Goal: Transaction & Acquisition: Purchase product/service

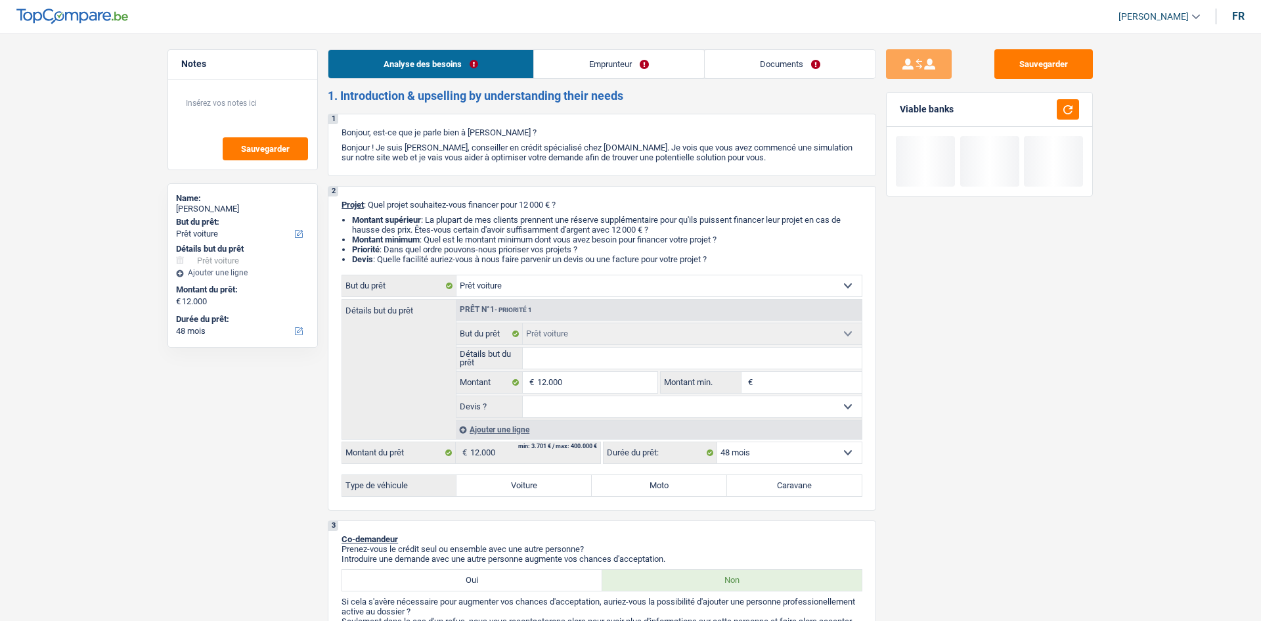
select select "car"
select select "48"
select select "car"
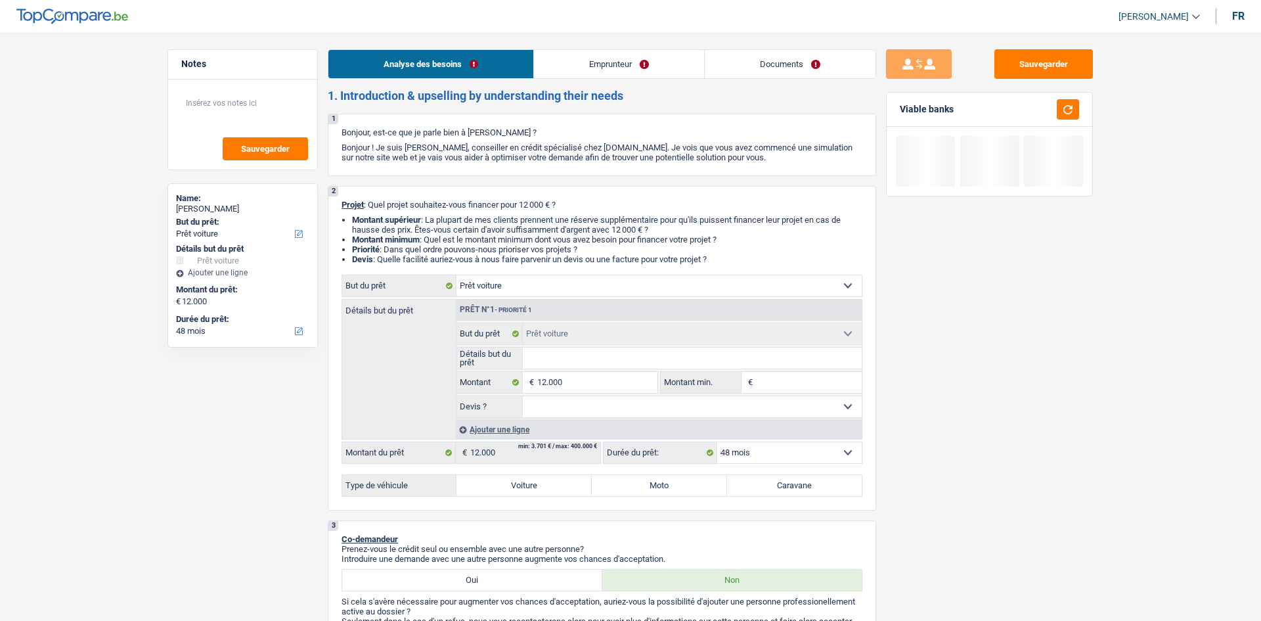
select select "48"
select select "privateEmployee"
select select "netSalary"
select select "mealVouchers"
select select "familyAllowances"
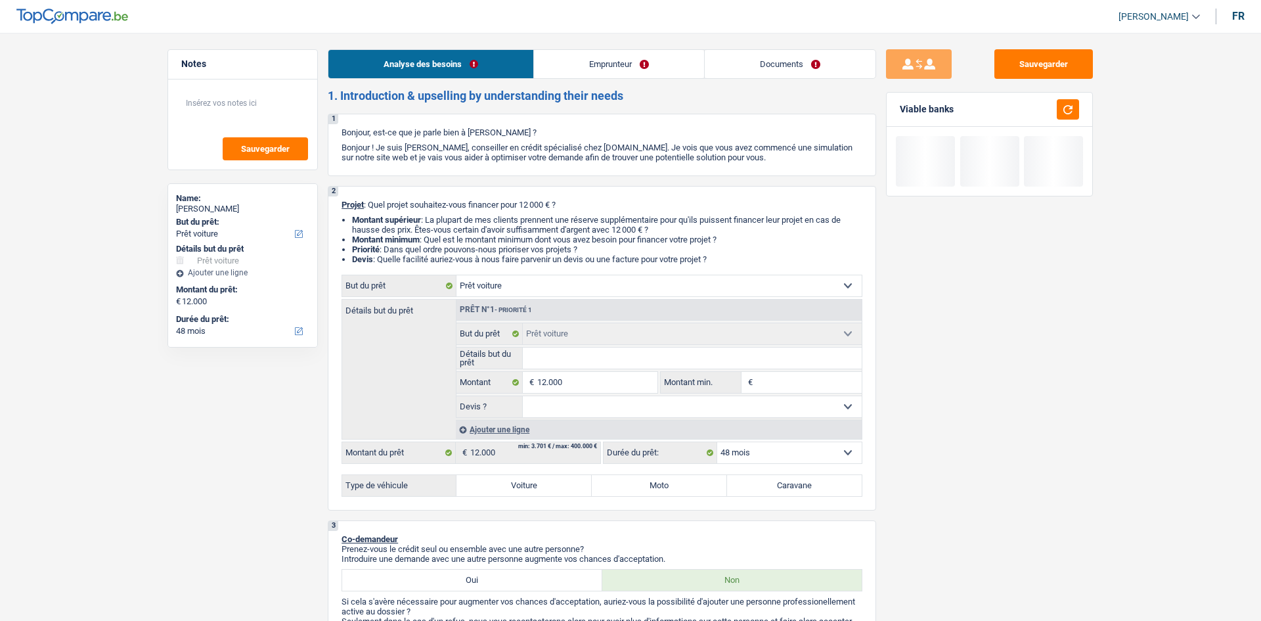
select select "ownerWithMortgage"
select select "mortgage"
select select "300"
select select "car"
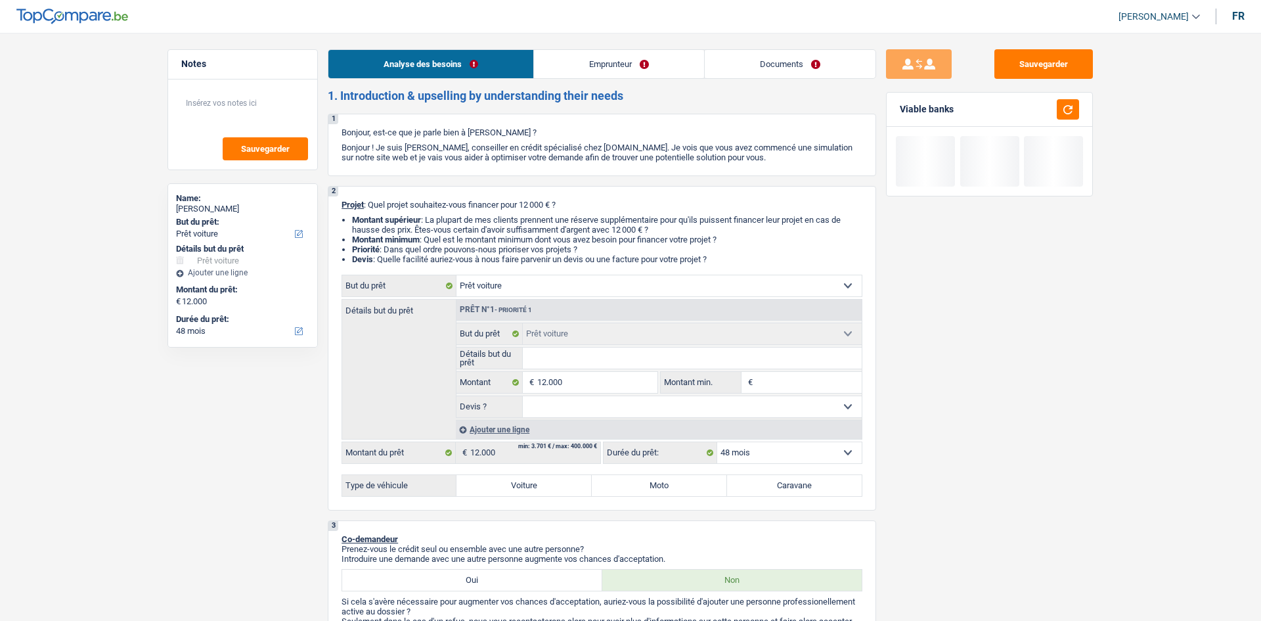
select select "48"
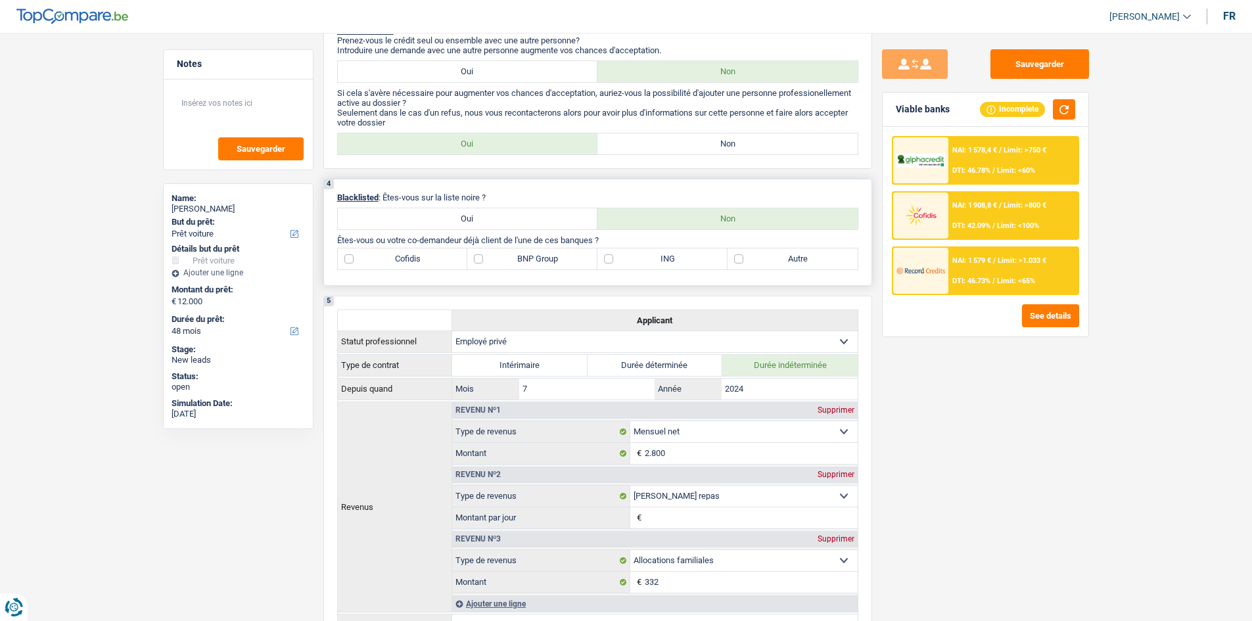
scroll to position [591, 0]
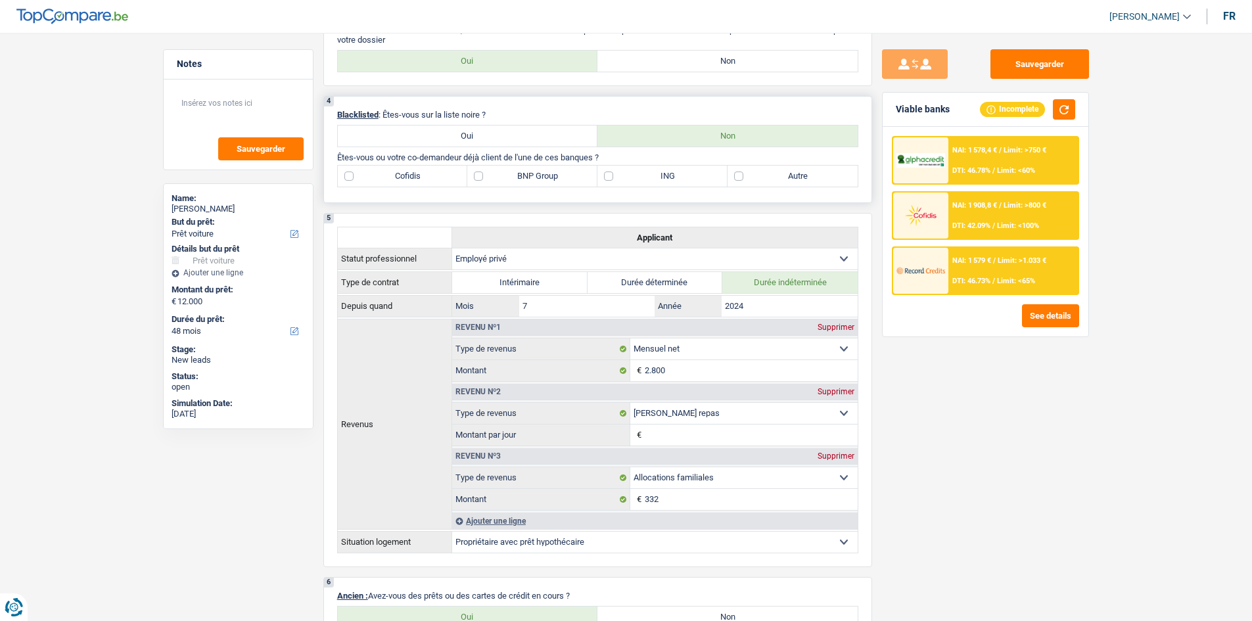
click at [754, 181] on label "Autre" at bounding box center [792, 176] width 130 height 21
click at [754, 181] on input "Autre" at bounding box center [792, 176] width 130 height 21
checkbox input "true"
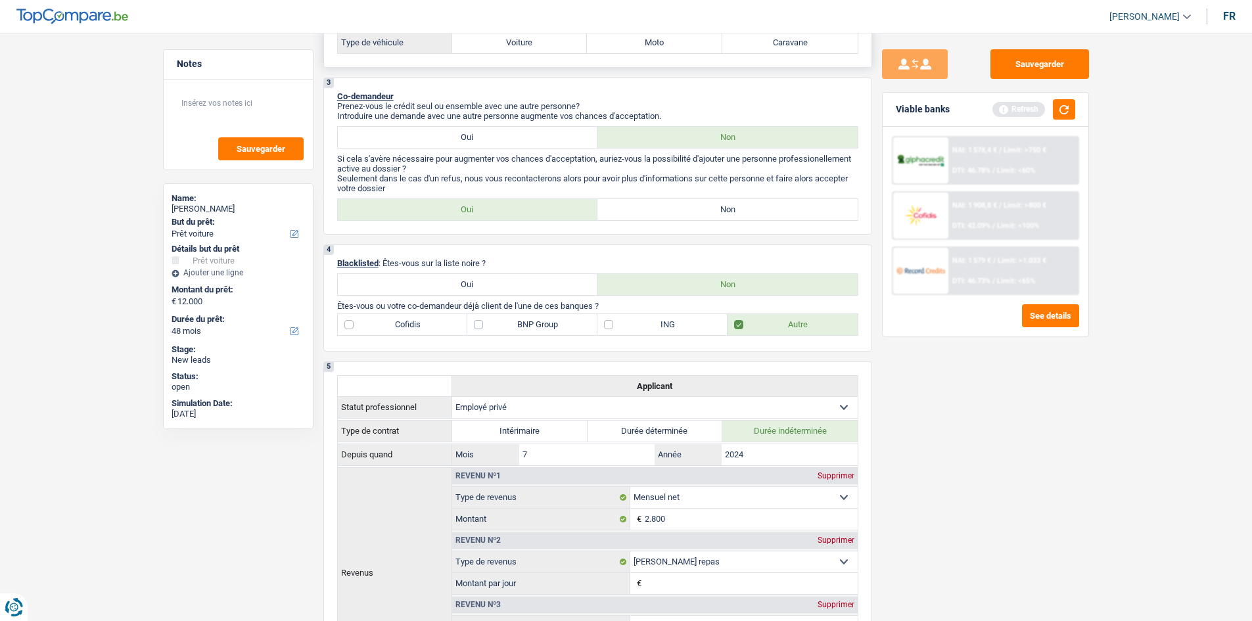
scroll to position [197, 0]
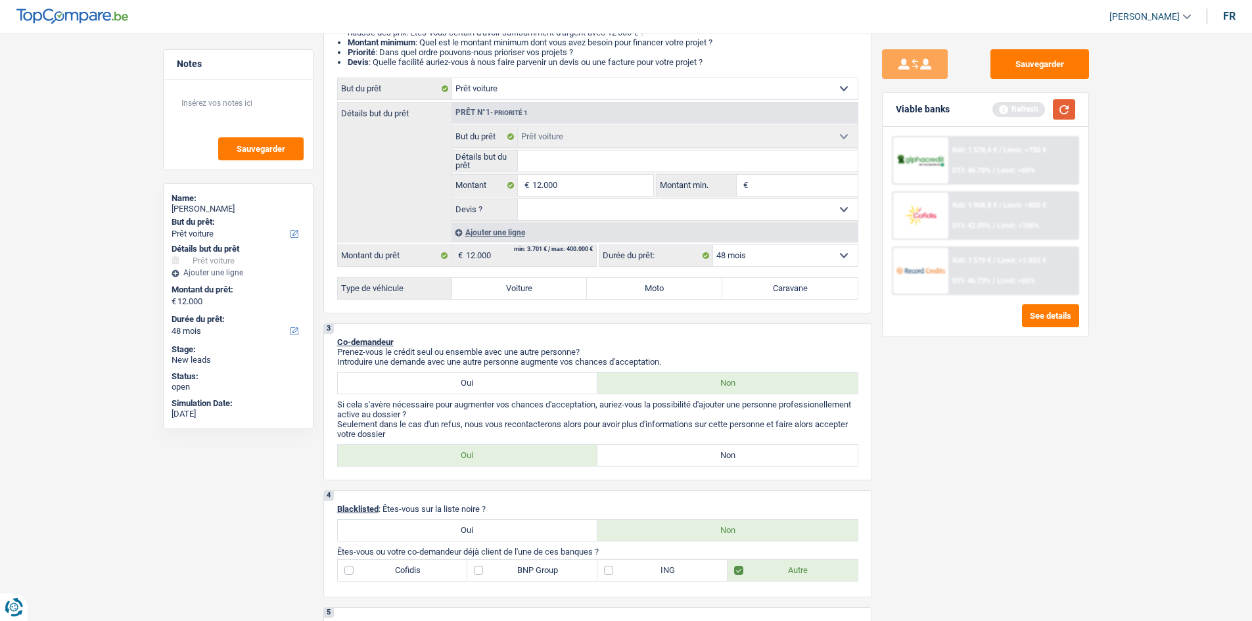
click at [1065, 116] on button "button" at bounding box center [1063, 109] width 22 height 20
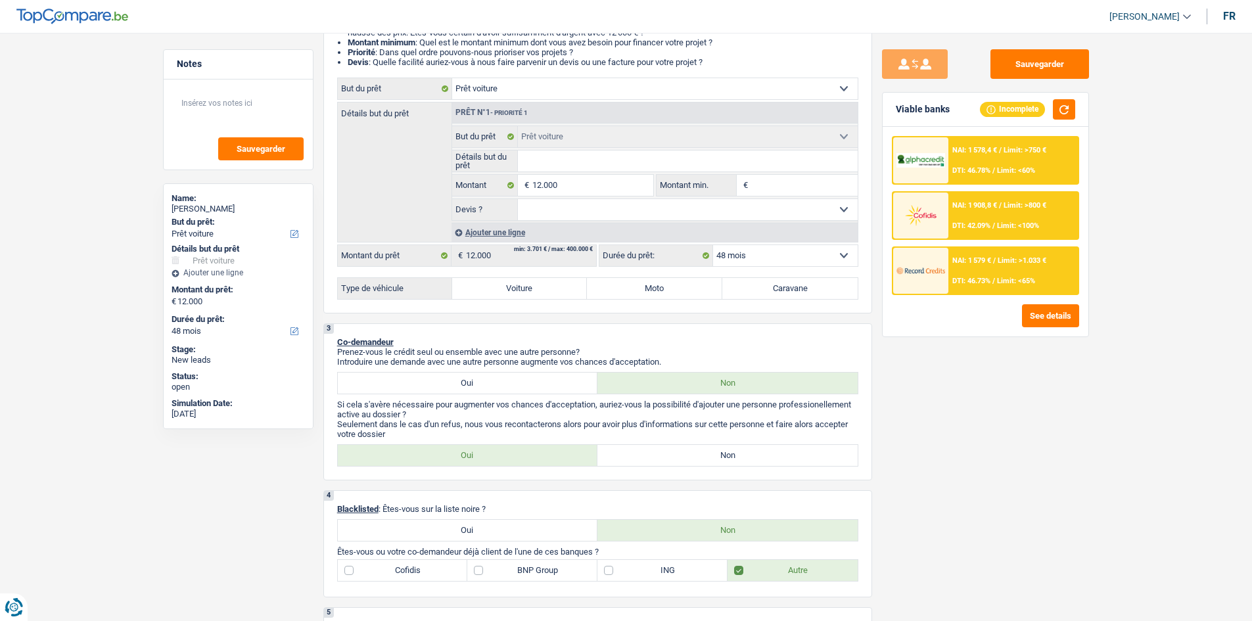
click at [987, 279] on span "DTI: 46.73%" at bounding box center [971, 281] width 38 height 9
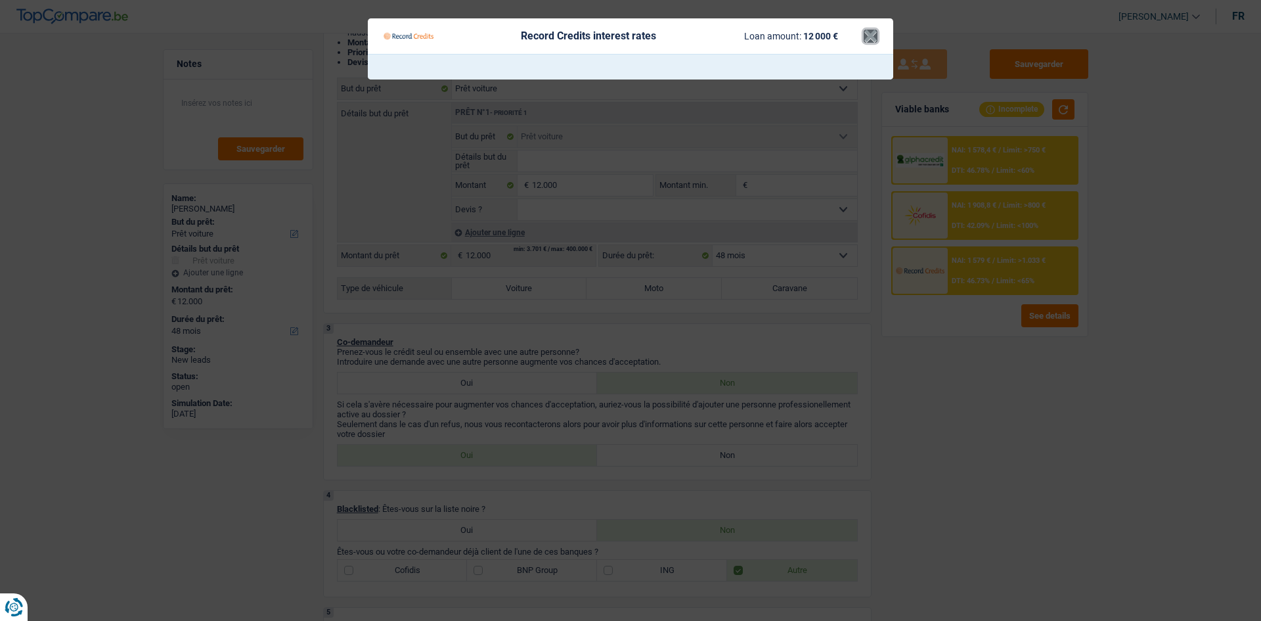
click at [875, 38] on button "×" at bounding box center [871, 36] width 14 height 13
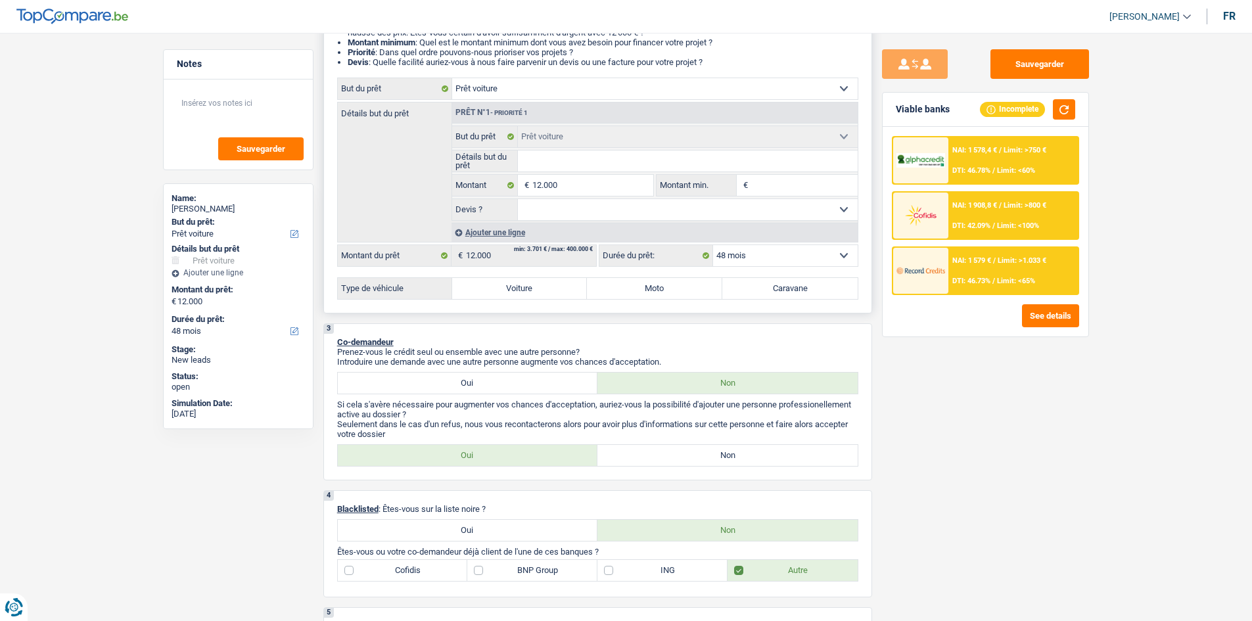
click at [577, 208] on select "Oui Non Non répondu Sélectionner une option" at bounding box center [688, 209] width 340 height 21
select select "yes"
click at [518, 199] on select "Oui Non Non répondu Sélectionner une option" at bounding box center [688, 209] width 340 height 21
select select "yes"
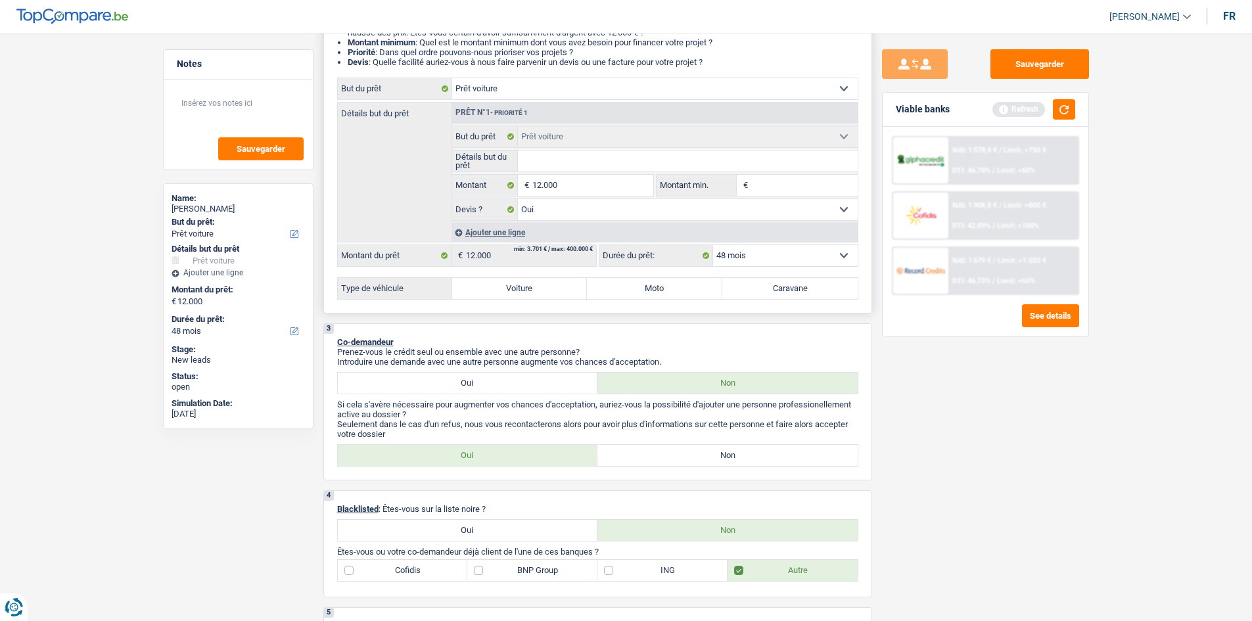
click at [541, 292] on label "Voiture" at bounding box center [519, 288] width 135 height 21
click at [541, 292] on input "Voiture" at bounding box center [519, 288] width 135 height 21
radio input "true"
select select "60"
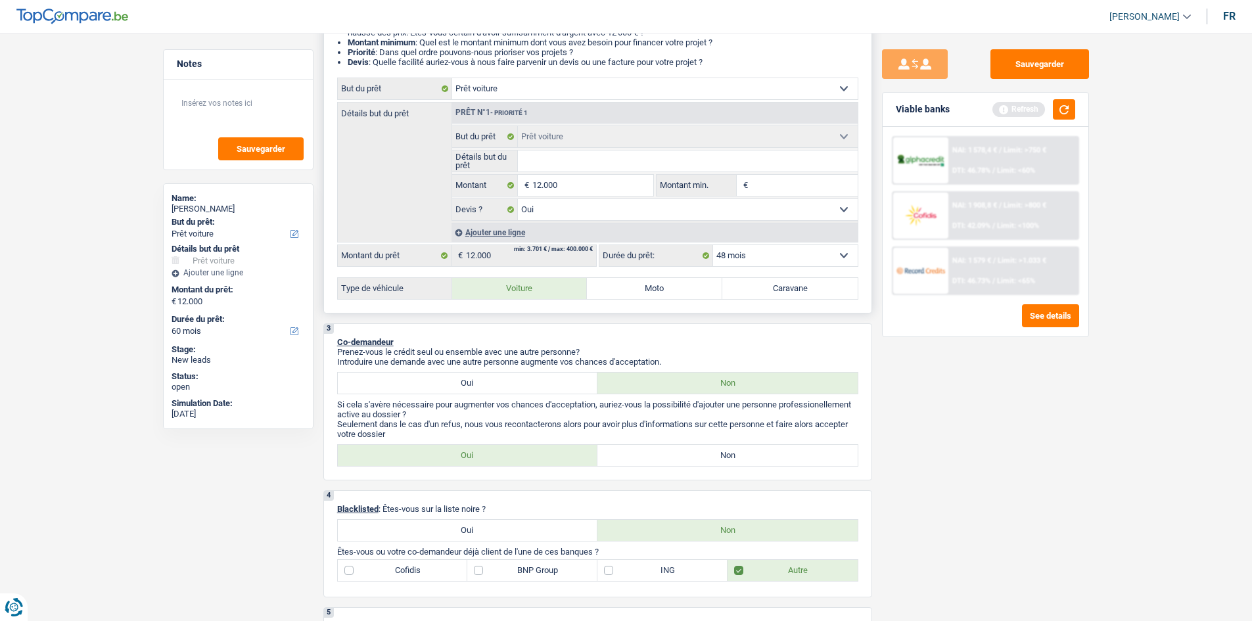
select select "60"
radio input "true"
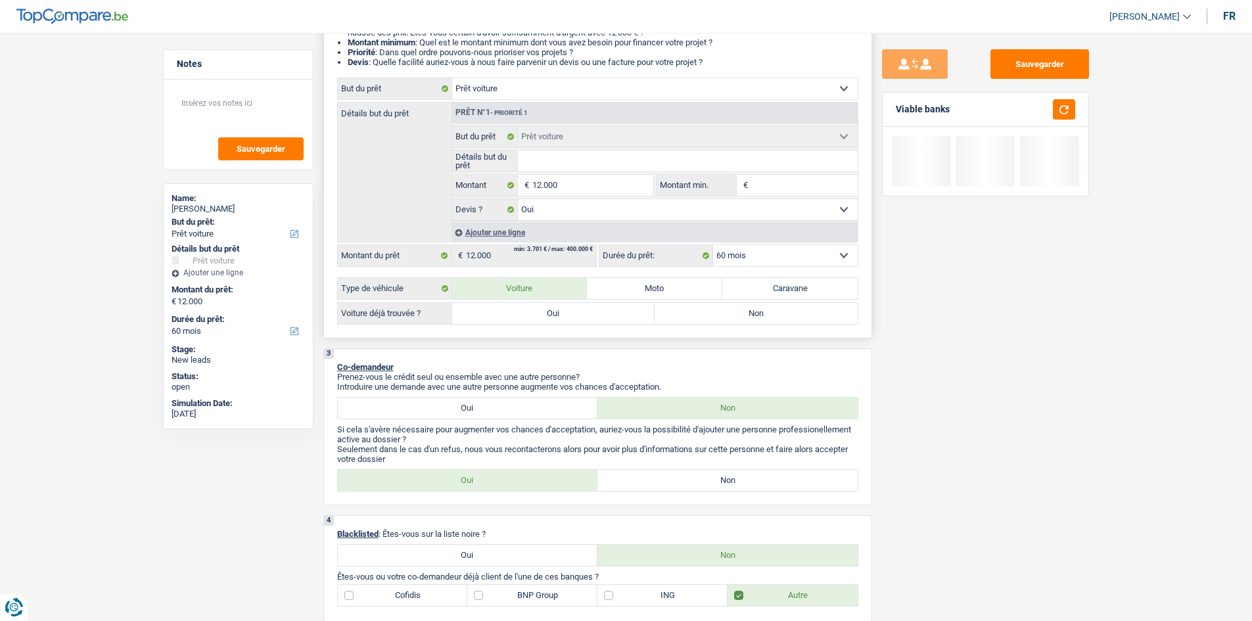
click at [717, 306] on label "Non" at bounding box center [755, 313] width 203 height 21
click at [717, 306] on input "Non" at bounding box center [755, 313] width 203 height 21
radio input "true"
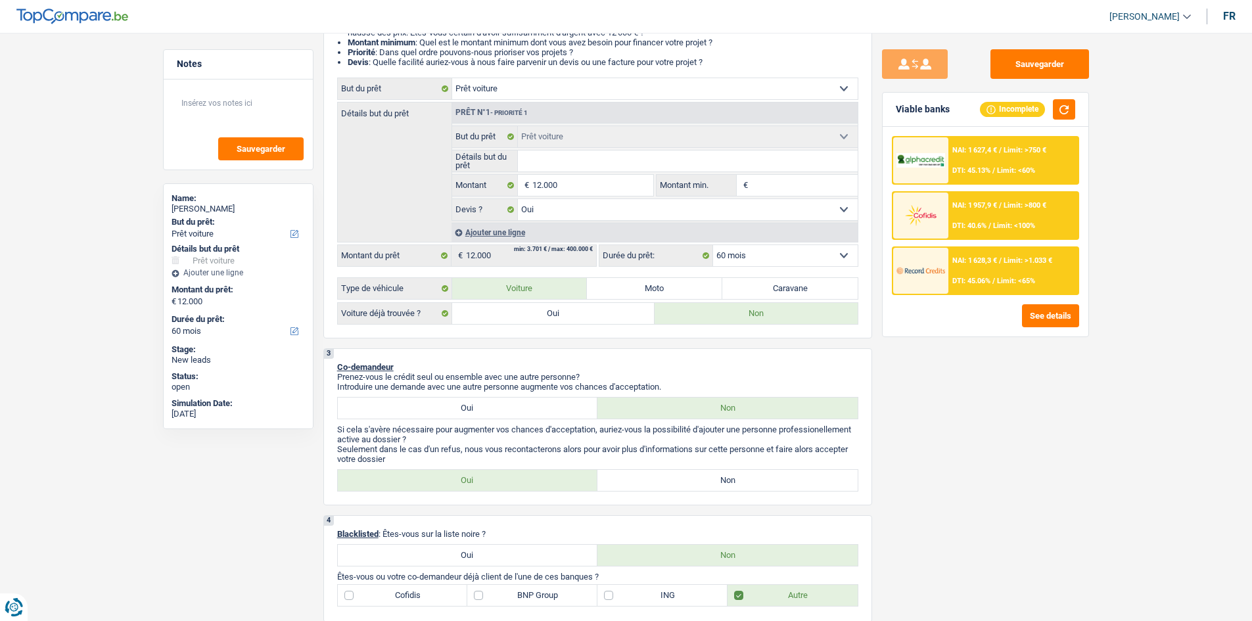
click at [994, 166] on div "NAI: 1 627,4 € / Limit: >750 € DTI: 45.13% / Limit: <60%" at bounding box center [1012, 160] width 129 height 46
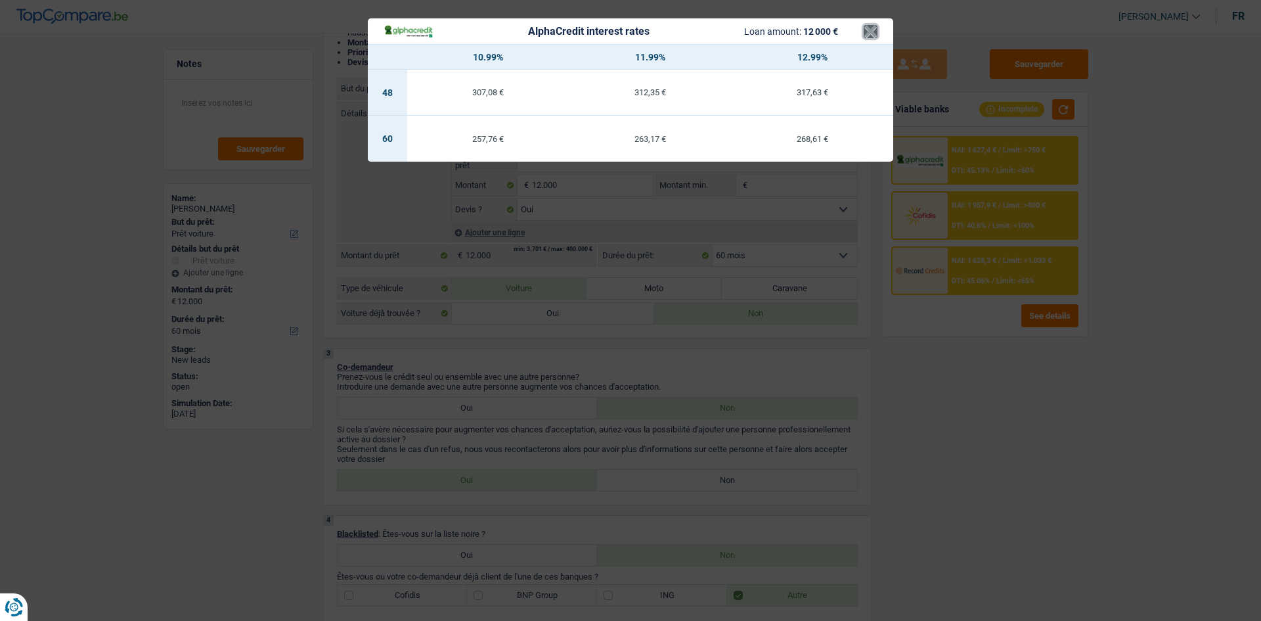
click at [873, 28] on button "×" at bounding box center [871, 31] width 14 height 13
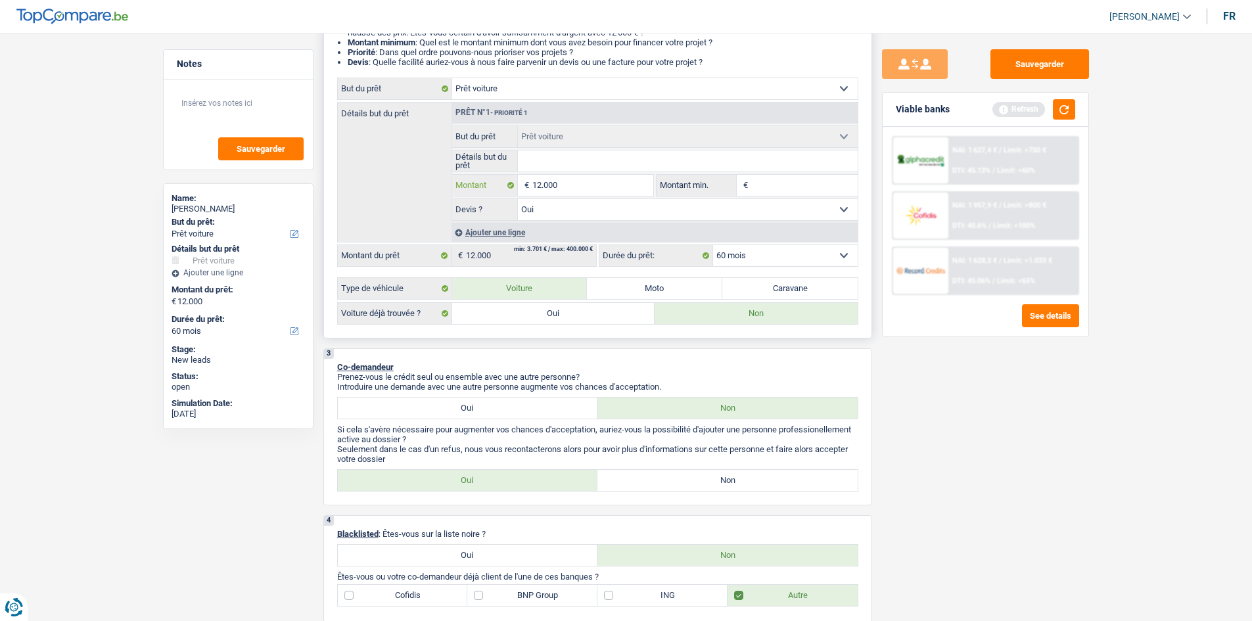
type input "1.200"
type input "120"
type input "12"
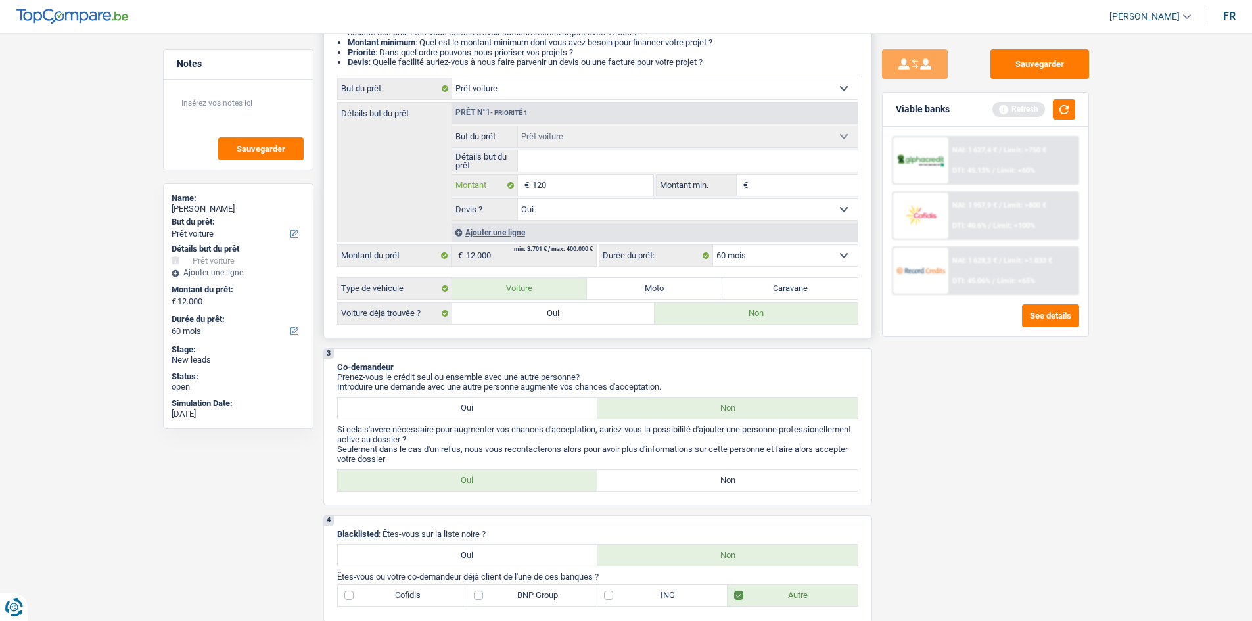
type input "12"
type input "1"
type input "8"
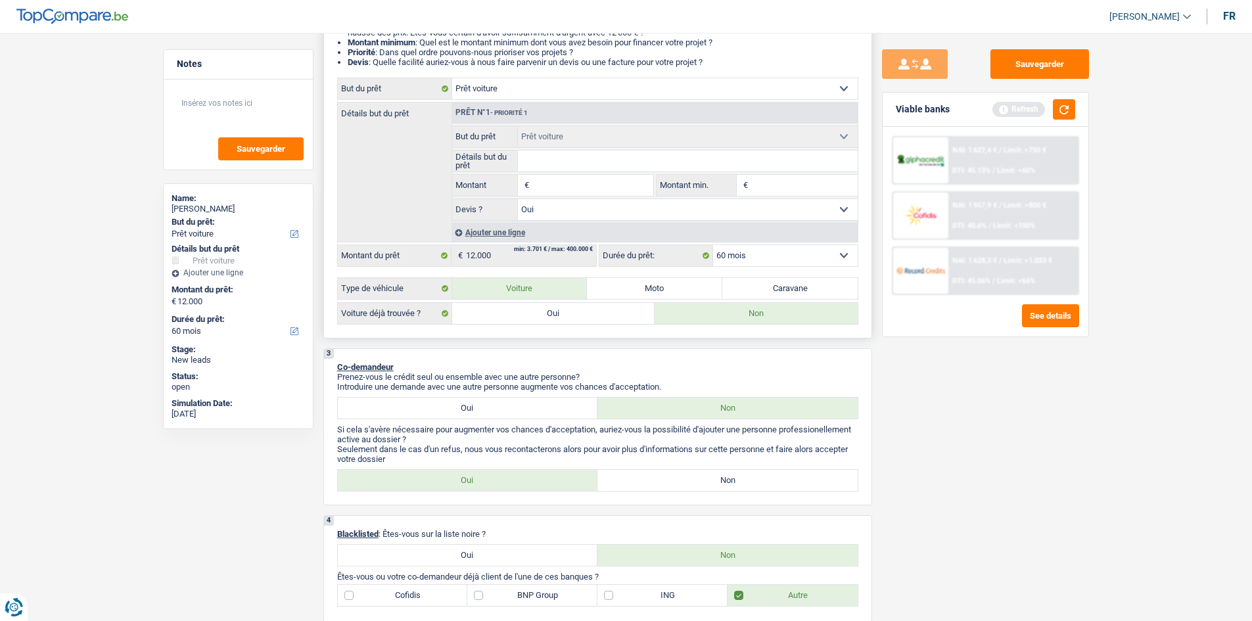
type input "9"
type input "90"
type input "900"
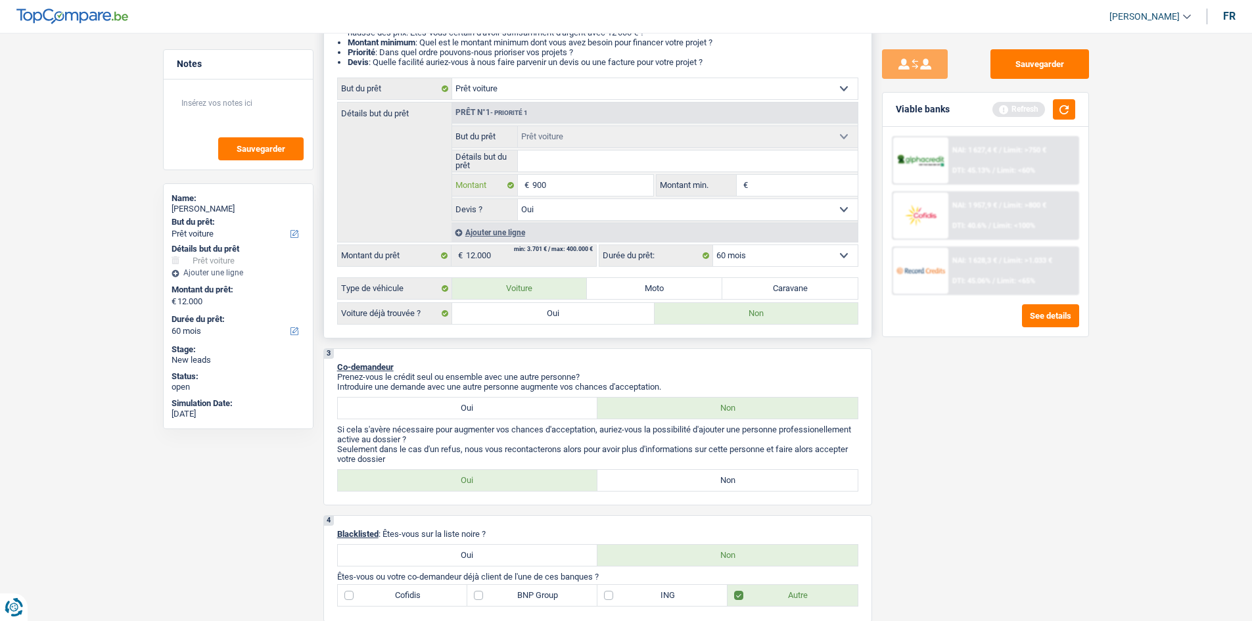
type input "900"
type input "9.000"
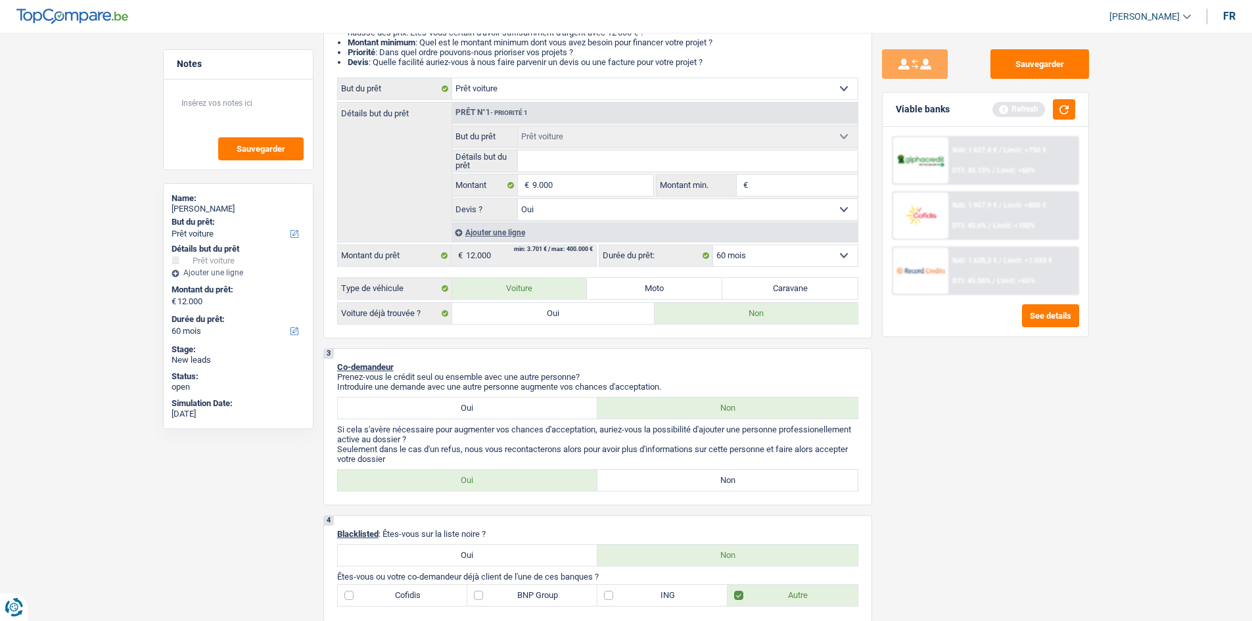
select select "48"
type input "9.000"
select select "48"
type input "9.000"
select select "48"
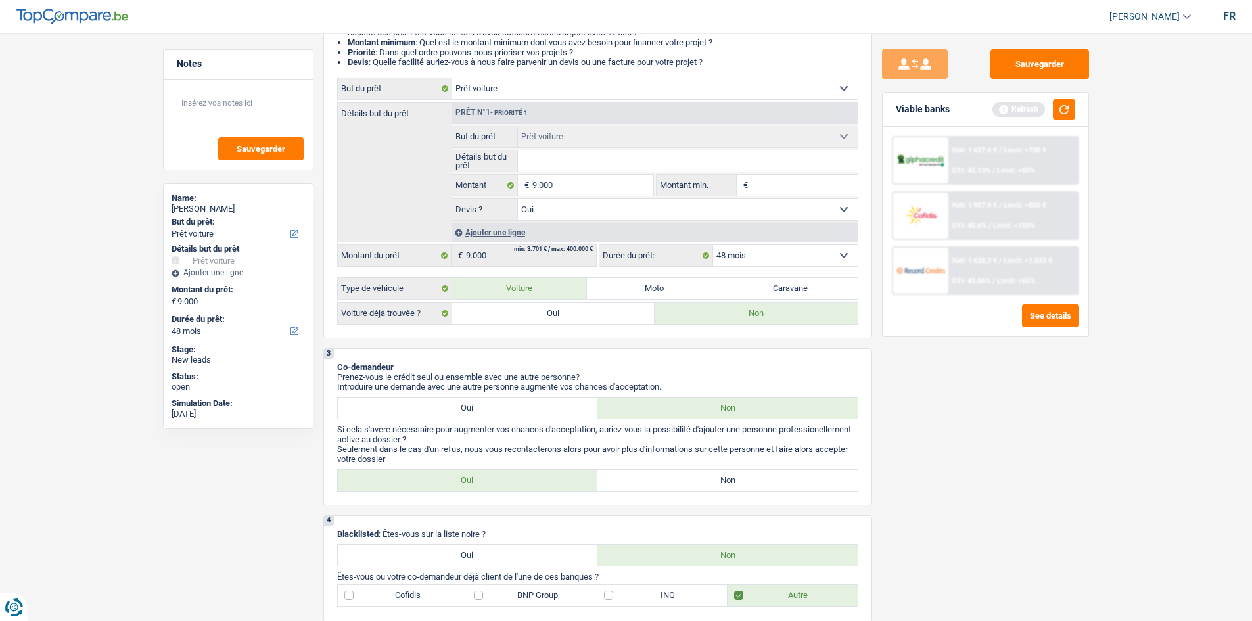
click at [946, 357] on div "Sauvegarder Viable banks Refresh NAI: 1 627,4 € / Limit: >750 € DTI: 45.13% / L…" at bounding box center [985, 322] width 227 height 547
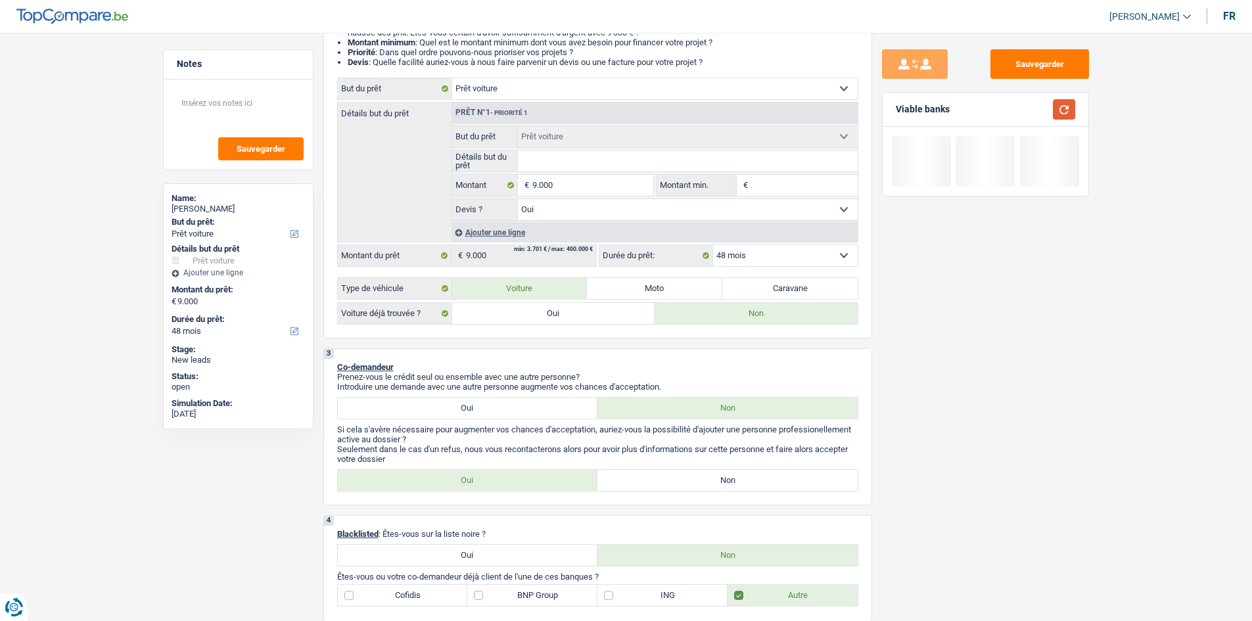
click at [1055, 118] on button "button" at bounding box center [1063, 109] width 22 height 20
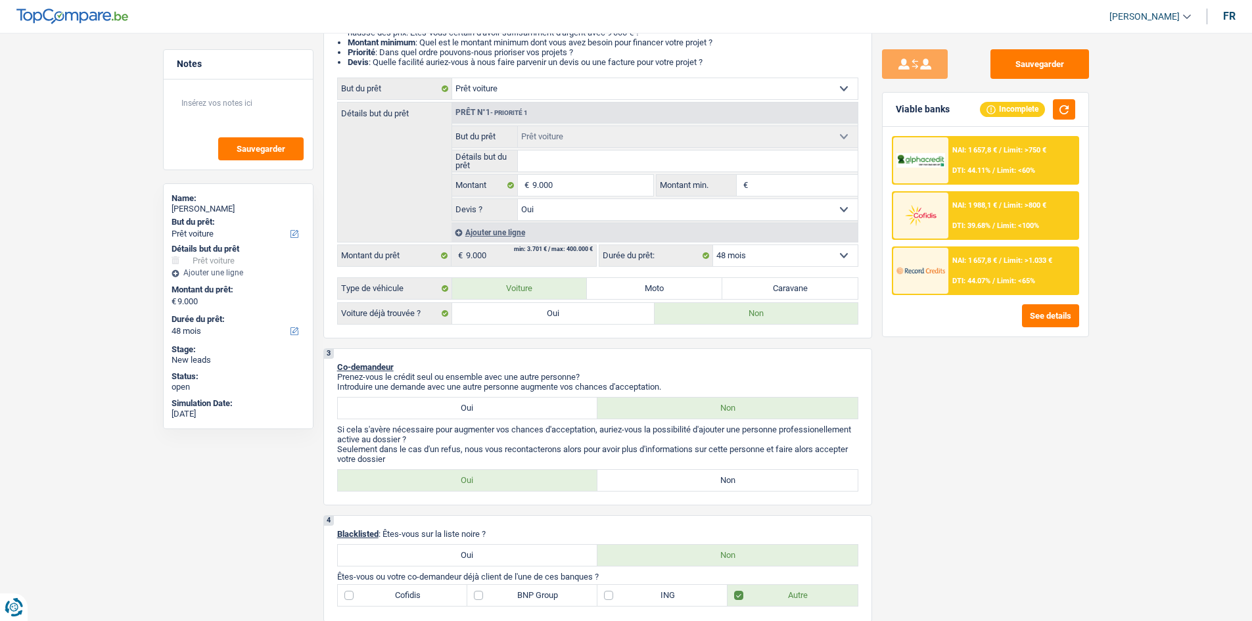
click at [1009, 164] on div "NAI: 1 657,8 € / Limit: >750 € DTI: 44.11% / Limit: <60%" at bounding box center [1012, 160] width 129 height 46
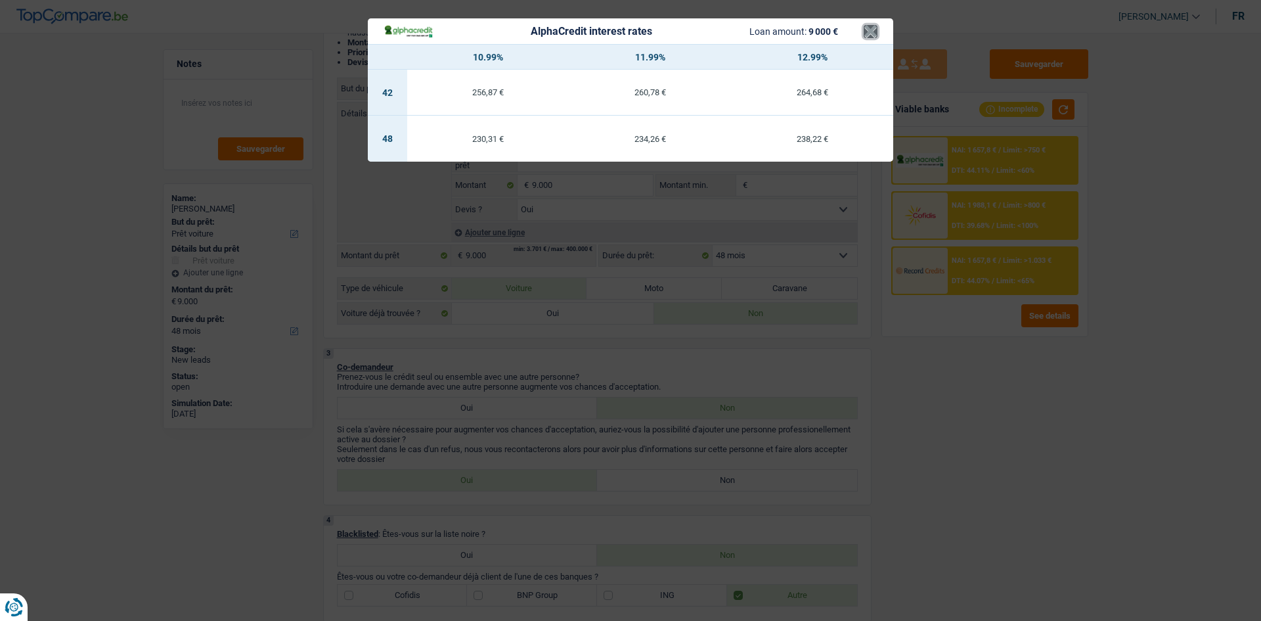
click at [866, 27] on button "×" at bounding box center [871, 31] width 14 height 13
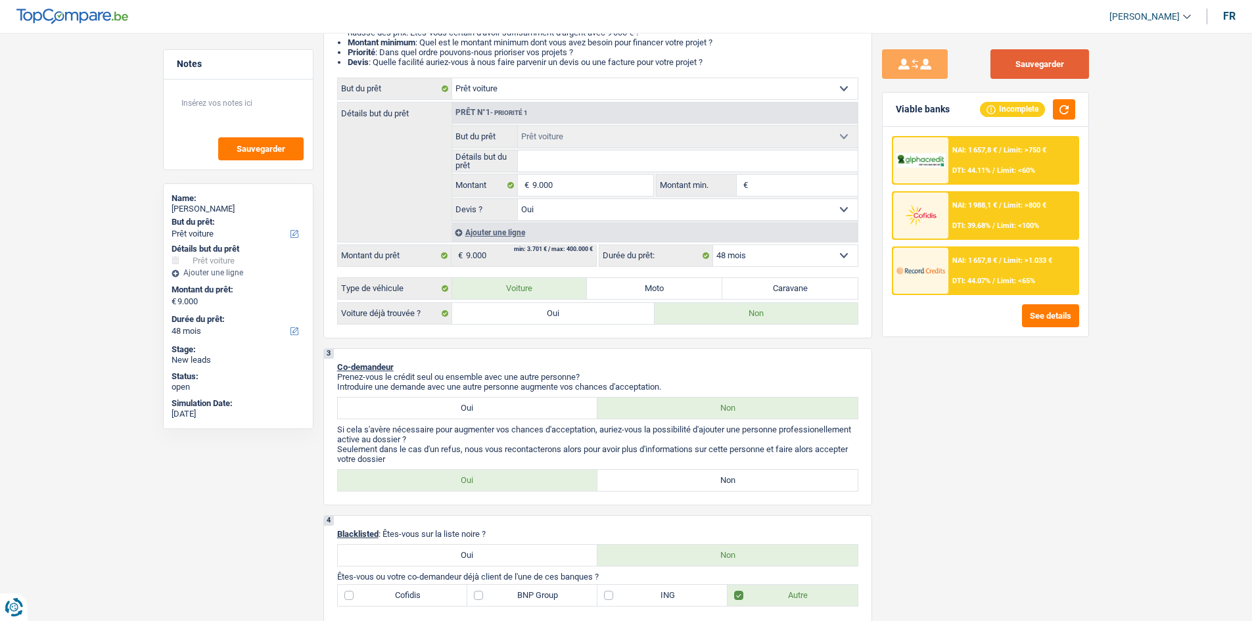
drag, startPoint x: 1047, startPoint y: 56, endPoint x: 1029, endPoint y: 52, distance: 18.2
click at [1046, 56] on button "Sauvegarder" at bounding box center [1039, 64] width 99 height 30
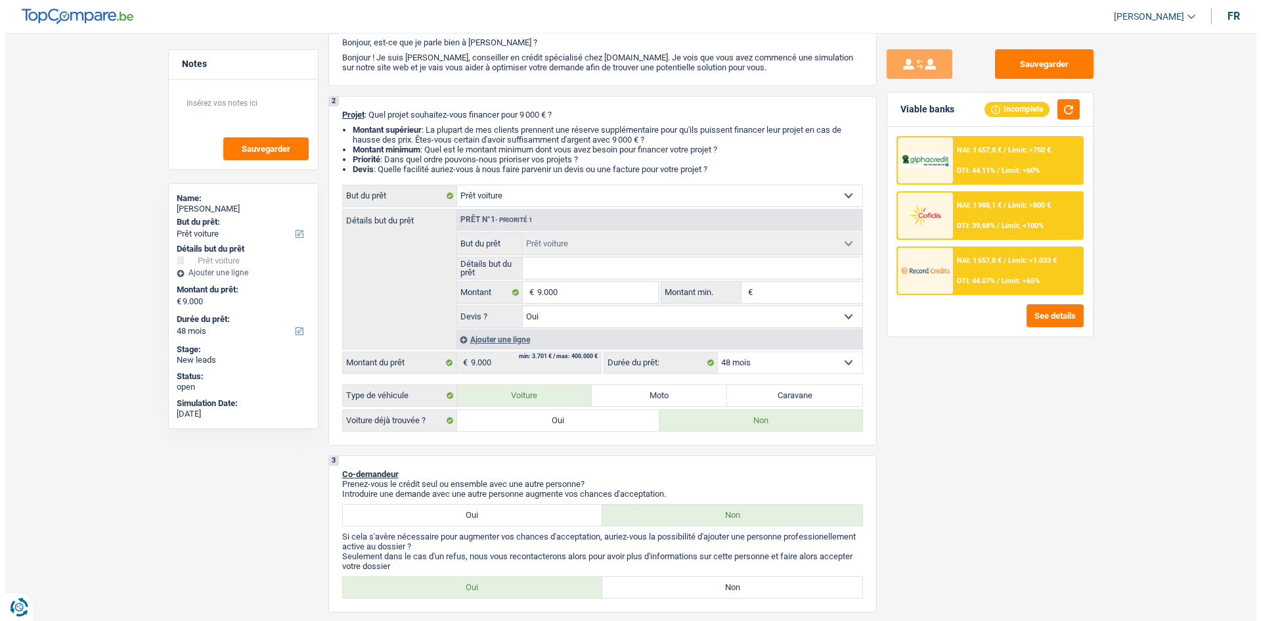
scroll to position [0, 0]
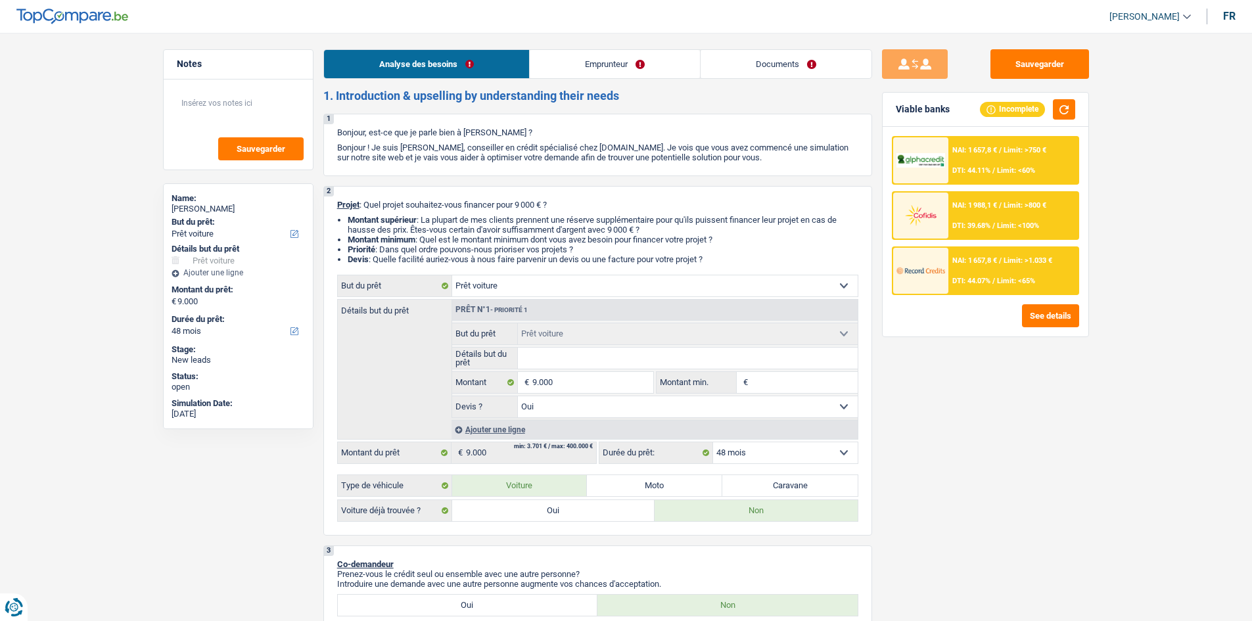
click at [595, 72] on link "Emprunteur" at bounding box center [615, 64] width 170 height 28
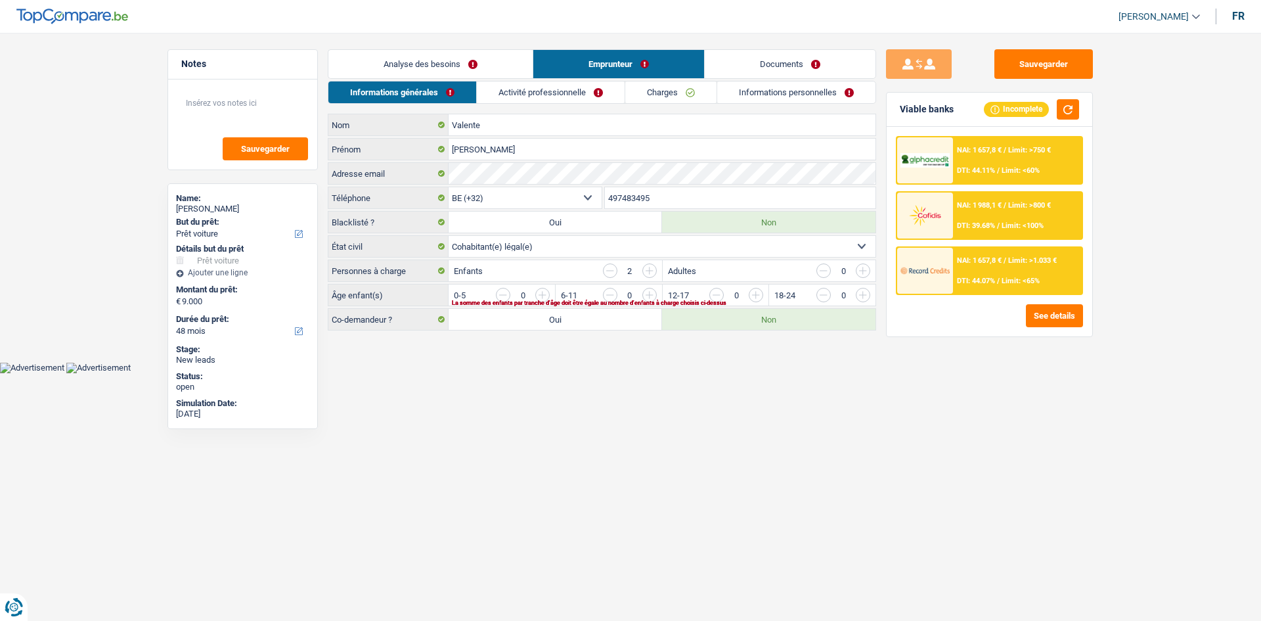
click at [1076, 83] on div "Sauvegarder Viable banks Incomplete NAI: 1 657,8 € / Limit: >750 € DTI: 44.11% …" at bounding box center [989, 322] width 227 height 547
click at [1045, 60] on button "Sauvegarder" at bounding box center [1044, 64] width 99 height 30
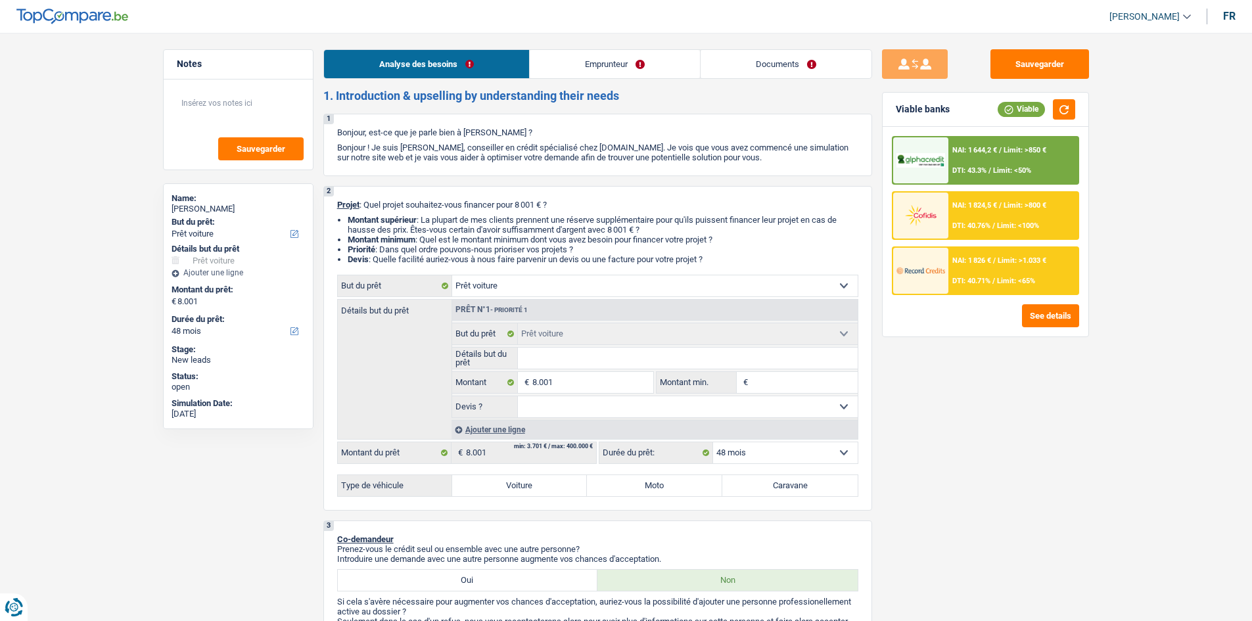
select select "car"
select select "48"
select select "car"
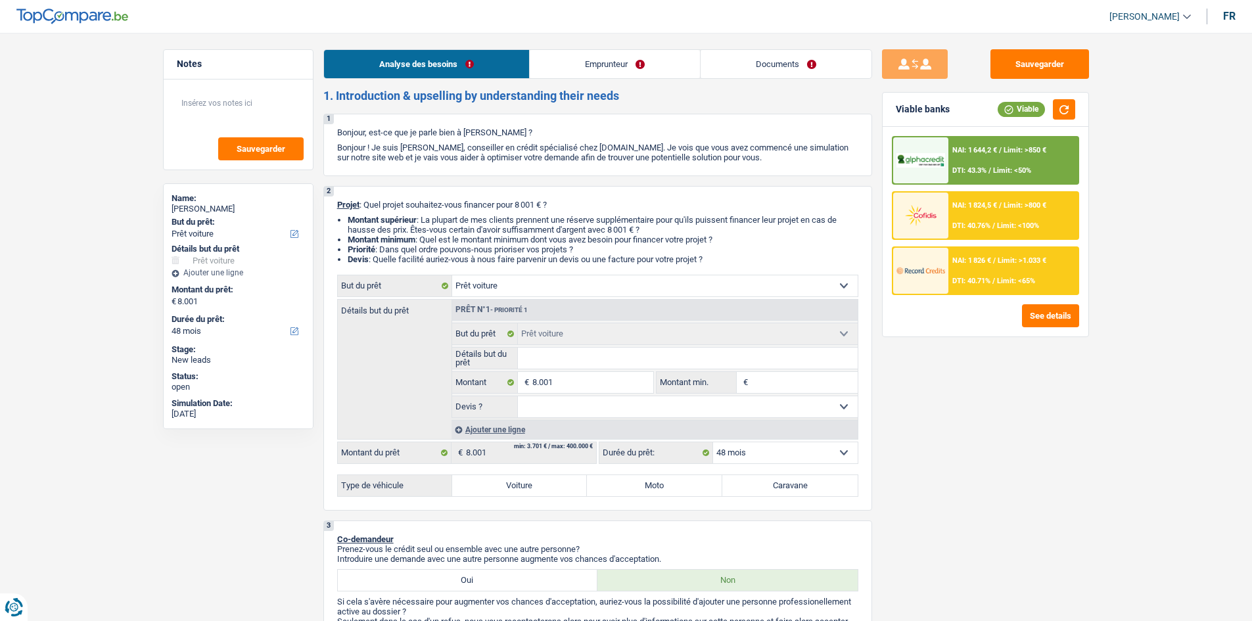
select select "48"
select select "worker"
select select "mealVouchers"
select select "netSalary"
select select "rents"
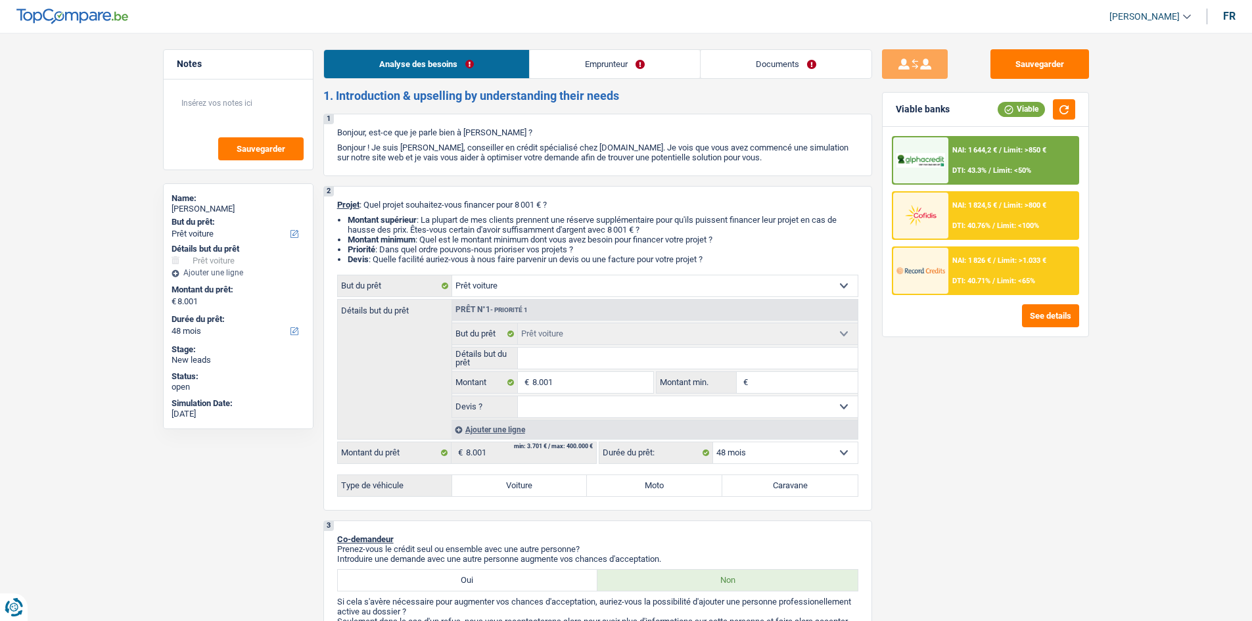
select select "carLoan"
select select "60"
select select "personalLoan"
select select "familyEvent"
select select "48"
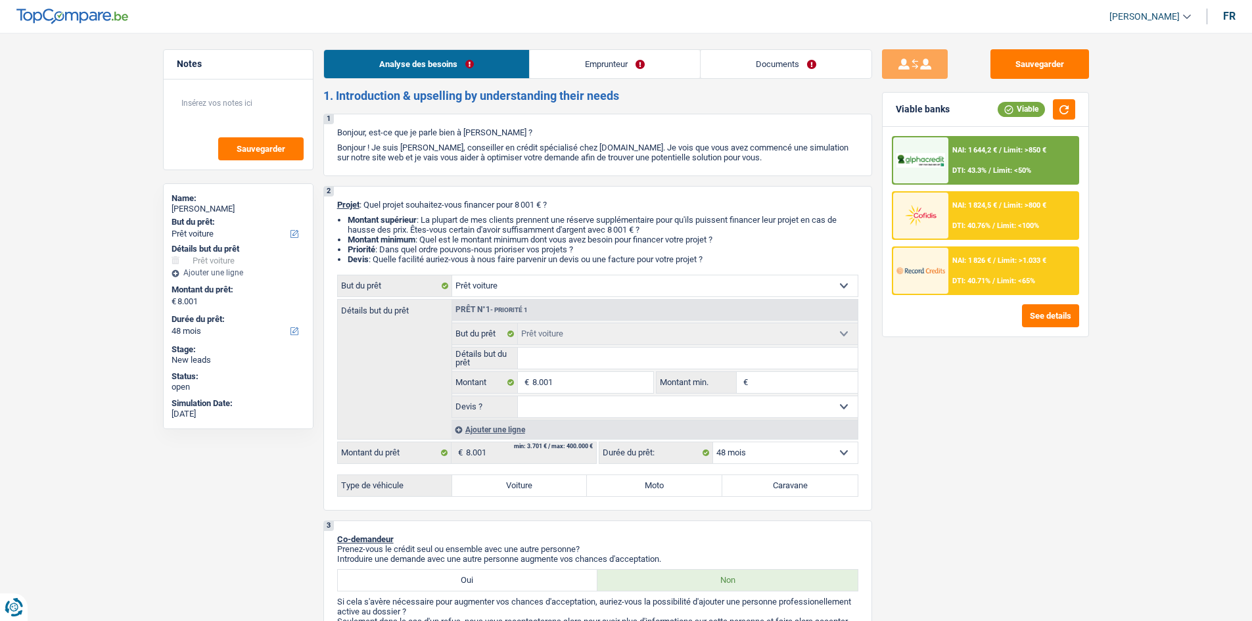
select select "car"
select select "48"
drag, startPoint x: 613, startPoint y: 409, endPoint x: 606, endPoint y: 409, distance: 7.3
click at [609, 409] on select "Oui Non Non répondu Sélectionner une option" at bounding box center [688, 406] width 340 height 21
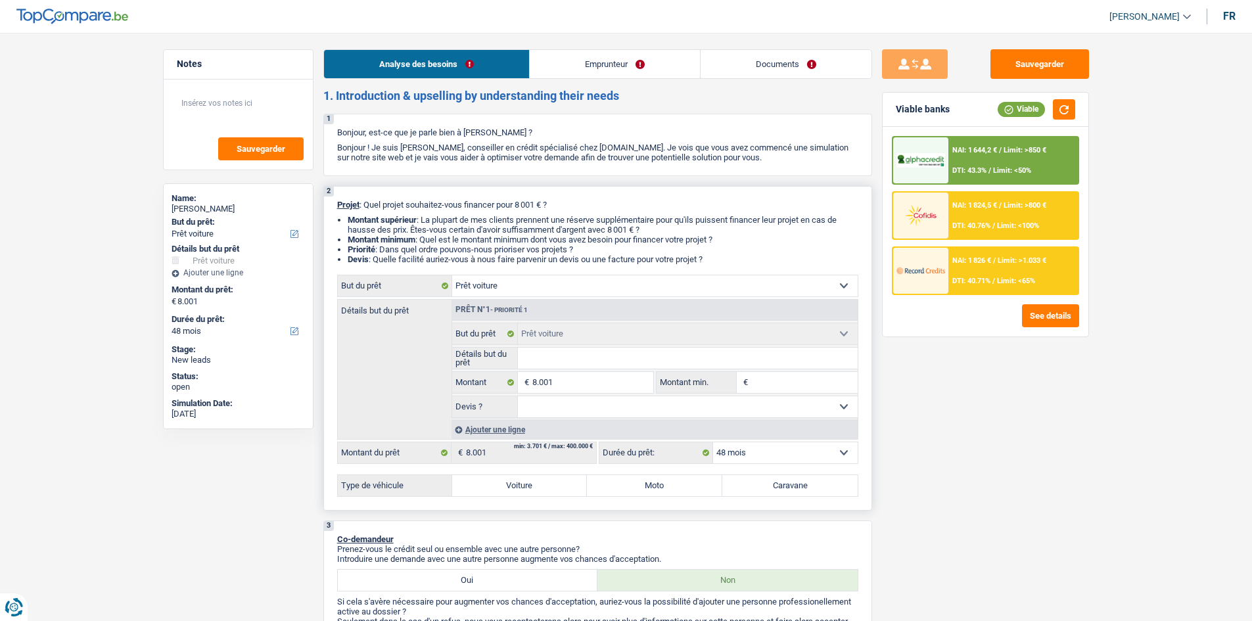
click at [568, 357] on input "Détails but du prêt" at bounding box center [688, 358] width 340 height 21
type input "a"
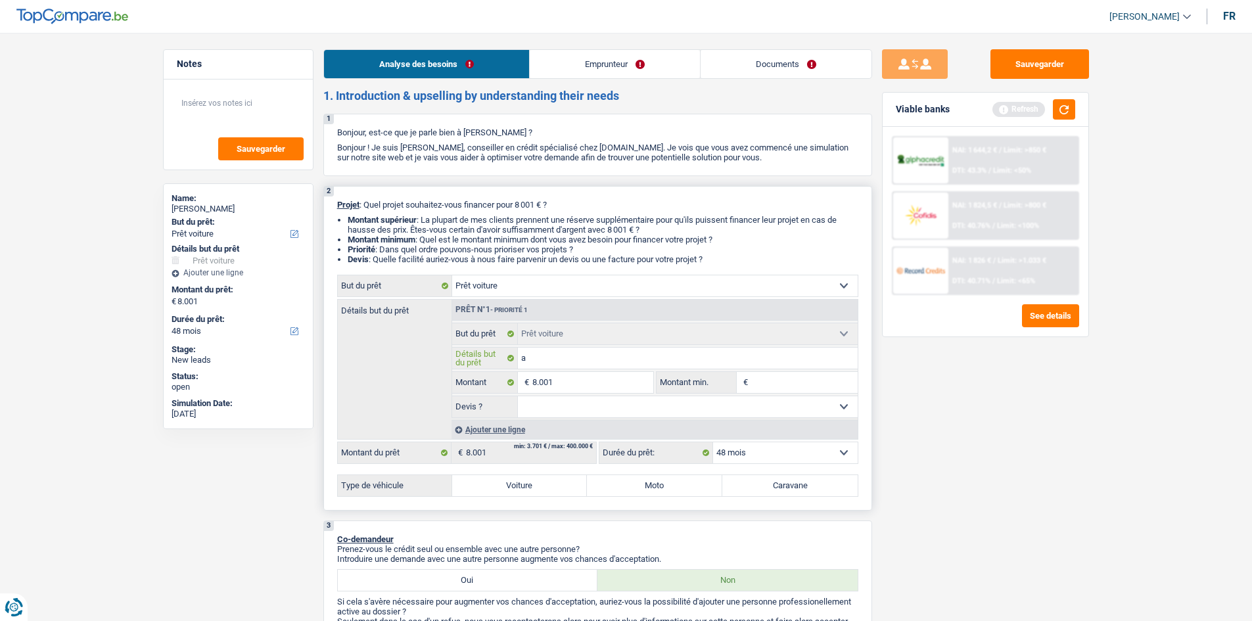
type input "au"
type input "aud"
type input "audi"
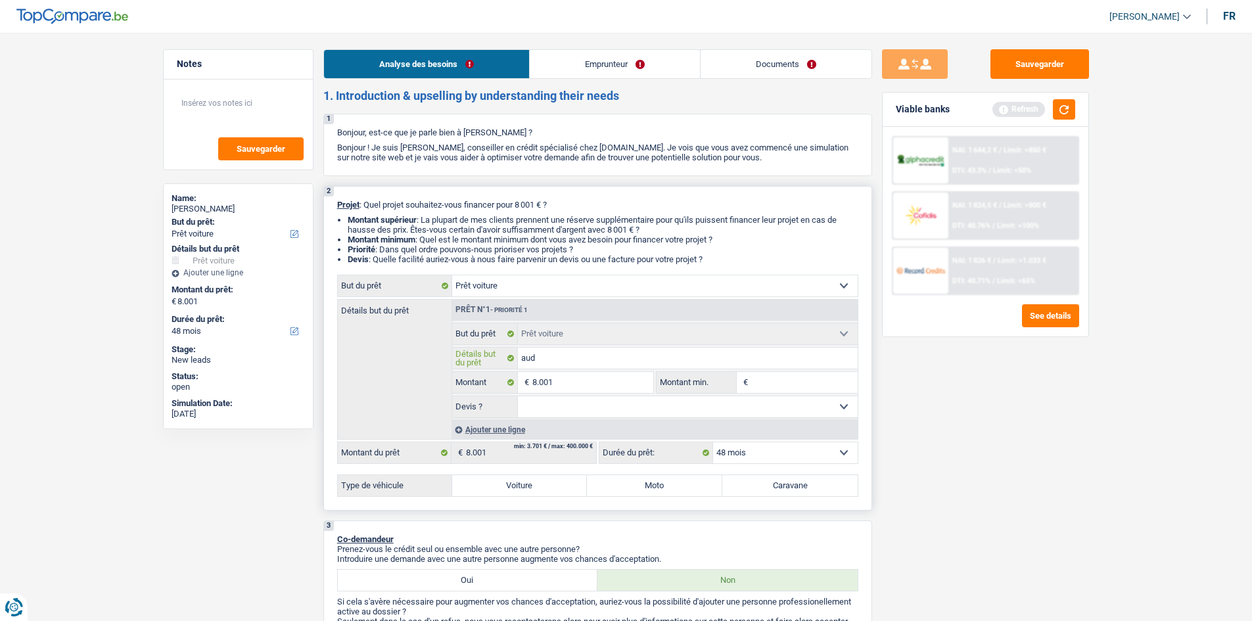
type input "audi"
type input "audi A"
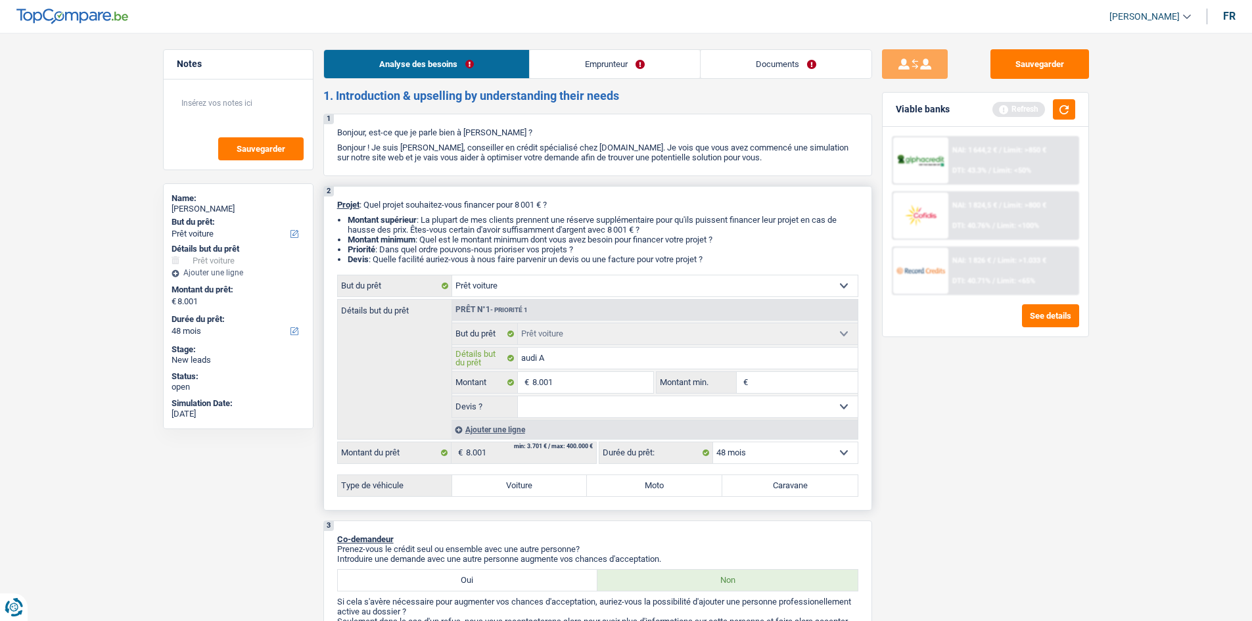
type input "audi A4"
click at [783, 386] on input "Montant min." at bounding box center [804, 382] width 106 height 21
click at [949, 400] on div "Sauvegarder Viable banks Refresh NAI: 1 644,2 € / Limit: >850 € DTI: 43.3% / Li…" at bounding box center [985, 322] width 227 height 547
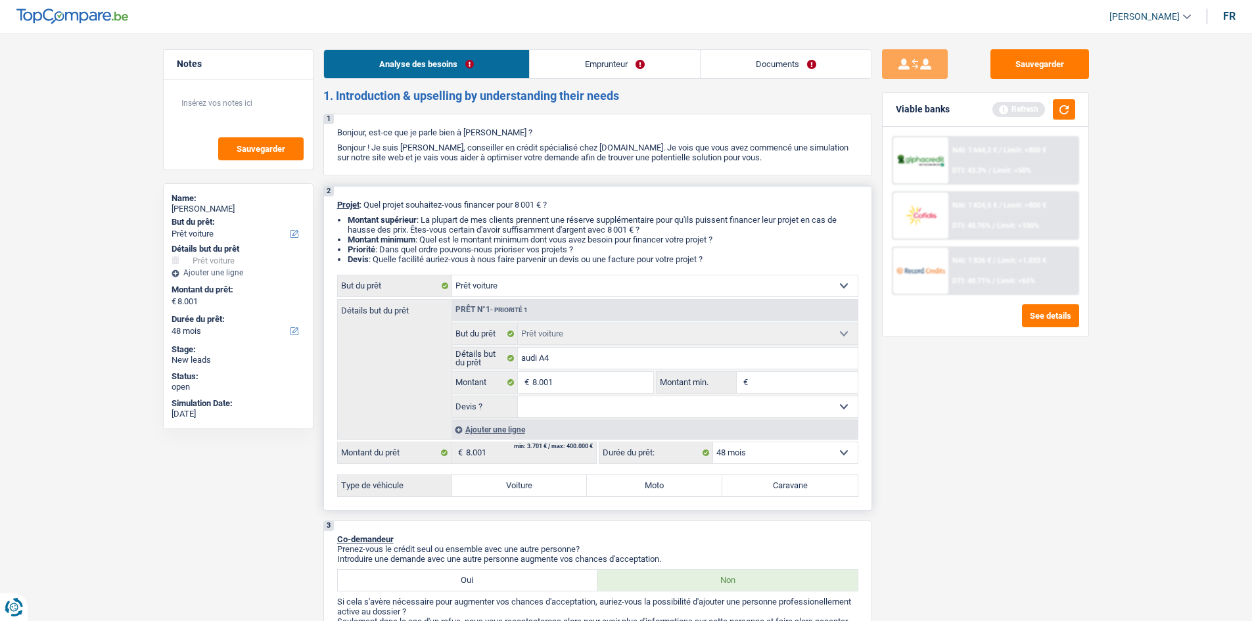
click at [658, 407] on select "Oui Non Non répondu Sélectionner une option" at bounding box center [688, 406] width 340 height 21
select select "false"
click at [518, 396] on select "Oui Non Non répondu Sélectionner une option" at bounding box center [688, 406] width 340 height 21
select select "false"
drag, startPoint x: 601, startPoint y: 401, endPoint x: 580, endPoint y: 402, distance: 21.1
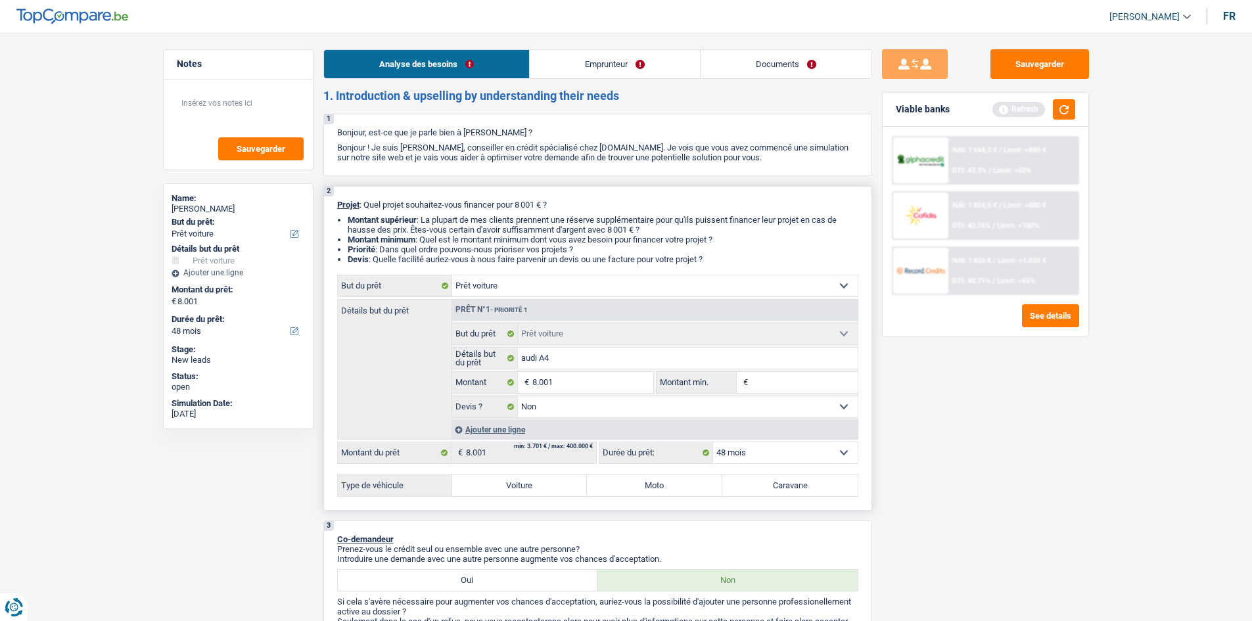
click at [601, 401] on select "Oui Non Non répondu Sélectionner une option" at bounding box center [688, 406] width 340 height 21
select select "yes"
click at [518, 396] on select "Oui Non Non répondu Sélectionner une option" at bounding box center [688, 406] width 340 height 21
select select "yes"
click at [499, 476] on label "Voiture" at bounding box center [519, 485] width 135 height 21
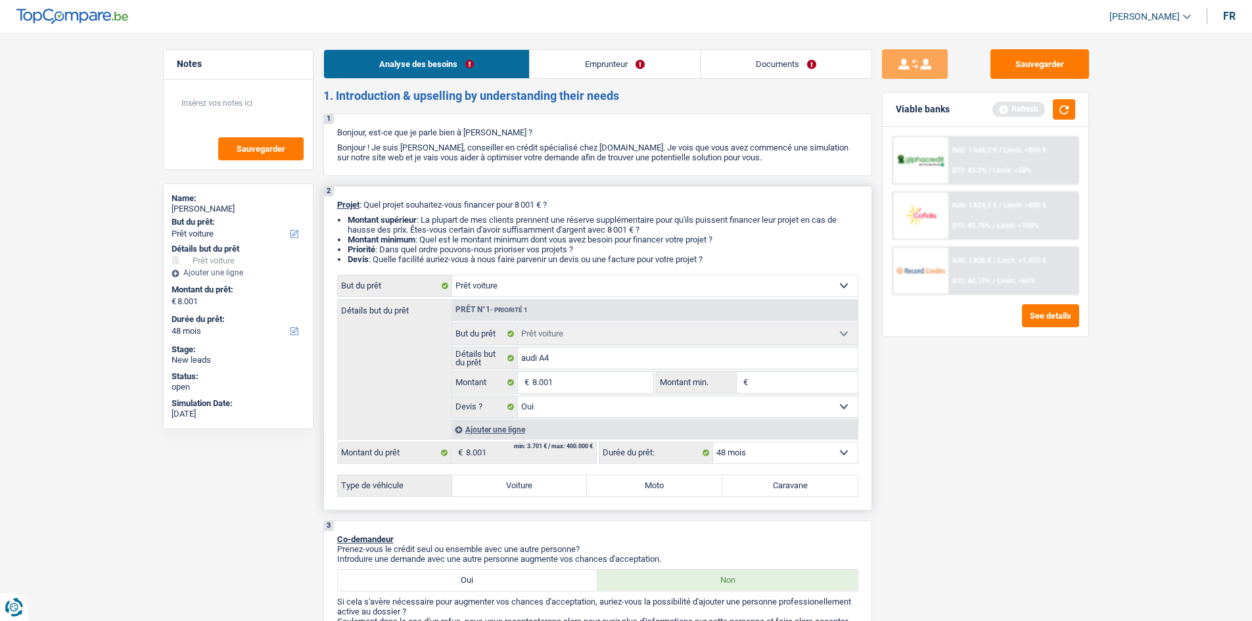
click at [499, 476] on input "Voiture" at bounding box center [519, 485] width 135 height 21
radio input "true"
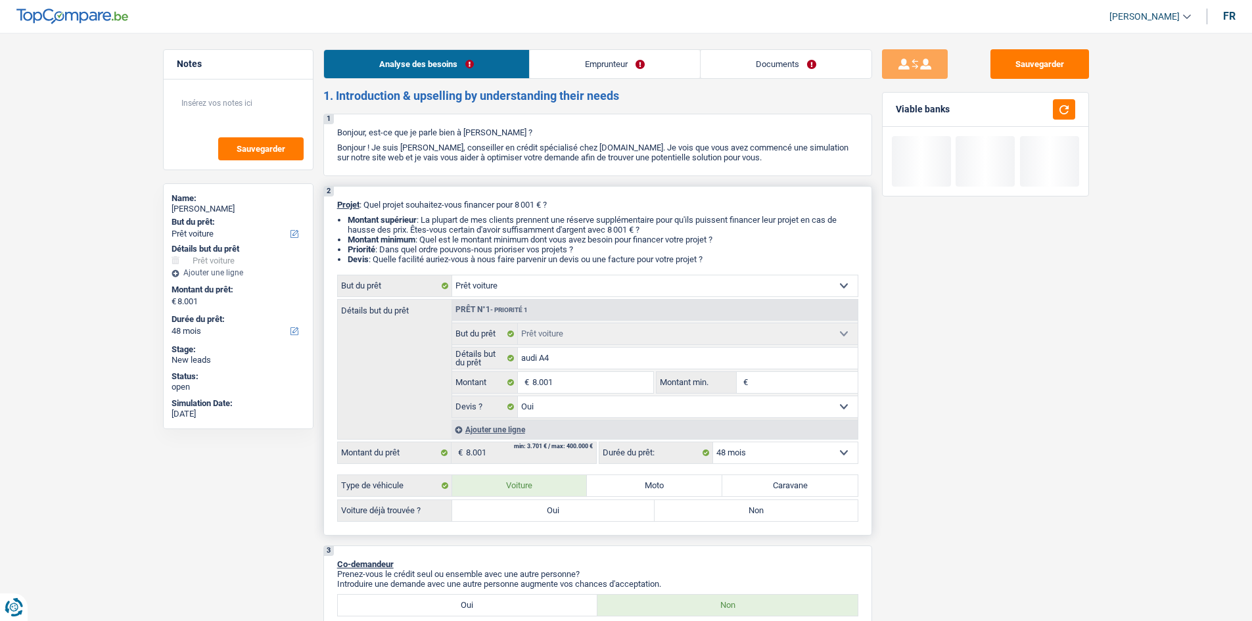
click at [510, 510] on label "Oui" at bounding box center [553, 510] width 203 height 21
click at [510, 510] on input "Oui" at bounding box center [553, 510] width 203 height 21
radio input "true"
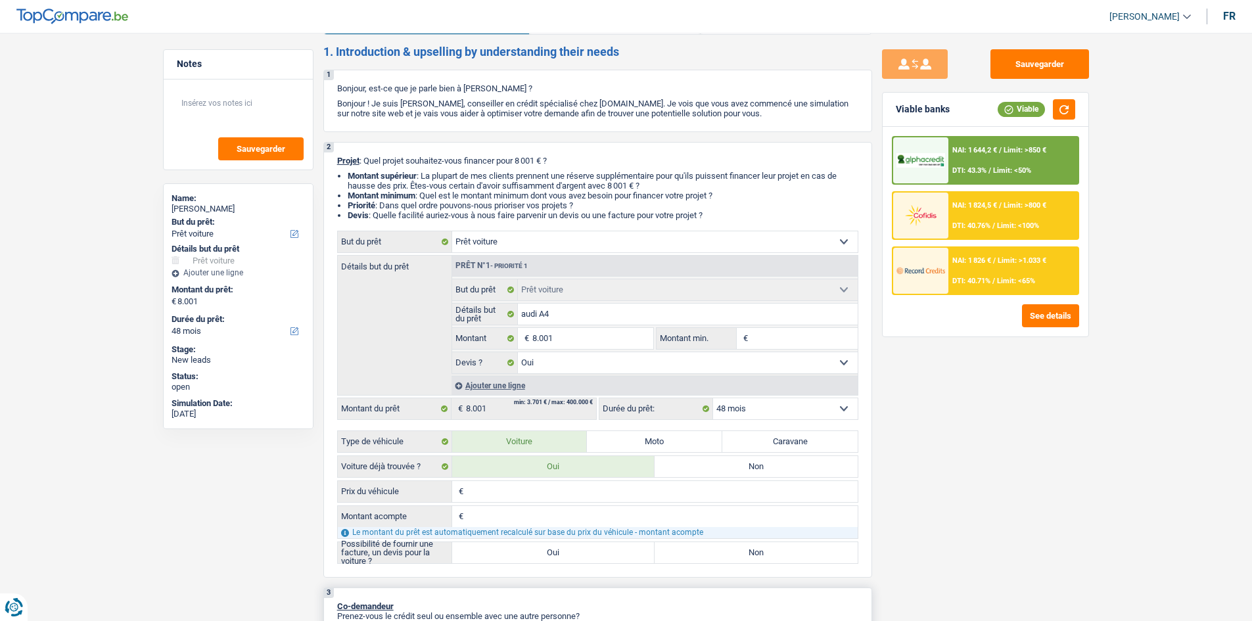
scroll to position [197, 0]
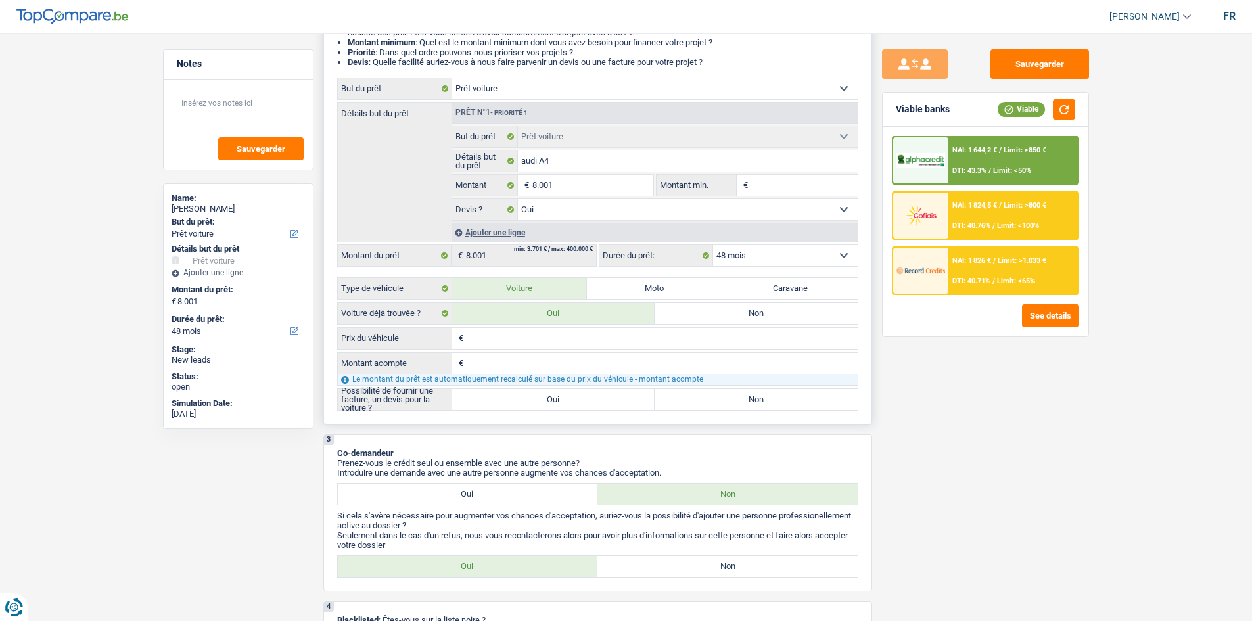
click at [558, 346] on input "Prix du véhicule" at bounding box center [661, 338] width 391 height 21
type input "7"
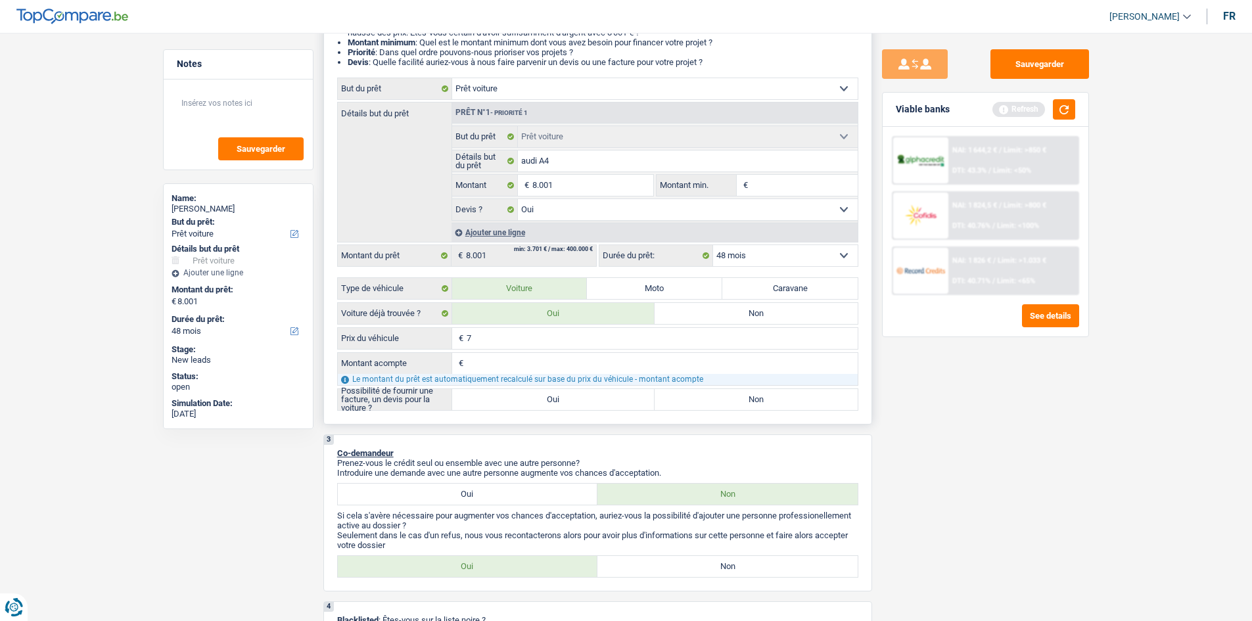
type input "79"
type input "799"
type input "7.990"
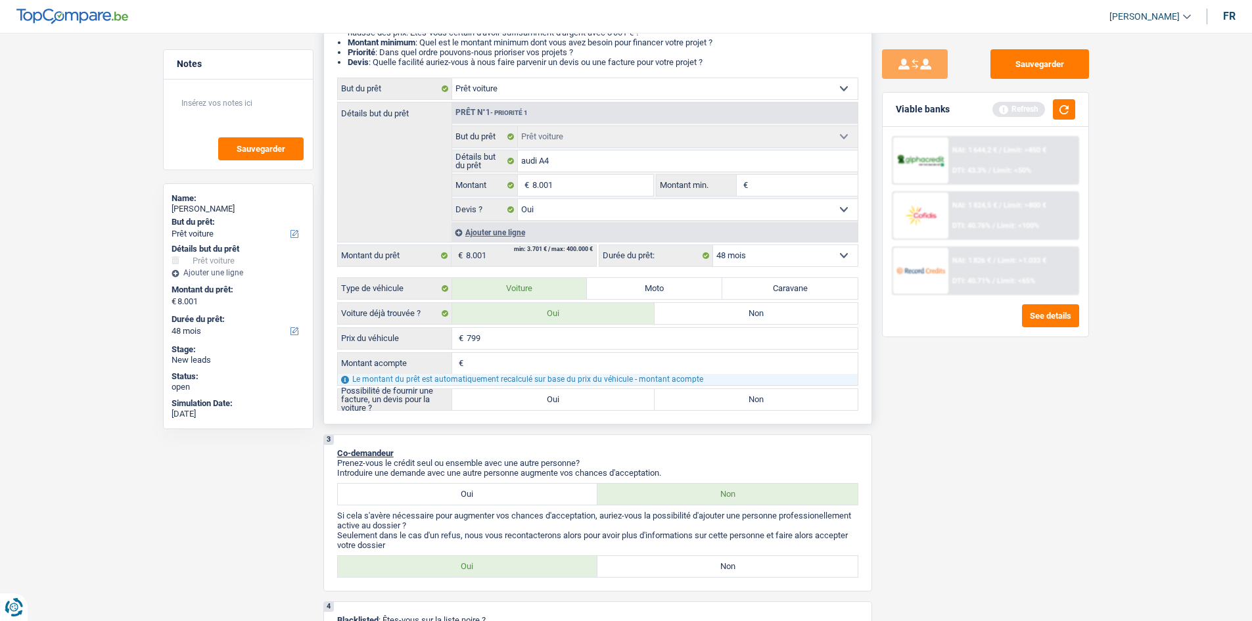
type input "7.990"
click at [527, 367] on input "Montant acompte" at bounding box center [661, 363] width 391 height 21
type input "0"
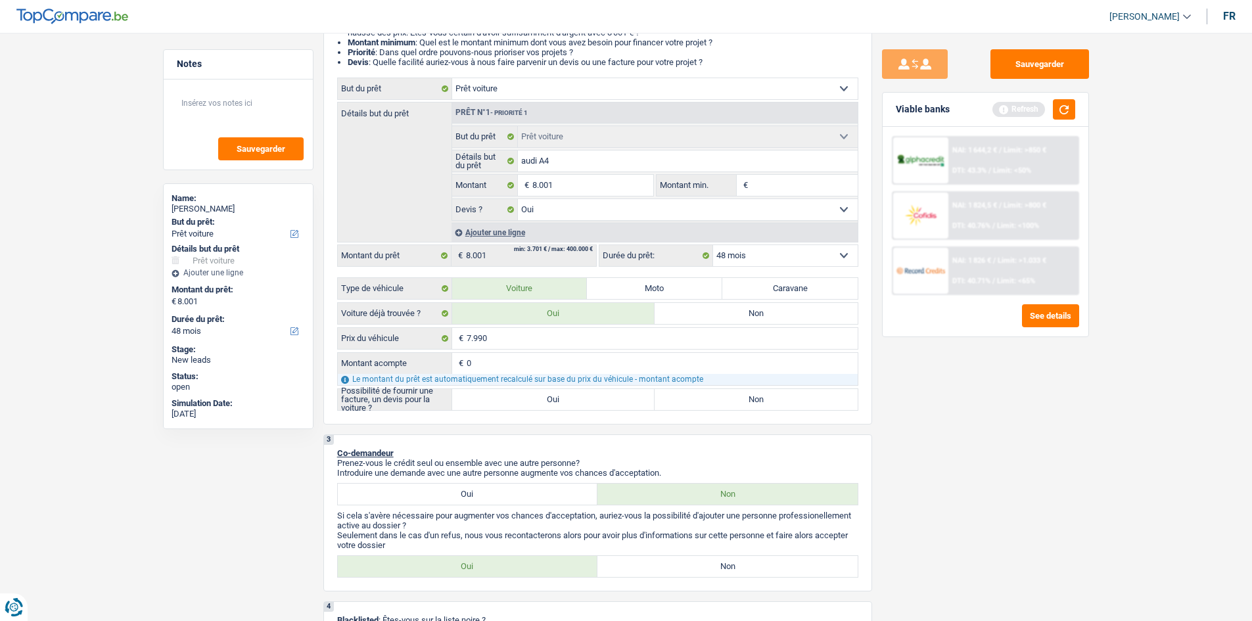
type input "0"
type input "7.990"
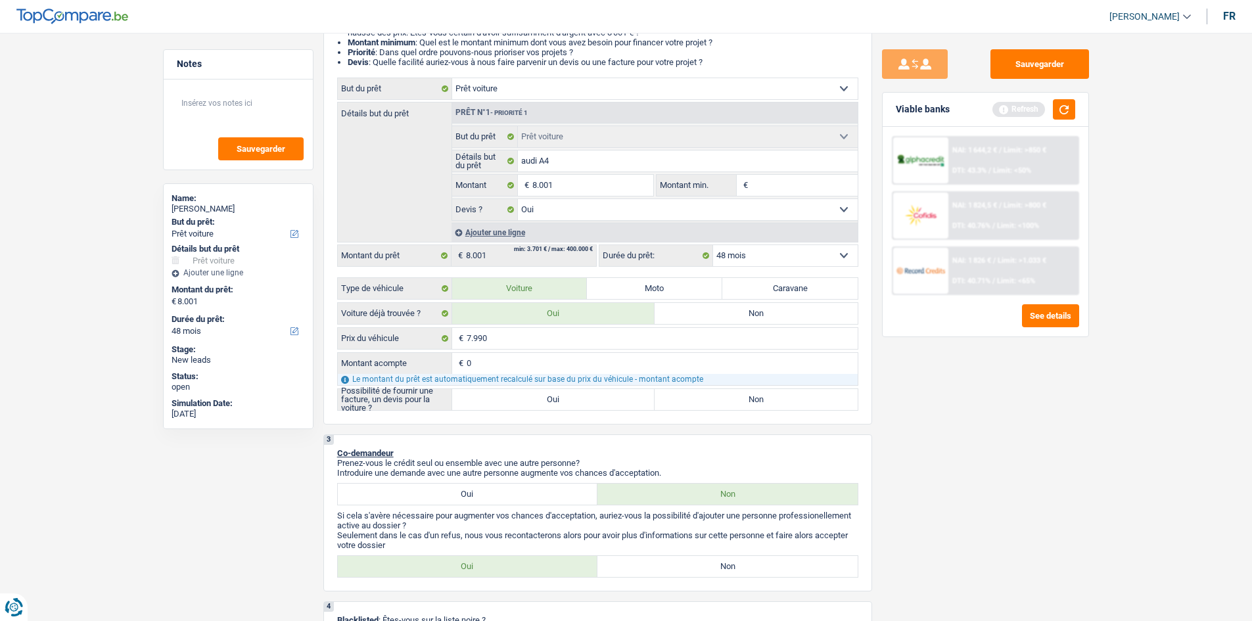
type input "7.990"
click at [884, 447] on div "Sauvegarder Viable banks Refresh NAI: 1 644,2 € / Limit: >850 € DTI: 43.3% / Li…" at bounding box center [985, 322] width 227 height 547
click at [941, 420] on div "Sauvegarder Viable banks Refresh NAI: 1 644,2 € / Limit: >850 € DTI: 43.3% / Li…" at bounding box center [985, 322] width 227 height 547
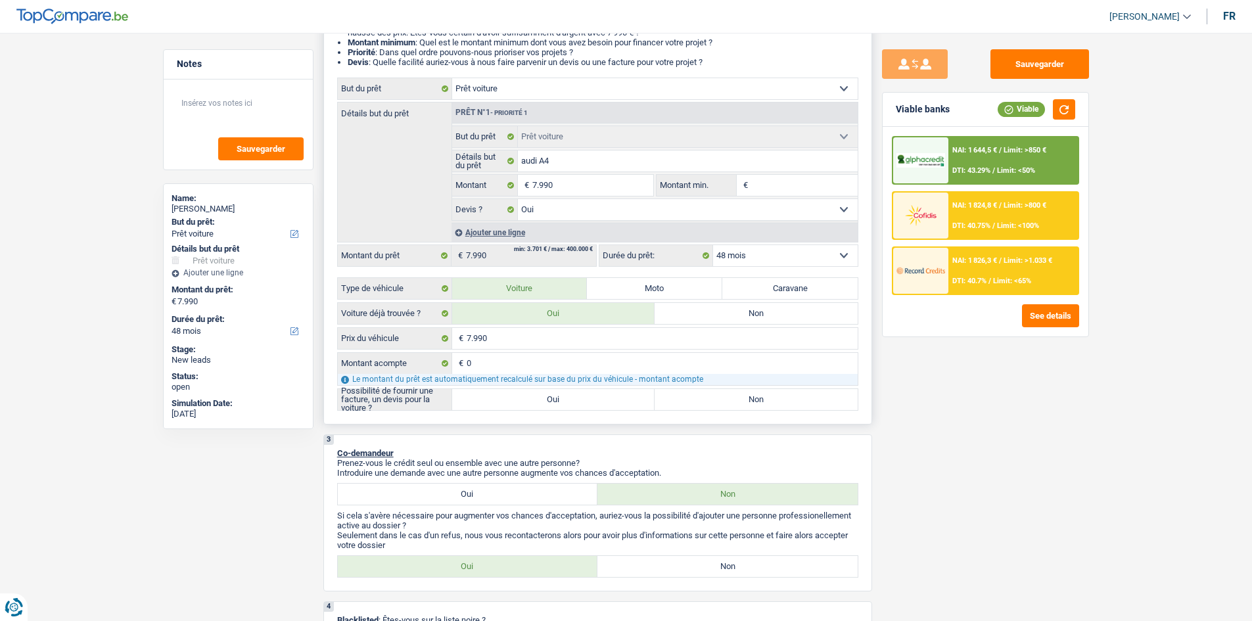
click at [545, 399] on label "Oui" at bounding box center [553, 399] width 203 height 21
click at [545, 399] on input "Oui" at bounding box center [553, 399] width 203 height 21
radio input "true"
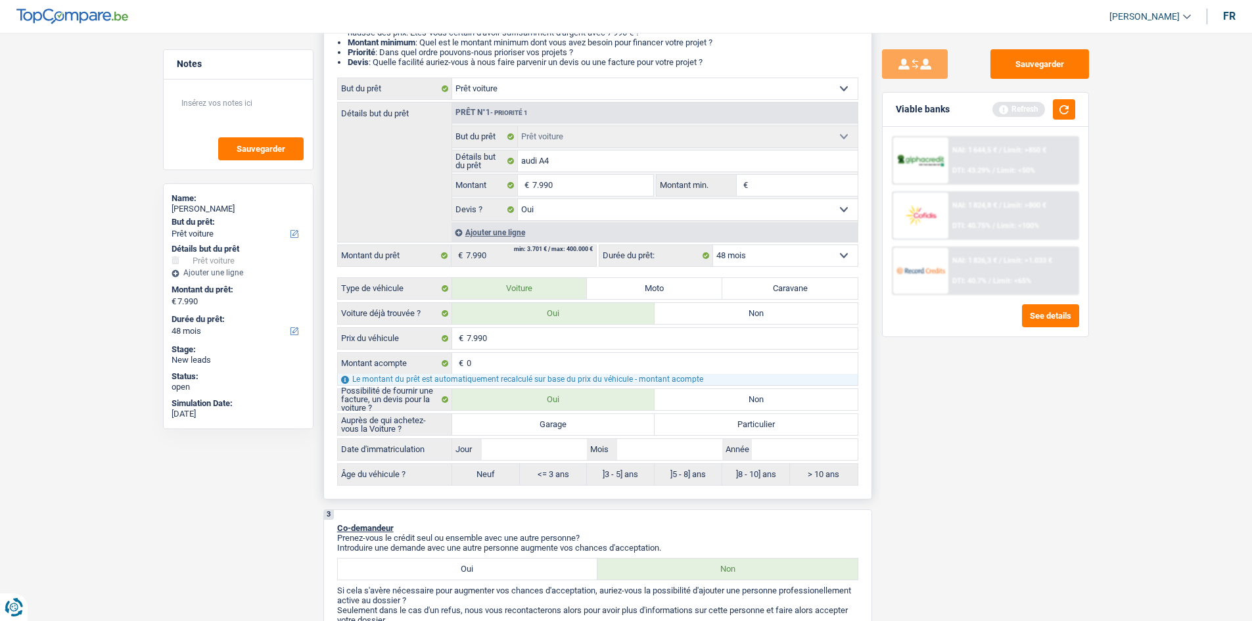
click at [569, 417] on label "Garage" at bounding box center [553, 424] width 203 height 21
click at [569, 417] on input "Garage" at bounding box center [553, 424] width 203 height 21
radio input "true"
click at [781, 454] on input "Année" at bounding box center [804, 449] width 105 height 21
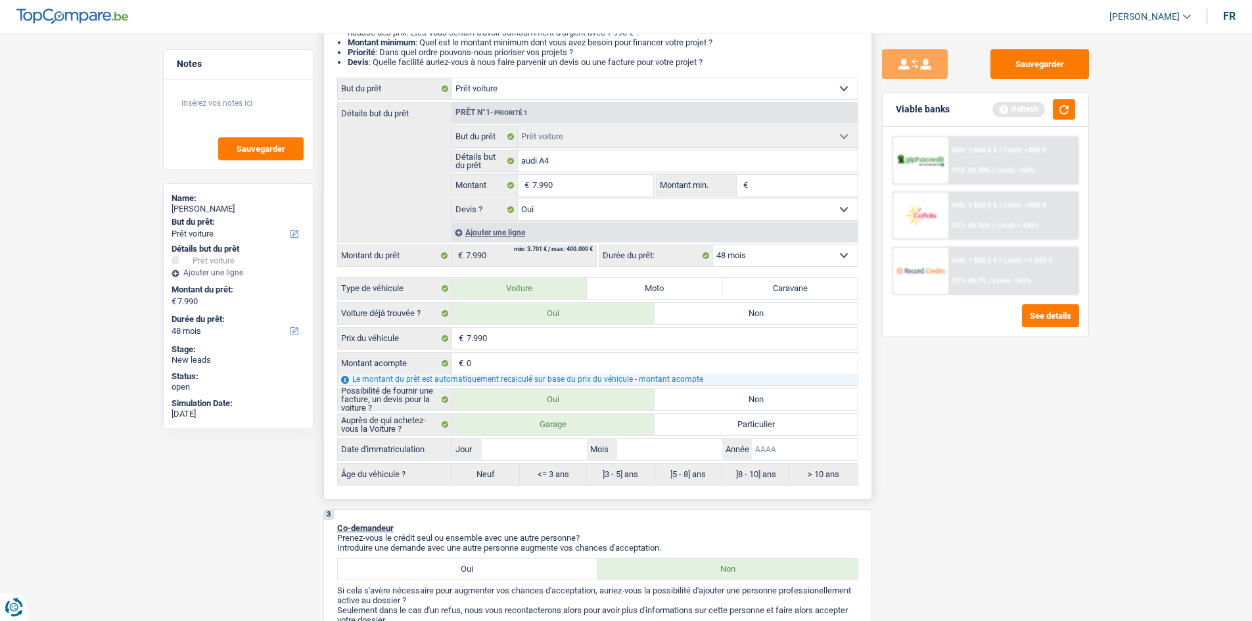
type input "2"
type input "20"
type input "201"
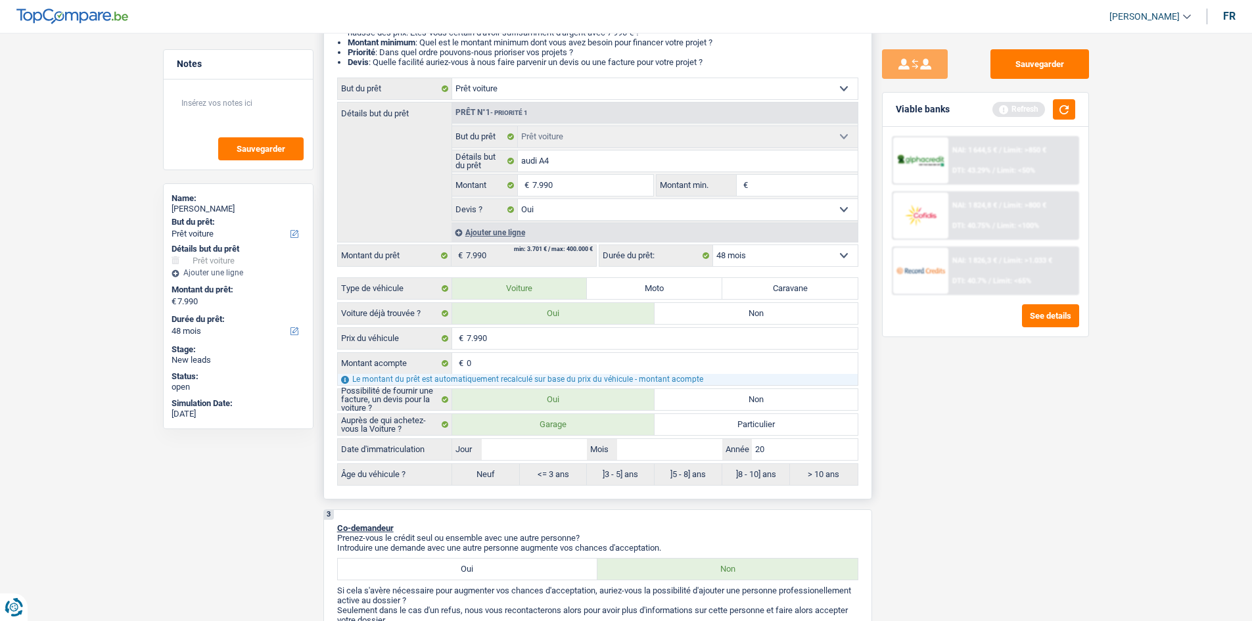
type input "201"
type input "2010"
click at [945, 472] on div "Sauvegarder Viable banks Refresh NAI: 1 644,5 € / Limit: >850 € DTI: 43.29% / L…" at bounding box center [985, 322] width 227 height 547
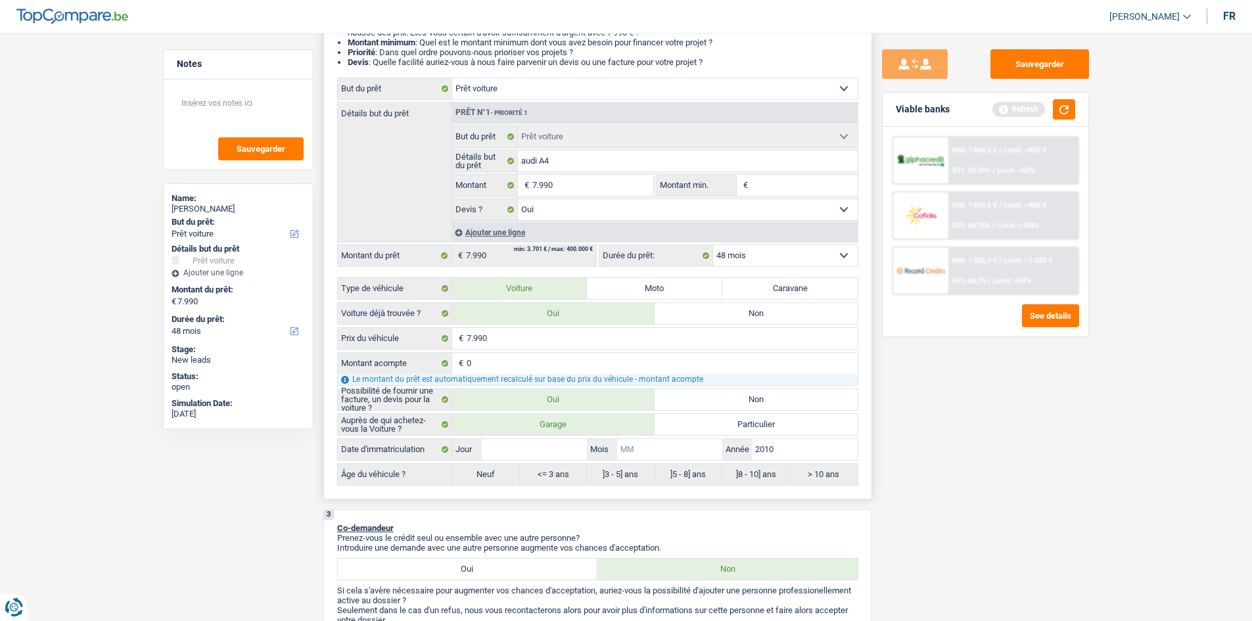
click at [641, 457] on input "Mois" at bounding box center [669, 449] width 105 height 21
click at [636, 453] on input "Mois" at bounding box center [669, 449] width 105 height 21
click at [651, 453] on input "Mois" at bounding box center [669, 449] width 105 height 21
click at [537, 451] on input "Jour" at bounding box center [534, 449] width 105 height 21
click at [788, 455] on input "2010" at bounding box center [804, 449] width 105 height 21
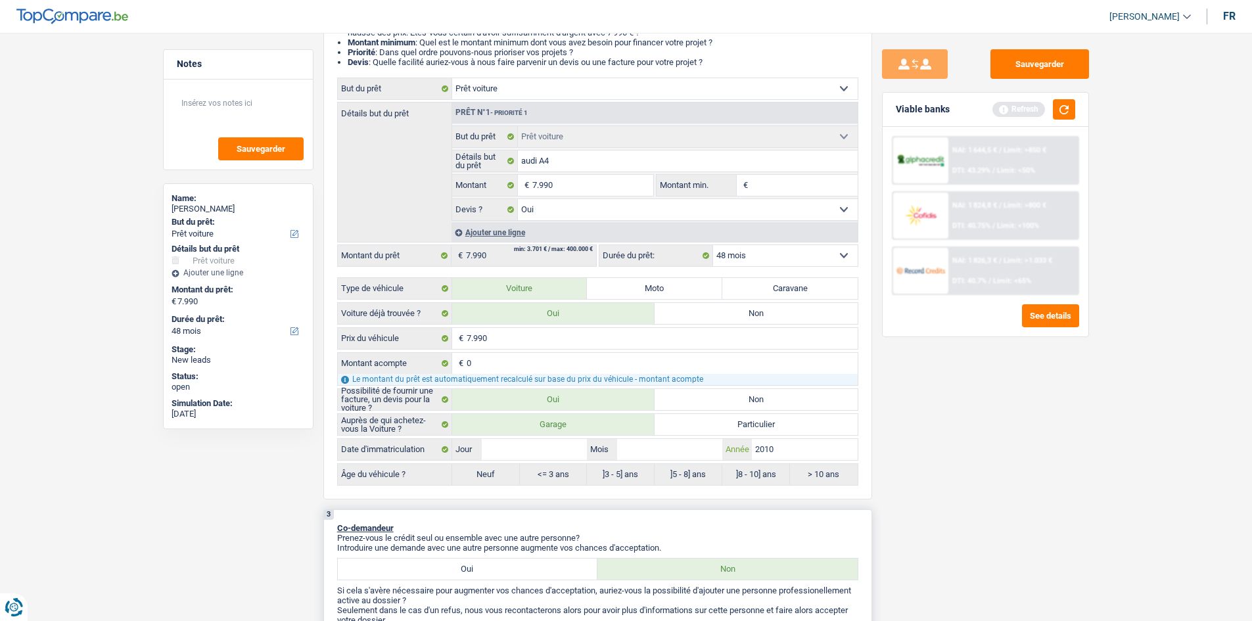
scroll to position [460, 0]
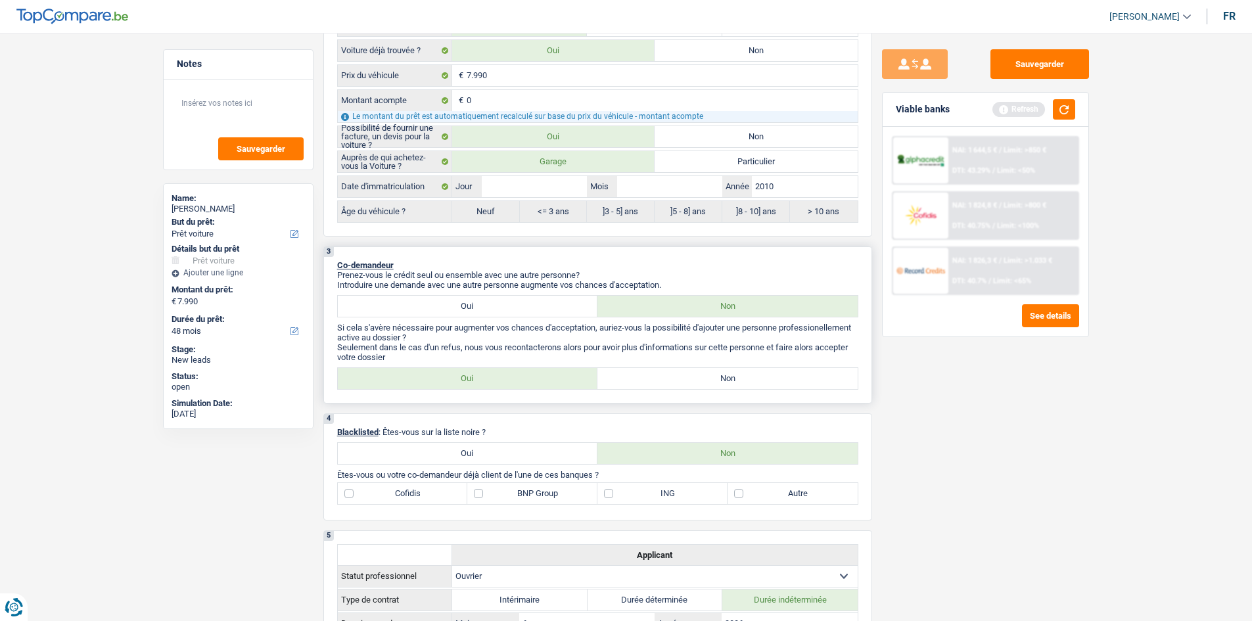
drag, startPoint x: 478, startPoint y: 307, endPoint x: 489, endPoint y: 307, distance: 10.5
click at [478, 306] on label "Oui" at bounding box center [468, 306] width 260 height 21
click at [478, 306] on input "Oui" at bounding box center [468, 306] width 260 height 21
radio input "true"
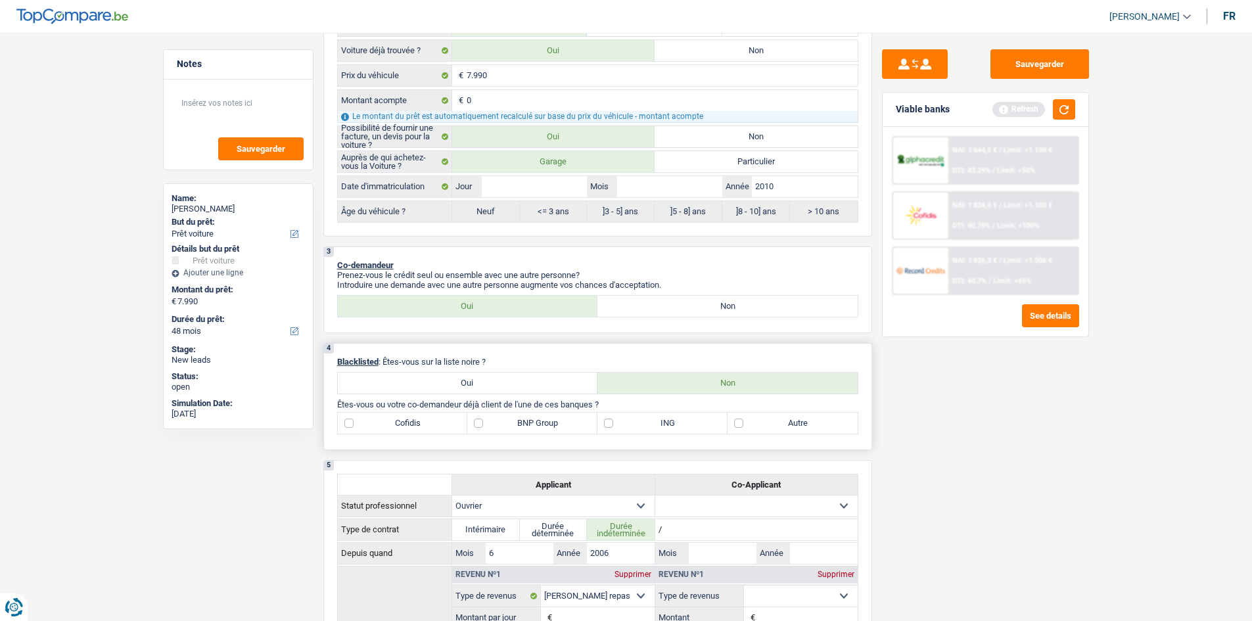
click at [784, 426] on label "Autre" at bounding box center [792, 423] width 130 height 21
click at [784, 426] on input "Autre" at bounding box center [792, 423] width 130 height 21
checkbox input "true"
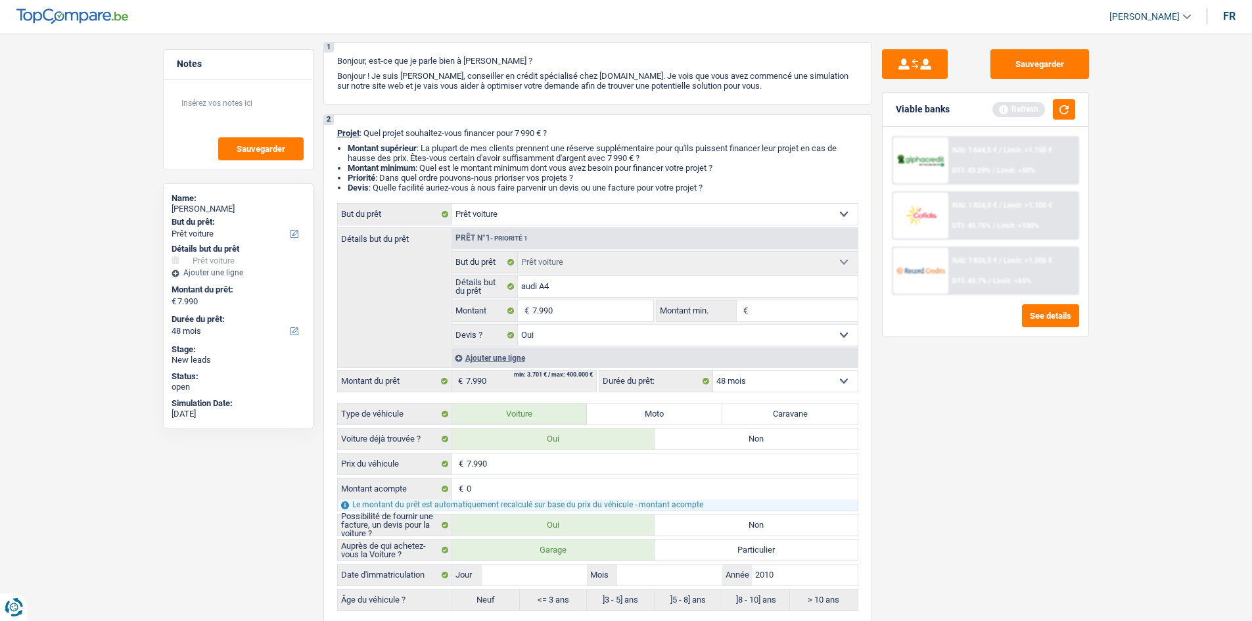
scroll to position [0, 0]
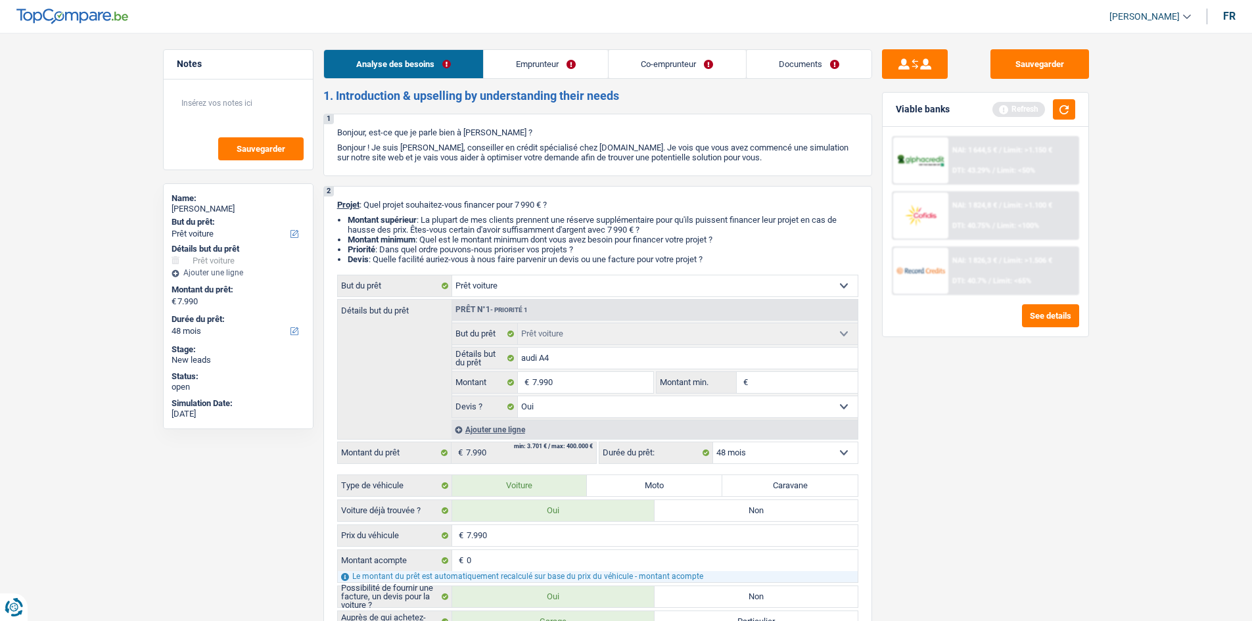
click at [573, 59] on link "Emprunteur" at bounding box center [546, 64] width 124 height 28
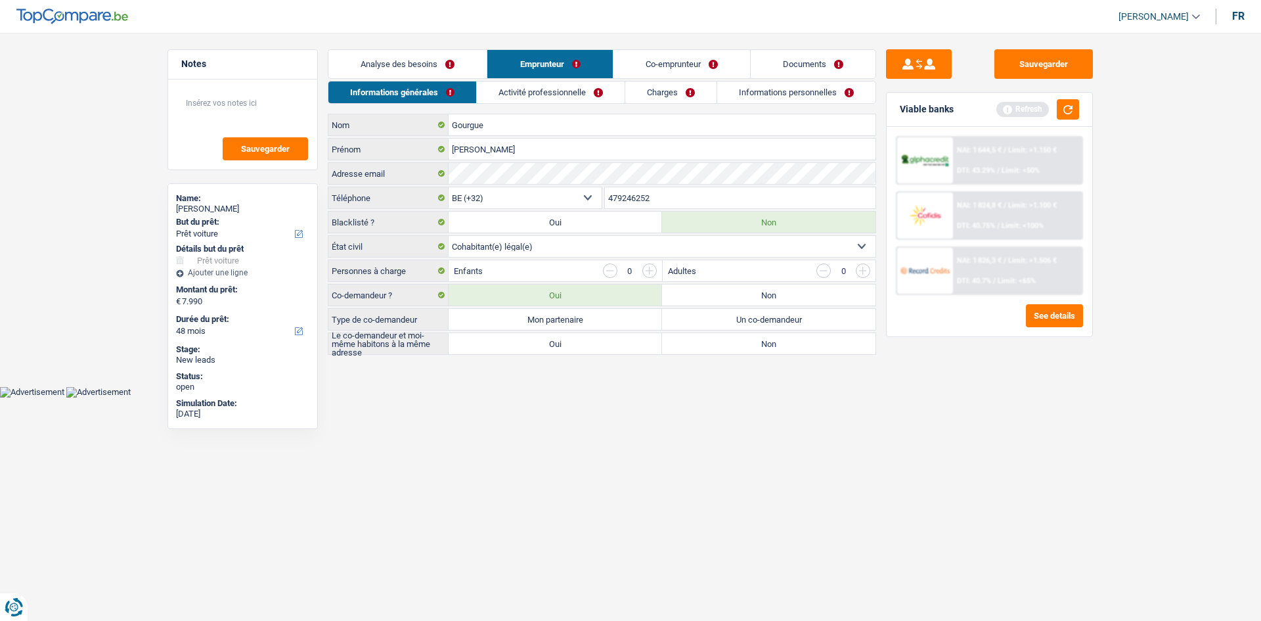
click at [439, 67] on link "Analyse des besoins" at bounding box center [407, 64] width 158 height 28
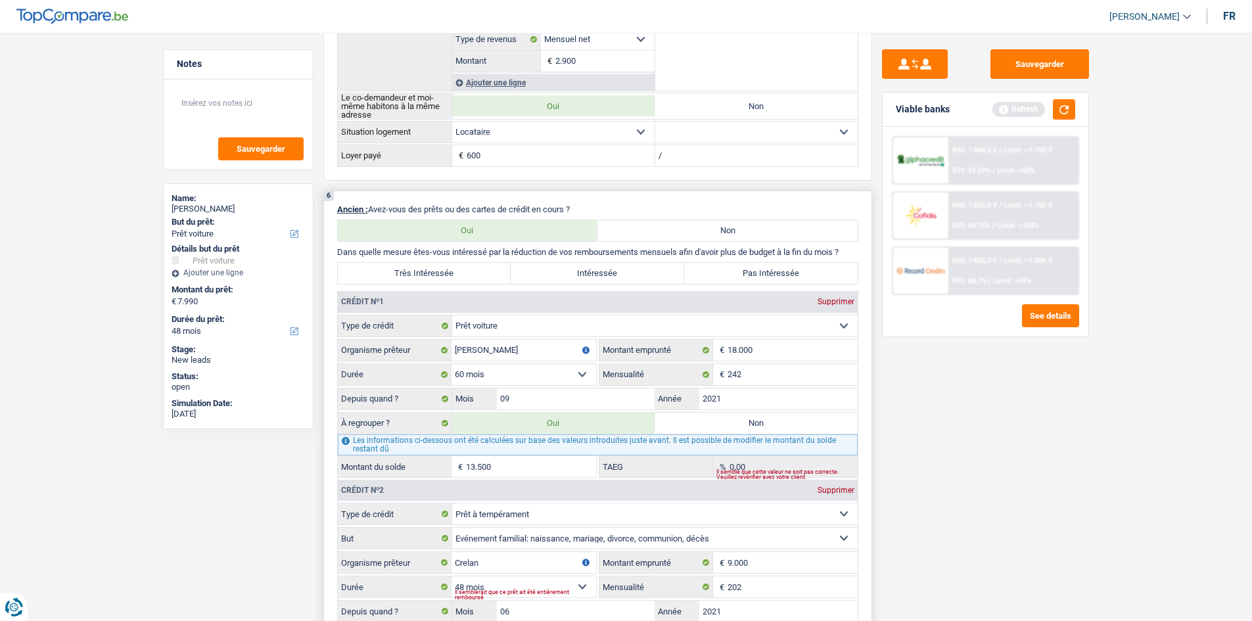
scroll to position [1183, 0]
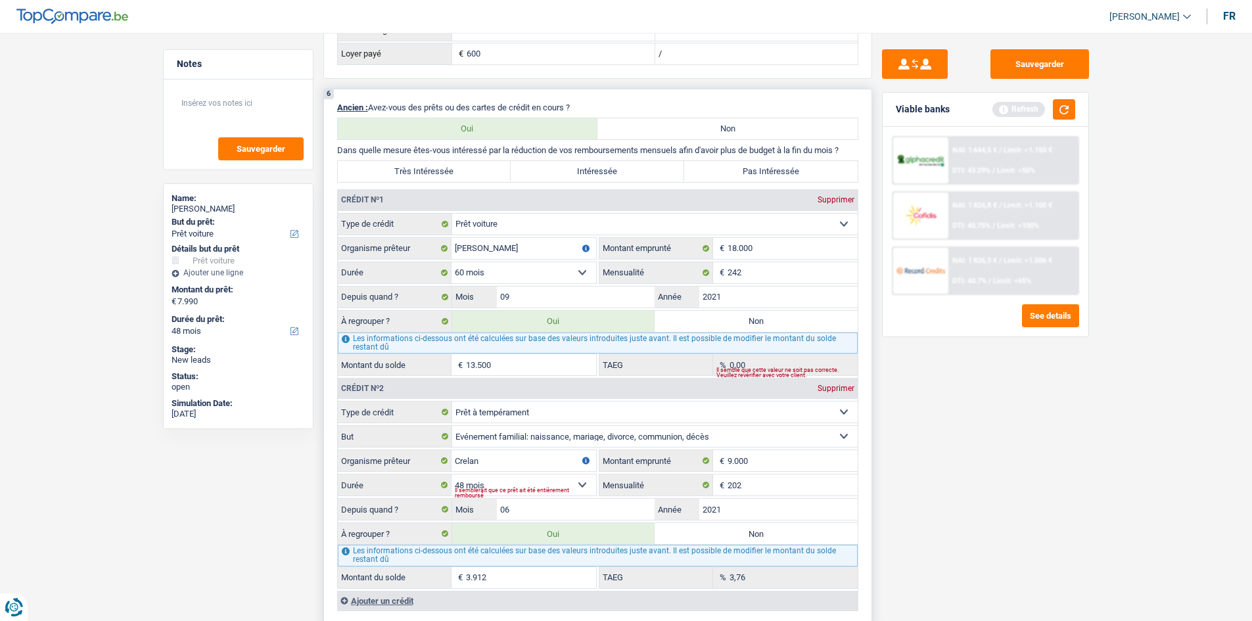
click at [840, 200] on div "Supprimer" at bounding box center [835, 200] width 43 height 8
select select "personalLoan"
type input "Crelan"
type input "9.000"
select select "48"
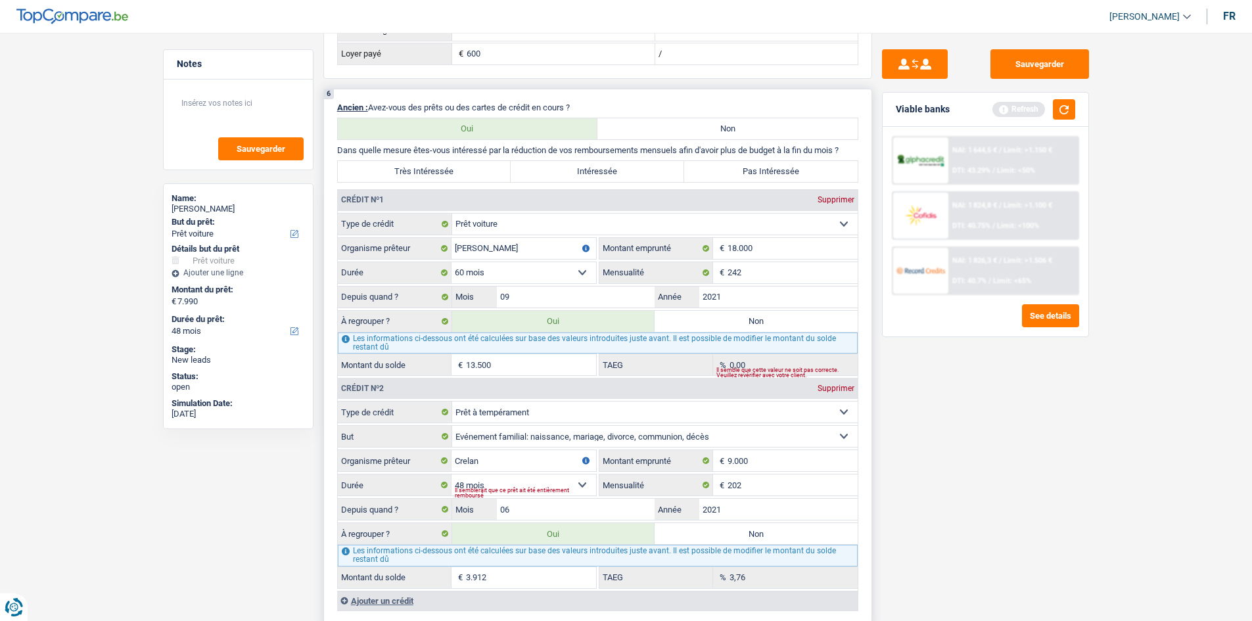
type input "202"
type input "06"
type input "3.912"
type input "3,76"
select select "familyEvent"
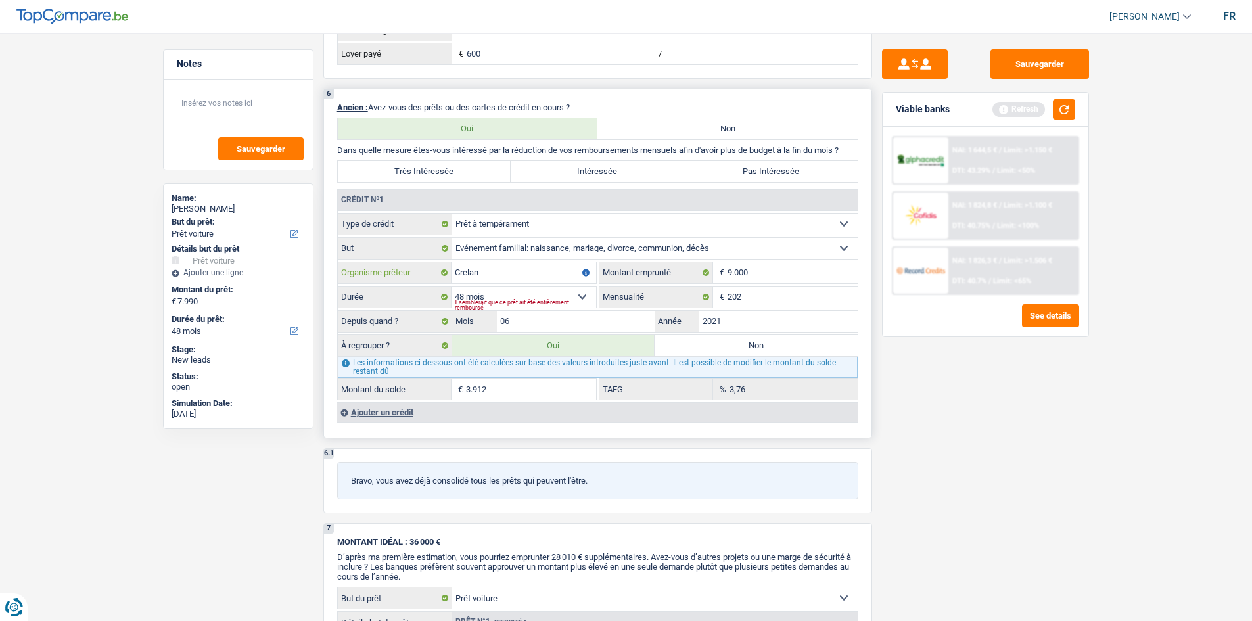
click at [531, 280] on input "Crelan" at bounding box center [523, 272] width 145 height 21
type input "C"
type input "beobank"
click at [538, 227] on select "Carte ou ouverture de crédit Prêt hypothécaire Vente à tempérament Prêt à tempé…" at bounding box center [654, 224] width 405 height 21
click at [452, 214] on select "Carte ou ouverture de crédit Prêt hypothécaire Vente à tempérament Prêt à tempé…" at bounding box center [654, 224] width 405 height 21
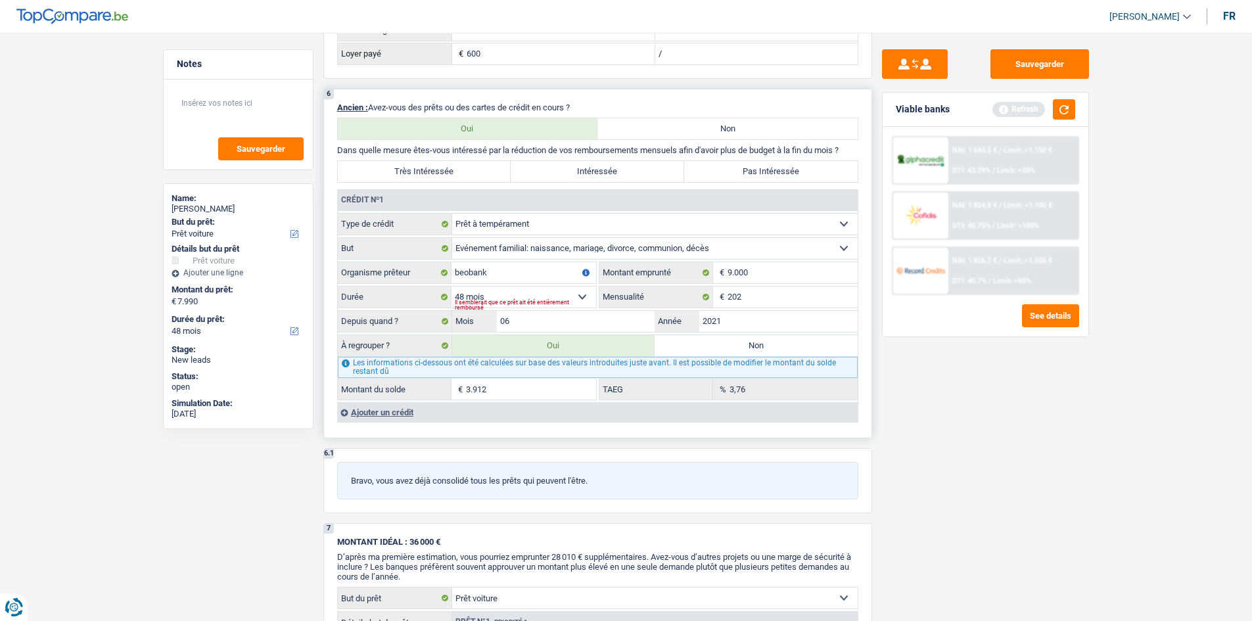
click at [539, 249] on select "Confort maison: meubles, textile, peinture, électroménager, outillage non-profe…" at bounding box center [654, 248] width 405 height 21
select select "legalFees"
click at [452, 238] on select "Confort maison: meubles, textile, peinture, électroménager, outillage non-profe…" at bounding box center [654, 248] width 405 height 21
drag, startPoint x: 767, startPoint y: 272, endPoint x: 694, endPoint y: 271, distance: 72.3
click at [694, 271] on div "9.000 € Montant emprunté" at bounding box center [728, 272] width 258 height 21
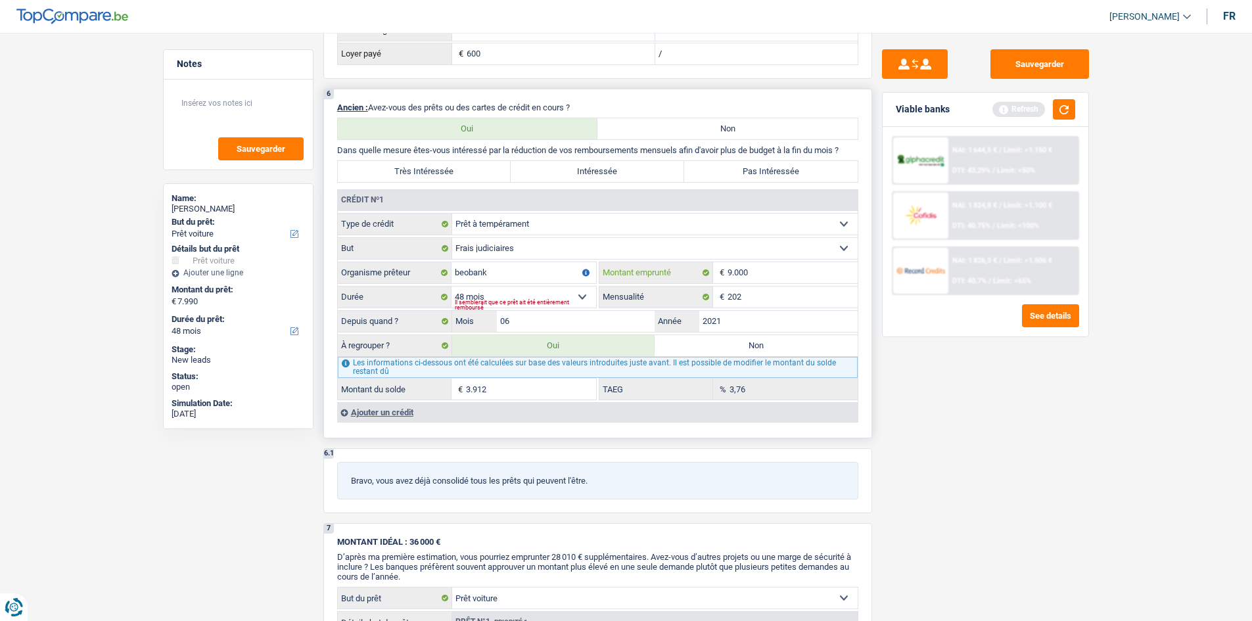
select select
type input "49.000"
click at [776, 294] on input "202" at bounding box center [792, 296] width 130 height 21
type input "2"
type input "884"
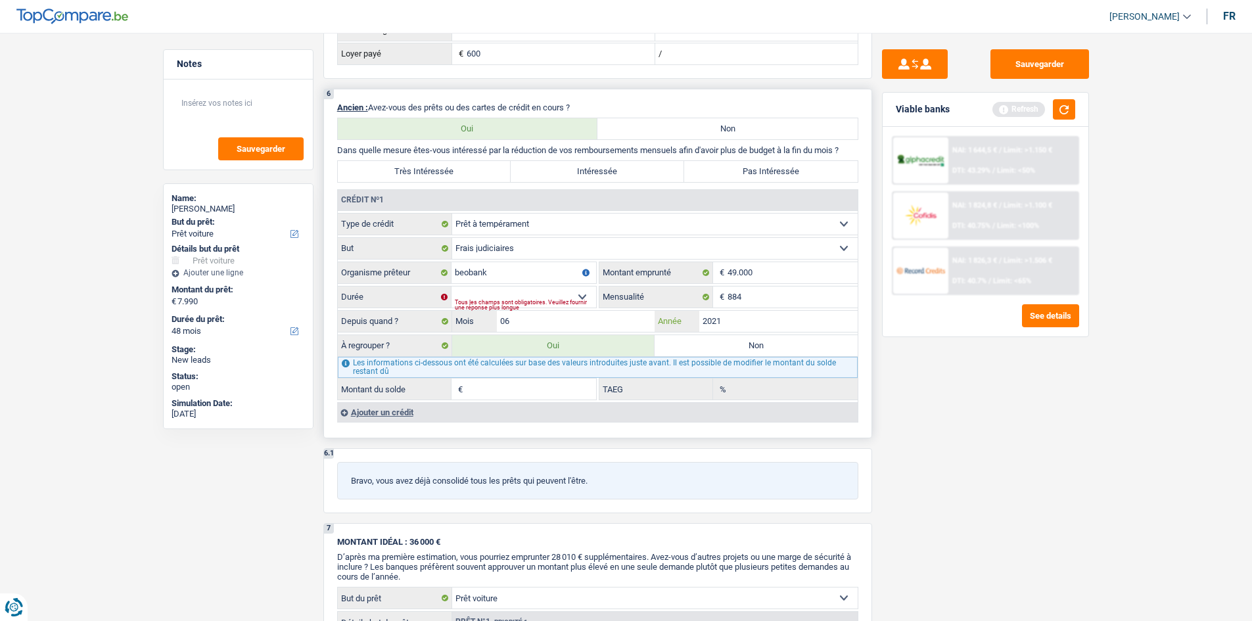
click at [736, 327] on input "2021" at bounding box center [778, 321] width 158 height 21
click at [577, 298] on select "12 mois 18 mois 24 mois 30 mois 36 mois 42 mois 48 mois 60 mois 72 mois 84 mois…" at bounding box center [523, 296] width 145 height 21
select select "84"
click at [451, 286] on select "12 mois 18 mois 24 mois 30 mois 36 mois 42 mois 48 mois 60 mois 72 mois 84 mois…" at bounding box center [523, 296] width 145 height 21
type input "25.126"
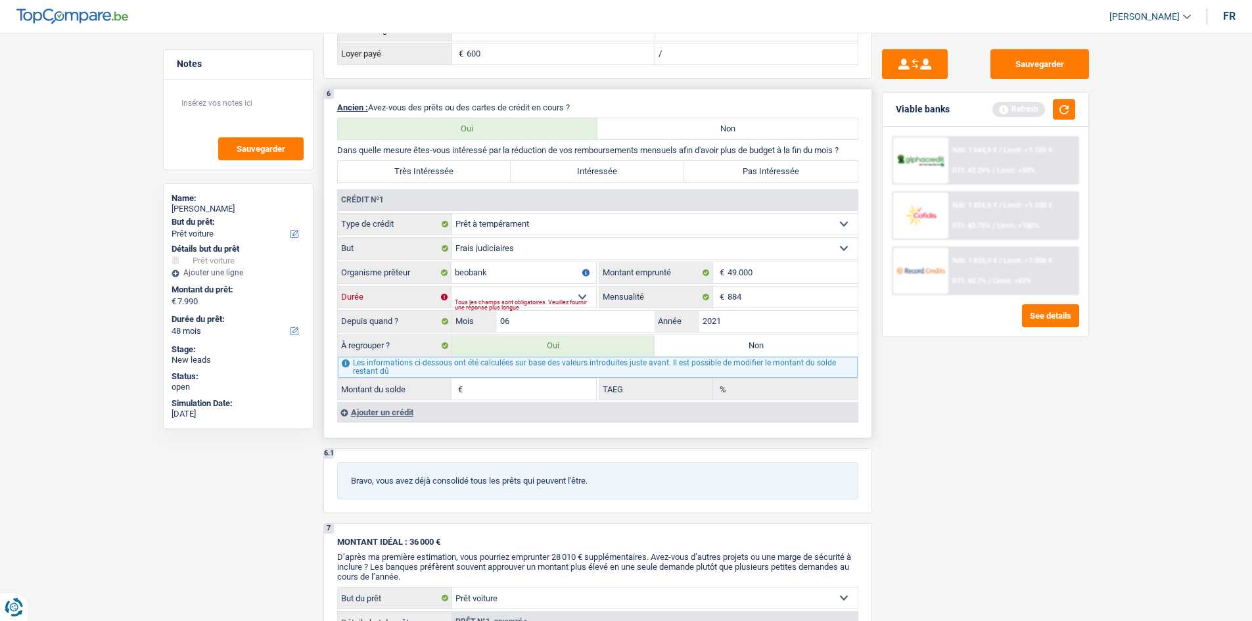
type input "13,49"
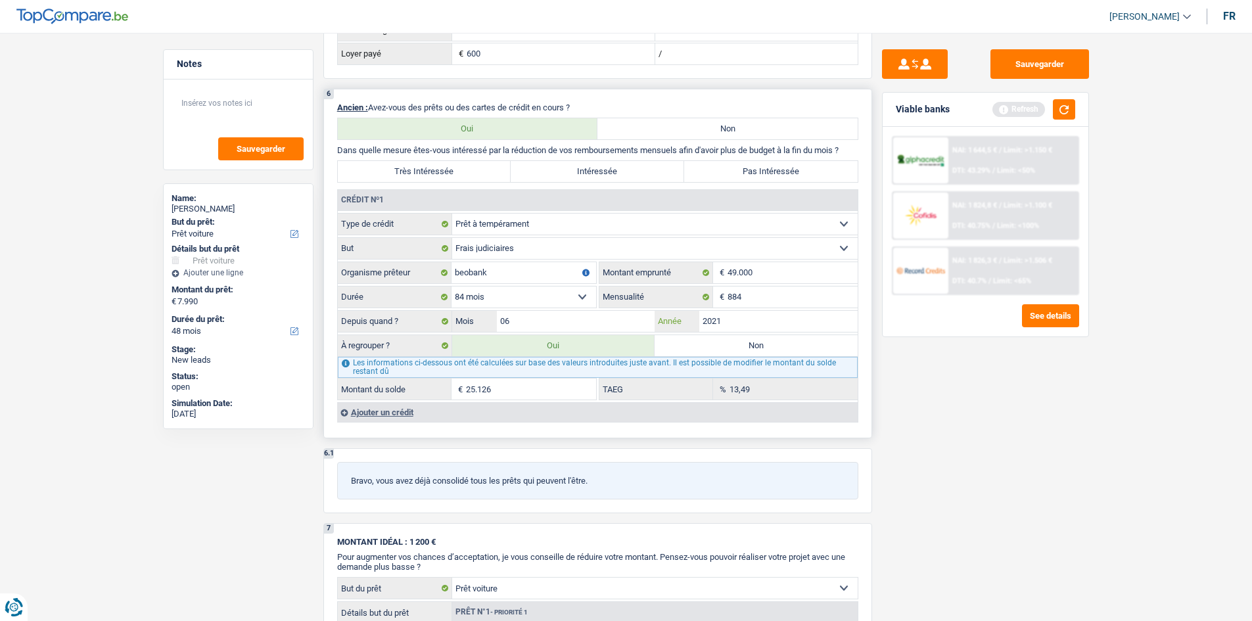
click at [767, 323] on input "2021" at bounding box center [778, 321] width 158 height 21
click at [775, 315] on input "2021" at bounding box center [778, 321] width 158 height 21
click at [761, 321] on input "2021" at bounding box center [778, 321] width 158 height 21
type input "2"
type input "1"
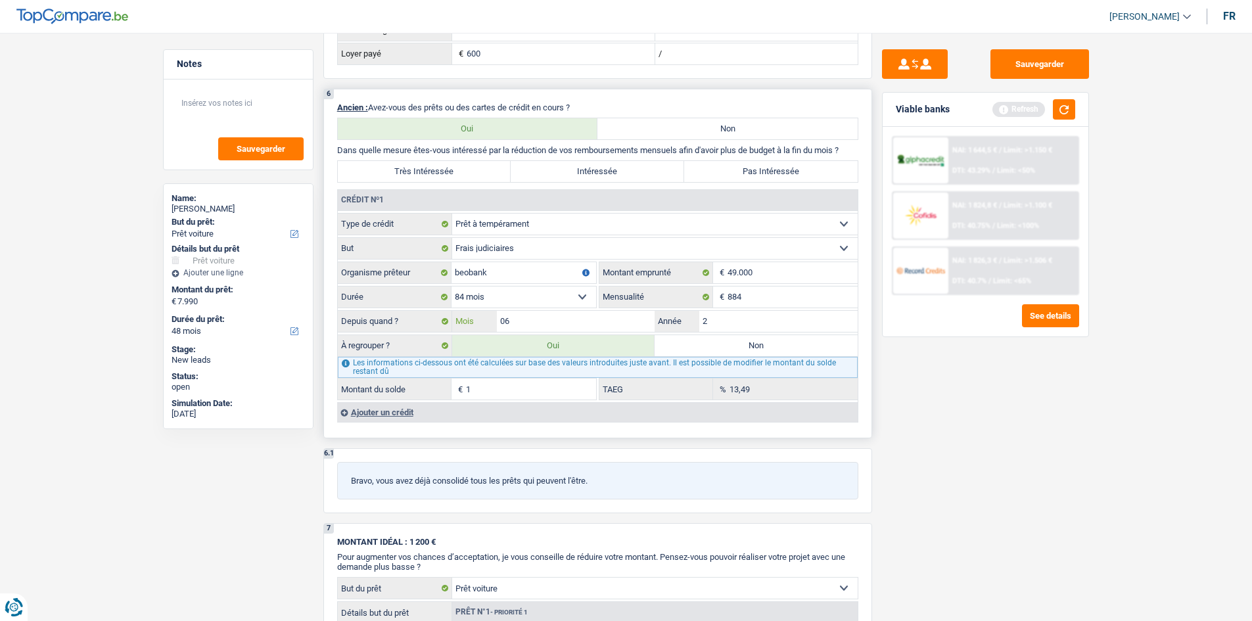
click at [595, 321] on input "06" at bounding box center [576, 321] width 158 height 21
type input "0"
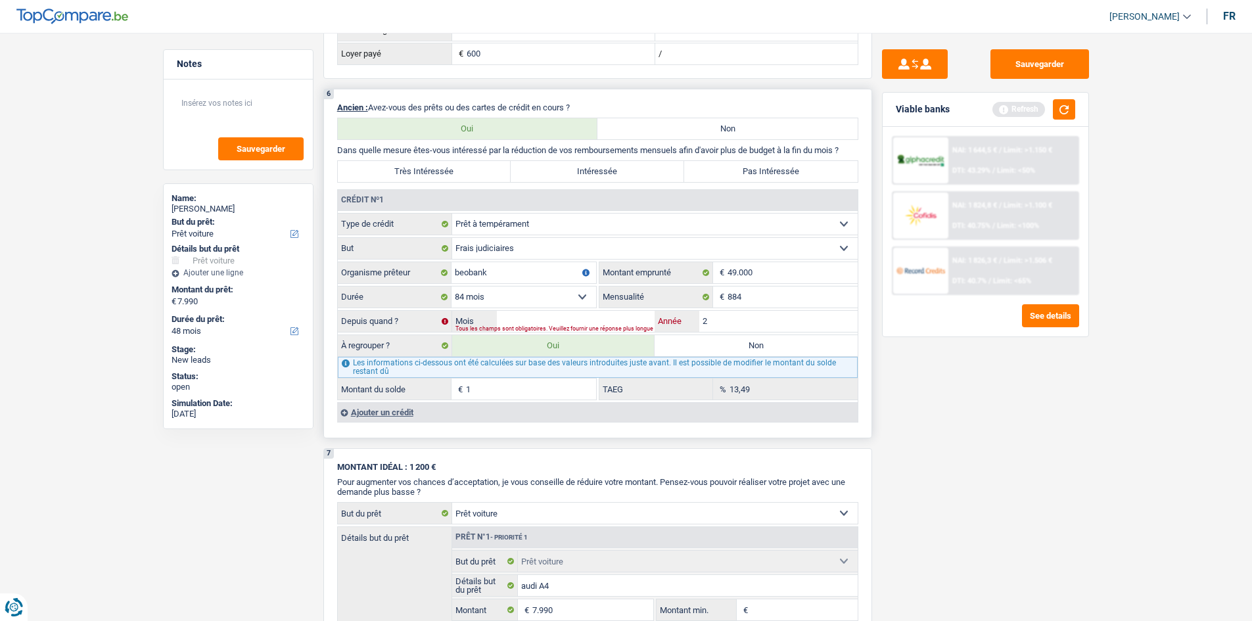
click at [735, 324] on input "2" at bounding box center [778, 321] width 158 height 21
click at [719, 327] on div "Tous les champs sont obligatoires. Veuillez fournir une réponse plus longue" at bounding box center [635, 329] width 361 height 5
drag, startPoint x: 1012, startPoint y: 403, endPoint x: 974, endPoint y: 395, distance: 39.4
click at [1006, 404] on div "Sauvegarder Viable banks Refresh NAI: 1 644,5 € / Limit: >1.150 € DTI: 43.29% /…" at bounding box center [985, 322] width 227 height 547
click at [754, 321] on input "Année" at bounding box center [778, 321] width 158 height 21
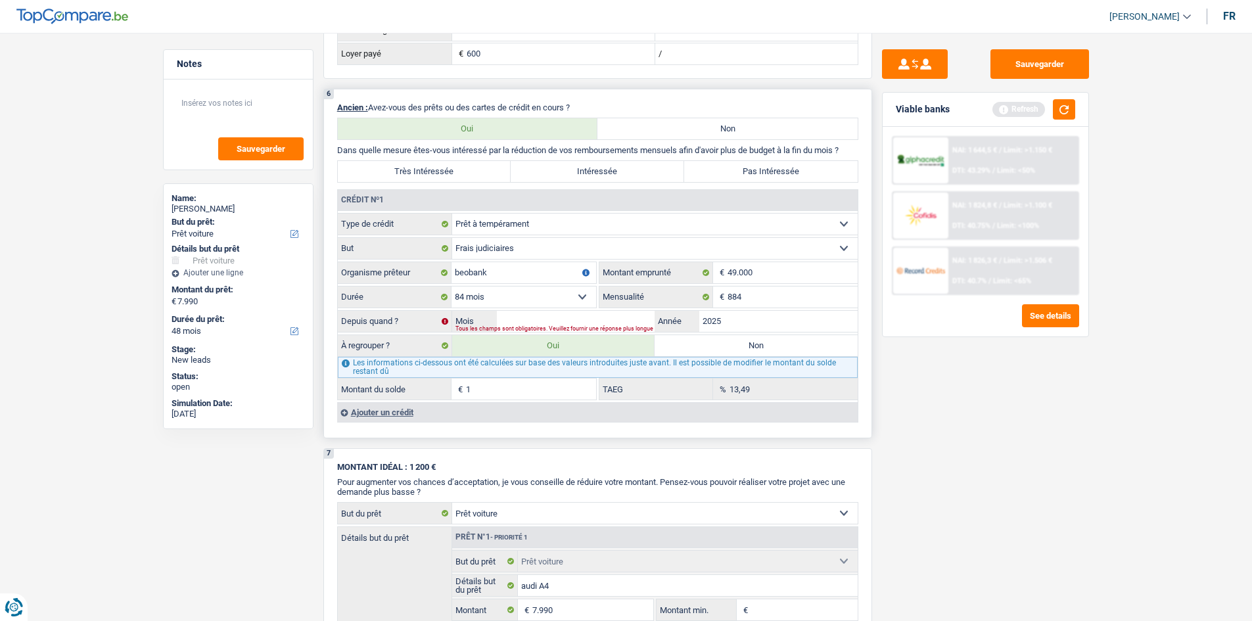
type input "2025"
click at [589, 322] on input "Mois" at bounding box center [576, 321] width 158 height 21
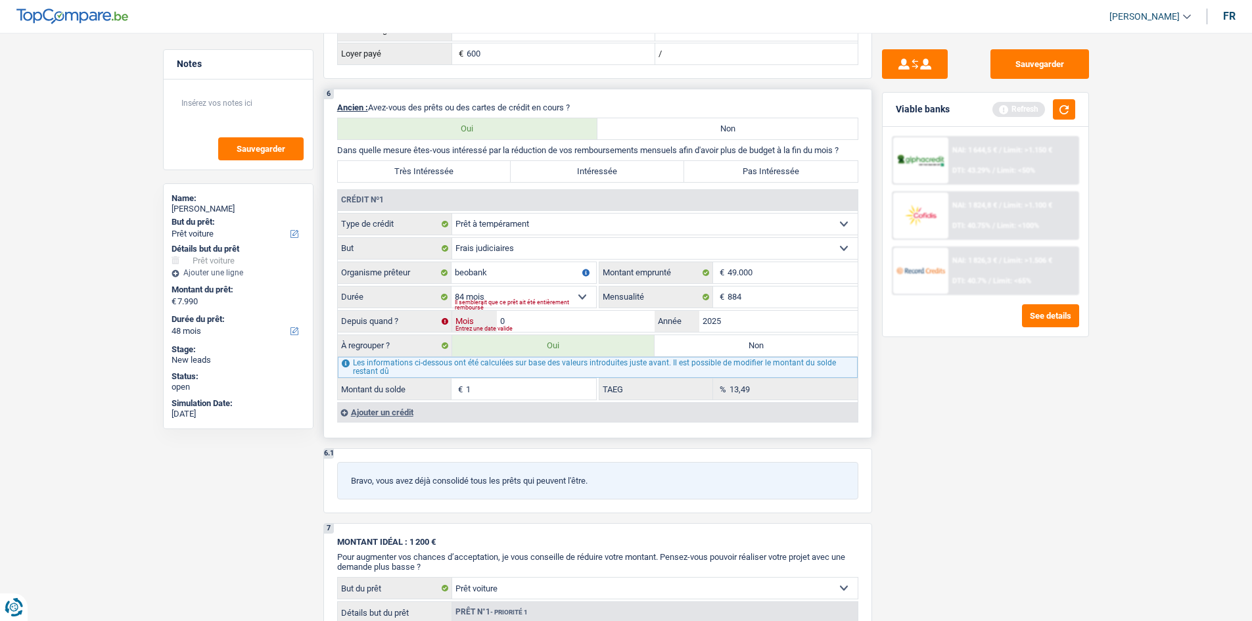
type input "02"
type input "46.754"
click at [930, 472] on div "Sauvegarder Viable banks Refresh NAI: 1 644,5 € / Limit: >1.150 € DTI: 43.29% /…" at bounding box center [985, 322] width 227 height 547
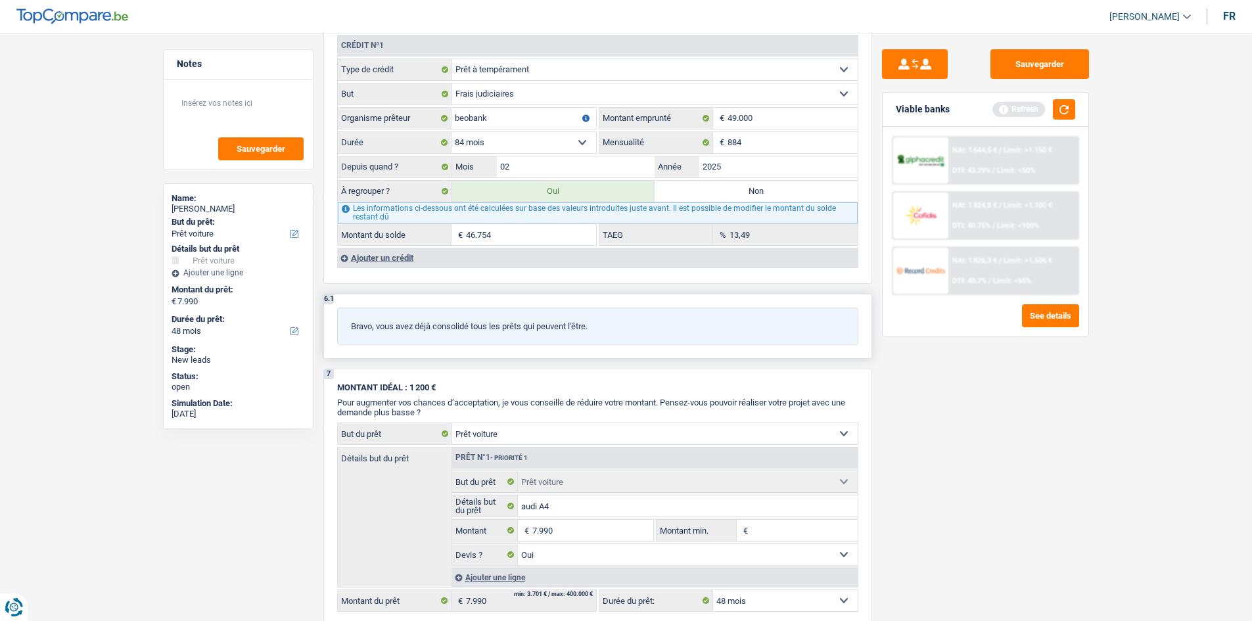
scroll to position [1314, 0]
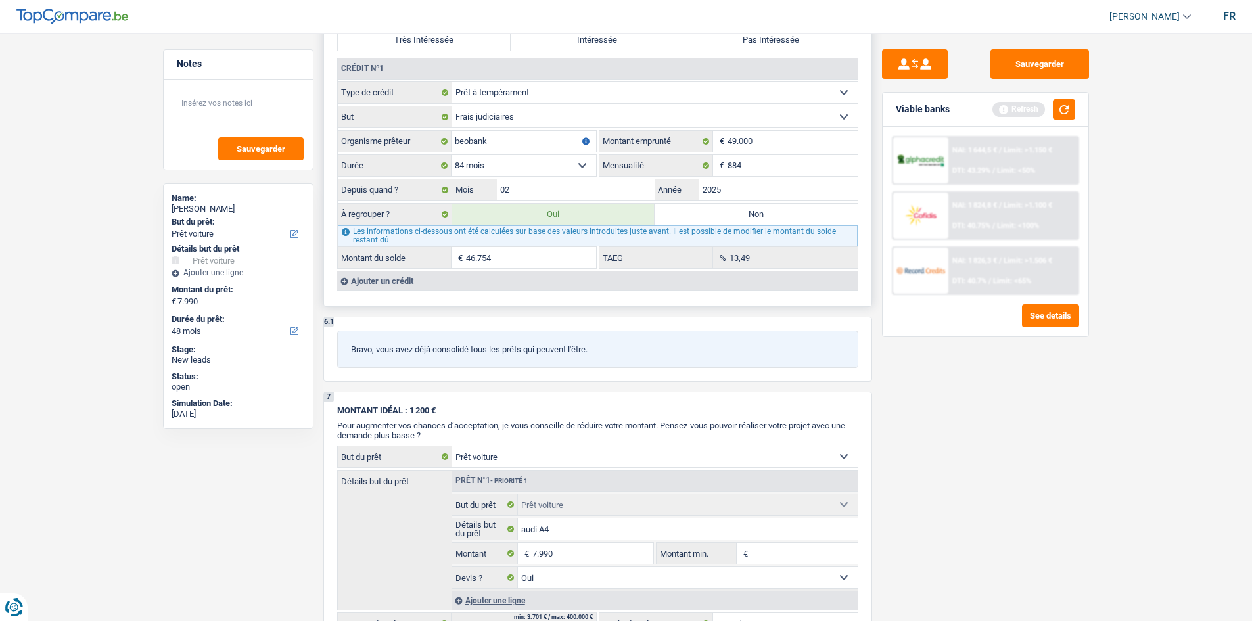
click at [388, 276] on div "Ajouter un crédit" at bounding box center [597, 281] width 520 height 20
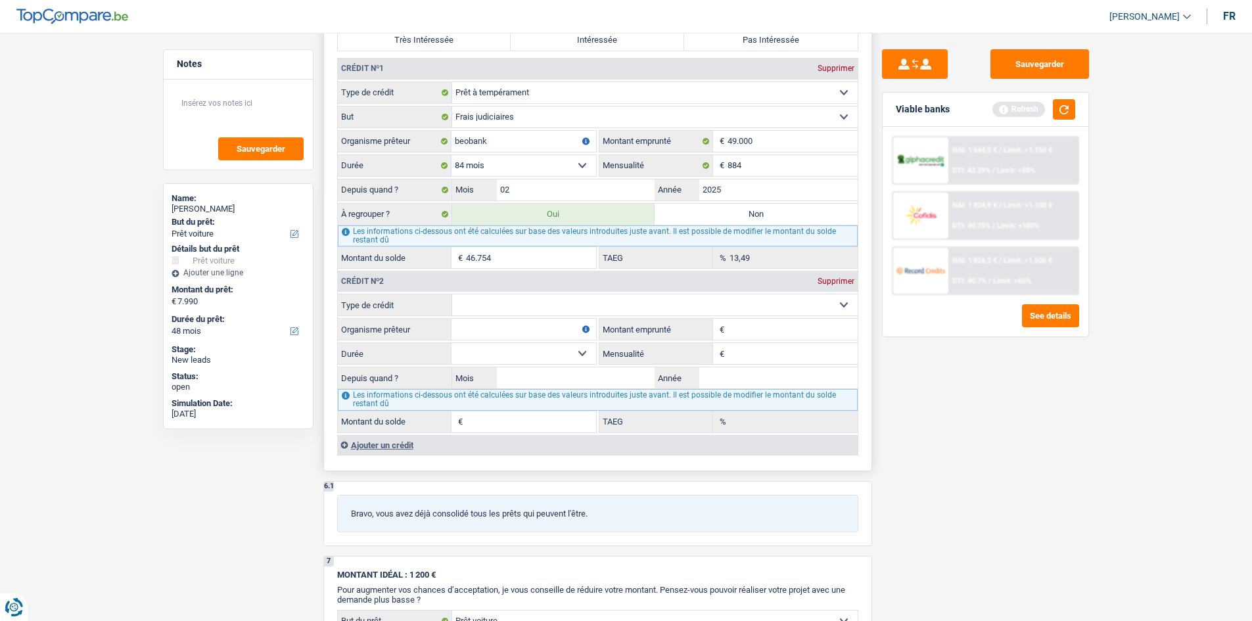
click at [574, 302] on select "Carte ou ouverture de crédit Prêt hypothécaire Vente à tempérament Prêt à tempé…" at bounding box center [654, 304] width 405 height 21
select select "cardOrCredit"
type input "0"
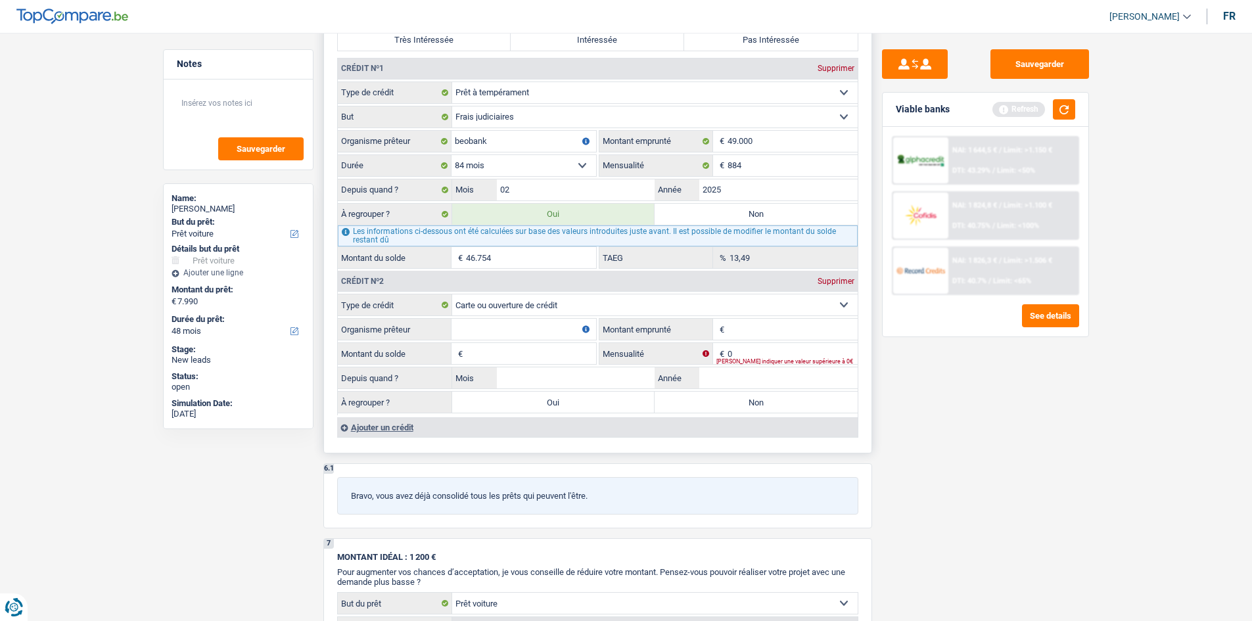
click at [553, 334] on input "Organisme prêteur" at bounding box center [523, 329] width 145 height 21
click at [766, 336] on input "Montant emprunté" at bounding box center [792, 329] width 130 height 21
type input "1"
type input "1.800"
click at [535, 331] on input "Organisme prêteur" at bounding box center [523, 329] width 145 height 21
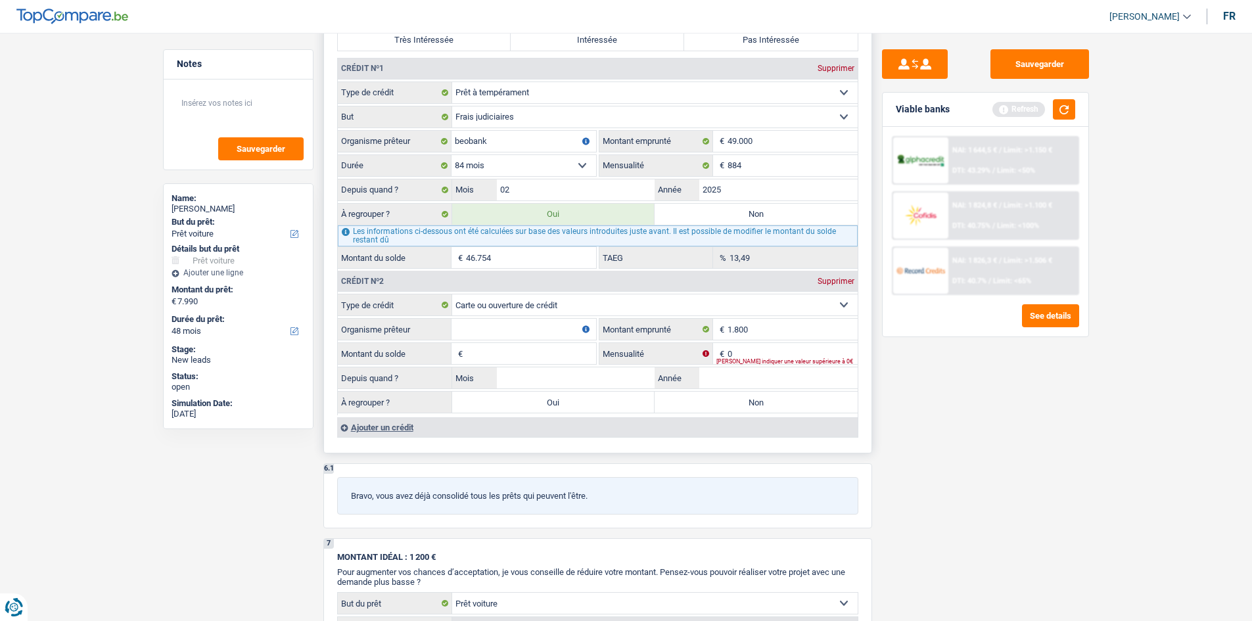
click at [521, 332] on input "Organisme prêteur" at bounding box center [523, 329] width 145 height 21
click at [493, 335] on input "Organisme prêteur" at bounding box center [523, 329] width 145 height 21
type input "crelan"
click at [496, 355] on input "Montant du solde" at bounding box center [531, 353] width 130 height 21
type input "1.800"
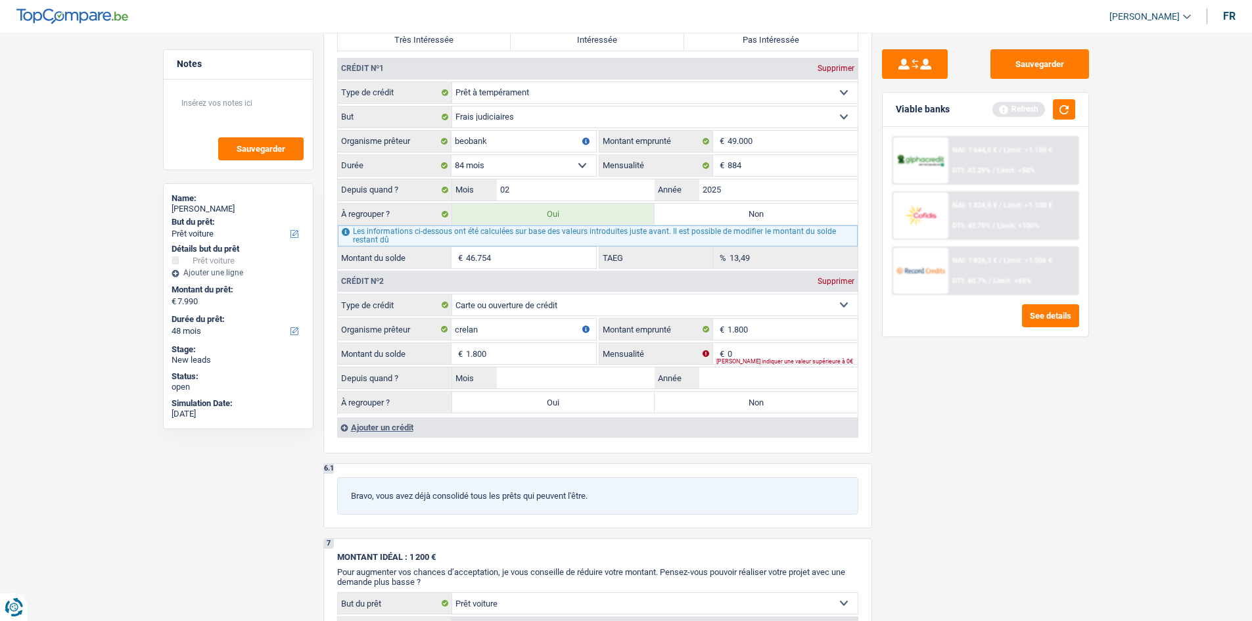
click at [985, 451] on div "Sauvegarder Viable banks Refresh NAI: 1 644,5 € / Limit: >1.150 € DTI: 43.29% /…" at bounding box center [985, 322] width 227 height 547
click at [763, 352] on input "0" at bounding box center [792, 353] width 130 height 21
type input "70"
drag, startPoint x: 1075, startPoint y: 425, endPoint x: 1068, endPoint y: 421, distance: 8.2
click at [1068, 421] on div "Sauvegarder Viable banks Refresh NAI: 1 644,5 € / Limit: >1.150 € DTI: 43.29% /…" at bounding box center [985, 322] width 227 height 547
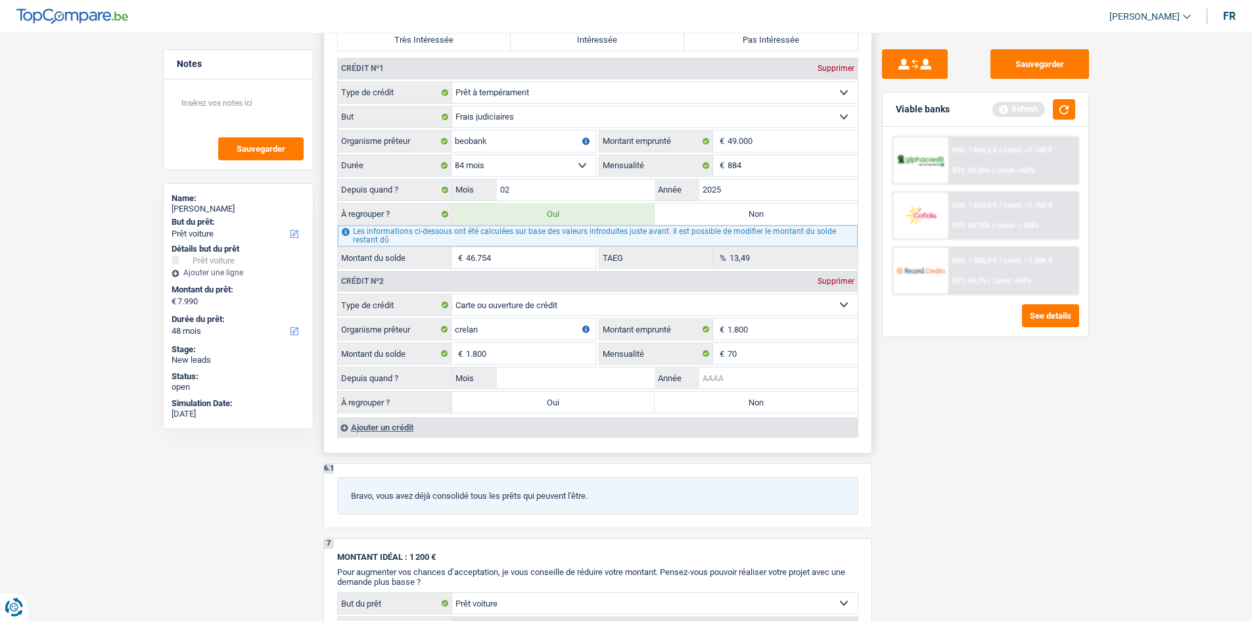
drag, startPoint x: 736, startPoint y: 382, endPoint x: 740, endPoint y: 371, distance: 11.5
click at [738, 374] on input "Année" at bounding box center [778, 377] width 158 height 21
type input "2015"
click at [556, 373] on input "Mois" at bounding box center [576, 377] width 158 height 21
type input "0"
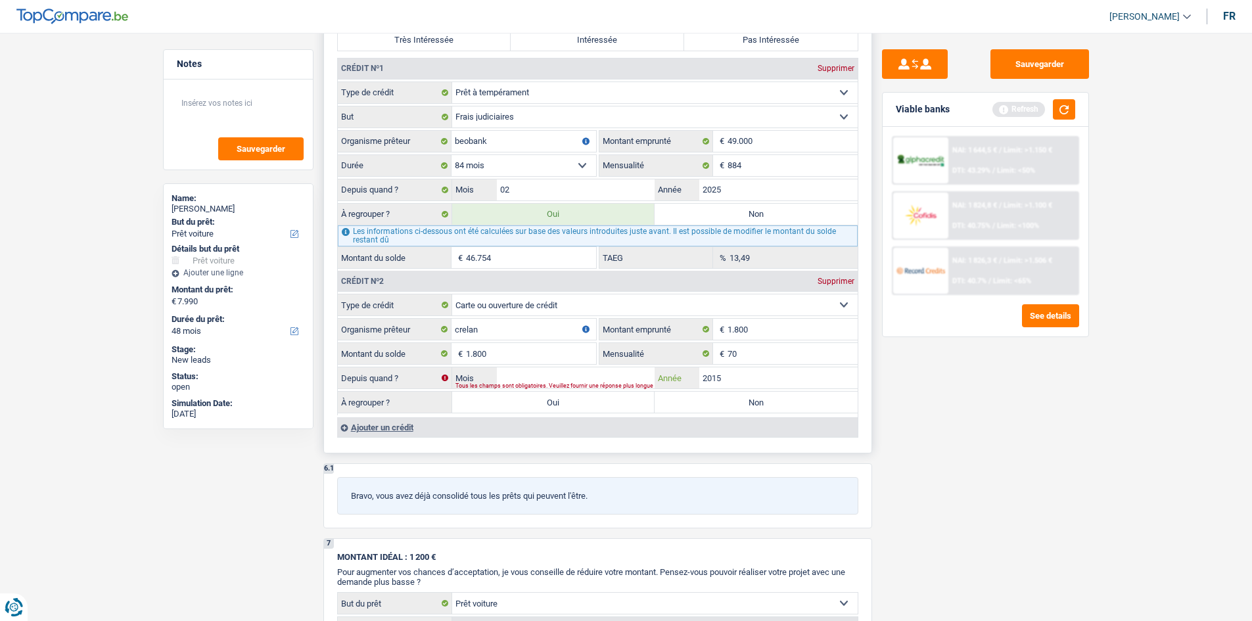
click at [747, 375] on input "2015" at bounding box center [778, 377] width 158 height 21
type input "2020"
click at [603, 374] on input "Mois" at bounding box center [576, 377] width 158 height 21
type input "05"
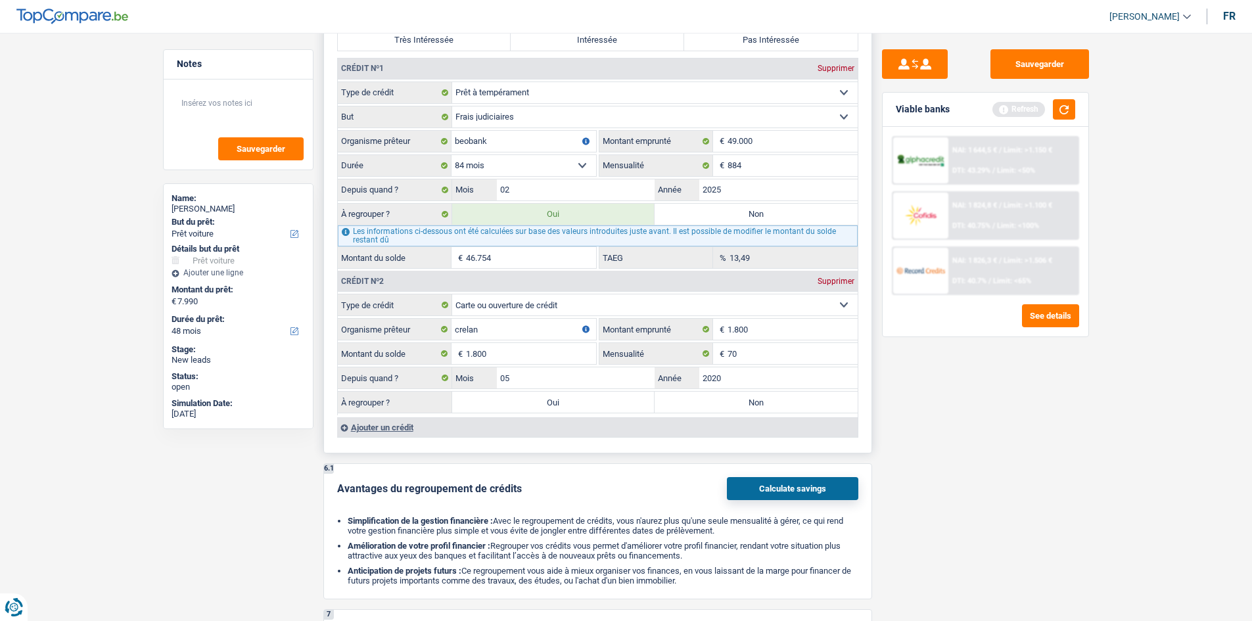
drag, startPoint x: 1005, startPoint y: 449, endPoint x: 853, endPoint y: 409, distance: 156.8
click at [1004, 449] on div "Sauvegarder Viable banks Refresh NAI: 1 644,5 € / Limit: >1.150 € DTI: 43.29% /…" at bounding box center [985, 322] width 227 height 547
click at [725, 401] on label "Non" at bounding box center [755, 402] width 203 height 21
click at [725, 401] on input "Non" at bounding box center [755, 402] width 203 height 21
radio input "true"
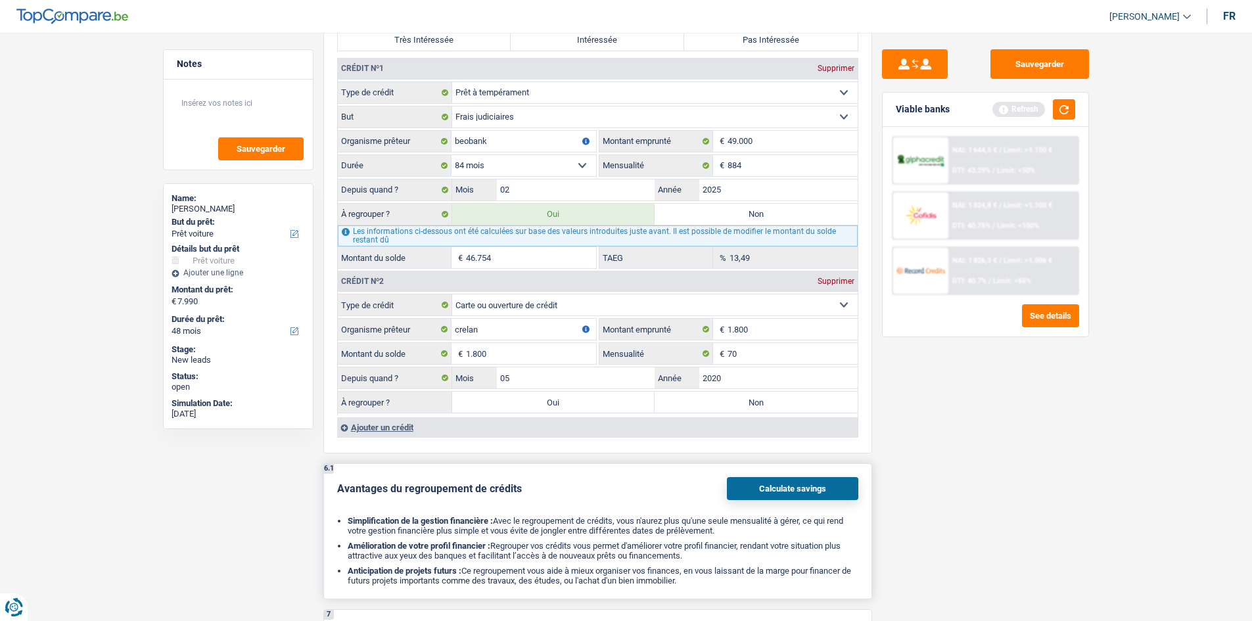
type input "54.744"
type input "46.754"
select select
type input "46.754"
select select
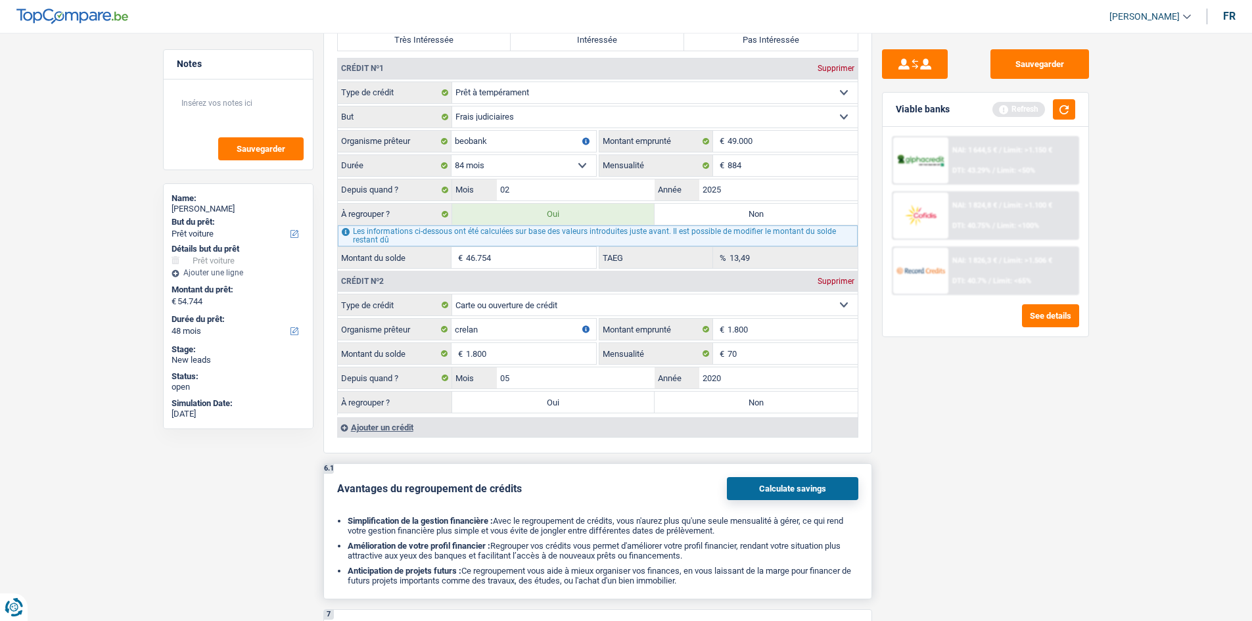
select select "refinancing"
select select "144"
select select "refinancing"
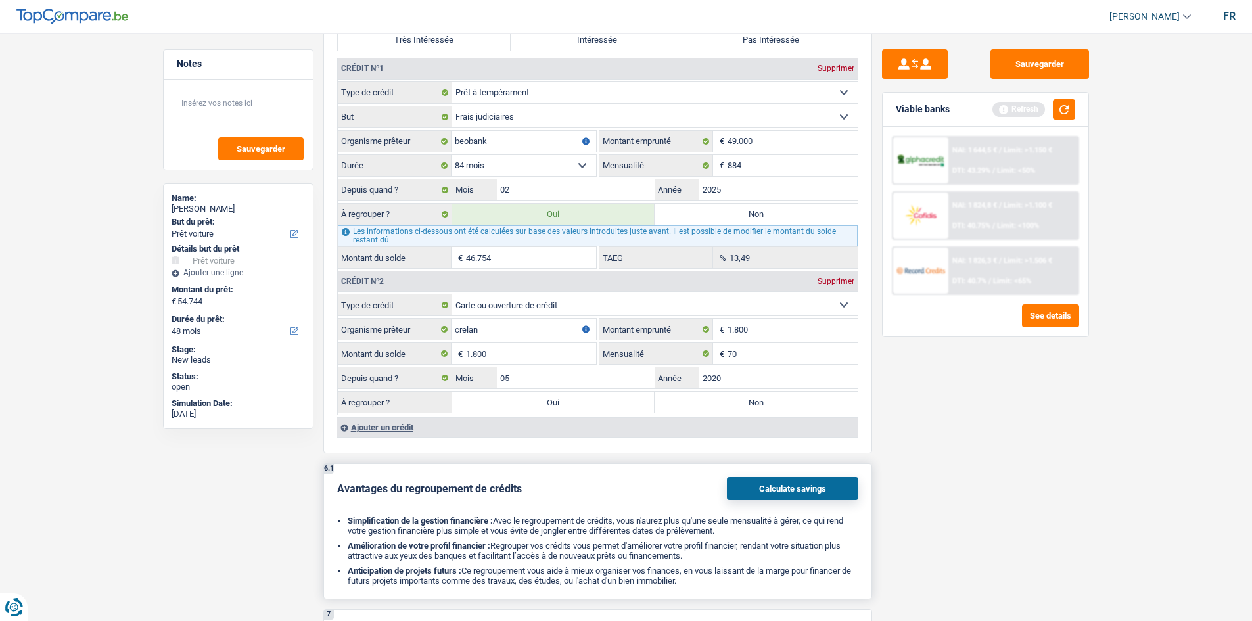
select select "144"
select select "refinancing"
select select "144"
select select "car"
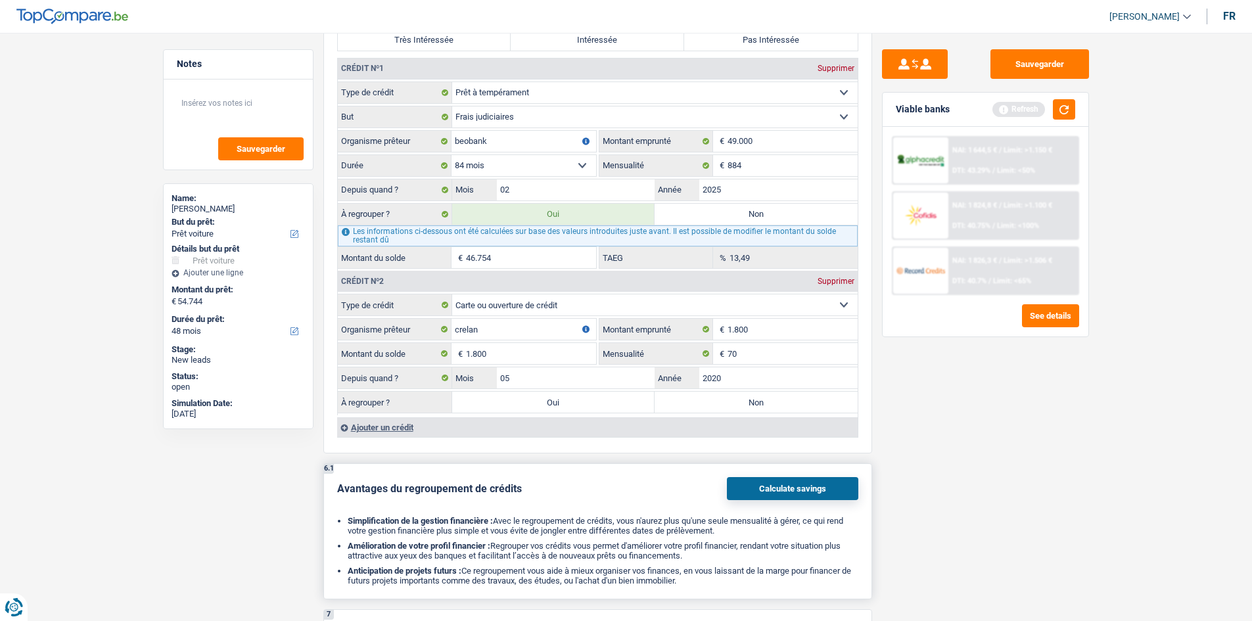
select select "car"
select select "yes"
select select "car"
select select "yes"
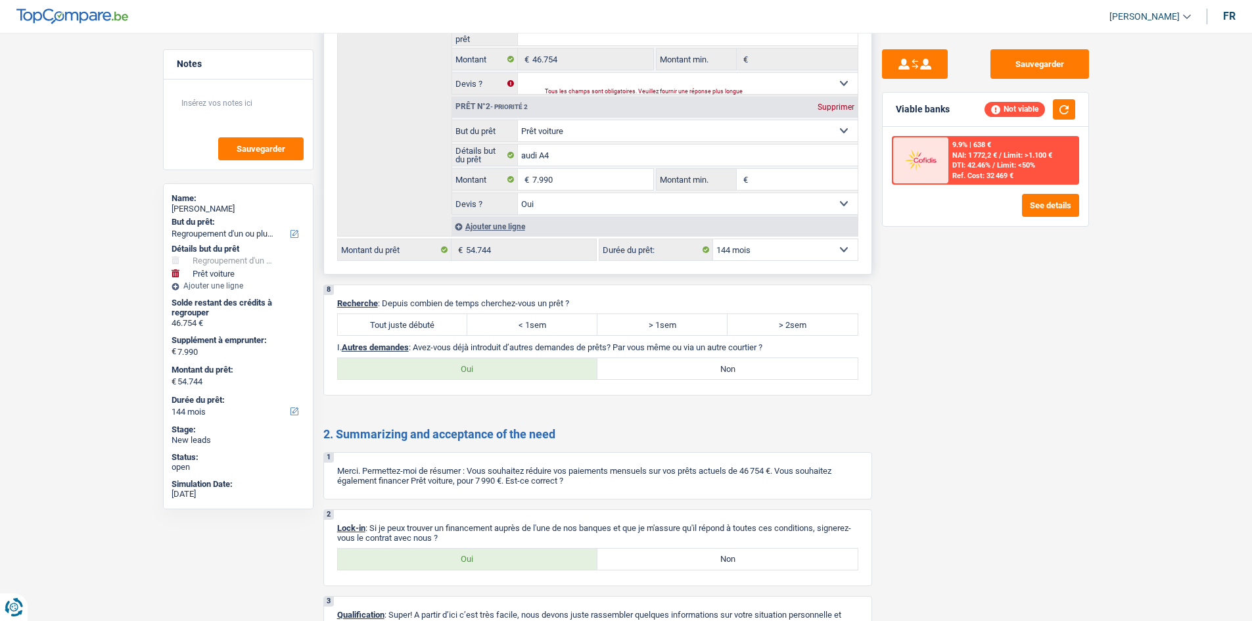
scroll to position [1868, 0]
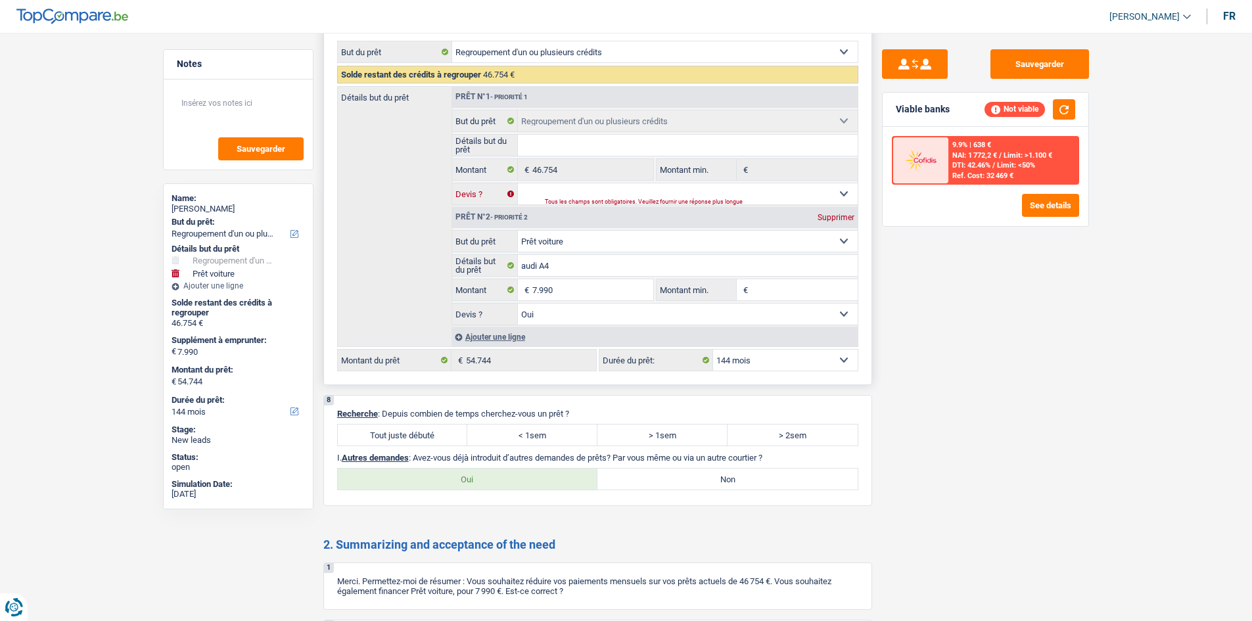
click at [619, 193] on select "Oui Non Non répondu Sélectionner une option" at bounding box center [688, 193] width 340 height 21
select select "yes"
click at [518, 183] on select "Oui Non Non répondu Sélectionner une option" at bounding box center [688, 193] width 340 height 21
select select "yes"
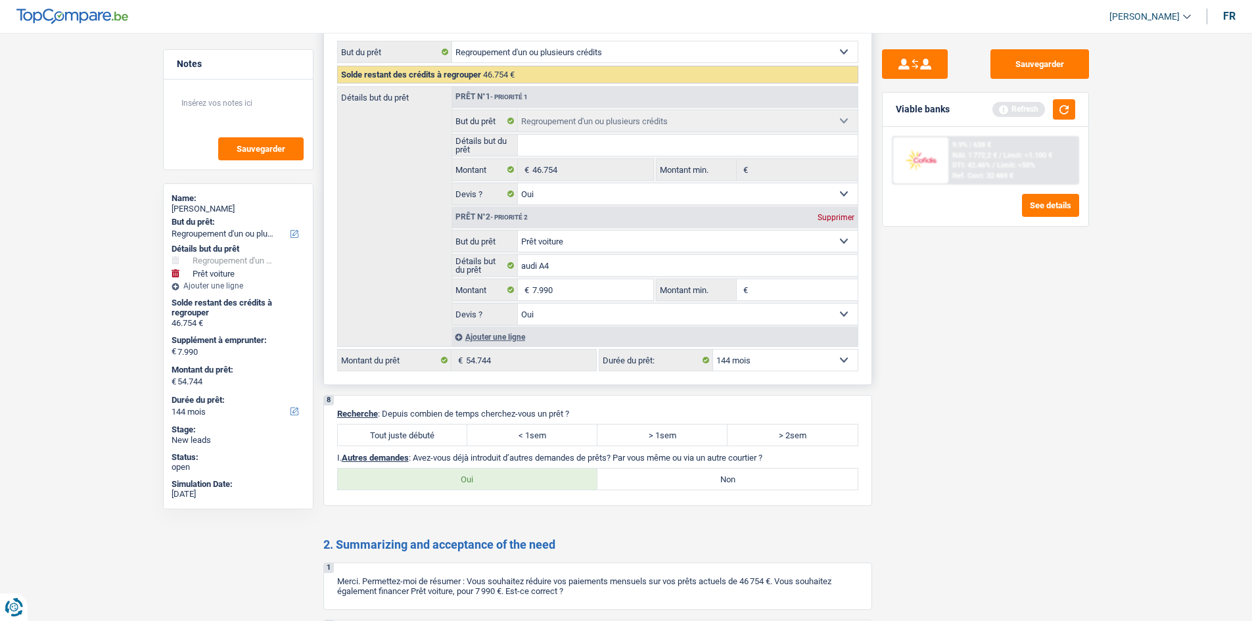
click at [599, 143] on input "Détails but du prêt" at bounding box center [688, 145] width 340 height 21
click at [393, 160] on div "Détails but du prêt Prêt n°1 - Priorité 1 Confort maison: meubles, textile, pei…" at bounding box center [597, 216] width 521 height 261
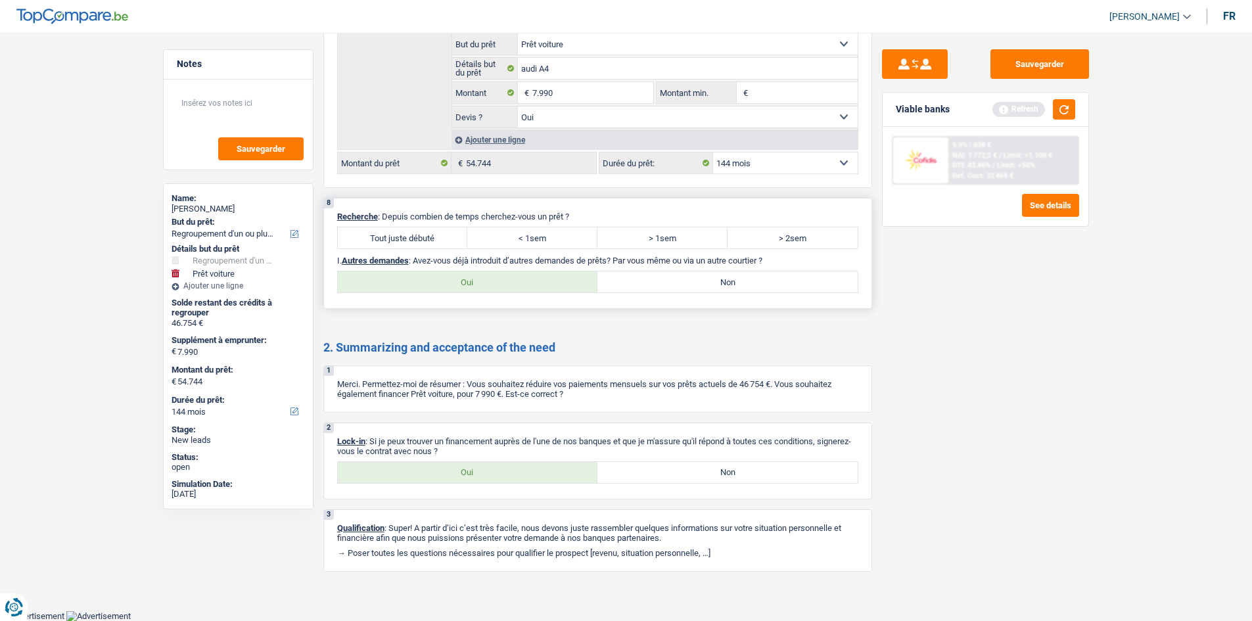
click at [403, 239] on label "Tout juste débuté" at bounding box center [403, 237] width 130 height 21
click at [403, 239] on input "Tout juste débuté" at bounding box center [403, 237] width 130 height 21
radio input "true"
click at [528, 281] on label "Oui" at bounding box center [468, 281] width 260 height 21
click at [528, 281] on input "Oui" at bounding box center [468, 281] width 260 height 21
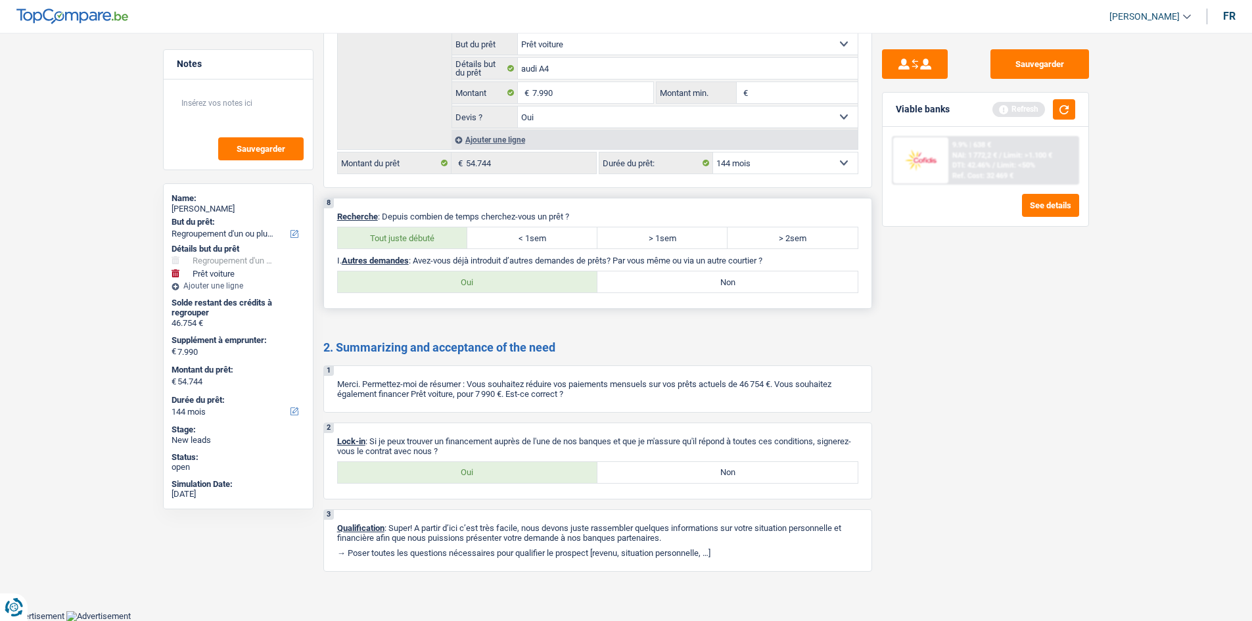
radio input "true"
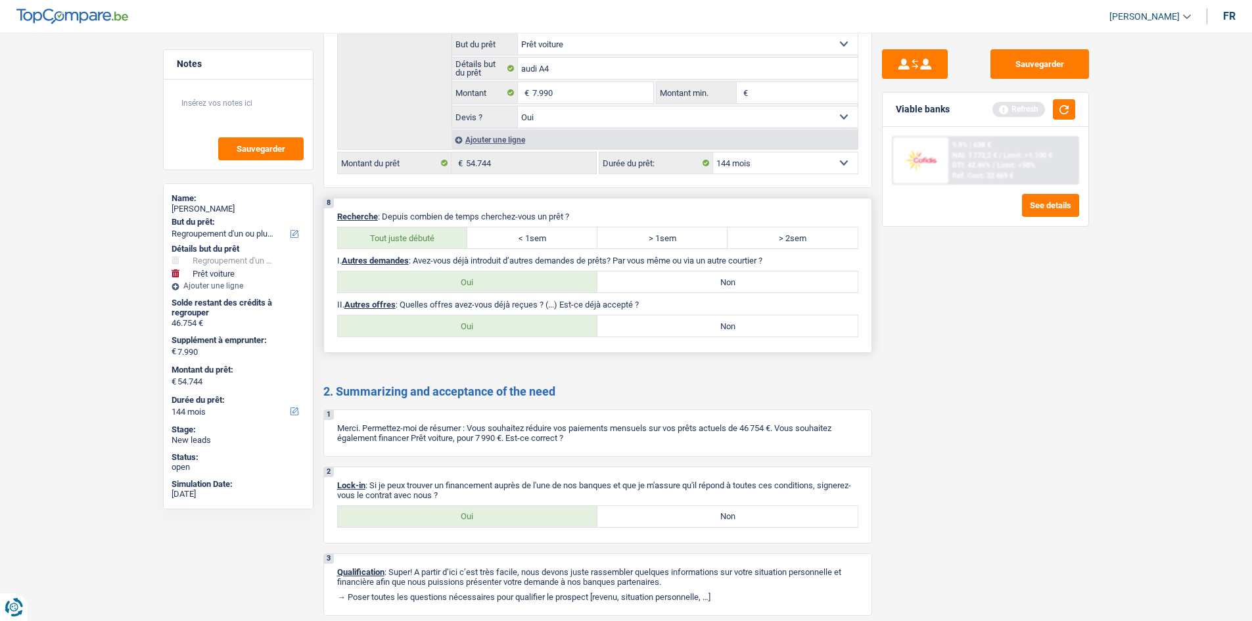
click at [537, 325] on label "Oui" at bounding box center [468, 325] width 260 height 21
click at [537, 325] on input "Oui" at bounding box center [468, 325] width 260 height 21
radio input "true"
select select "144"
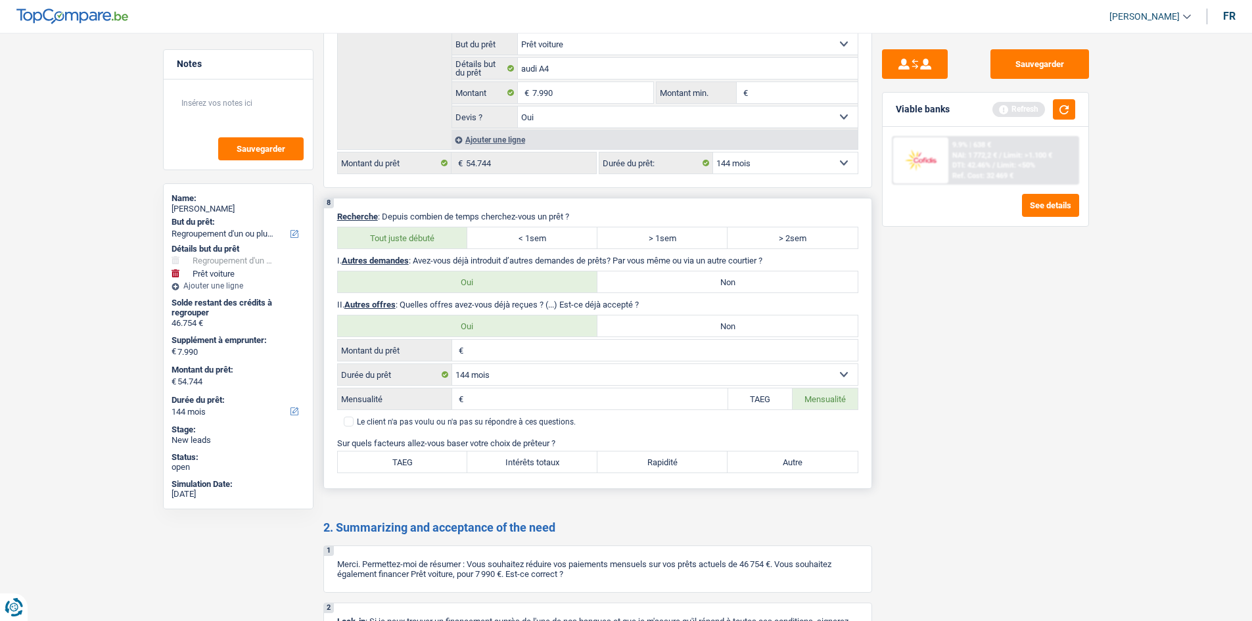
click at [623, 332] on label "Non" at bounding box center [727, 325] width 260 height 21
click at [623, 332] on input "Non" at bounding box center [727, 325] width 260 height 21
radio input "true"
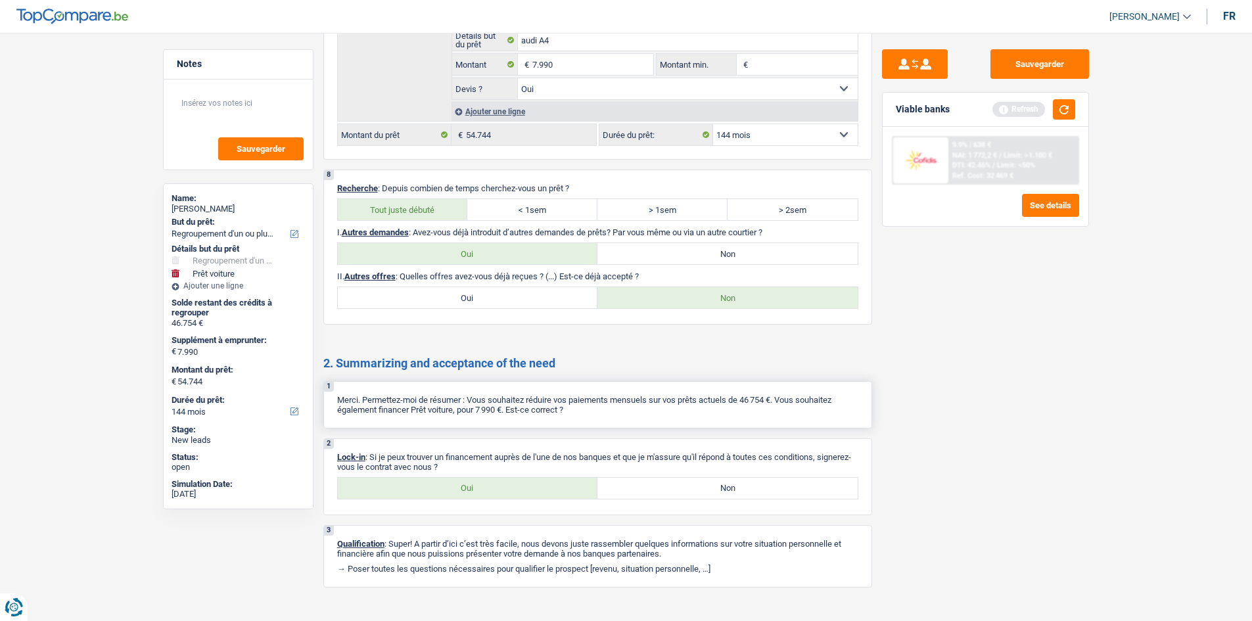
scroll to position [2110, 0]
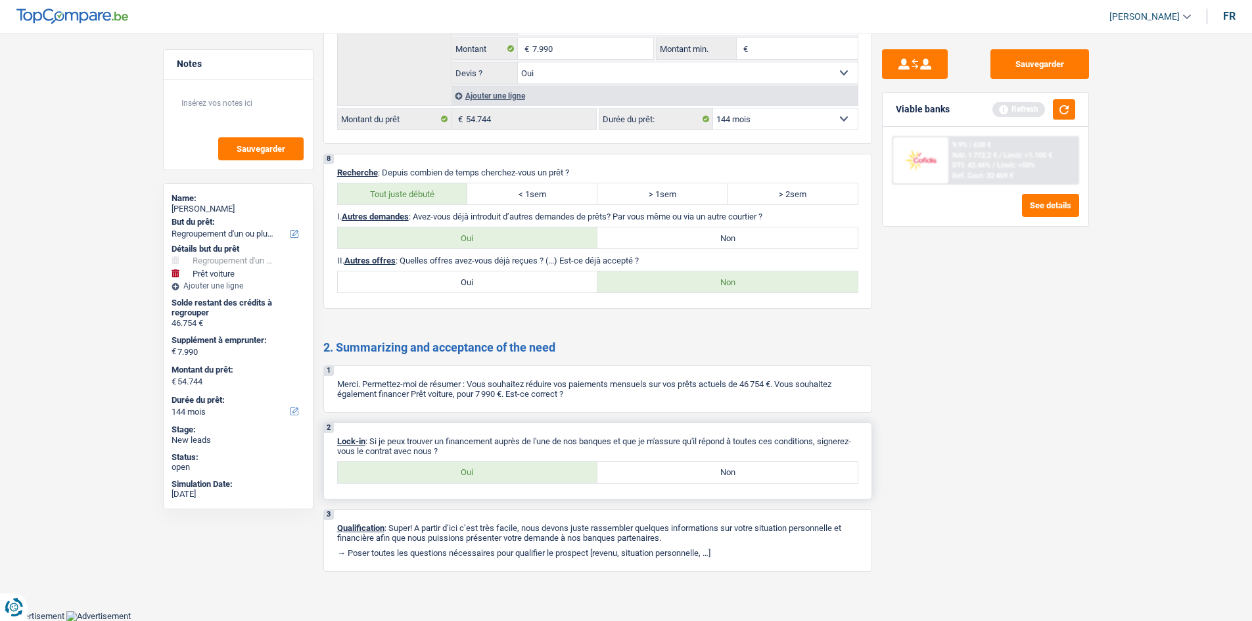
click at [428, 468] on label "Oui" at bounding box center [468, 472] width 260 height 21
click at [428, 468] on input "Oui" at bounding box center [468, 472] width 260 height 21
radio input "true"
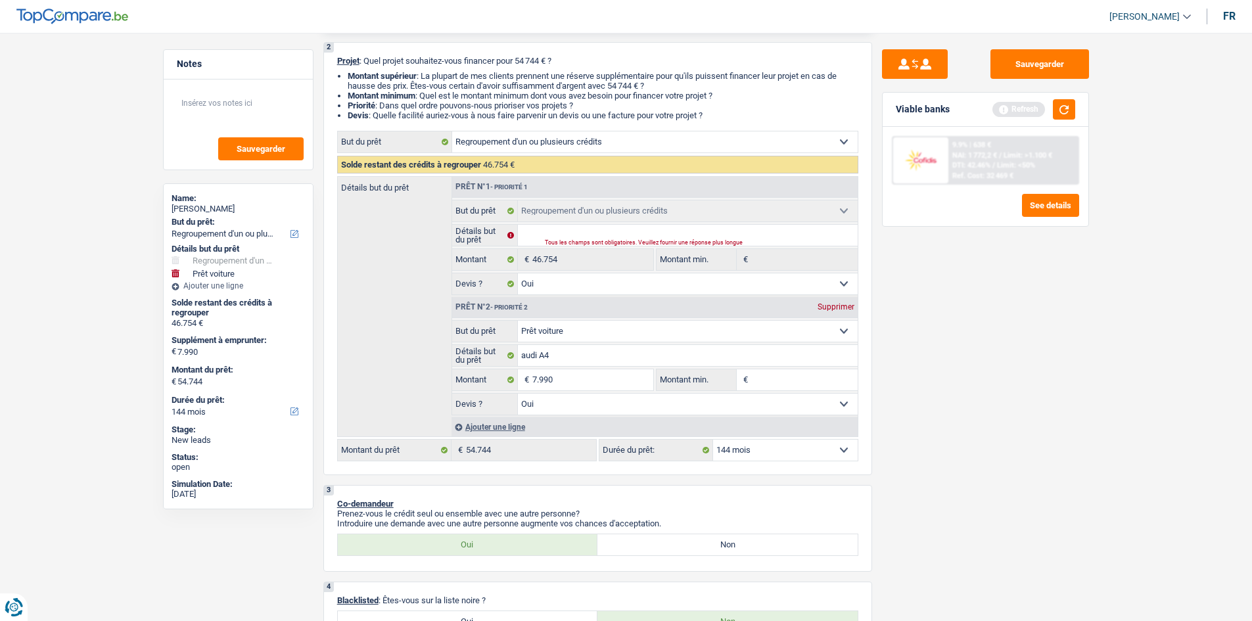
scroll to position [0, 0]
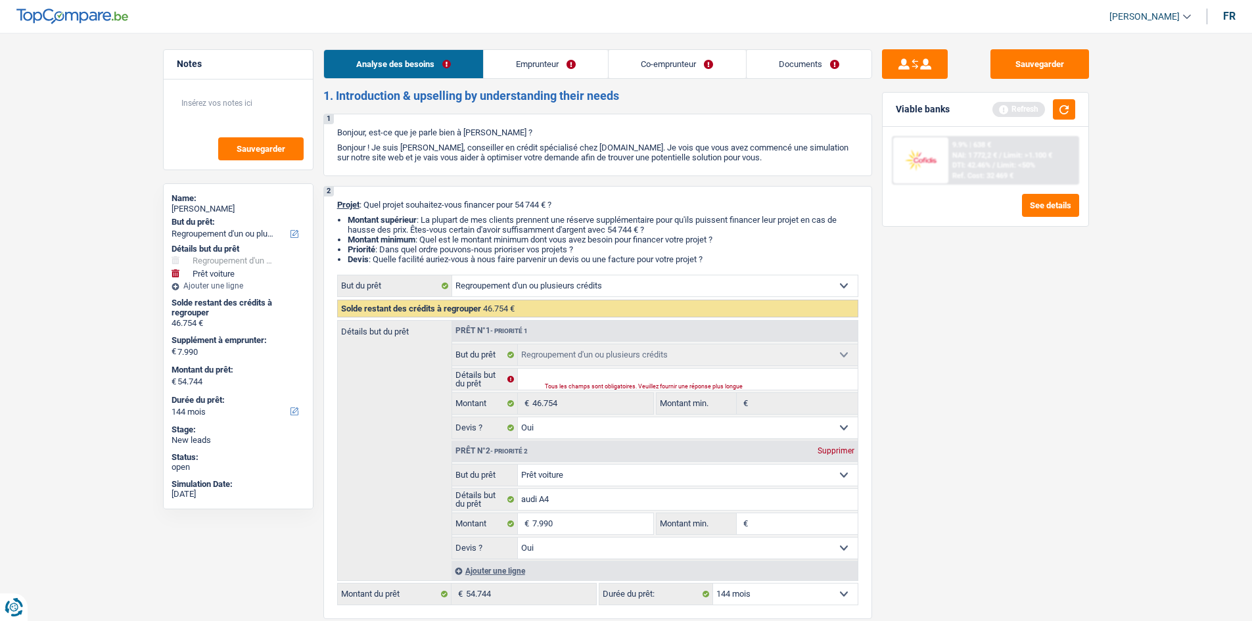
drag, startPoint x: 548, startPoint y: 65, endPoint x: 569, endPoint y: 71, distance: 21.8
click at [548, 65] on link "Emprunteur" at bounding box center [546, 64] width 124 height 28
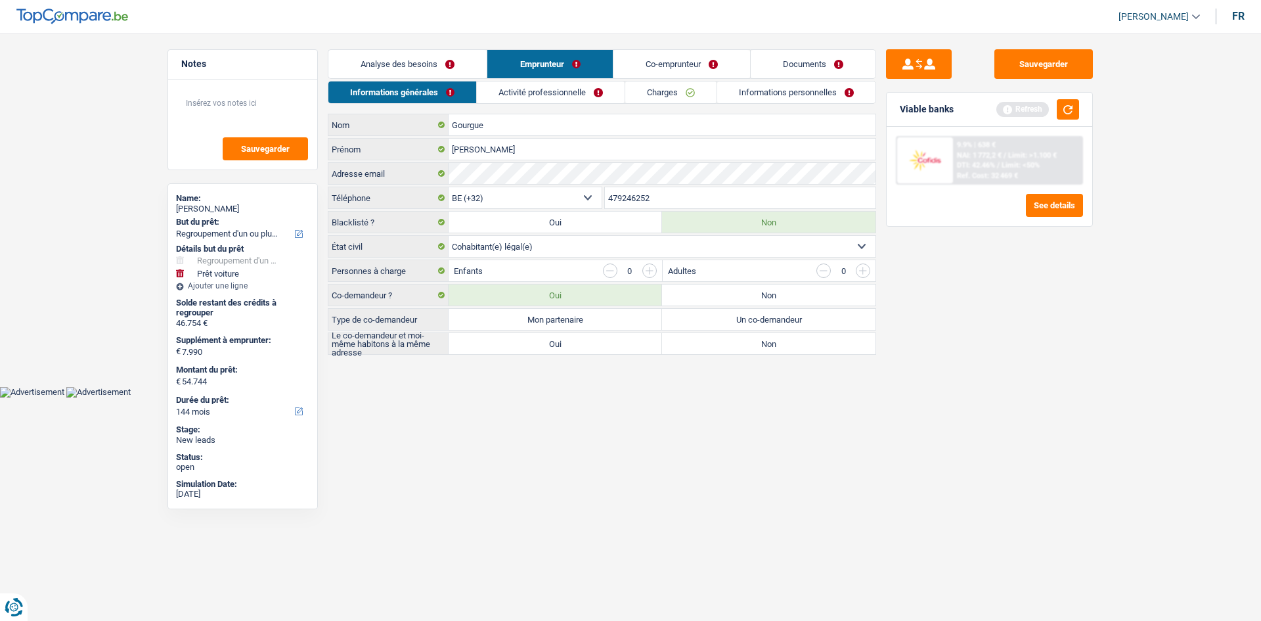
click at [645, 270] on input "button" at bounding box center [650, 270] width 14 height 14
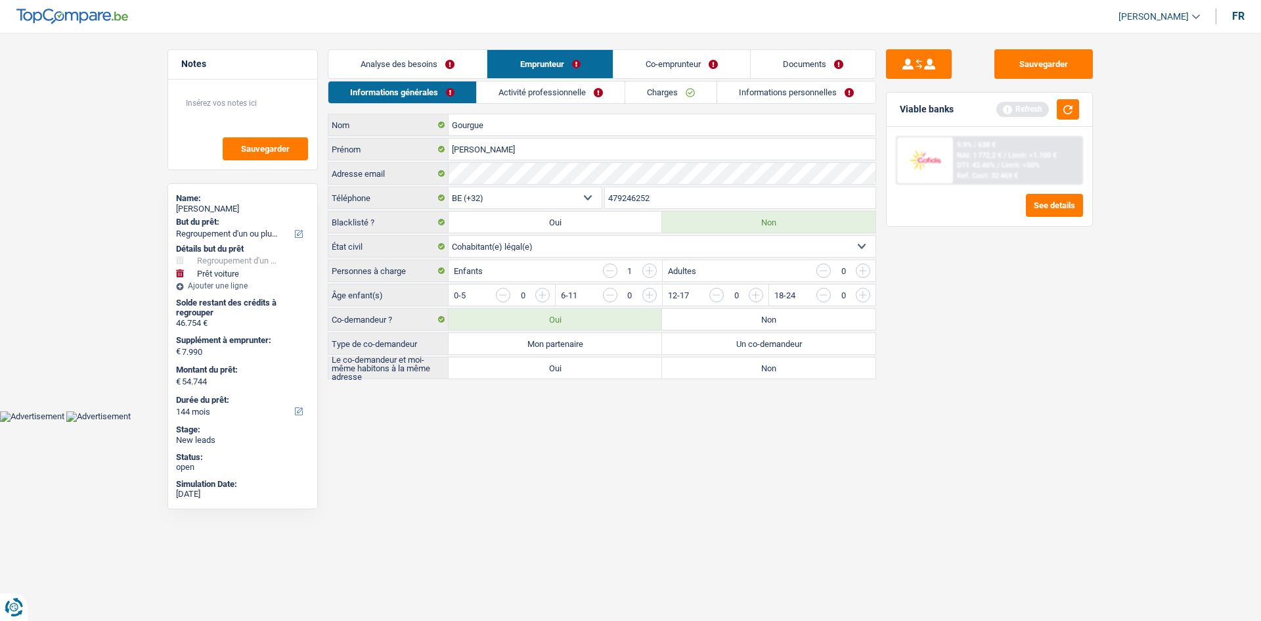
click at [610, 270] on input "button" at bounding box center [610, 270] width 14 height 14
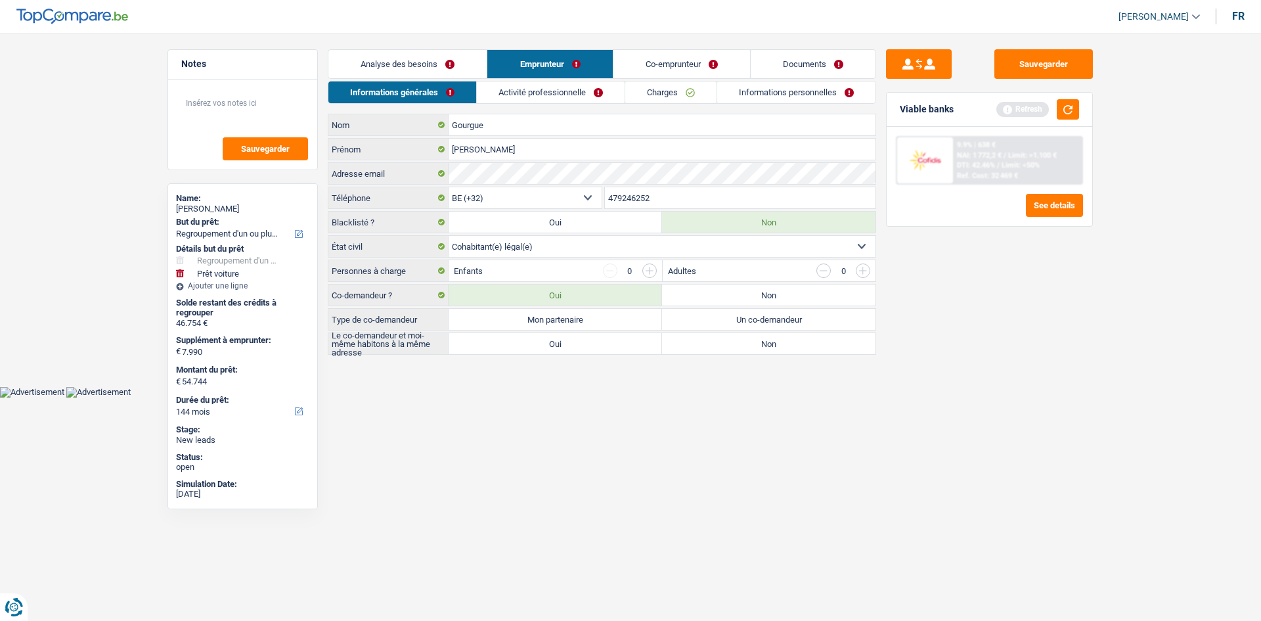
click at [574, 322] on label "Mon partenaire" at bounding box center [556, 319] width 214 height 21
click at [574, 322] on input "Mon partenaire" at bounding box center [556, 319] width 214 height 21
radio input "true"
click at [551, 348] on label "Oui" at bounding box center [556, 343] width 214 height 21
click at [551, 348] on input "Oui" at bounding box center [556, 343] width 214 height 21
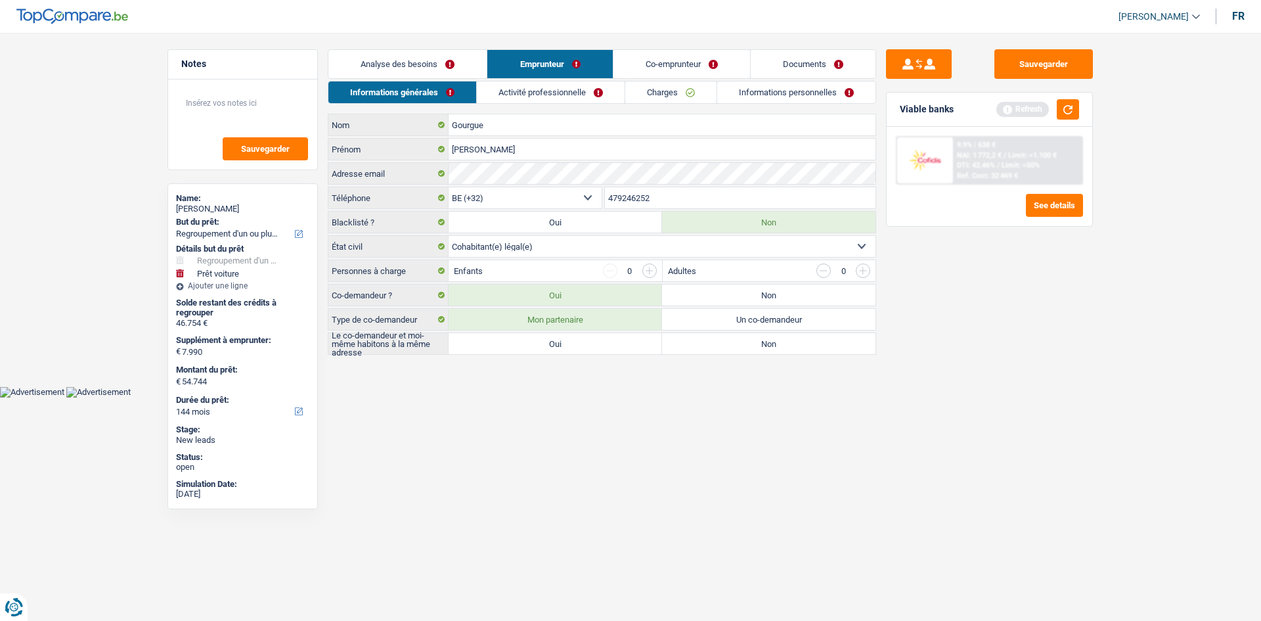
radio input "true"
click at [597, 87] on link "Activité professionnelle" at bounding box center [552, 92] width 148 height 22
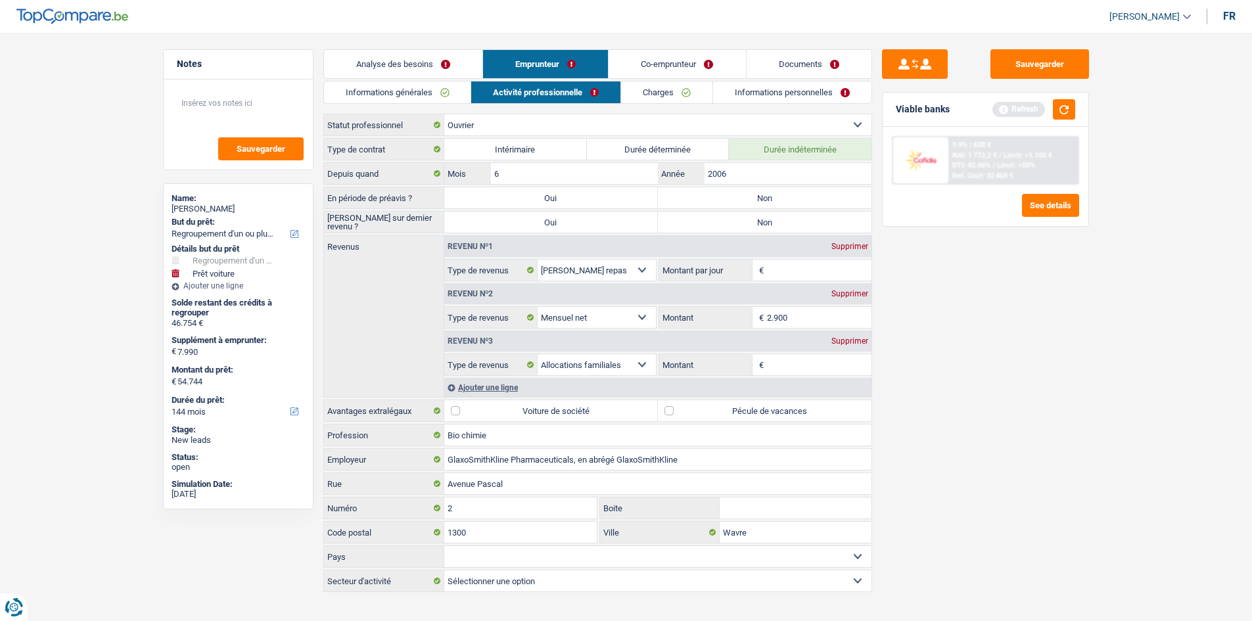
click at [691, 217] on label "Non" at bounding box center [765, 222] width 214 height 21
click at [691, 217] on input "Non" at bounding box center [765, 222] width 214 height 21
radio input "true"
click at [693, 196] on label "Non" at bounding box center [765, 197] width 214 height 21
click at [693, 196] on input "Non" at bounding box center [765, 197] width 214 height 21
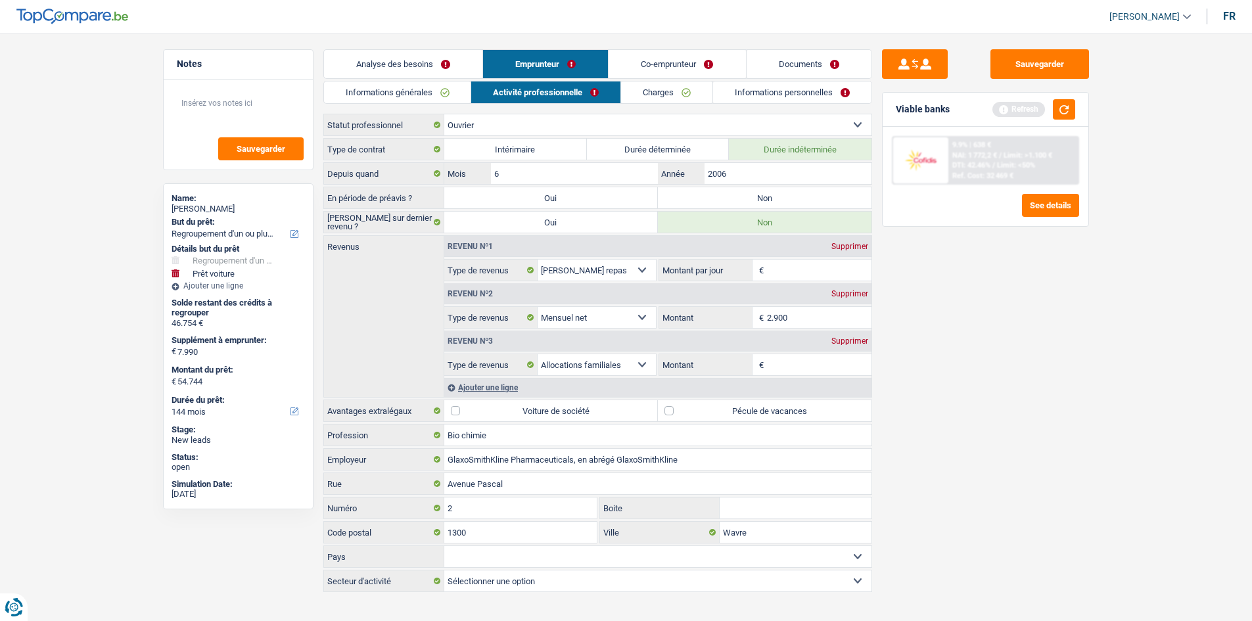
radio input "true"
click at [571, 120] on select "Ouvrier Employé privé Employé public Invalide Indépendant Pensionné Chômeur Mut…" at bounding box center [657, 124] width 427 height 21
click at [1029, 327] on div "Sauvegarder Viable banks Refresh 9.9% | 638 € NAI: 1 772,2 € / Limit: >1.100 € …" at bounding box center [985, 322] width 227 height 547
click at [654, 124] on select "Ouvrier Employé privé Employé public Invalide Indépendant Pensionné Chômeur Mut…" at bounding box center [657, 124] width 427 height 21
click at [1037, 71] on button "Sauvegarder" at bounding box center [1039, 64] width 99 height 30
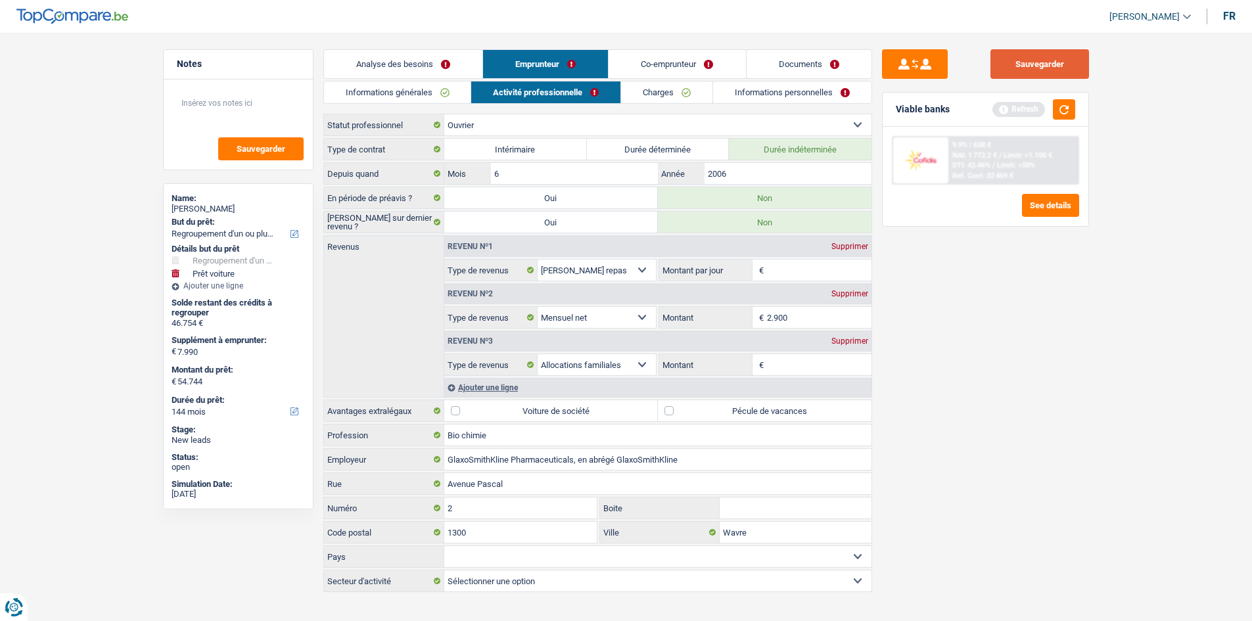
click at [1036, 63] on button "Sauvegarder" at bounding box center [1039, 64] width 99 height 30
click at [1012, 45] on main "Notes Sauvegarder Name: Christophe Gourgue But du prêt: Confort maison: meubles…" at bounding box center [626, 322] width 1252 height 604
click at [1015, 64] on button "Sauvegarder" at bounding box center [1039, 64] width 99 height 30
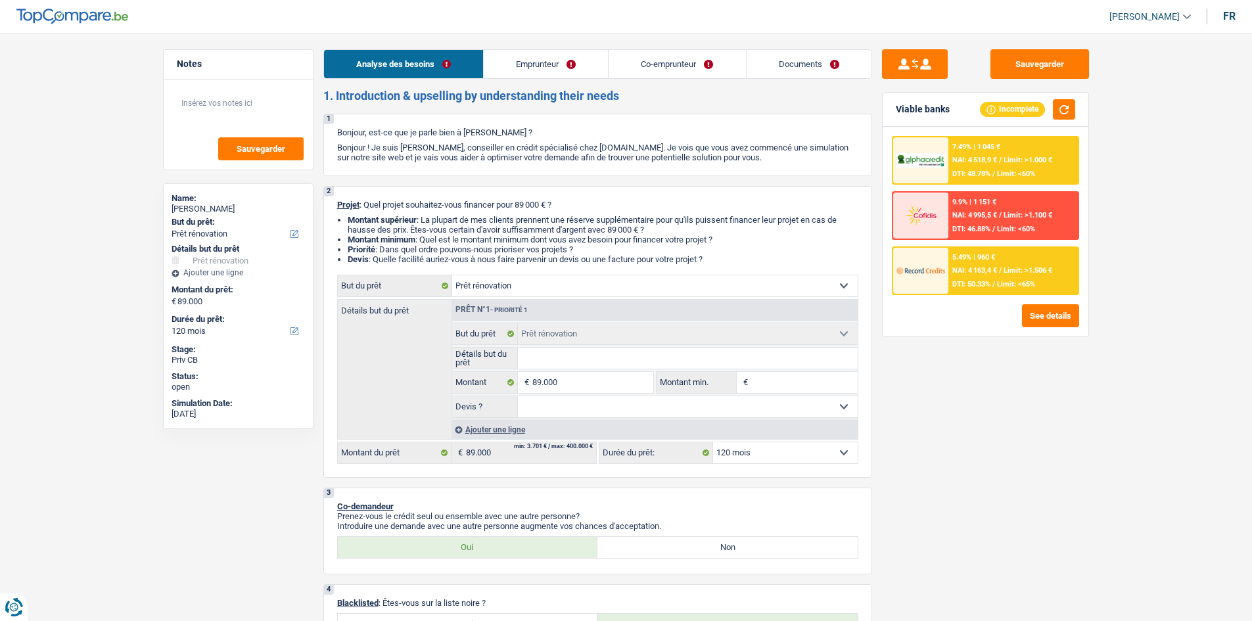
select select "renovation"
select select "120"
select select "renovation"
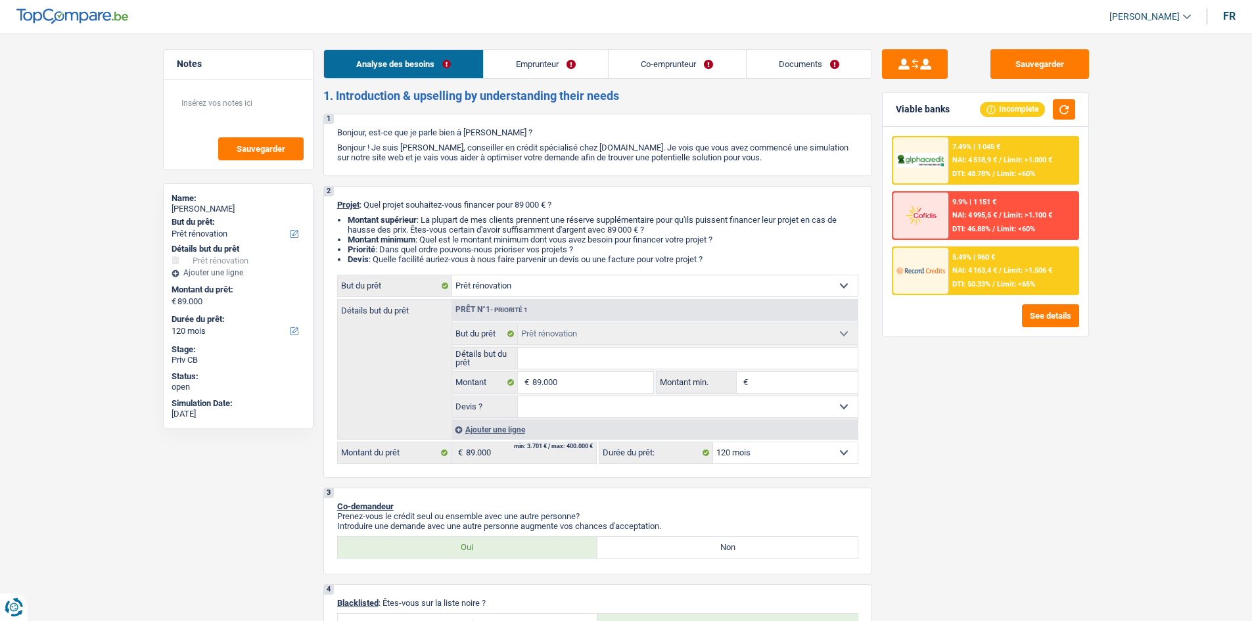
select select "120"
select select "publicEmployee"
select select "privateEmployee"
select select "familyAllowances"
select select "netSalary"
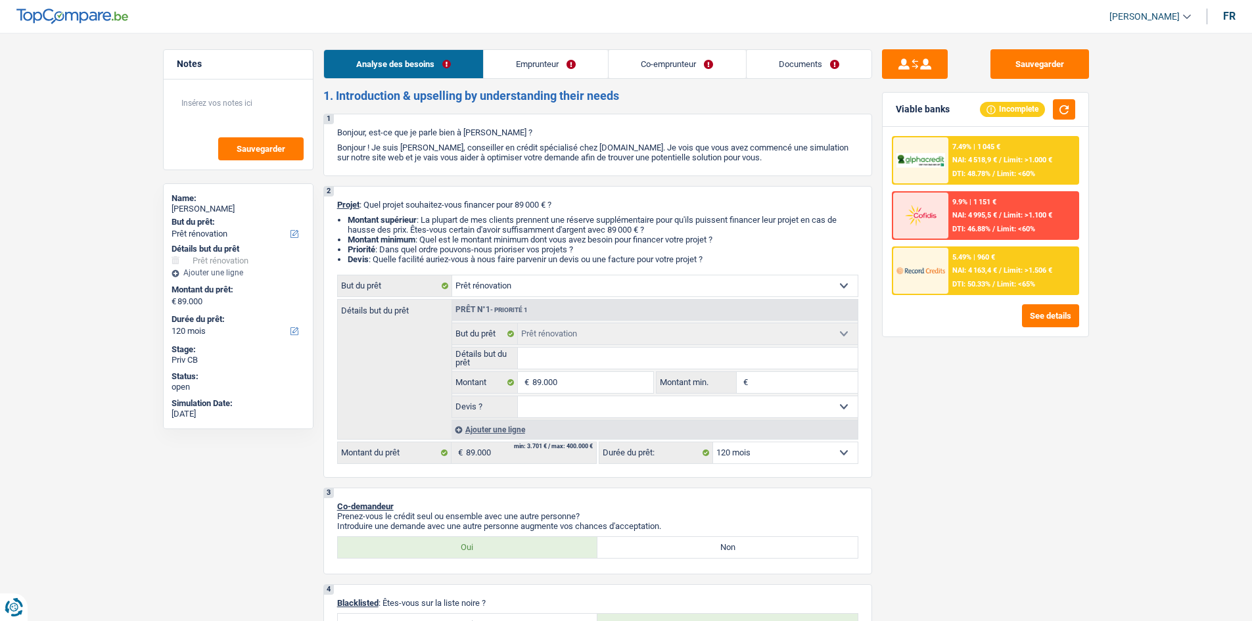
select select "mealVouchers"
select select "unemployment"
select select "netSalary"
select select "mealVouchers"
select select "previousEmployerCompensation"
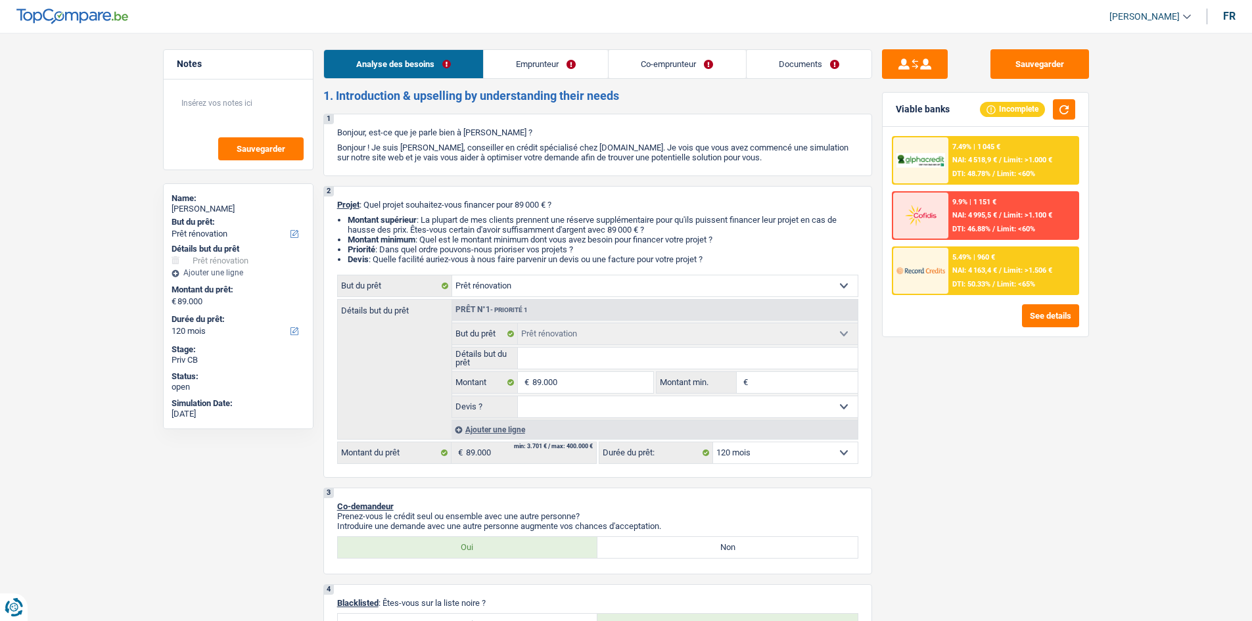
select select "ownerWithMortgage"
select select "mortgage"
select select "300"
select select "renovation"
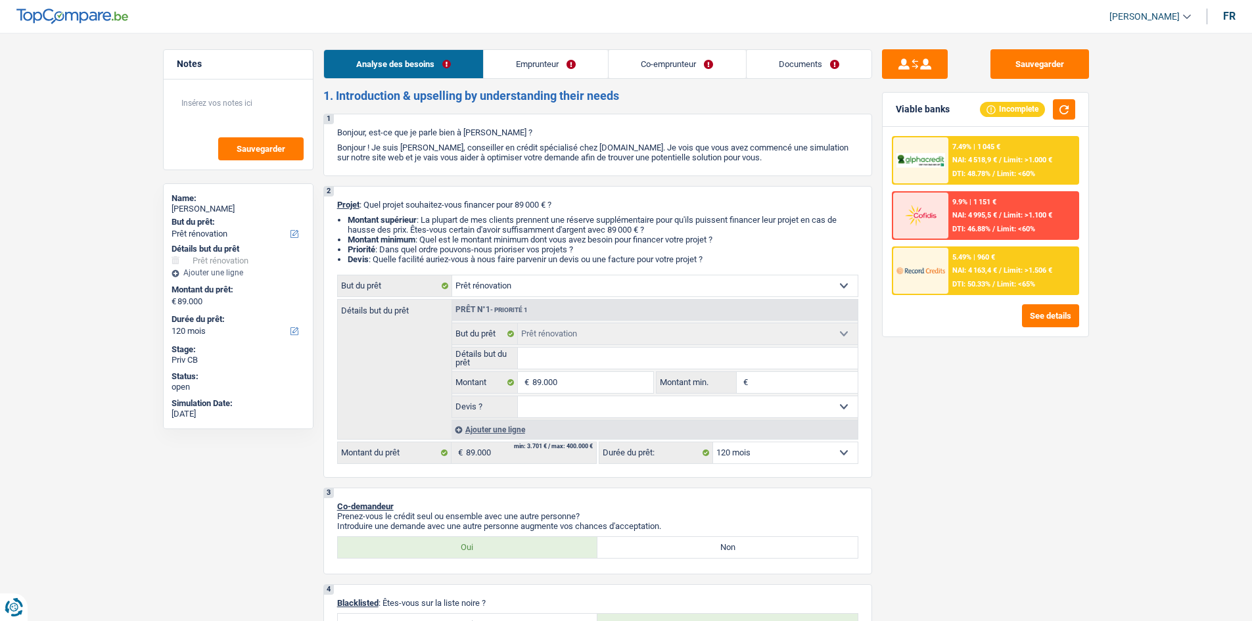
select select "120"
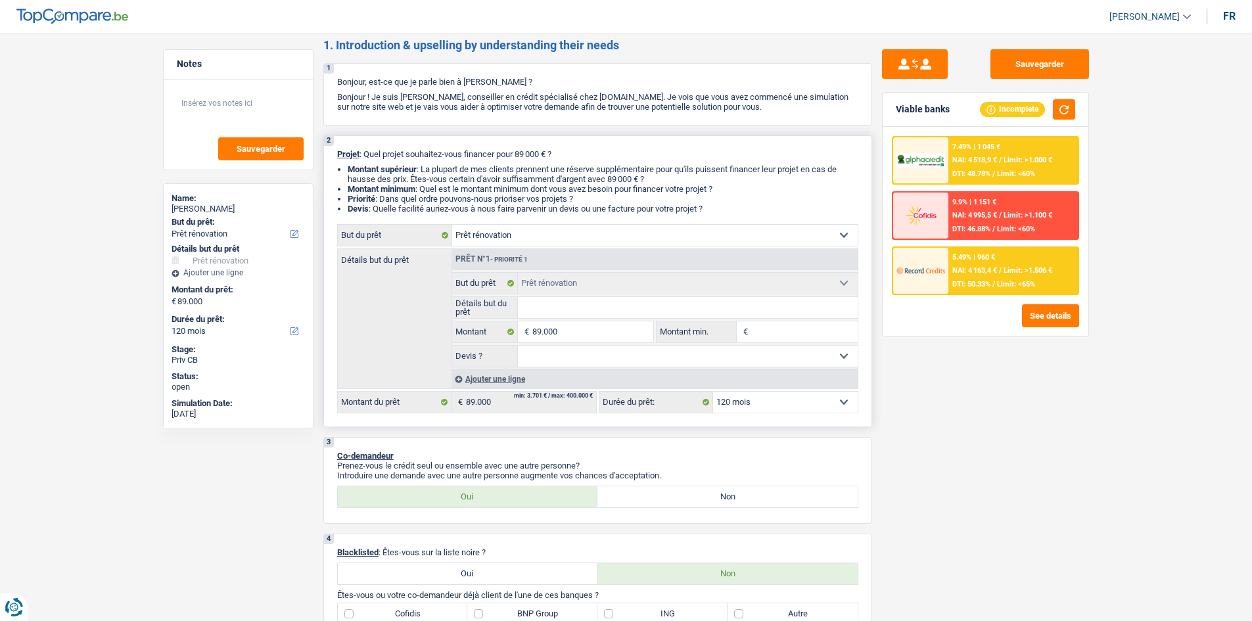
scroll to position [131, 0]
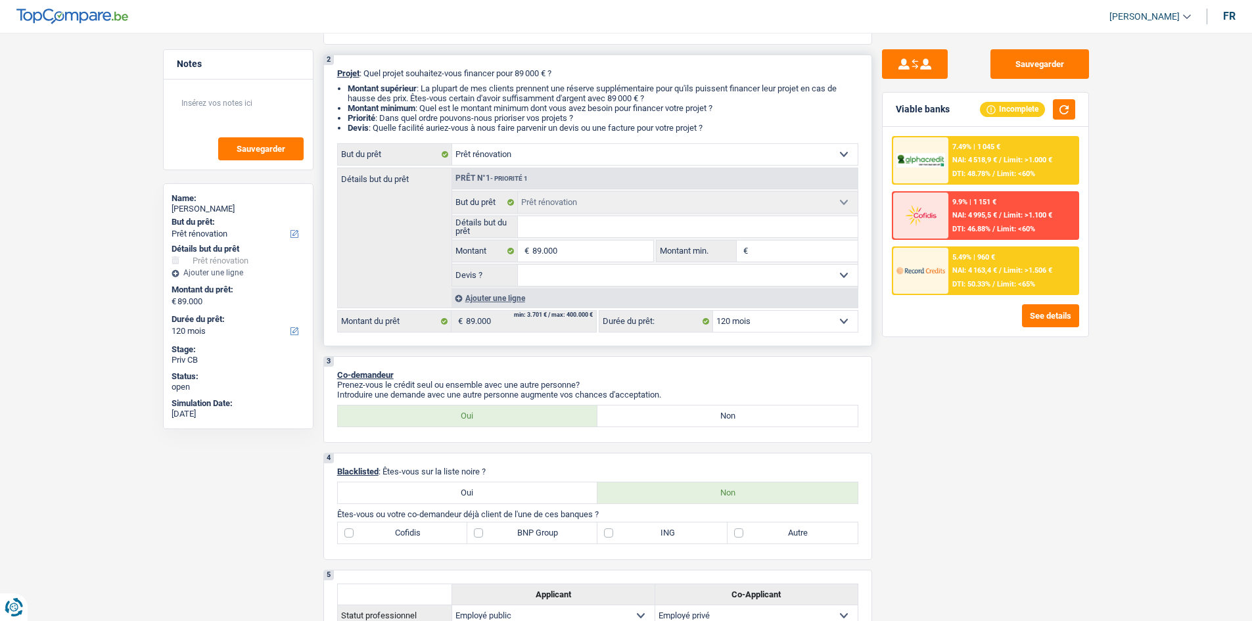
click at [576, 227] on input "Détails but du prêt" at bounding box center [688, 226] width 340 height 21
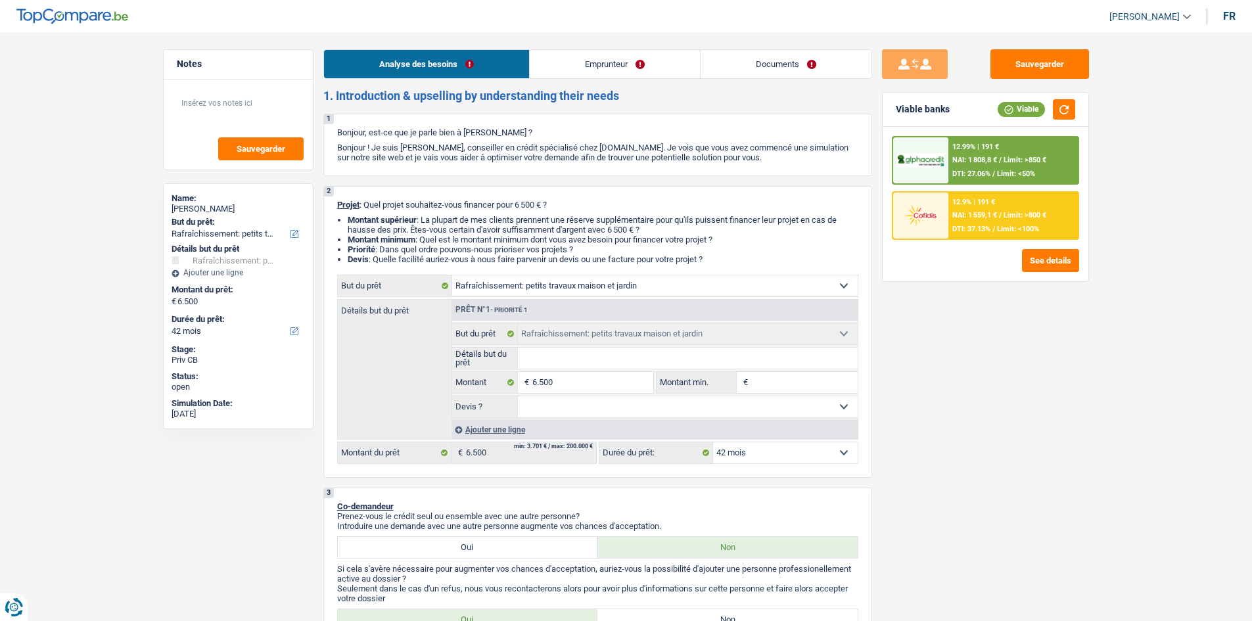
select select "houseOrGarden"
select select "42"
select select "houseOrGarden"
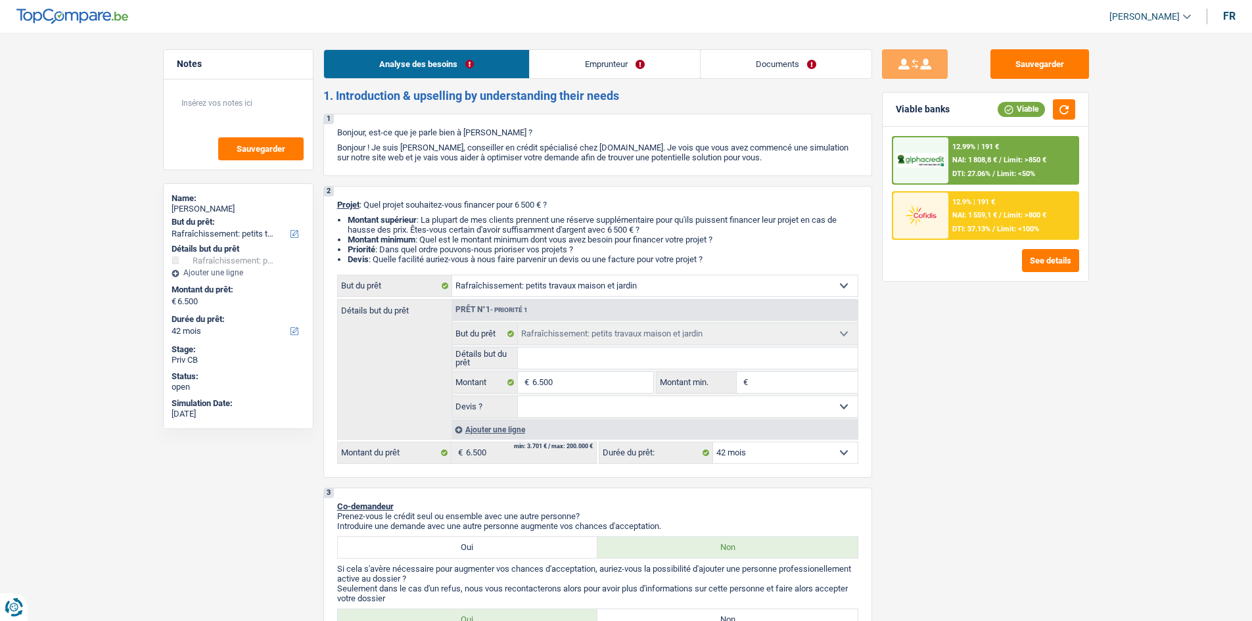
select select "42"
select select "worker"
select select "netSalary"
select select "liveWithParents"
select select "mortgage"
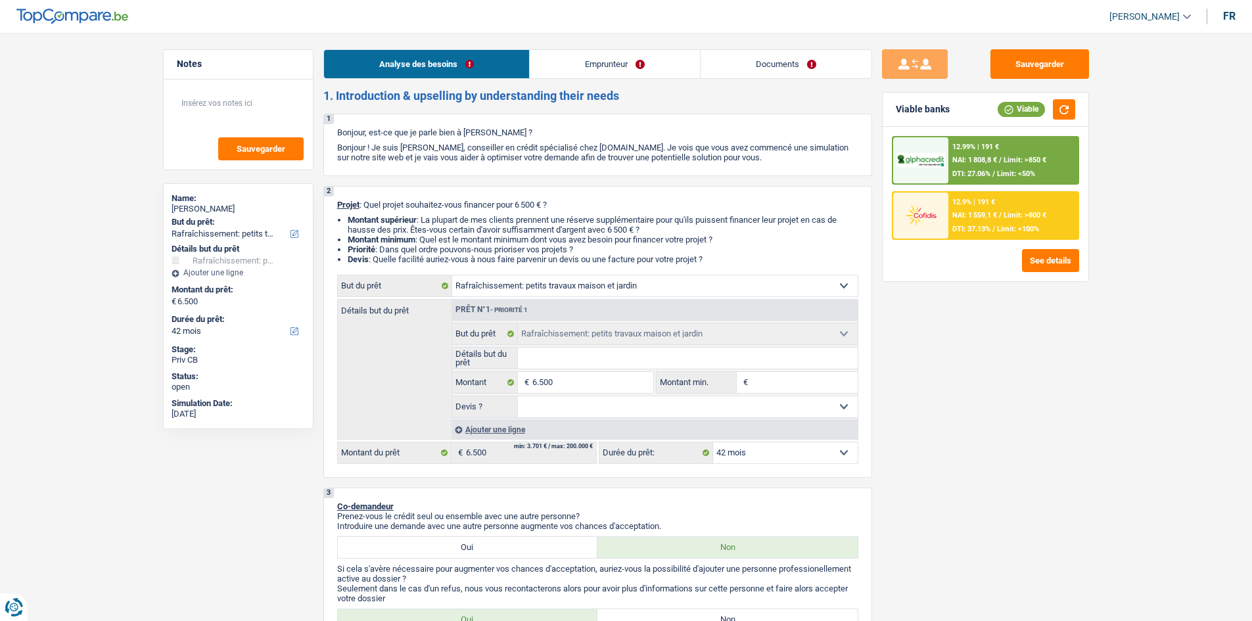
select select "180"
select select "houseOrGarden"
select select "42"
click at [572, 361] on input "Détails but du prêt" at bounding box center [688, 358] width 340 height 21
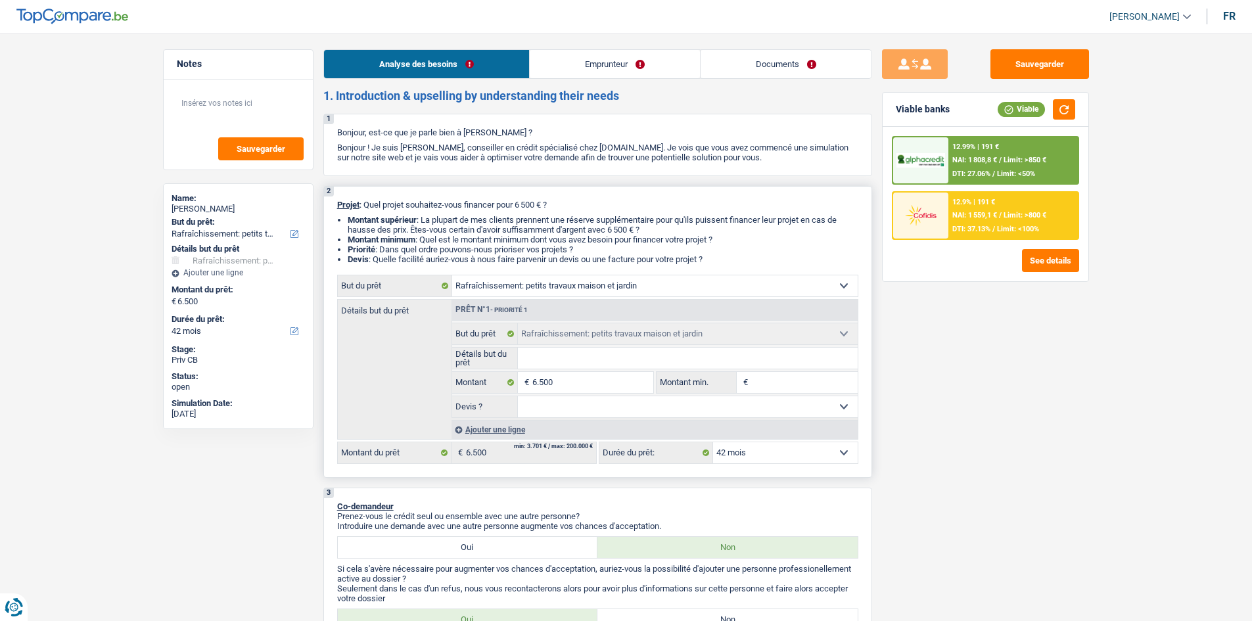
click at [619, 363] on input "Détails but du prêt" at bounding box center [688, 358] width 340 height 21
type input "p"
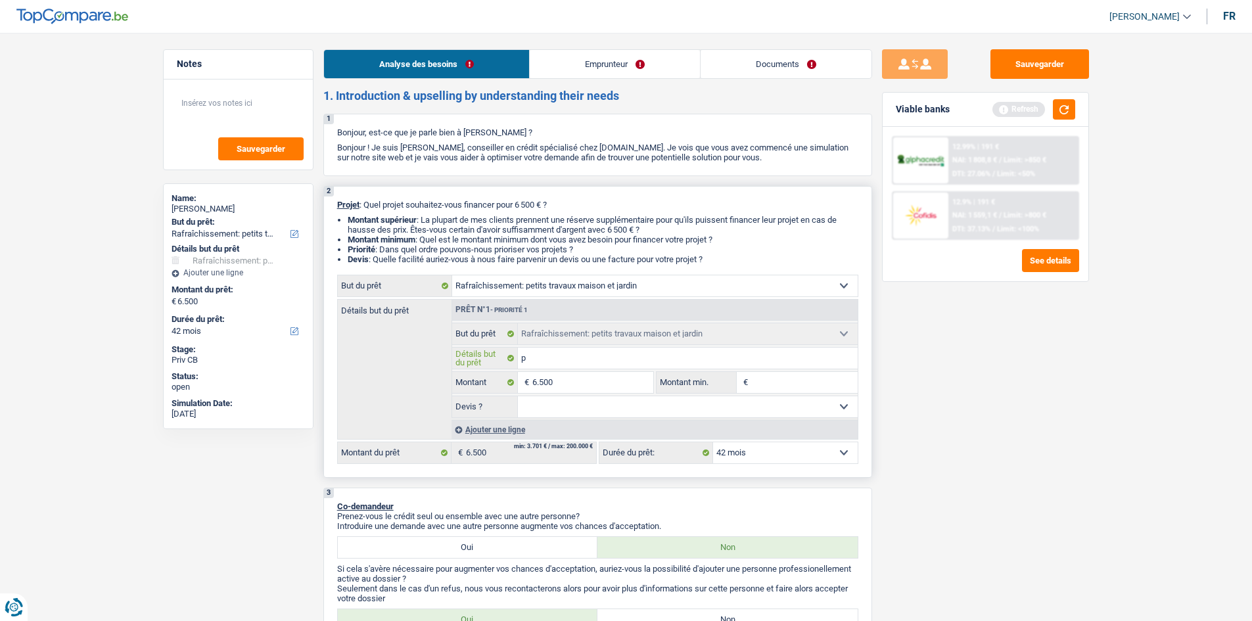
type input "pe"
type input "pei"
type input "pein"
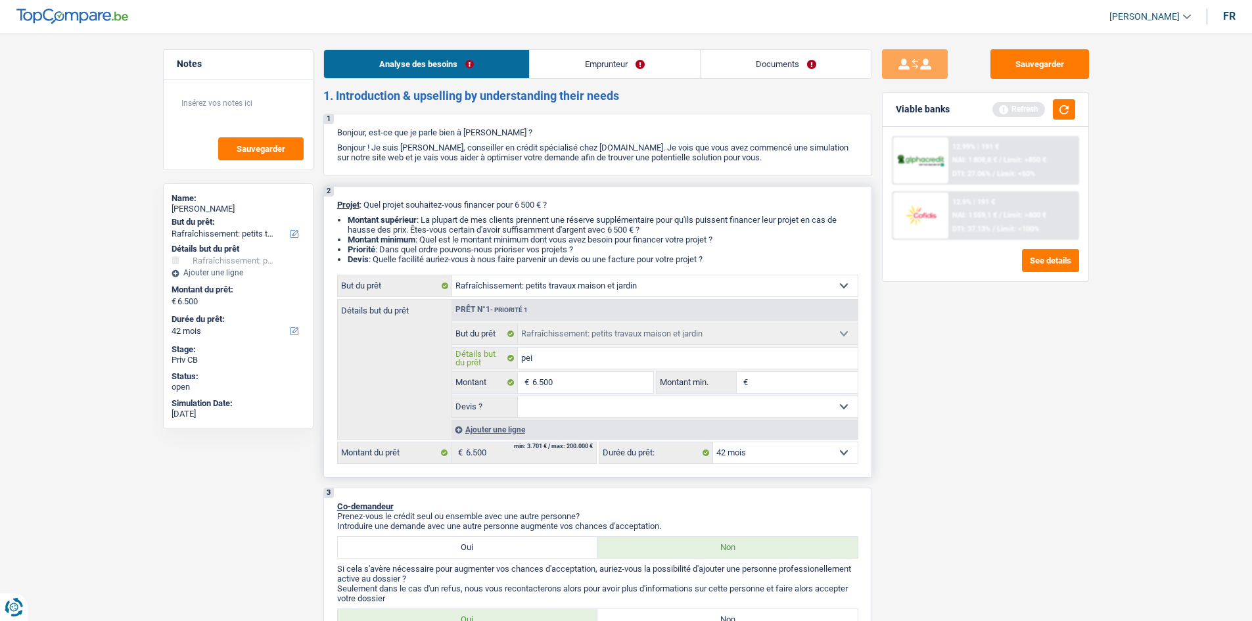
type input "pein"
type input "peint"
type input "peintr"
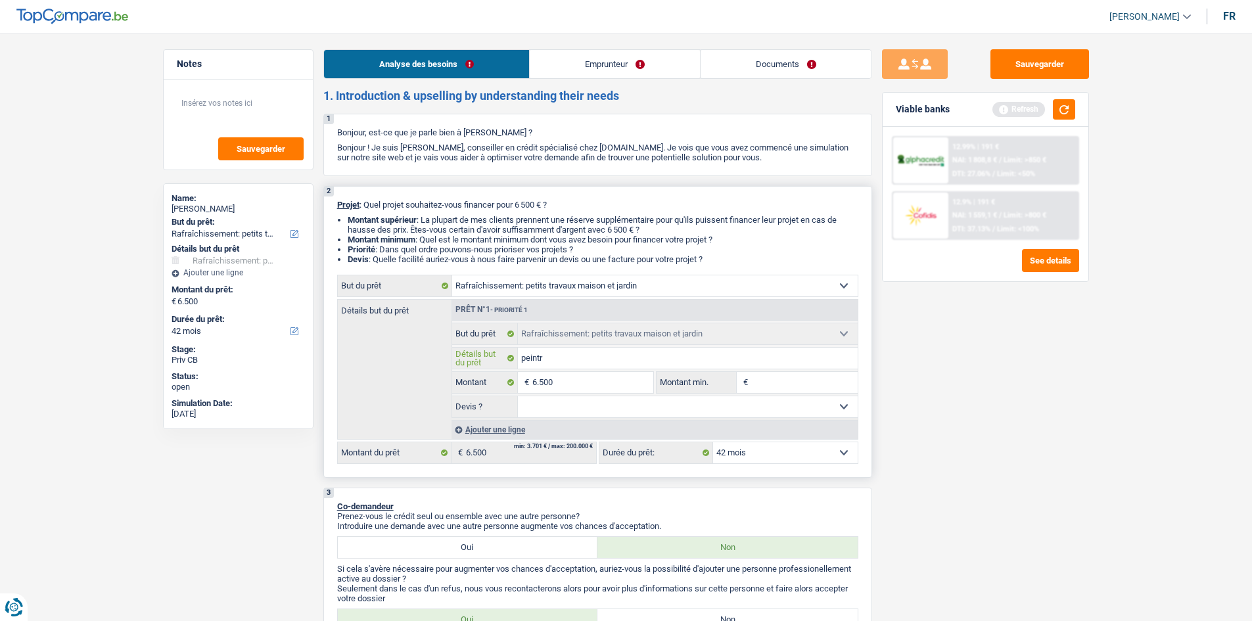
type input "peintre"
type input "peintr"
type input "peint"
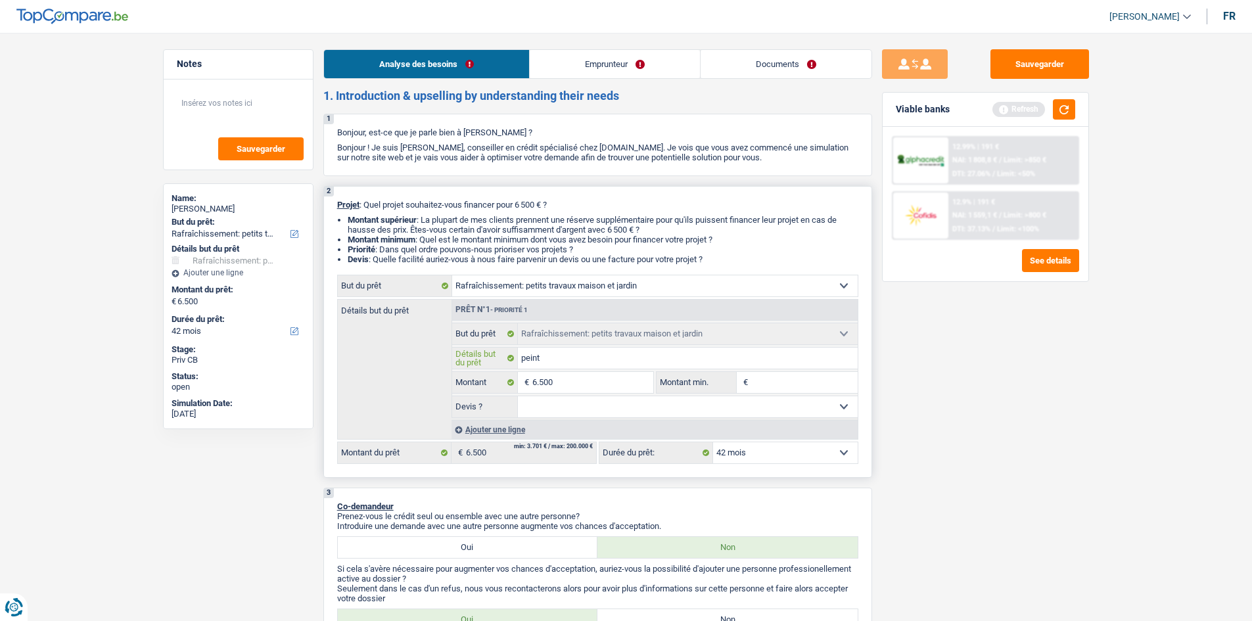
type input "peint"
type input "pein"
type input "peind"
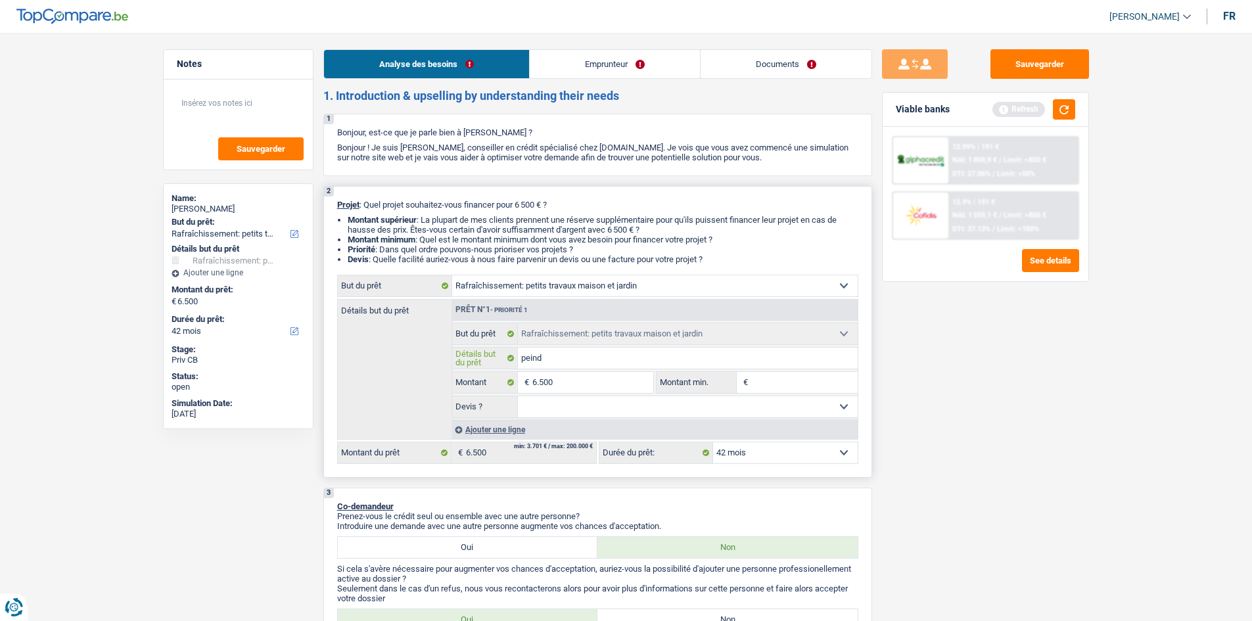
type input "peindr"
type input "peindre"
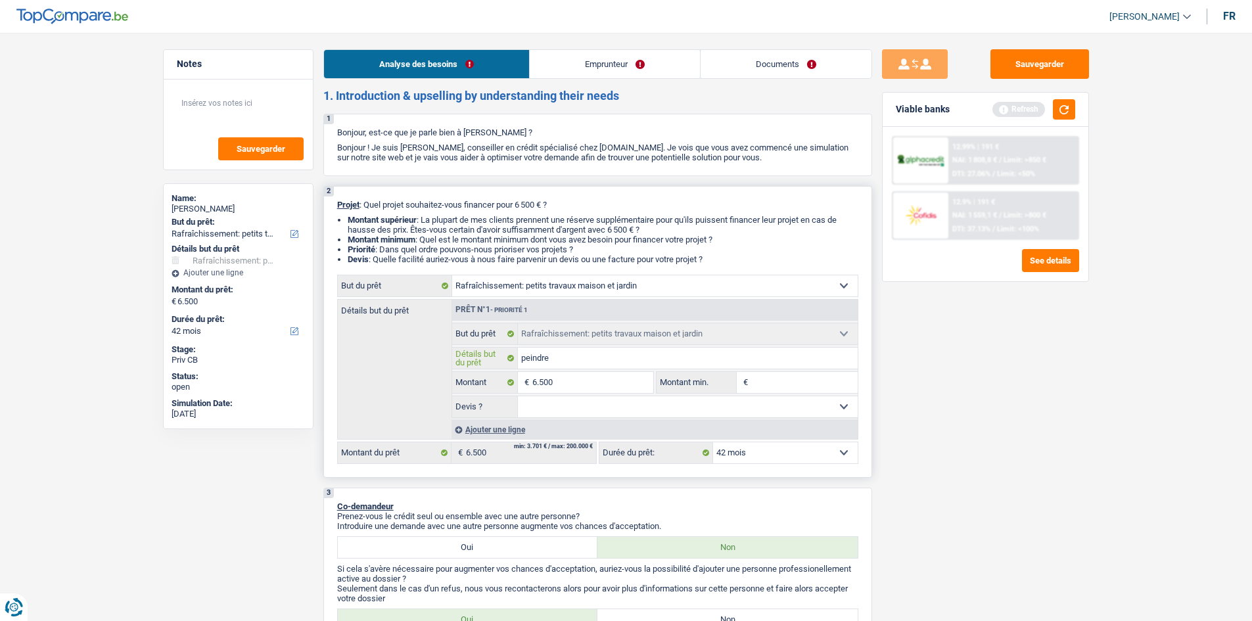
type input "peindre"
type input "peindre ="
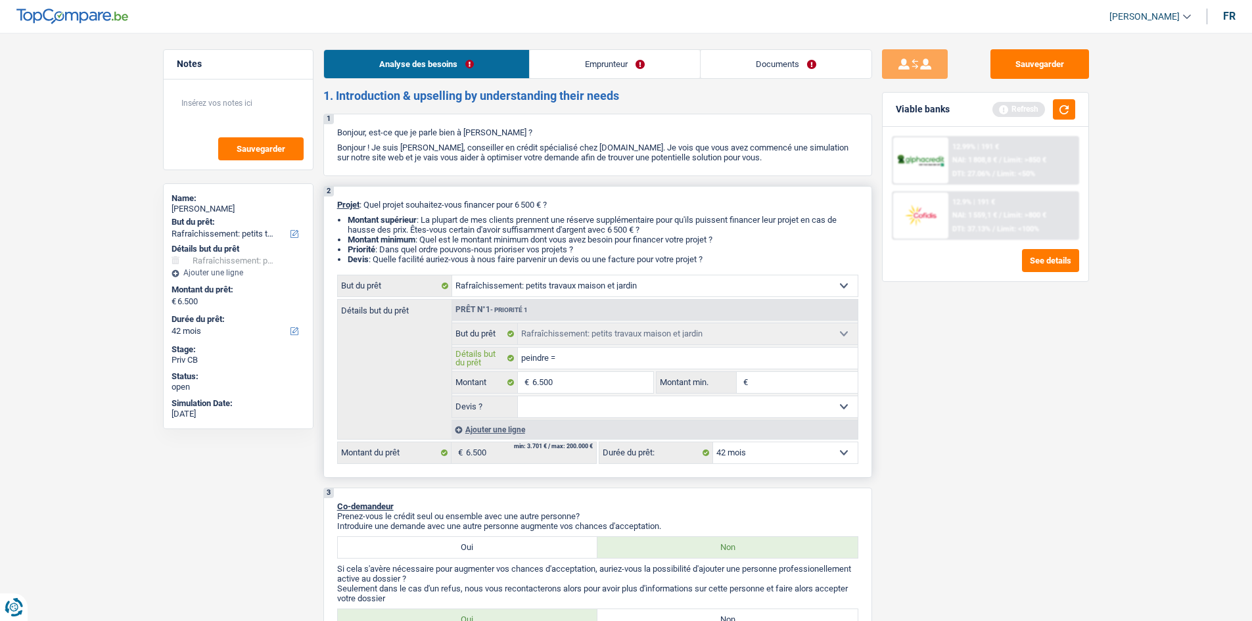
type input "peindre = s"
type input "peindre = sd"
type input "peindre = sdb"
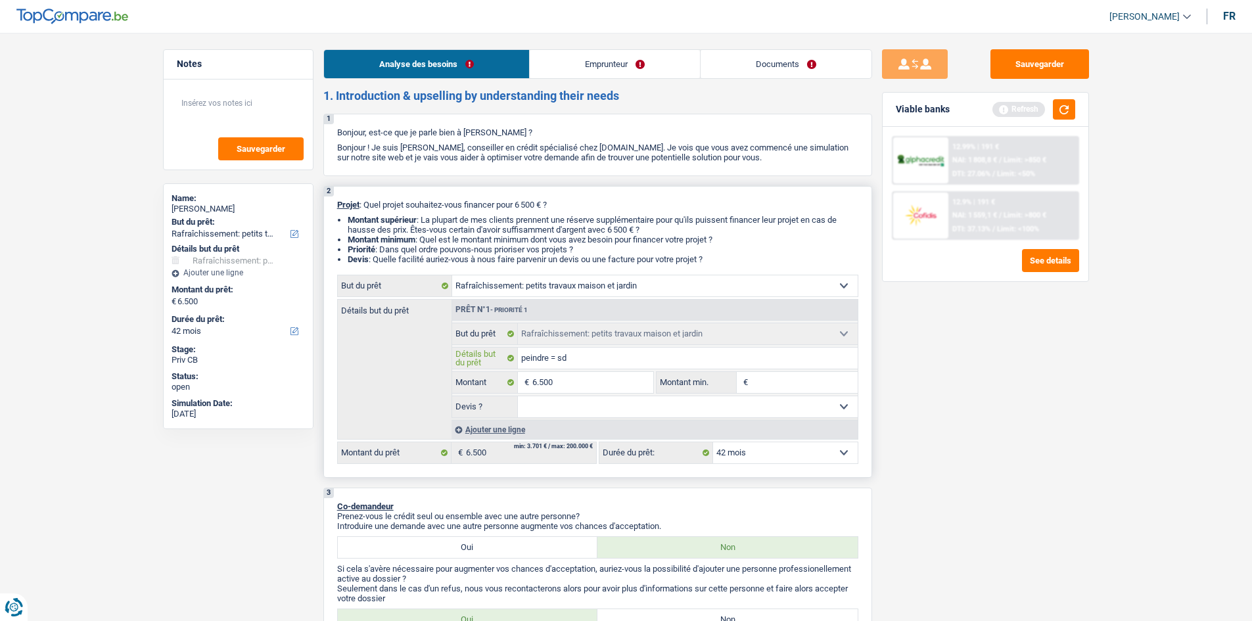
type input "peindre = sdb"
click at [560, 355] on input "peindre = sdb" at bounding box center [688, 358] width 340 height 21
type input "peindre =sdb"
type input "peindre sdb"
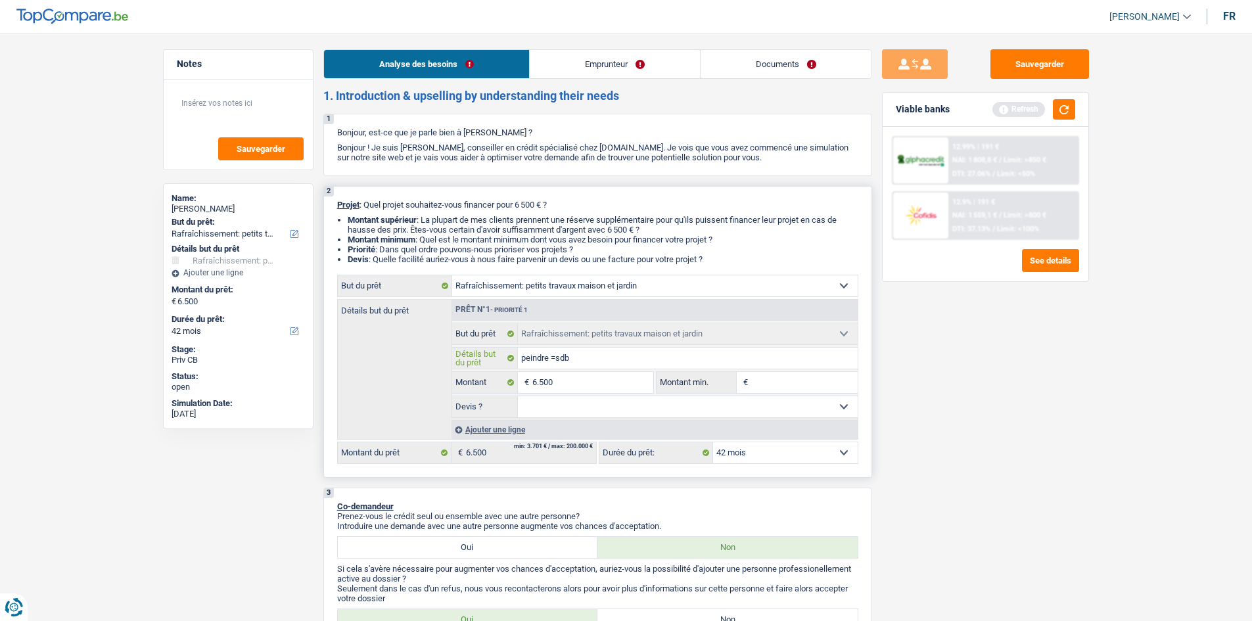
type input "peindre sdb"
type input "peindre +sdb"
type input "peindre + sdb"
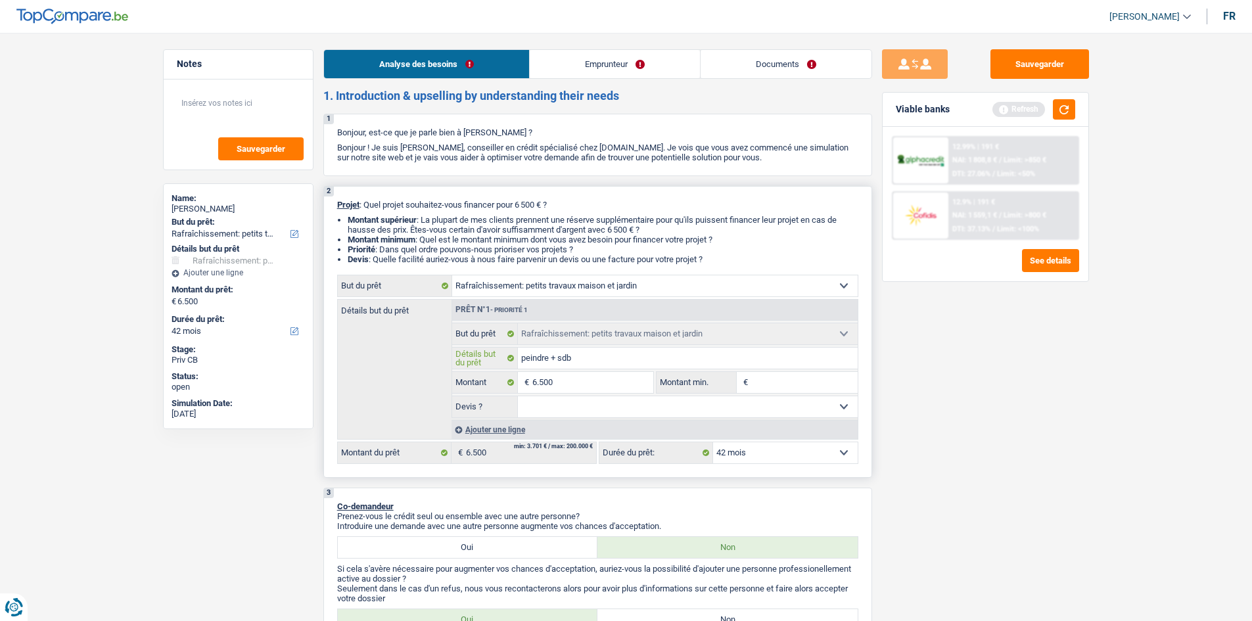
type input "peindre + sdb"
drag, startPoint x: 773, startPoint y: 383, endPoint x: 766, endPoint y: 381, distance: 7.5
click at [773, 382] on input "Montant min." at bounding box center [804, 382] width 106 height 21
type input "6"
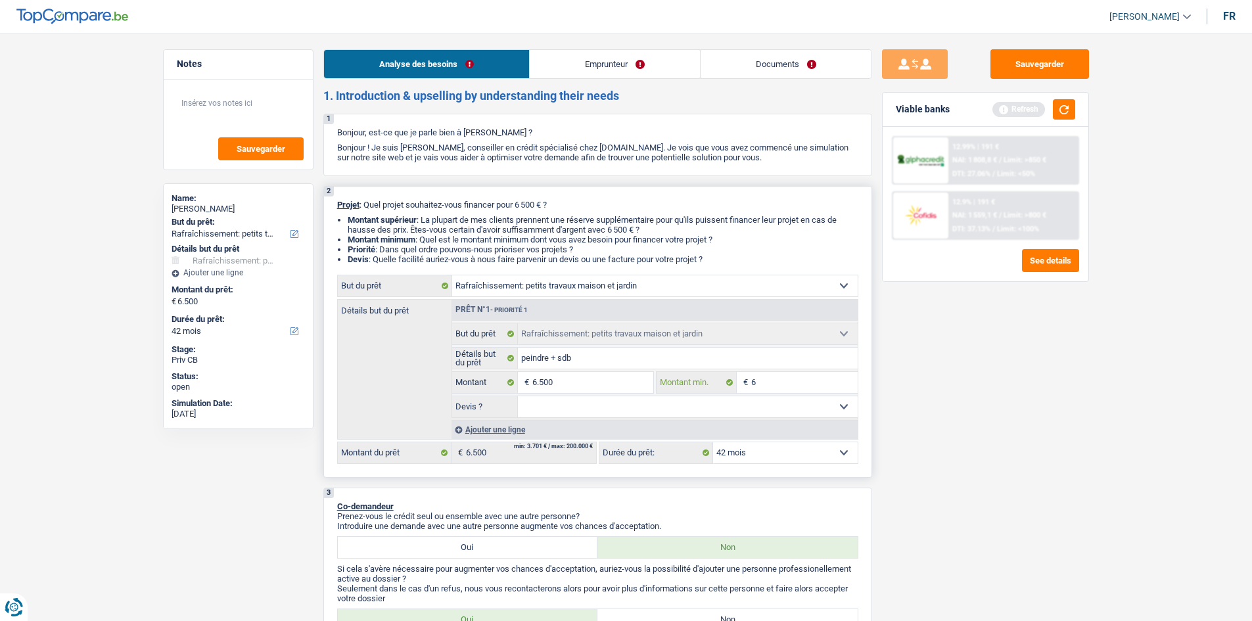
type input "65"
type input "650"
type input "6.500"
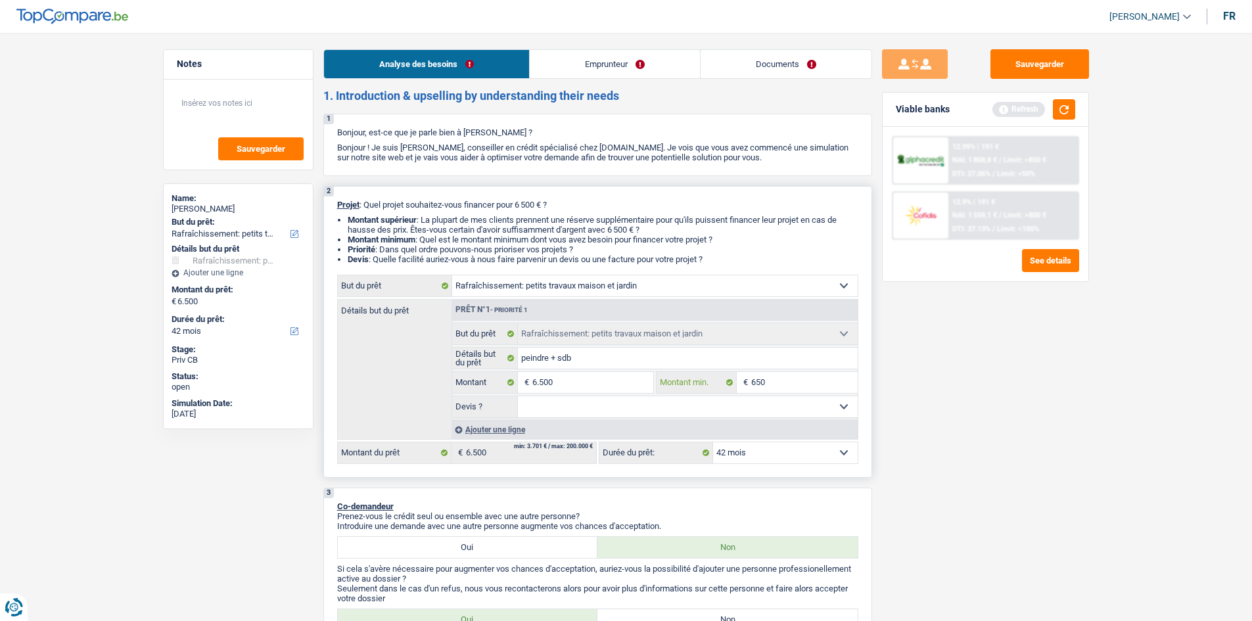
type input "6.500"
drag, startPoint x: 652, startPoint y: 417, endPoint x: 643, endPoint y: 411, distance: 10.8
click at [654, 417] on fieldset "Oui Non Non répondu Sélectionner une option Devis ? Tous les champs sont obliga…" at bounding box center [654, 406] width 405 height 22
click at [629, 402] on select "Oui Non Non répondu Sélectionner une option" at bounding box center [688, 406] width 340 height 21
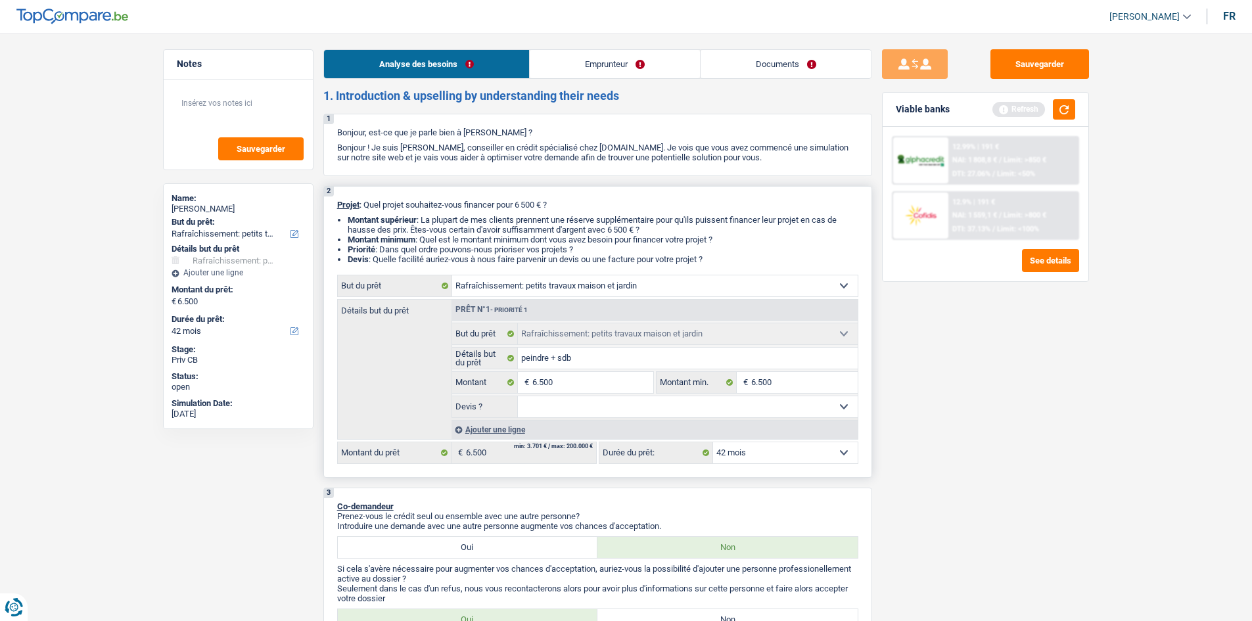
select select "false"
click at [518, 396] on select "Oui Non Non répondu Sélectionner une option" at bounding box center [688, 406] width 340 height 21
select select "false"
click at [551, 409] on select "Oui Non Non répondu Sélectionner une option" at bounding box center [688, 406] width 340 height 21
select select "yes"
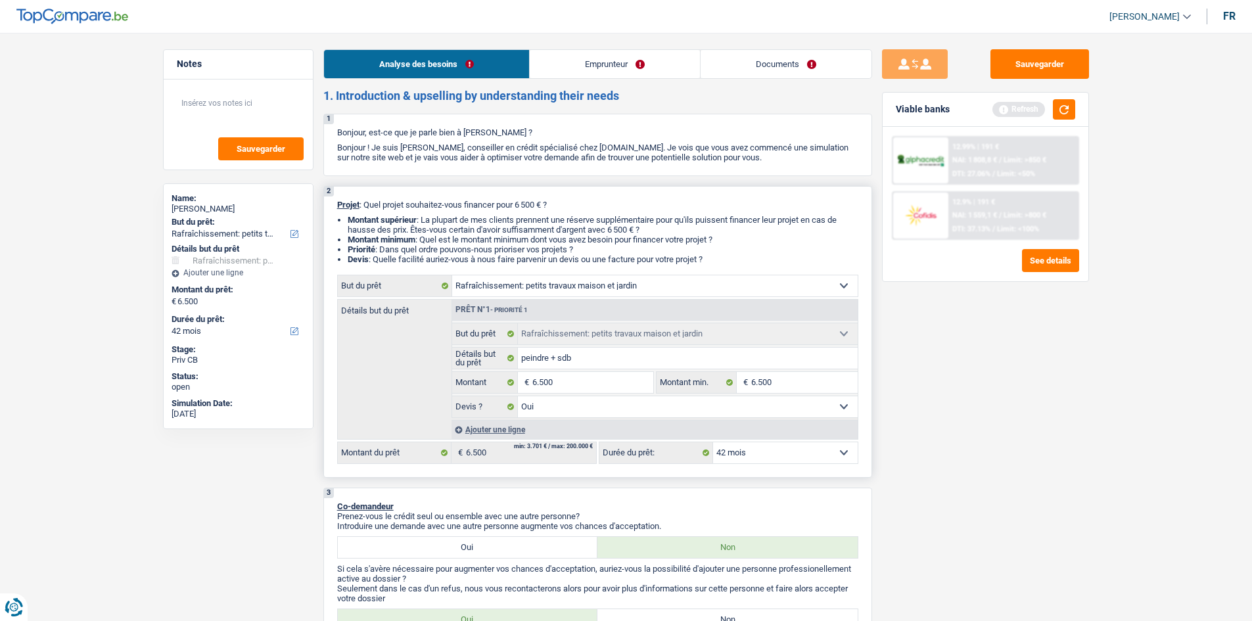
click at [518, 396] on select "Oui Non Non répondu Sélectionner une option" at bounding box center [688, 406] width 340 height 21
select select "yes"
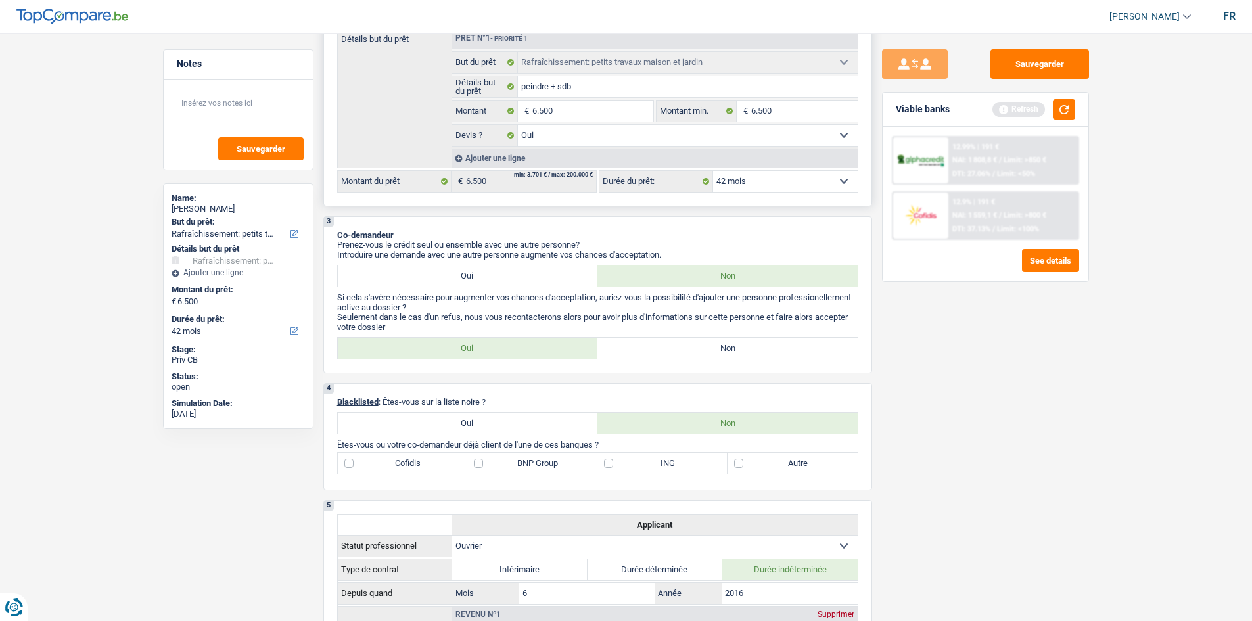
scroll to position [131, 0]
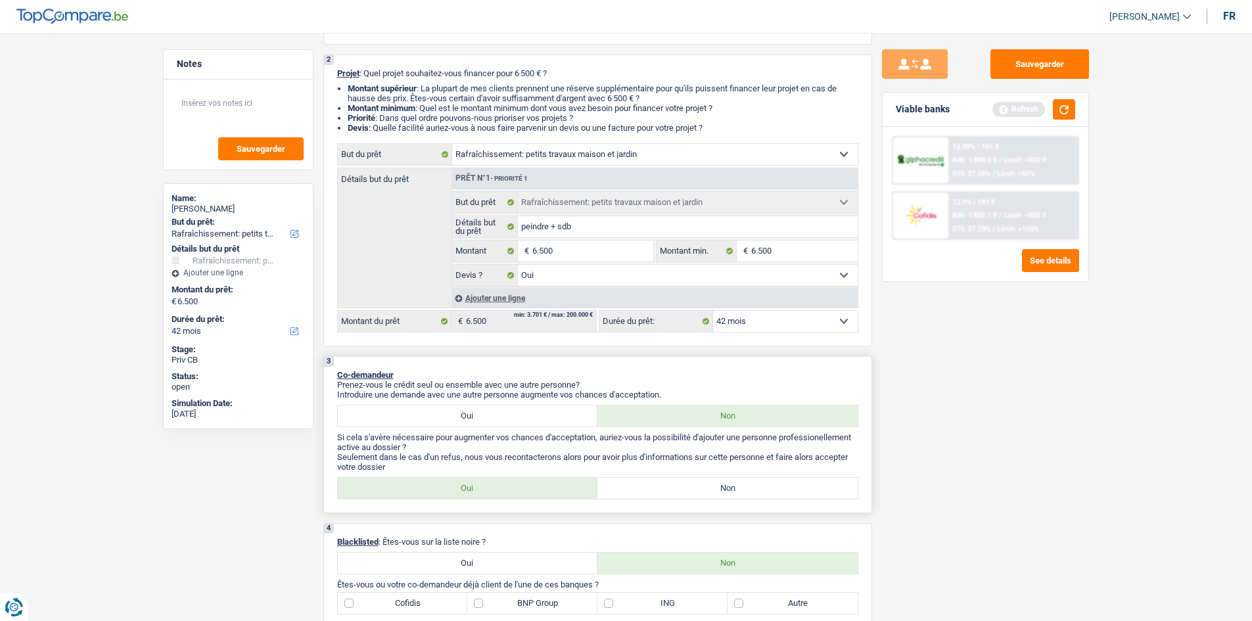
click at [658, 490] on label "Non" at bounding box center [727, 488] width 260 height 21
click at [658, 490] on input "Non" at bounding box center [727, 488] width 260 height 21
radio input "true"
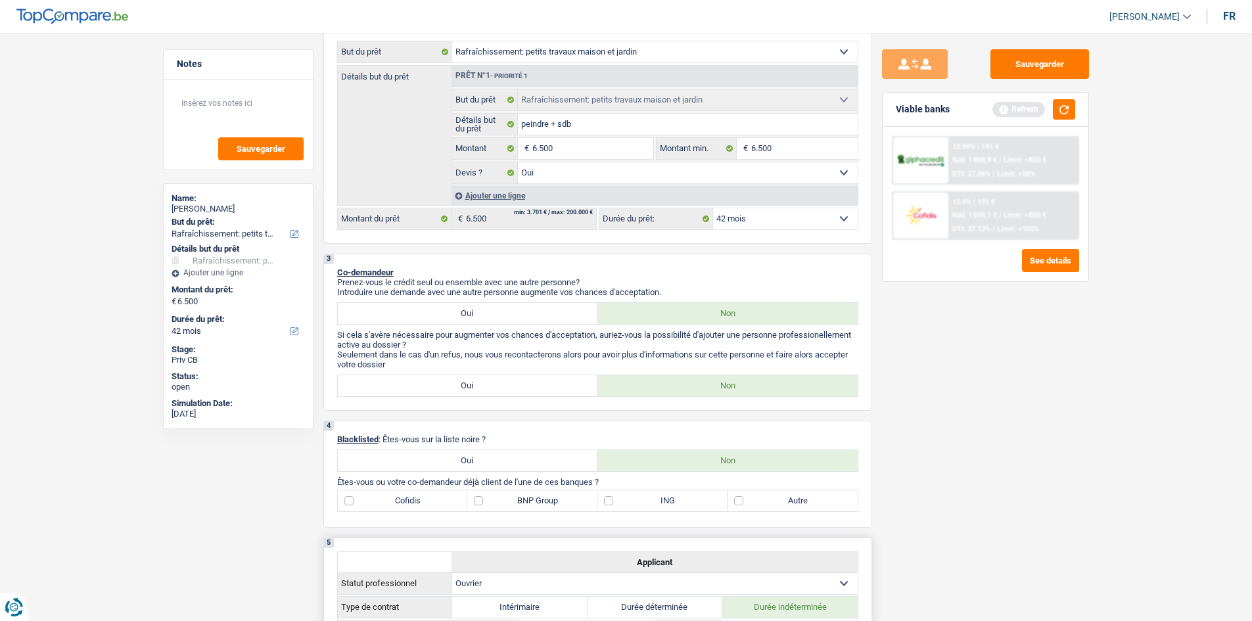
scroll to position [328, 0]
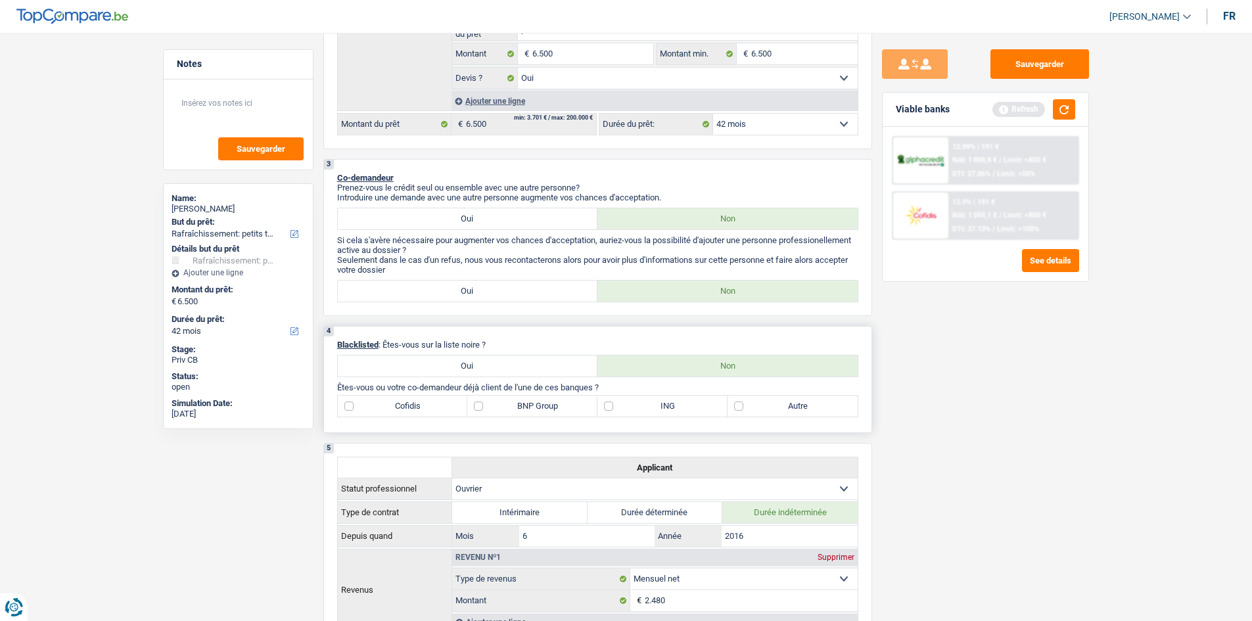
click at [568, 410] on label "BNP Group" at bounding box center [532, 405] width 130 height 21
click at [568, 410] on input "BNP Group" at bounding box center [532, 405] width 130 height 21
checkbox input "true"
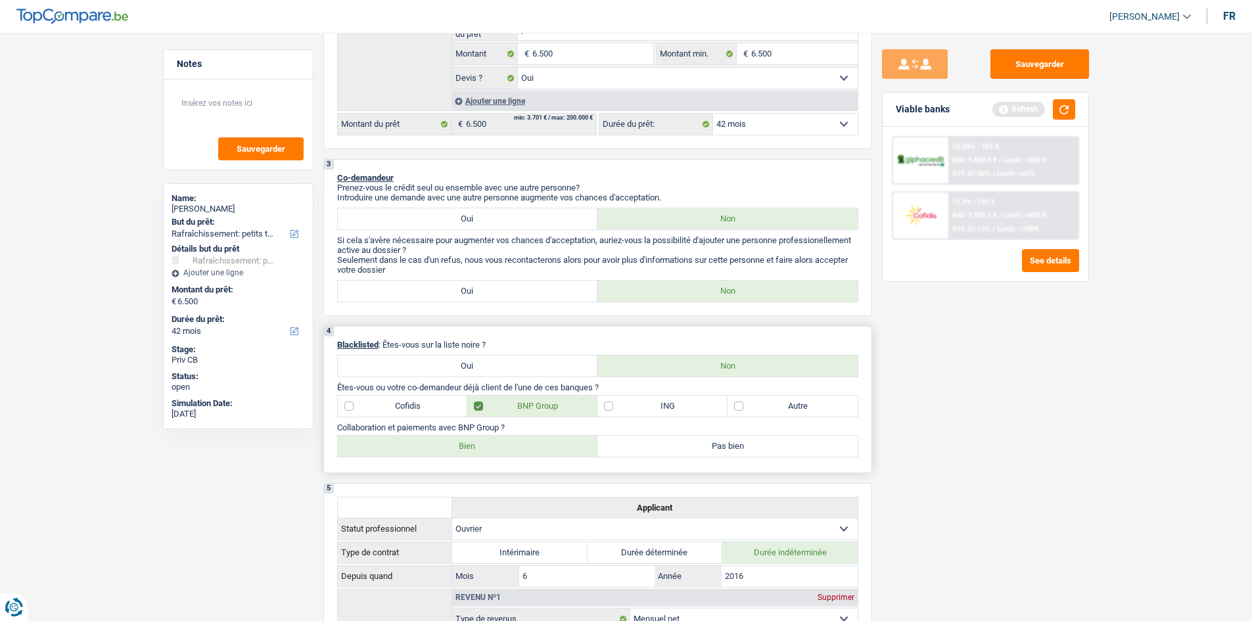
click at [755, 400] on label "Autre" at bounding box center [792, 405] width 130 height 21
click at [755, 400] on input "Autre" at bounding box center [792, 405] width 130 height 21
checkbox input "true"
click at [512, 446] on label "Bien" at bounding box center [468, 446] width 260 height 21
click at [512, 446] on input "Bien" at bounding box center [468, 446] width 260 height 21
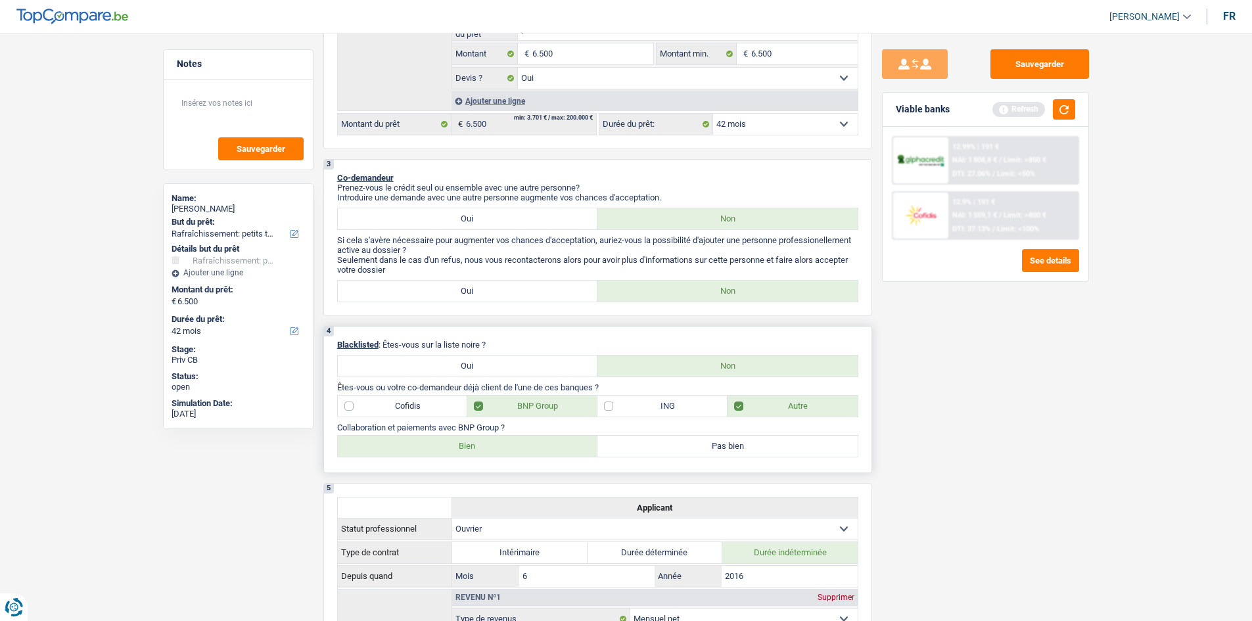
radio input "true"
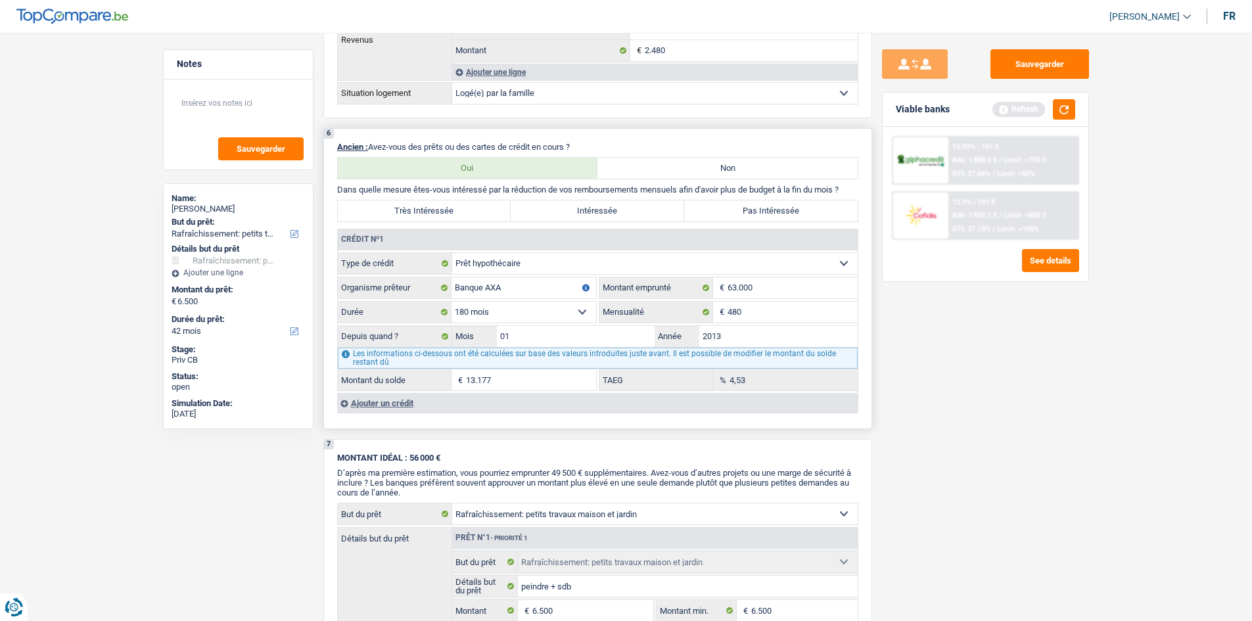
scroll to position [920, 0]
click at [763, 207] on label "Pas Intéressée" at bounding box center [770, 209] width 173 height 21
click at [763, 207] on input "Pas Intéressée" at bounding box center [770, 209] width 173 height 21
radio input "true"
click at [359, 406] on div "Ajouter un crédit" at bounding box center [597, 402] width 520 height 20
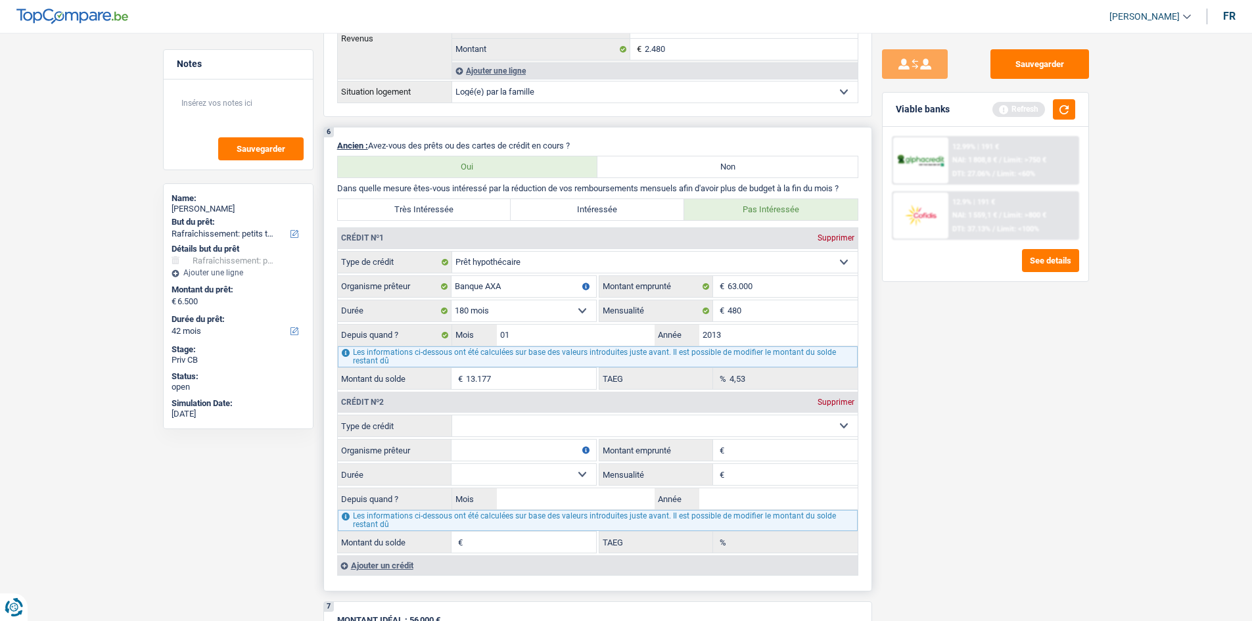
click at [553, 428] on select "Carte ou ouverture de crédit Prêt hypothécaire Vente à tempérament Prêt à tempé…" at bounding box center [654, 425] width 405 height 21
select select "cardOrCredit"
type input "0"
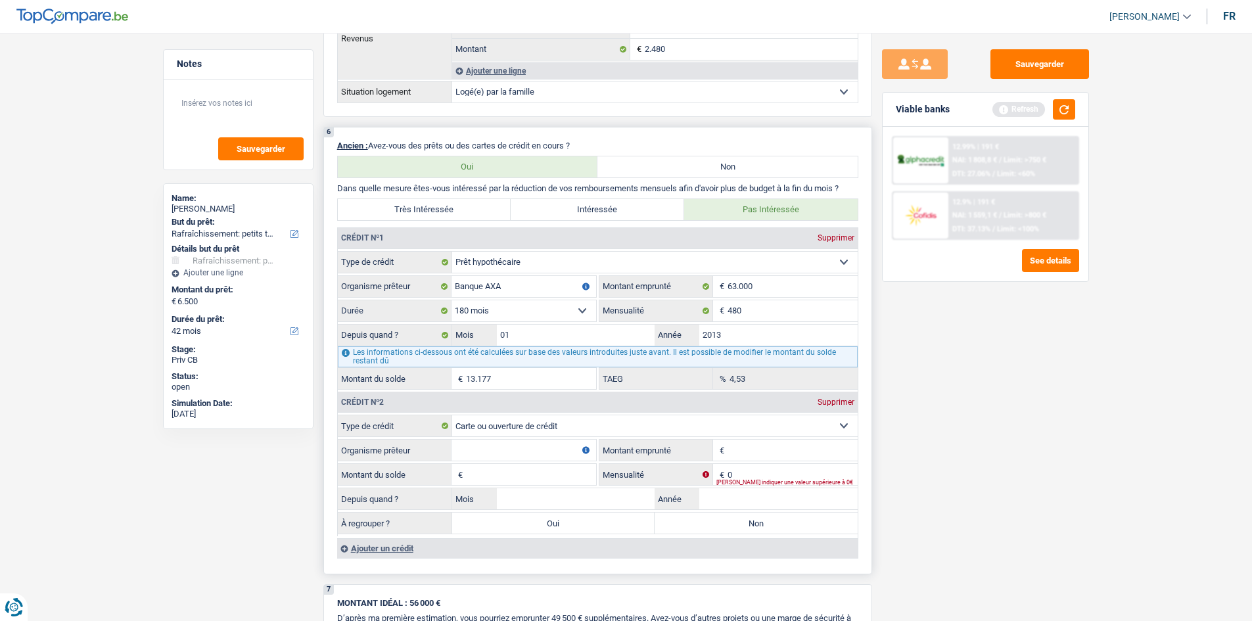
click at [514, 446] on input "Organisme prêteur" at bounding box center [523, 450] width 145 height 21
type input "beobank"
click at [759, 453] on input "Montant emprunté" at bounding box center [792, 450] width 130 height 21
type input "6.000"
click at [535, 477] on input "Montant du solde" at bounding box center [531, 474] width 130 height 21
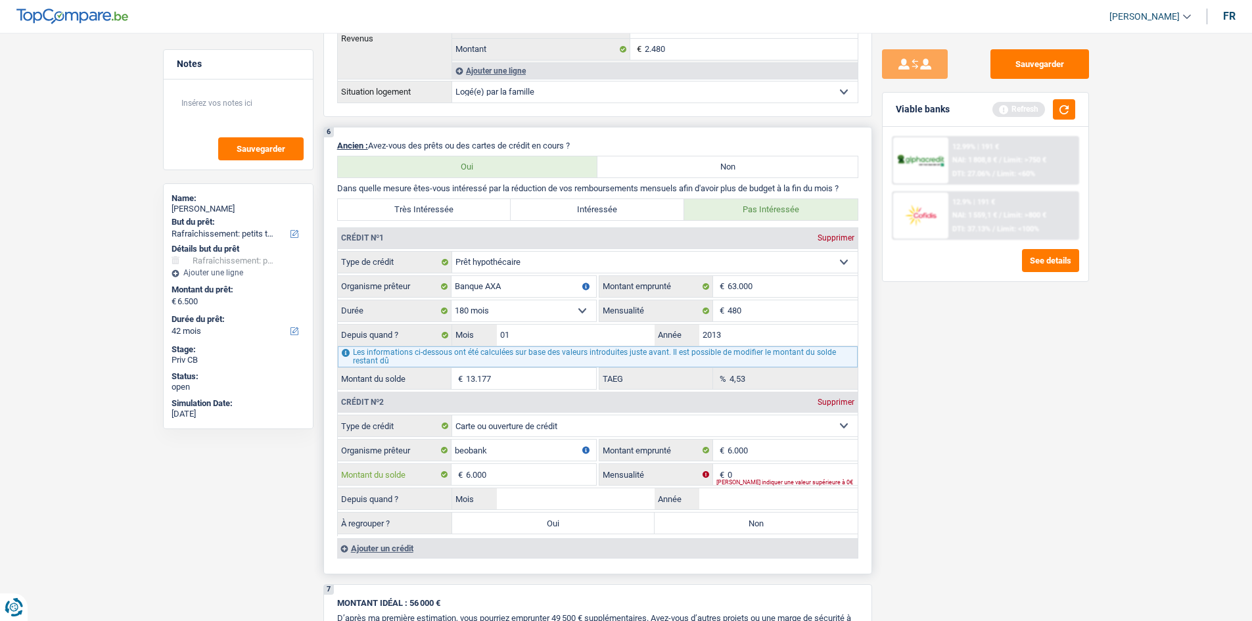
type input "6.000"
click at [803, 482] on div "Veuillez indiquer une valeur supérieure à 0€" at bounding box center [786, 482] width 141 height 5
click at [758, 461] on fieldset "Carte ou ouverture de crédit Prêt hypothécaire Vente à tempérament Prêt à tempé…" at bounding box center [598, 476] width 520 height 122
click at [750, 476] on input "0" at bounding box center [792, 474] width 130 height 21
type input "100"
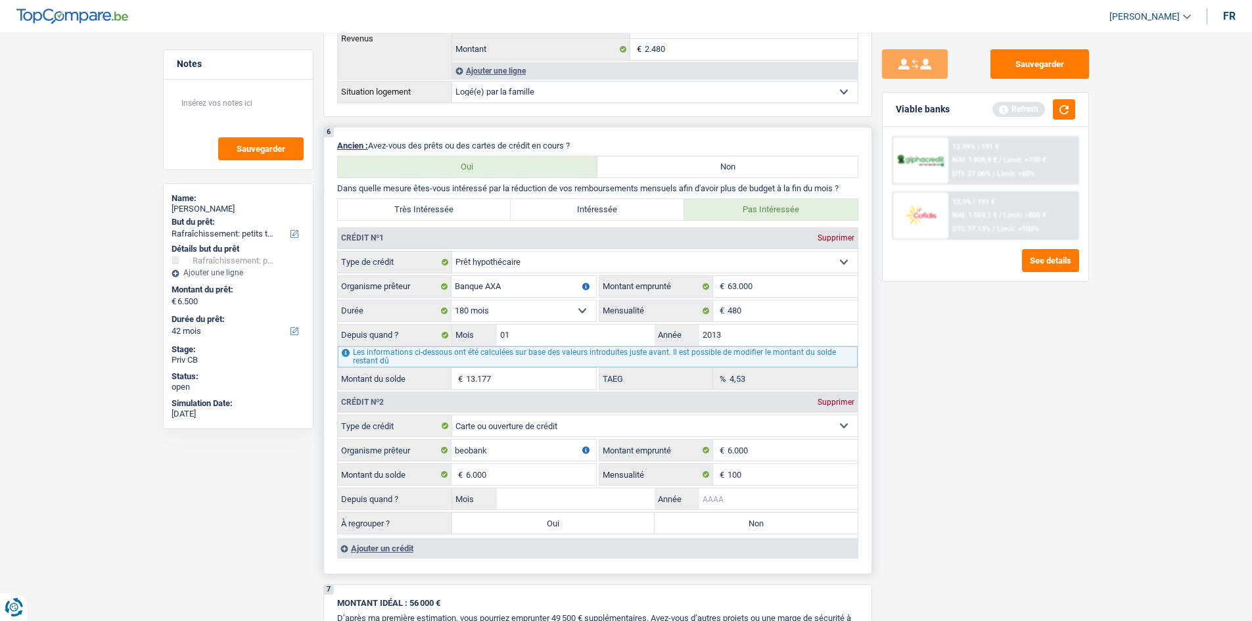
drag, startPoint x: 723, startPoint y: 499, endPoint x: 731, endPoint y: 493, distance: 9.8
click at [723, 499] on input "Année" at bounding box center [778, 498] width 158 height 21
click at [669, 529] on label "Non" at bounding box center [755, 522] width 203 height 21
click at [669, 529] on input "Non" at bounding box center [755, 522] width 203 height 21
radio input "true"
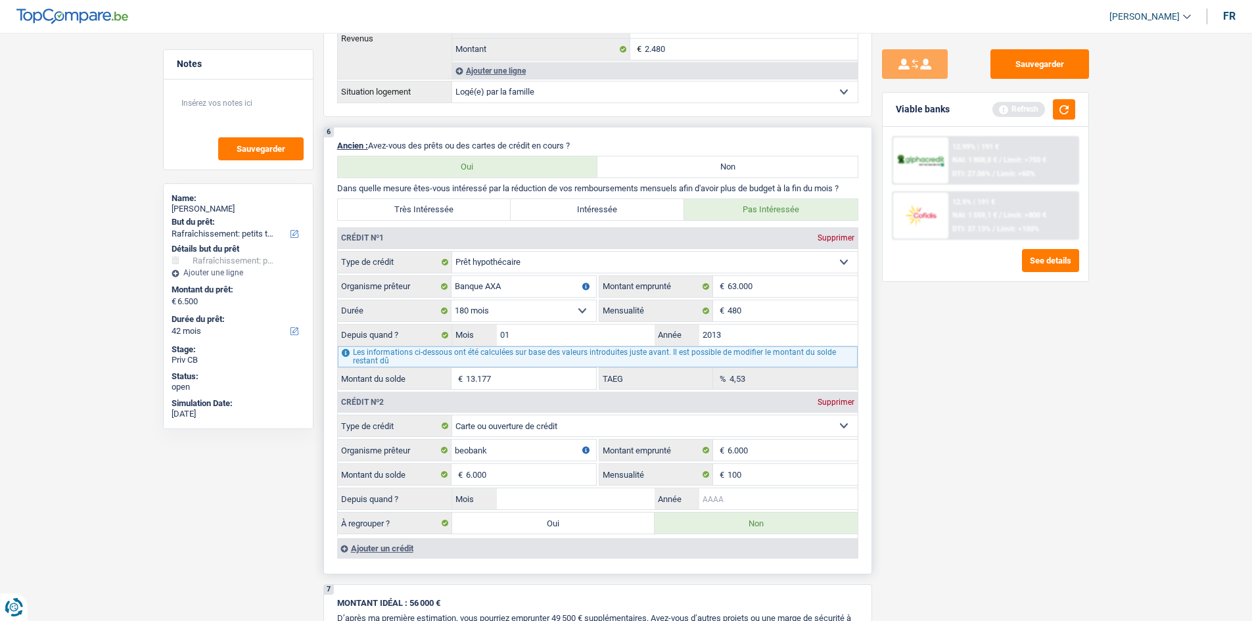
drag, startPoint x: 759, startPoint y: 498, endPoint x: 767, endPoint y: 478, distance: 21.6
click at [758, 497] on input "Année" at bounding box center [778, 498] width 158 height 21
type input "2015"
click at [535, 497] on input "Mois" at bounding box center [576, 498] width 158 height 21
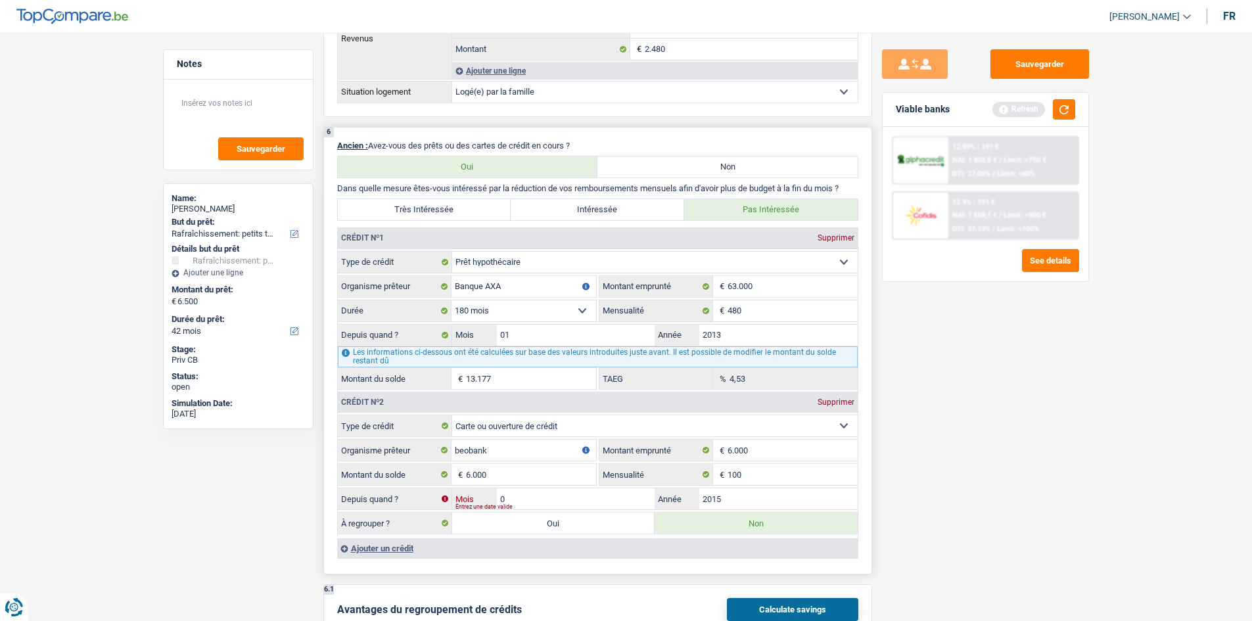
type input "05"
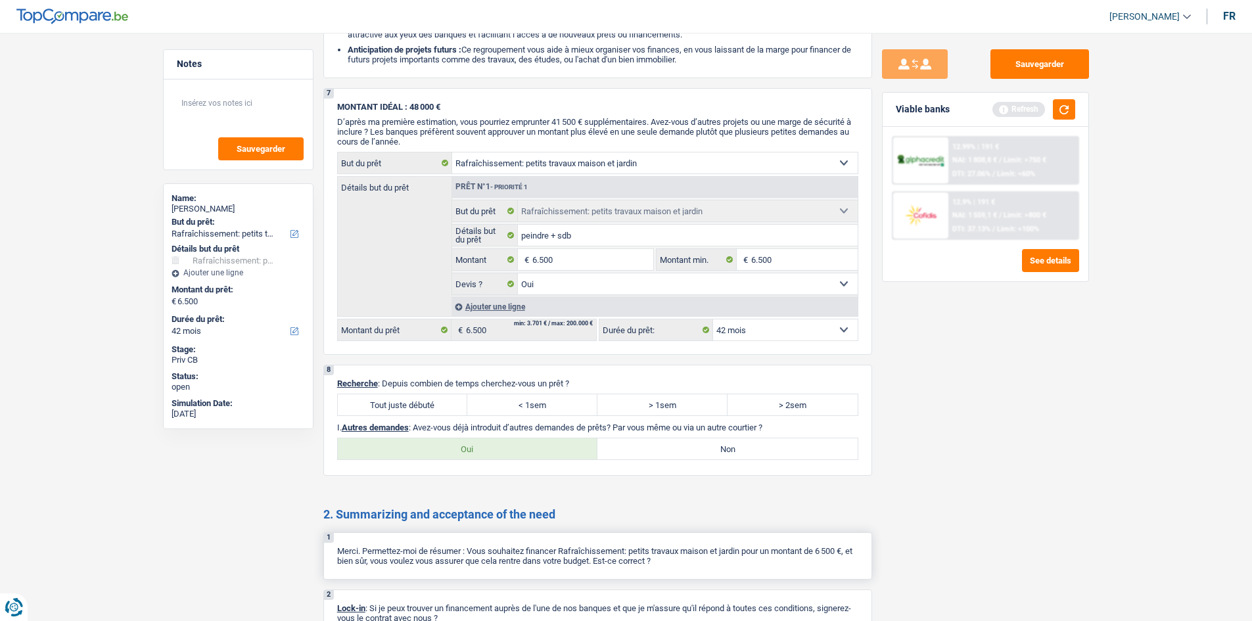
scroll to position [1708, 0]
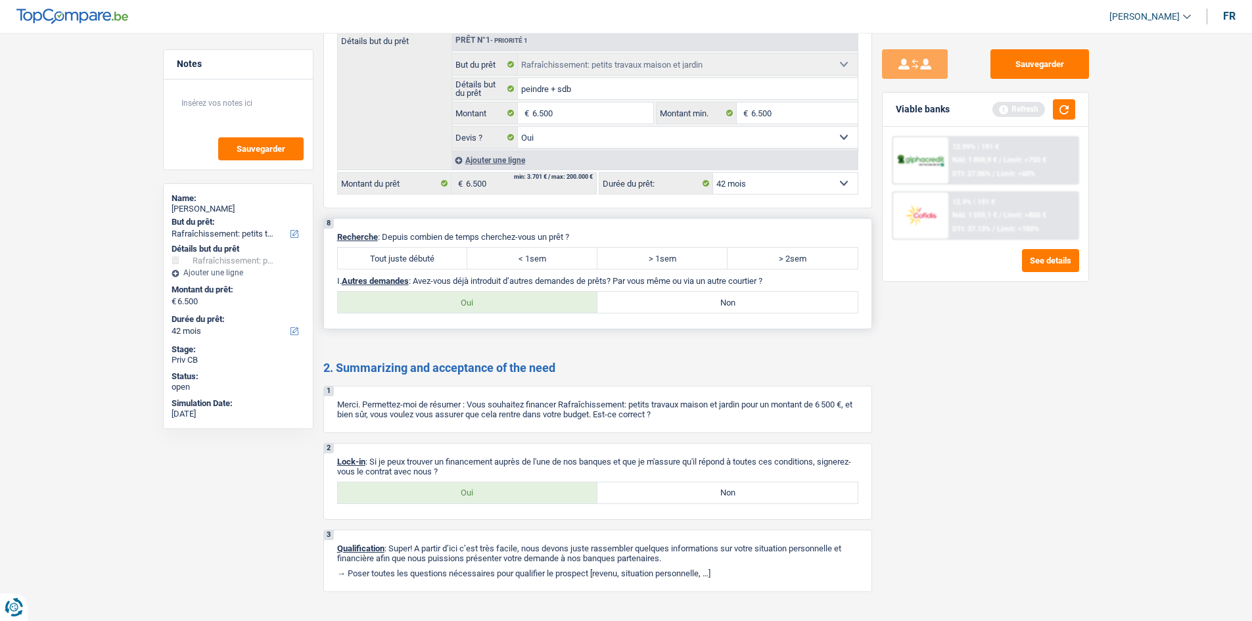
click at [549, 259] on label "< 1sem" at bounding box center [532, 258] width 130 height 21
click at [549, 259] on input "< 1sem" at bounding box center [532, 258] width 130 height 21
radio input "true"
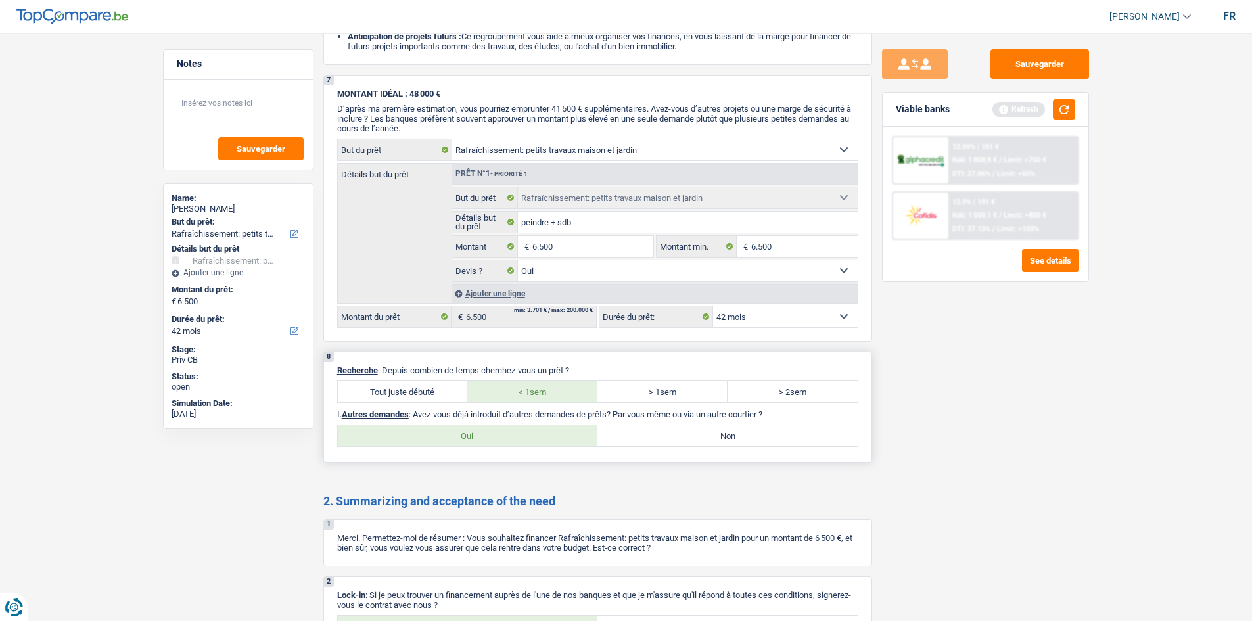
scroll to position [1577, 0]
click at [634, 425] on label "Non" at bounding box center [727, 433] width 260 height 21
click at [634, 425] on input "Non" at bounding box center [727, 433] width 260 height 21
radio input "true"
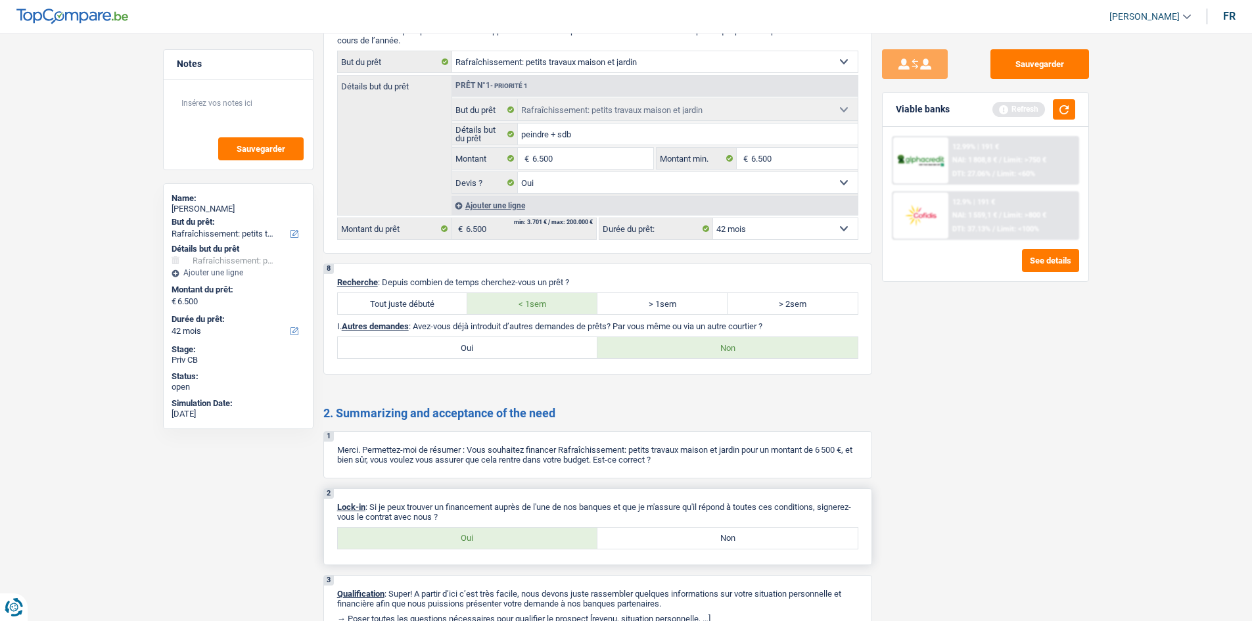
scroll to position [1728, 0]
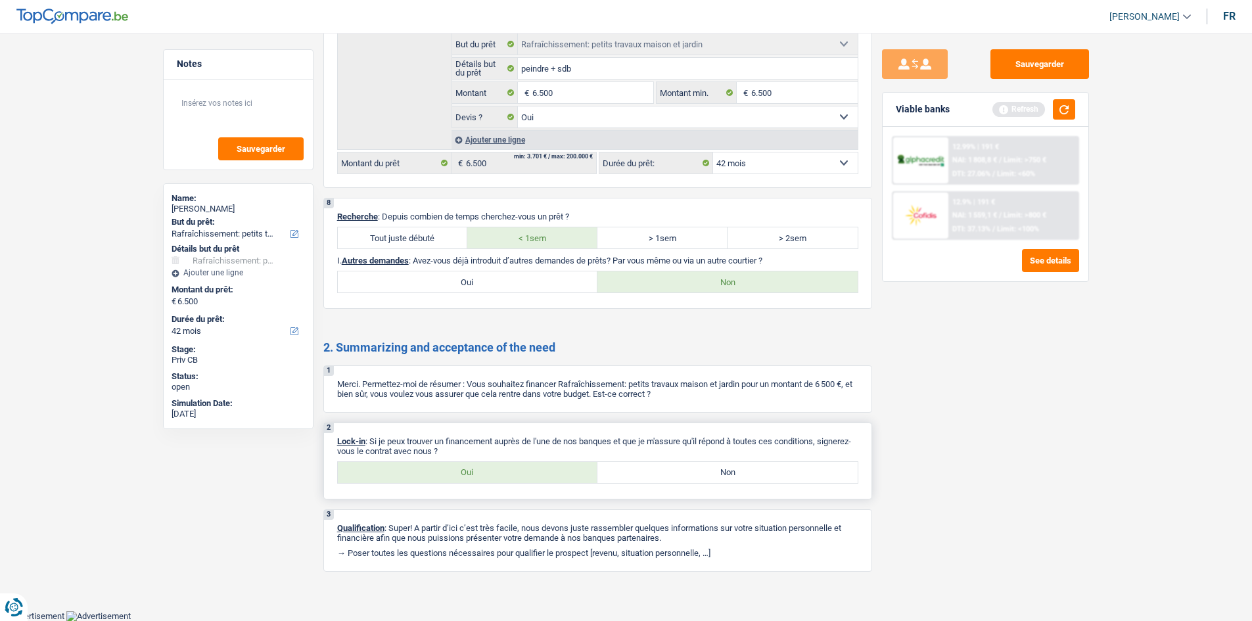
click at [547, 479] on label "Oui" at bounding box center [468, 472] width 260 height 21
click at [547, 479] on input "Oui" at bounding box center [468, 472] width 260 height 21
radio input "true"
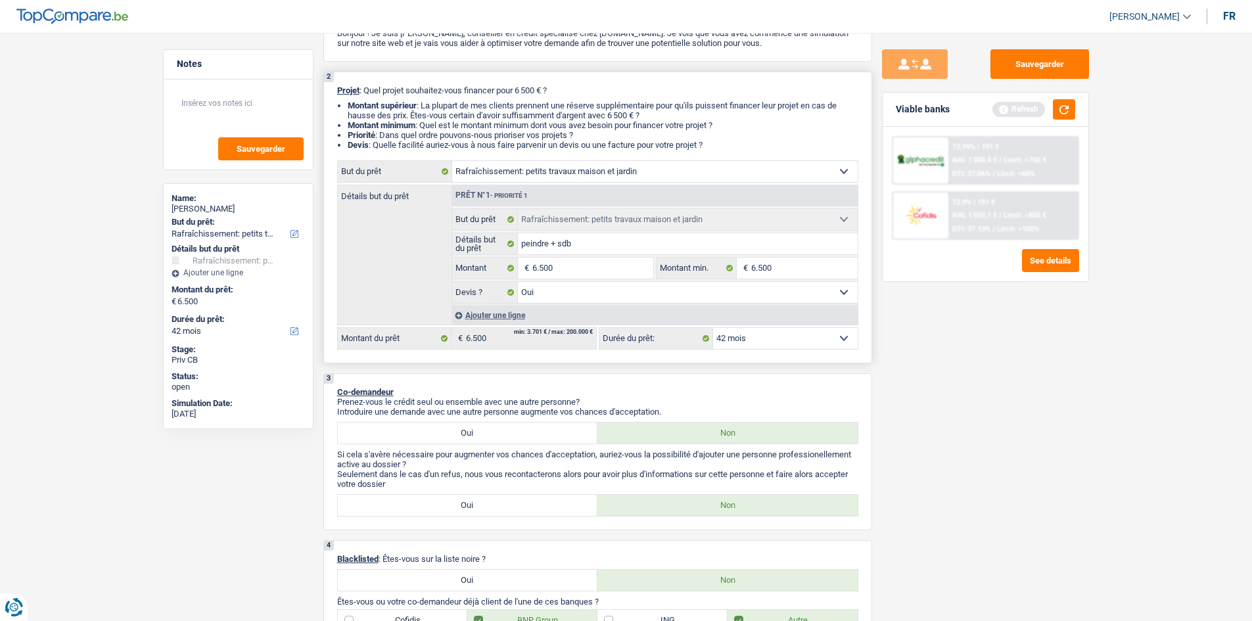
scroll to position [0, 0]
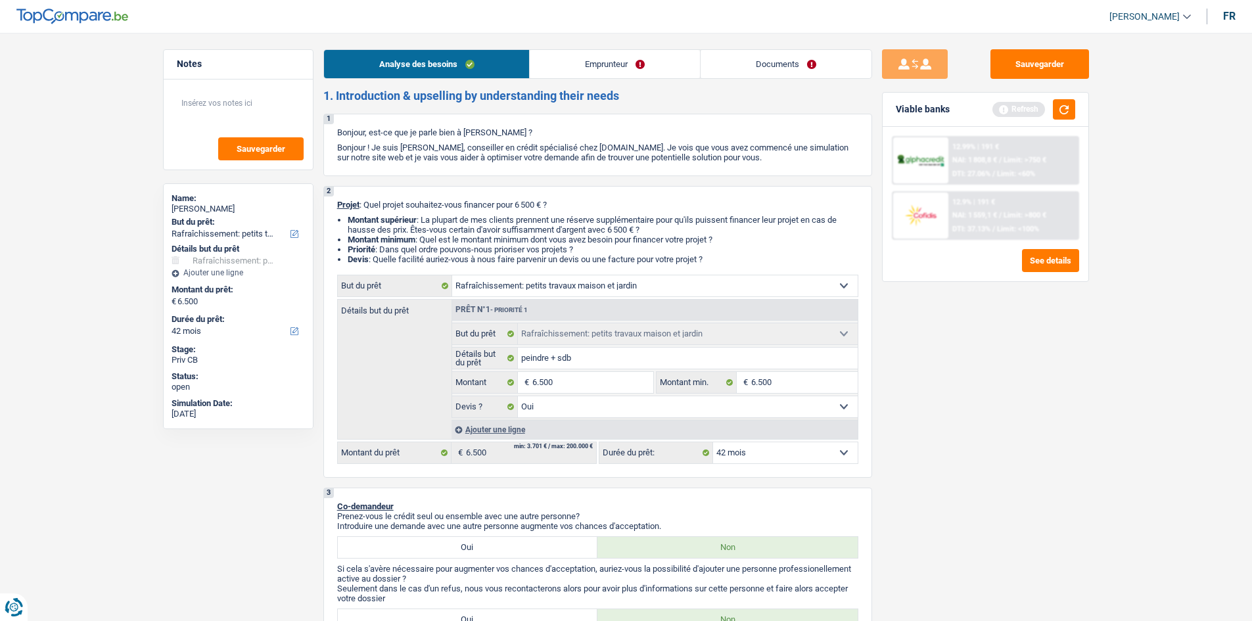
click at [616, 76] on link "Emprunteur" at bounding box center [615, 64] width 170 height 28
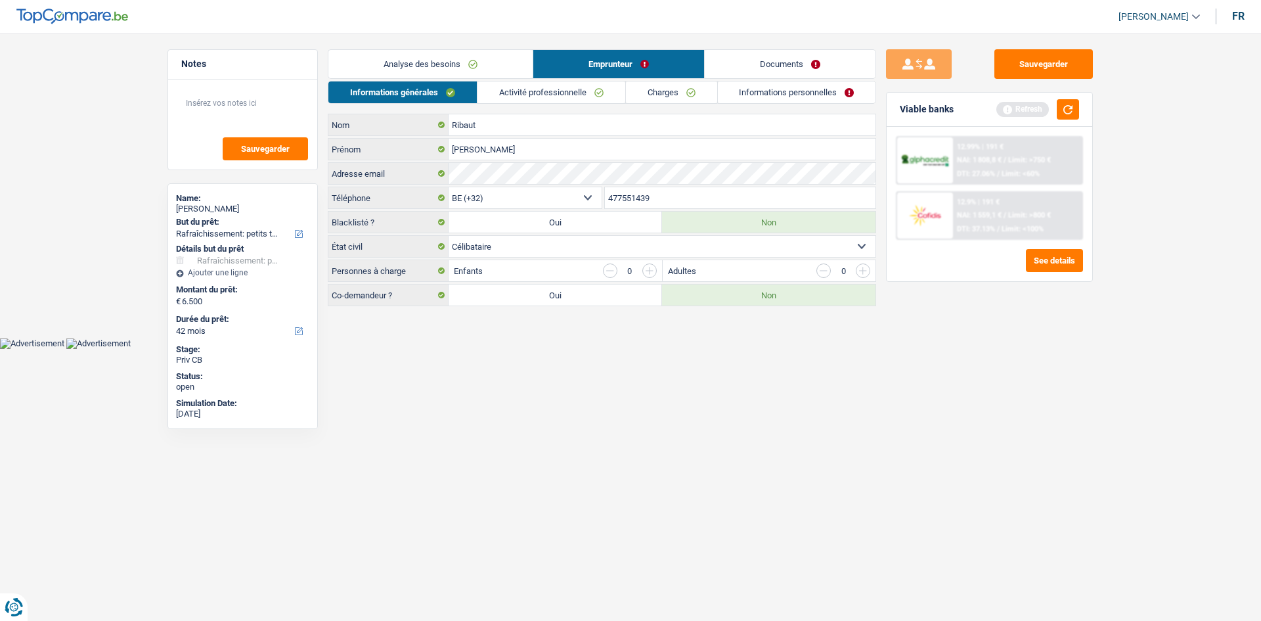
click at [541, 243] on select "Célibataire Marié(e) Cohabitant(e) légal(e) Divorcé(e) Veuf(ve) Séparé (de fait…" at bounding box center [662, 246] width 427 height 21
drag, startPoint x: 559, startPoint y: 460, endPoint x: 545, endPoint y: 457, distance: 14.7
click at [555, 349] on html "Vous avez le contrôle de vos données Nous utilisons des cookies, tout comme nos…" at bounding box center [630, 174] width 1261 height 349
click at [571, 85] on link "Activité professionnelle" at bounding box center [552, 92] width 148 height 22
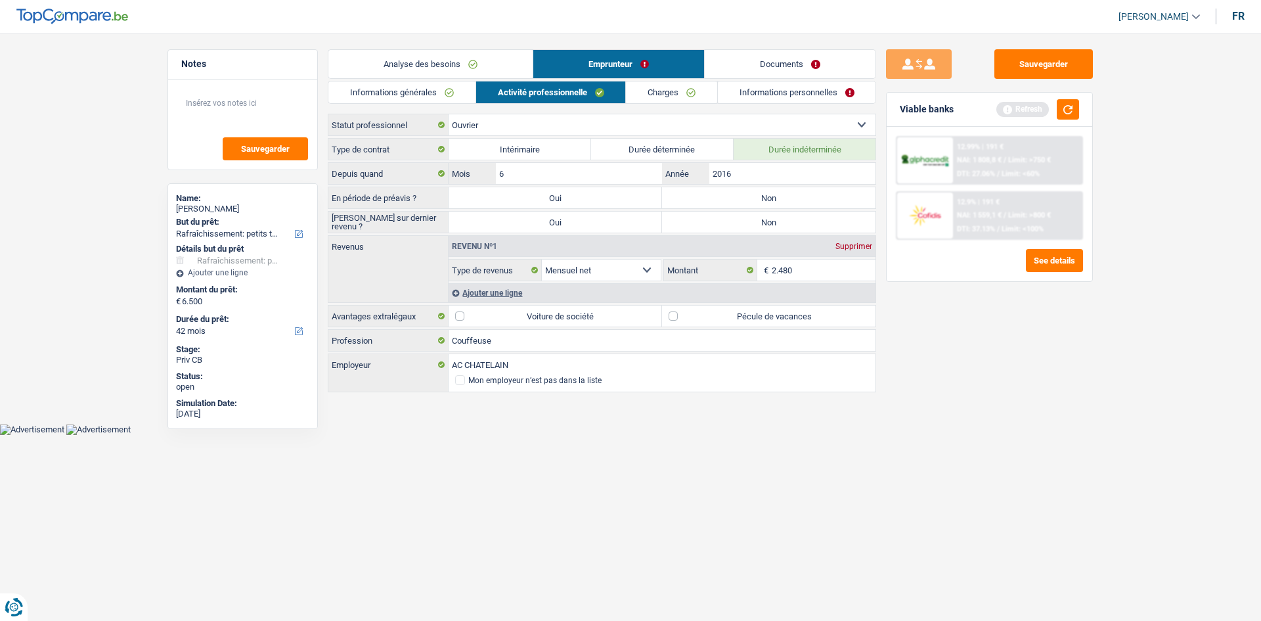
click at [745, 221] on label "Non" at bounding box center [769, 222] width 214 height 21
click at [745, 221] on input "Non" at bounding box center [769, 222] width 214 height 21
radio input "true"
click at [719, 196] on label "Non" at bounding box center [769, 197] width 214 height 21
click at [719, 196] on input "Non" at bounding box center [769, 197] width 214 height 21
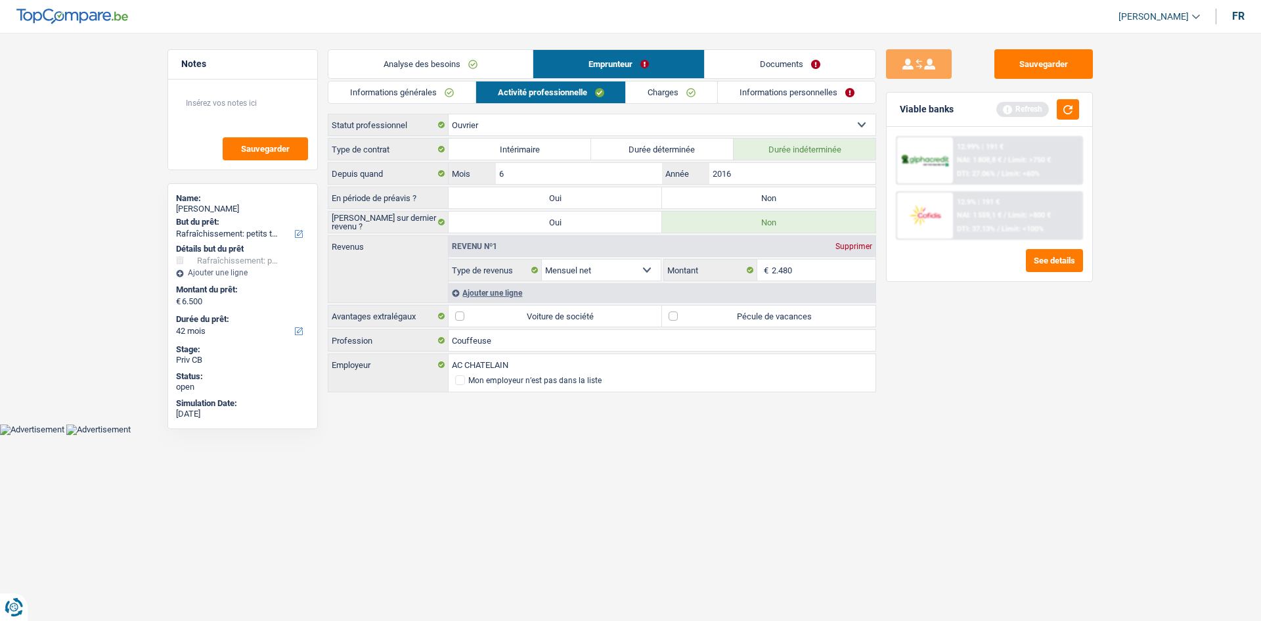
radio input "true"
click at [489, 291] on div "Ajouter une ligne" at bounding box center [662, 292] width 427 height 19
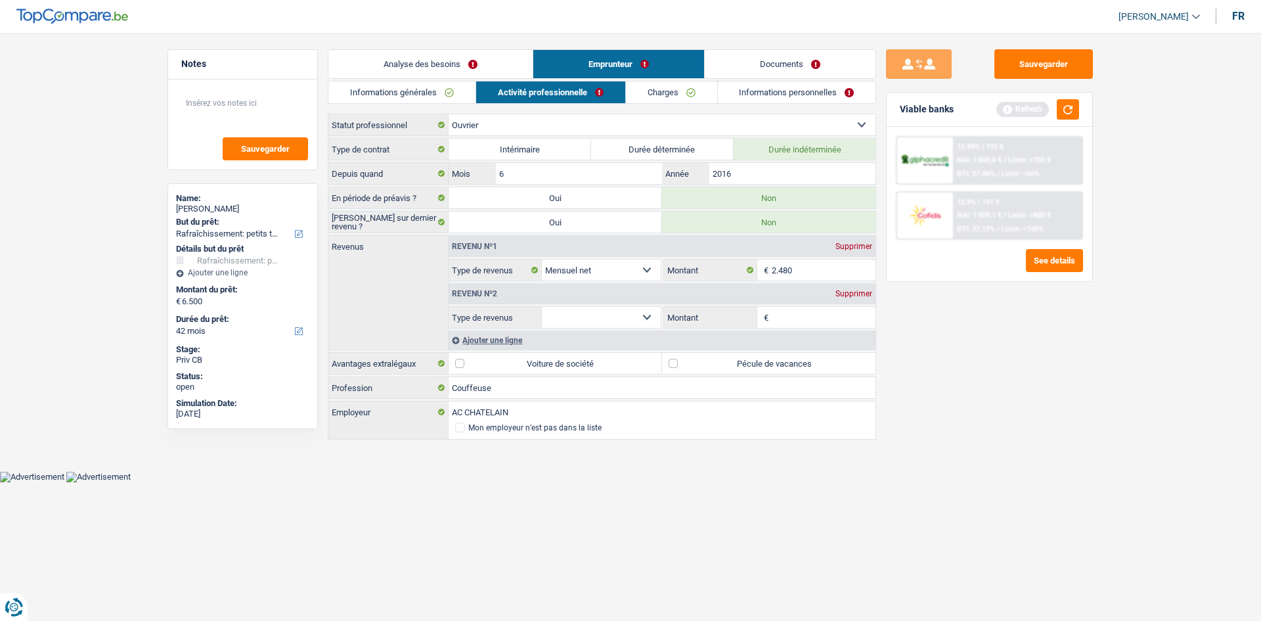
drag, startPoint x: 783, startPoint y: 323, endPoint x: 786, endPoint y: 313, distance: 10.4
click at [784, 322] on input "Montant" at bounding box center [824, 317] width 104 height 21
drag, startPoint x: 847, startPoint y: 294, endPoint x: 890, endPoint y: 288, distance: 43.8
click at [849, 294] on div "Supprimer" at bounding box center [853, 294] width 43 height 8
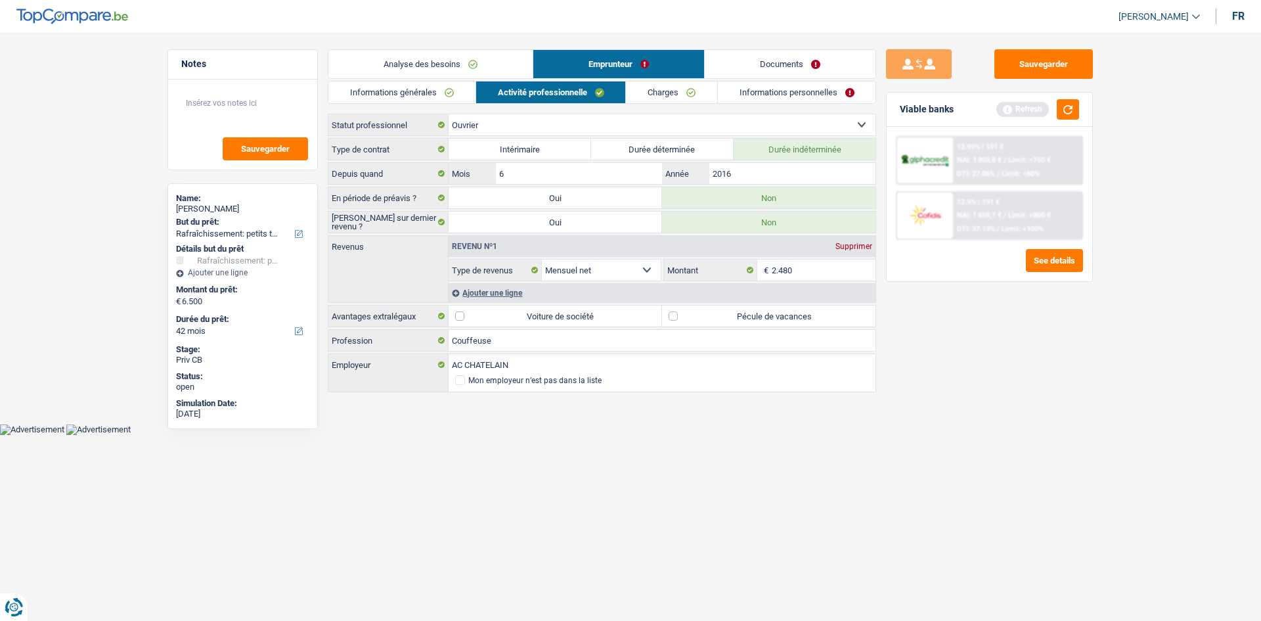
click at [691, 323] on label "Pécule de vacances" at bounding box center [769, 315] width 214 height 21
click at [691, 323] on input "Pécule de vacances" at bounding box center [769, 315] width 214 height 21
checkbox input "true"
click at [667, 85] on link "Charges" at bounding box center [671, 92] width 91 height 22
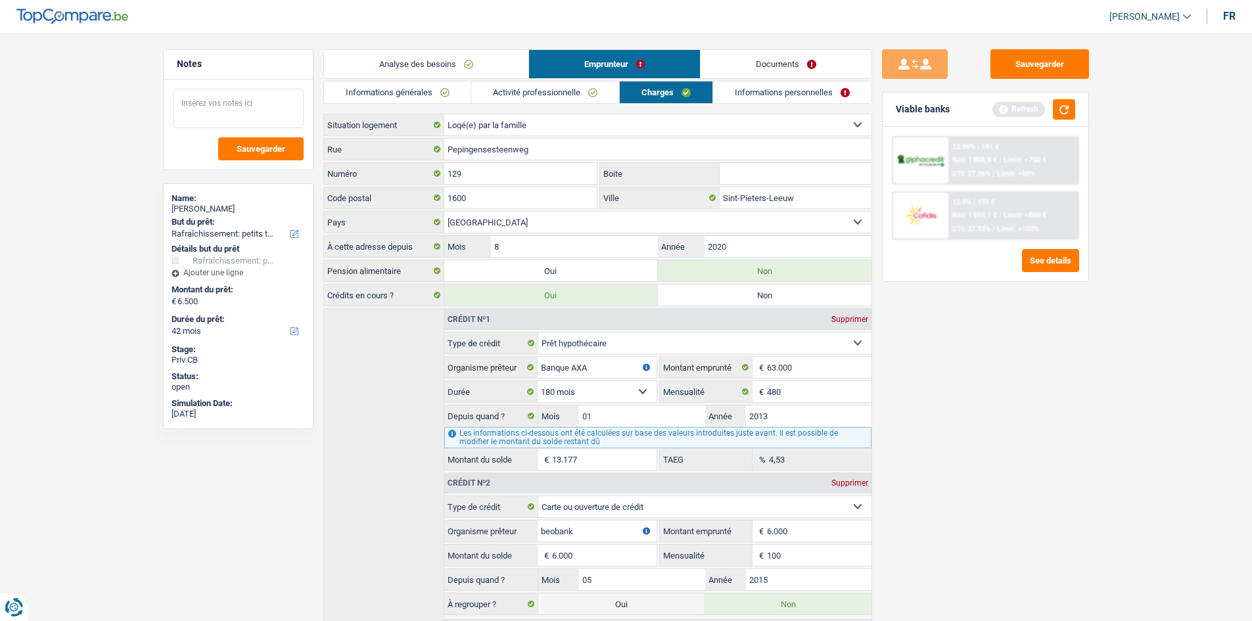
click at [217, 104] on textarea at bounding box center [238, 108] width 131 height 39
type textarea "loger chez sa fille"
click at [945, 348] on div "Sauvegarder Viable banks Refresh 12.99% | 191 € NAI: 1 808,8 € / Limit: >750 € …" at bounding box center [985, 322] width 227 height 547
click at [516, 179] on input "129" at bounding box center [520, 173] width 153 height 21
type input "129"
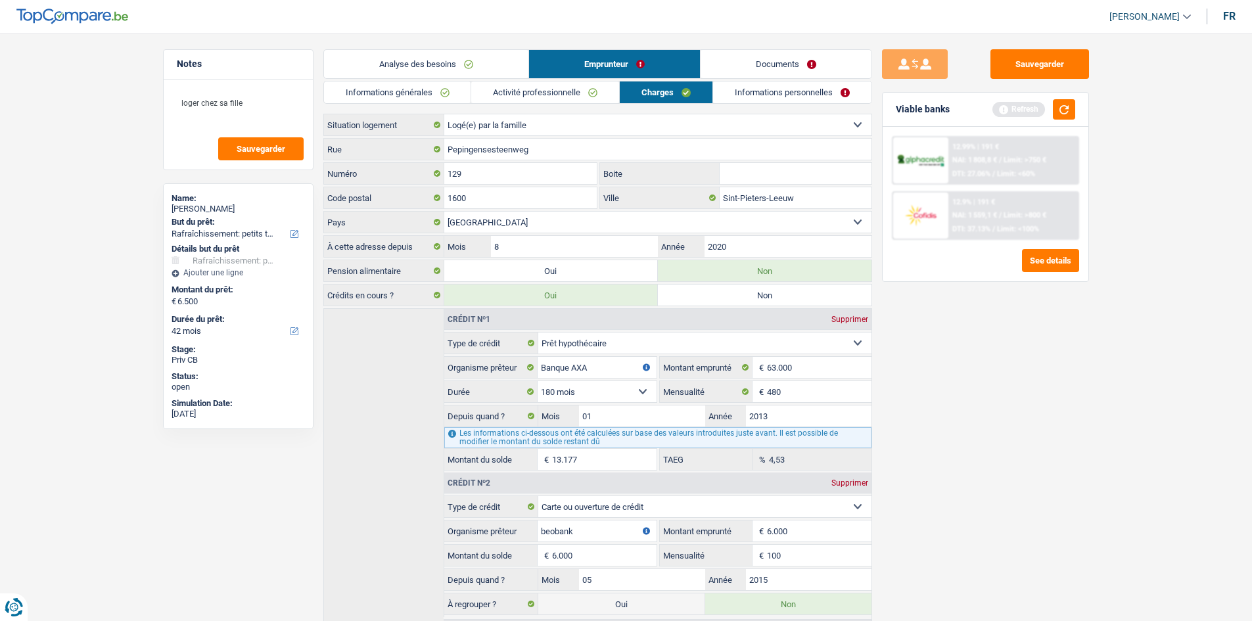
click at [777, 94] on link "Informations personnelles" at bounding box center [792, 92] width 158 height 22
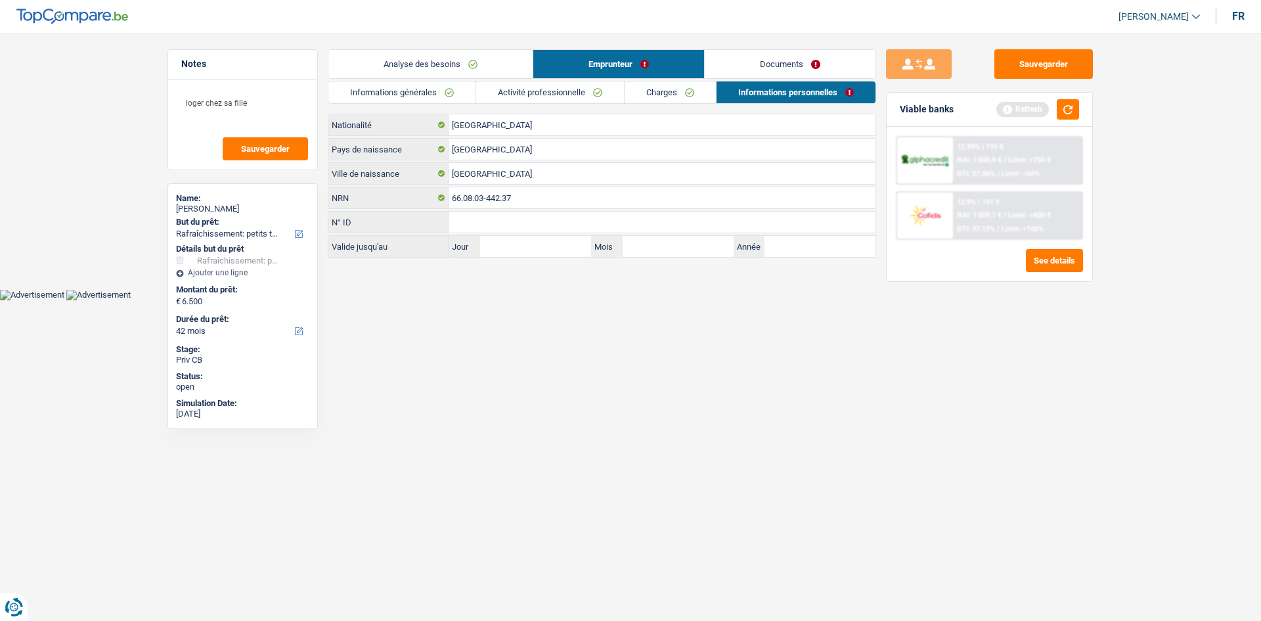
click at [756, 55] on link "Documents" at bounding box center [790, 64] width 171 height 28
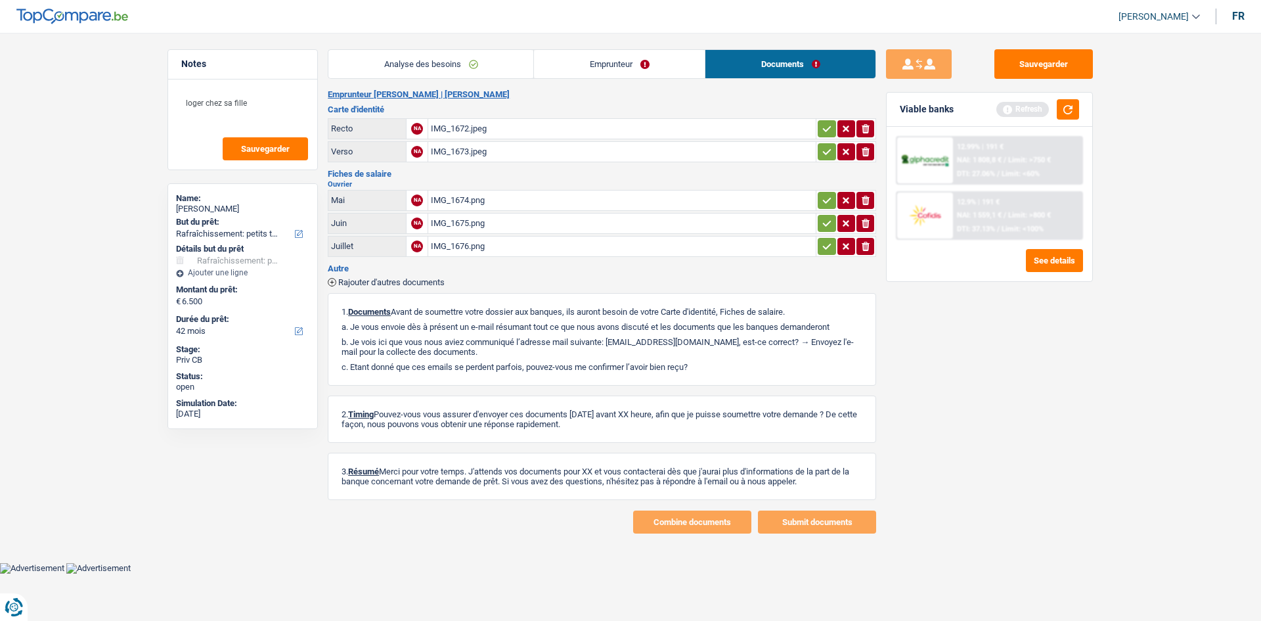
click at [460, 129] on div "IMG_1672.jpeg" at bounding box center [622, 129] width 382 height 20
click at [1061, 113] on button "button" at bounding box center [1068, 109] width 22 height 20
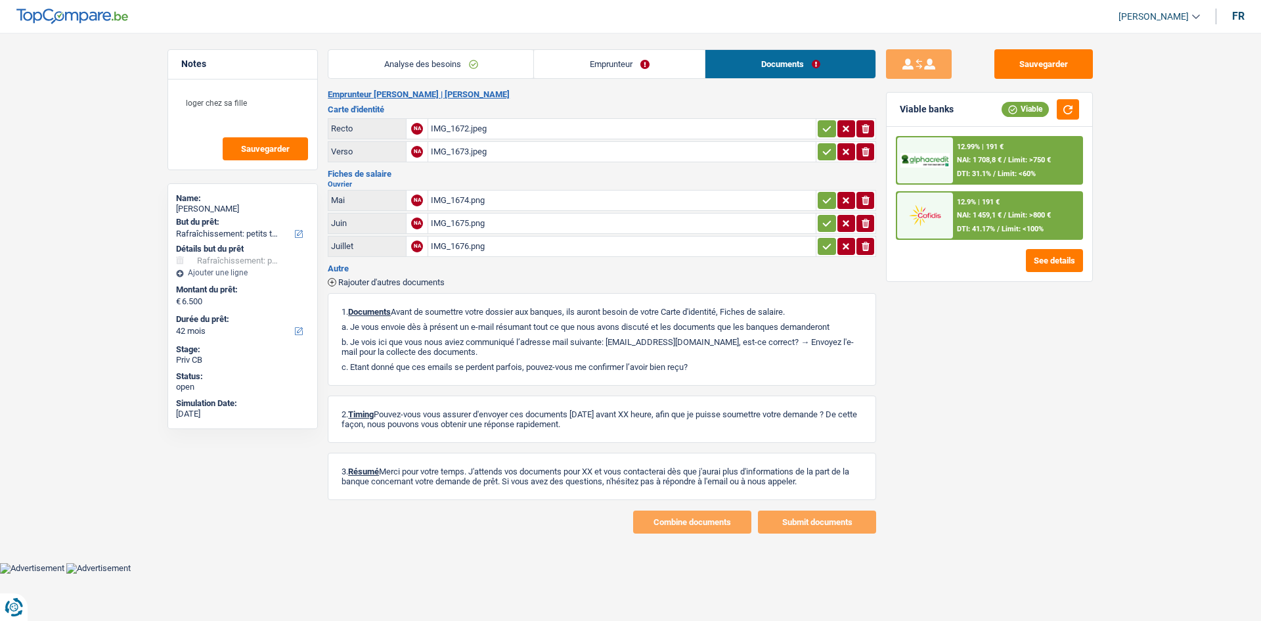
click at [402, 62] on link "Analyse des besoins" at bounding box center [430, 64] width 205 height 28
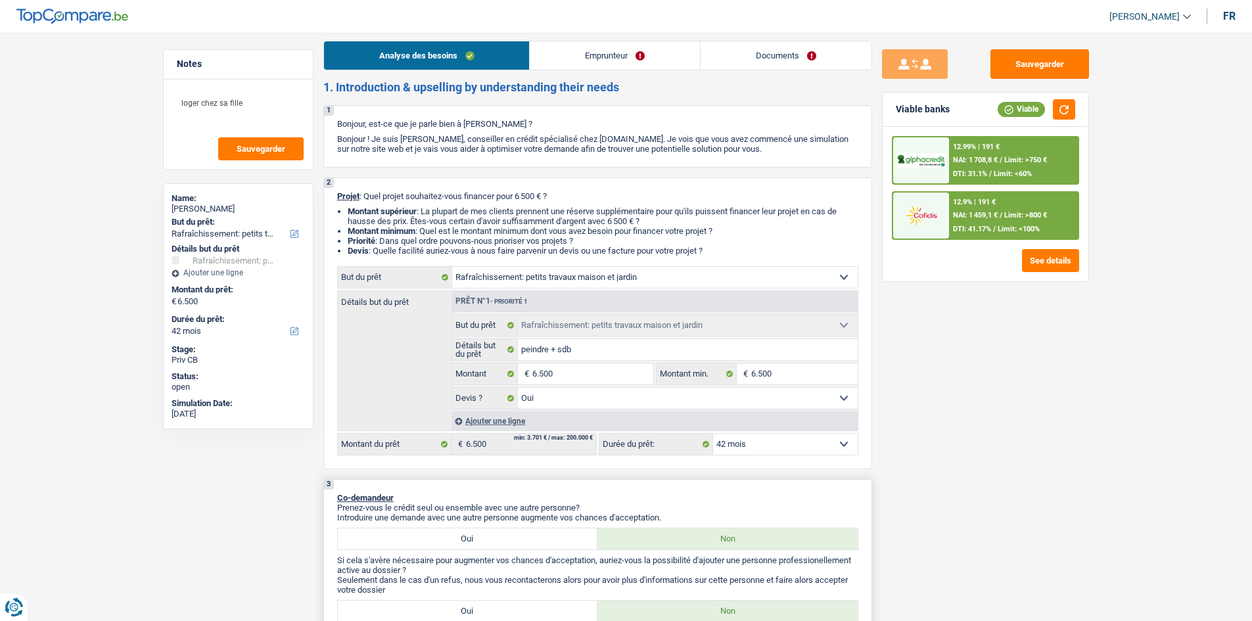
scroll to position [66, 0]
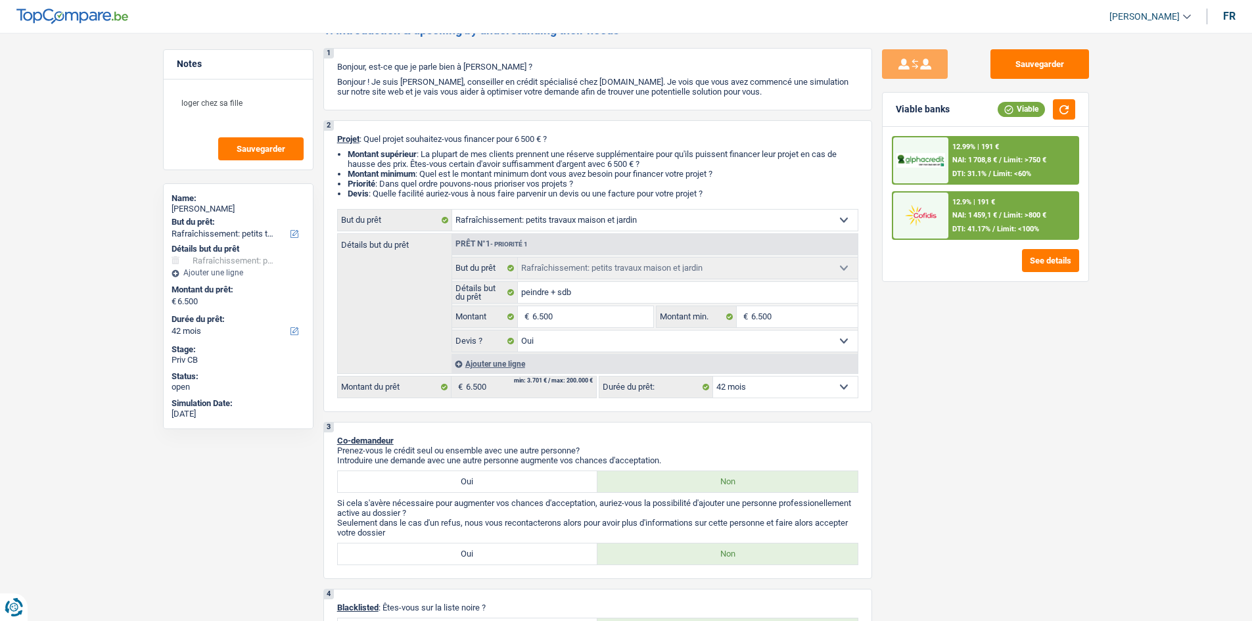
click at [978, 158] on span "NAI: 1 708,8 €" at bounding box center [974, 160] width 45 height 9
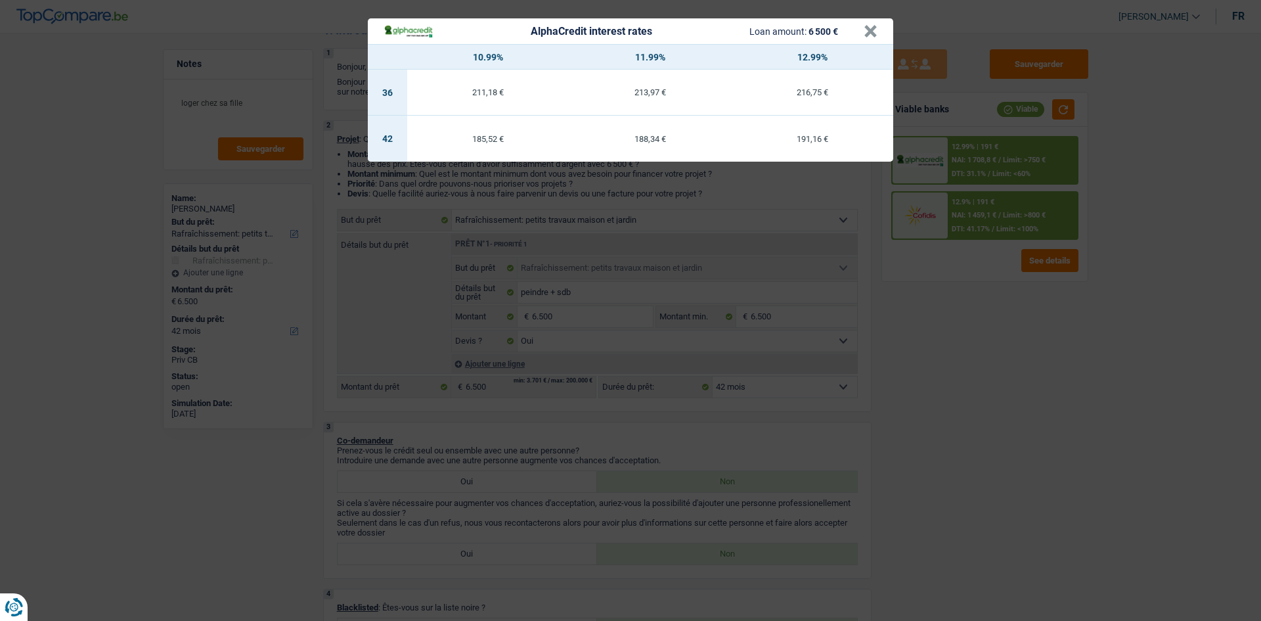
click at [881, 32] on header "AlphaCredit interest rates Loan amount: 6 500 € ×" at bounding box center [631, 31] width 526 height 26
click at [863, 33] on div "AlphaCredit interest rates Loan amount: 6 500 €" at bounding box center [624, 31] width 480 height 15
click at [870, 25] on button "×" at bounding box center [871, 31] width 14 height 13
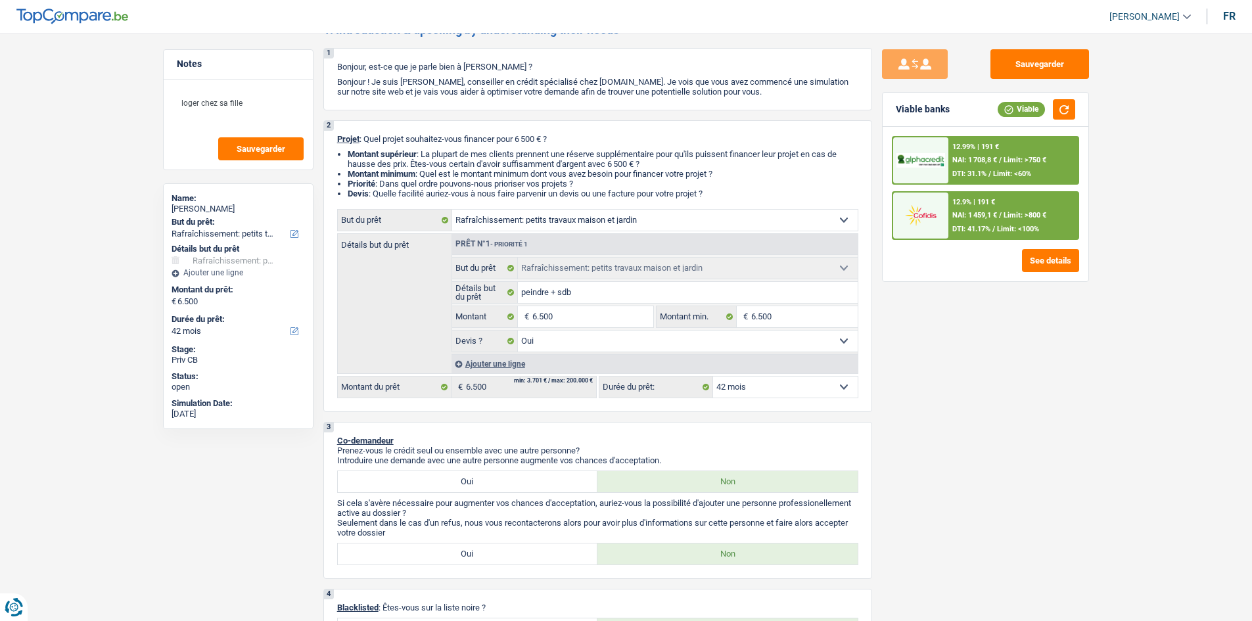
click at [1005, 213] on span "Limit: >800 €" at bounding box center [1024, 215] width 43 height 9
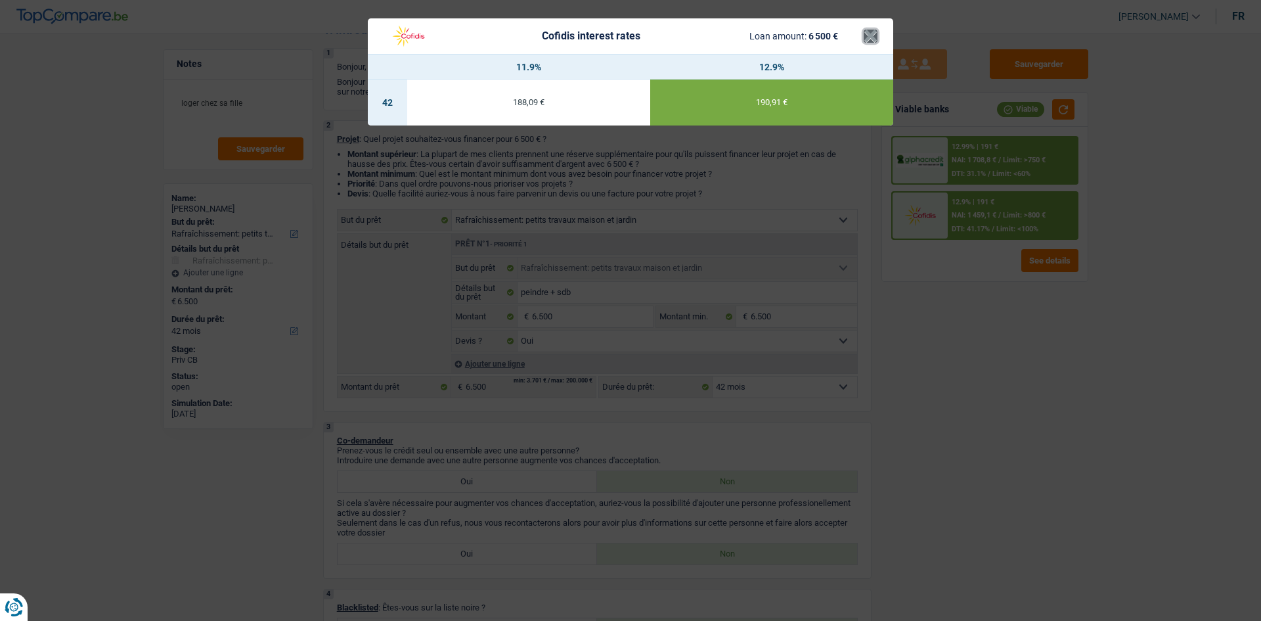
click at [866, 35] on button "×" at bounding box center [871, 36] width 14 height 13
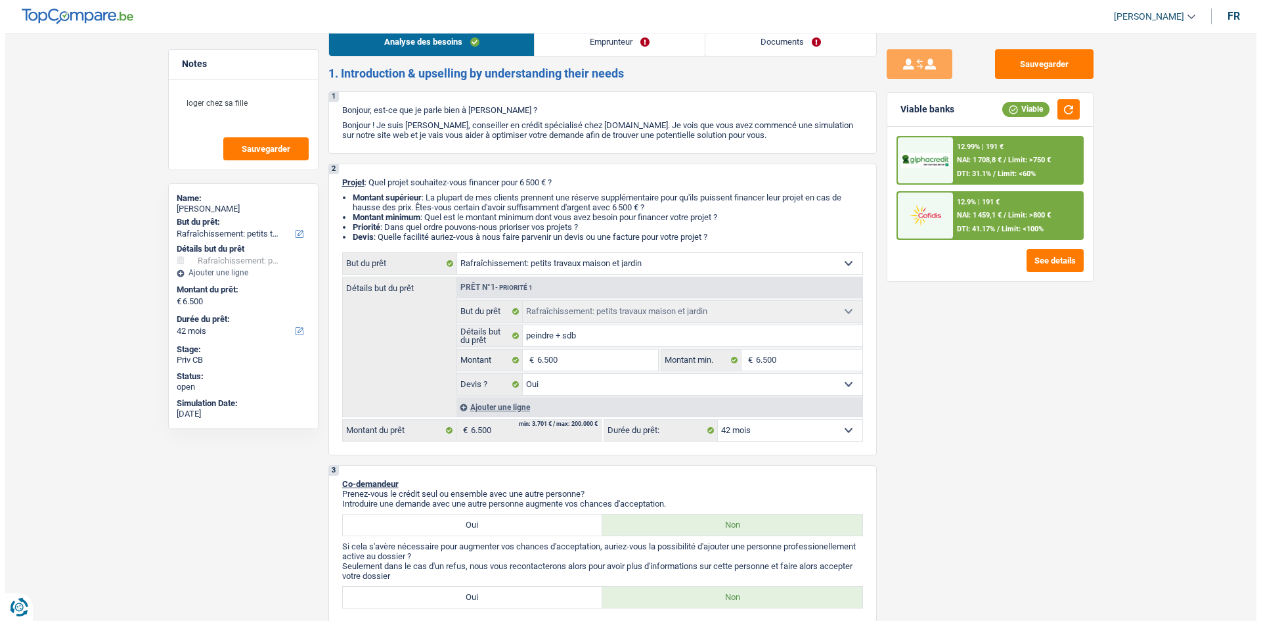
scroll to position [0, 0]
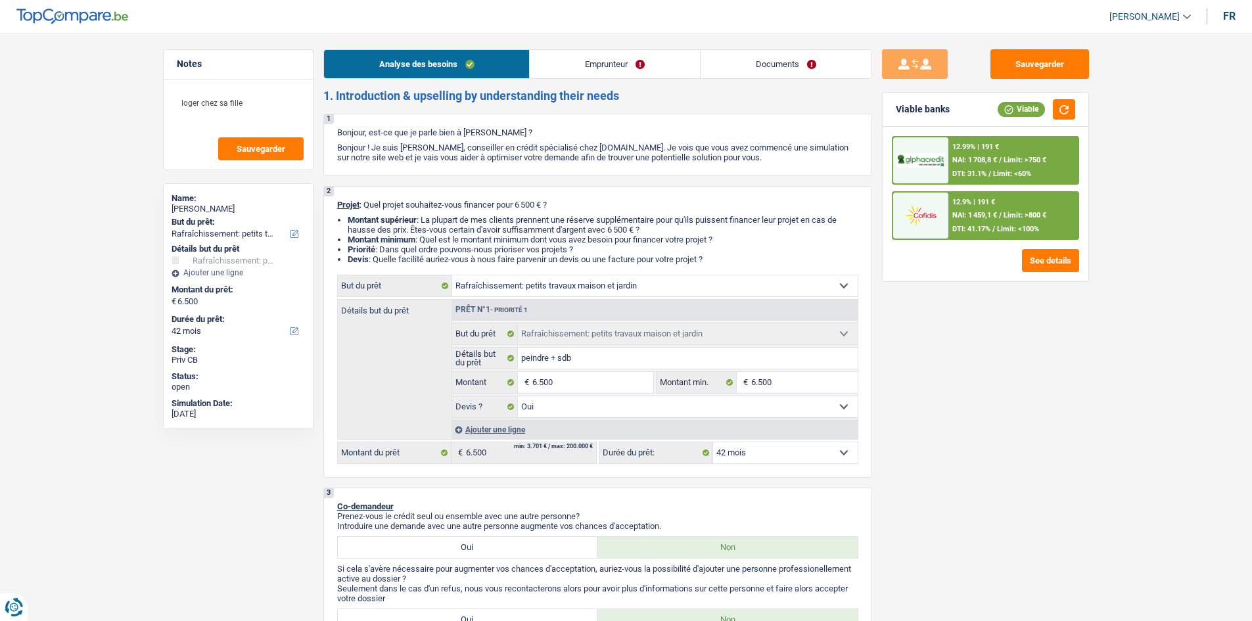
click at [775, 60] on link "Documents" at bounding box center [785, 64] width 171 height 28
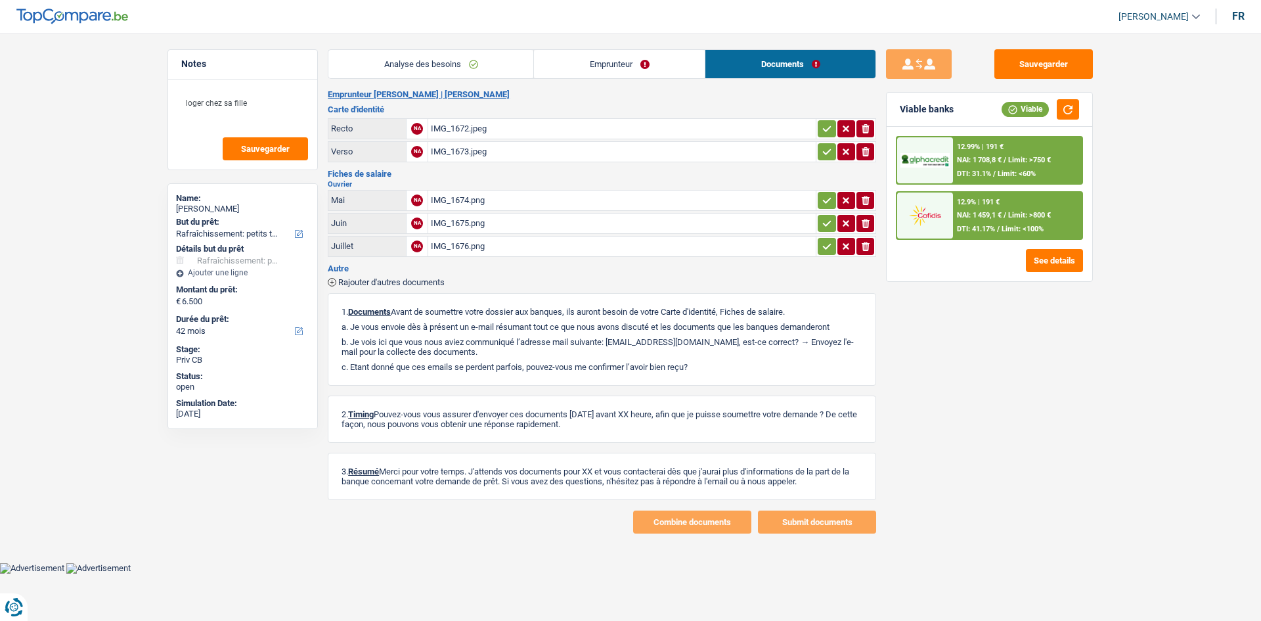
click at [489, 132] on div "IMG_1672.jpeg" at bounding box center [622, 129] width 382 height 20
click at [512, 155] on div "IMG_1673.jpeg" at bounding box center [622, 152] width 382 height 20
click at [495, 198] on div "IMG_1674.png" at bounding box center [622, 201] width 382 height 20
click at [491, 218] on div "IMG_1675.png" at bounding box center [622, 224] width 382 height 20
click at [1005, 68] on button "Sauvegarder" at bounding box center [1044, 64] width 99 height 30
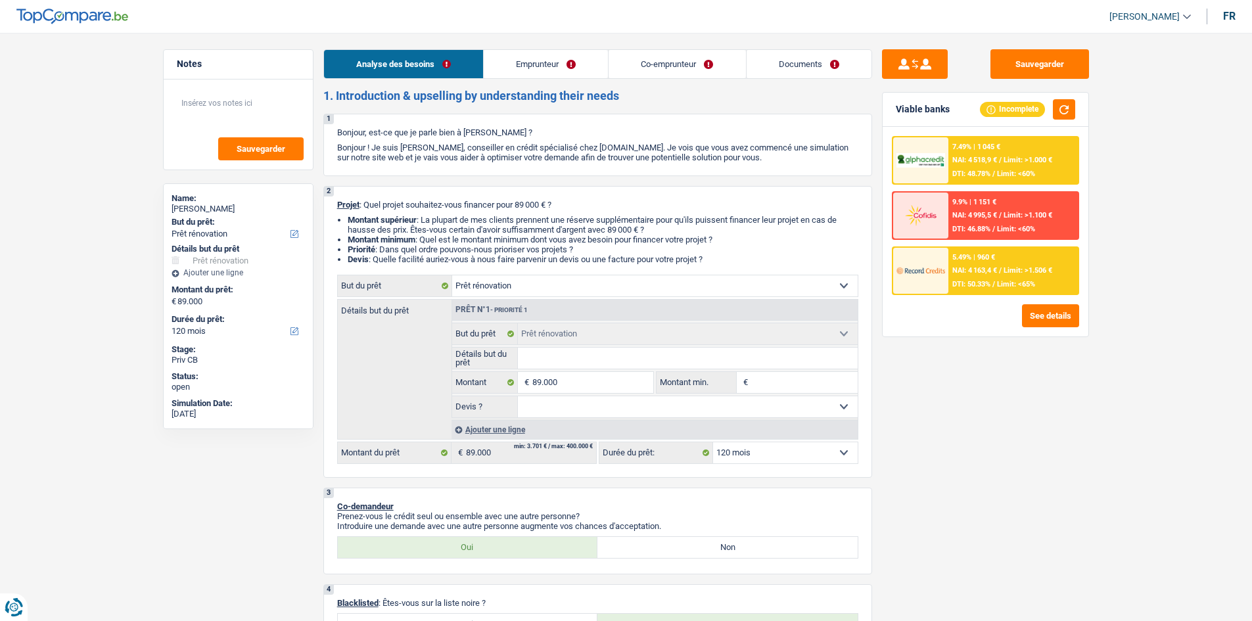
select select "renovation"
select select "120"
select select "renovation"
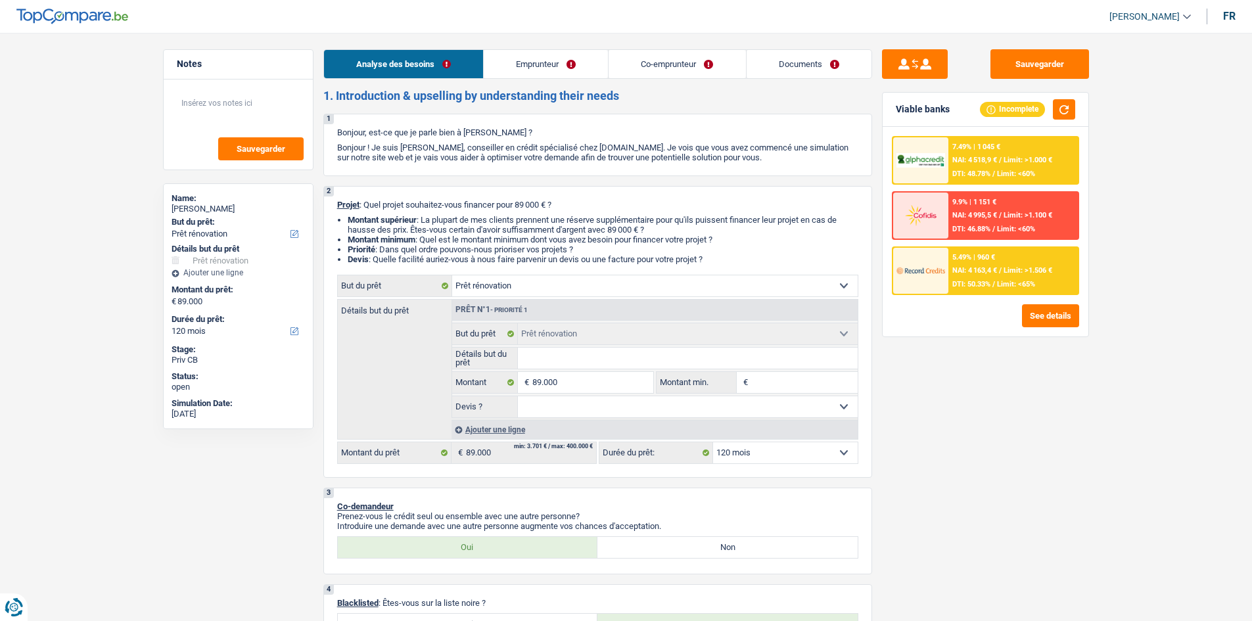
select select "120"
select select "publicEmployee"
select select "privateEmployee"
select select "familyAllowances"
select select "netSalary"
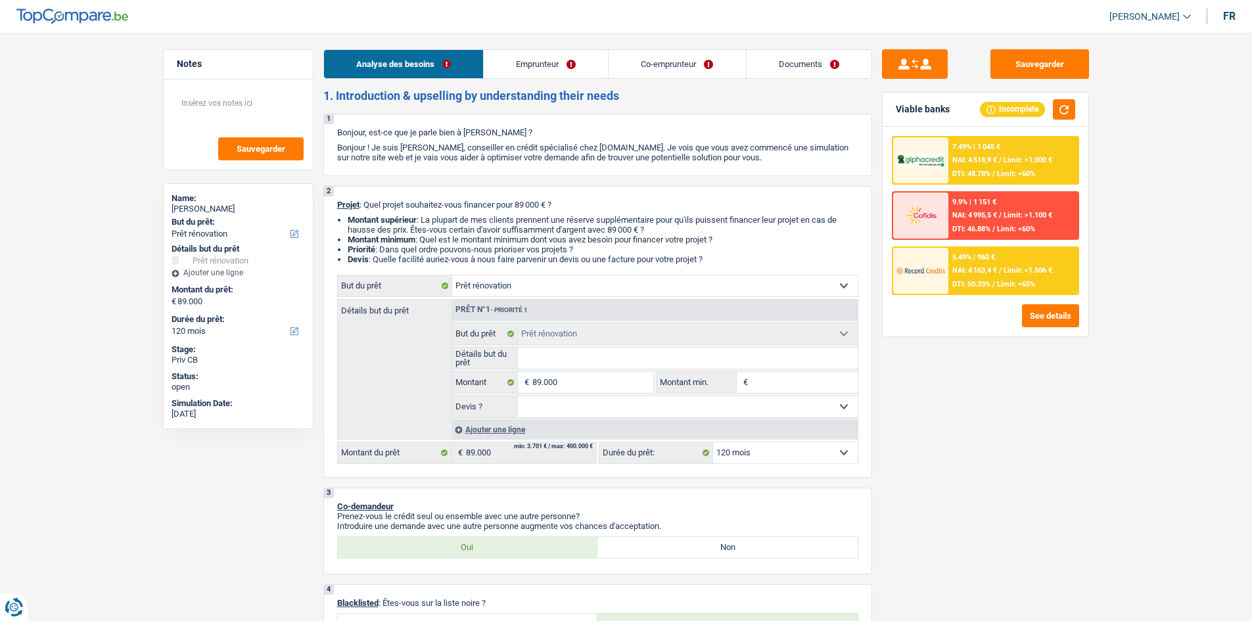
select select "mealVouchers"
select select "unemployment"
select select "netSalary"
select select "mealVouchers"
select select "previousEmployerCompensation"
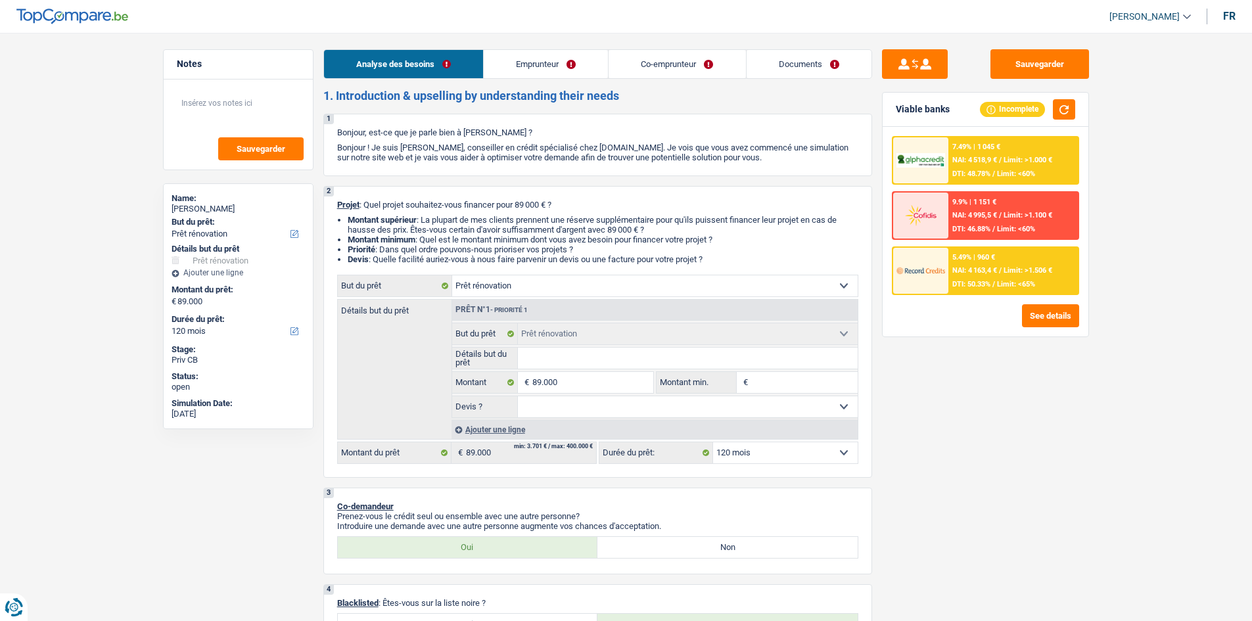
select select "ownerWithMortgage"
select select "mortgage"
select select "300"
select select "renovation"
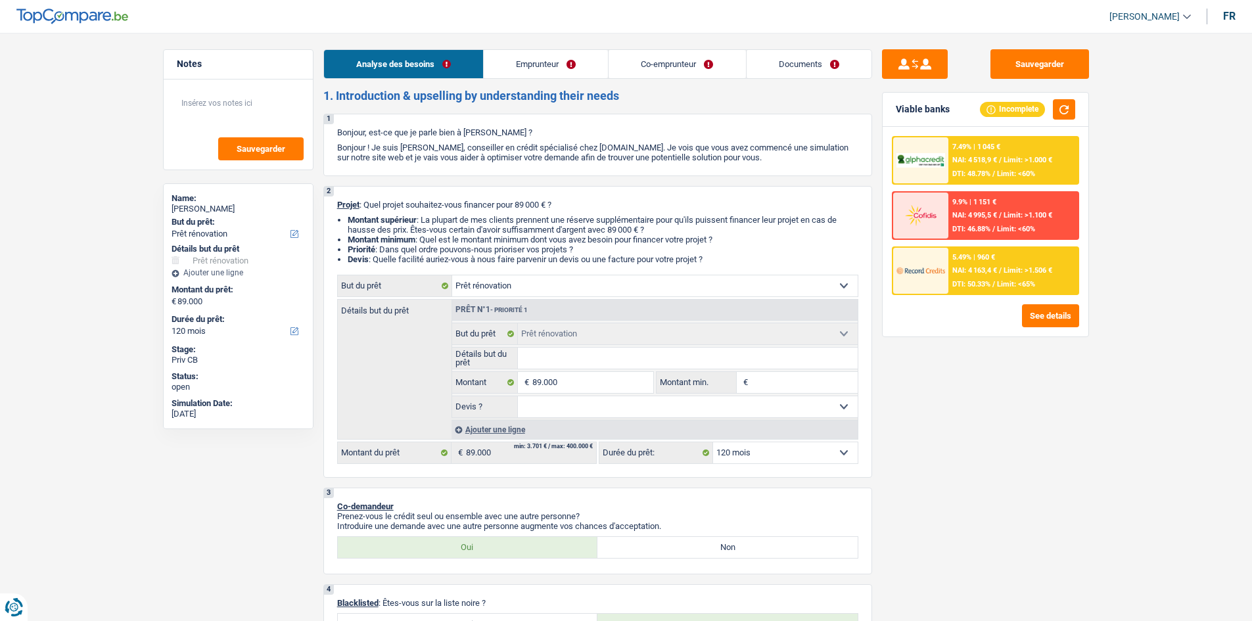
select select "120"
click at [1033, 58] on button "Sauvegarder" at bounding box center [1039, 64] width 99 height 30
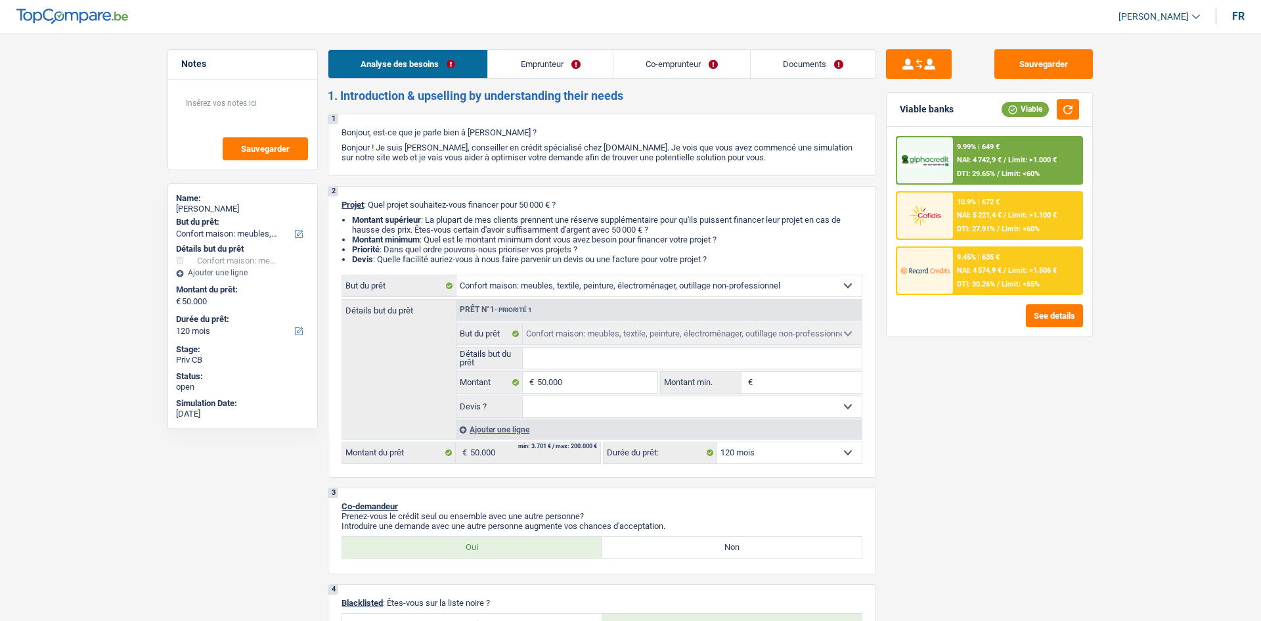
select select "household"
select select "120"
select select "household"
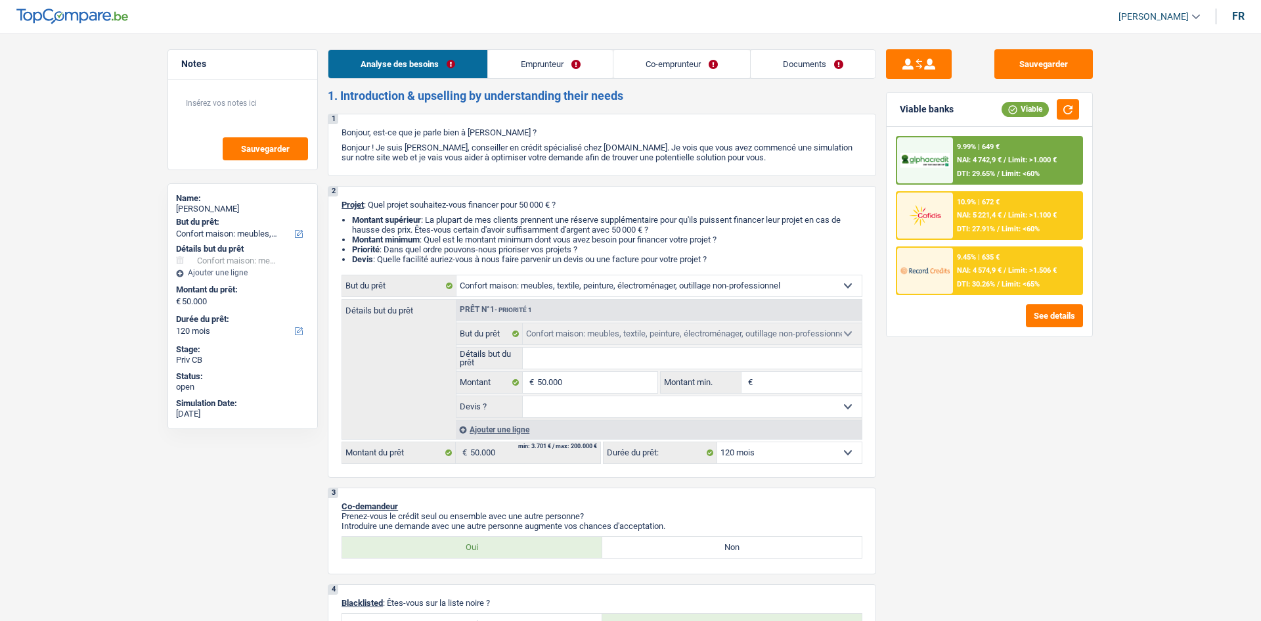
select select "120"
select select "privateEmployee"
select select "unemployed"
select select "familyAllowances"
select select "netSalary"
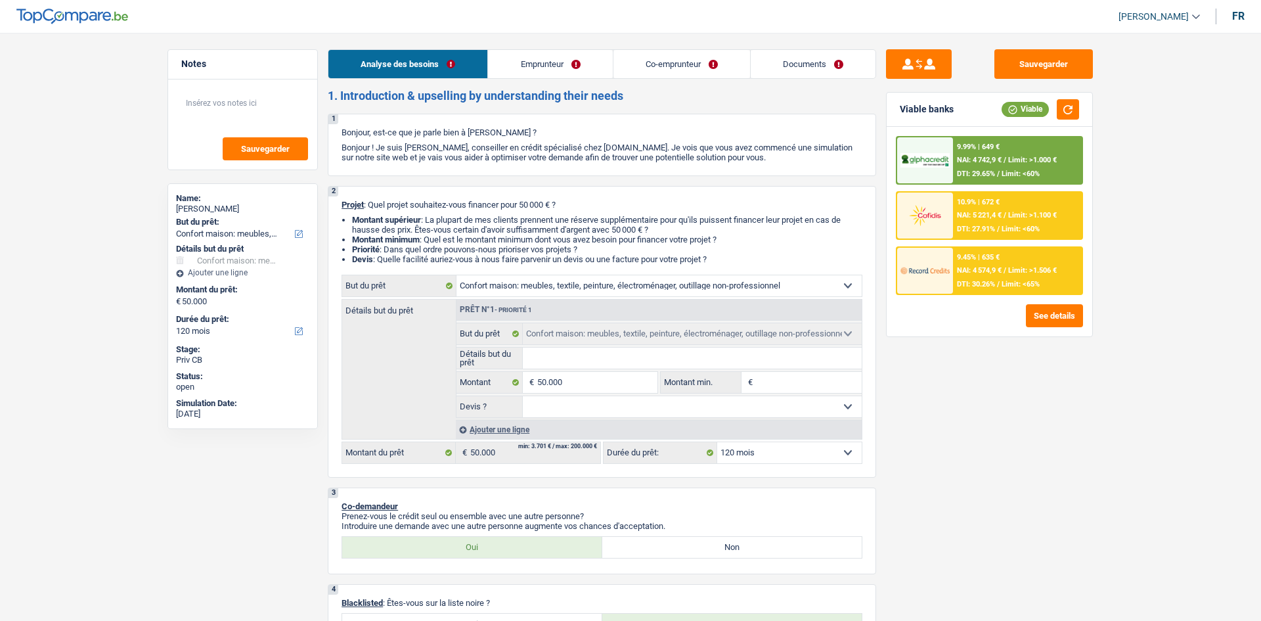
select select "mealVouchers"
select select "unemployment"
select select "ownerWithMortgage"
select select "mortgage"
select select "300"
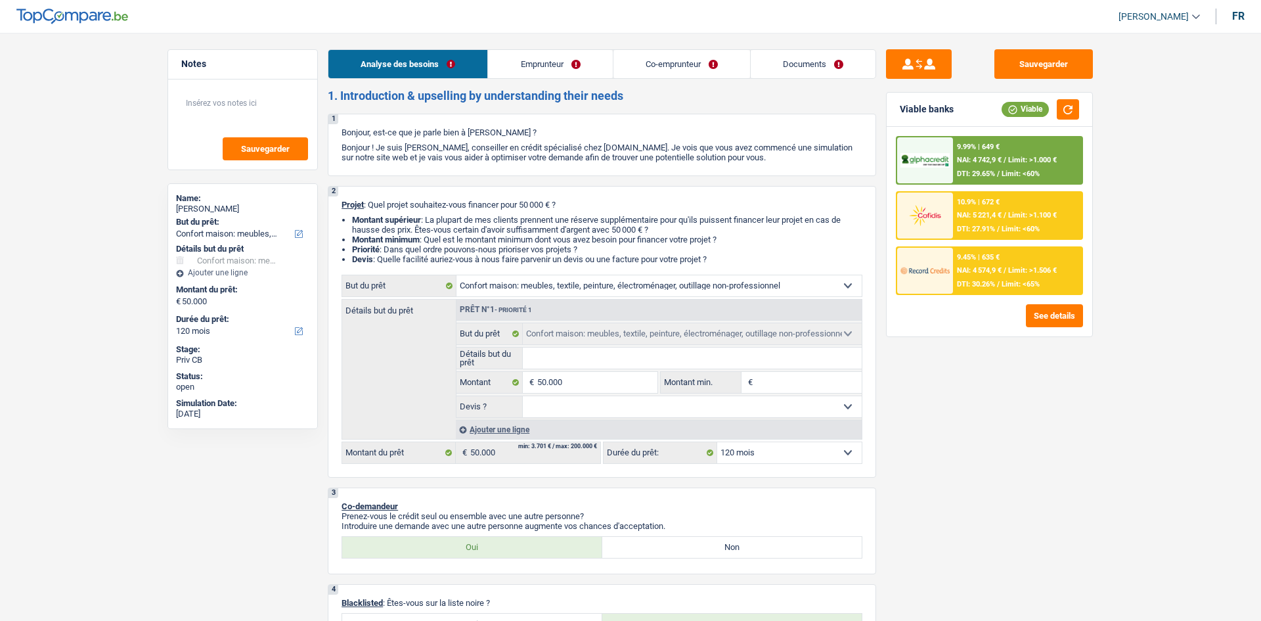
select select "carLoan"
select select "60"
select select "household"
select select "120"
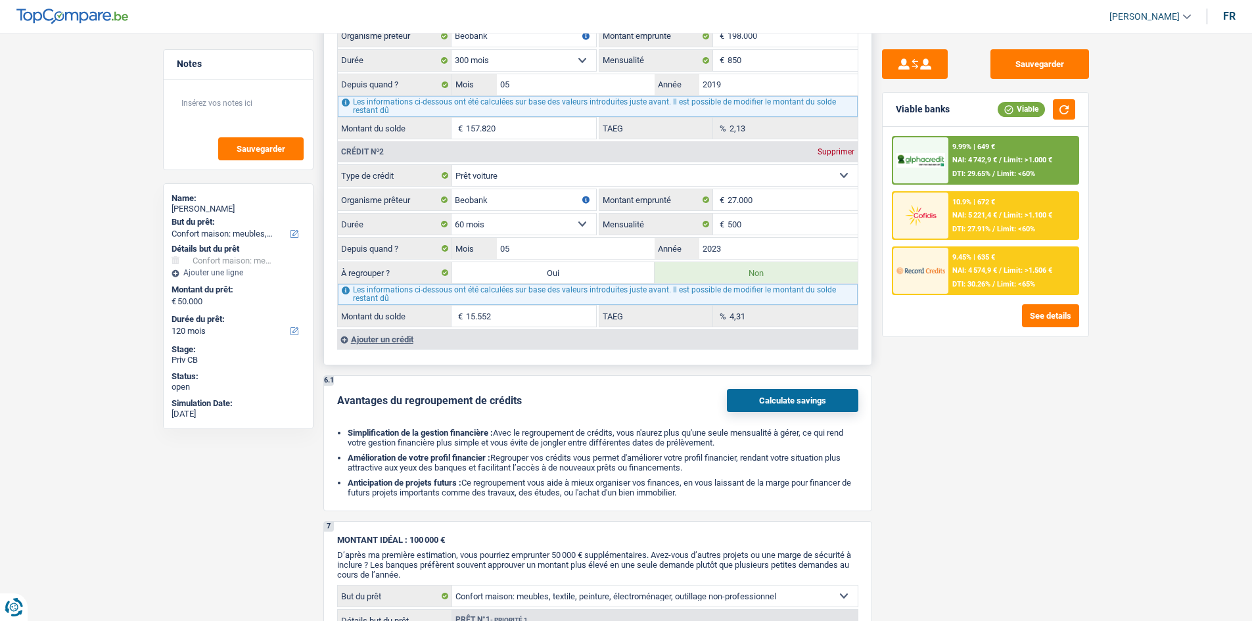
scroll to position [1248, 0]
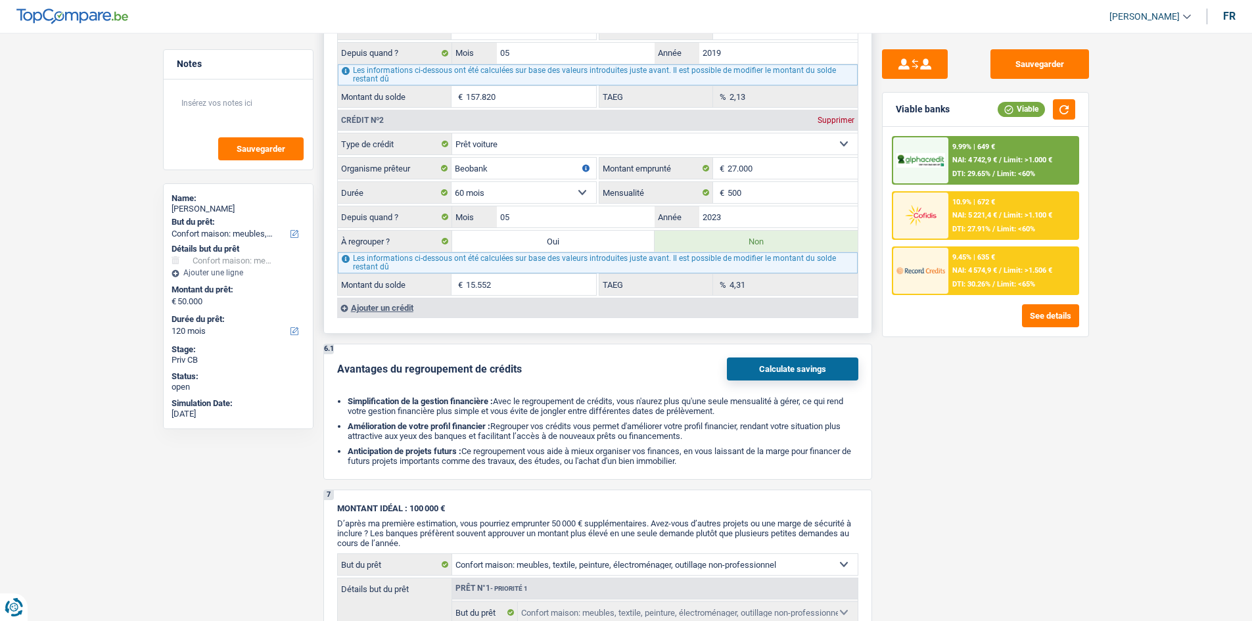
click at [517, 240] on label "Oui" at bounding box center [553, 241] width 203 height 21
click at [517, 240] on input "Oui" at bounding box center [553, 241] width 203 height 21
radio input "true"
type input "65.552"
select select "144"
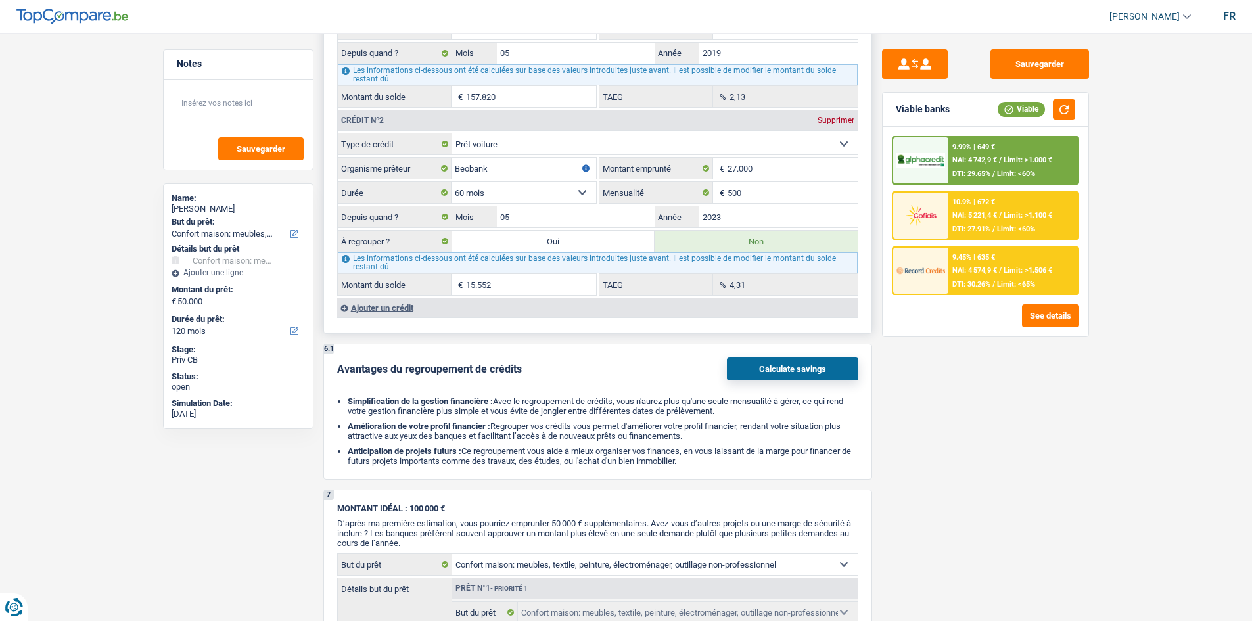
type input "15.552"
select select "144"
radio input "false"
type input "15.552"
select select "144"
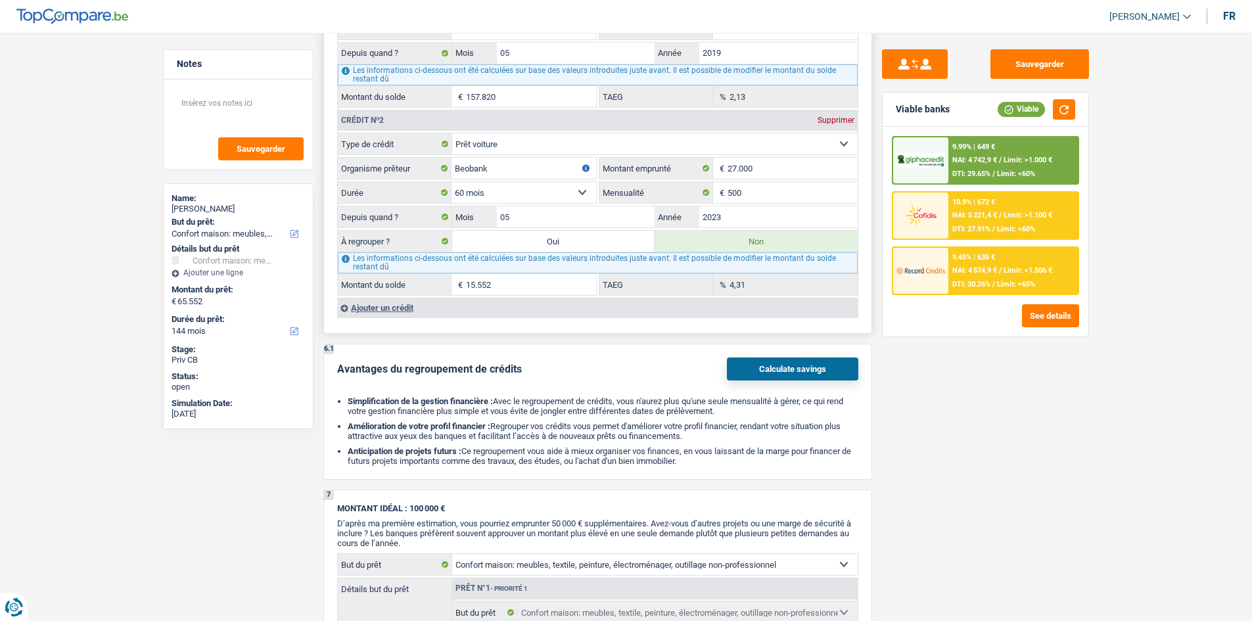
select select "refinancing"
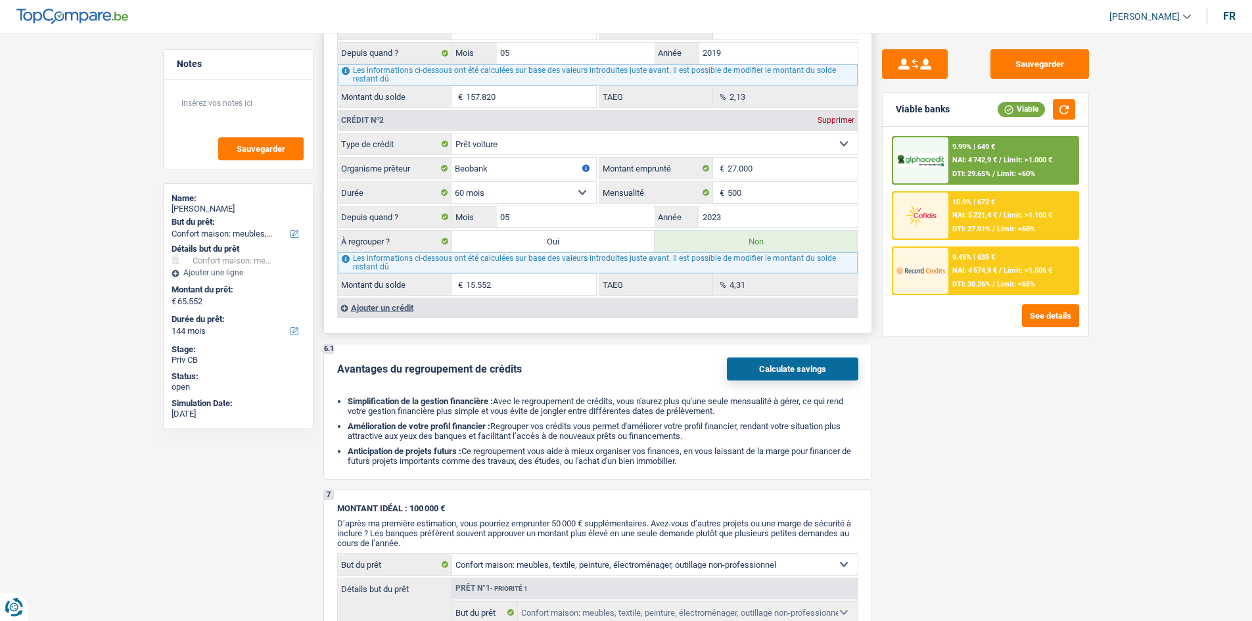
select select "refinancing"
select select "household"
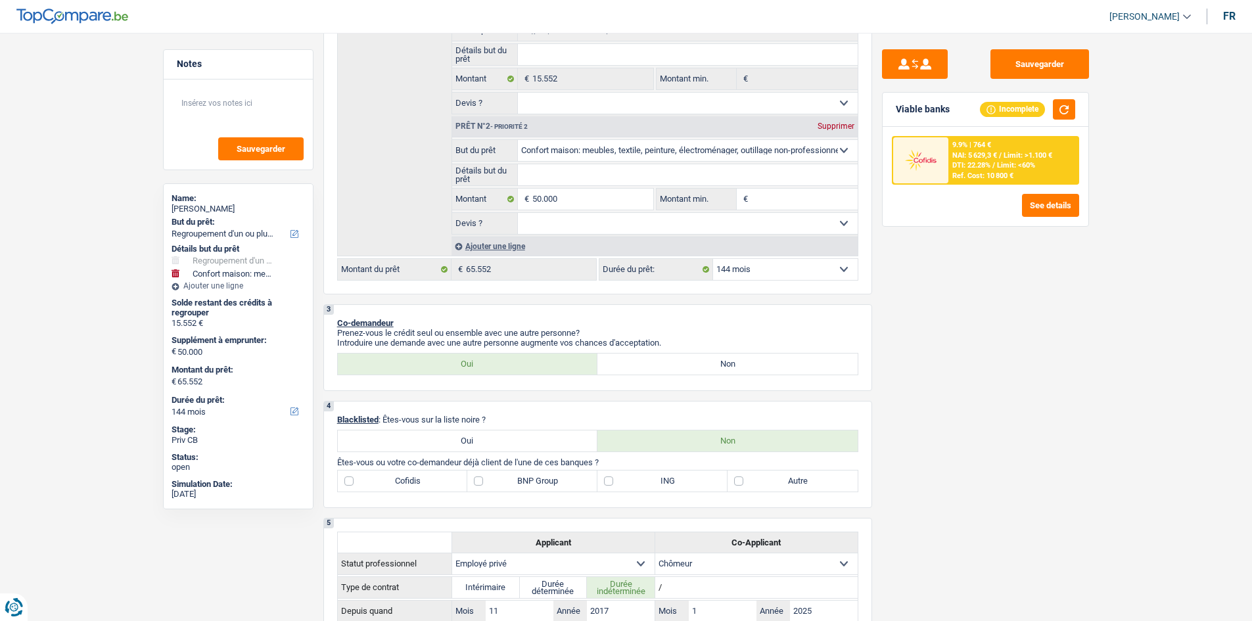
scroll to position [0, 0]
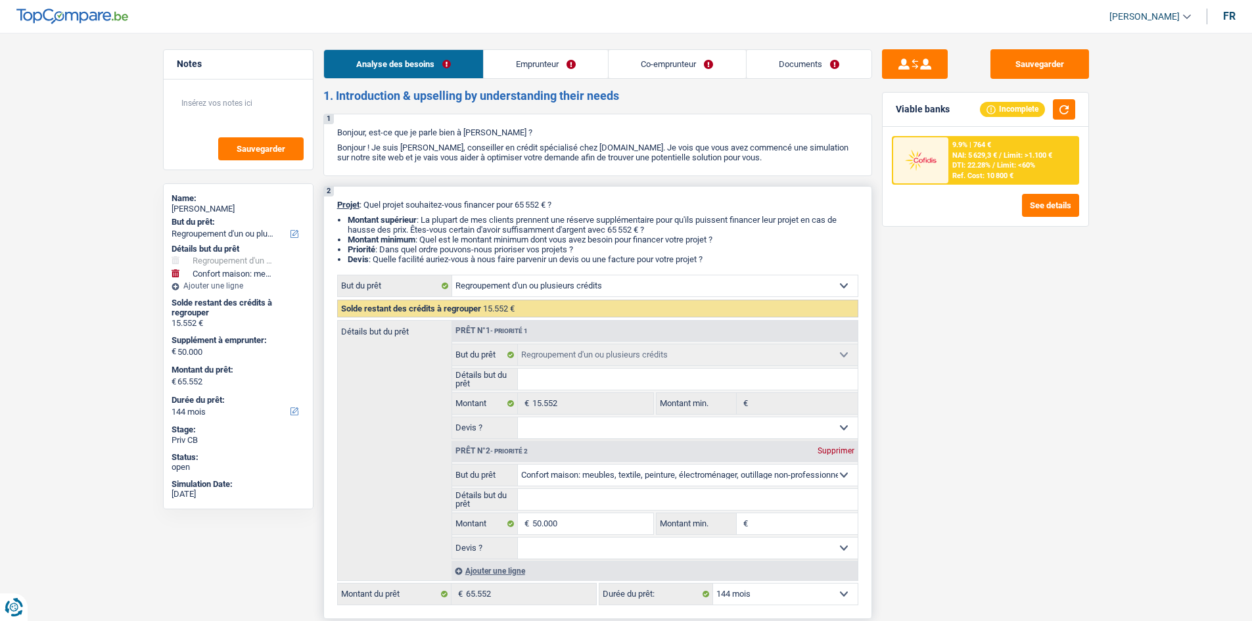
click at [734, 469] on select "Confort maison: meubles, textile, peinture, électroménager, outillage non-profe…" at bounding box center [688, 474] width 340 height 21
select select "houseOrGarden"
click at [518, 464] on select "Confort maison: meubles, textile, peinture, électroménager, outillage non-profe…" at bounding box center [688, 474] width 340 height 21
select select "houseOrGarden"
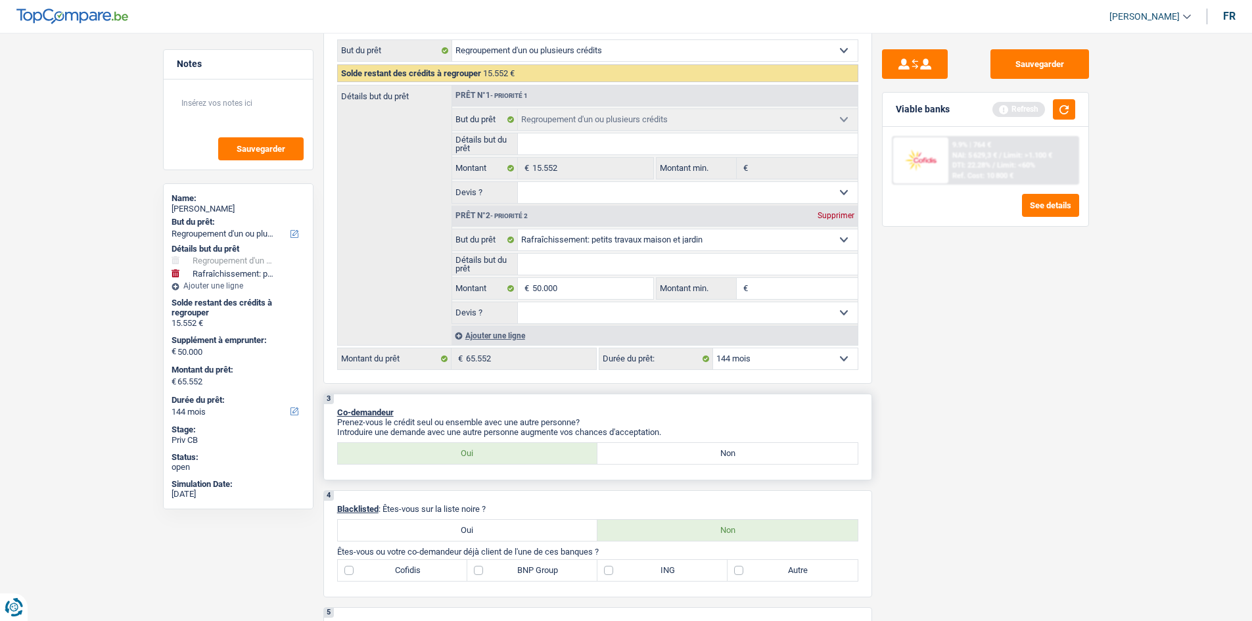
scroll to position [263, 0]
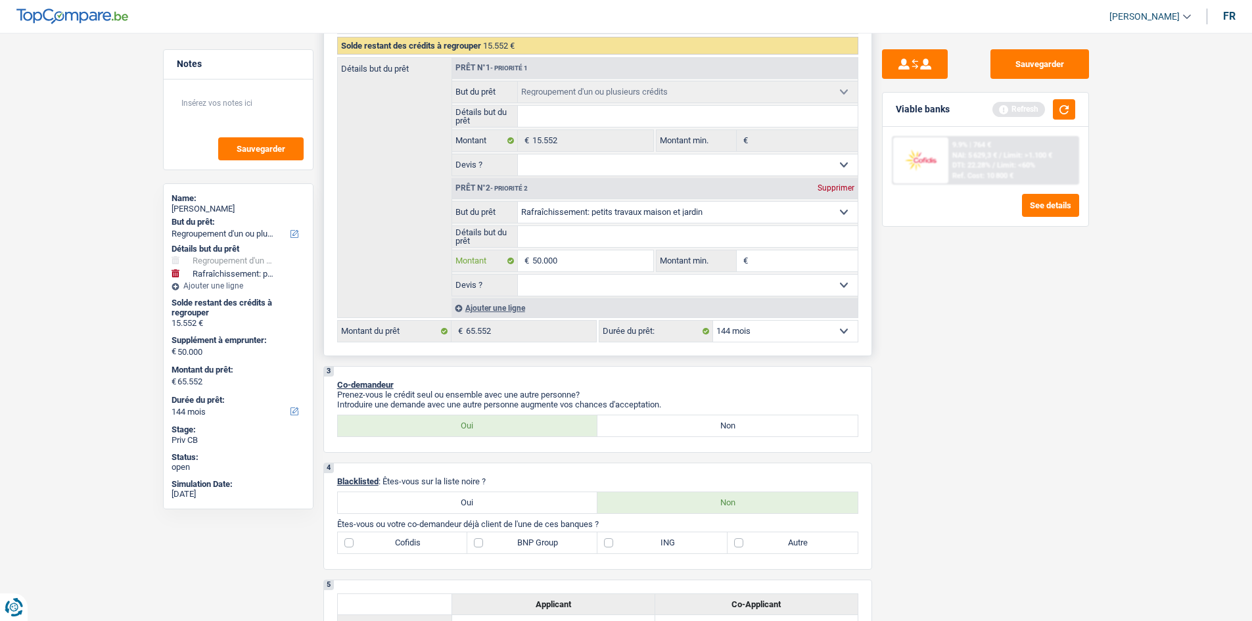
type input "5.000"
type input "500"
type input "50"
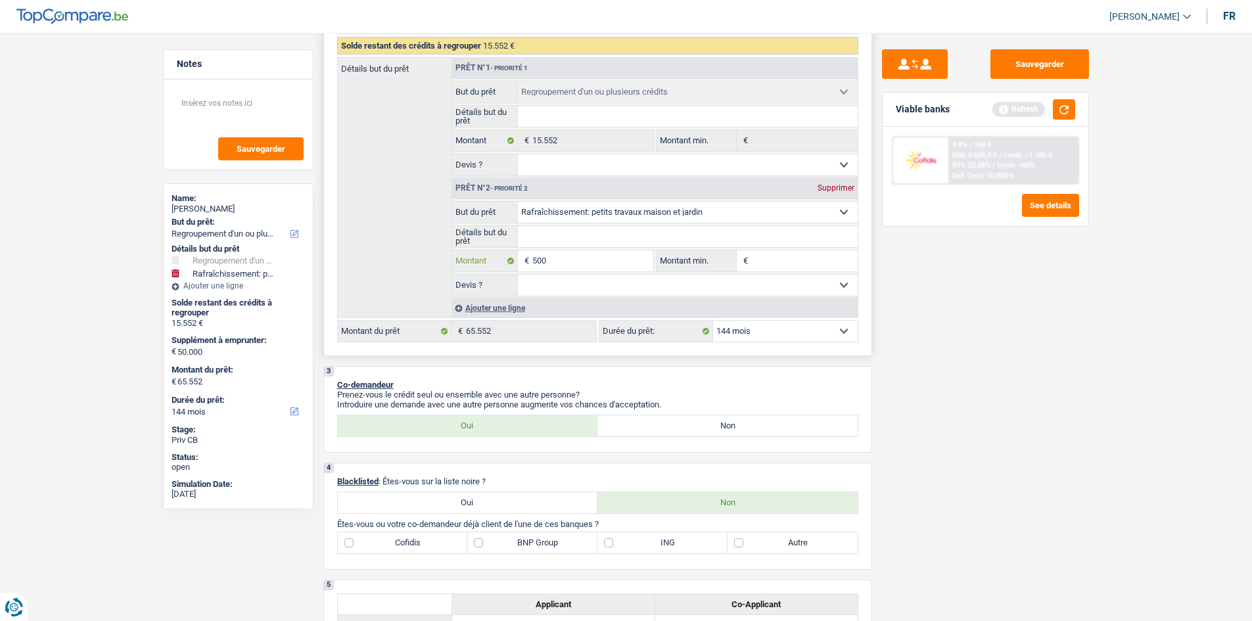
type input "50"
type input "5"
type input "4"
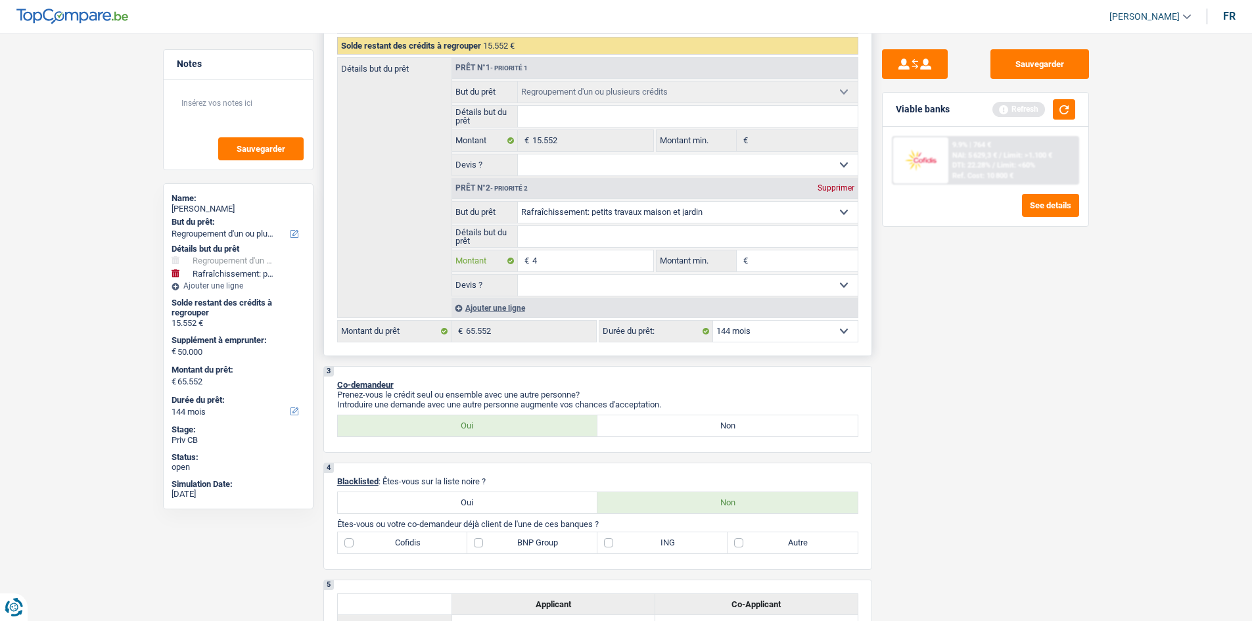
type input "40"
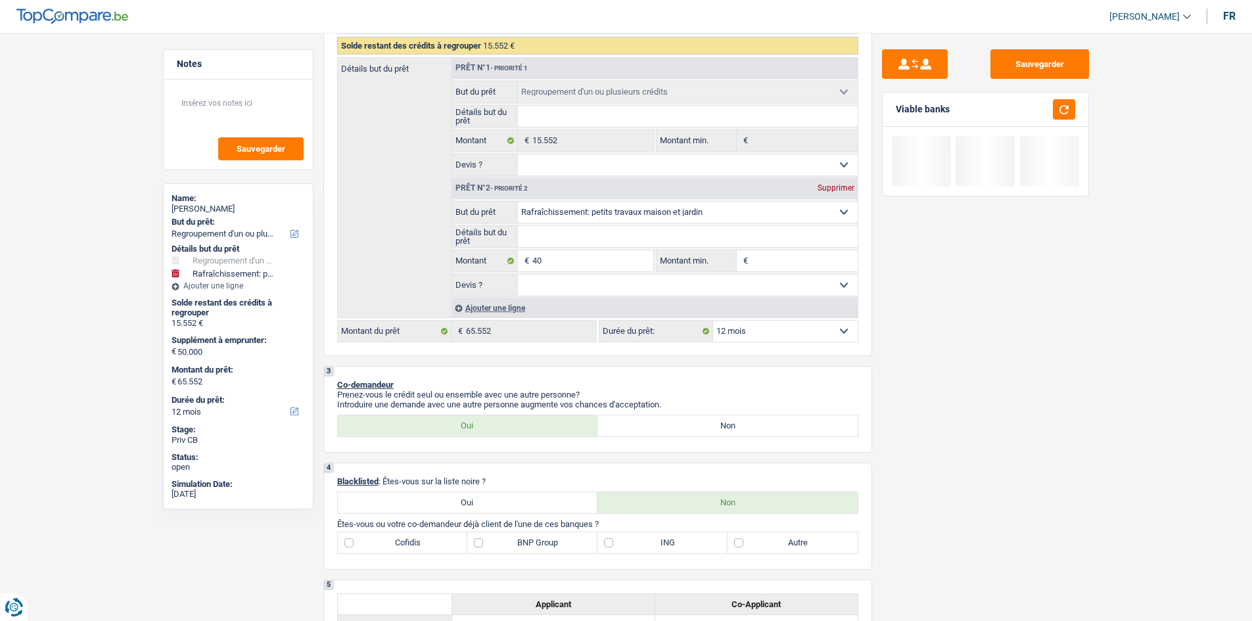
select select "84"
type input "40"
type input "15.592"
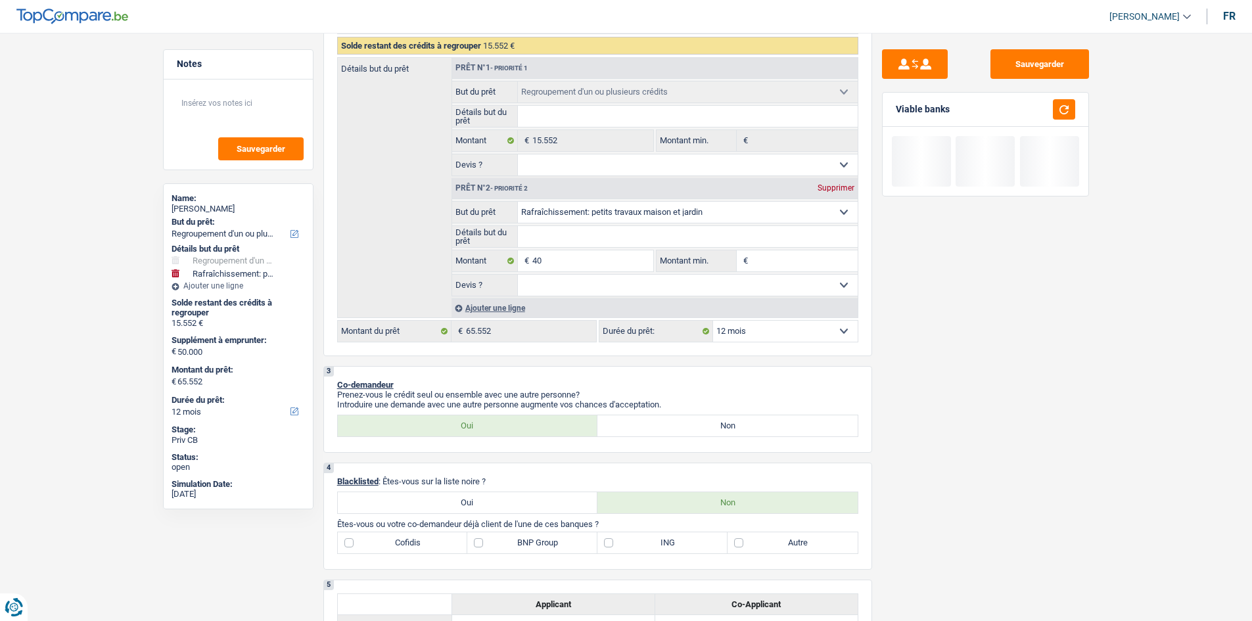
type input "15.592"
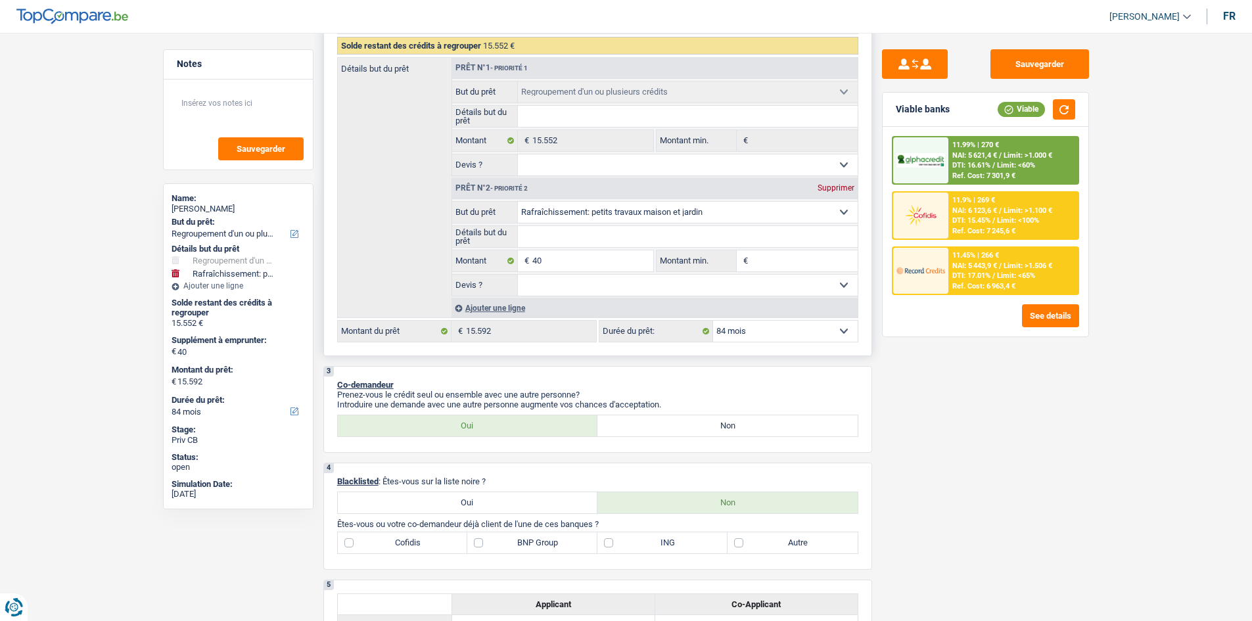
click at [572, 212] on select "Confort maison: meubles, textile, peinture, électroménager, outillage non-profe…" at bounding box center [688, 212] width 340 height 21
click at [518, 202] on select "Confort maison: meubles, textile, peinture, électroménager, outillage non-profe…" at bounding box center [688, 212] width 340 height 21
click at [497, 305] on div "Ajouter une ligne" at bounding box center [654, 307] width 406 height 19
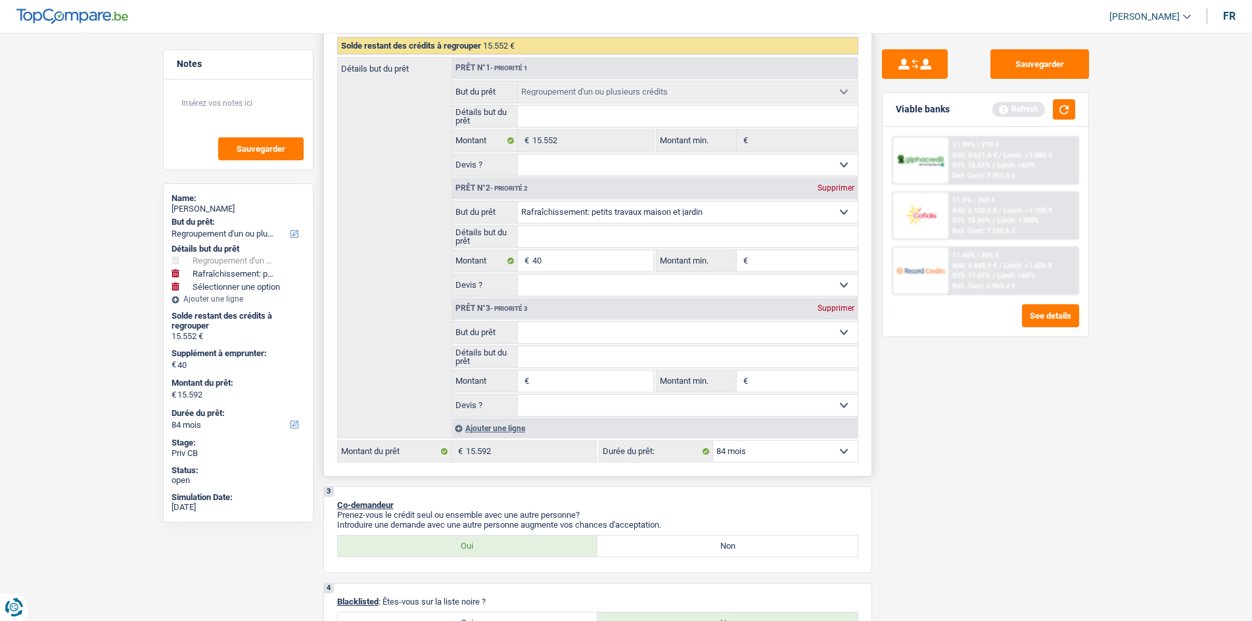
click at [543, 330] on select "Confort maison: meubles, textile, peinture, électroménager, outillage non-profe…" at bounding box center [688, 332] width 340 height 21
select select "household"
click at [518, 322] on select "Confort maison: meubles, textile, peinture, électroménager, outillage non-profe…" at bounding box center [688, 332] width 340 height 21
select select "household"
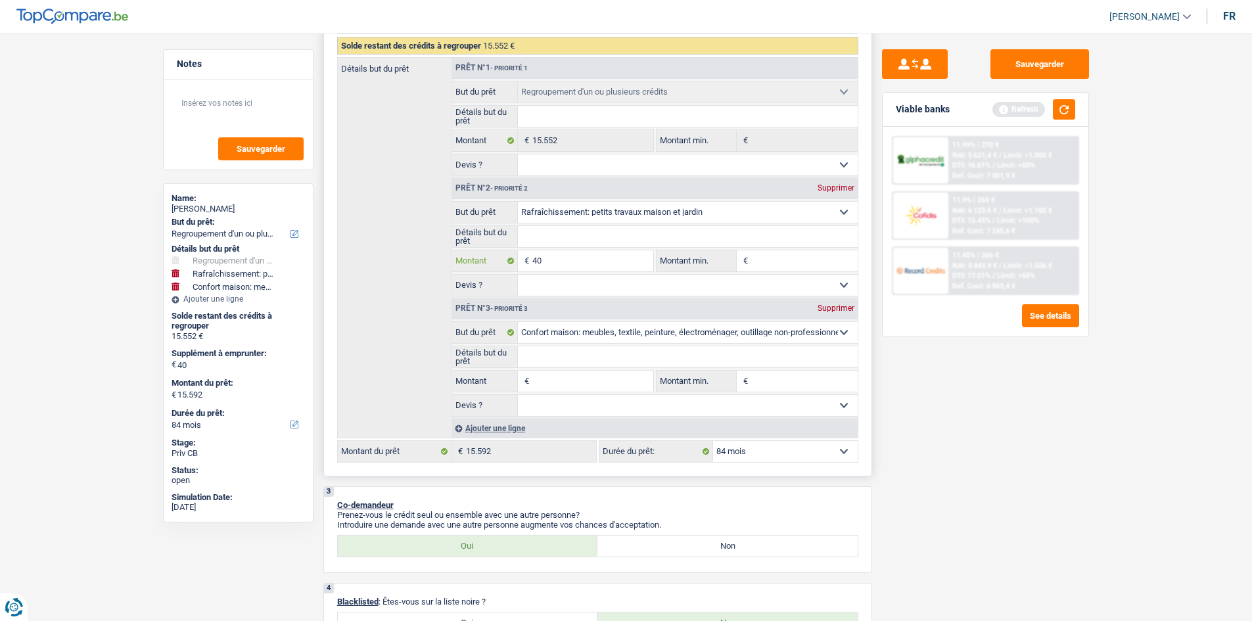
click at [583, 260] on input "40" at bounding box center [592, 260] width 120 height 21
type input "4"
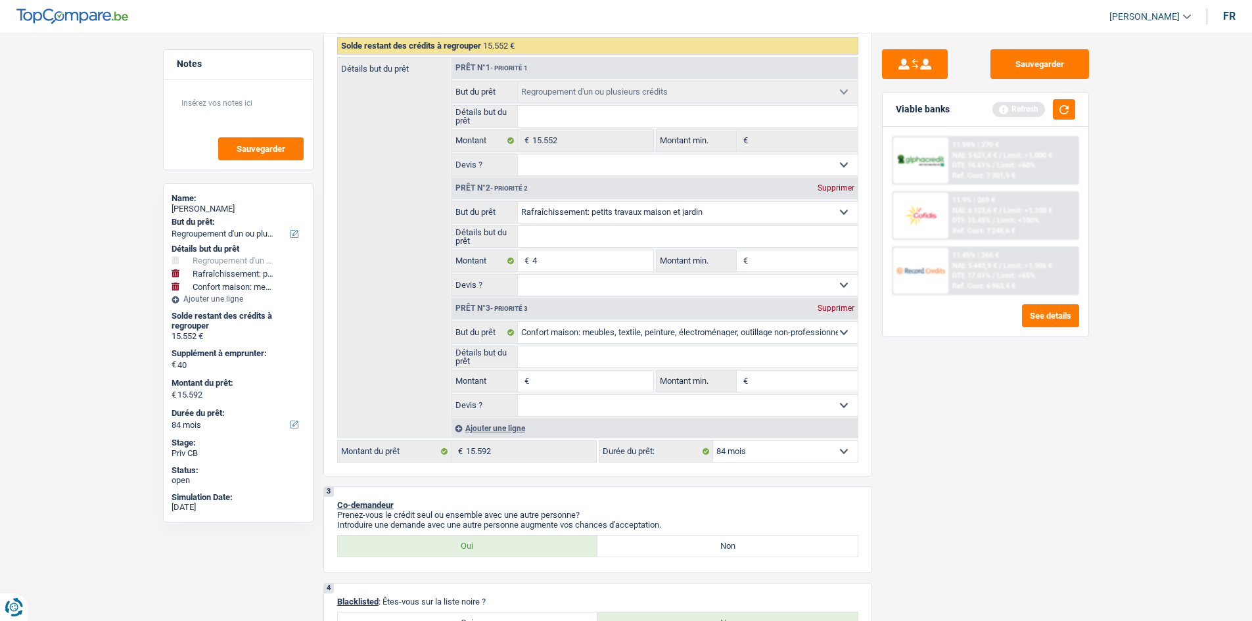
type input "15.556"
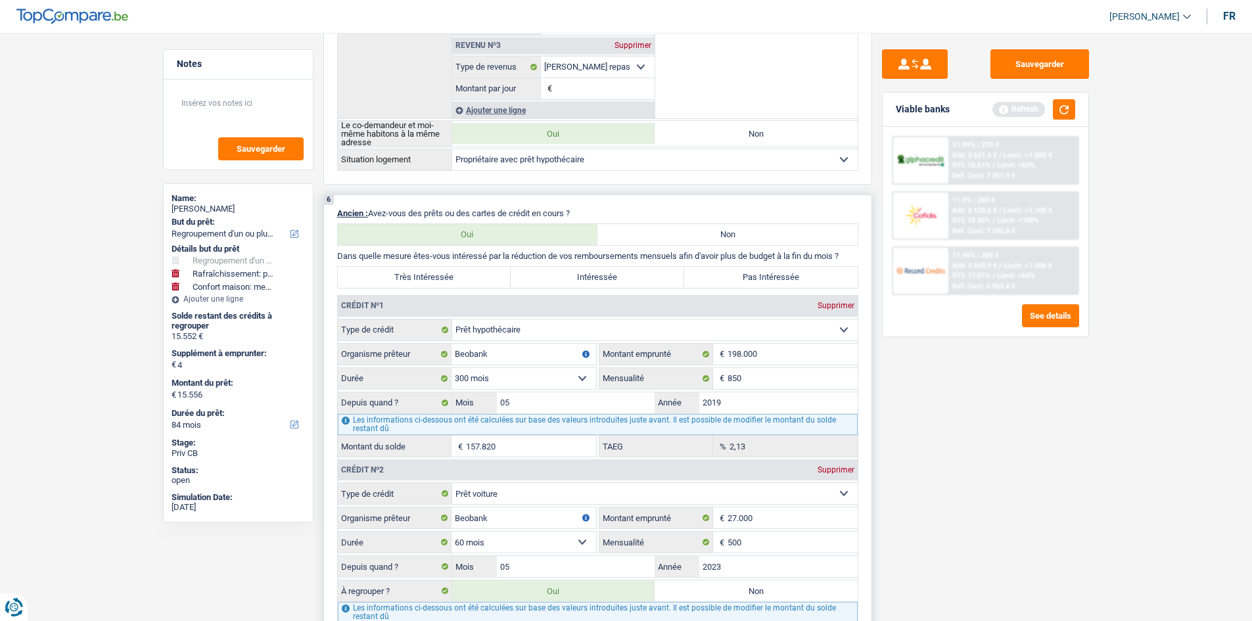
scroll to position [1248, 0]
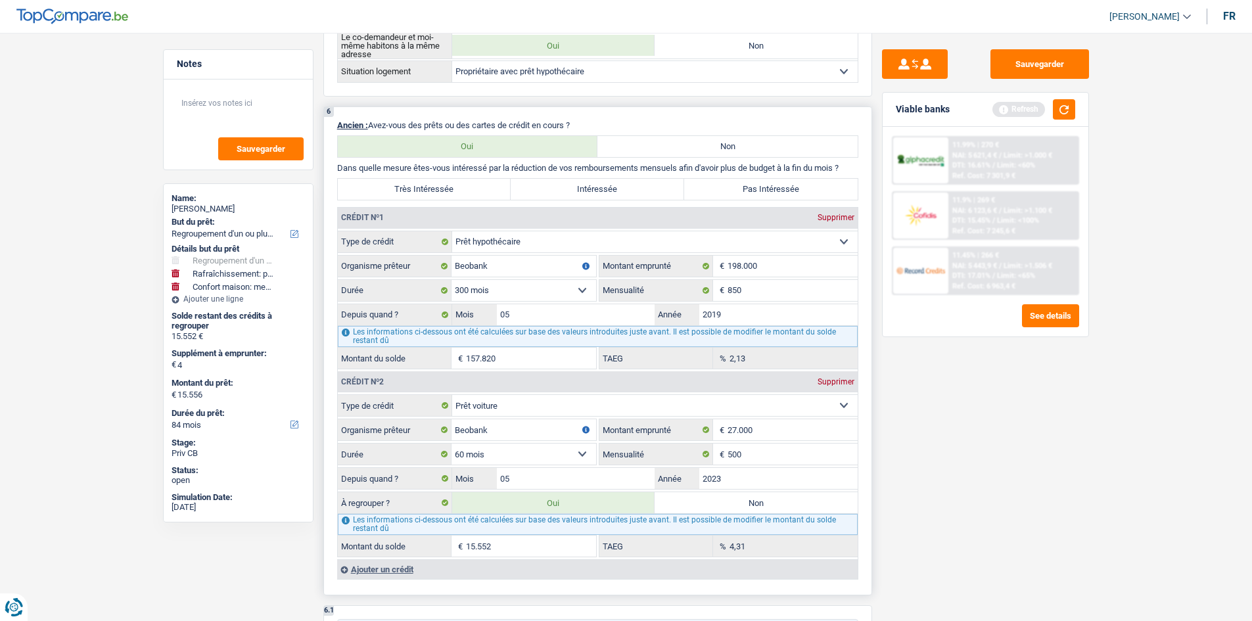
click at [702, 506] on label "Non" at bounding box center [755, 502] width 203 height 21
click at [702, 506] on input "Non" at bounding box center [755, 502] width 203 height 21
radio input "true"
select select
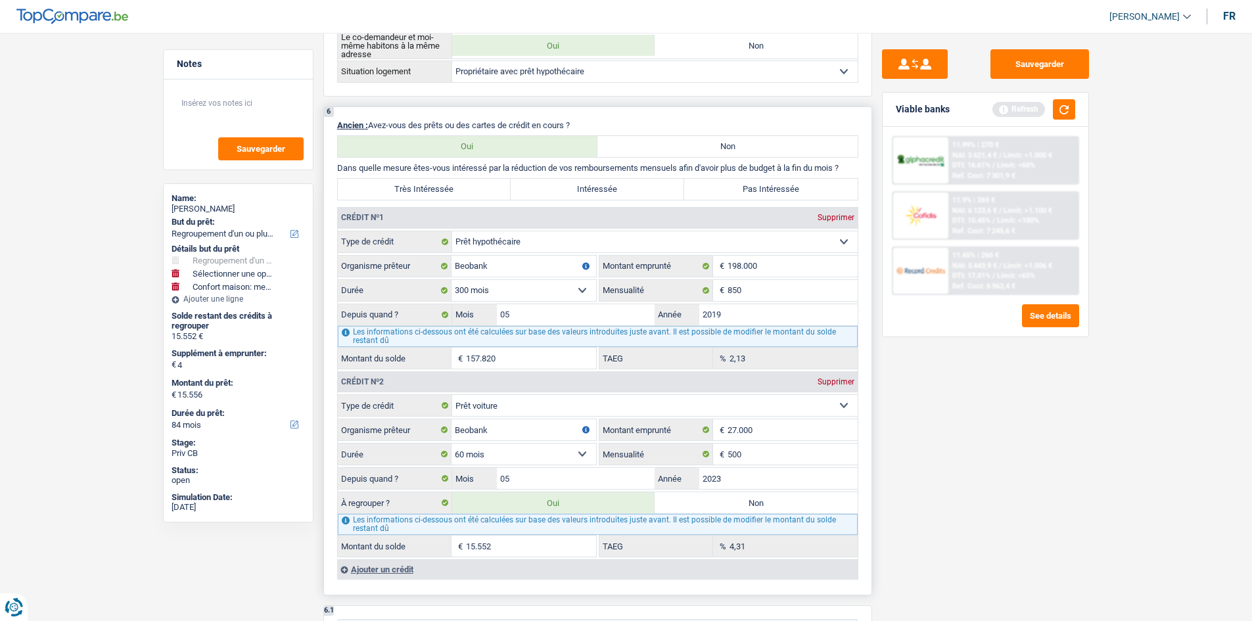
select select "houseOrGarden"
select select "24"
select select "houseOrGarden"
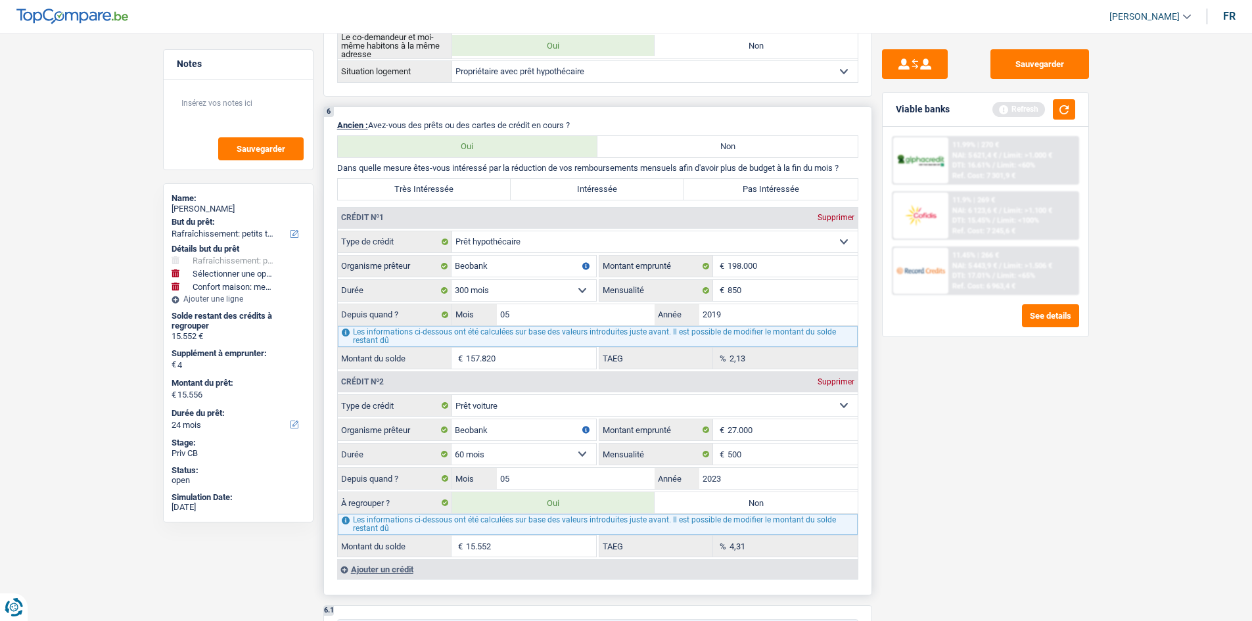
type input "4"
select select "24"
radio input "false"
select select "houseOrGarden"
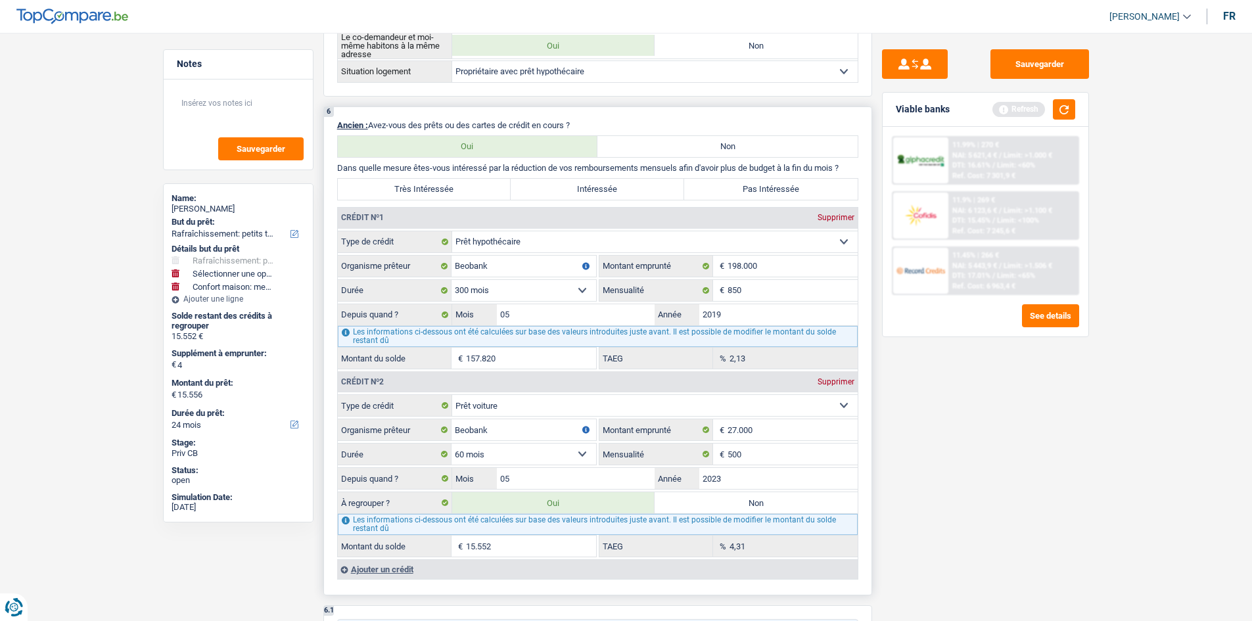
type input "4"
select select "24"
select select
type input "0"
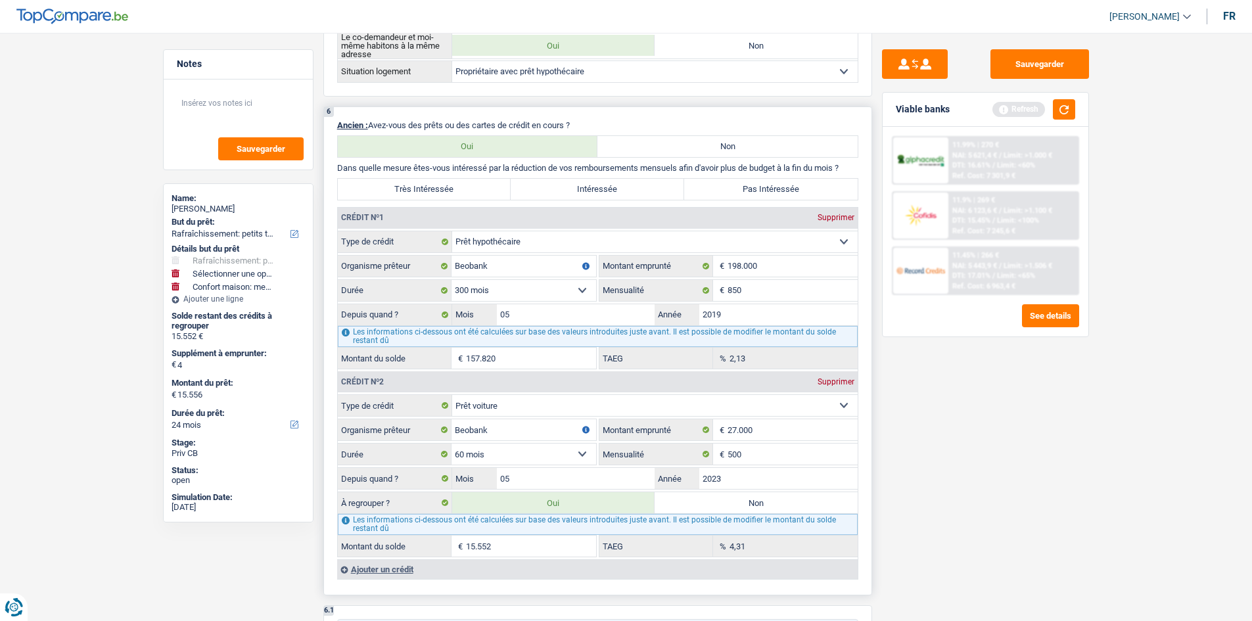
type input "4"
select select "household"
type input "4"
select select "household"
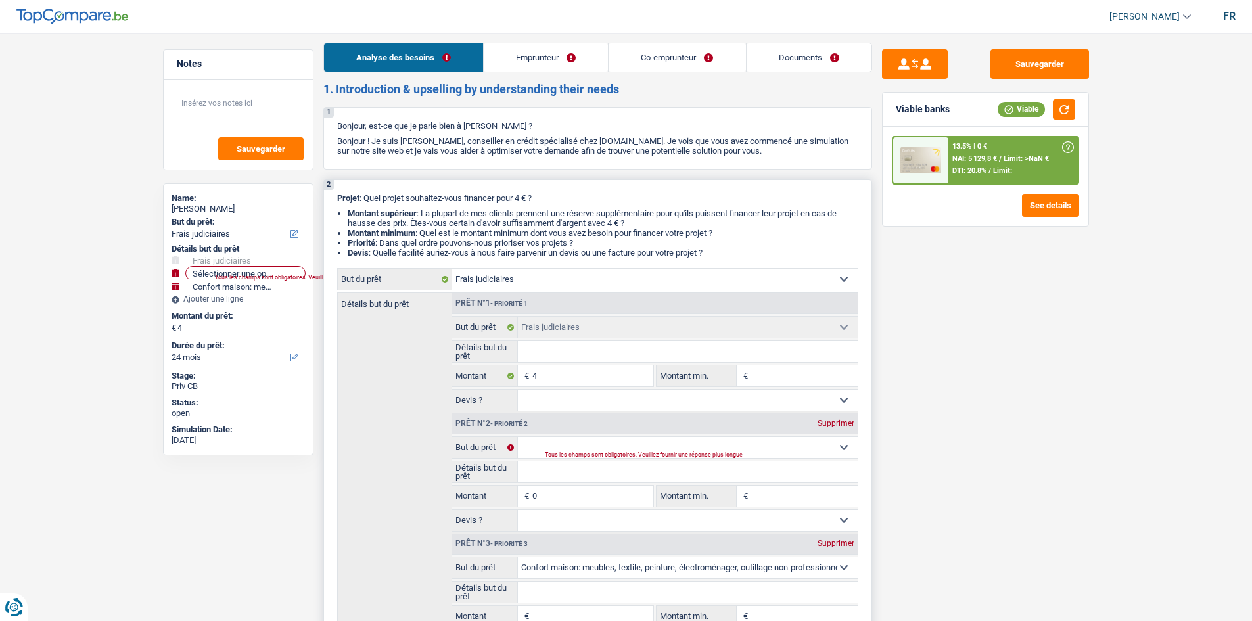
scroll to position [0, 0]
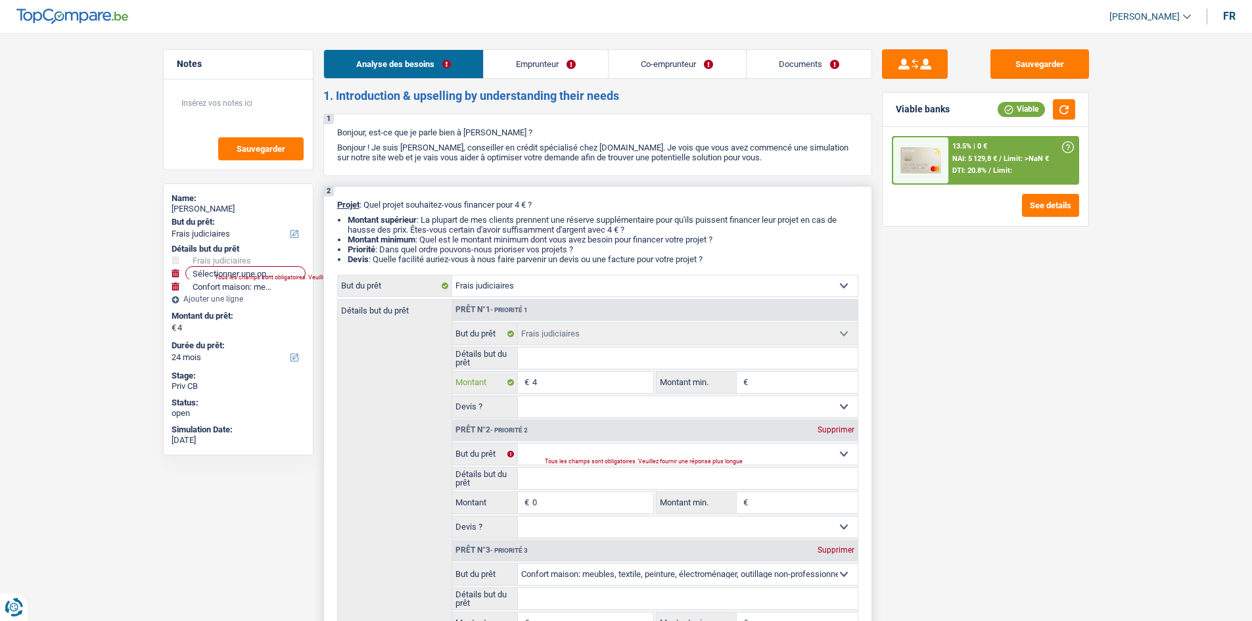
click at [554, 384] on input "4" at bounding box center [592, 382] width 120 height 21
select select
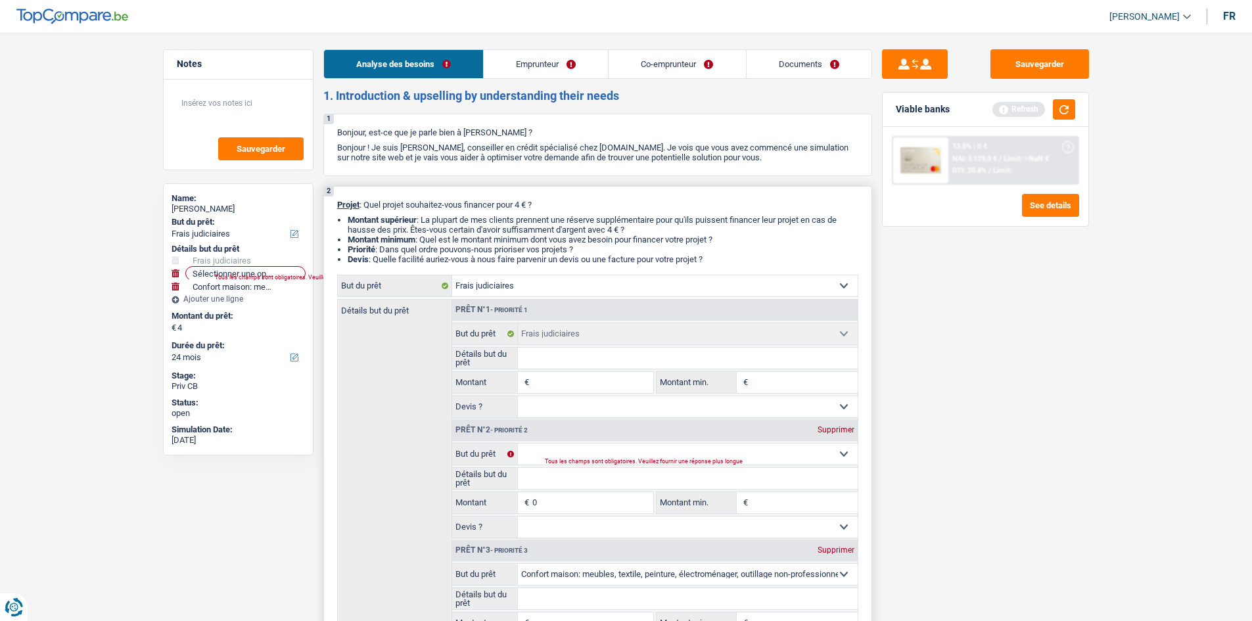
select select
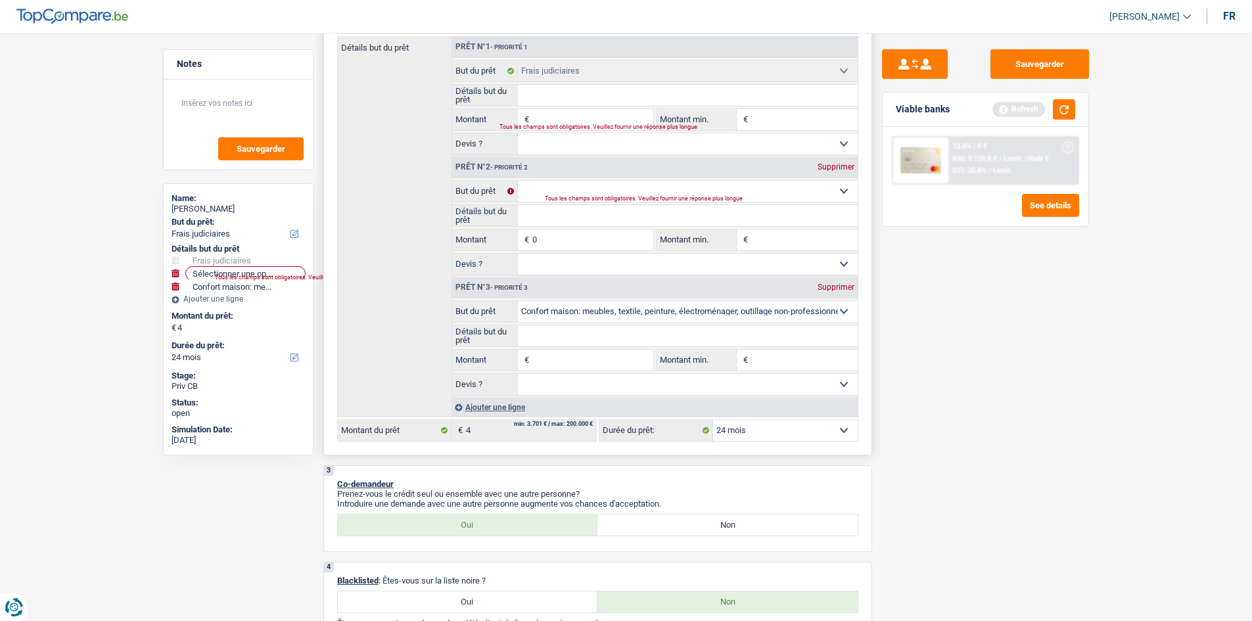
type input "0"
click at [832, 282] on div "Prêt n°3 - Priorité 3 Supprimer" at bounding box center [654, 287] width 405 height 21
click at [835, 284] on div "Supprimer" at bounding box center [835, 287] width 43 height 8
select select
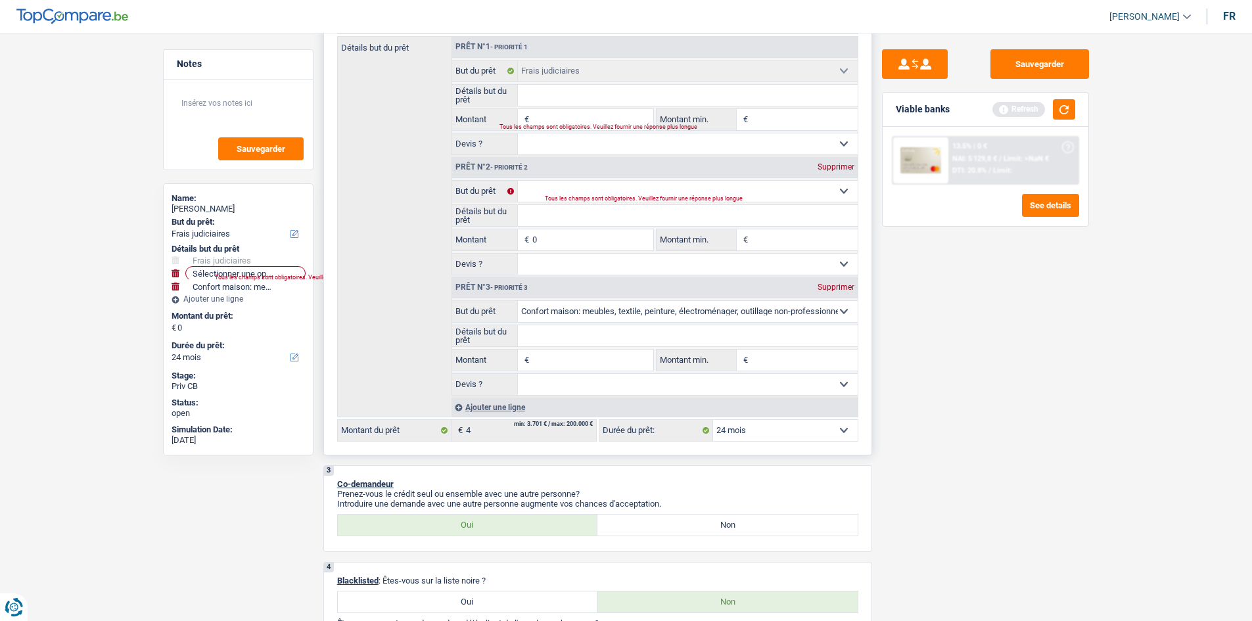
select select
type input "0"
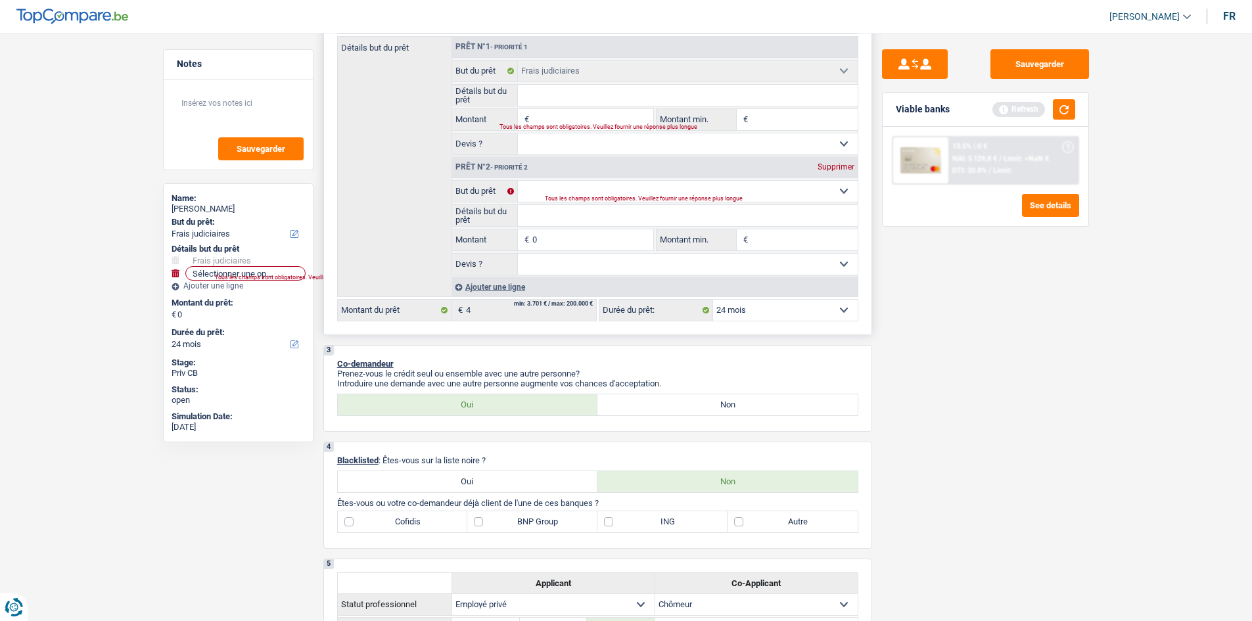
click at [612, 199] on div "Tous les champs sont obligatoires. Veuillez fournir une réponse plus longue" at bounding box center [685, 198] width 281 height 5
click at [611, 198] on div "Tous les champs sont obligatoires. Veuillez fournir une réponse plus longue" at bounding box center [685, 198] width 281 height 5
click at [615, 190] on select "Confort maison: meubles, textile, peinture, électroménager, outillage non-profe…" at bounding box center [688, 191] width 340 height 21
click at [1041, 67] on button "Sauvegarder" at bounding box center [1039, 64] width 99 height 30
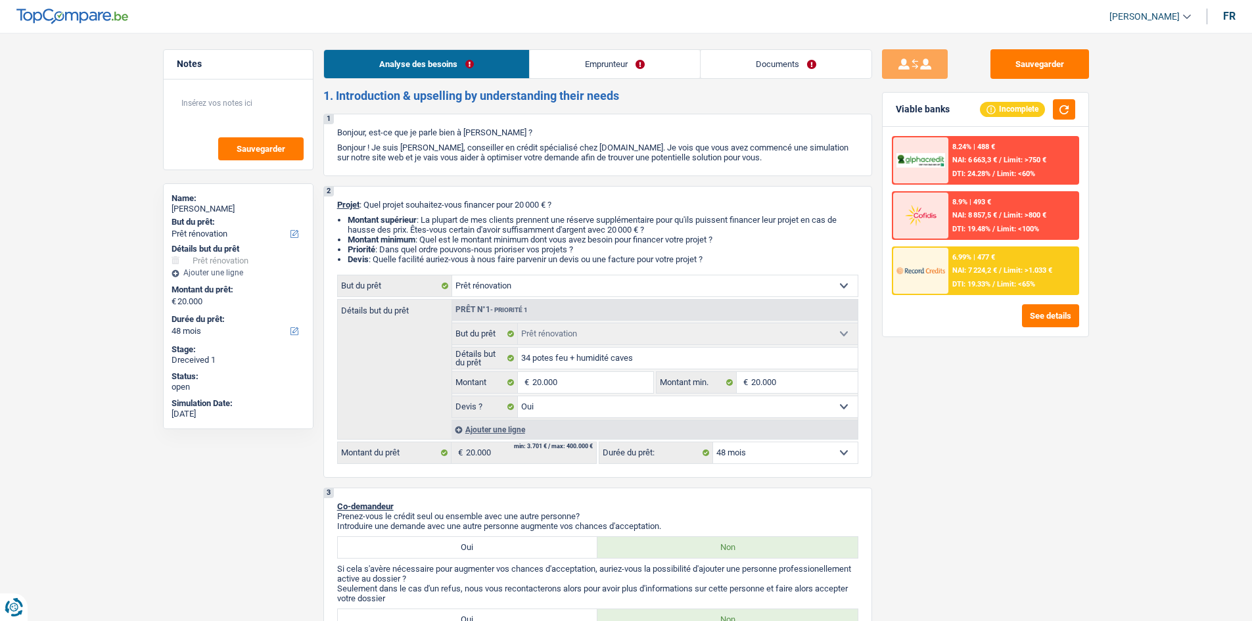
select select "renovation"
select select "48"
select select "renovation"
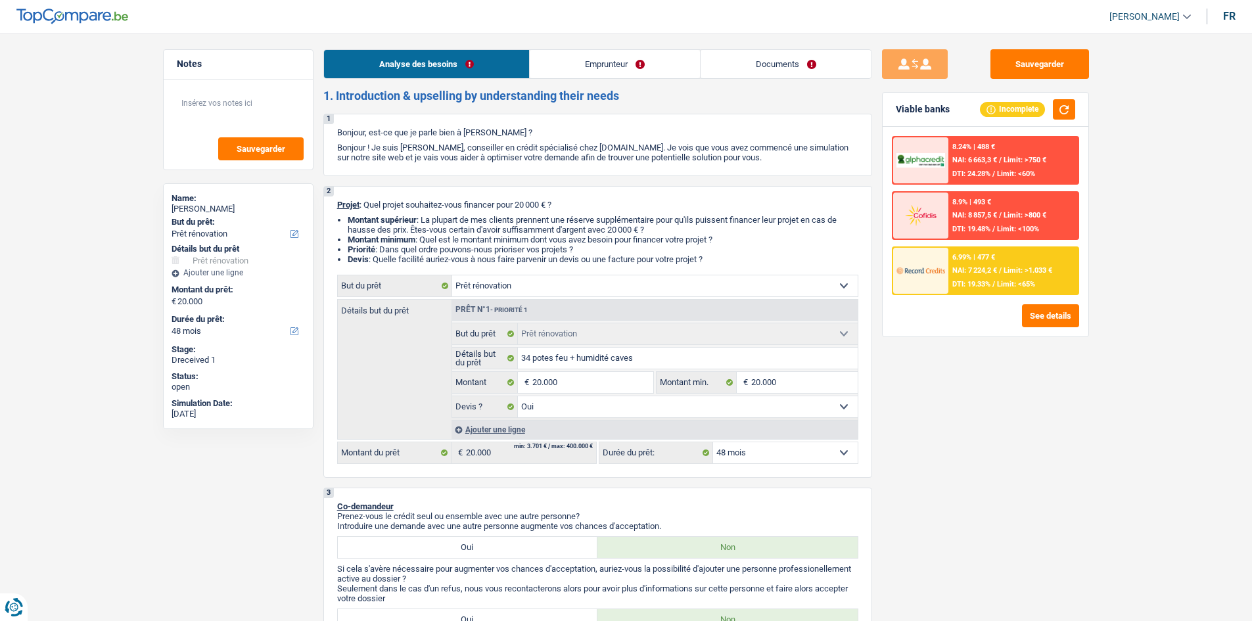
select select "yes"
select select "48"
select select "rentBeneficiary"
select select "rentalIncome"
select select "ownerWithMortgage"
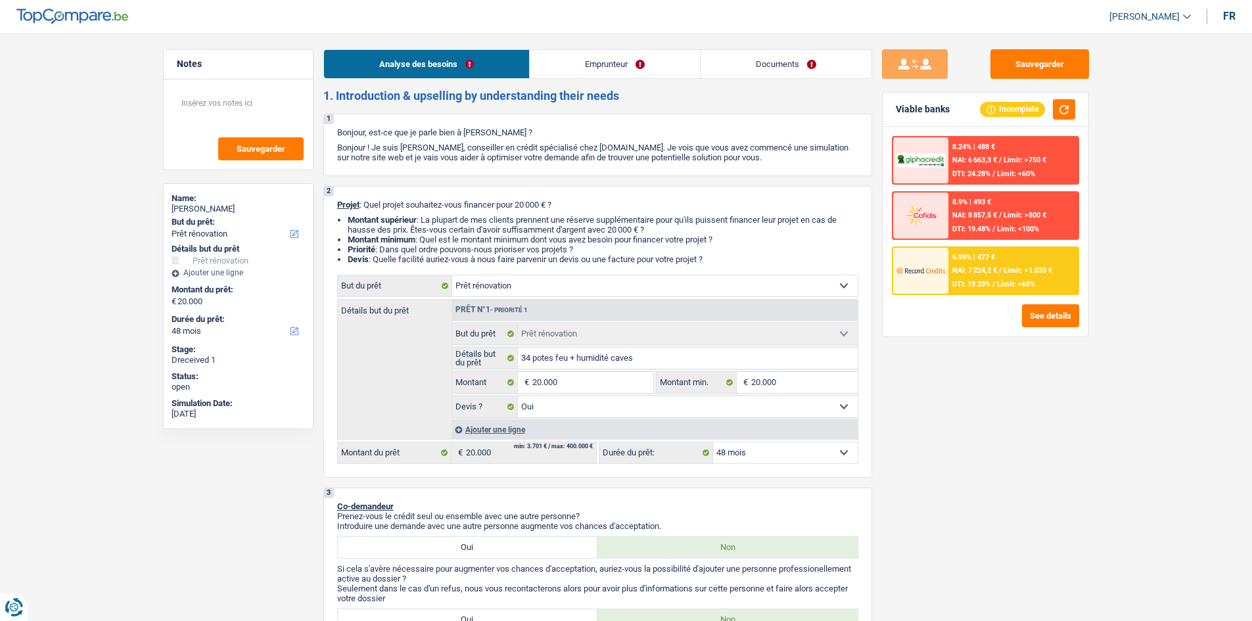
select select "mortgage"
select select "300"
select select "carLoan"
select select "60"
select select "personalLoan"
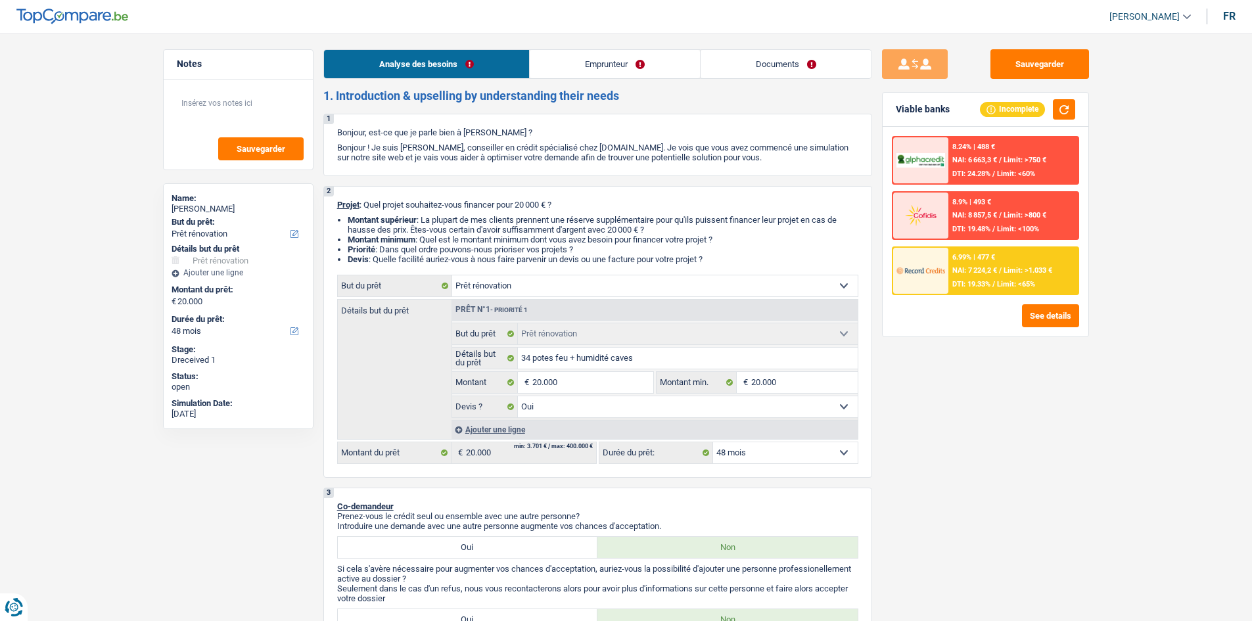
select select "familyEvent"
select select "48"
select select "renovationLoan"
select select "120"
select select "cardOrCredit"
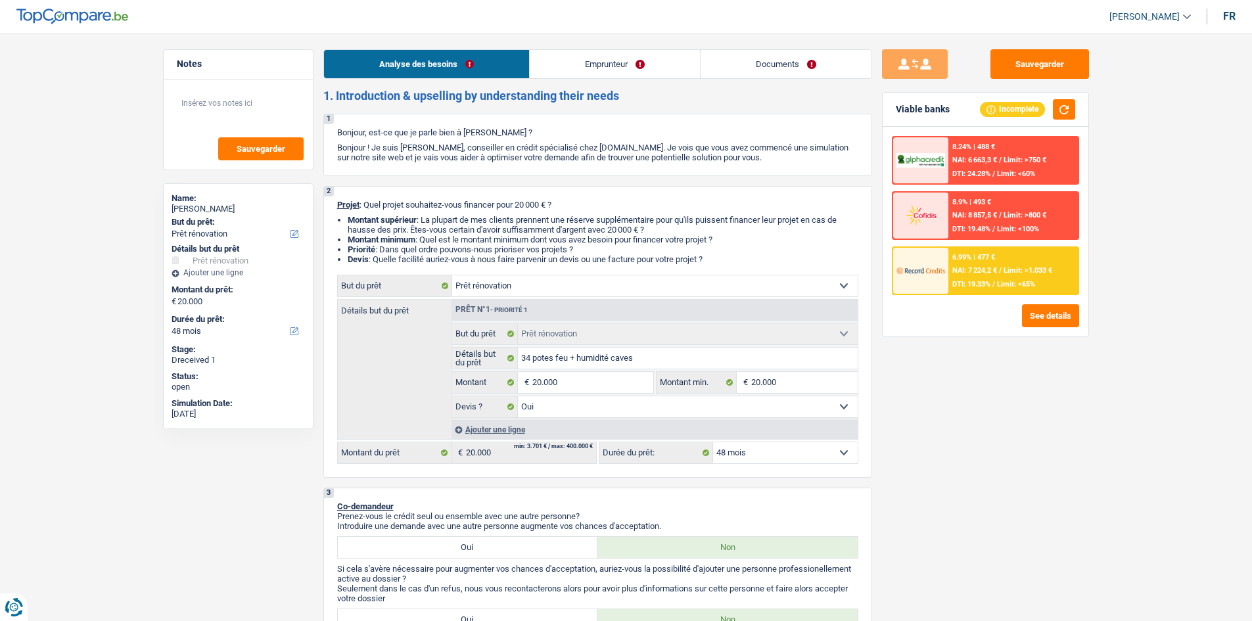
select select "renovation"
select select "yes"
select select "48"
click at [745, 70] on link "Documents" at bounding box center [785, 64] width 171 height 28
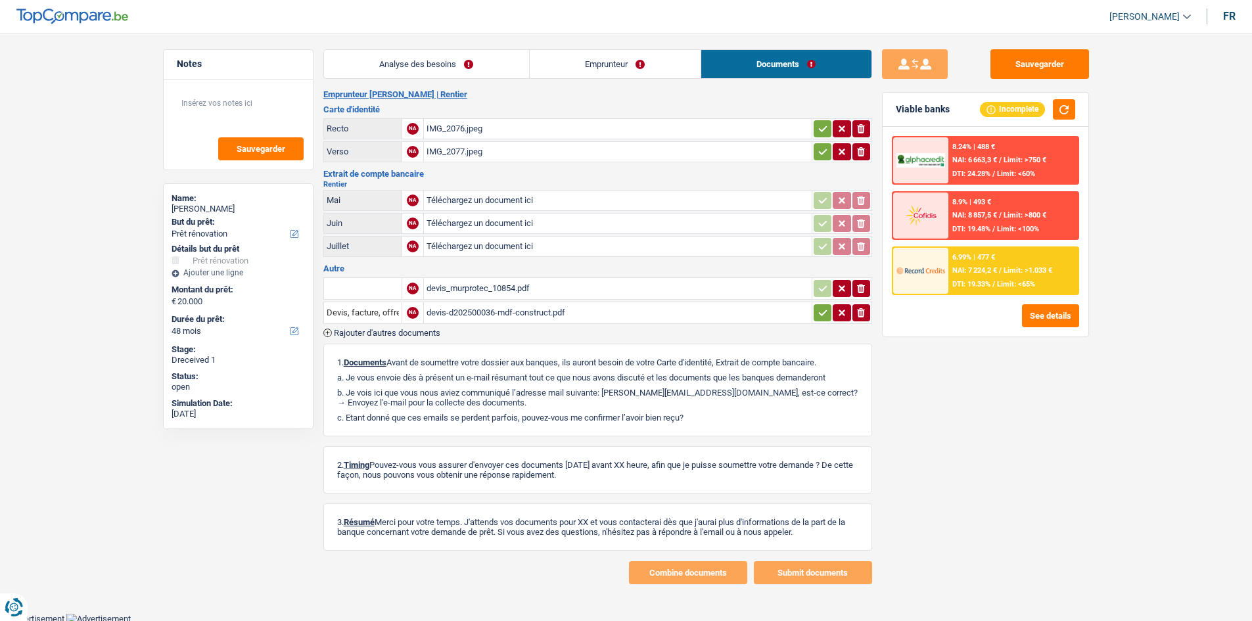
click at [467, 281] on div "devis_murprotec_10854.pdf" at bounding box center [617, 289] width 382 height 20
click at [498, 315] on div "devis-d202500036-mdf-construct.pdf" at bounding box center [617, 313] width 382 height 20
click at [485, 132] on div "IMG_2076.jpeg" at bounding box center [617, 129] width 382 height 20
click at [1057, 58] on button "Sauvegarder" at bounding box center [1039, 64] width 99 height 30
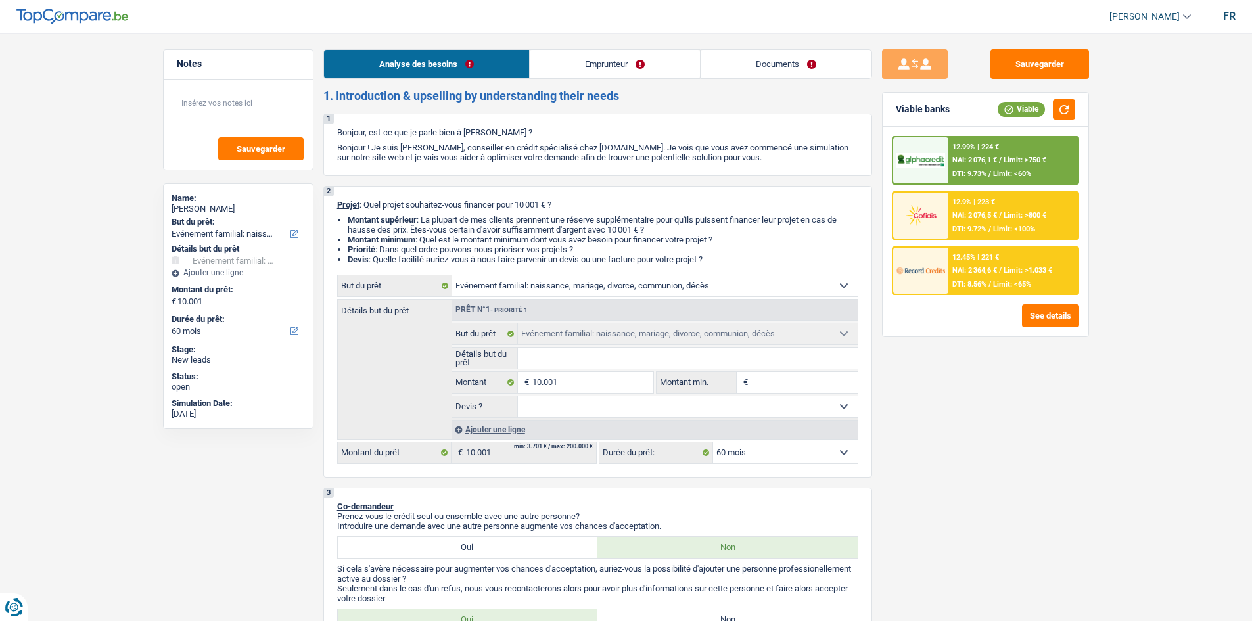
select select "familyEvent"
select select "60"
select select "familyEvent"
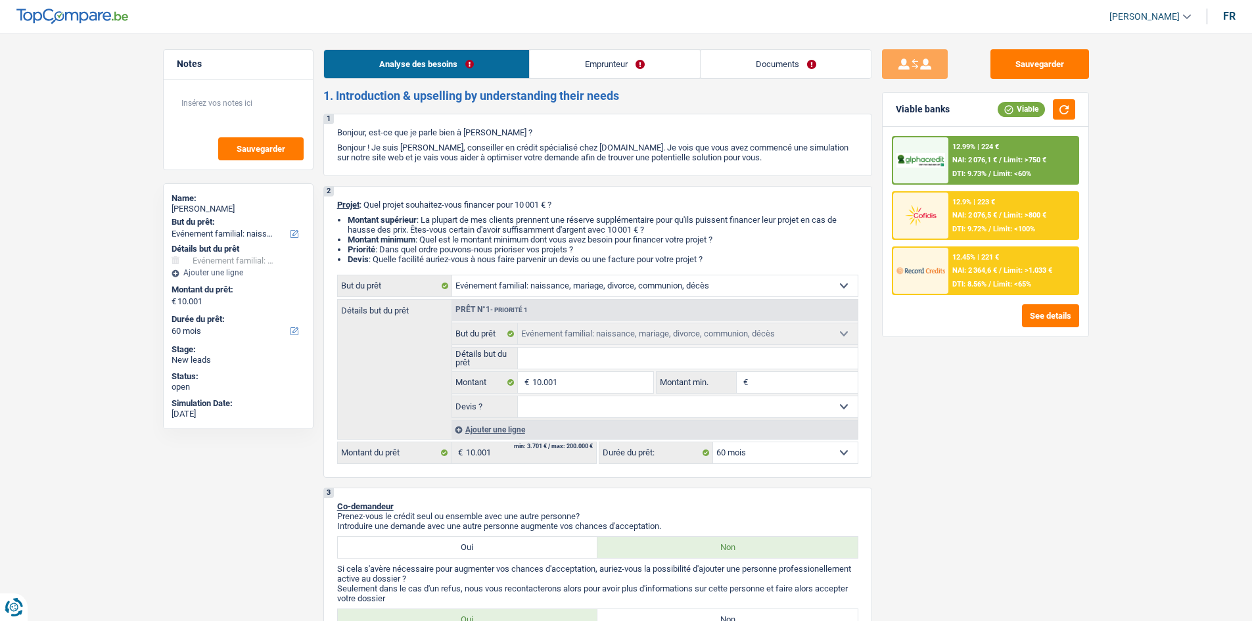
select select "60"
select select "worker"
select select "netSalary"
select select "ownerWithMortgage"
select select "familyEvent"
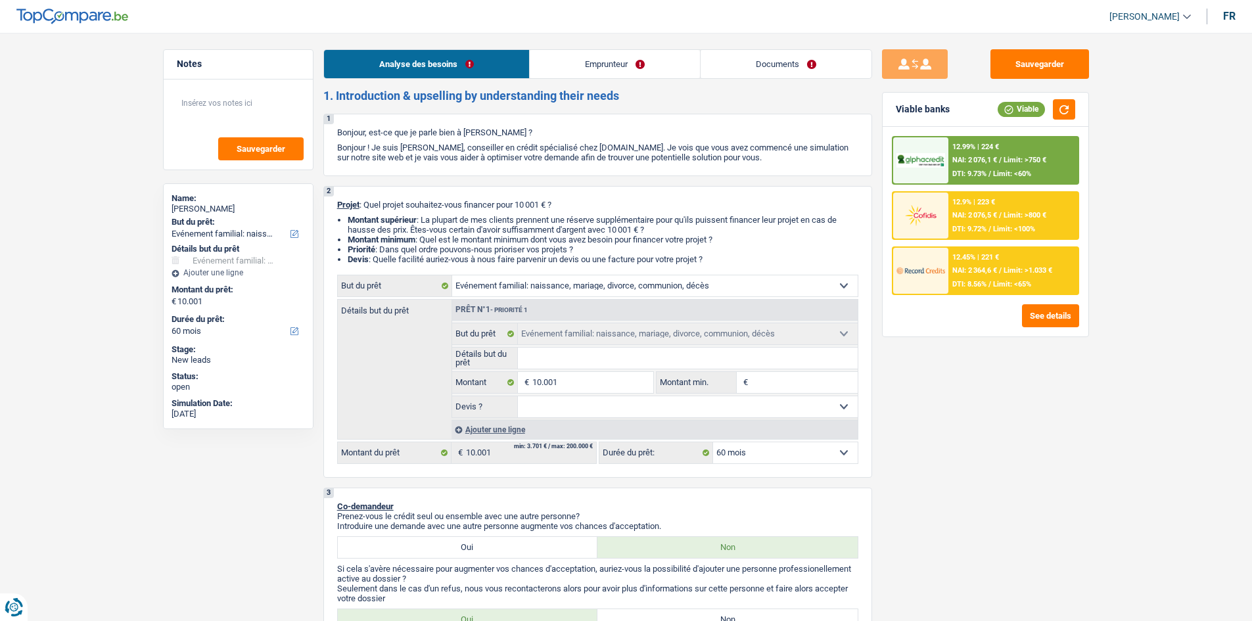
select select "familyEvent"
select select "60"
click at [1027, 52] on button "Sauvegarder" at bounding box center [1039, 64] width 99 height 30
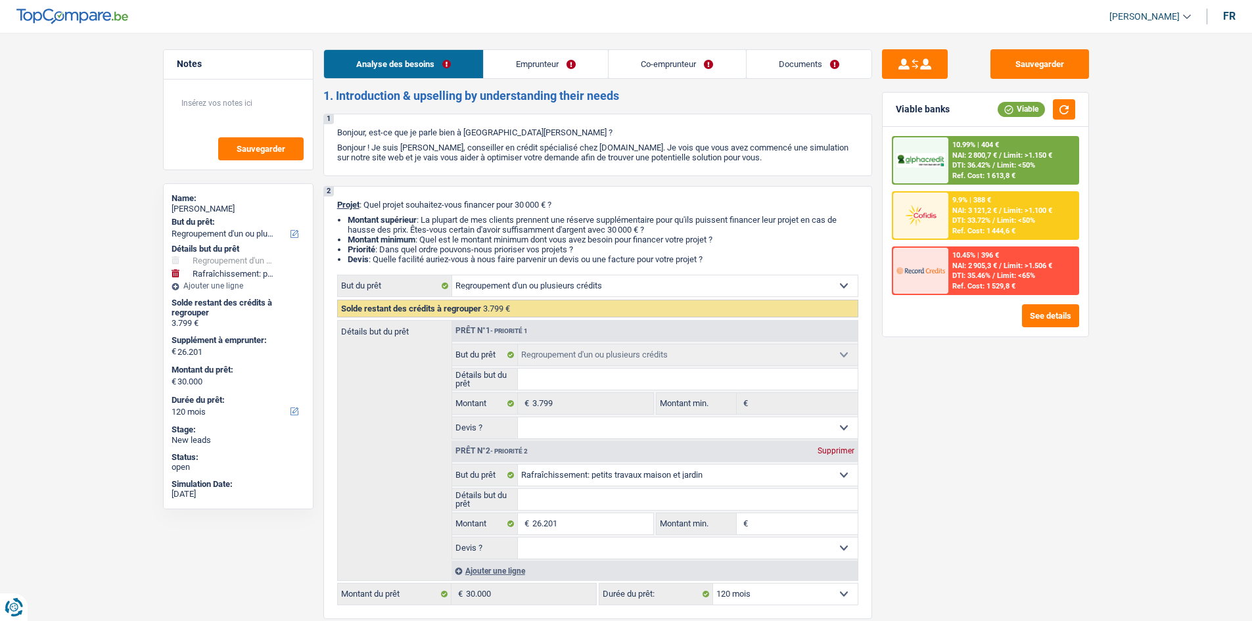
select select "refinancing"
select select "houseOrGarden"
select select "120"
select select "refinancing"
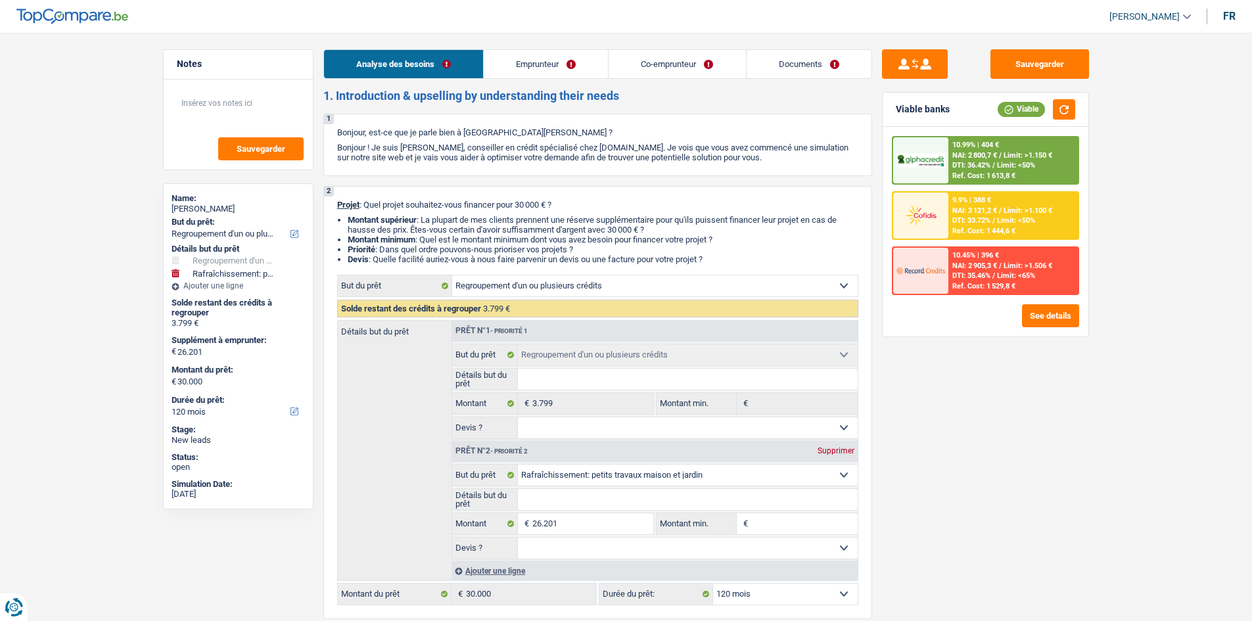
select select "refinancing"
select select "houseOrGarden"
select select "120"
select select "publicEmployee"
select select "independent"
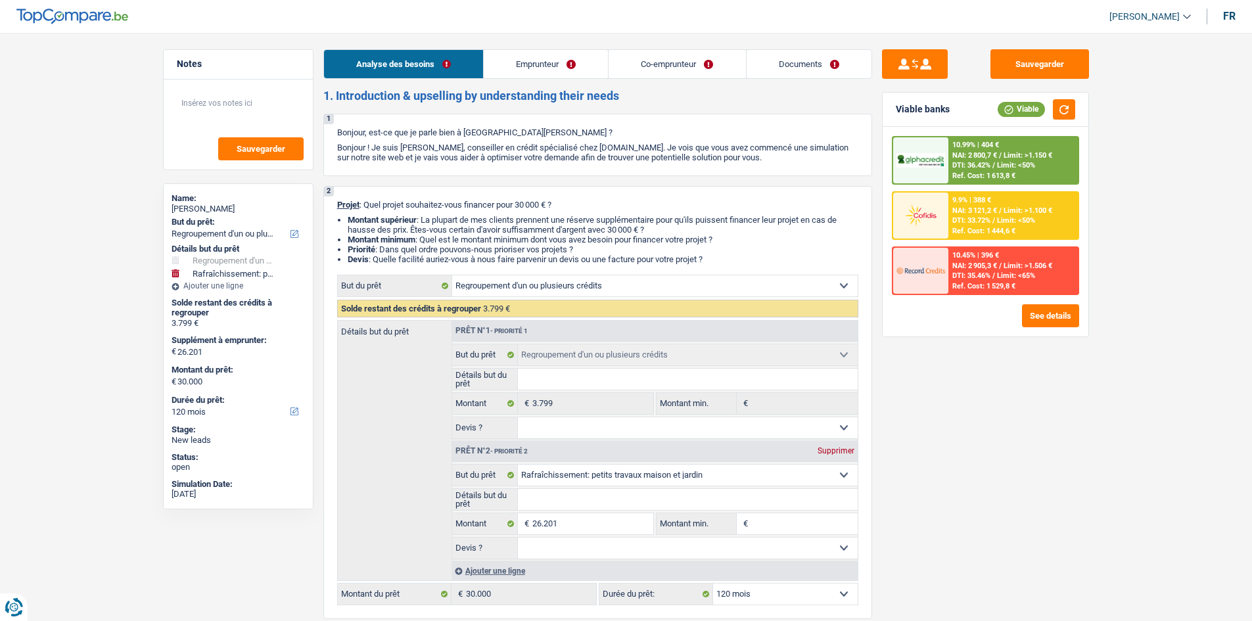
select select "netSalary"
select select "familyAllowances"
select select "mealVouchers"
select select "netSalary"
select select "rents"
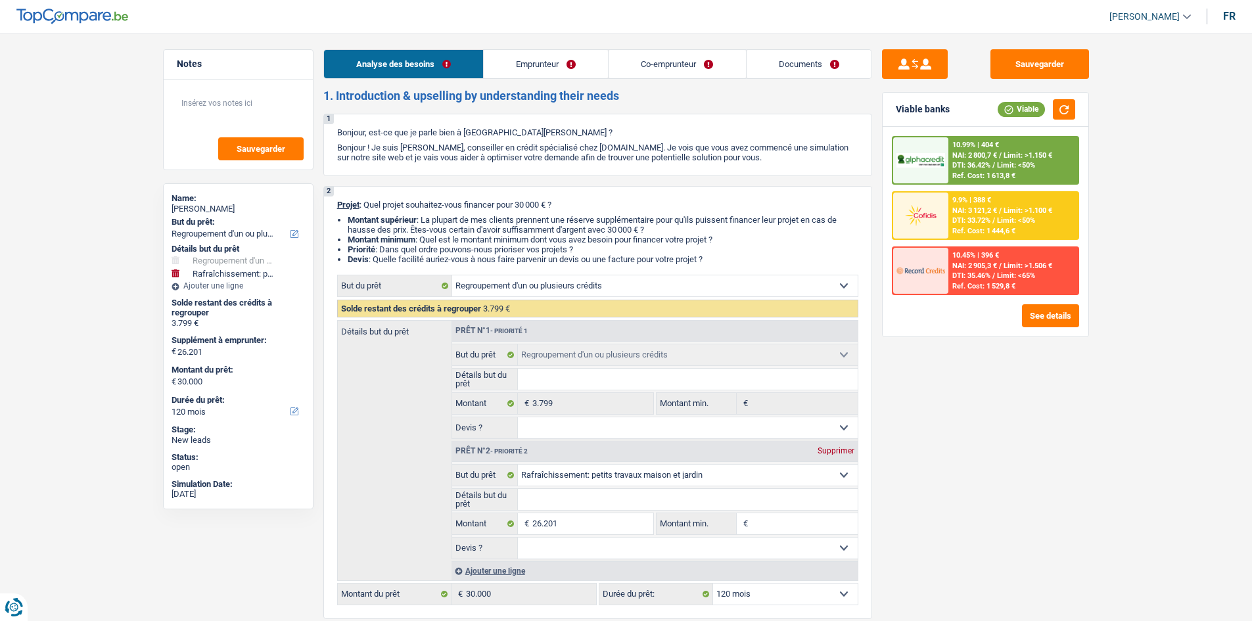
select select "carLoan"
select select "60"
select select "cardOrCredit"
select select "refinancing"
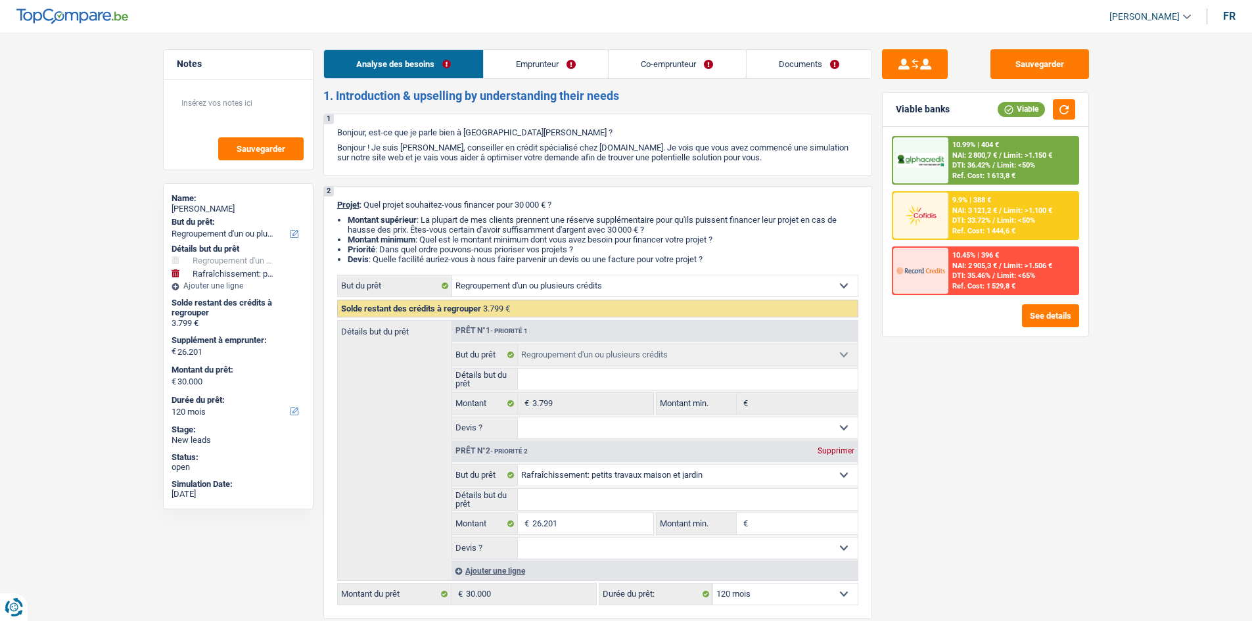
select select "houseOrGarden"
select select "120"
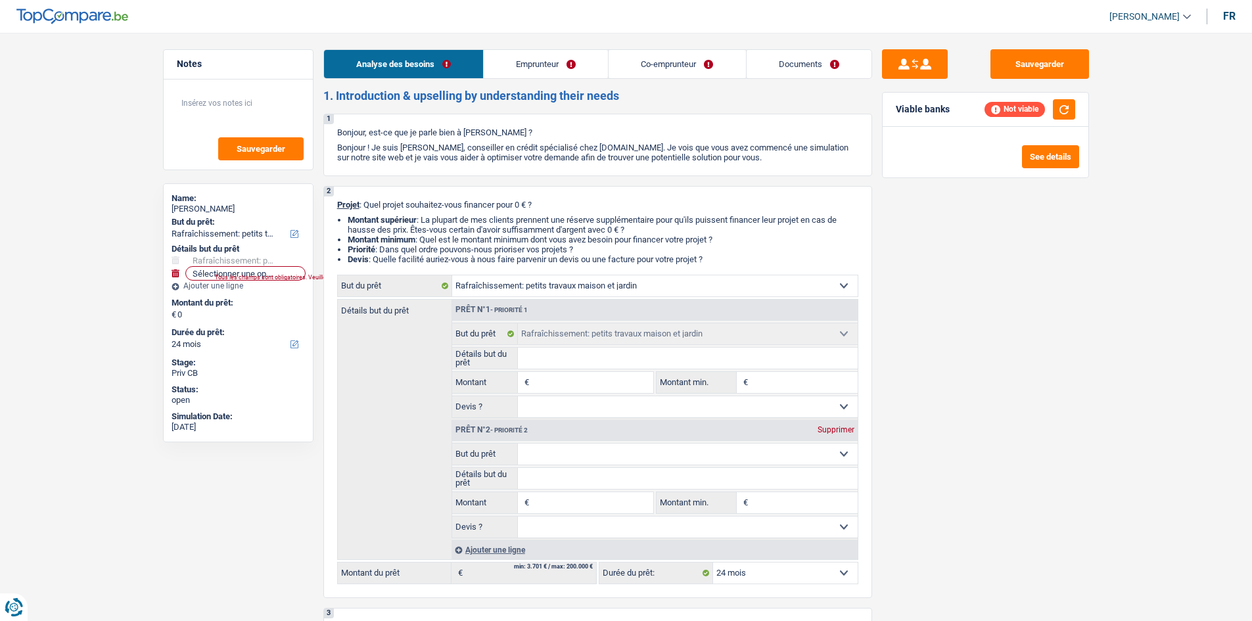
select select "houseOrGarden"
select select "24"
select select "houseOrGarden"
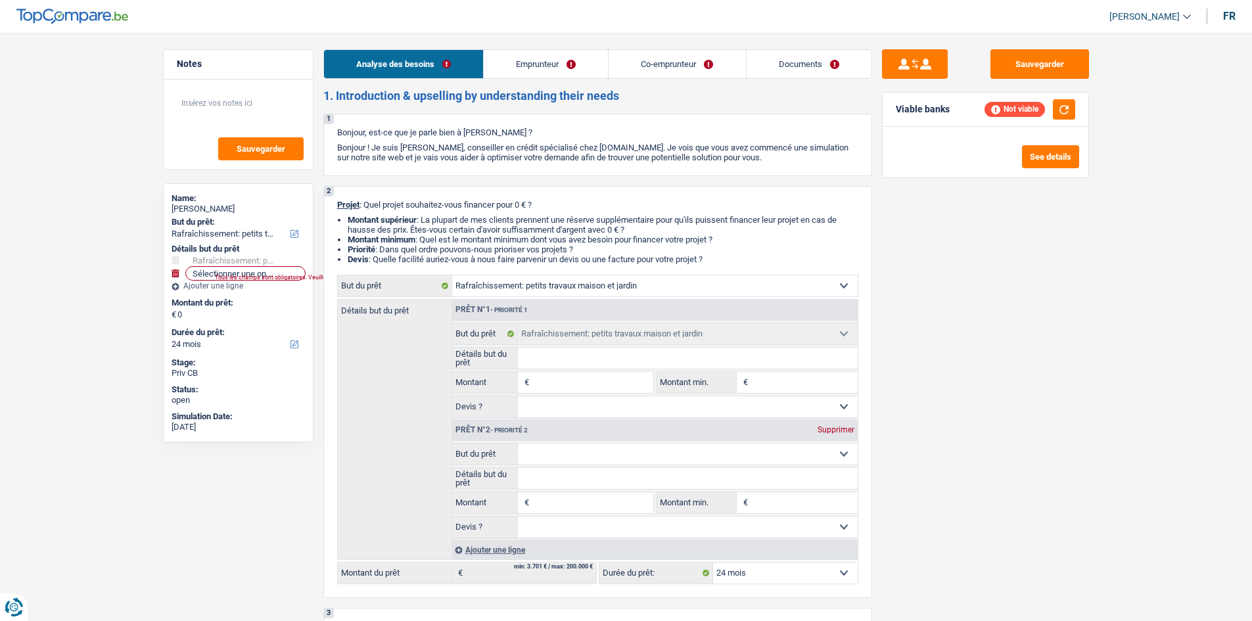
select select "24"
select select "privateEmployee"
select select "unemployed"
select select "familyAllowances"
select select "netSalary"
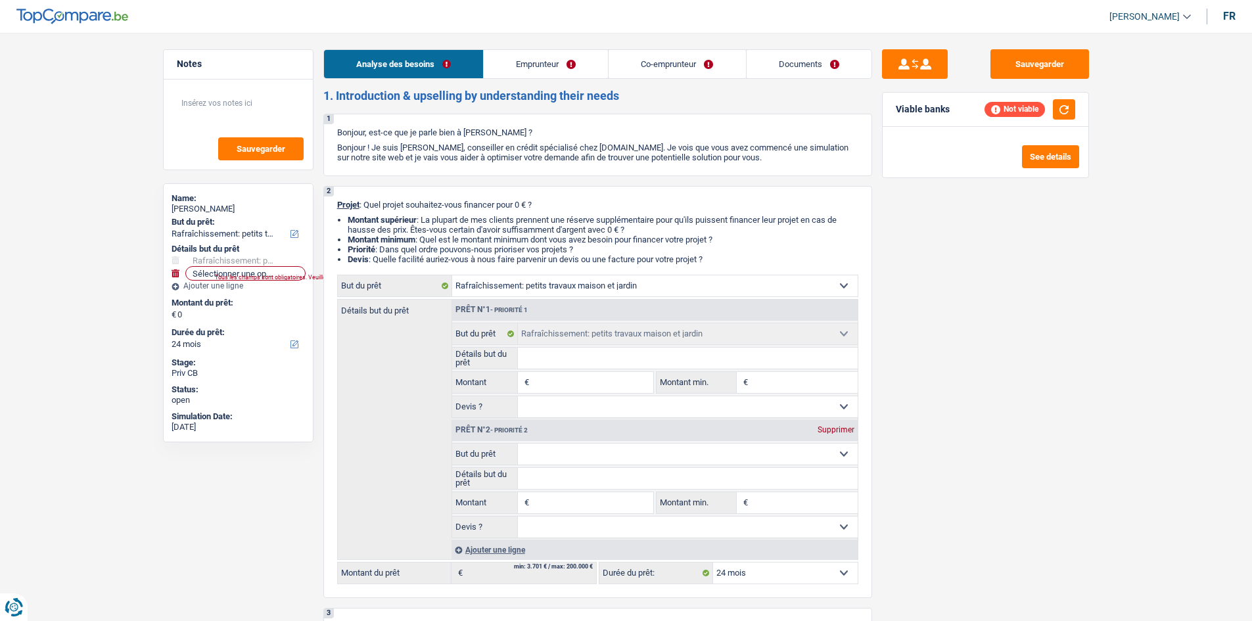
select select "mealVouchers"
select select "unemployment"
select select "ownerWithMortgage"
select select "mortgage"
select select "300"
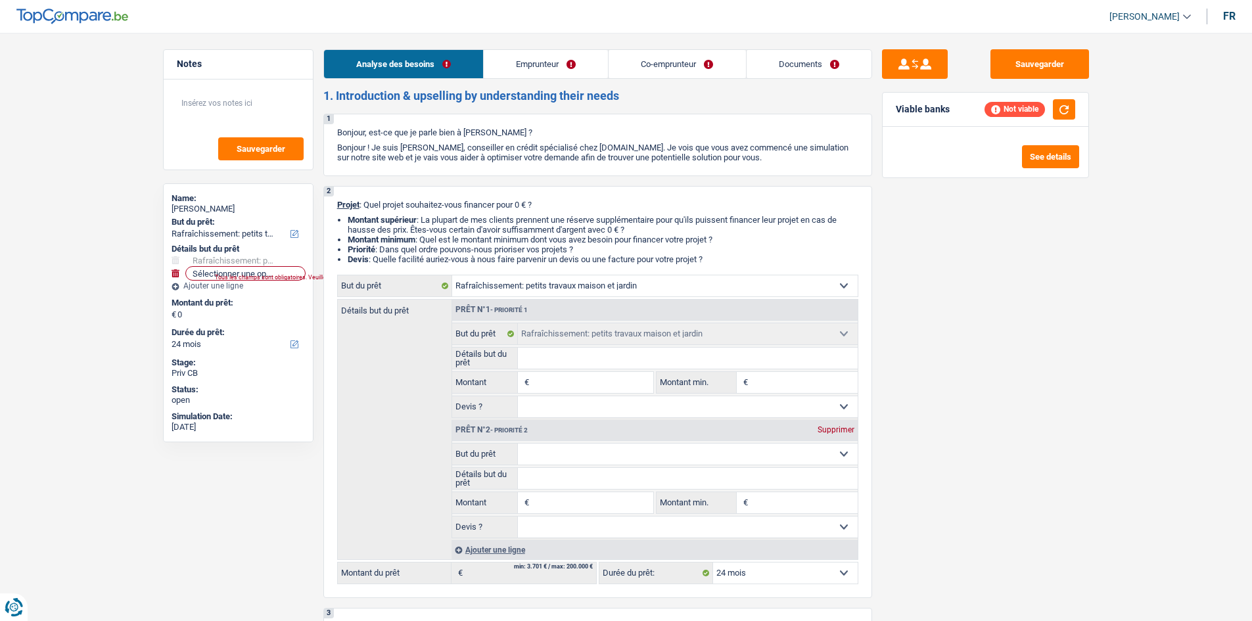
select select "carLoan"
select select "60"
select select "houseOrGarden"
select select "24"
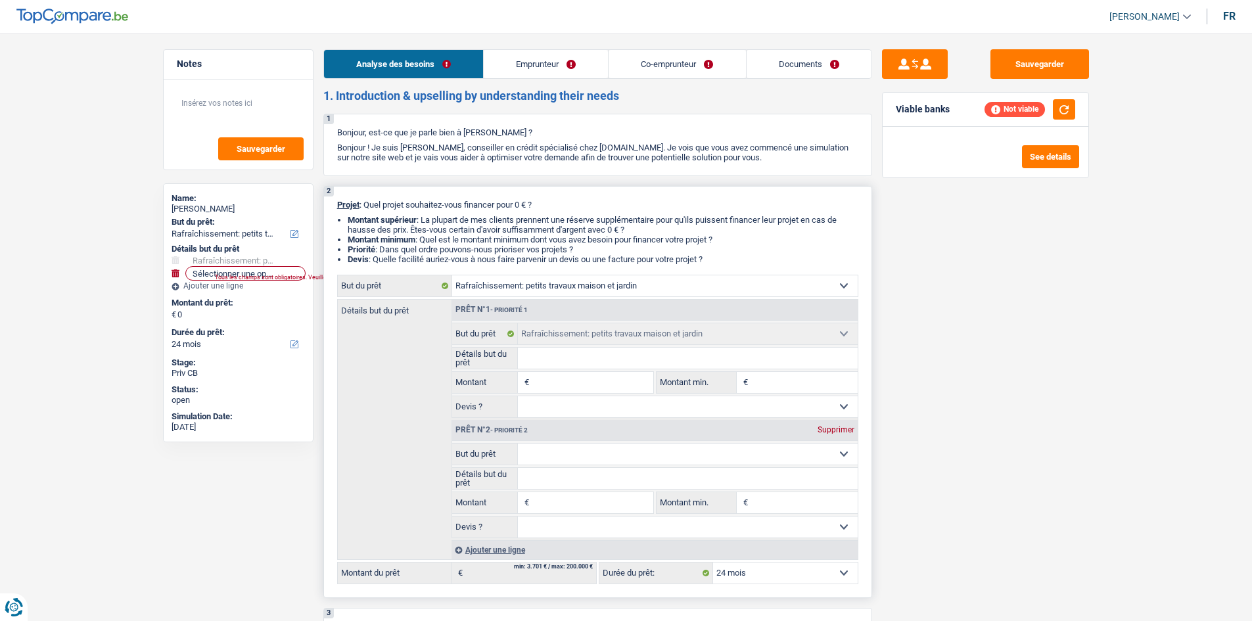
click at [644, 452] on select "Confort maison: meubles, textile, peinture, électroménager, outillage non-profe…" at bounding box center [688, 453] width 340 height 21
select select "household"
click at [518, 443] on select "Confort maison: meubles, textile, peinture, électroménager, outillage non-profe…" at bounding box center [688, 453] width 340 height 21
select select "household"
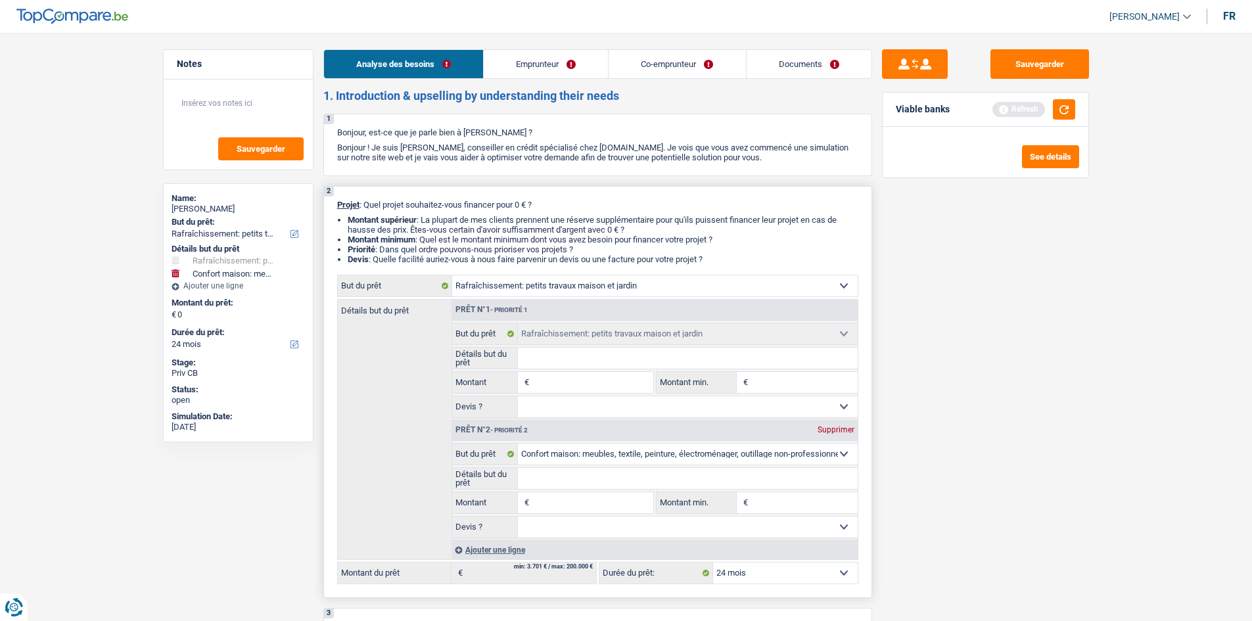
drag, startPoint x: 565, startPoint y: 358, endPoint x: 558, endPoint y: 359, distance: 7.3
click at [563, 358] on input "Détails but du prêt" at bounding box center [688, 358] width 340 height 21
type input "r"
type input "re"
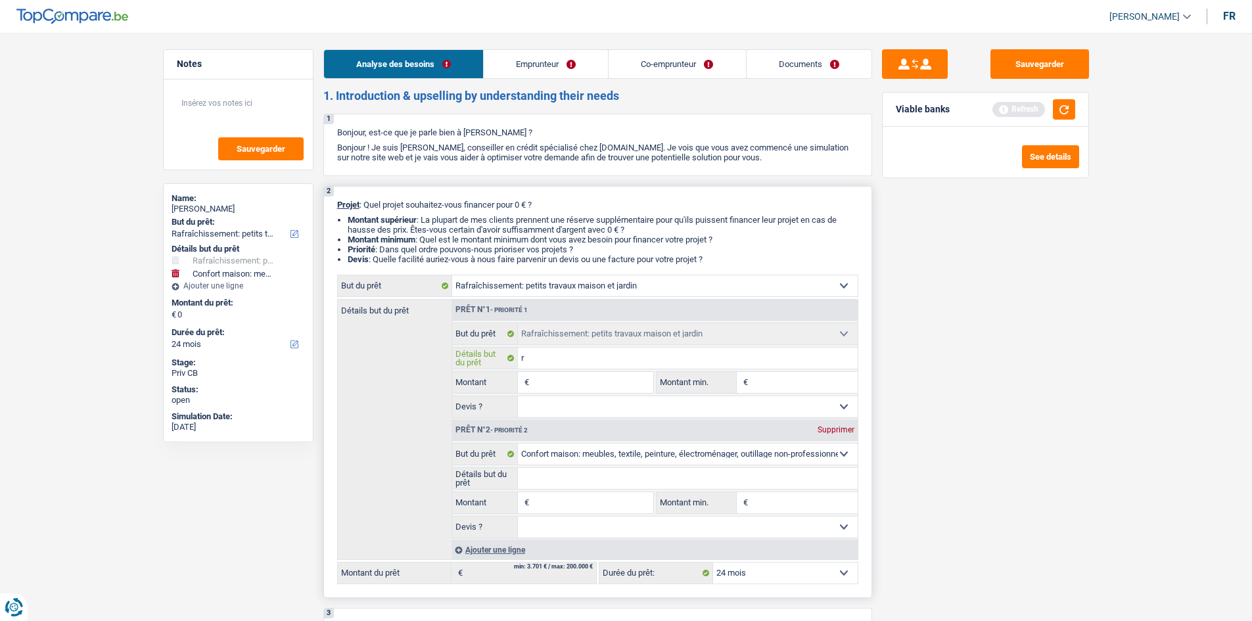
type input "re"
type input "ref"
type input "refi"
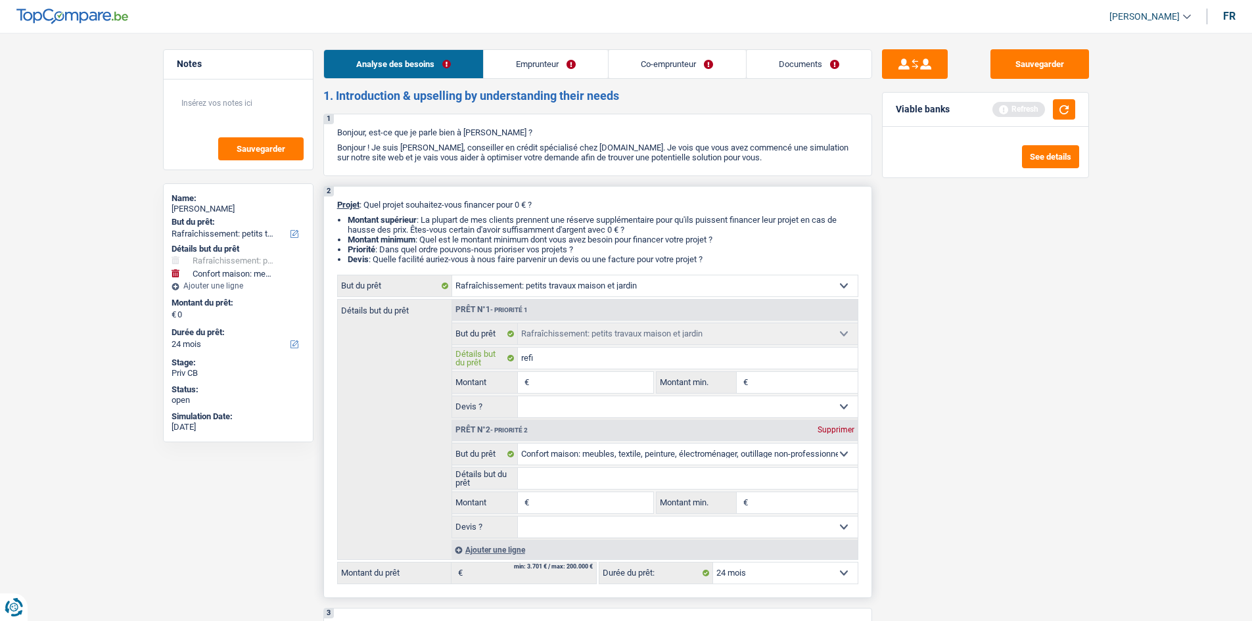
type input "ref"
type input "refa"
type input "refai"
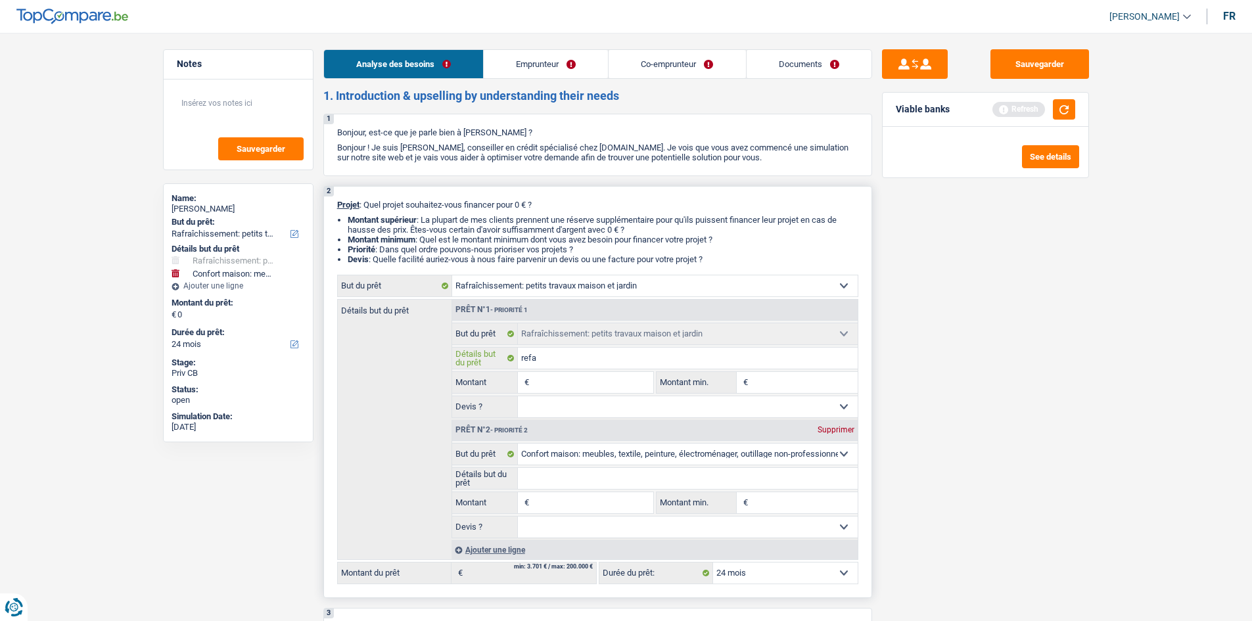
type input "refai"
type input "refair"
type input "refaire"
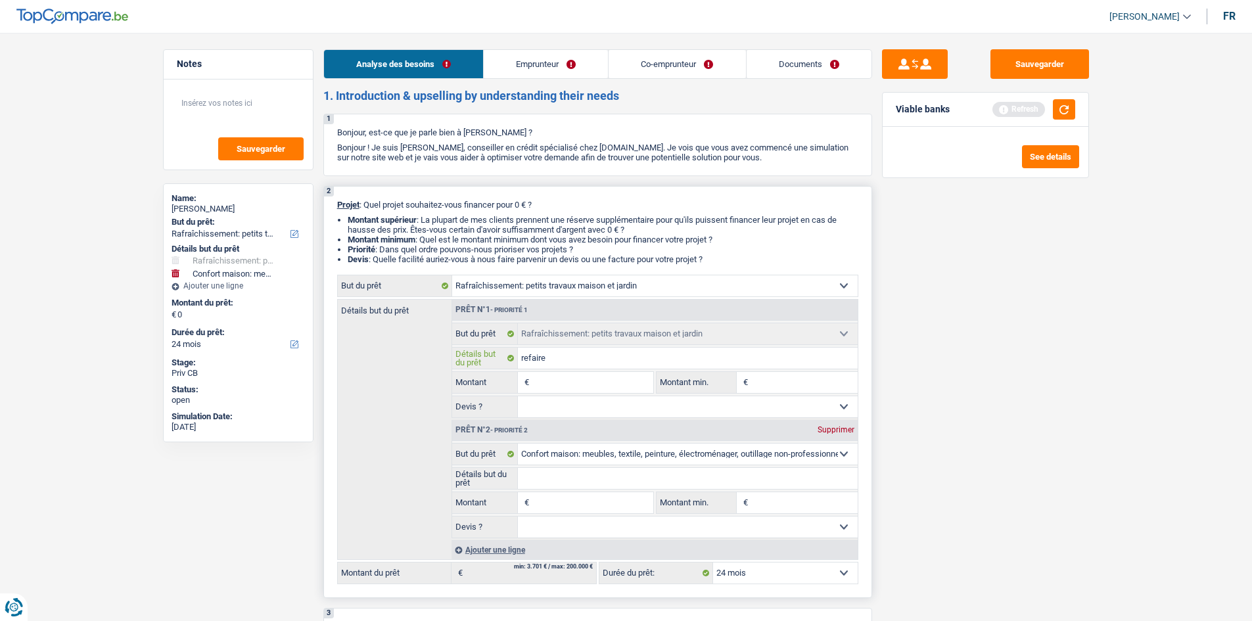
type input "refaire"
type input "refaire c"
type input "refaire cu"
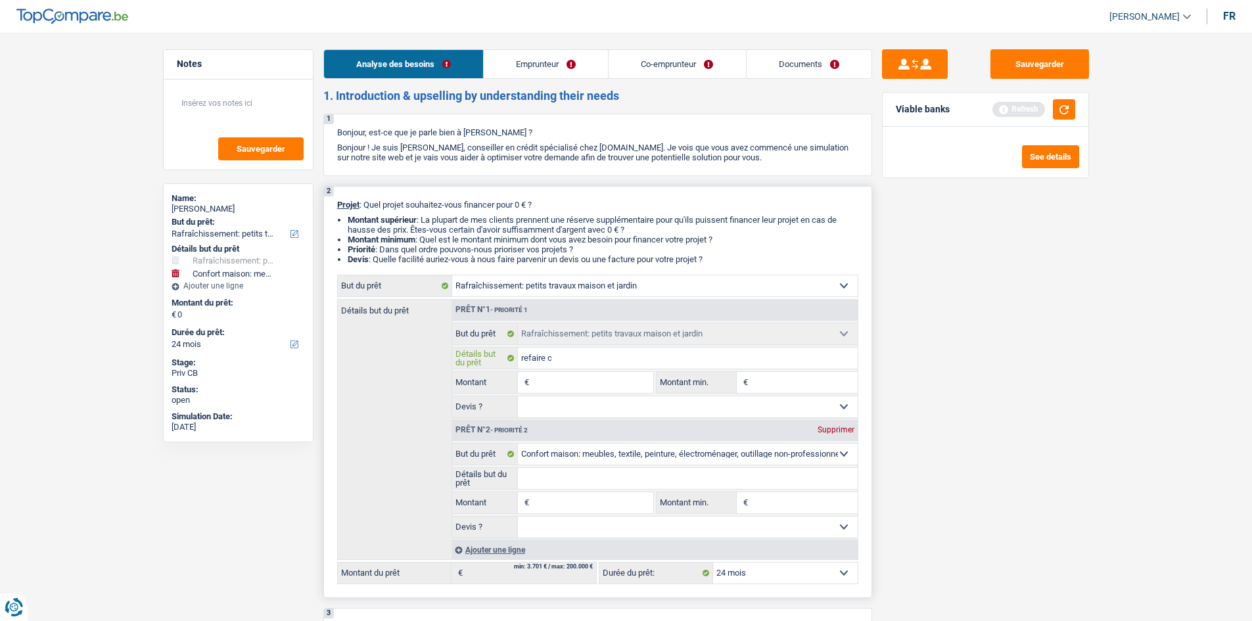
type input "refaire cu"
type input "refaire cui"
type input "refaire cuis"
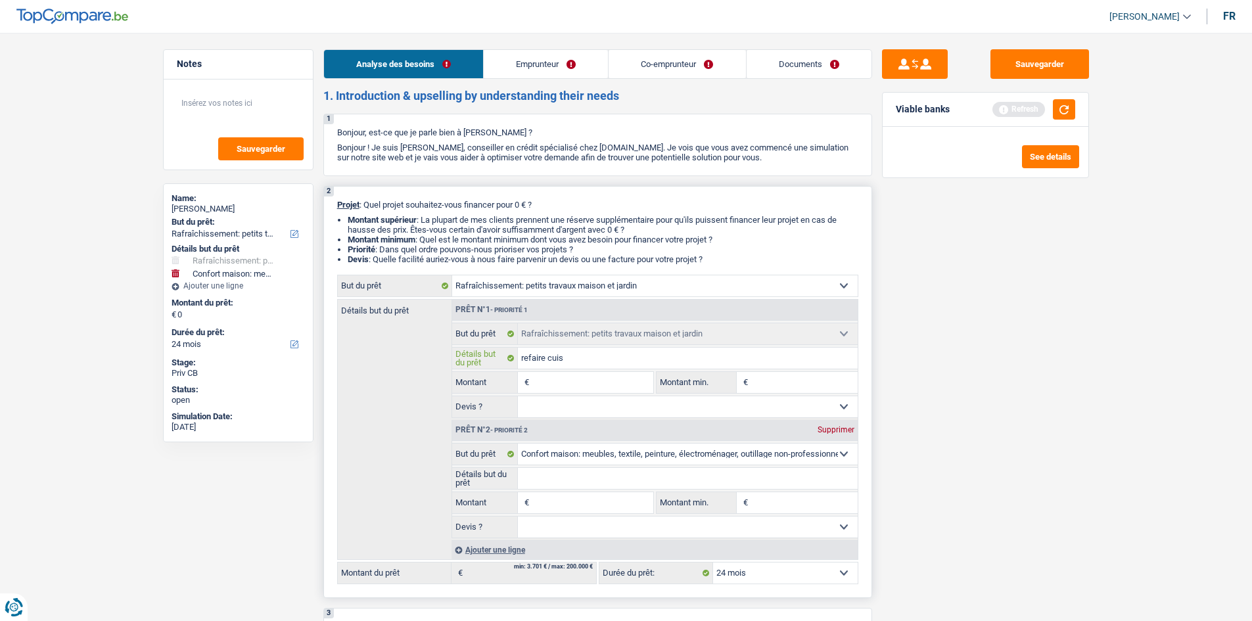
type input "refaire cuisi"
type input "refaire cuisin"
type input "refaire cuisine"
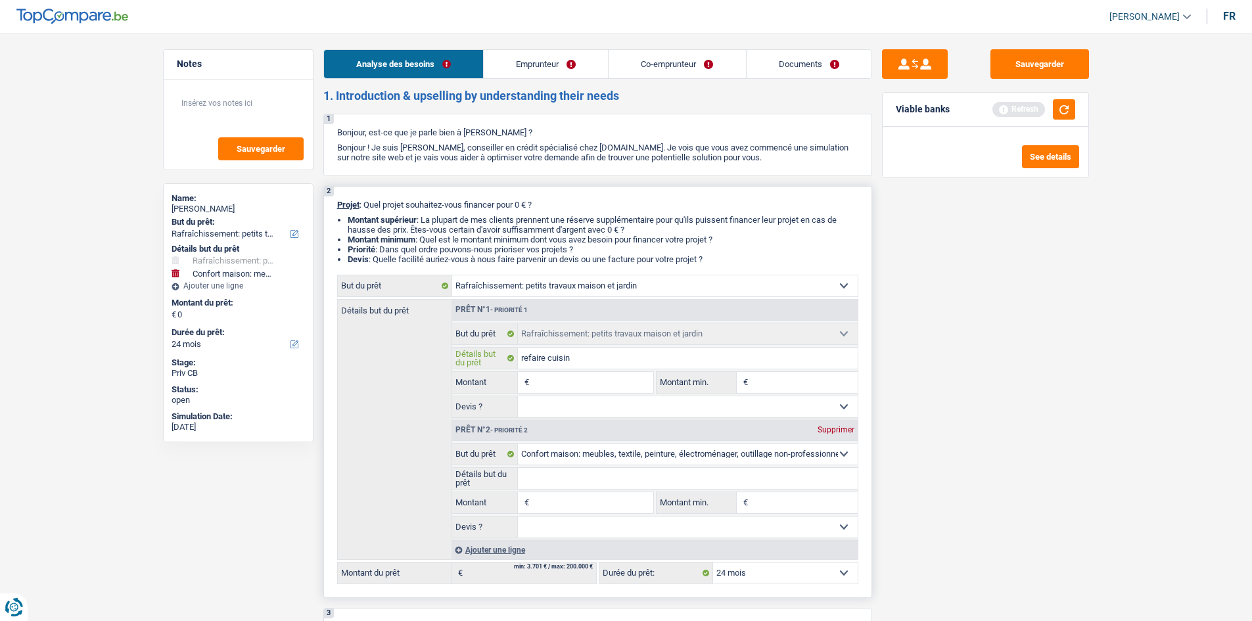
type input "refaire cuisine"
type input "refaire cuisine="
type input "refaire cuisine"
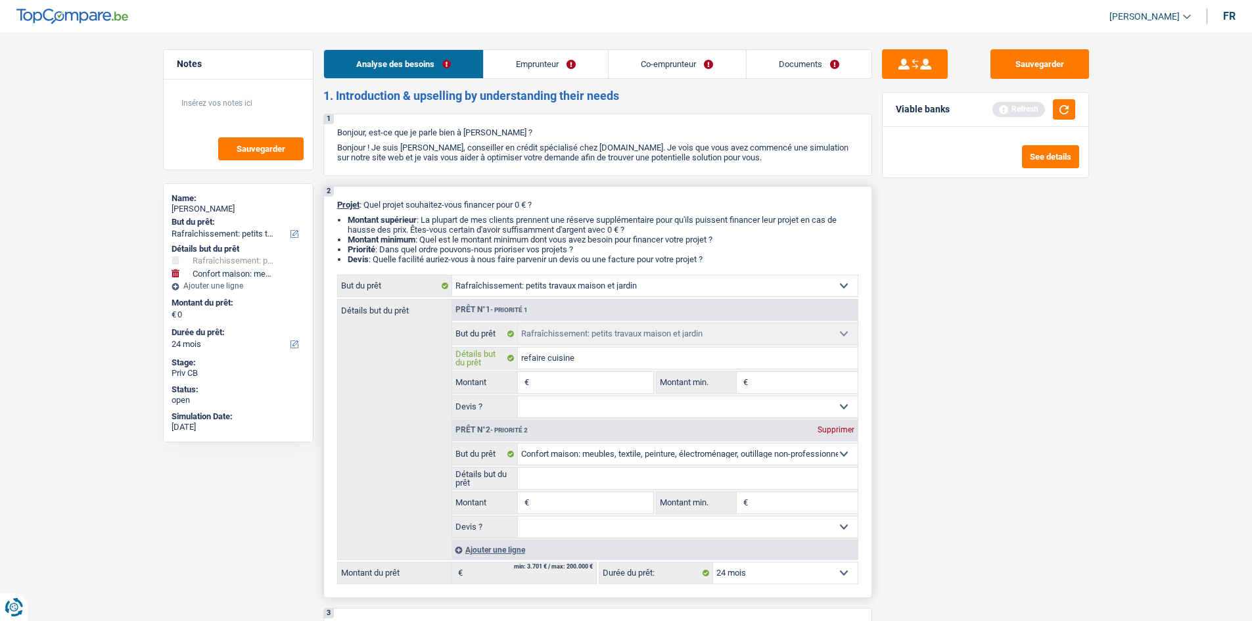
type input "refaire cuisine"
type input "refaire cuisine +"
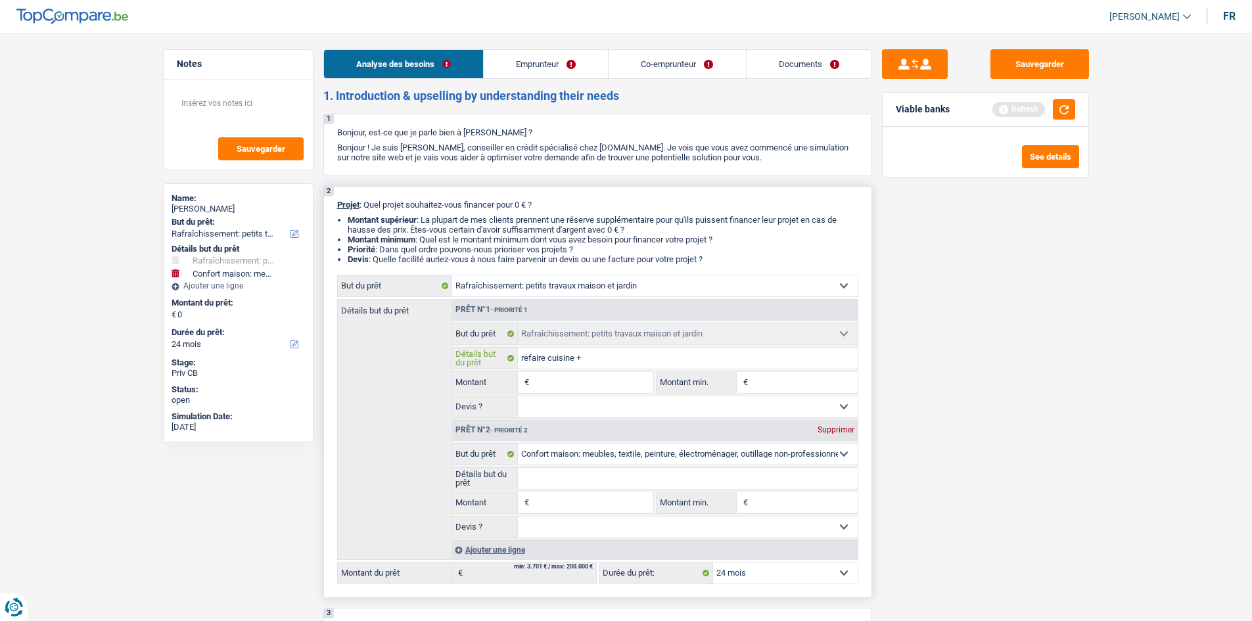
type input "refaire cuisine +"
type input "refaire cuisine + n"
type input "refaire cuisine + nw"
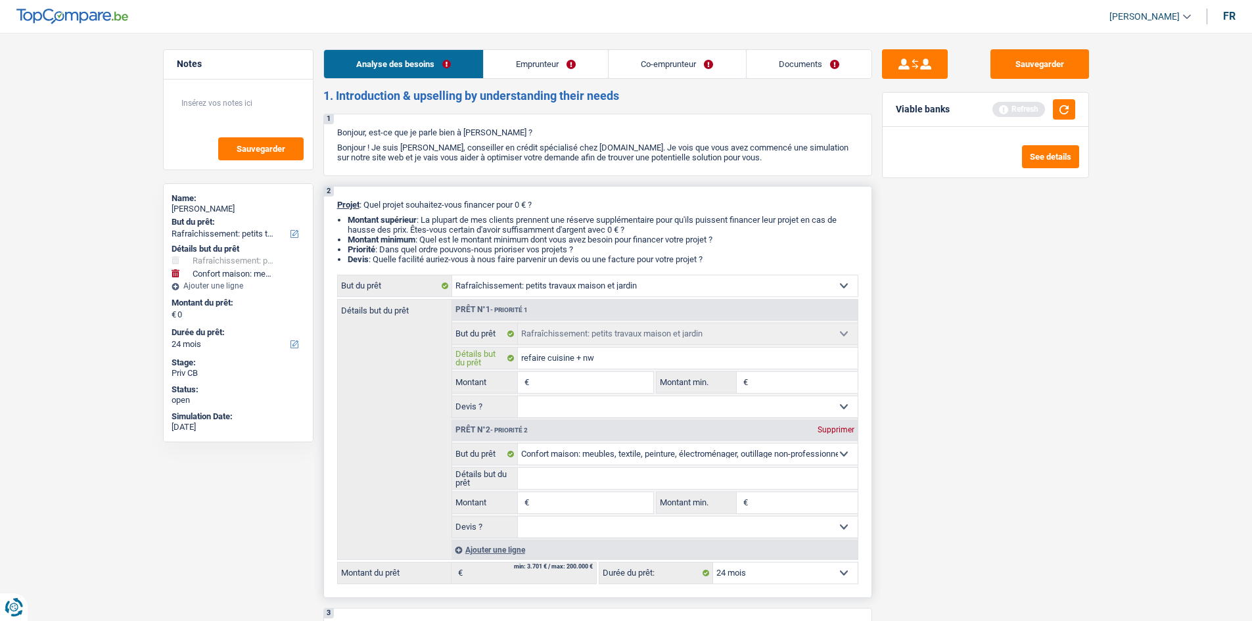
type input "refaire cuisine + nw"
type input "refaire cuisine + nw s"
type input "refaire cuisine + nw sd"
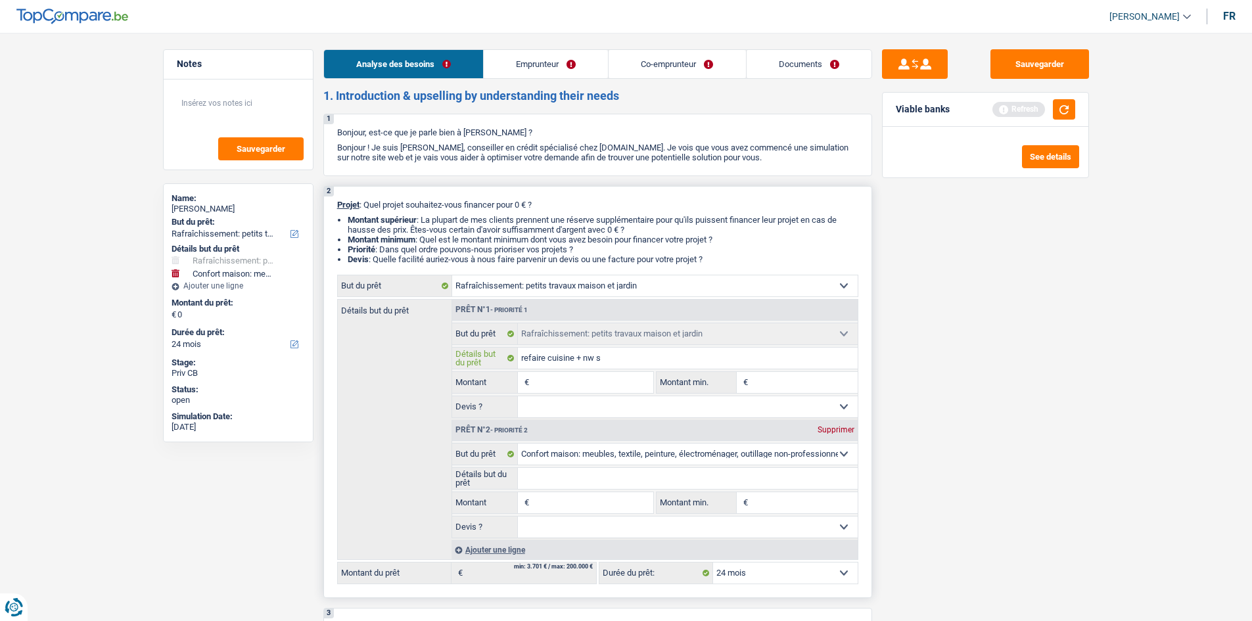
type input "refaire cuisine + nw sd"
type input "refaire cuisine + nw sdb"
click at [565, 473] on input "Détails but du prêt" at bounding box center [688, 478] width 340 height 21
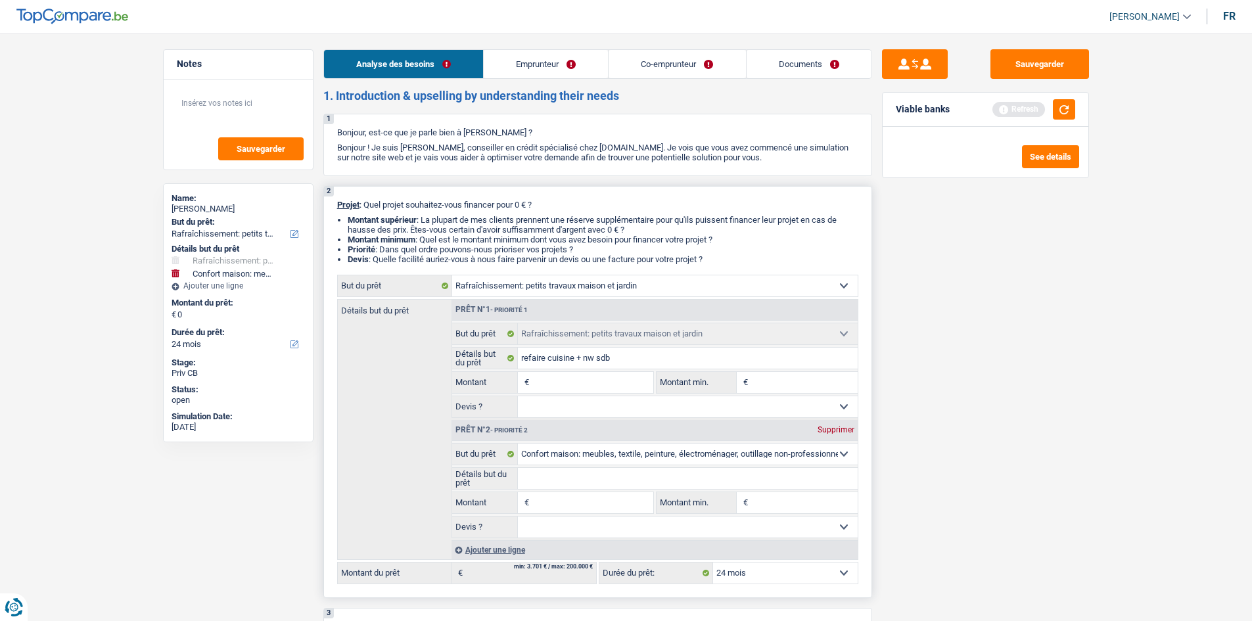
type input "a"
type input "ac"
type input "ach"
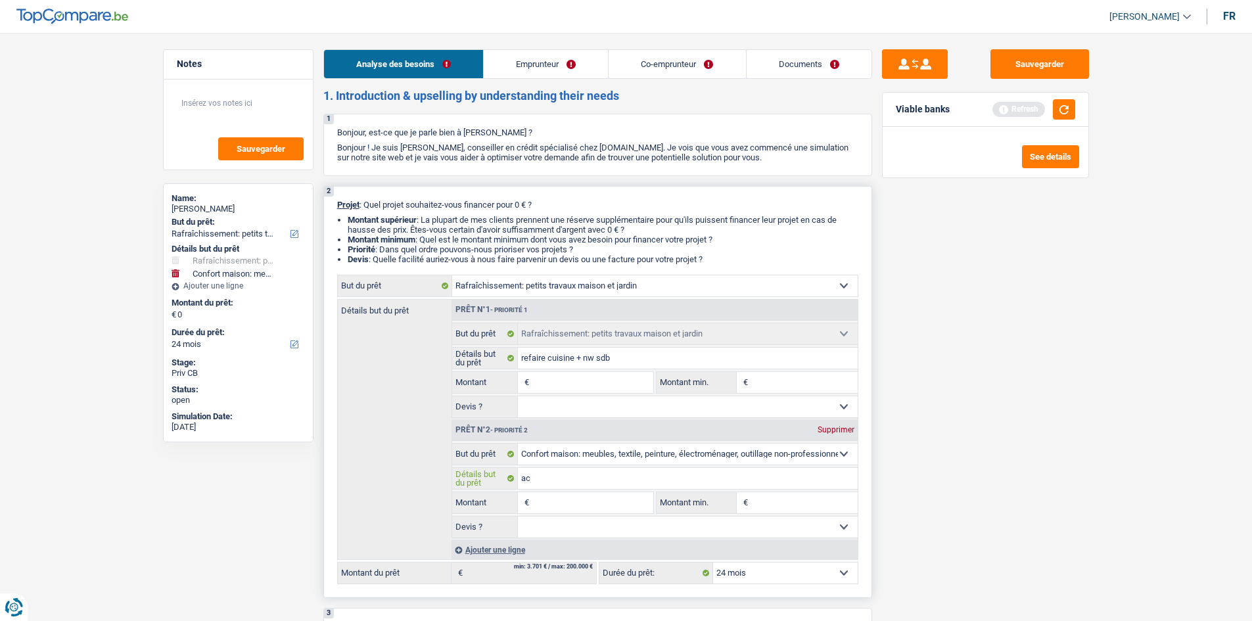
type input "ach"
type input "acha"
type input "achat"
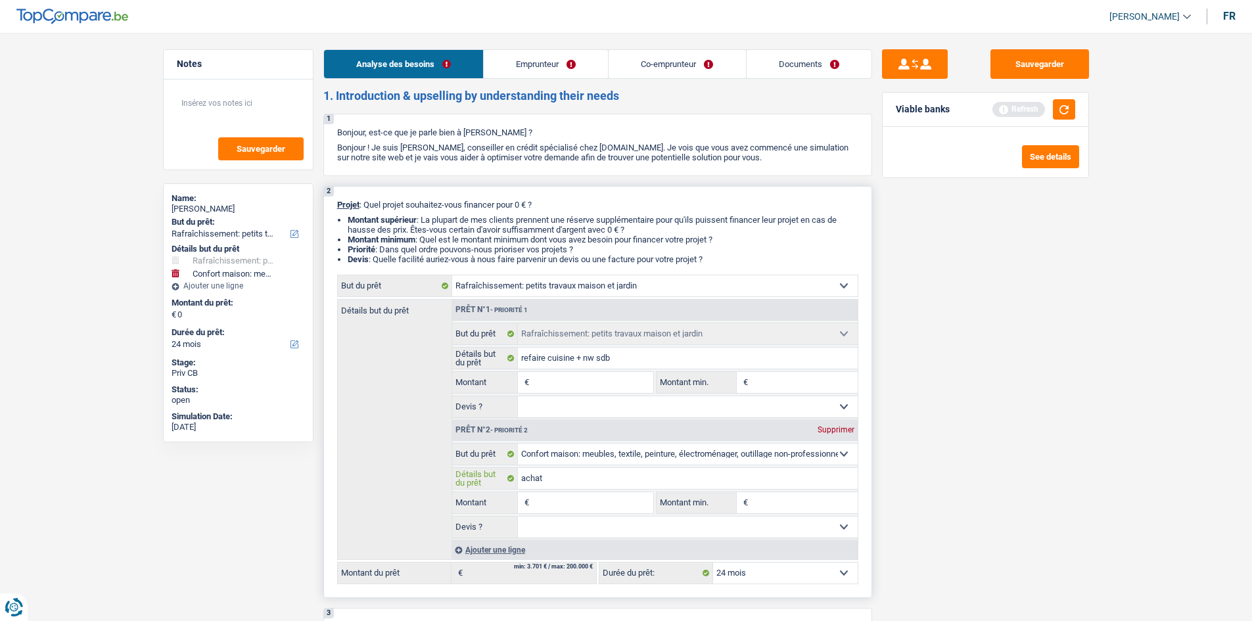
type input "achat"
type input "achat a"
type input "achat am"
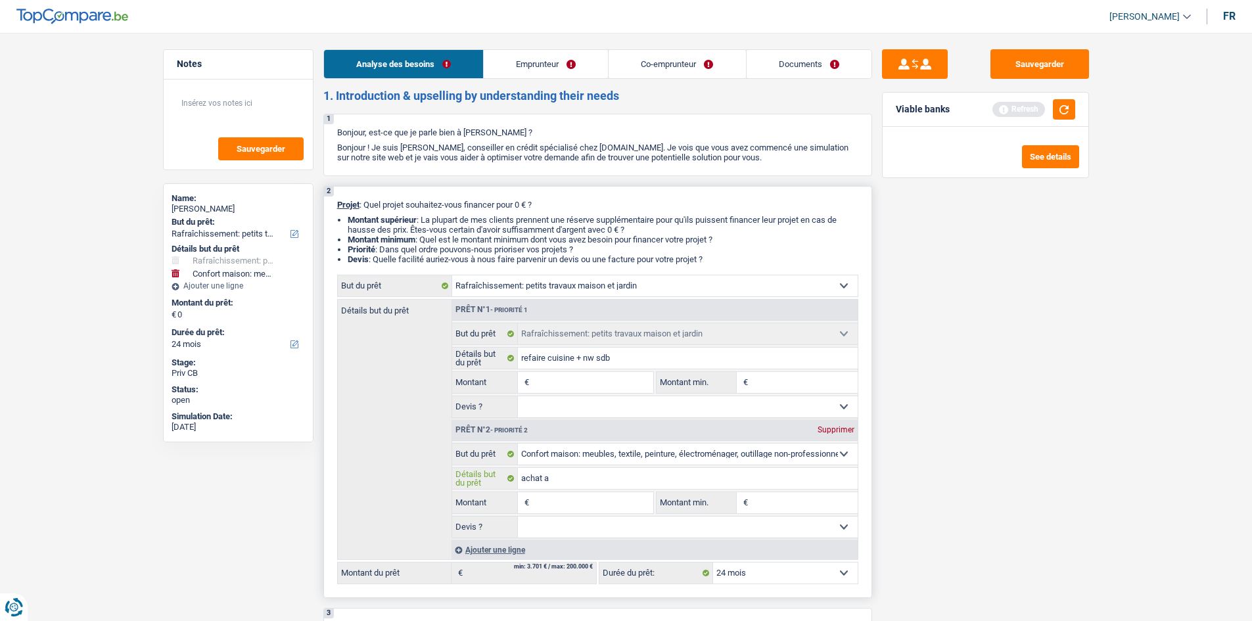
type input "achat am"
type input "achat ame"
type input "achat ameu"
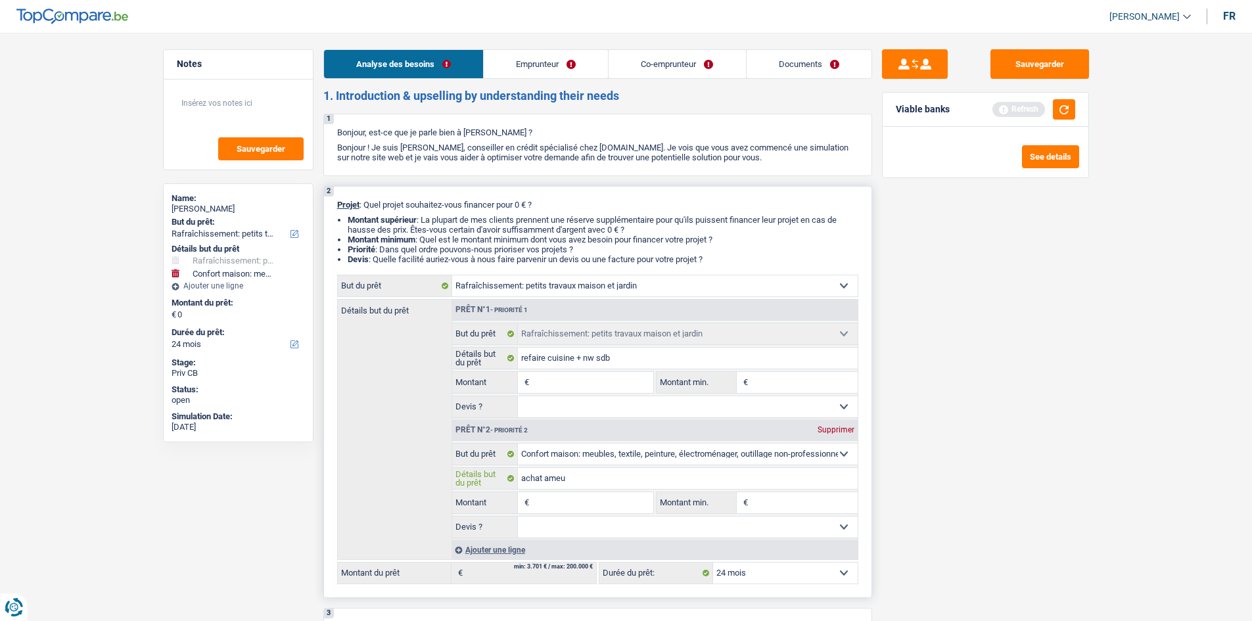
type input "achat ameub"
type input "achat ameubl"
type input "achat ameuble"
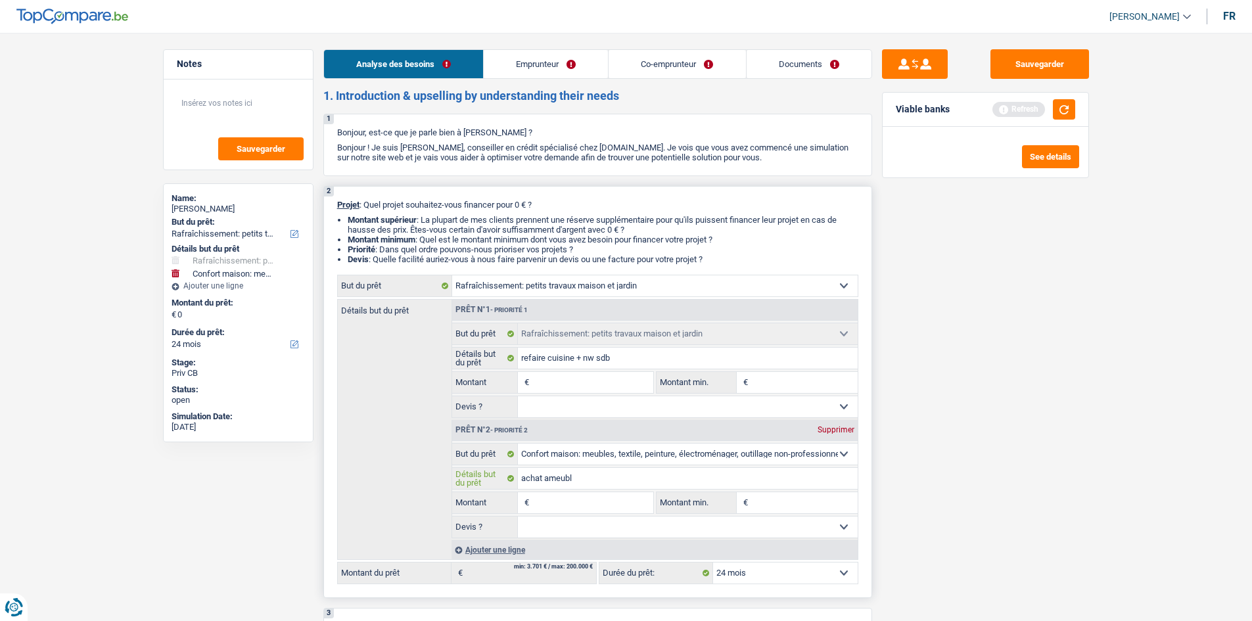
type input "achat ameuble"
type input "achat ameublem"
type input "achat ameubleme"
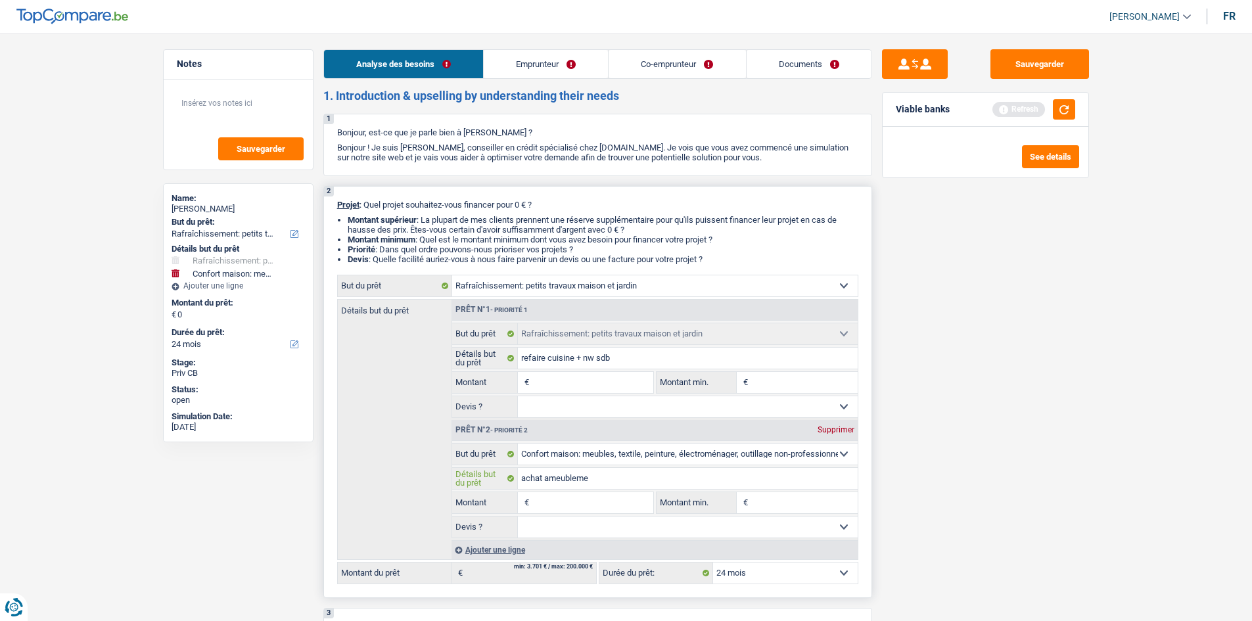
type input "achat ameublemen"
type input "achat ameublement"
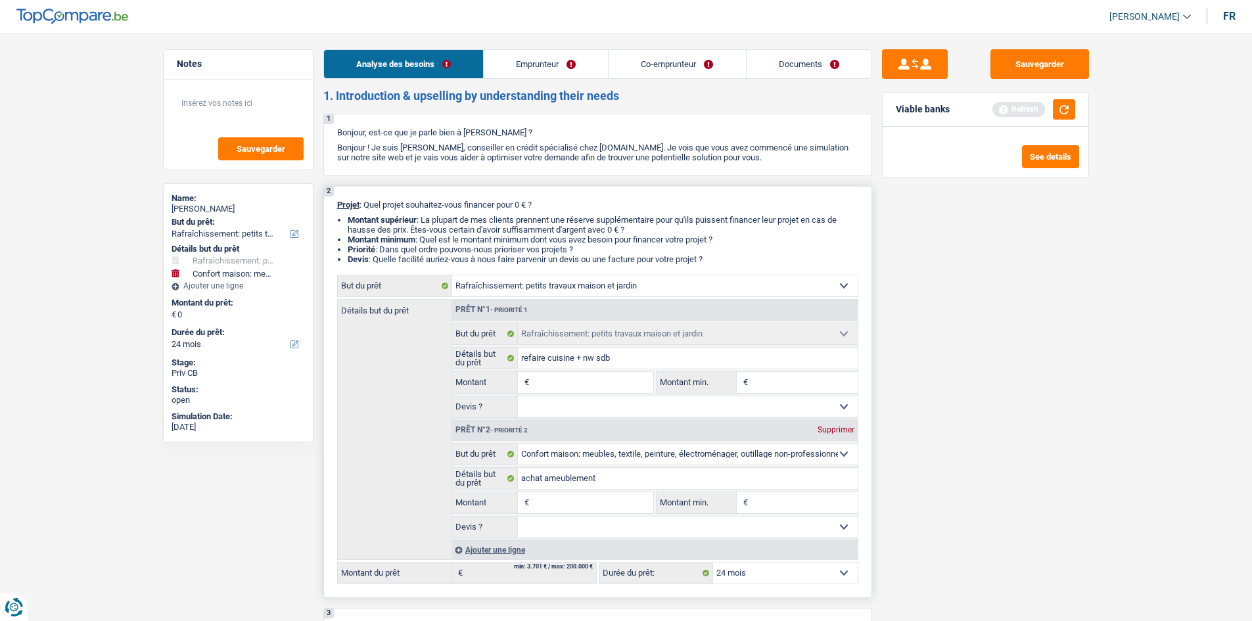
click at [559, 506] on input "Montant" at bounding box center [592, 502] width 120 height 21
click at [579, 381] on input "Montant" at bounding box center [592, 382] width 120 height 21
click at [553, 386] on input "Montant" at bounding box center [592, 382] width 120 height 21
type input "3"
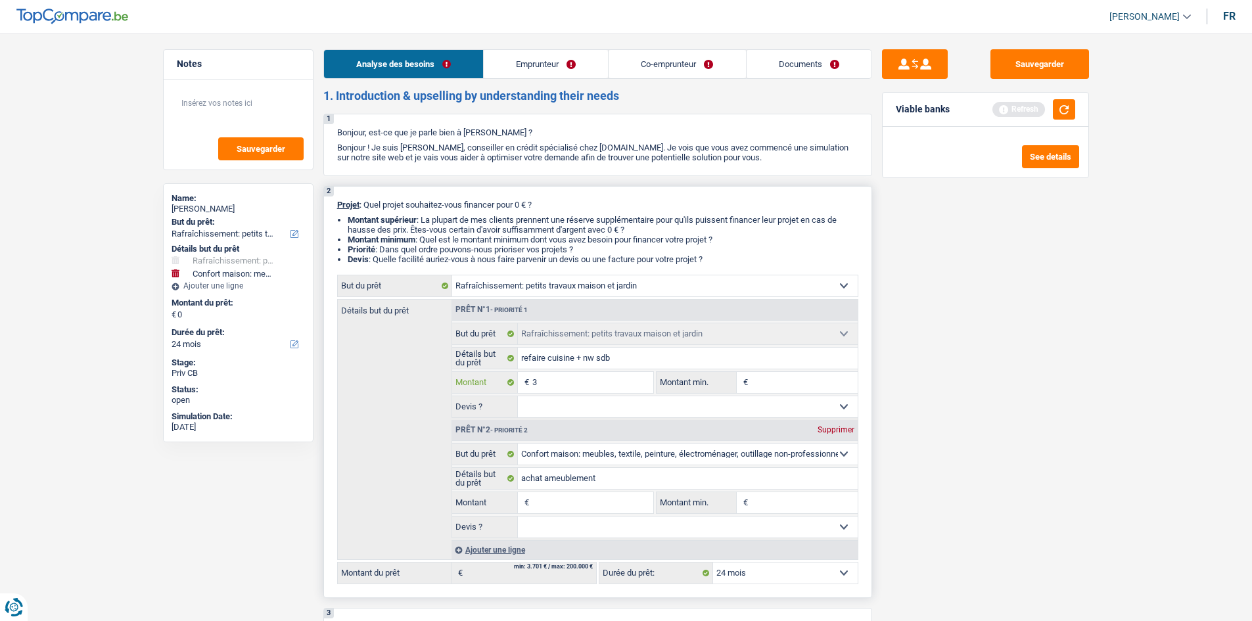
type input "30"
click at [553, 383] on input "30" at bounding box center [592, 382] width 120 height 21
type input "300"
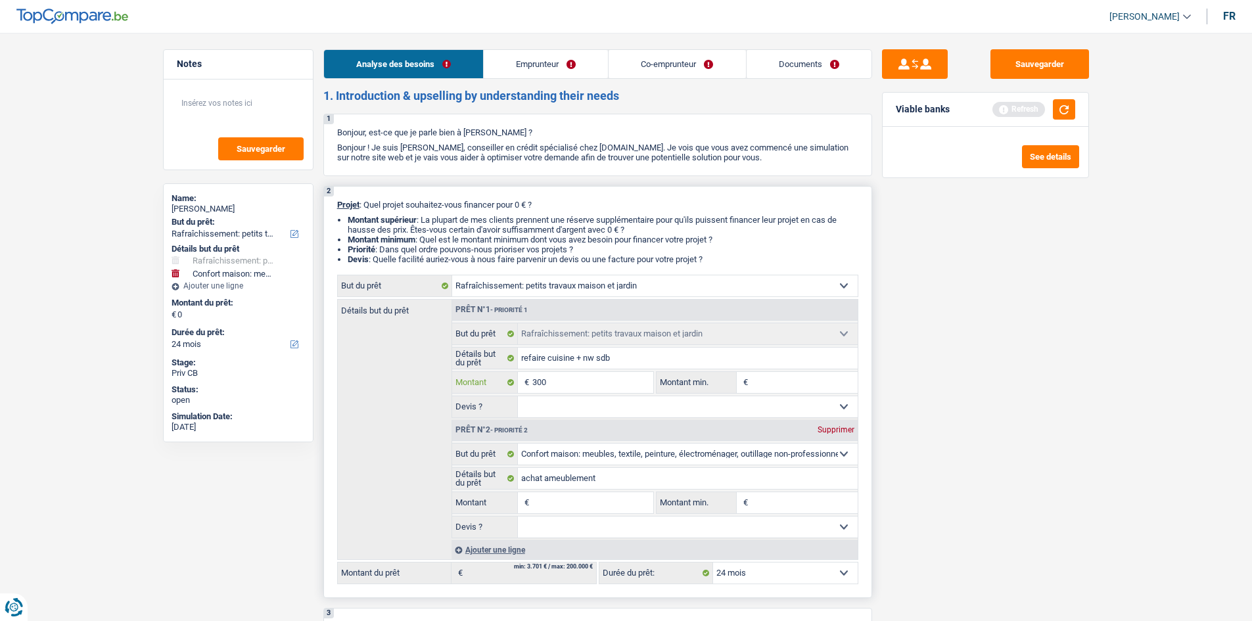
type input "3.000"
type input "30.000"
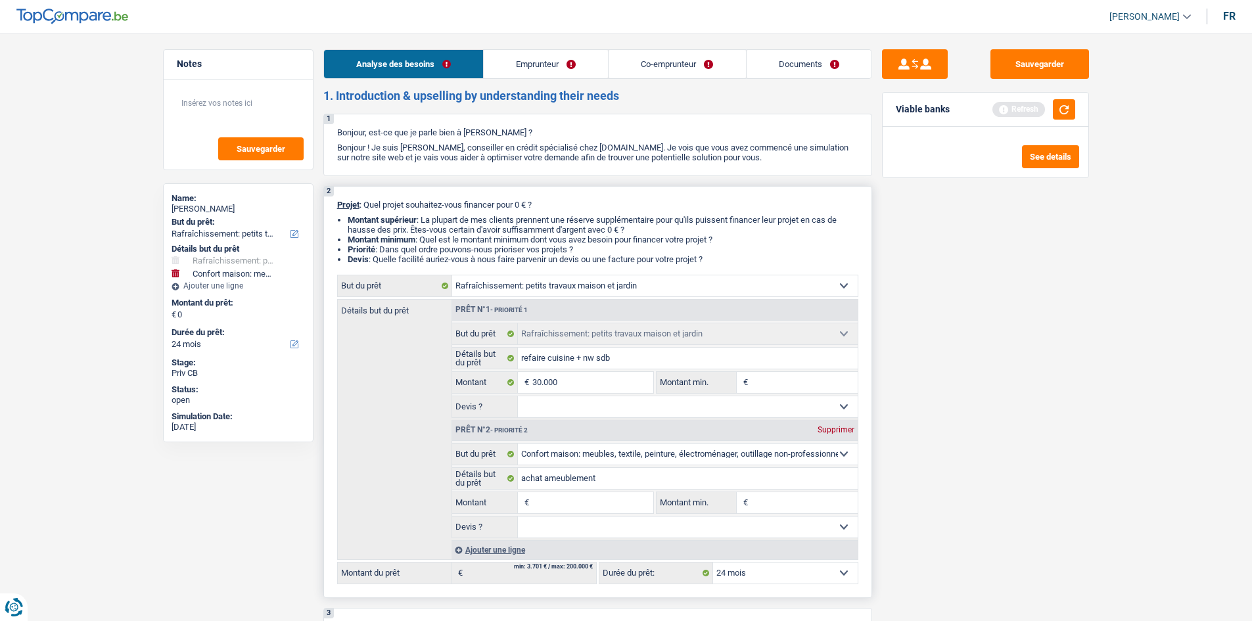
type input "30.000"
click at [579, 501] on input "Montant" at bounding box center [592, 502] width 120 height 21
select select "120"
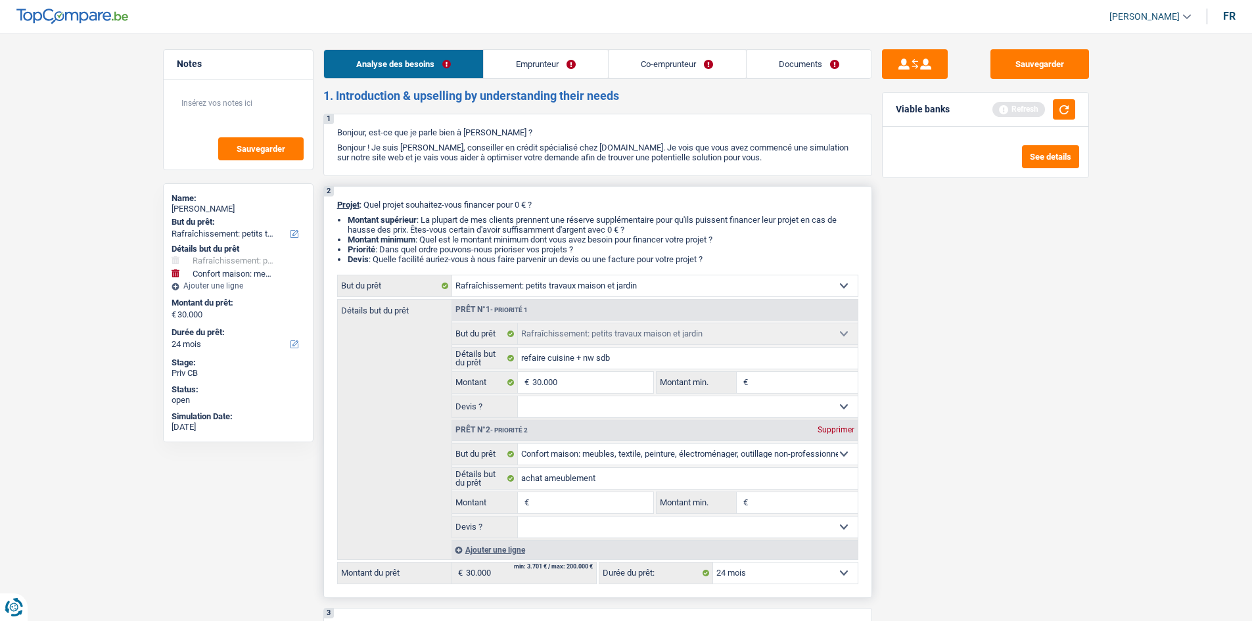
select select "120"
type input "2"
type input "20"
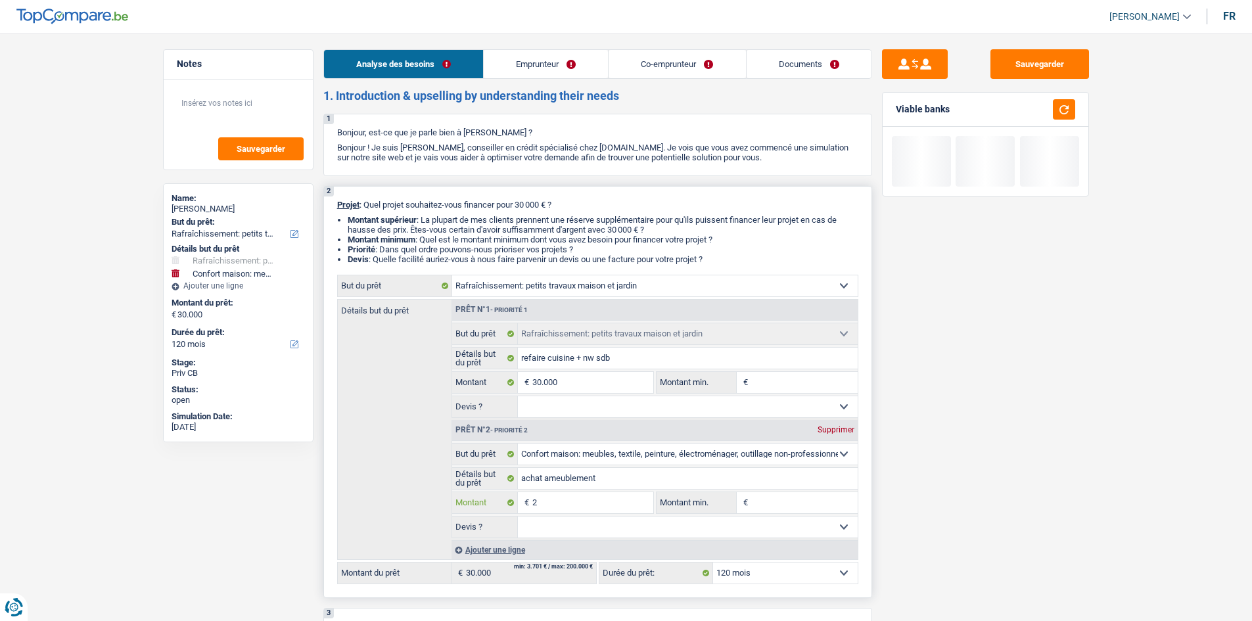
type input "20"
type input "200"
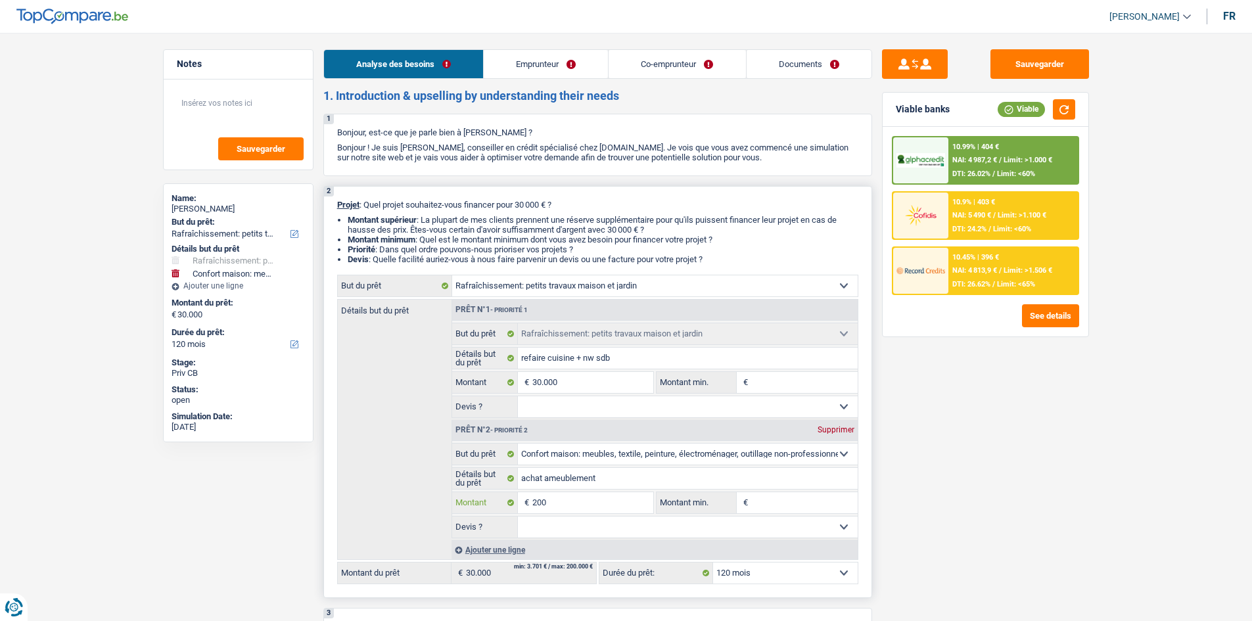
type input "2.000"
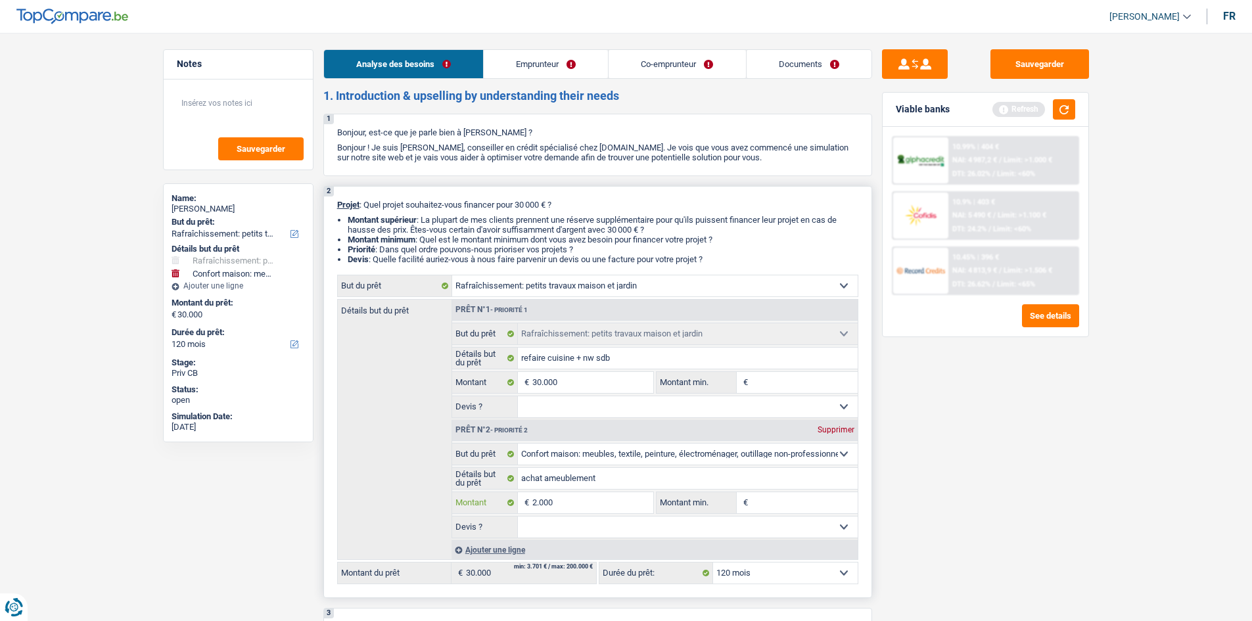
type input "20.000"
type input "50.000"
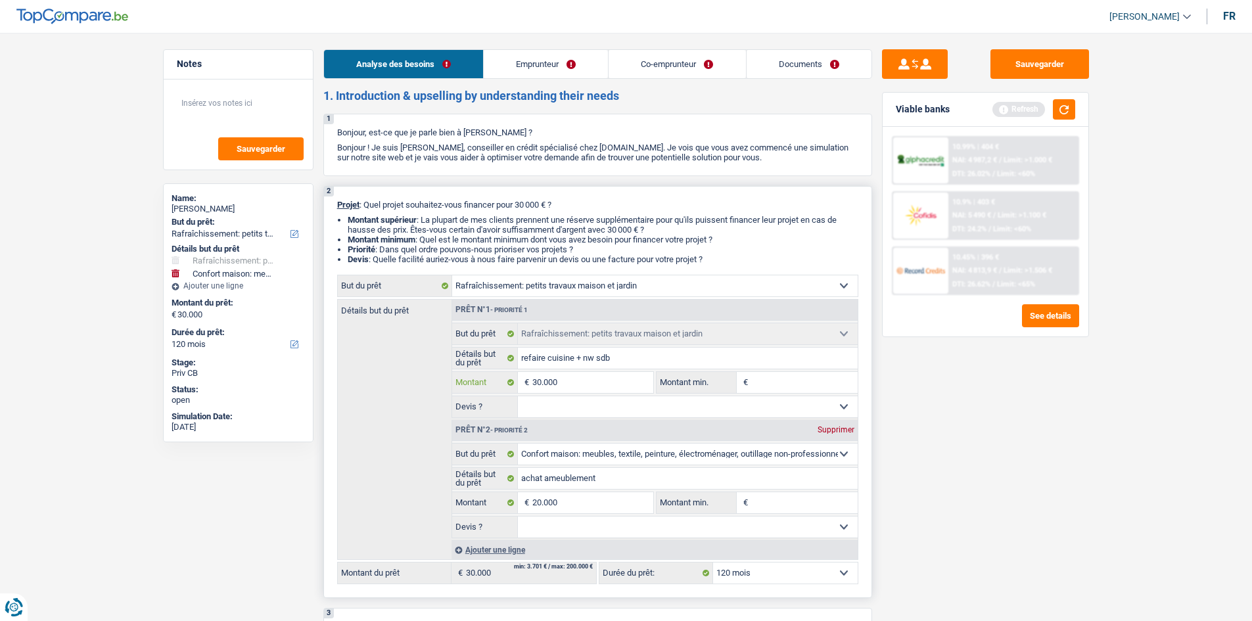
type input "50.000"
select select "144"
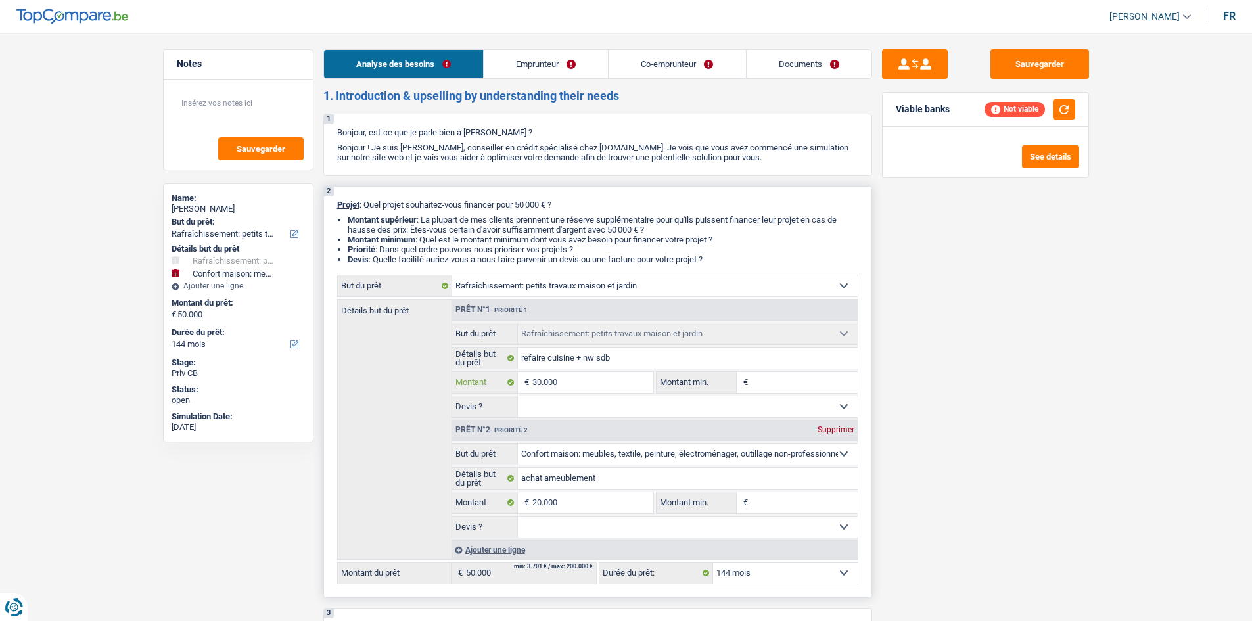
type input "3.000"
type input "300"
type input "30"
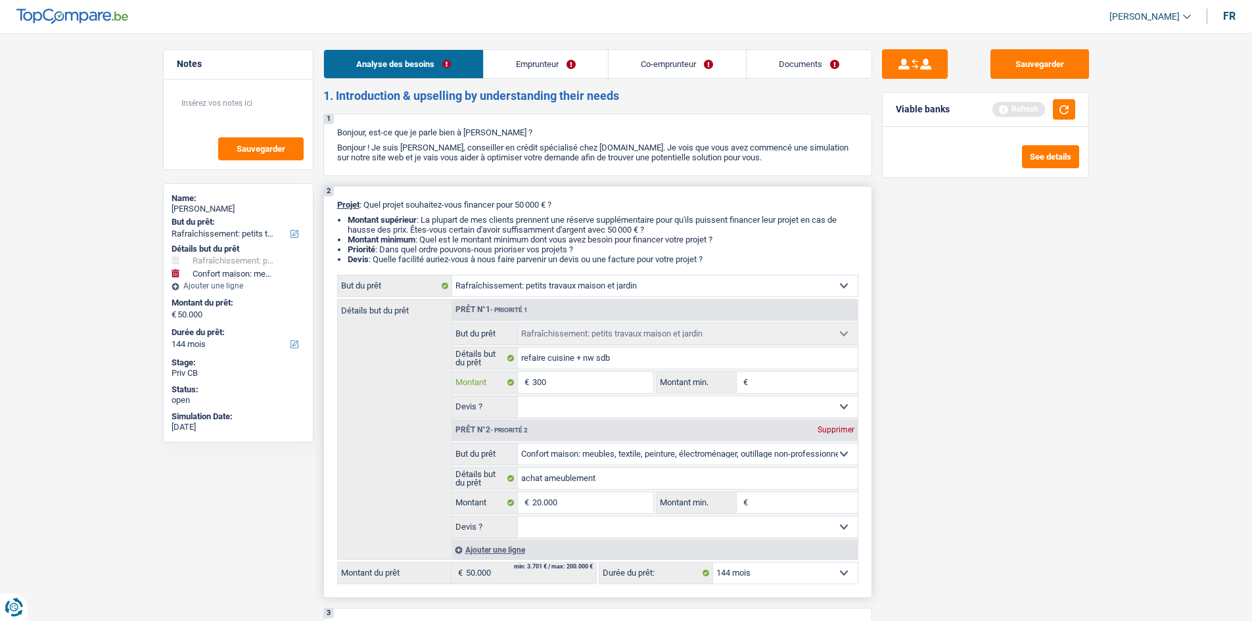
type input "30"
type input "3"
type input "4"
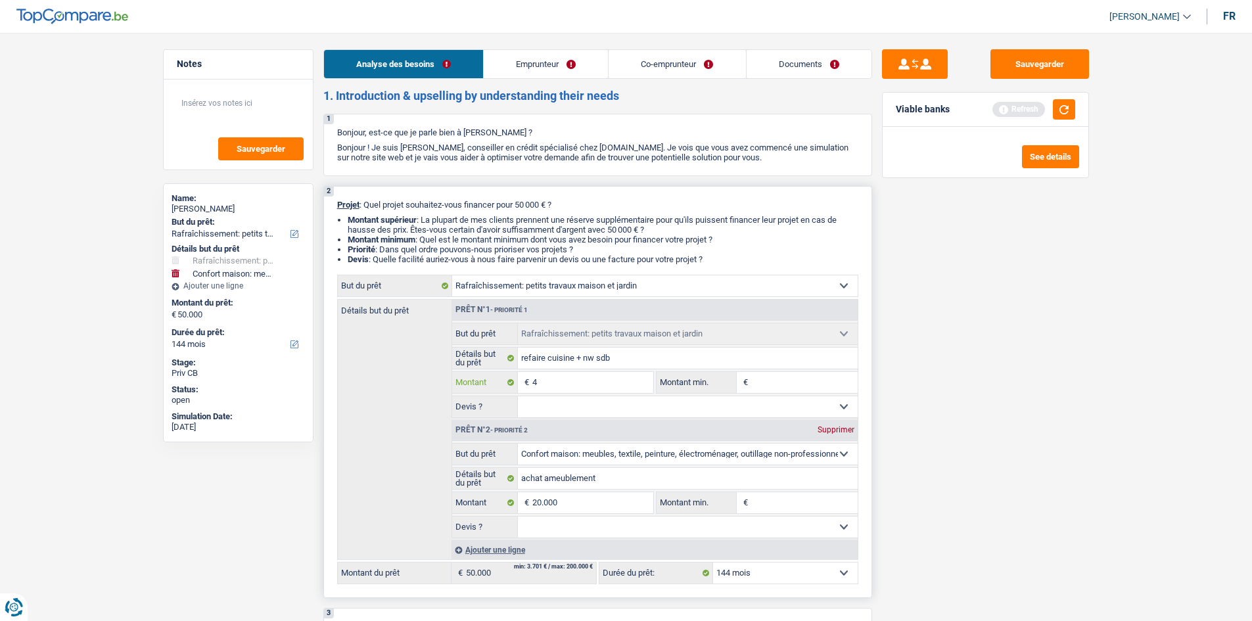
type input "40"
type input "400"
type input "4.000"
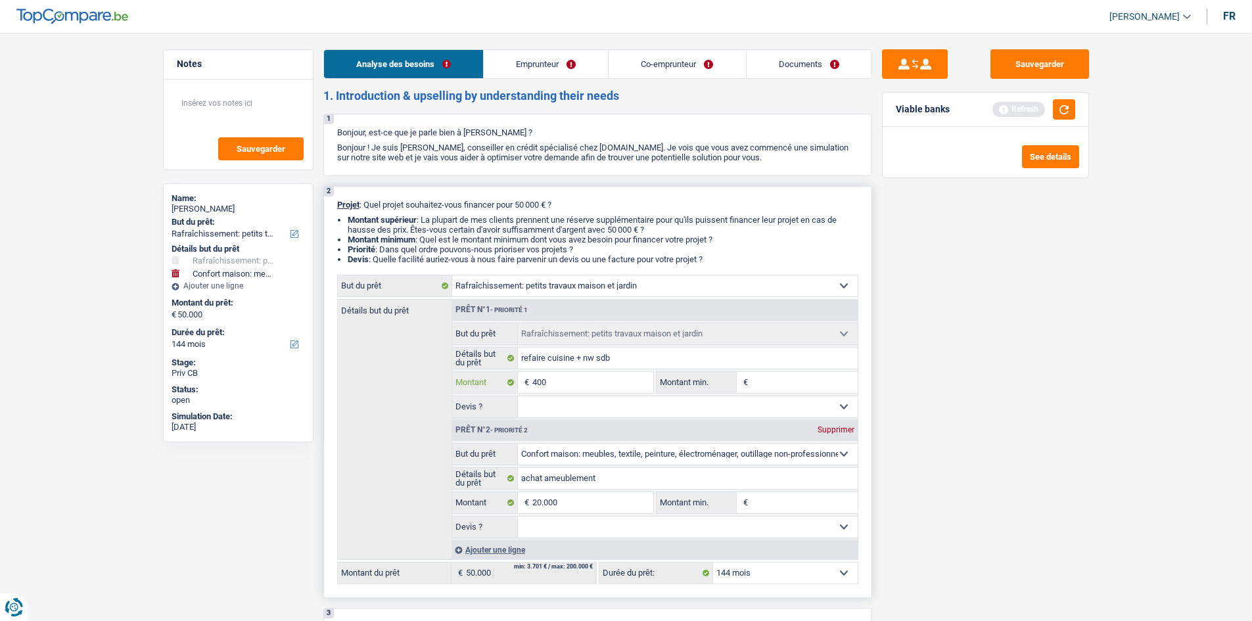
type input "4.000"
type input "40.000"
type input "60.000"
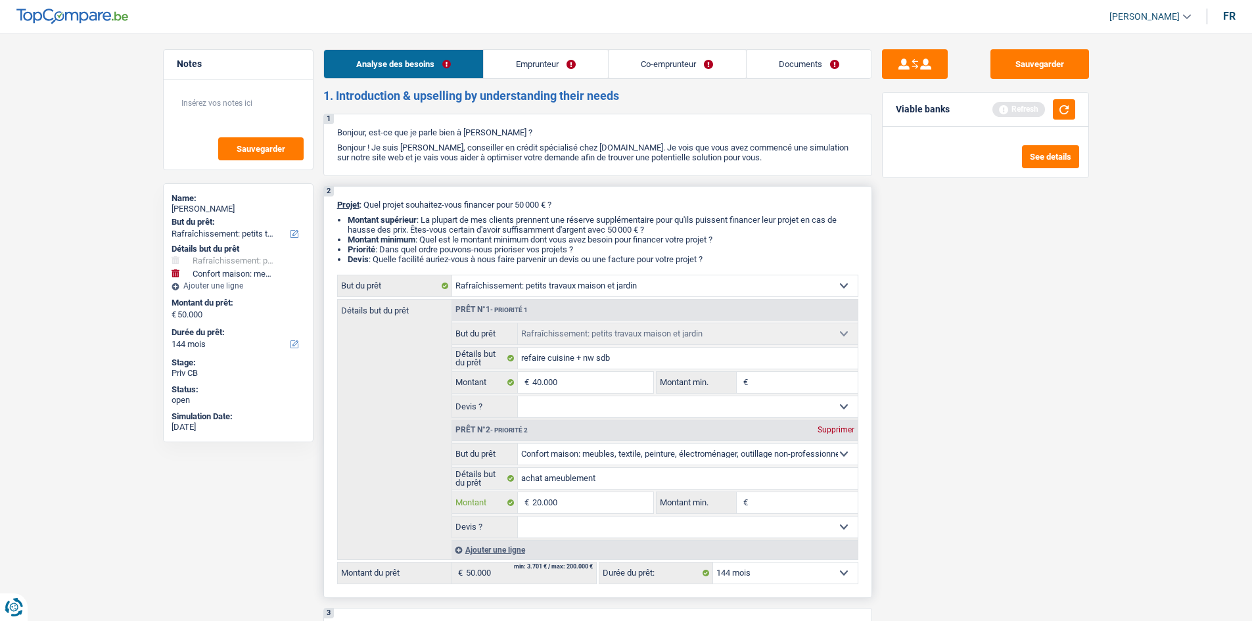
type input "60.000"
click at [614, 508] on input "20.000" at bounding box center [592, 502] width 120 height 21
type input "2.000"
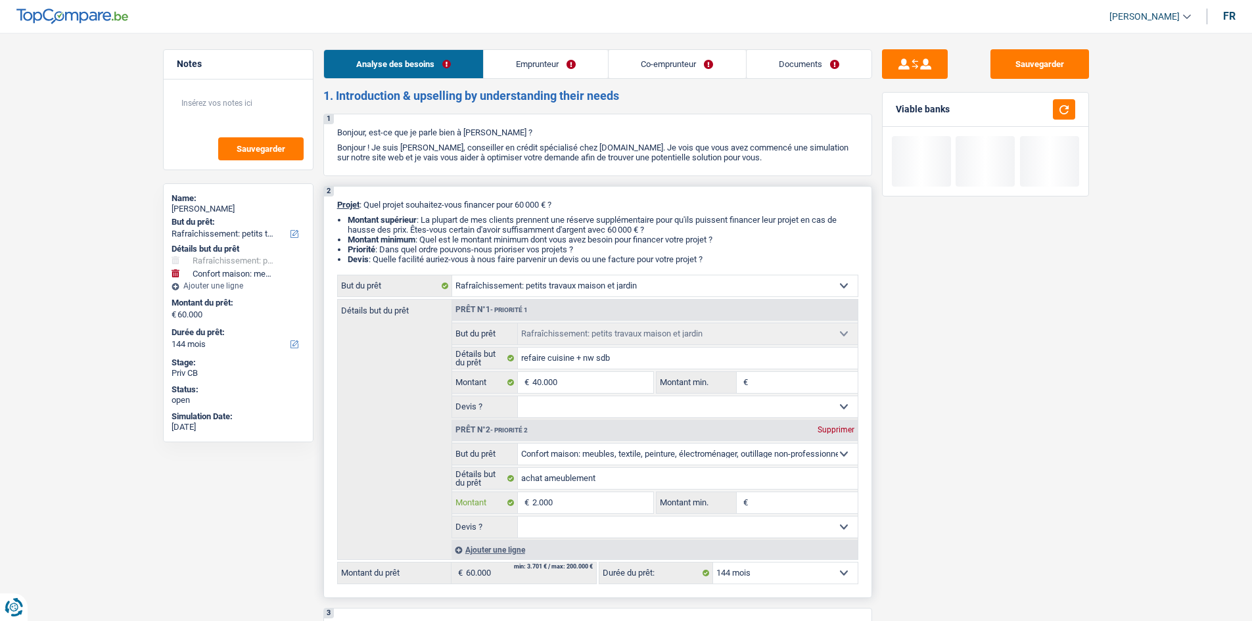
type input "200"
type input "20"
type input "2"
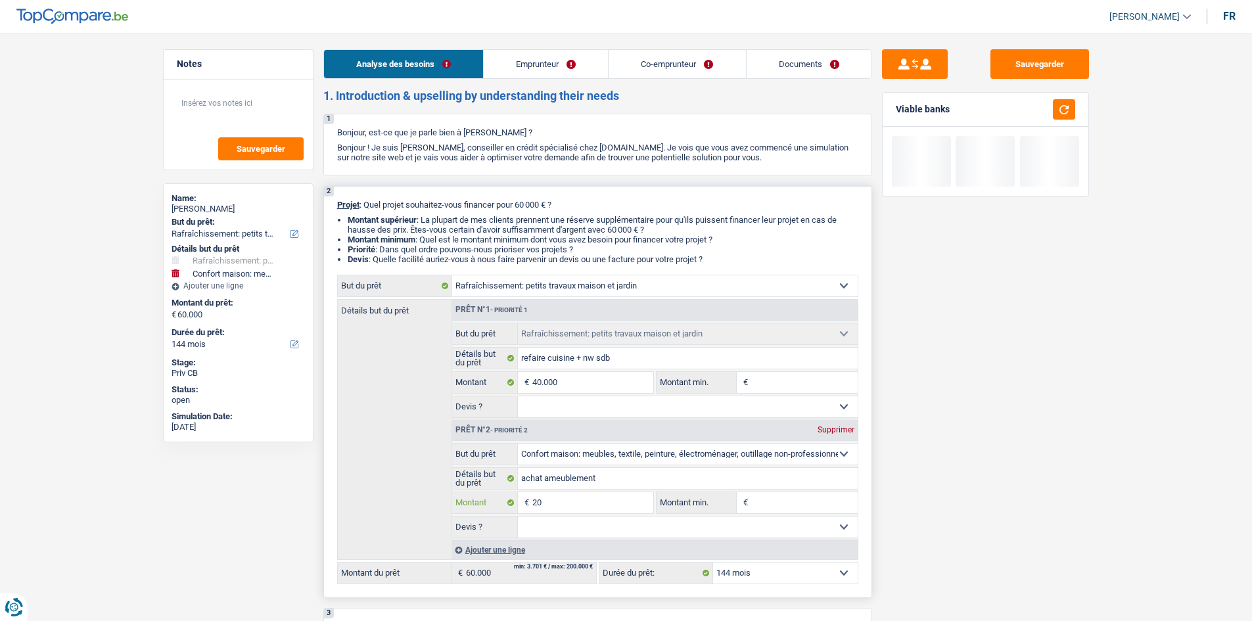
type input "2"
type input "1"
type input "10"
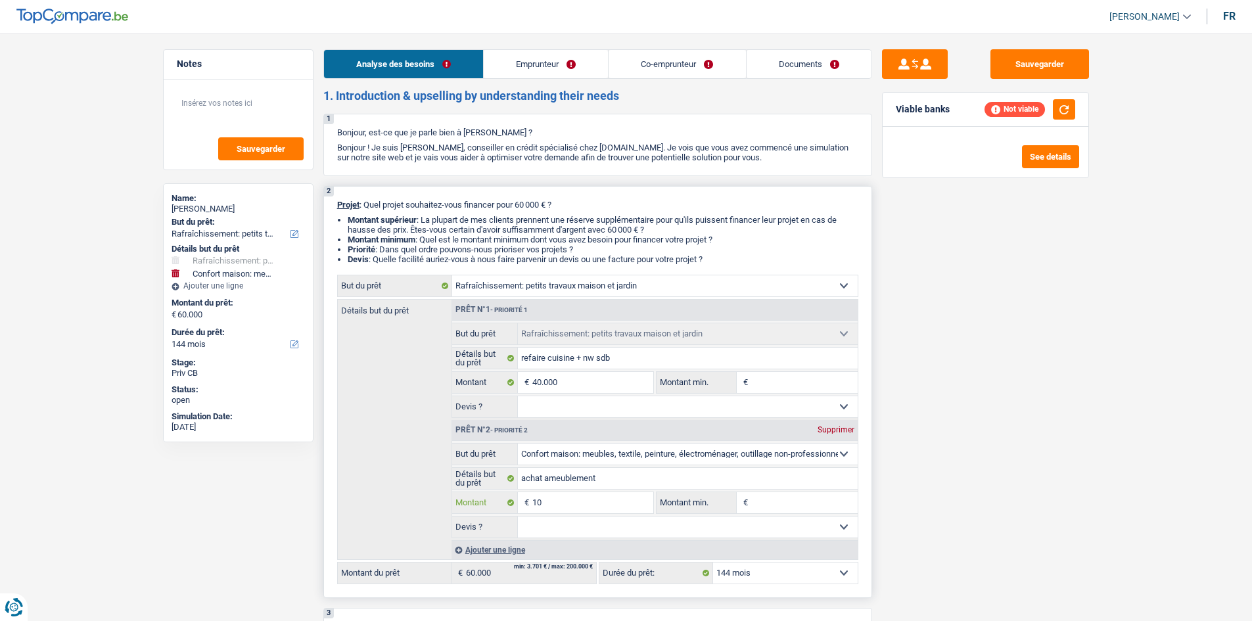
type input "100"
type input "1.000"
type input "10.000"
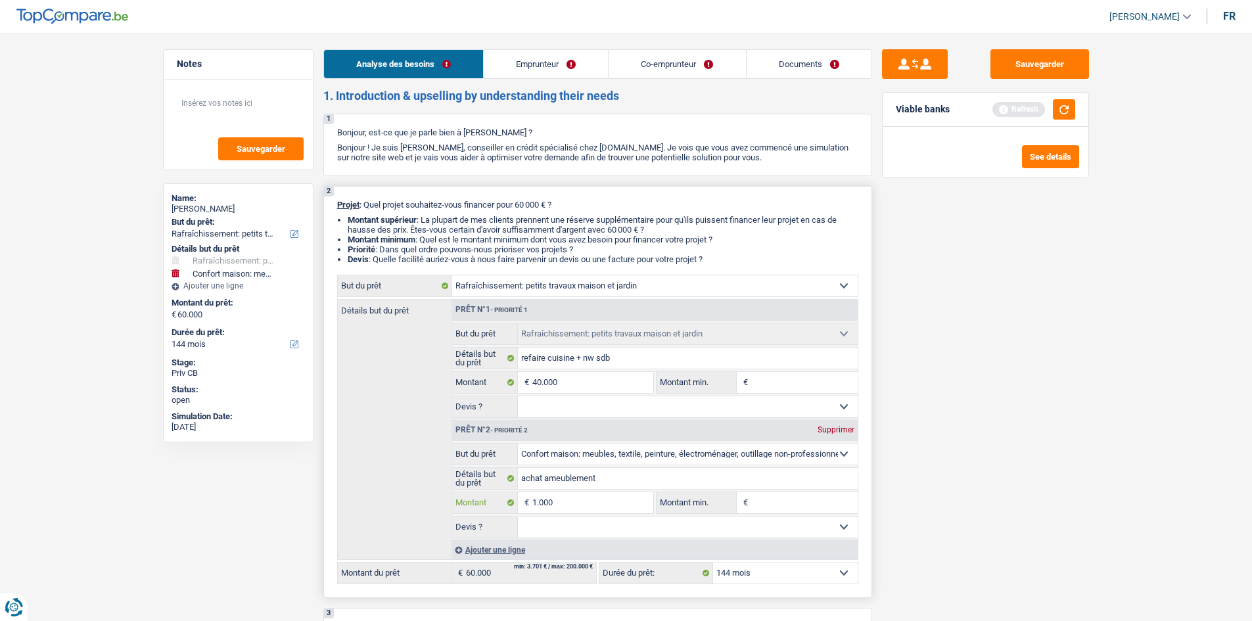
type input "10.000"
type input "50.000"
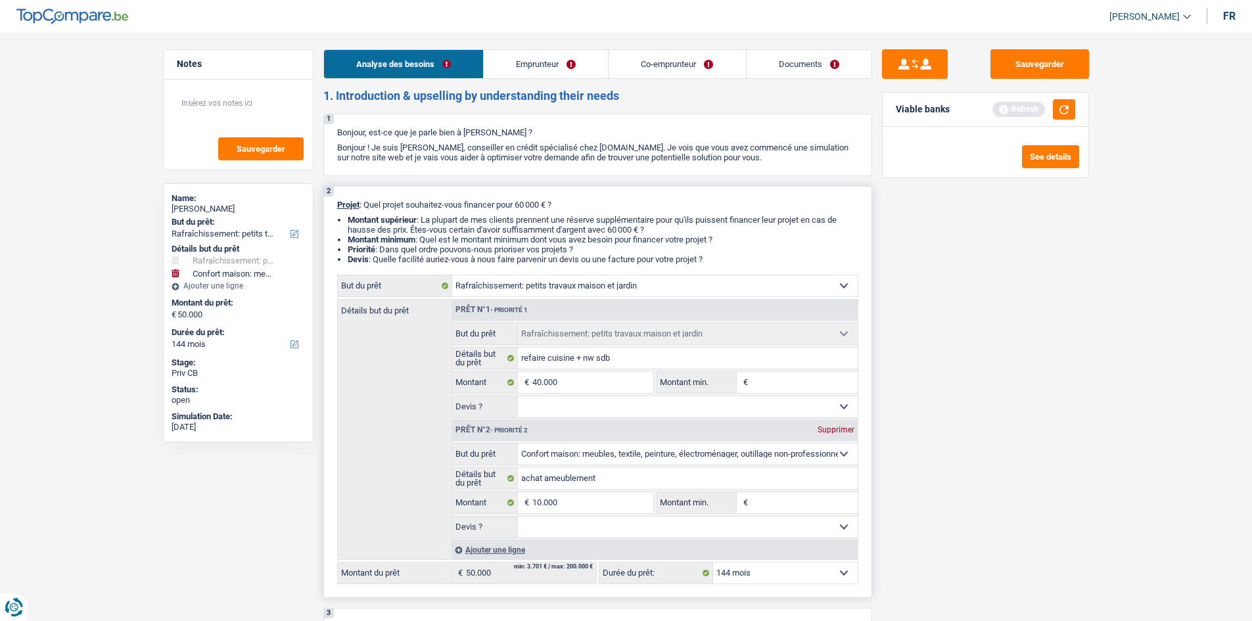
click at [796, 394] on fieldset "Confort maison: meubles, textile, peinture, électroménager, outillage non-profe…" at bounding box center [654, 370] width 405 height 95
click at [790, 380] on input "Montant min." at bounding box center [804, 382] width 106 height 21
type input "3"
type input "35"
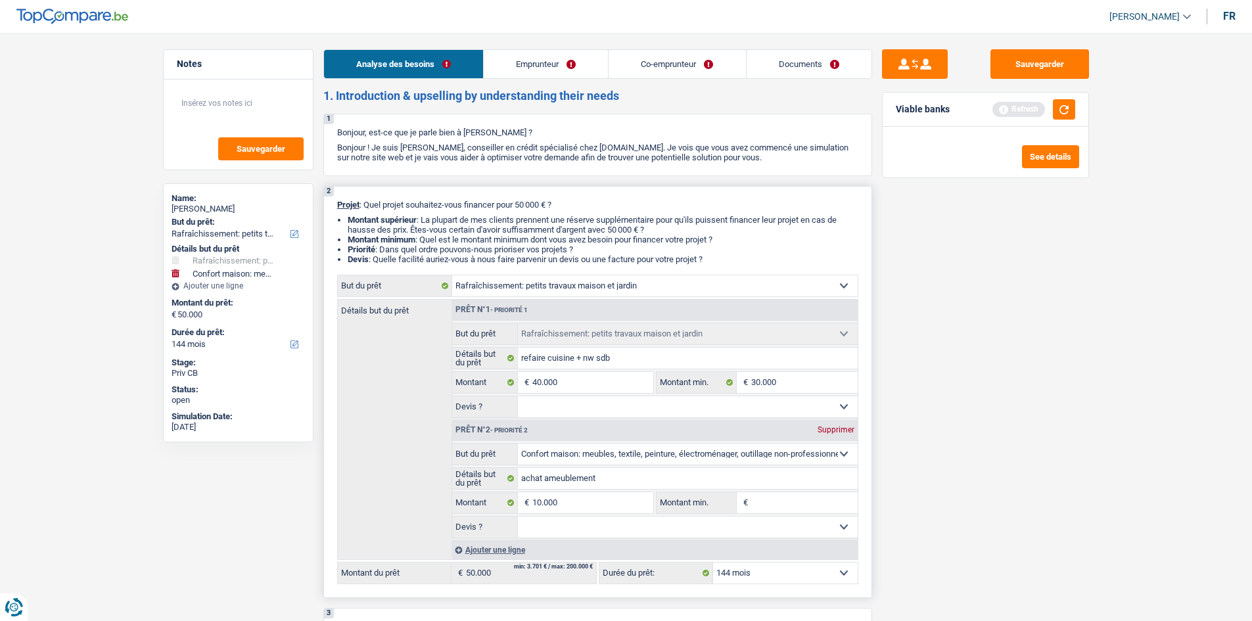
click at [671, 408] on select "Oui Non Non répondu Sélectionner une option" at bounding box center [688, 406] width 340 height 21
click at [518, 396] on select "Oui Non Non répondu Sélectionner une option" at bounding box center [688, 406] width 340 height 21
click at [767, 496] on input "Montant min." at bounding box center [804, 502] width 106 height 21
click at [959, 504] on div "Sauvegarder Viable banks Refresh See details" at bounding box center [985, 322] width 227 height 547
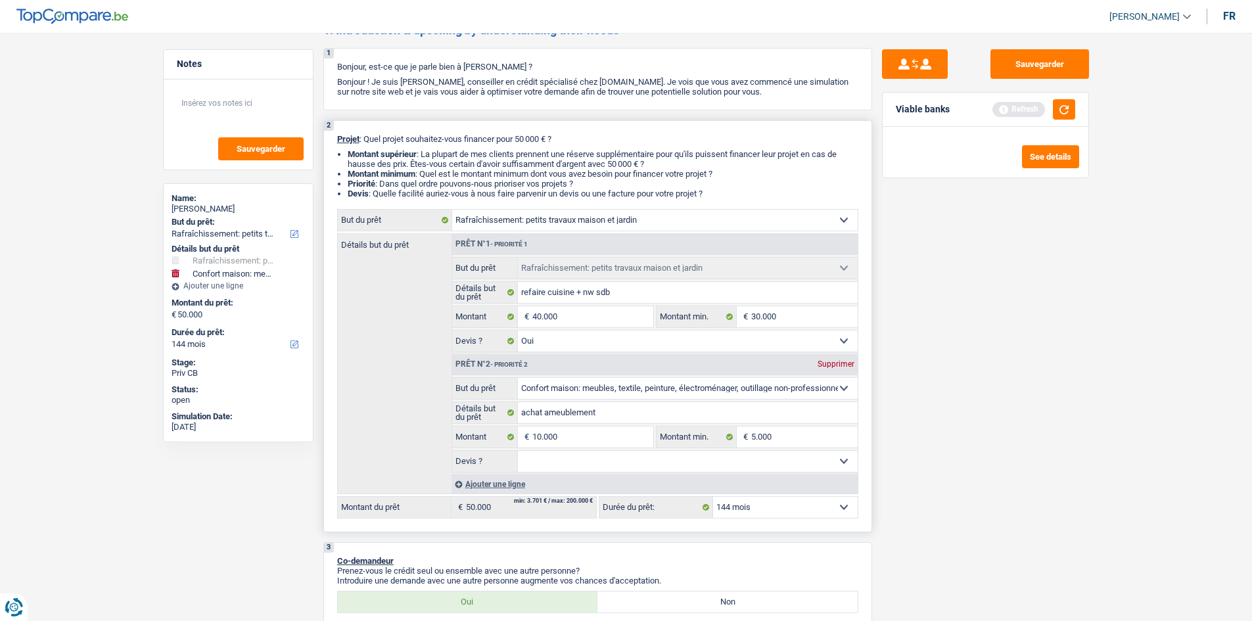
scroll to position [328, 0]
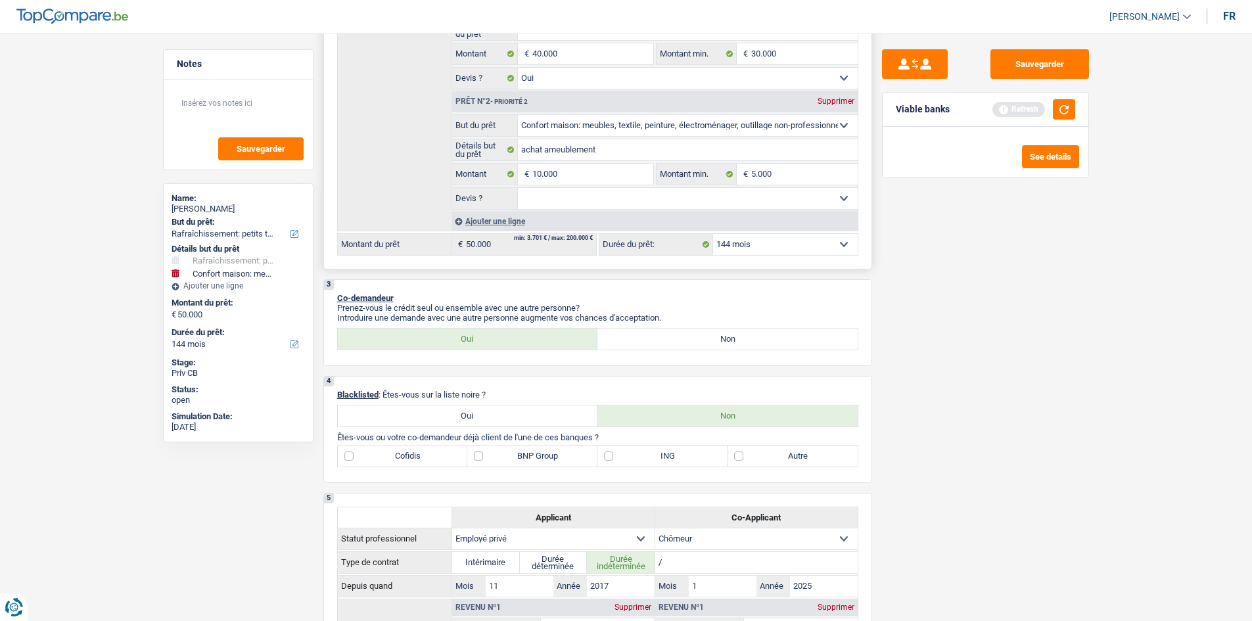
click at [767, 252] on select "12 mois 18 mois 24 mois 30 mois 36 mois 42 mois 48 mois 60 mois 72 mois 84 mois…" at bounding box center [785, 244] width 145 height 21
click at [713, 234] on select "12 mois 18 mois 24 mois 30 mois 36 mois 42 mois 48 mois 60 mois 72 mois 84 mois…" at bounding box center [785, 244] width 145 height 21
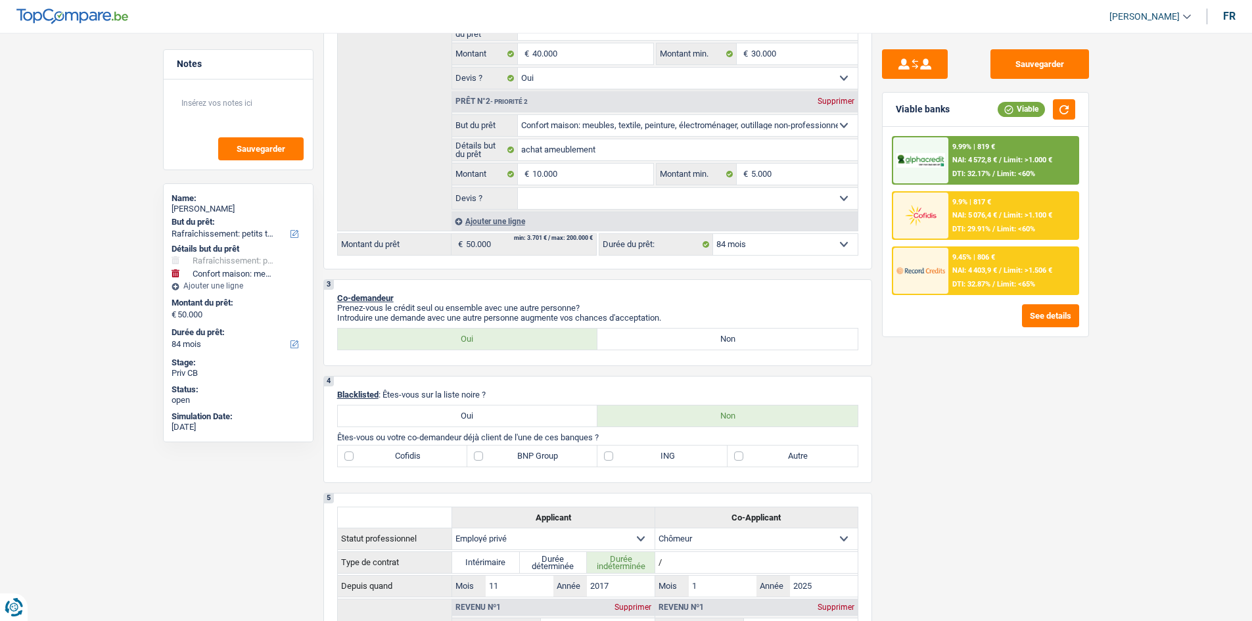
click at [944, 162] on img at bounding box center [920, 160] width 49 height 15
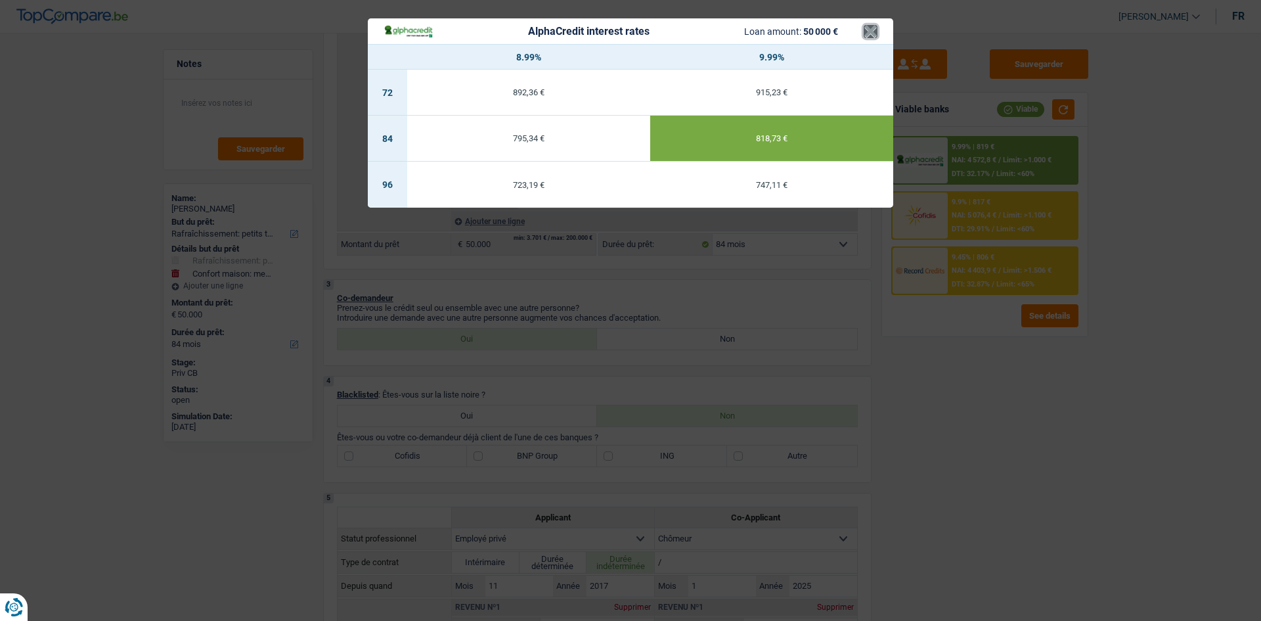
click at [867, 34] on button "×" at bounding box center [871, 31] width 14 height 13
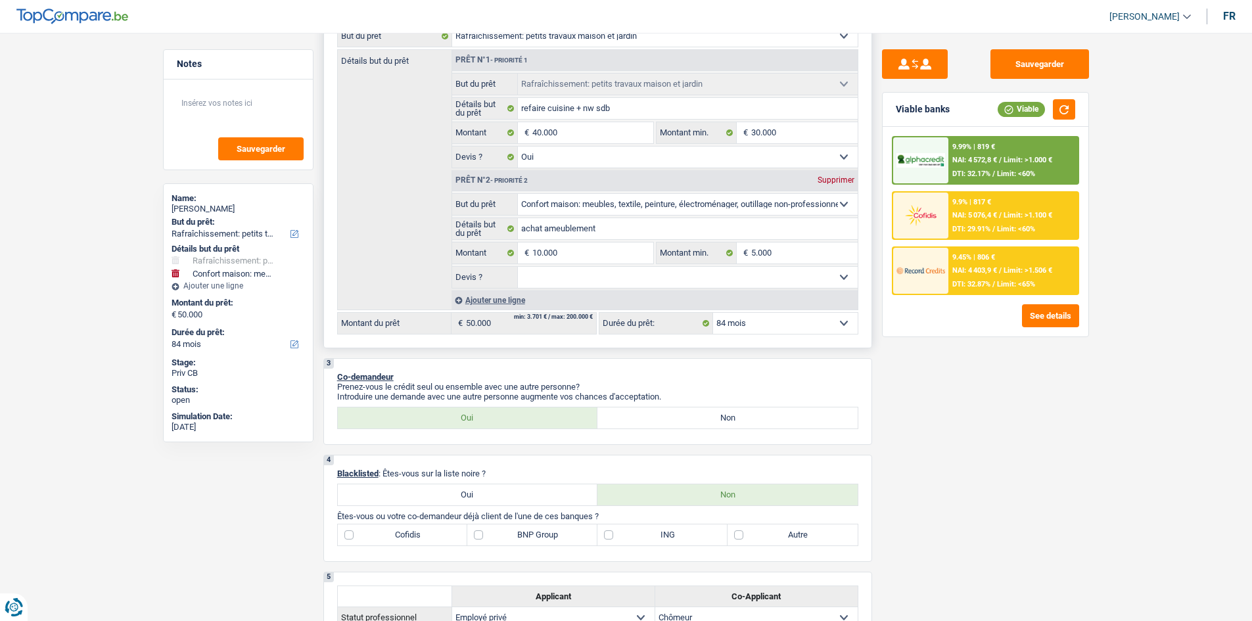
scroll to position [0, 0]
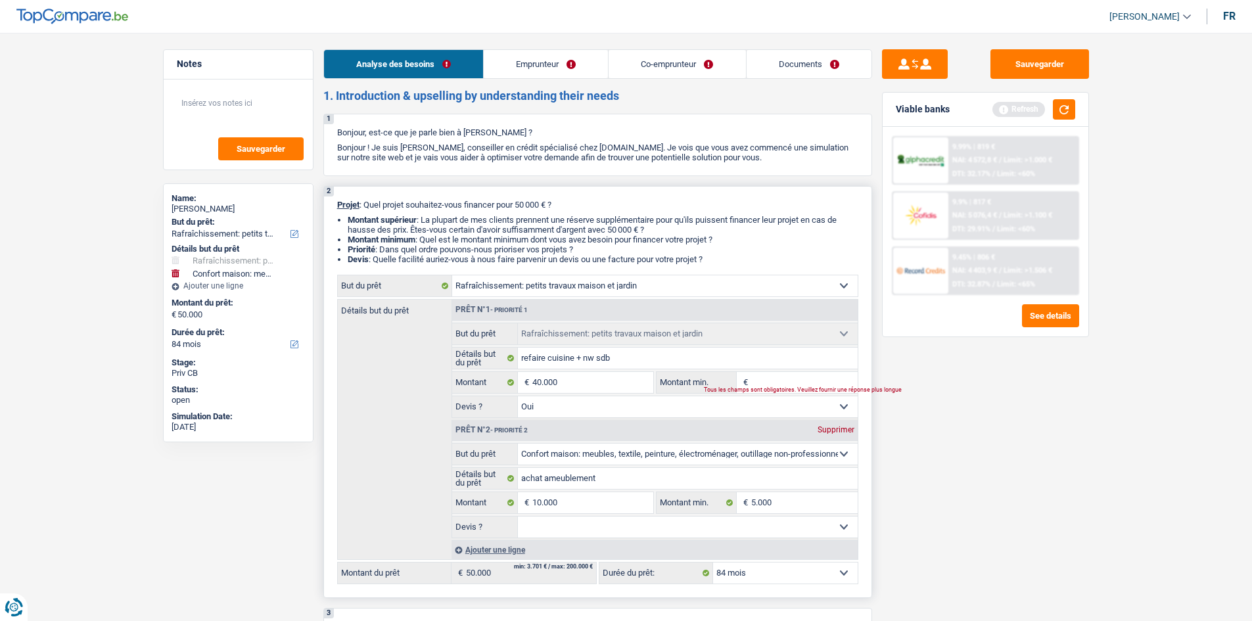
click at [577, 281] on select "Confort maison: meubles, textile, peinture, électroménager, outillage non-profe…" at bounding box center [654, 285] width 405 height 21
click at [452, 275] on select "Confort maison: meubles, textile, peinture, électroménager, outillage non-profe…" at bounding box center [654, 285] width 405 height 21
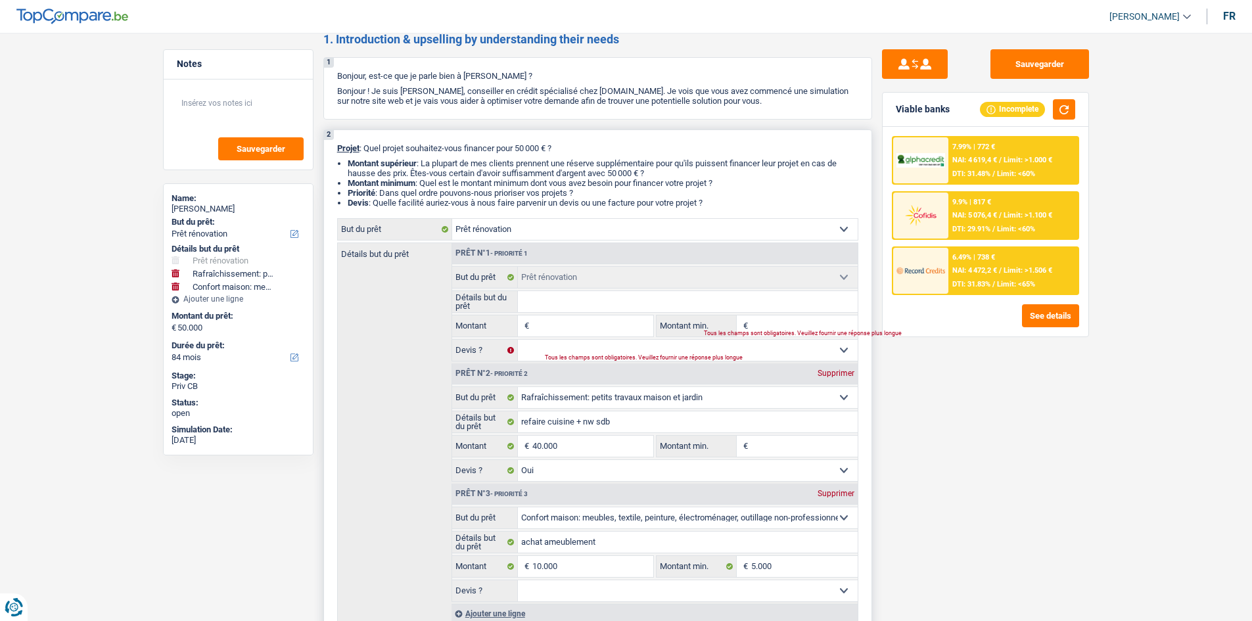
scroll to position [131, 0]
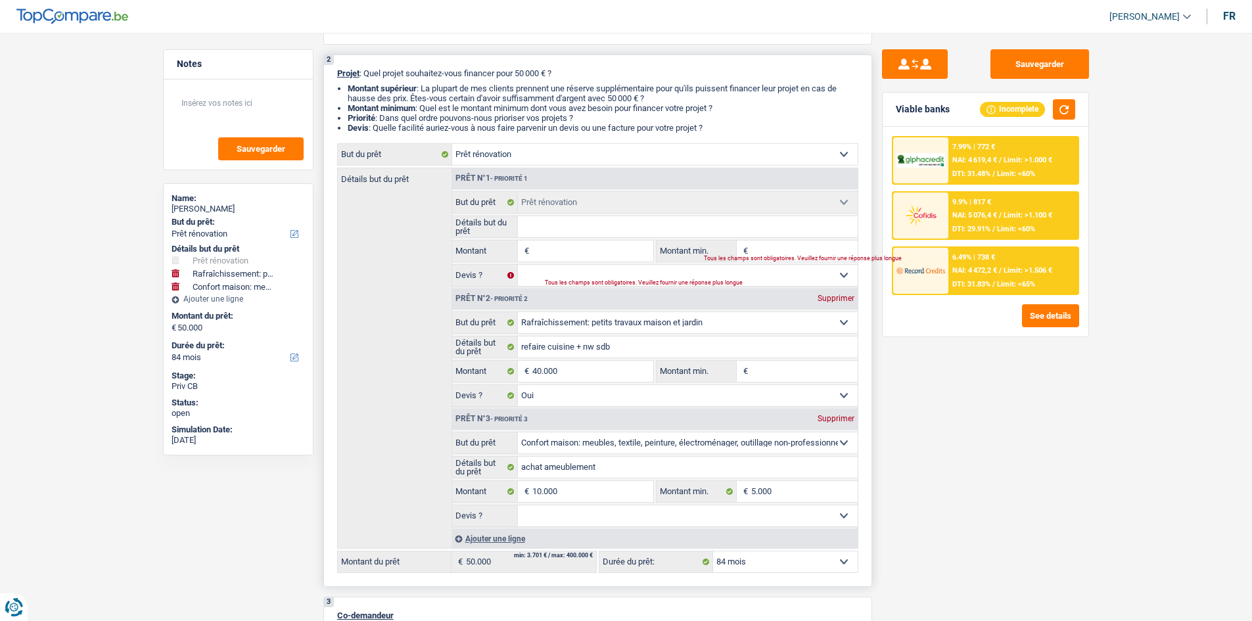
click at [832, 420] on div "Supprimer" at bounding box center [835, 419] width 43 height 8
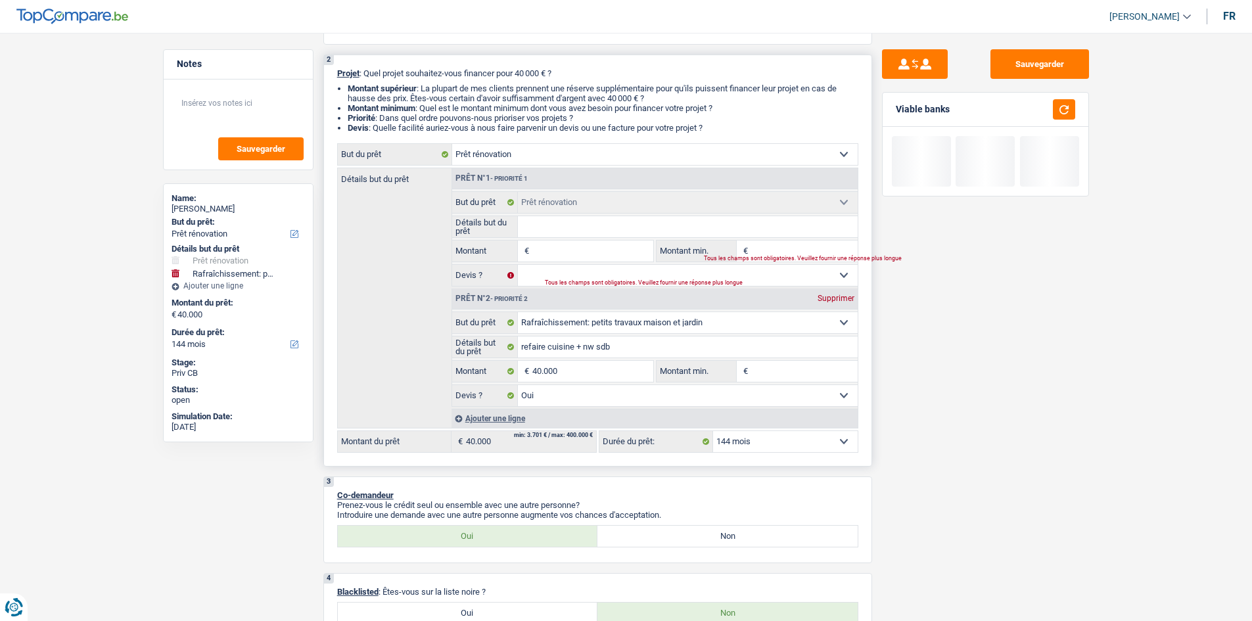
drag, startPoint x: 557, startPoint y: 221, endPoint x: 553, endPoint y: 227, distance: 7.5
click at [556, 221] on input "Détails but du prêt" at bounding box center [688, 226] width 340 height 21
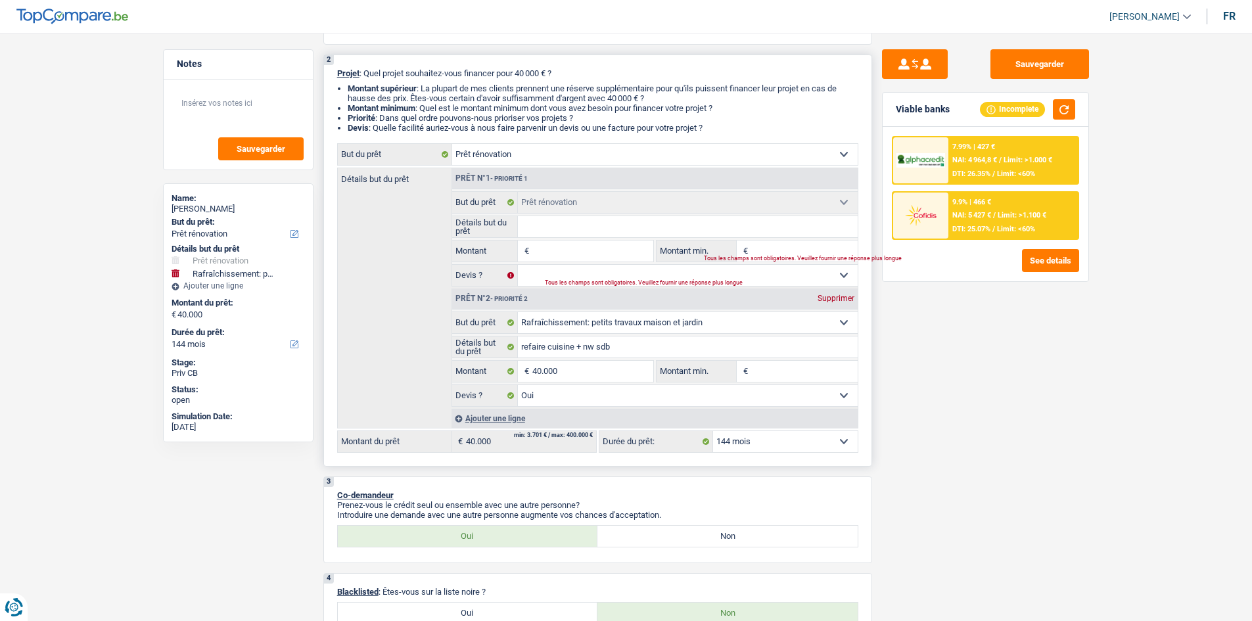
click at [543, 223] on input "Détails but du prêt" at bounding box center [688, 226] width 340 height 21
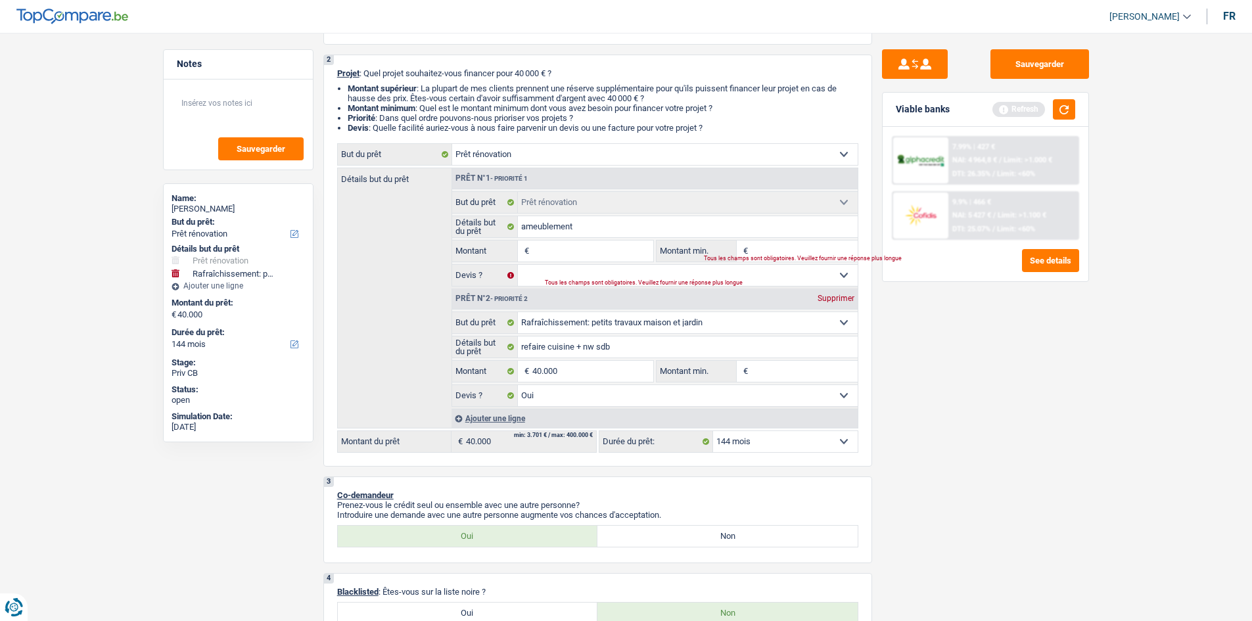
drag, startPoint x: 1029, startPoint y: 464, endPoint x: 987, endPoint y: 438, distance: 50.1
click at [1020, 454] on div "Sauvegarder Viable banks Refresh 7.99% | 427 € NAI: 4 964,8 € / Limit: >1.000 €…" at bounding box center [985, 322] width 227 height 547
click at [605, 252] on input "Montant" at bounding box center [592, 250] width 120 height 21
click at [782, 242] on input "Montant min." at bounding box center [804, 250] width 106 height 21
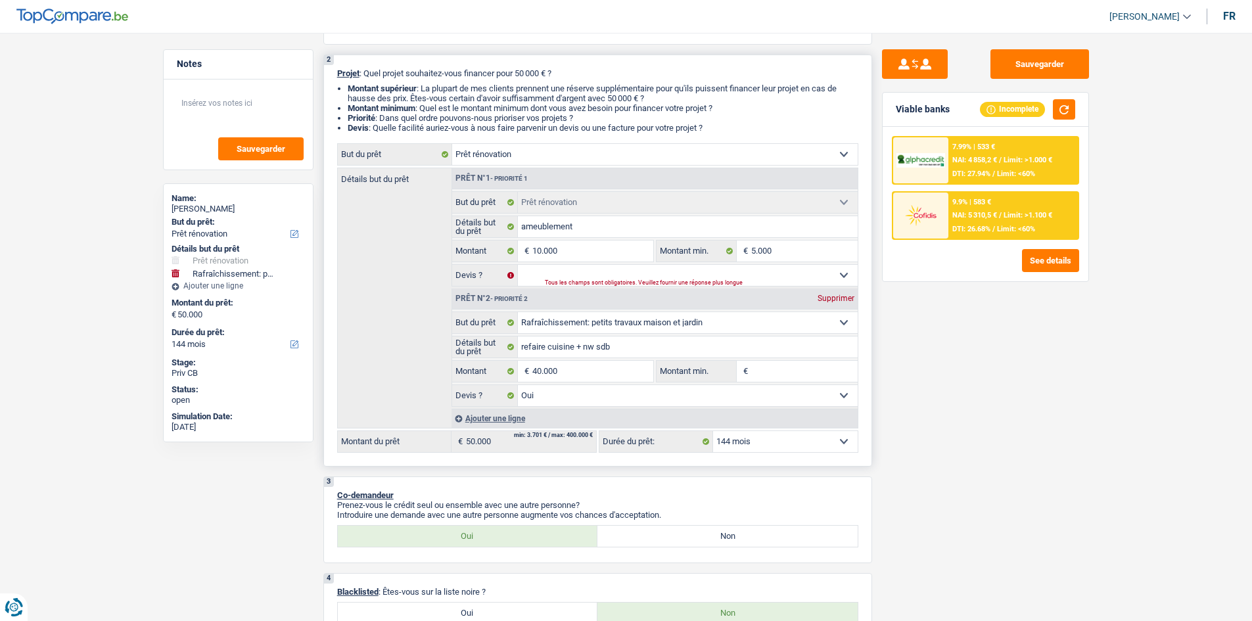
click at [771, 361] on input "Montant min." at bounding box center [804, 371] width 106 height 21
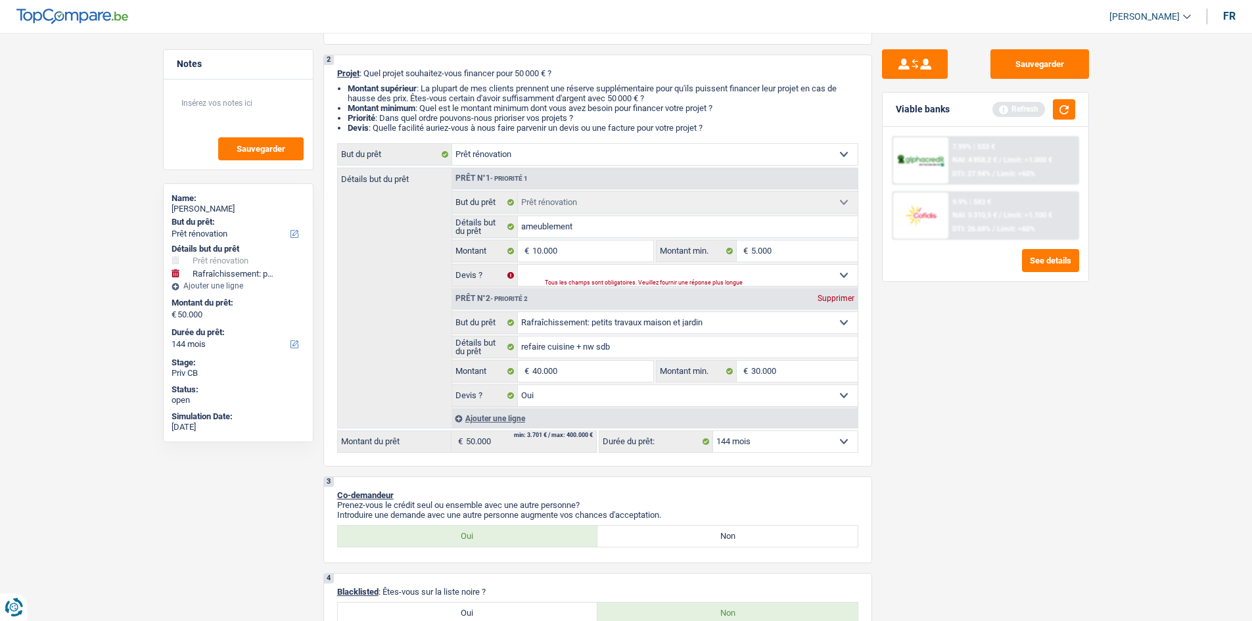
click at [936, 392] on div "Sauvegarder Viable banks Refresh 7.99% | 533 € NAI: 4 858,2 € / Limit: >1.000 €…" at bounding box center [985, 322] width 227 height 547
click at [610, 277] on select "Oui Non Non répondu Sélectionner une option" at bounding box center [688, 275] width 340 height 21
click at [518, 265] on select "Oui Non Non répondu Sélectionner une option" at bounding box center [688, 275] width 340 height 21
click at [1067, 102] on button "button" at bounding box center [1063, 109] width 22 height 20
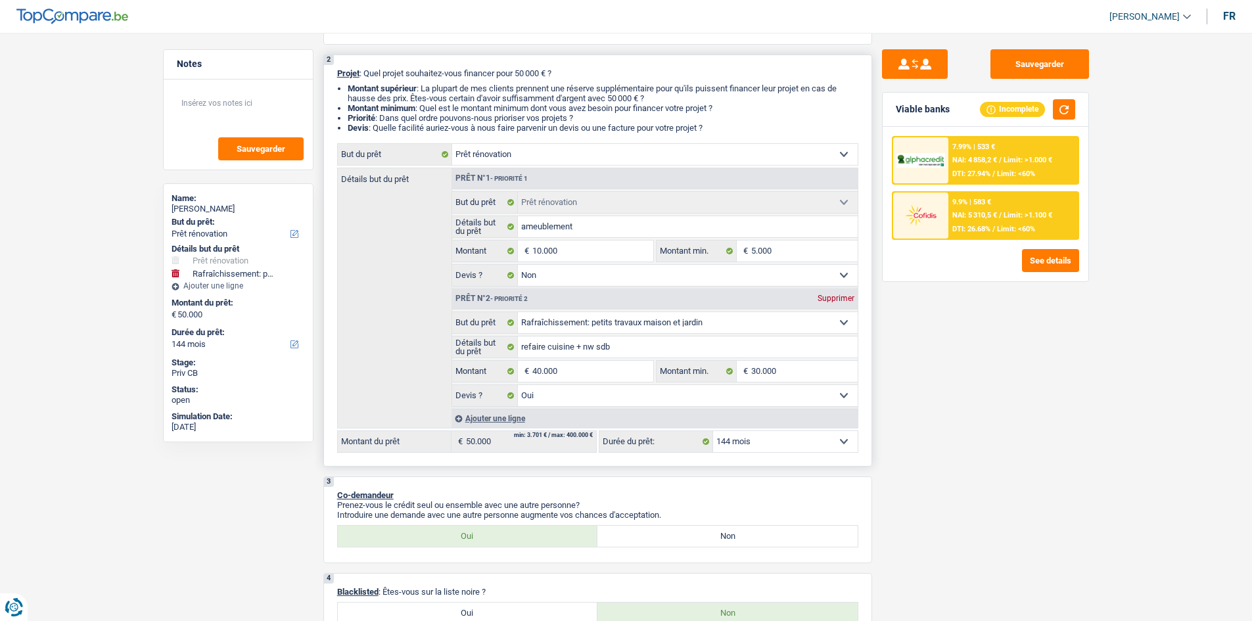
click at [819, 294] on div "Supprimer" at bounding box center [835, 298] width 43 height 8
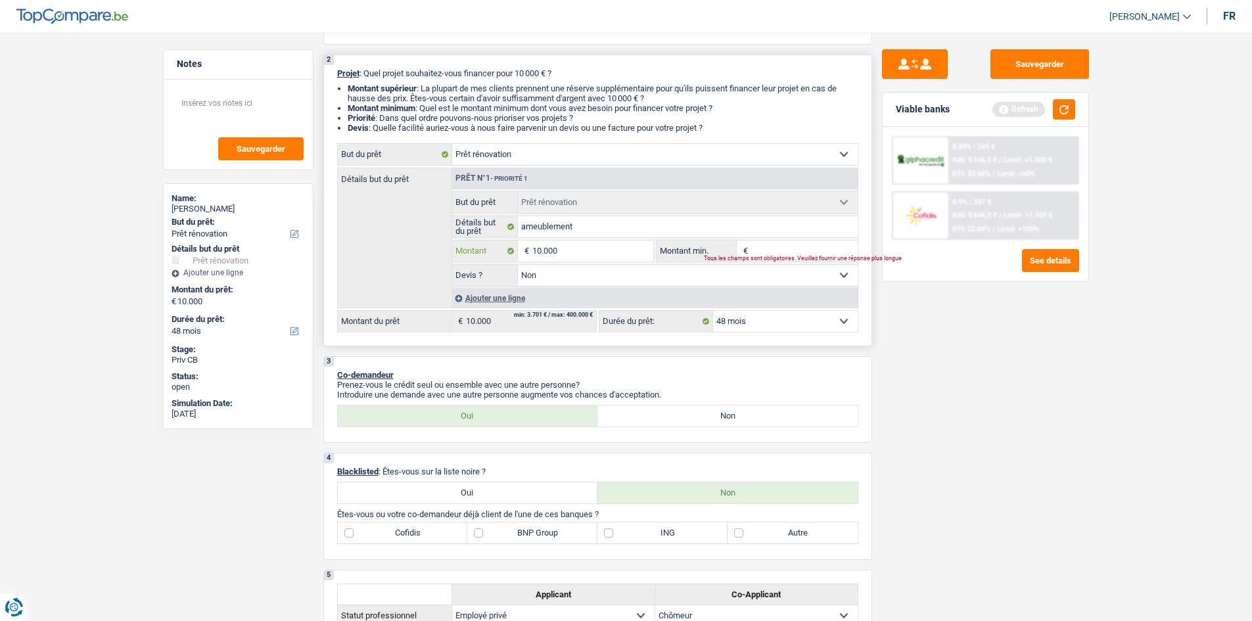
click at [598, 256] on input "10.000" at bounding box center [592, 250] width 120 height 21
click at [806, 250] on input "Montant min." at bounding box center [804, 250] width 106 height 21
click at [928, 307] on div "Sauvegarder Viable banks Refresh 7.99% | 533 € NAI: 4 858,2 € / Limit: >1.000 €…" at bounding box center [985, 322] width 227 height 547
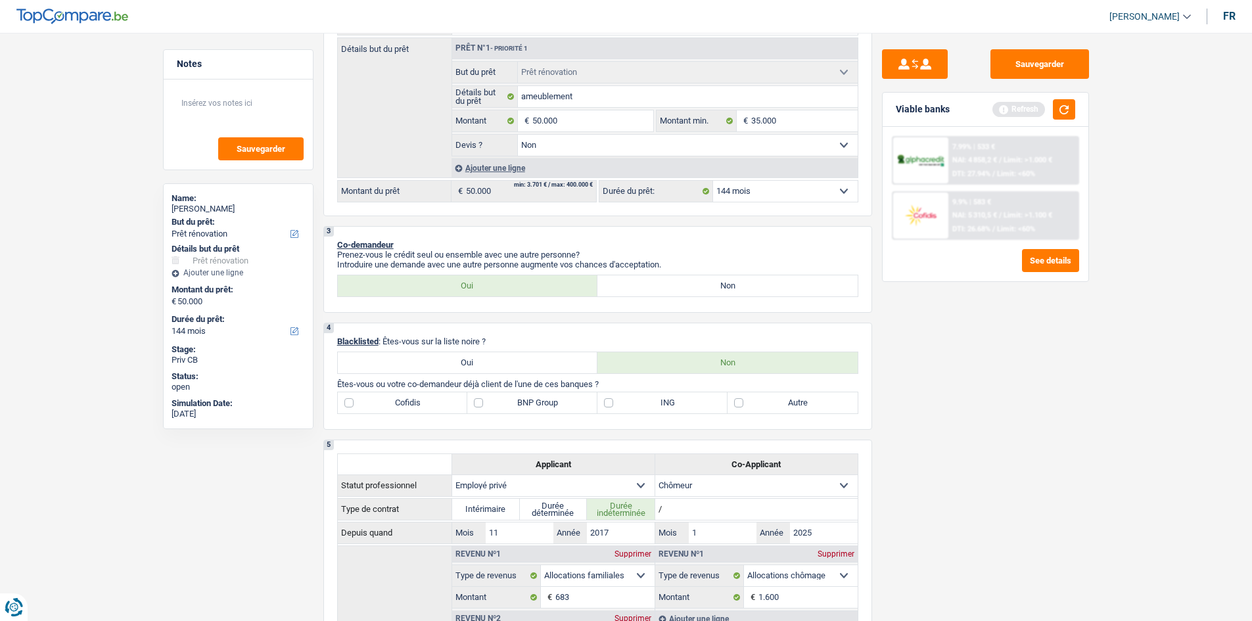
scroll to position [263, 0]
click at [773, 192] on select "12 mois 18 mois 24 mois 30 mois 36 mois 42 mois 48 mois 60 mois 72 mois 84 mois…" at bounding box center [785, 189] width 145 height 21
click at [713, 179] on select "12 mois 18 mois 24 mois 30 mois 36 mois 42 mois 48 mois 60 mois 72 mois 84 mois…" at bounding box center [785, 189] width 145 height 21
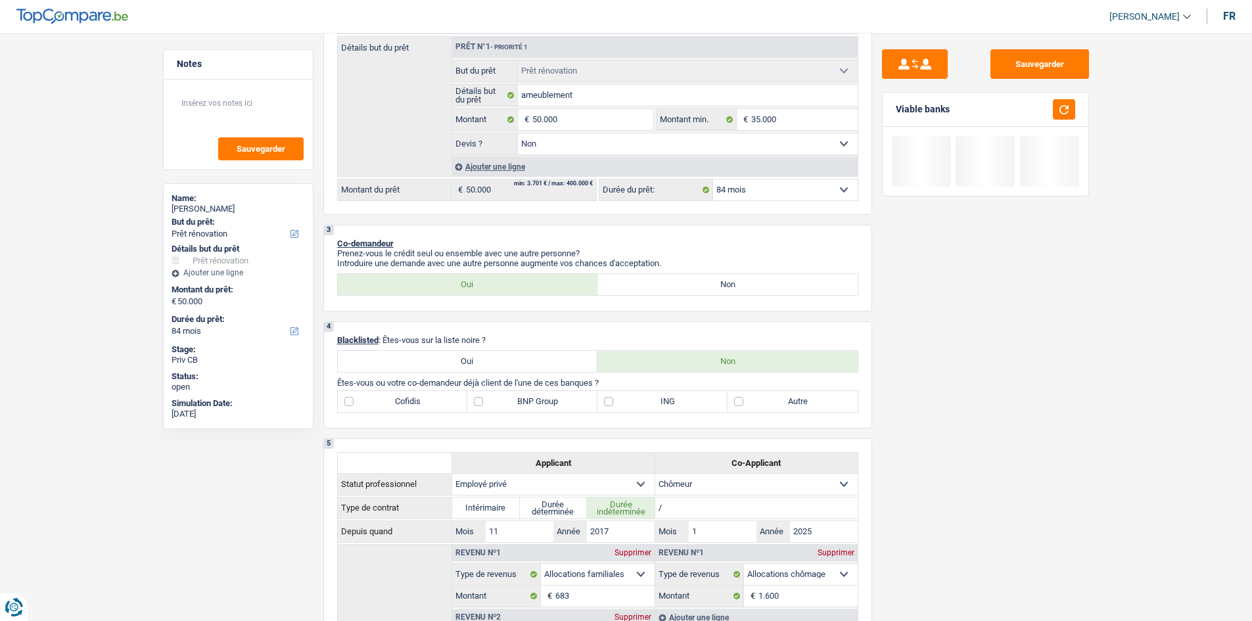
click at [953, 361] on div "Sauvegarder Viable banks" at bounding box center [985, 322] width 227 height 547
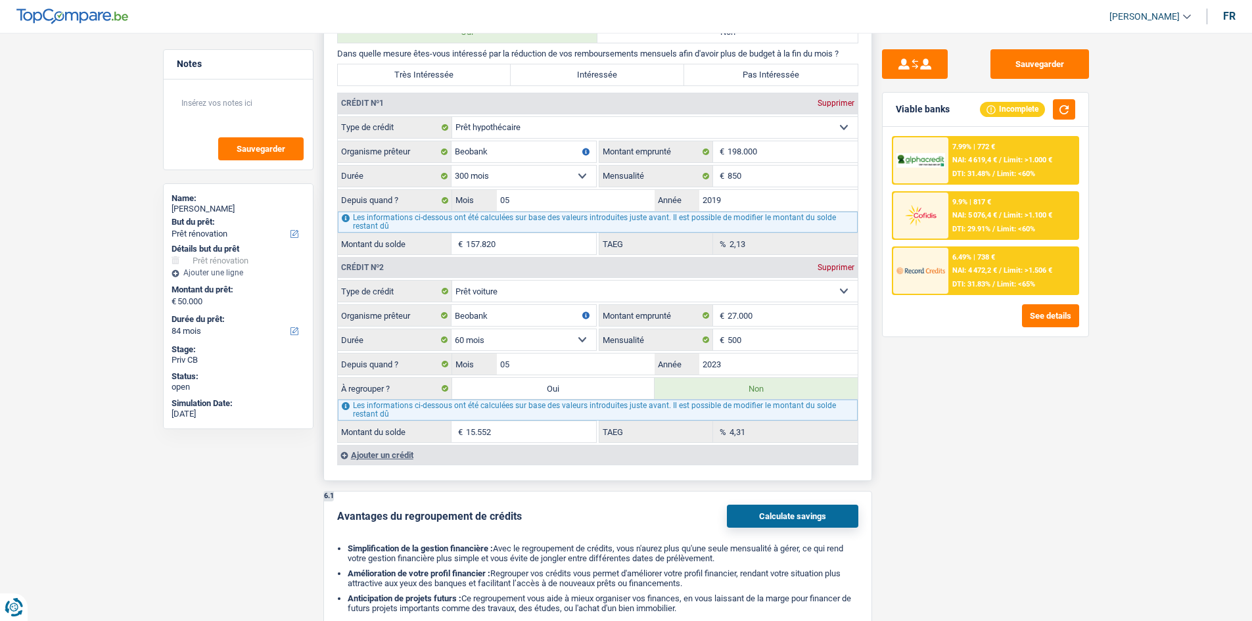
scroll to position [920, 0]
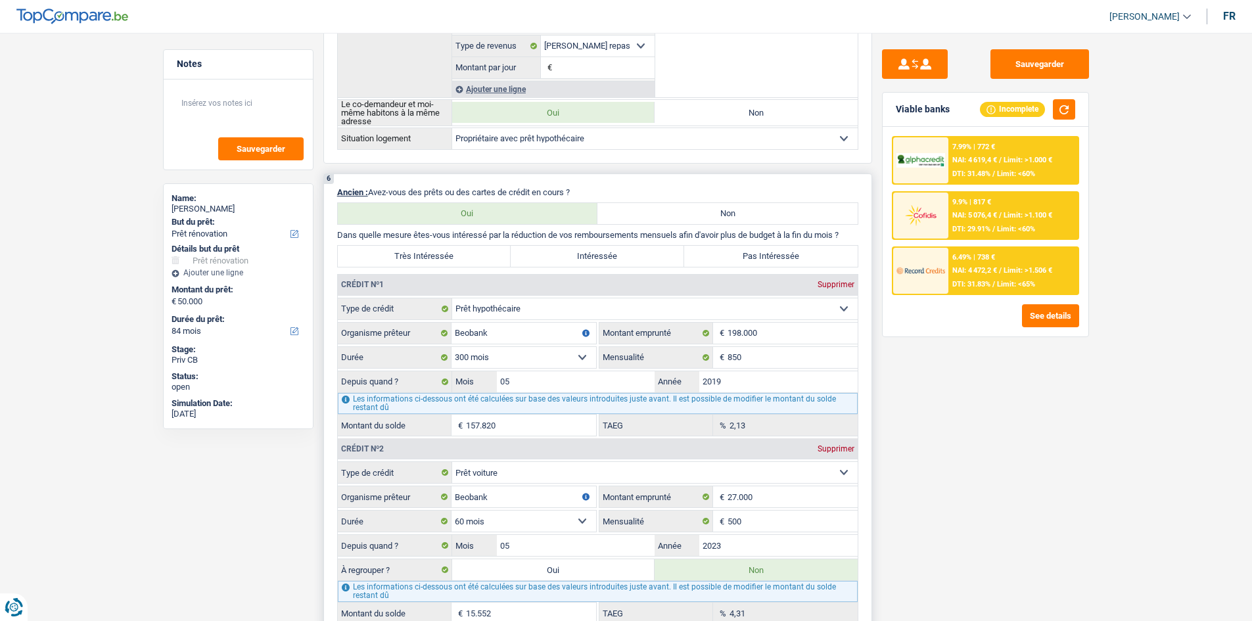
click at [710, 253] on label "Pas Intéressée" at bounding box center [770, 256] width 173 height 21
click at [710, 253] on input "Pas Intéressée" at bounding box center [770, 256] width 173 height 21
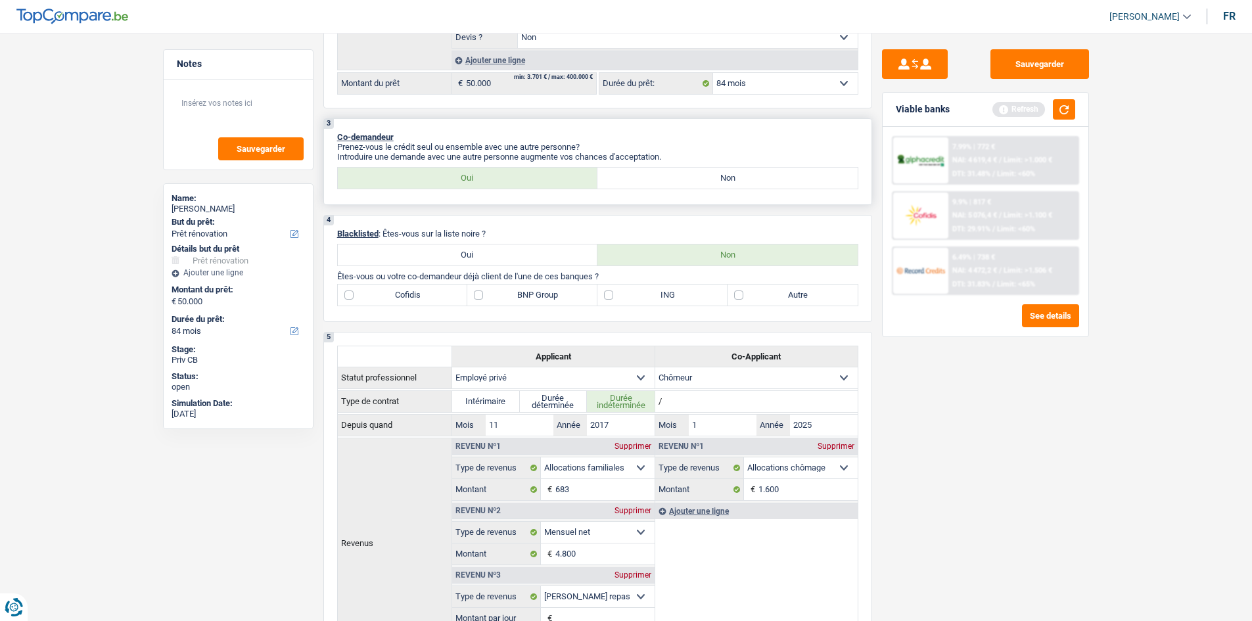
scroll to position [263, 0]
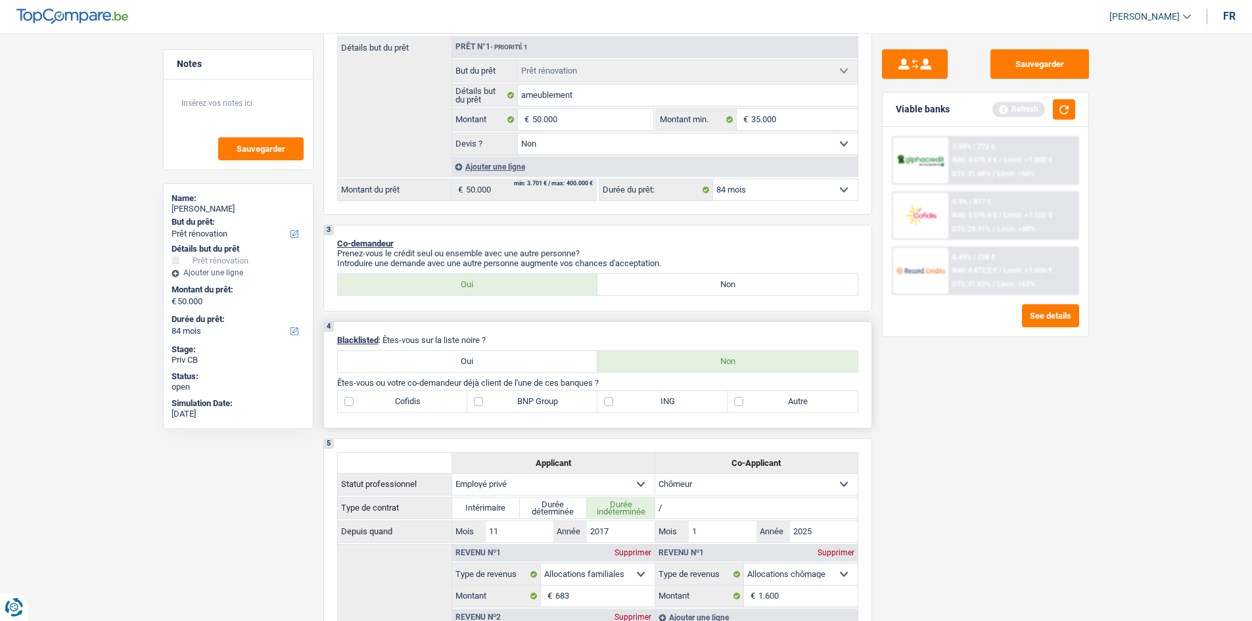
click at [762, 403] on label "Autre" at bounding box center [792, 401] width 130 height 21
click at [762, 403] on input "Autre" at bounding box center [792, 401] width 130 height 21
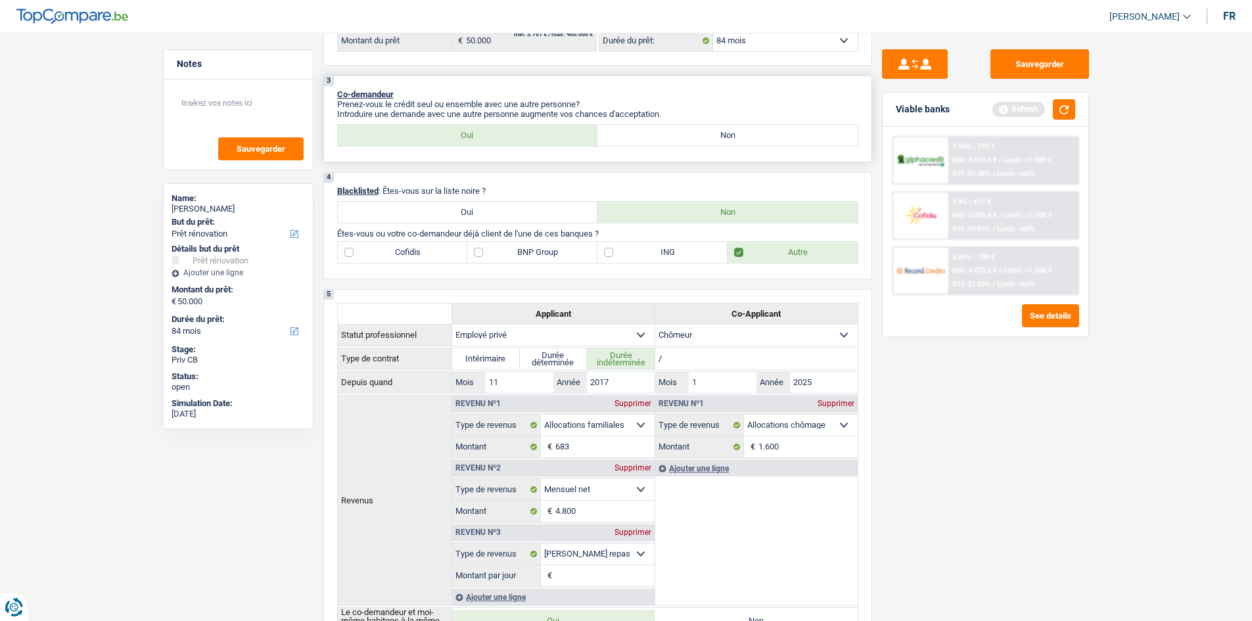
scroll to position [197, 0]
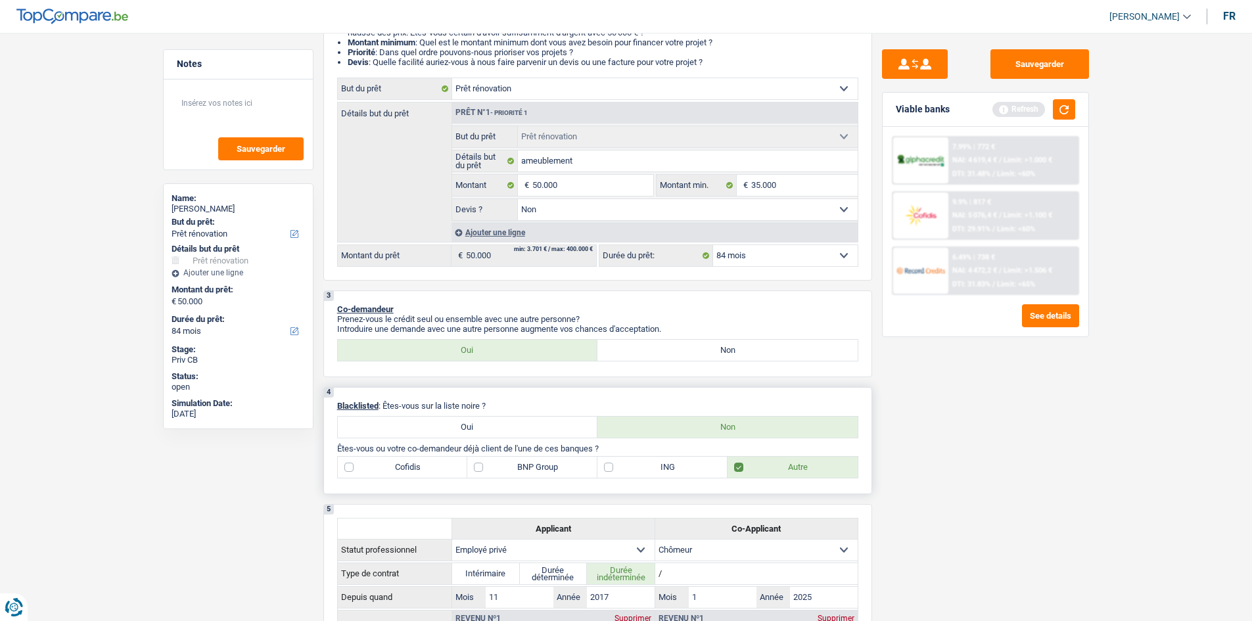
click at [561, 467] on label "BNP Group" at bounding box center [532, 467] width 130 height 21
click at [561, 467] on input "BNP Group" at bounding box center [532, 467] width 130 height 21
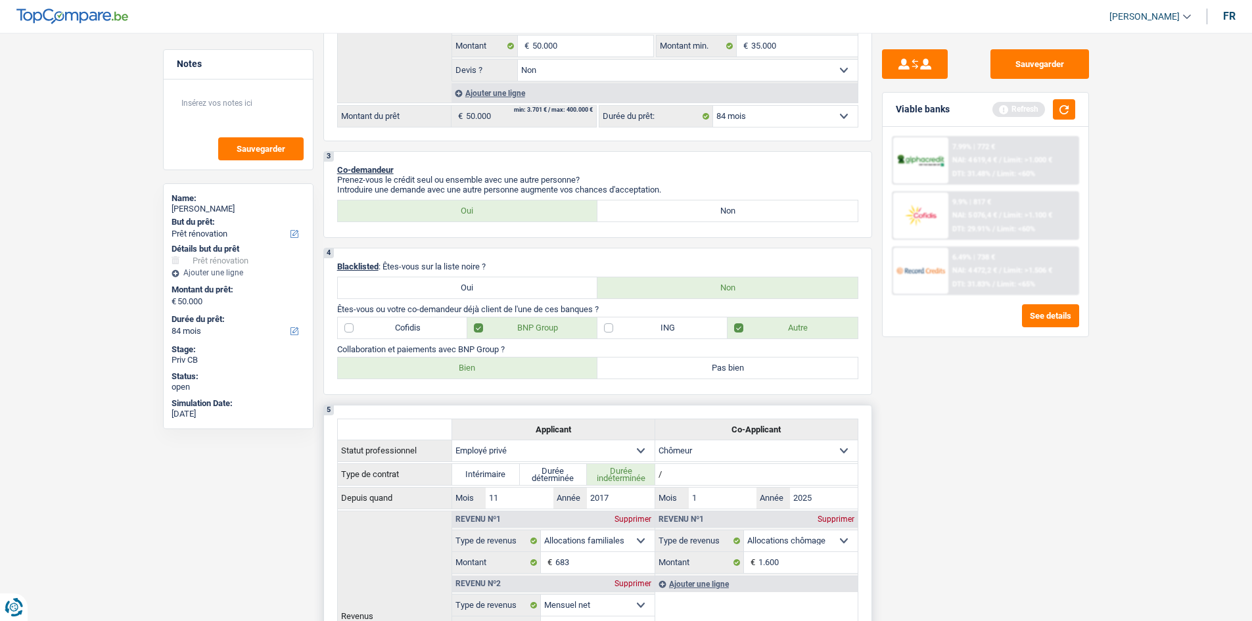
scroll to position [460, 0]
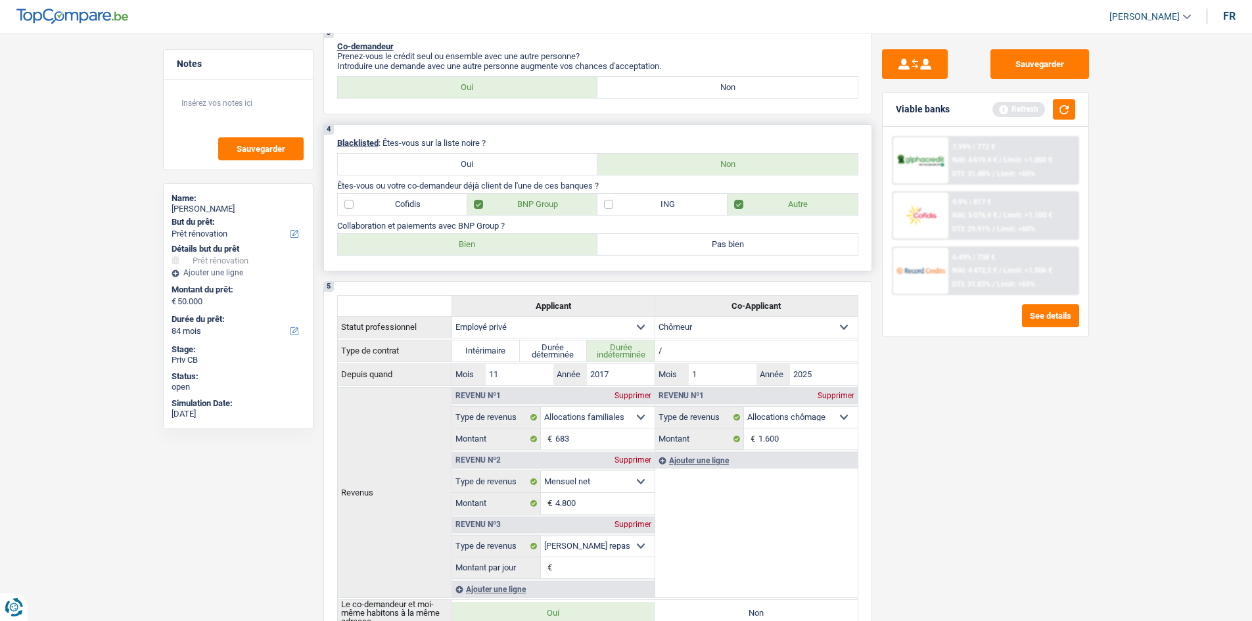
click at [482, 245] on label "Bien" at bounding box center [468, 244] width 260 height 21
click at [482, 245] on input "Bien" at bounding box center [468, 244] width 260 height 21
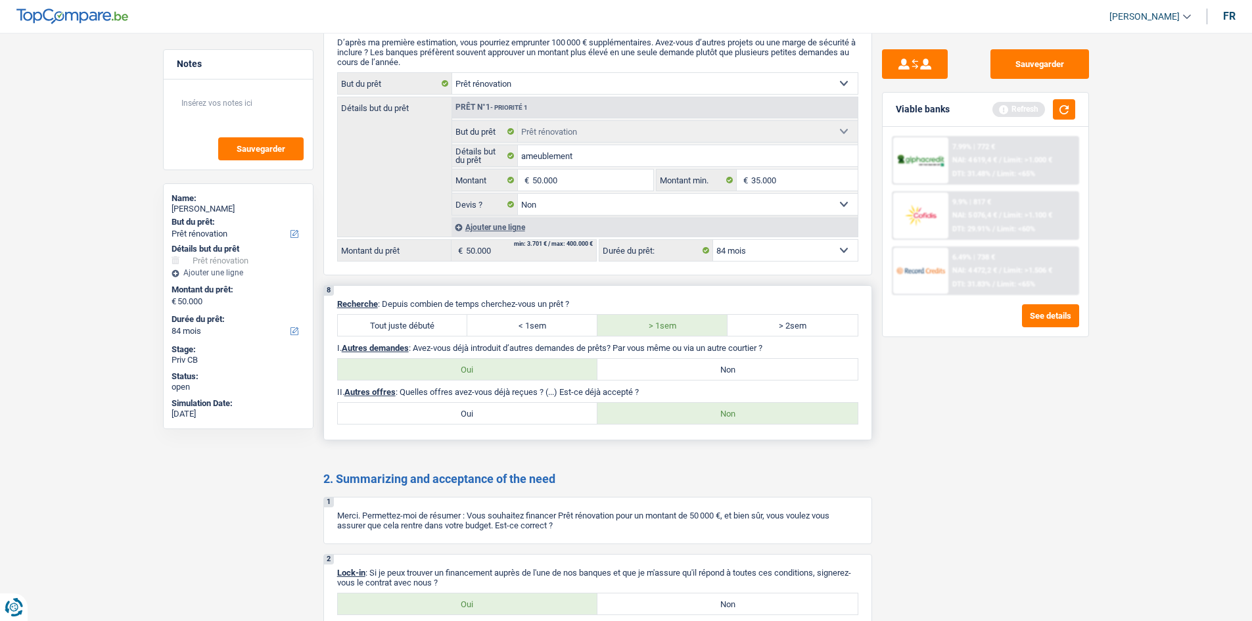
scroll to position [1901, 0]
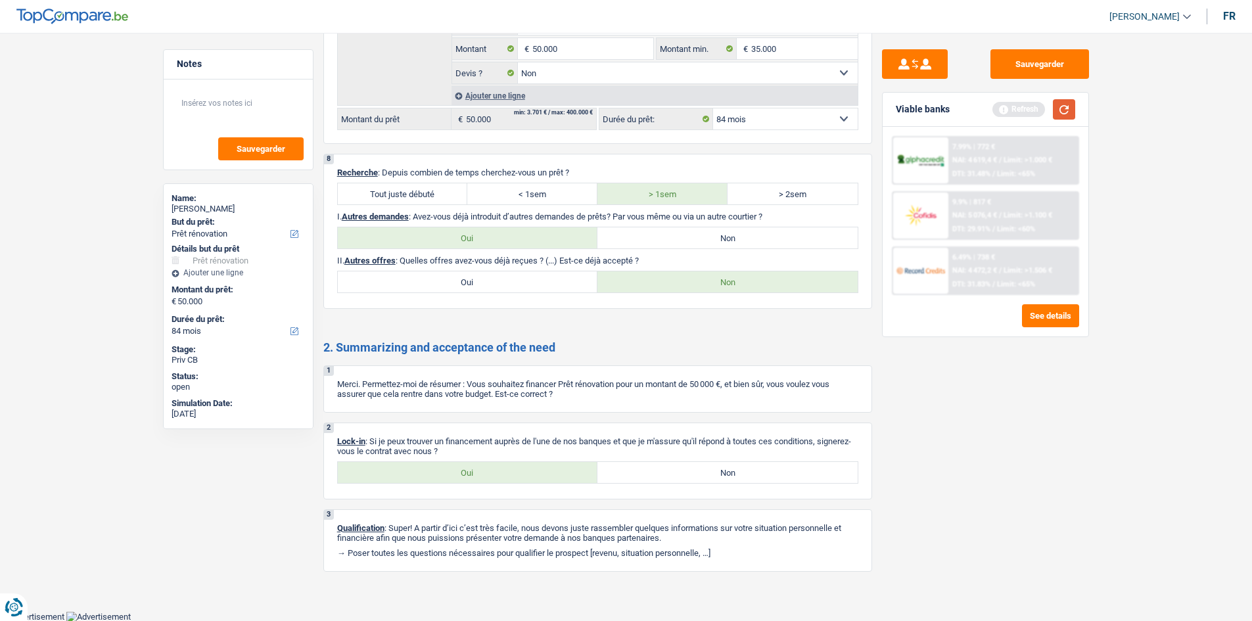
click at [1066, 111] on button "button" at bounding box center [1063, 109] width 22 height 20
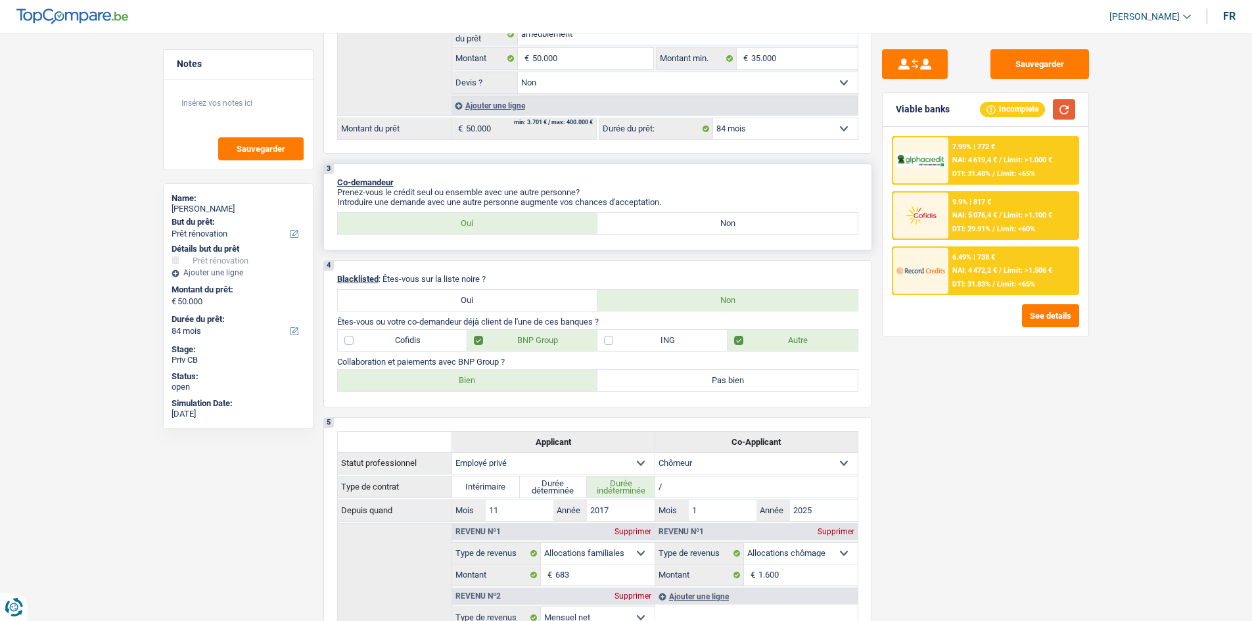
scroll to position [0, 0]
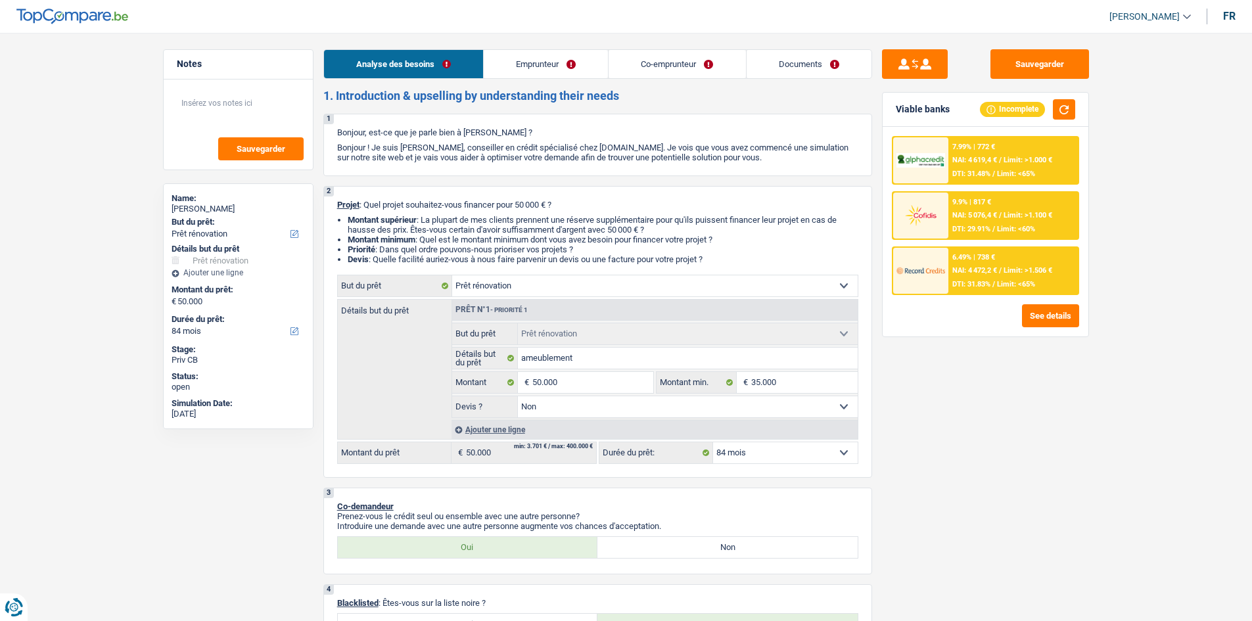
click at [547, 58] on link "Emprunteur" at bounding box center [546, 64] width 124 height 28
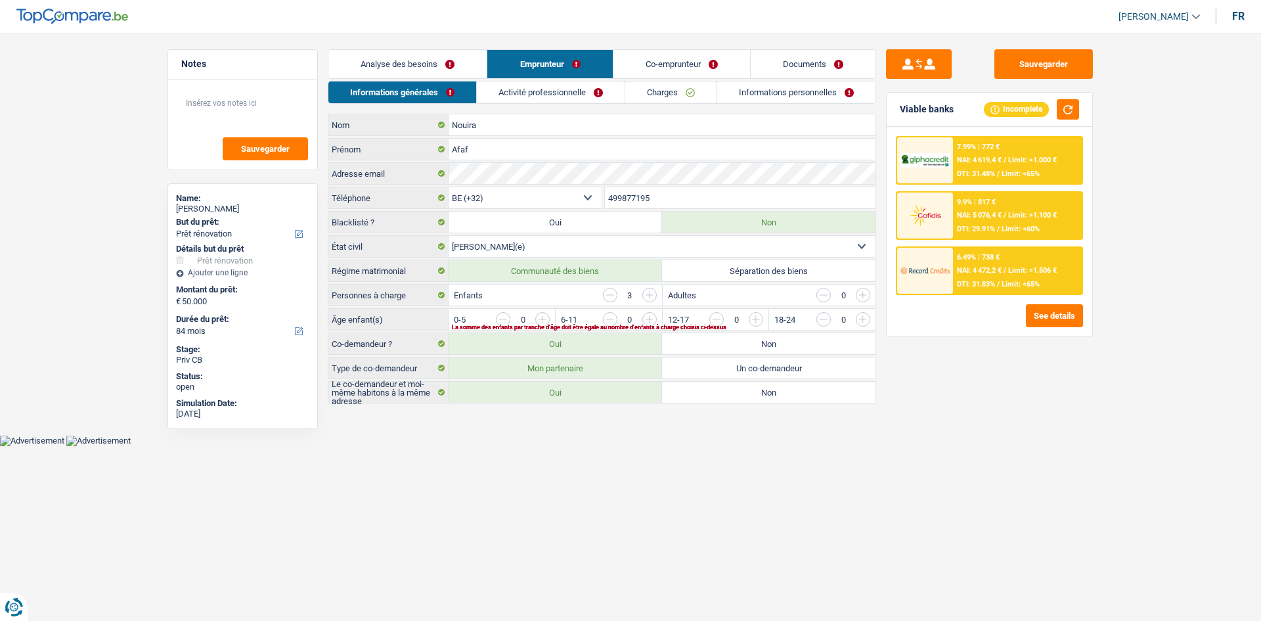
click at [564, 84] on link "Activité professionnelle" at bounding box center [551, 92] width 148 height 22
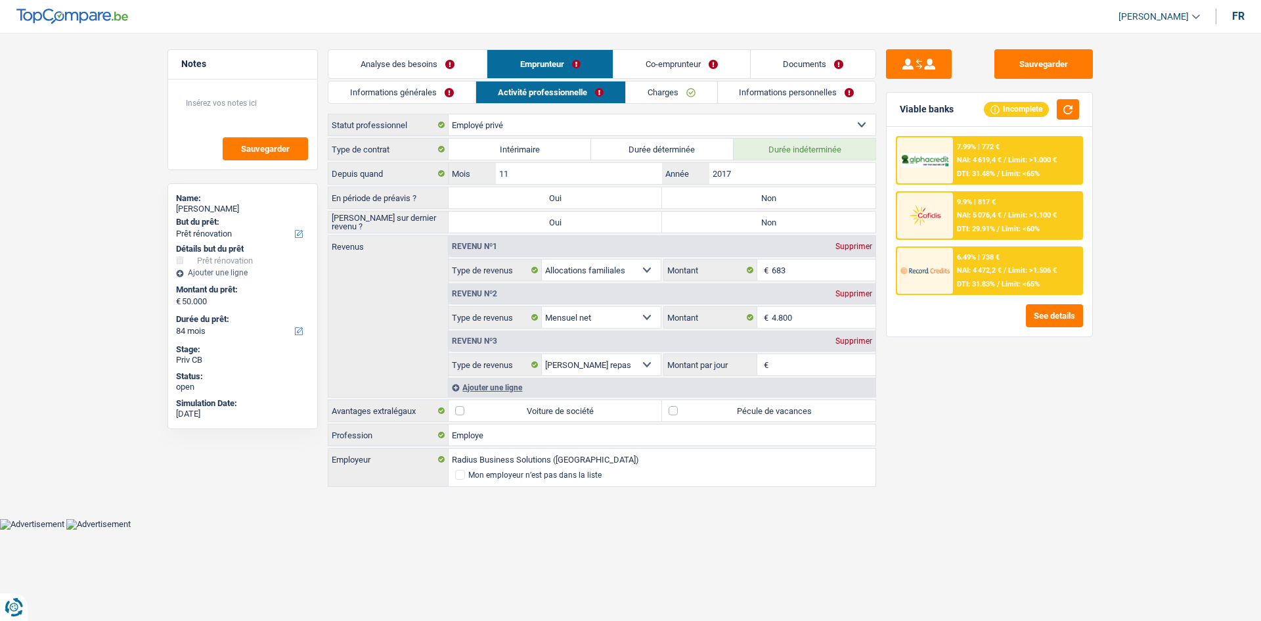
click at [717, 195] on label "Non" at bounding box center [769, 197] width 214 height 21
click at [717, 195] on input "Non" at bounding box center [769, 197] width 214 height 21
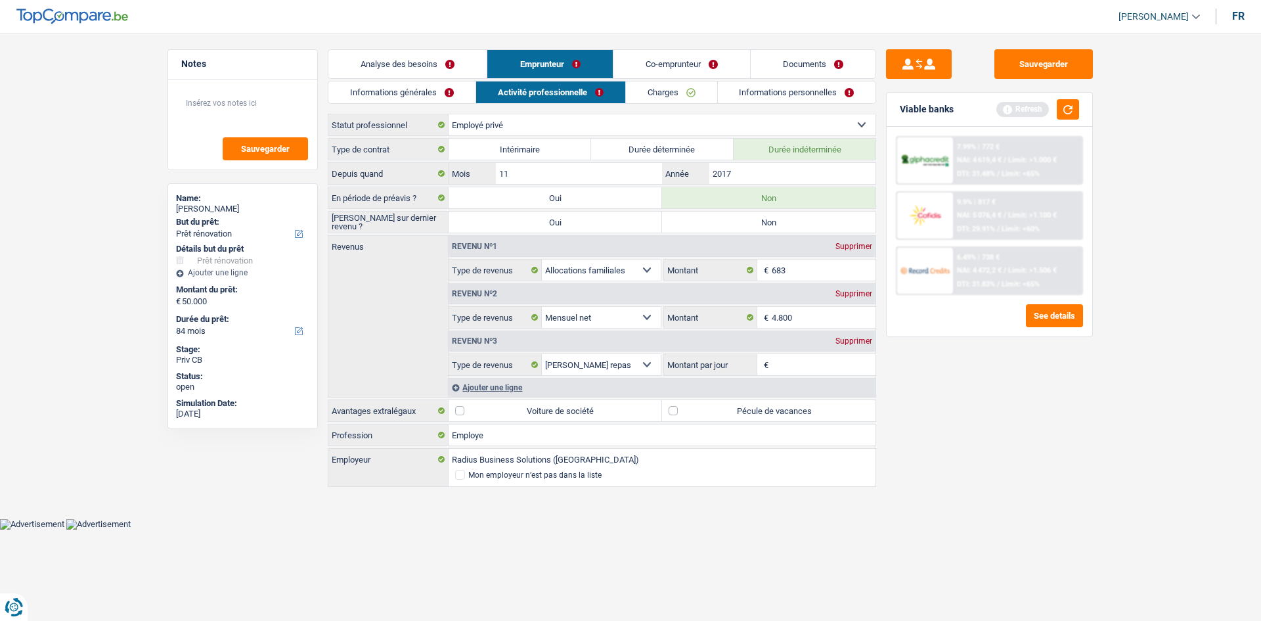
click at [716, 213] on label "Non" at bounding box center [769, 222] width 214 height 21
click at [716, 213] on input "Non" at bounding box center [769, 222] width 214 height 21
click at [681, 409] on label "Pécule de vacances" at bounding box center [769, 410] width 214 height 21
click at [681, 409] on input "Pécule de vacances" at bounding box center [769, 410] width 214 height 21
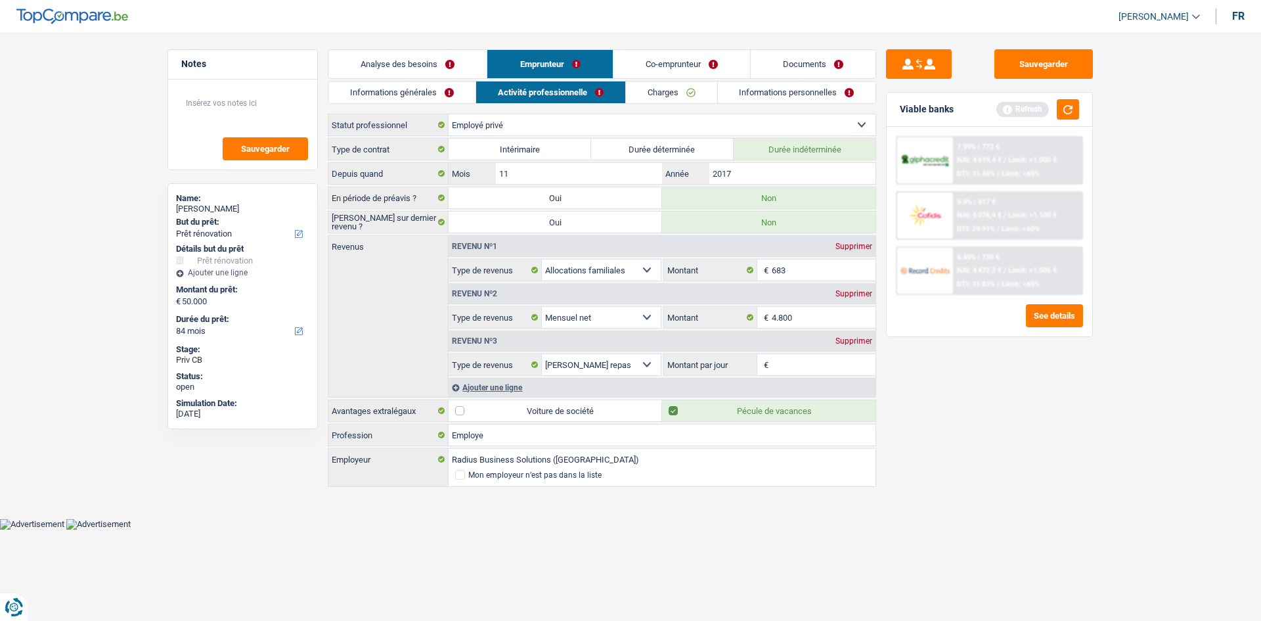
click at [653, 63] on link "Co-emprunteur" at bounding box center [682, 64] width 137 height 28
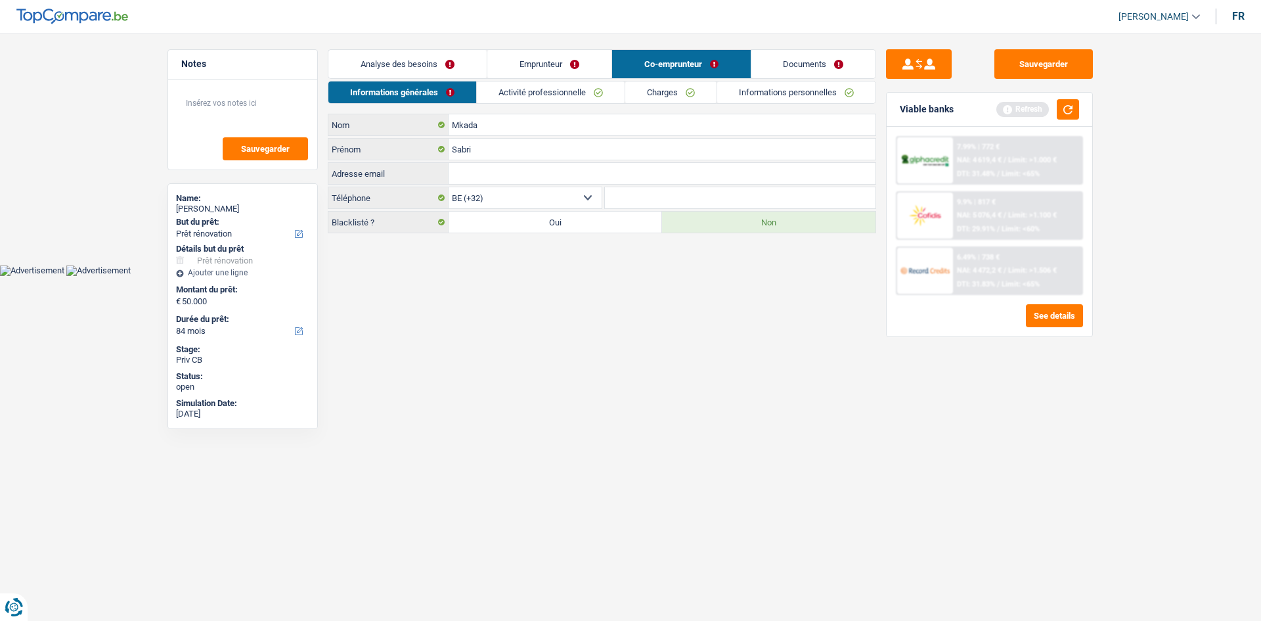
click at [551, 56] on link "Emprunteur" at bounding box center [549, 64] width 124 height 28
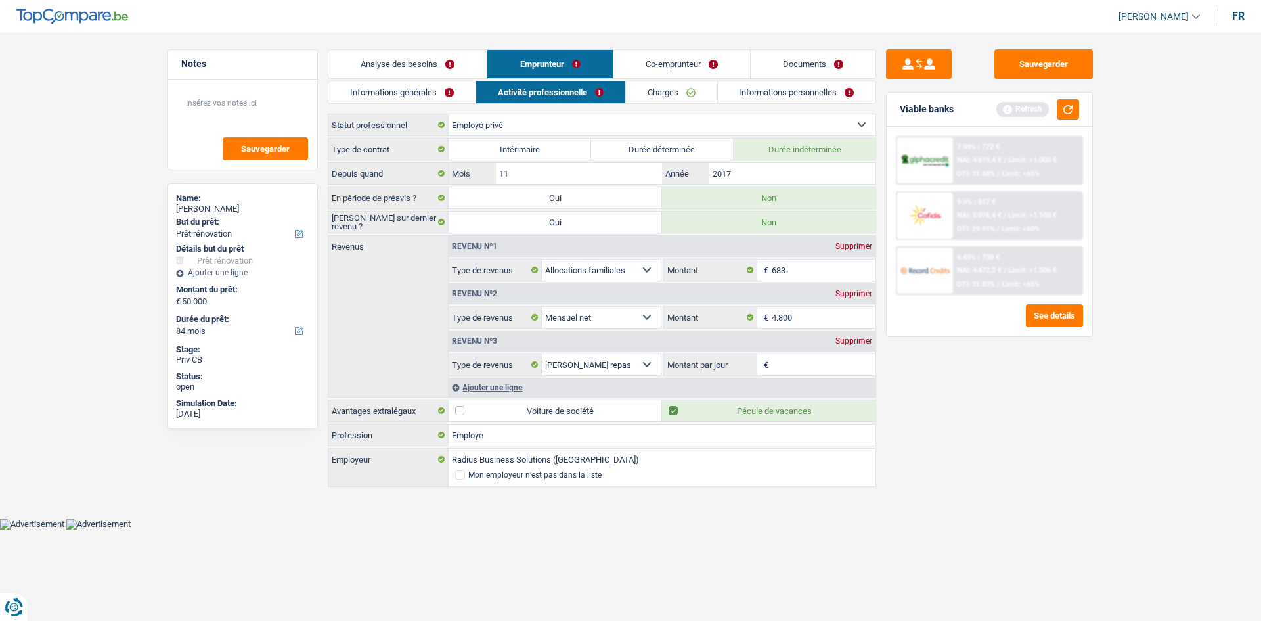
click at [652, 91] on link "Charges" at bounding box center [671, 92] width 91 height 22
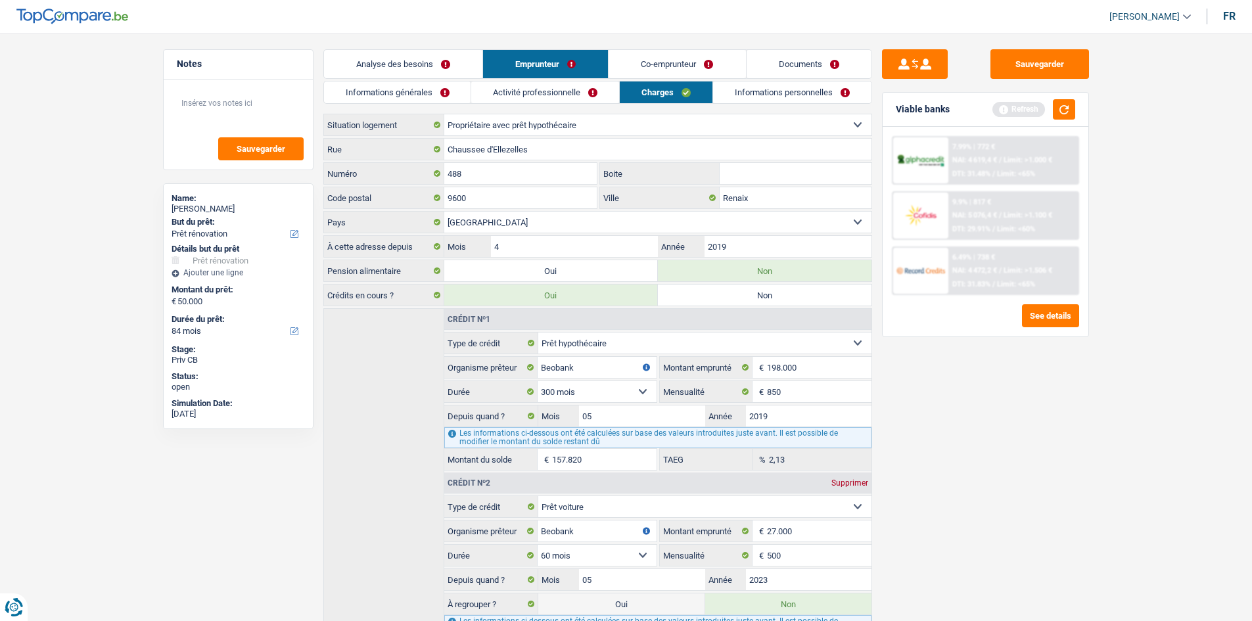
click at [677, 55] on link "Co-emprunteur" at bounding box center [676, 64] width 137 height 28
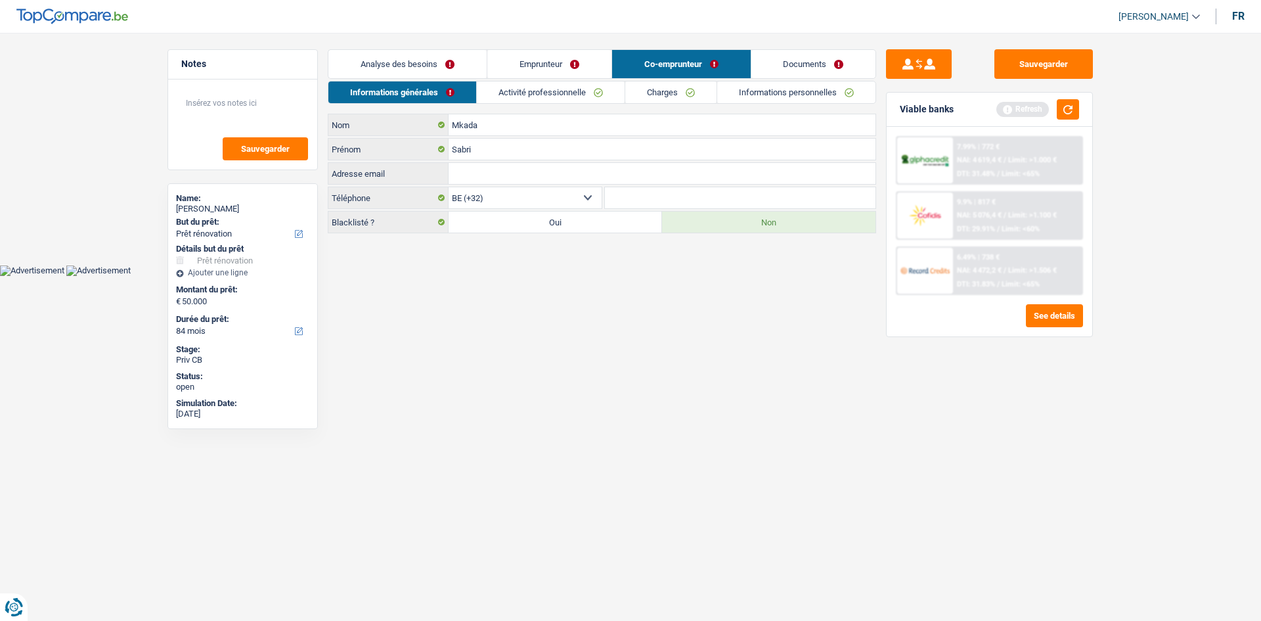
click at [767, 95] on link "Informations personnelles" at bounding box center [796, 92] width 158 height 22
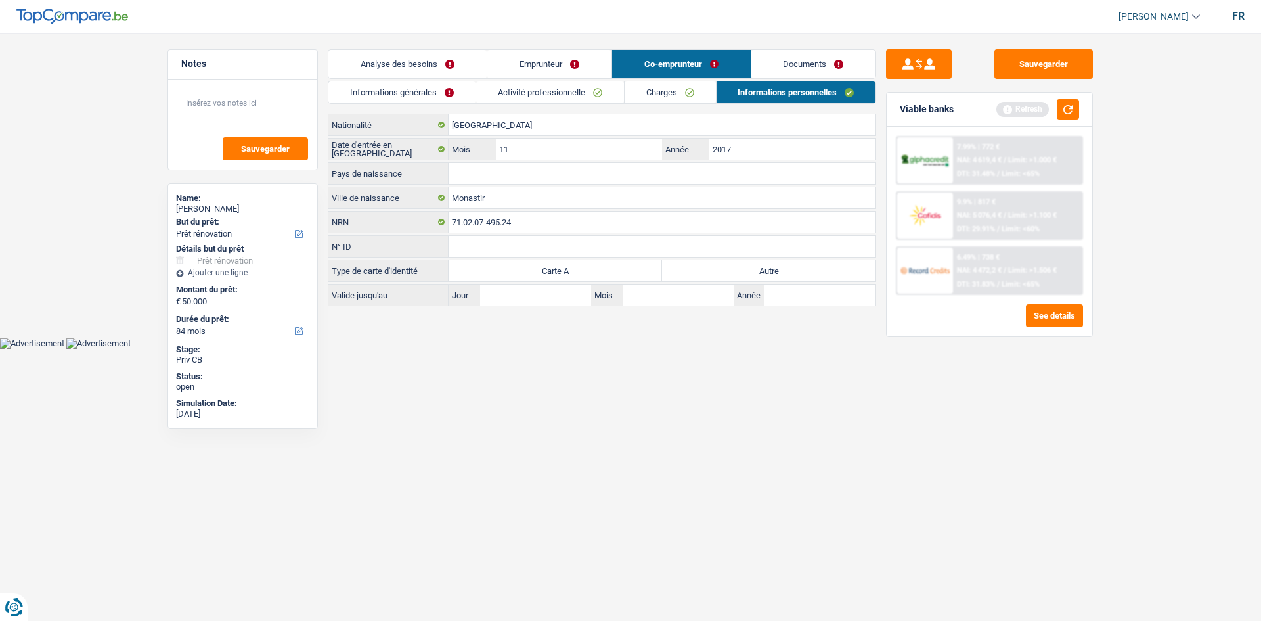
click at [496, 181] on div "Pays de naissance Tous les champs sont obligatoires. Veuillez sélectionner une …" at bounding box center [602, 173] width 549 height 22
click at [492, 177] on input "Pays de naissance" at bounding box center [662, 173] width 427 height 21
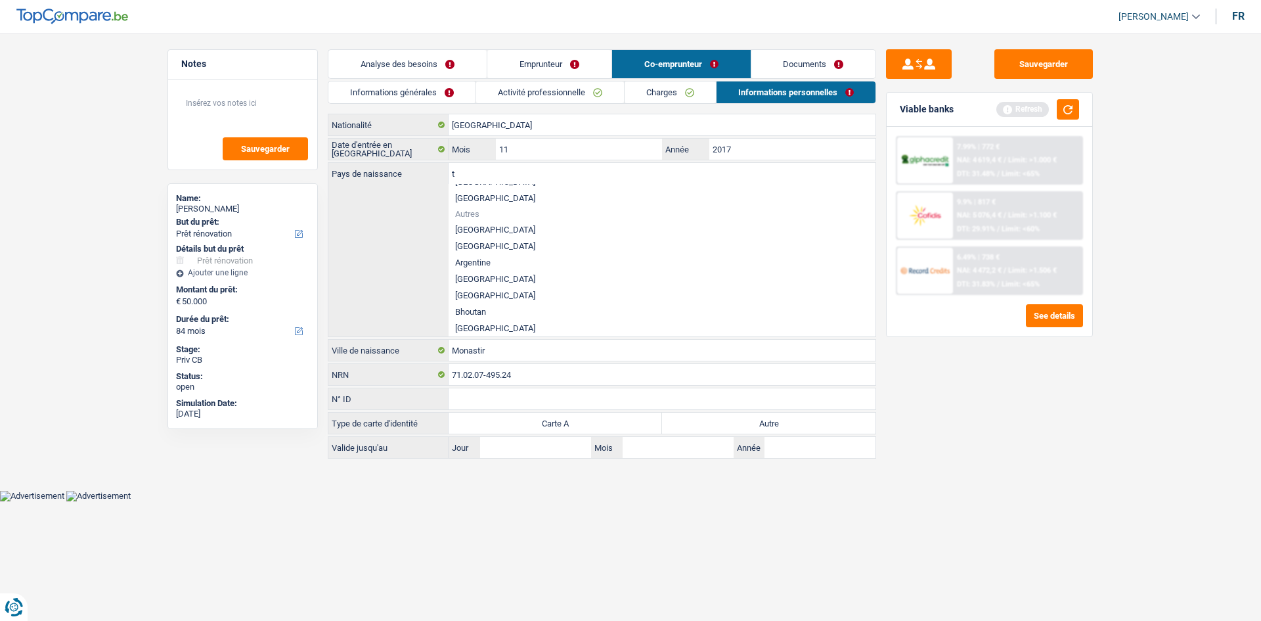
scroll to position [266, 0]
click at [481, 258] on li "[GEOGRAPHIC_DATA]" at bounding box center [662, 252] width 427 height 16
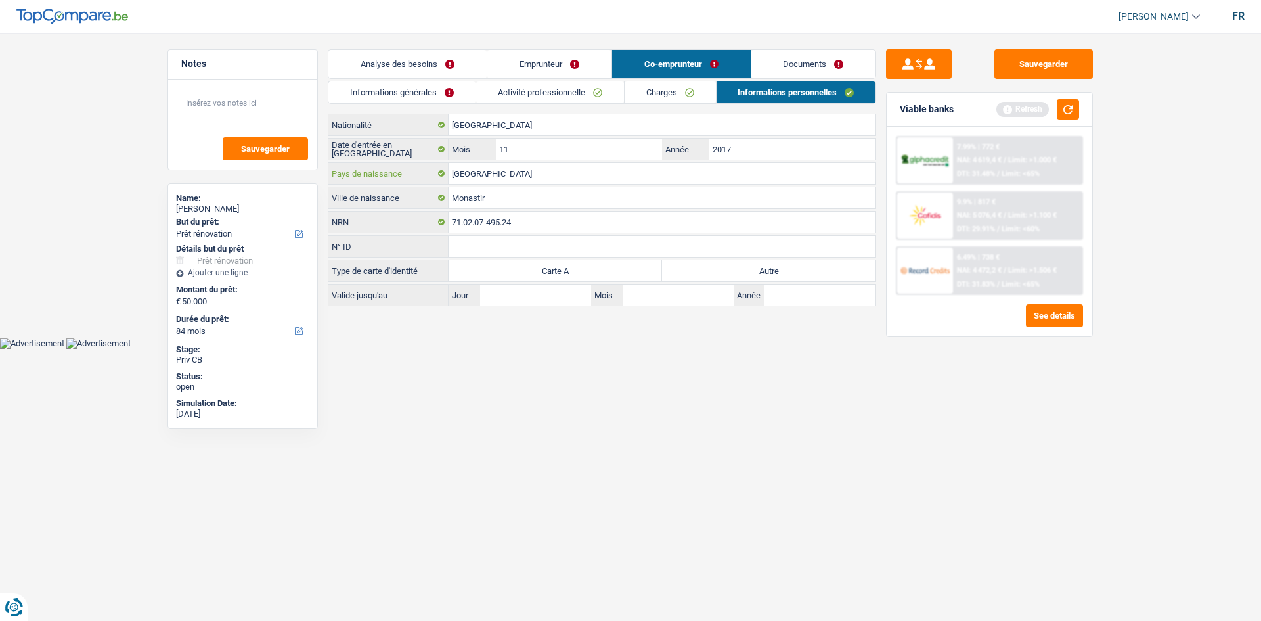
click at [487, 169] on input "[GEOGRAPHIC_DATA]" at bounding box center [662, 173] width 427 height 21
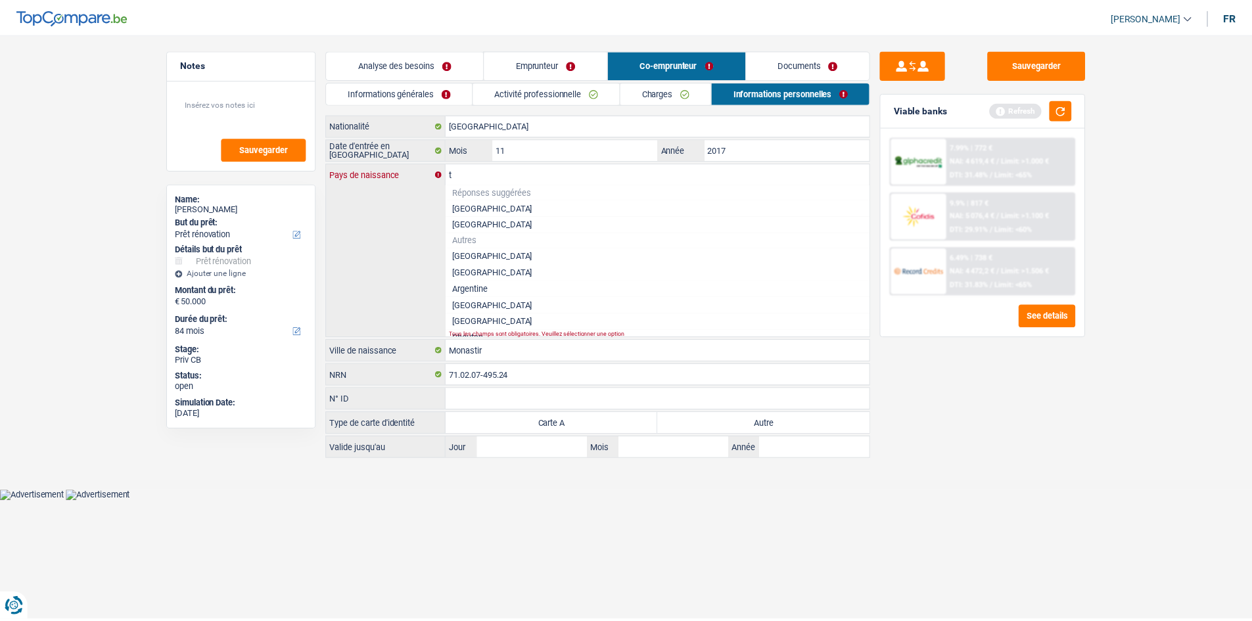
scroll to position [5, 0]
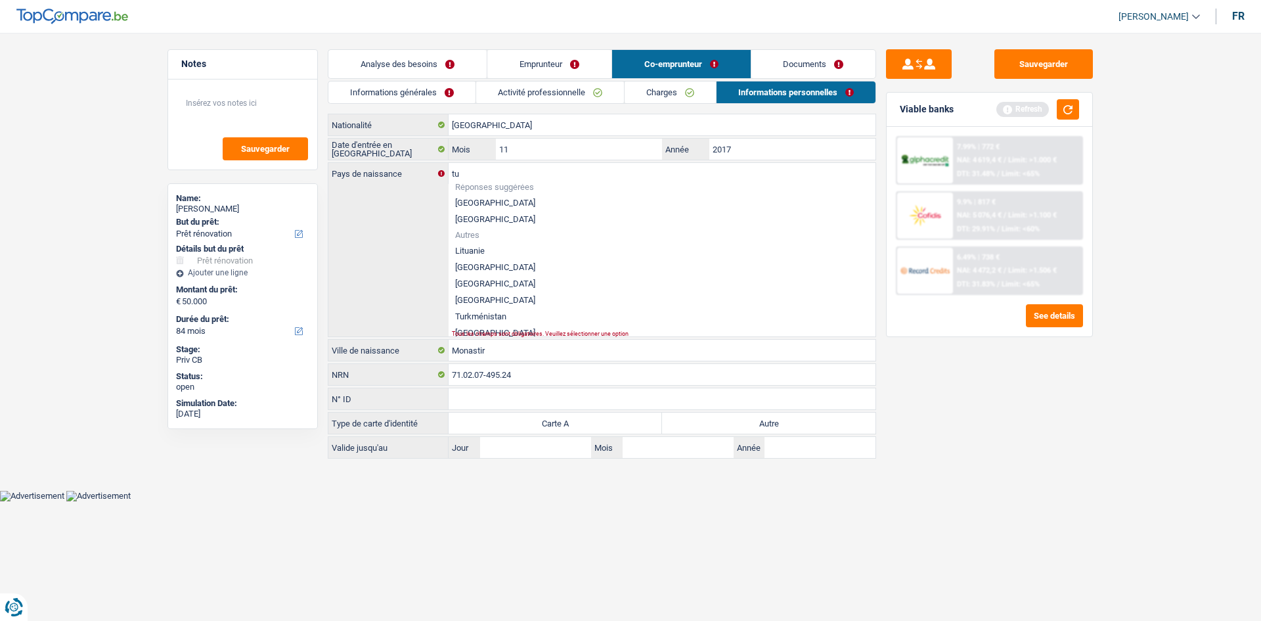
click at [468, 282] on li "[GEOGRAPHIC_DATA]" at bounding box center [662, 283] width 427 height 16
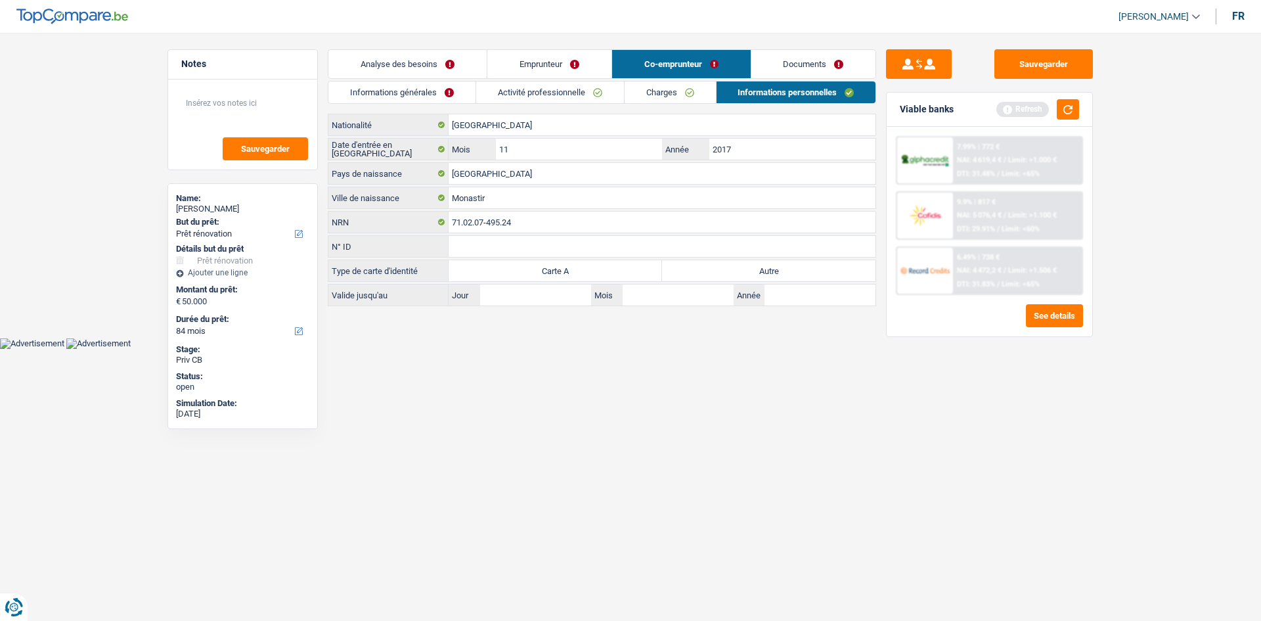
click at [576, 62] on link "Emprunteur" at bounding box center [549, 64] width 124 height 28
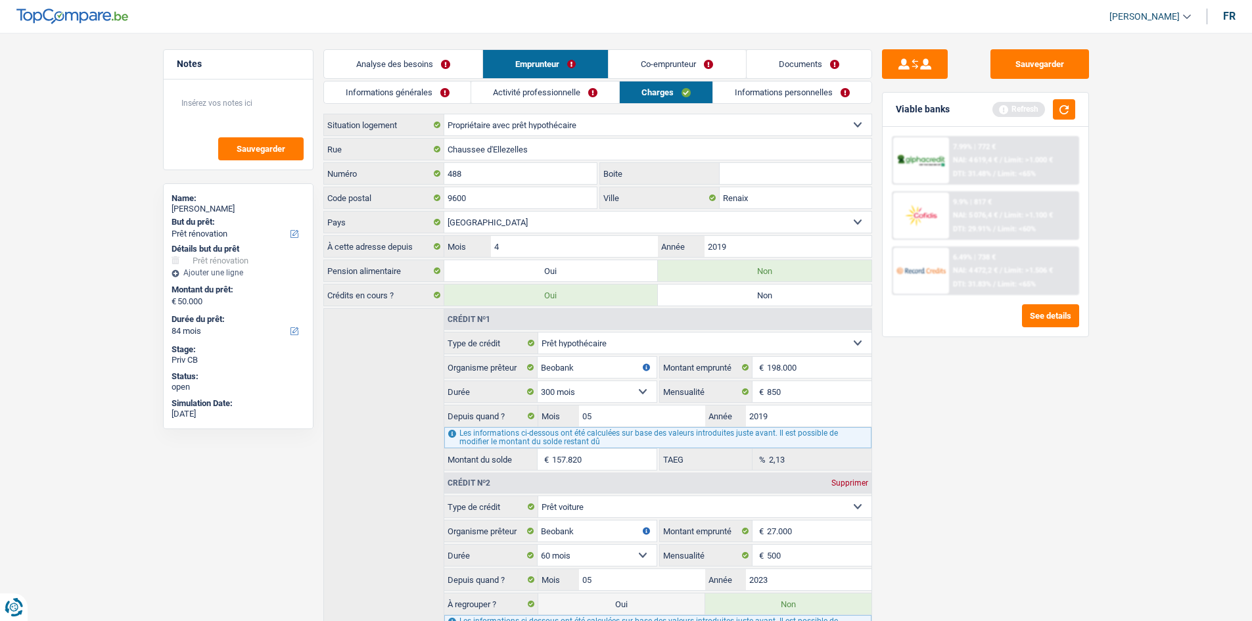
click at [823, 96] on link "Informations personnelles" at bounding box center [792, 92] width 158 height 22
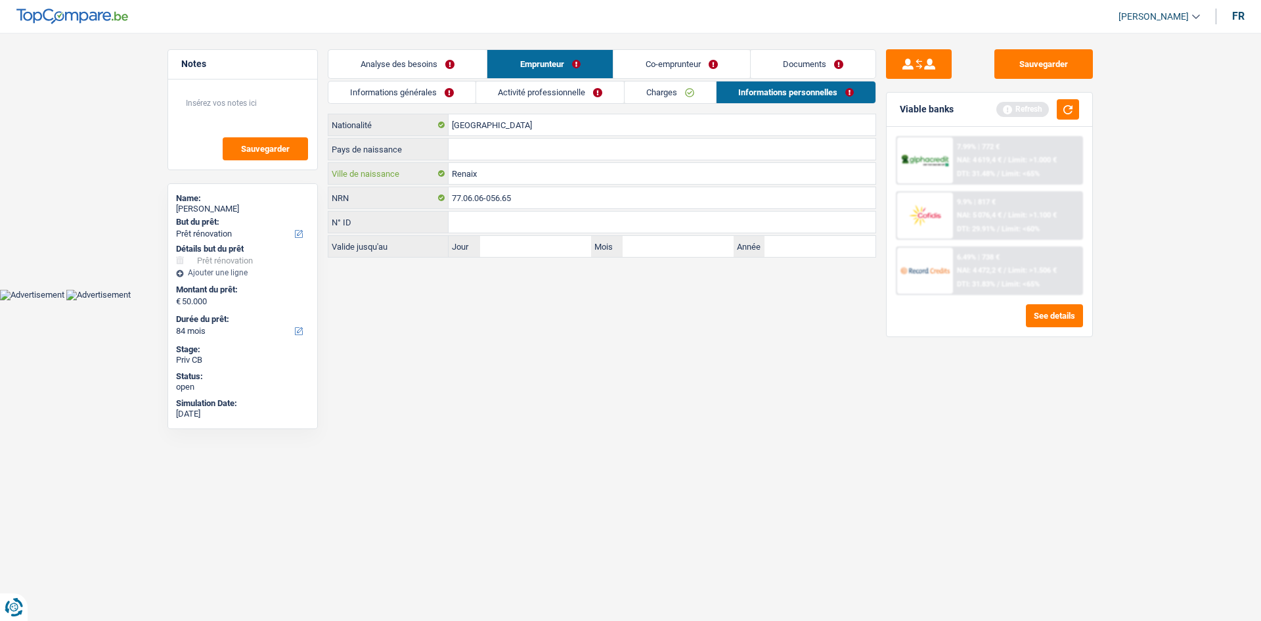
click at [525, 169] on input "Renaix" at bounding box center [662, 173] width 427 height 21
click at [491, 137] on div "[DEMOGRAPHIC_DATA] Nationalité Pays de naissance Tous les champs sont obligatoi…" at bounding box center [602, 186] width 549 height 144
click at [489, 139] on input "Pays de naissance" at bounding box center [662, 149] width 427 height 21
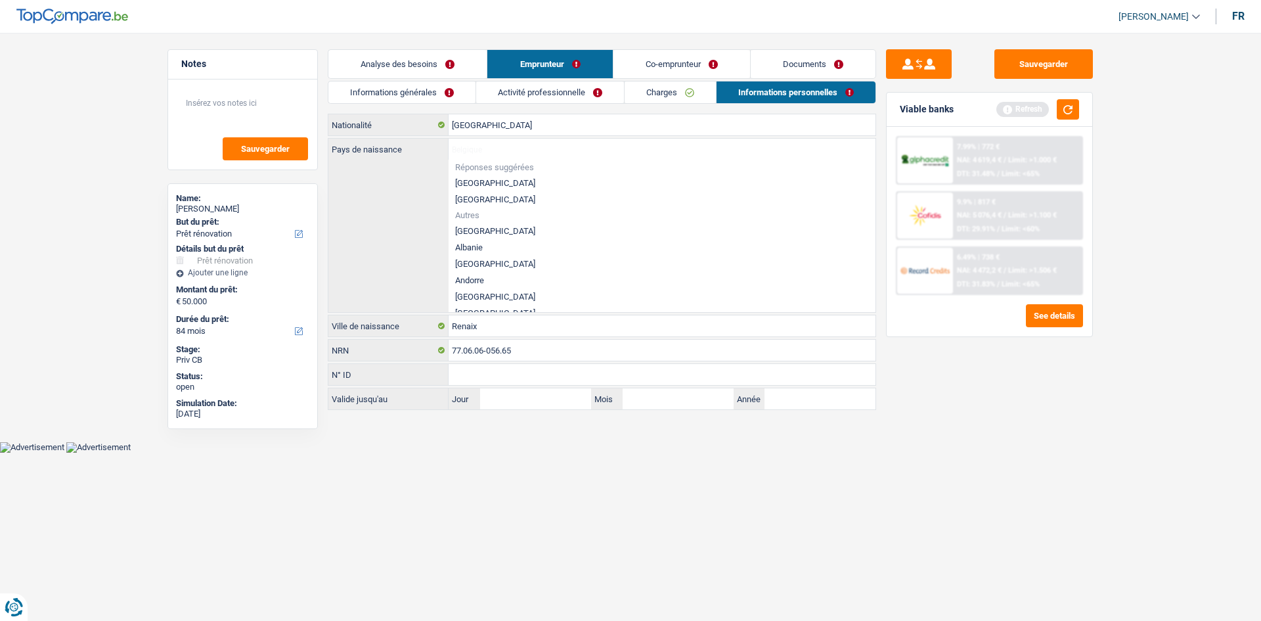
click at [478, 183] on li "[GEOGRAPHIC_DATA]" at bounding box center [662, 183] width 427 height 16
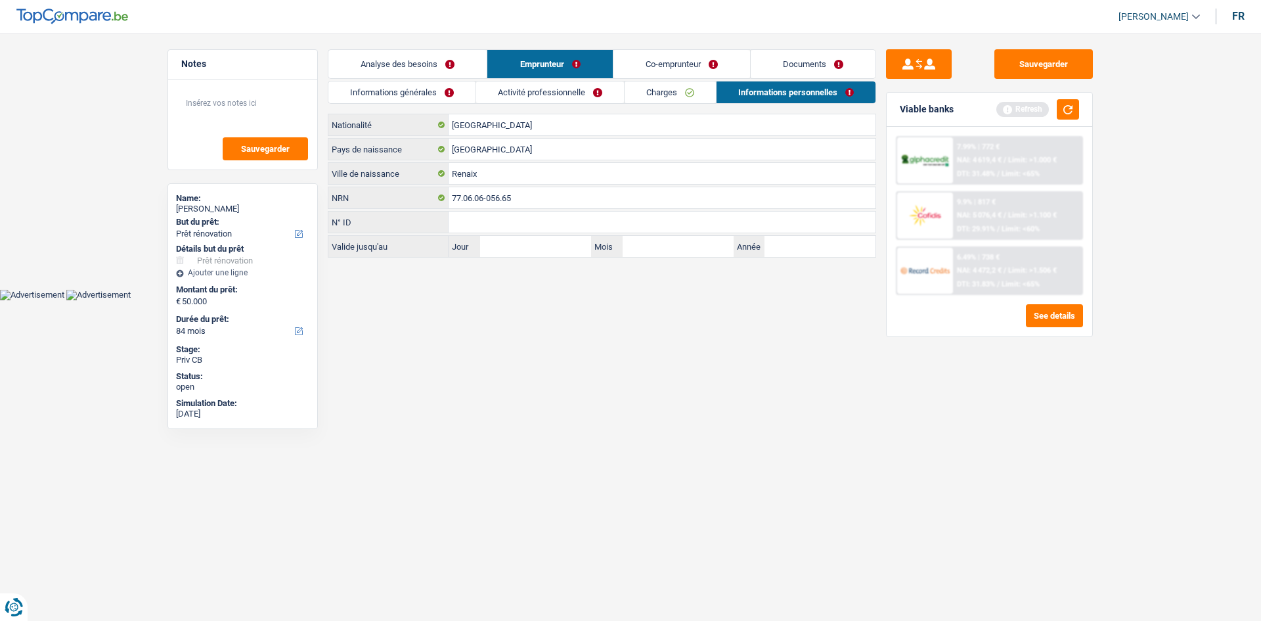
click at [674, 66] on link "Co-emprunteur" at bounding box center [682, 64] width 137 height 28
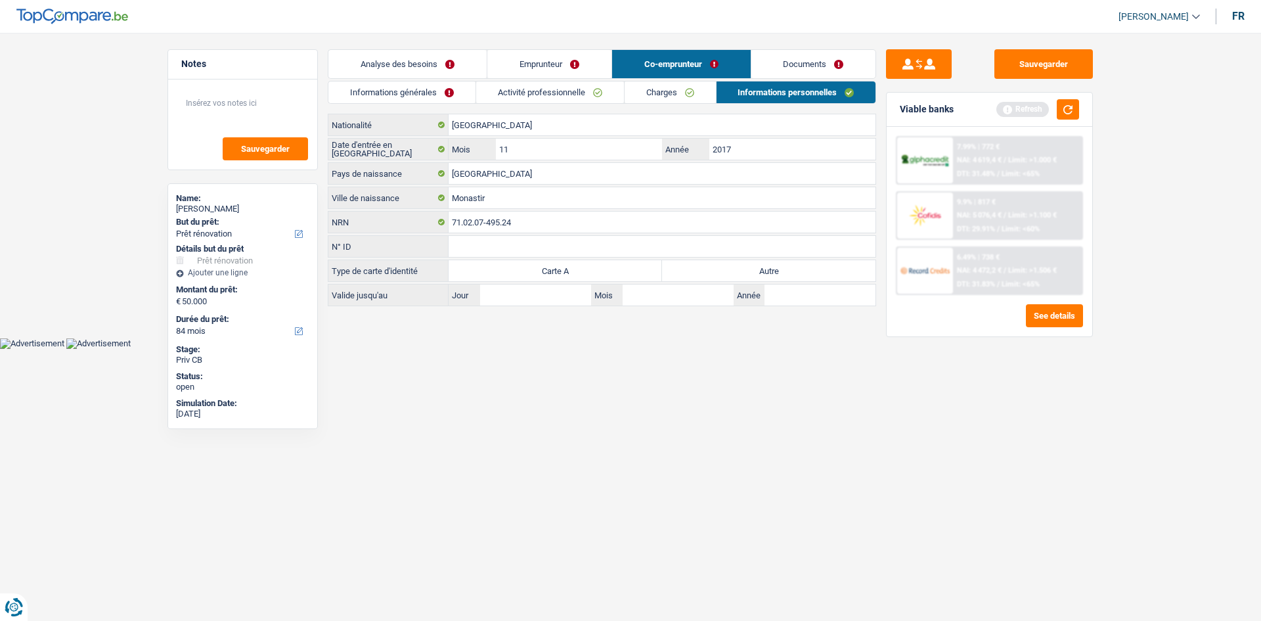
click at [766, 266] on label "Autre" at bounding box center [769, 270] width 214 height 21
click at [766, 266] on input "Autre" at bounding box center [769, 270] width 214 height 21
click at [762, 148] on input "2017" at bounding box center [793, 149] width 166 height 21
click at [549, 61] on link "Emprunteur" at bounding box center [549, 64] width 124 height 28
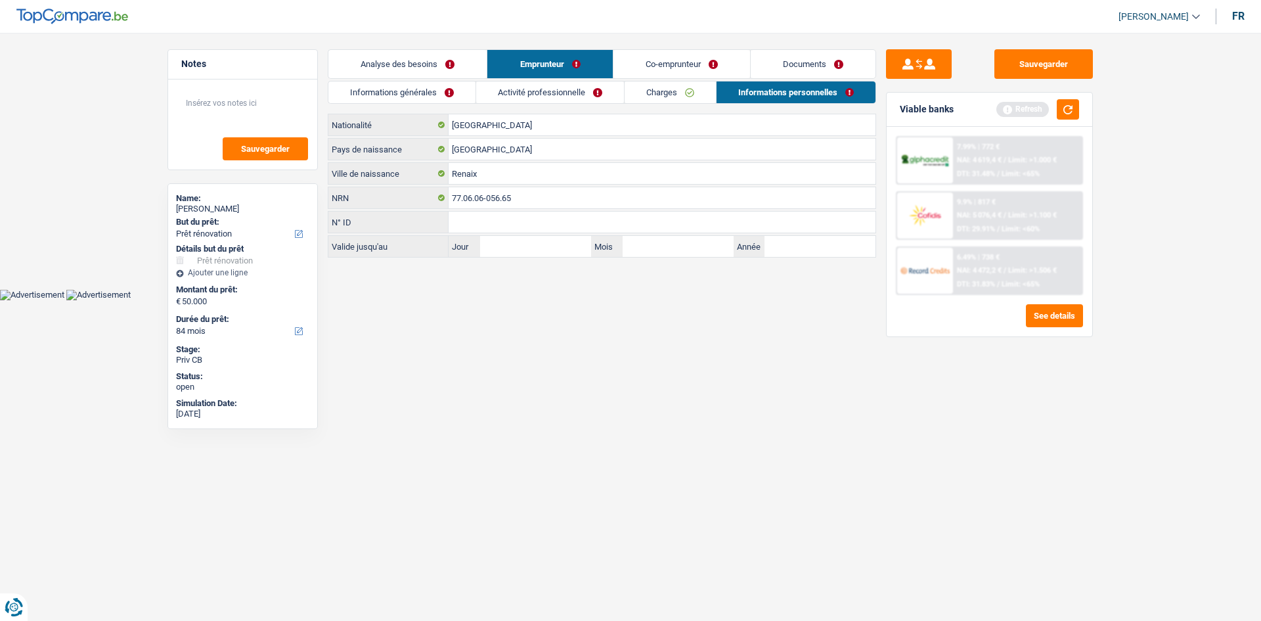
click at [380, 68] on link "Analyse des besoins" at bounding box center [407, 64] width 158 height 28
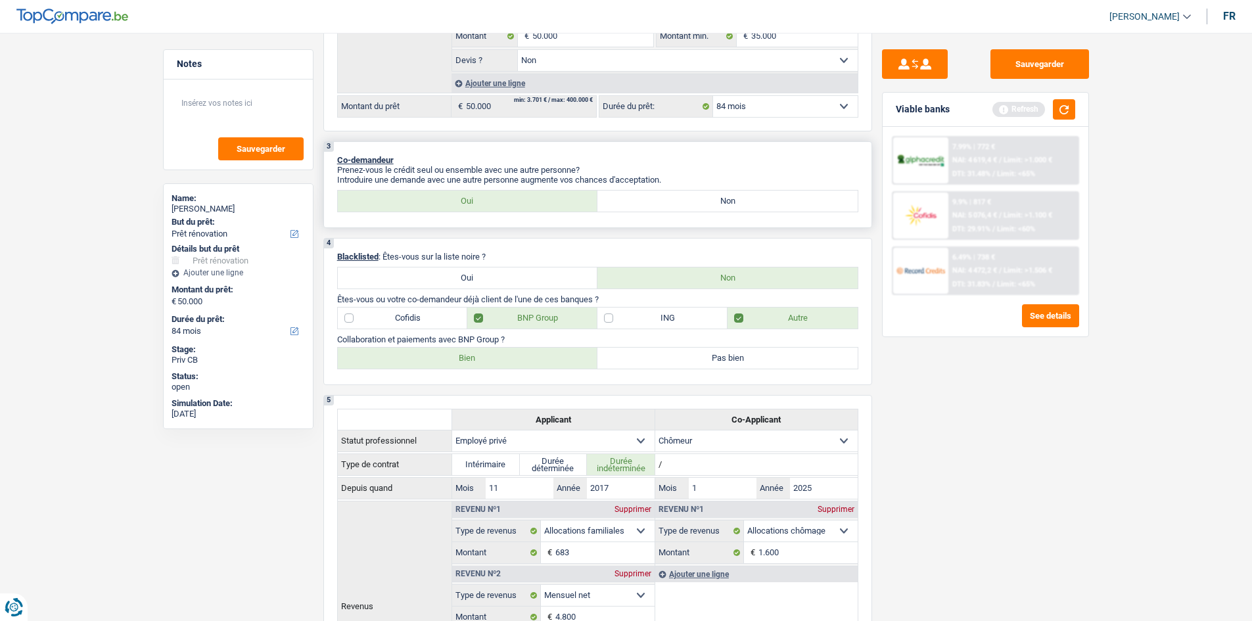
scroll to position [657, 0]
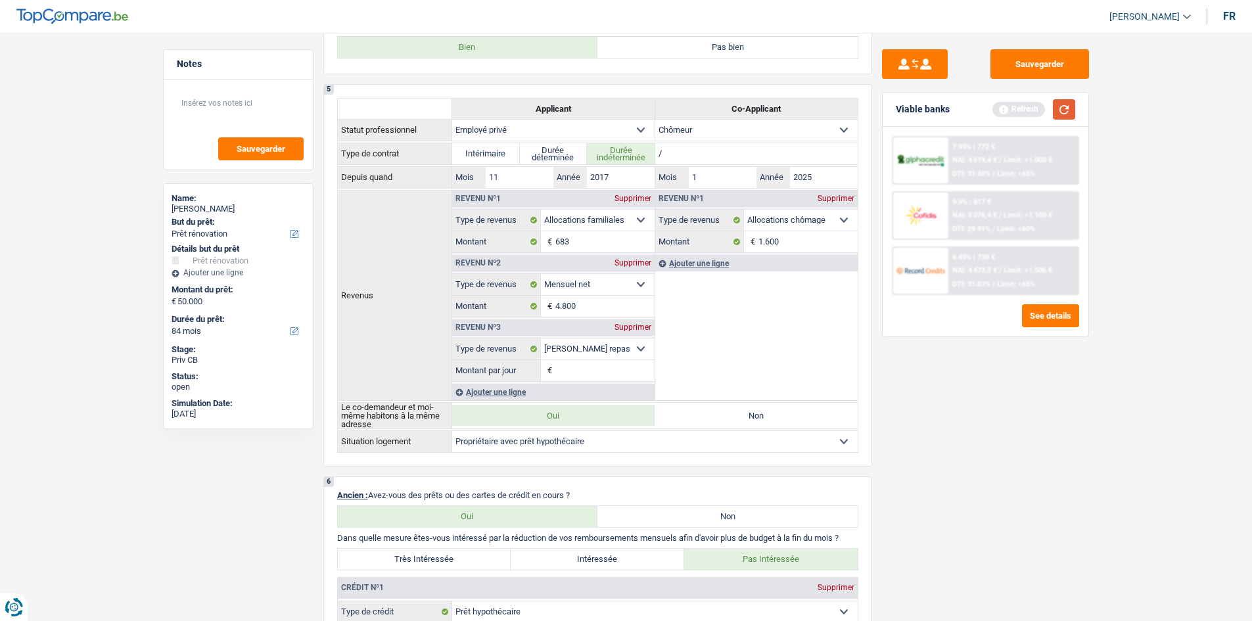
click at [1067, 108] on button "button" at bounding box center [1063, 109] width 22 height 20
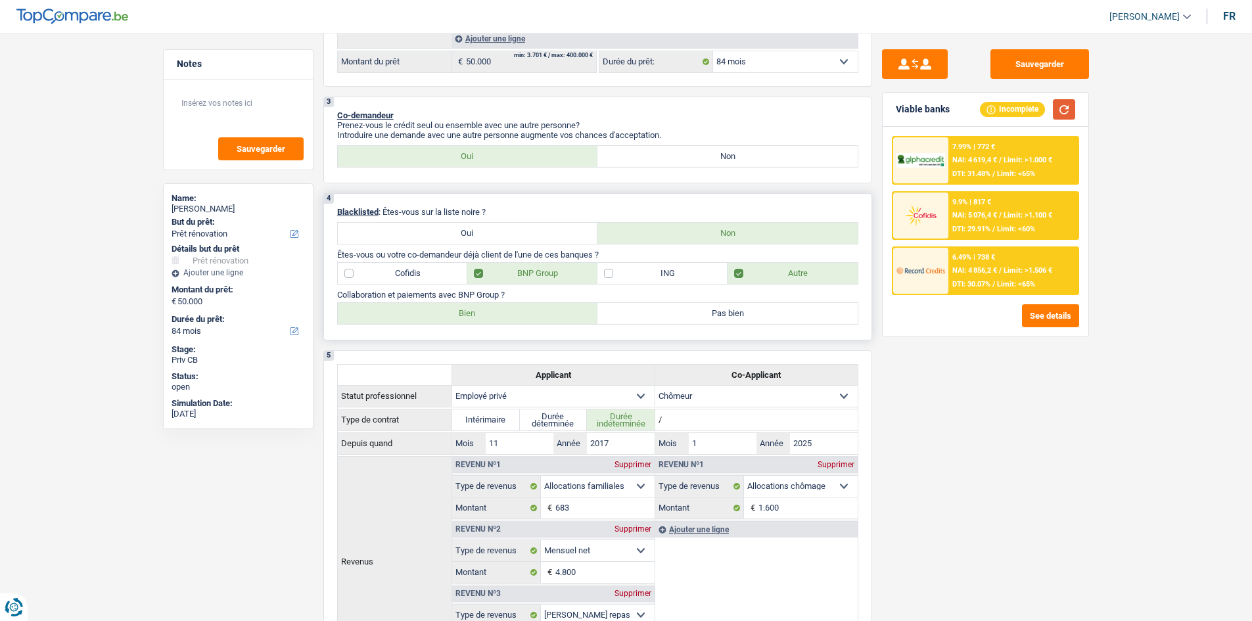
scroll to position [328, 0]
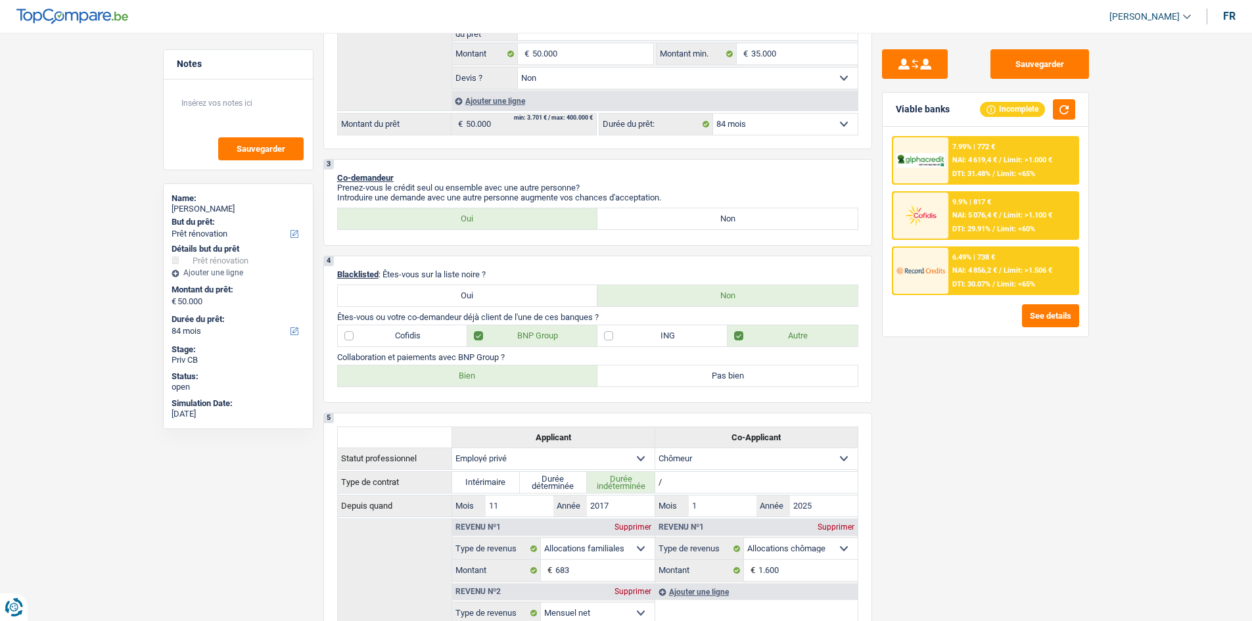
click at [906, 268] on img at bounding box center [920, 270] width 49 height 24
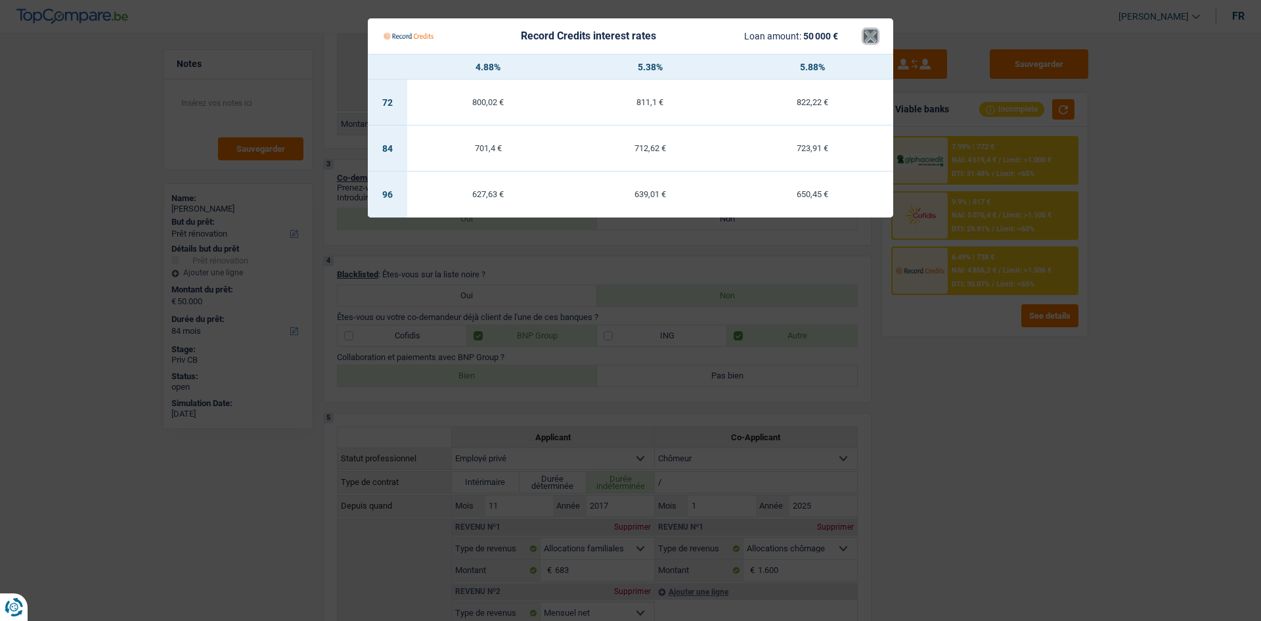
click at [867, 30] on button "×" at bounding box center [871, 36] width 14 height 13
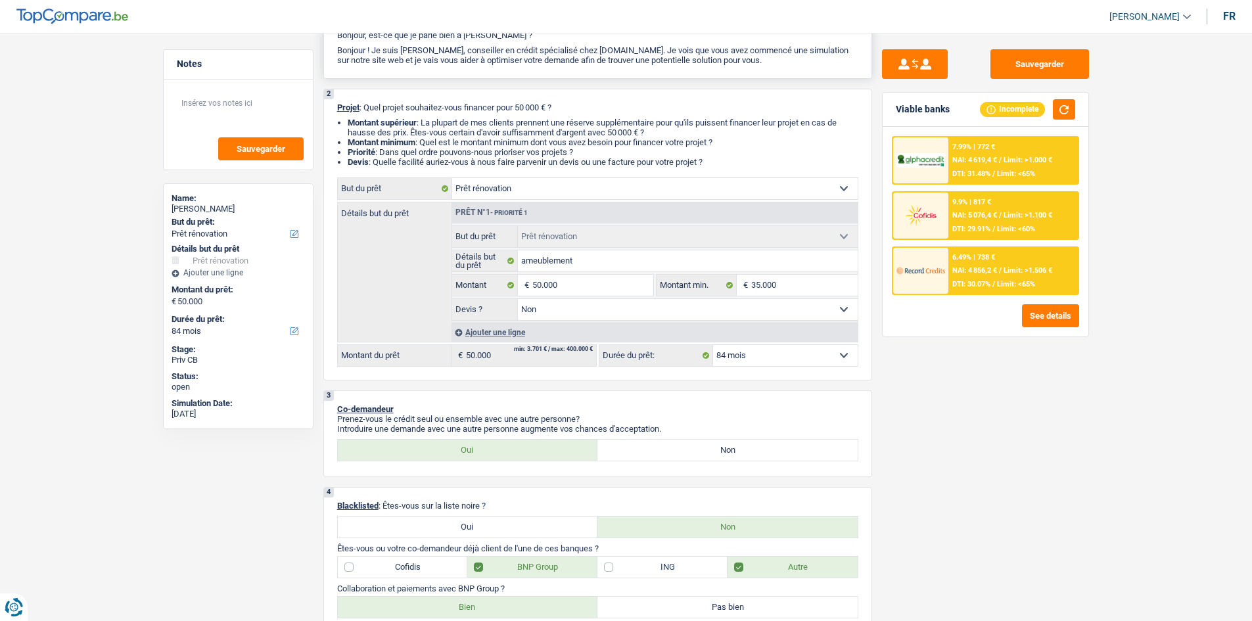
scroll to position [0, 0]
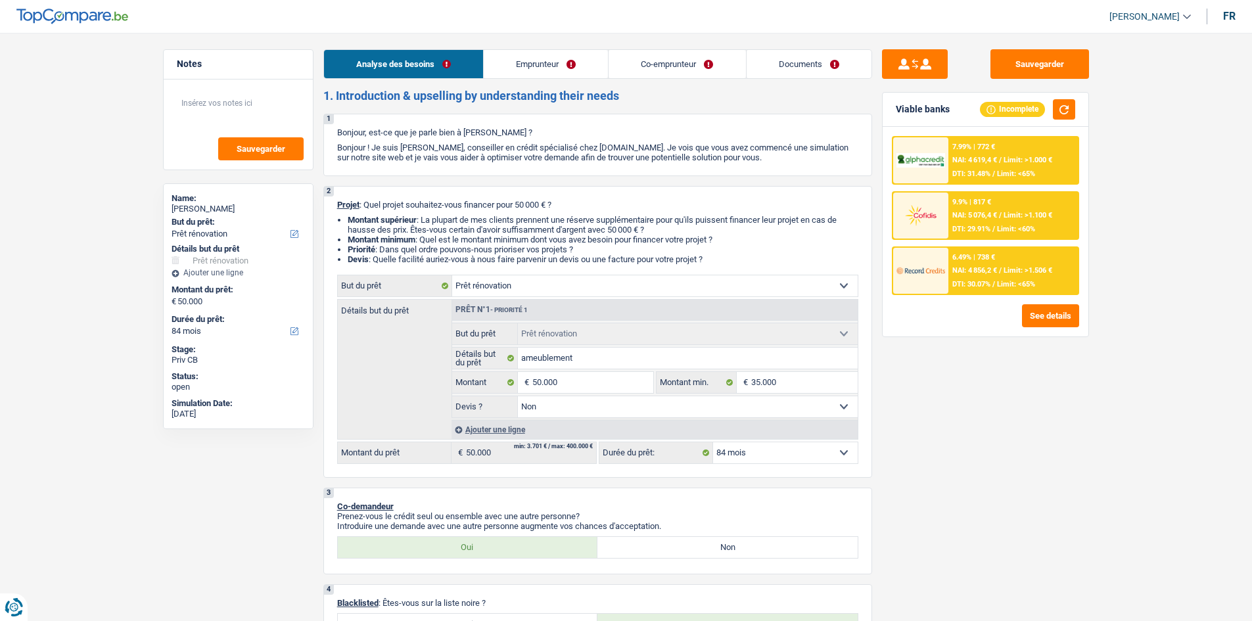
click at [541, 73] on link "Emprunteur" at bounding box center [546, 64] width 124 height 28
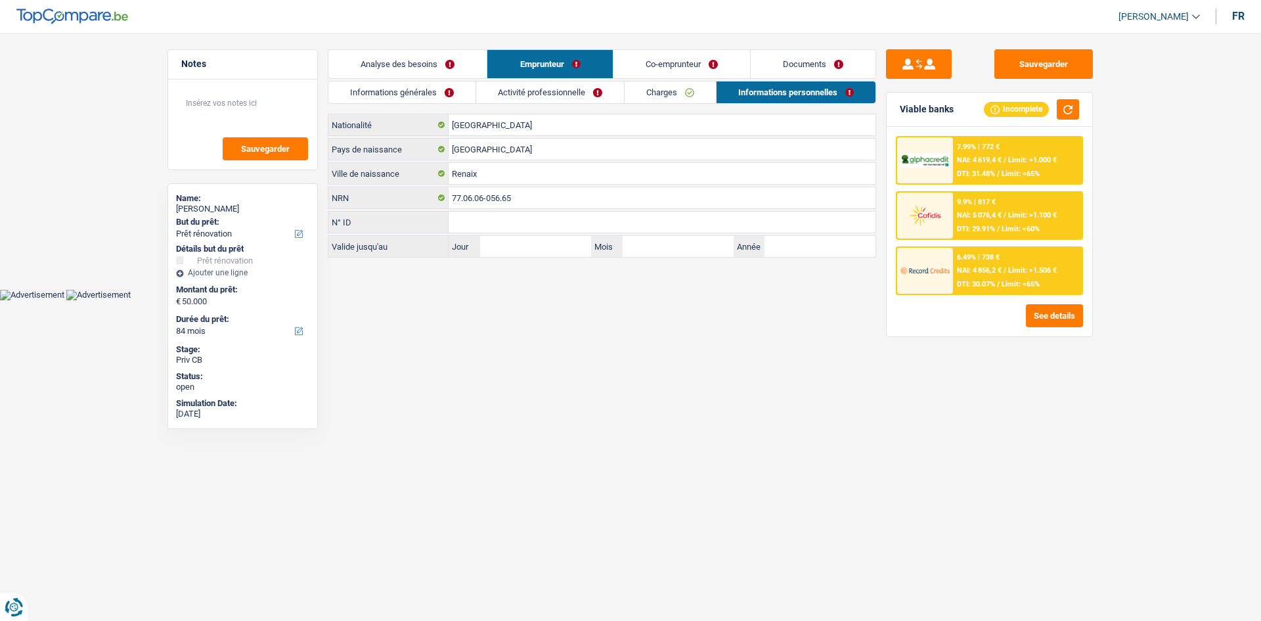
click at [565, 99] on link "Activité professionnelle" at bounding box center [550, 92] width 148 height 22
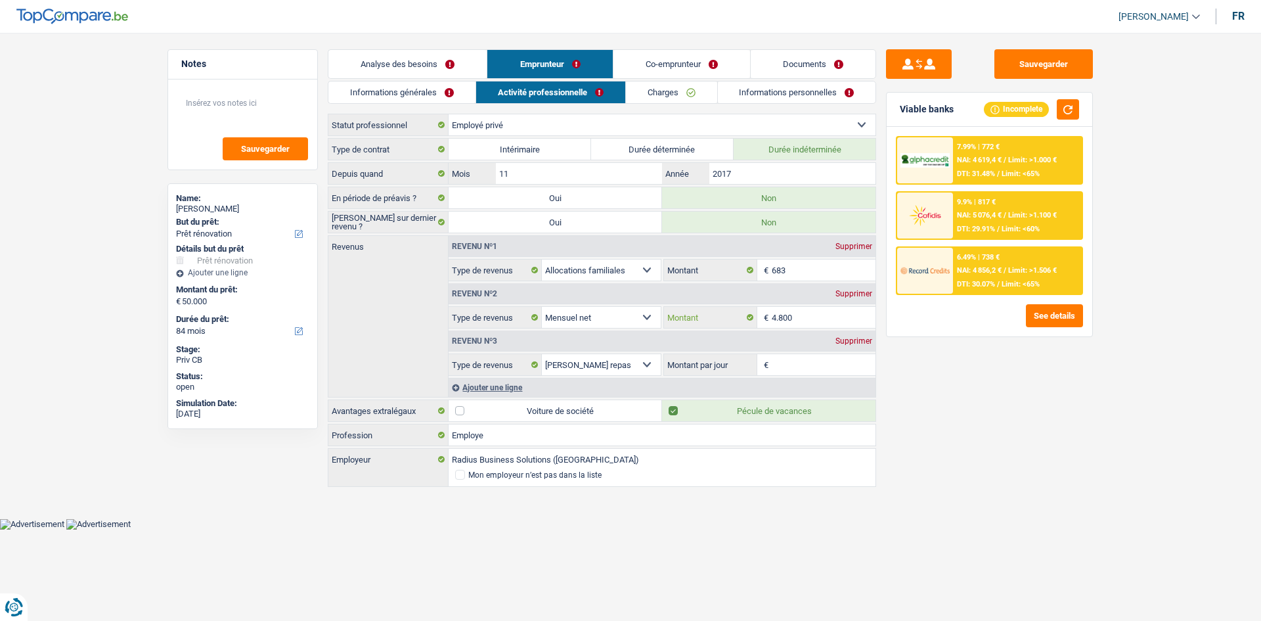
click at [813, 316] on input "4.800" at bounding box center [824, 317] width 104 height 21
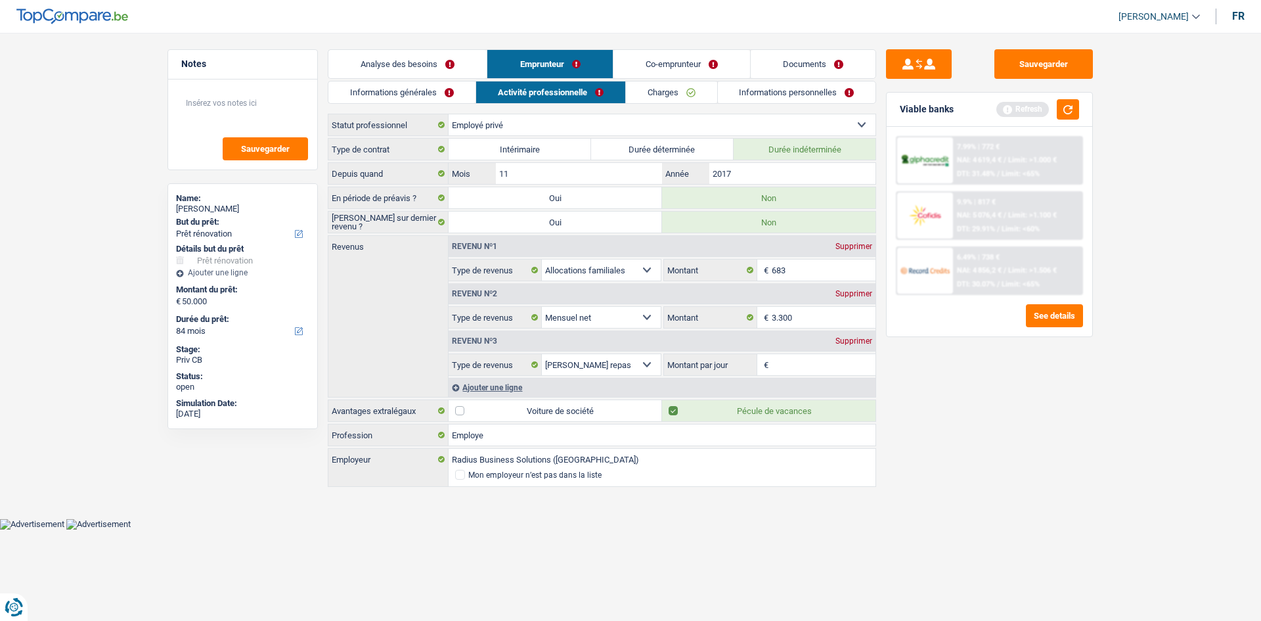
click at [946, 394] on div "Sauvegarder Viable banks Refresh 7.99% | 772 € NAI: 4 619,4 € / Limit: >1.000 €…" at bounding box center [989, 322] width 227 height 547
click at [809, 363] on input "Montant par jour" at bounding box center [824, 364] width 104 height 21
click at [666, 65] on link "Co-emprunteur" at bounding box center [682, 64] width 137 height 28
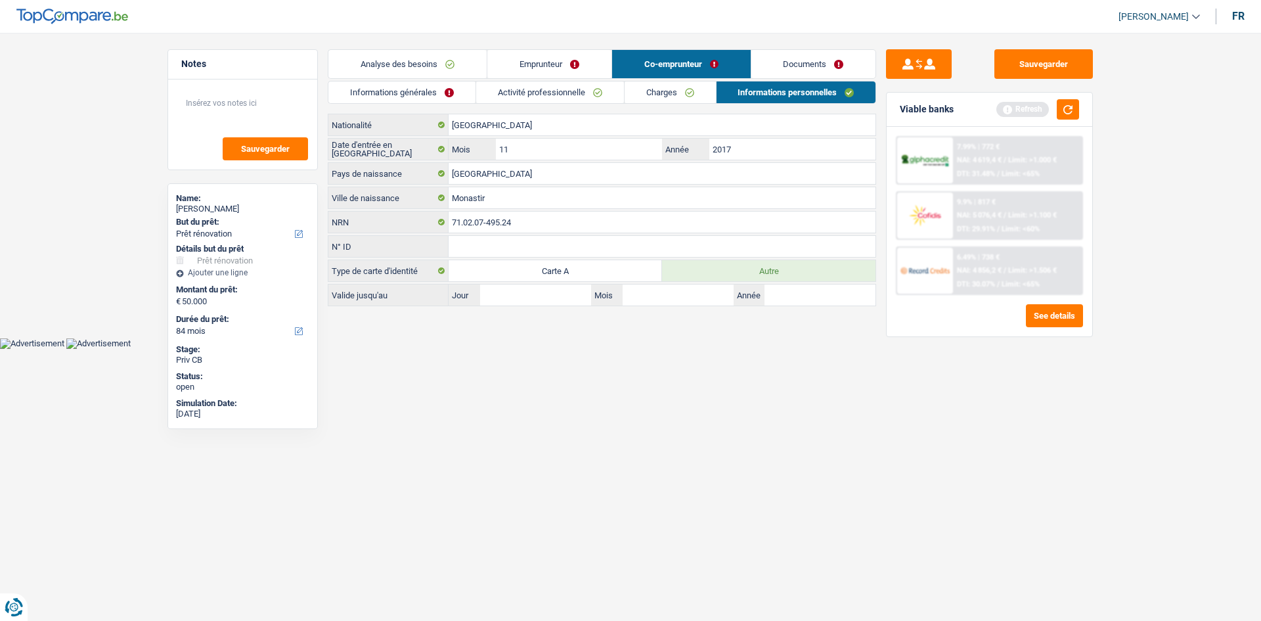
click at [457, 85] on link "Informations générales" at bounding box center [401, 92] width 147 height 22
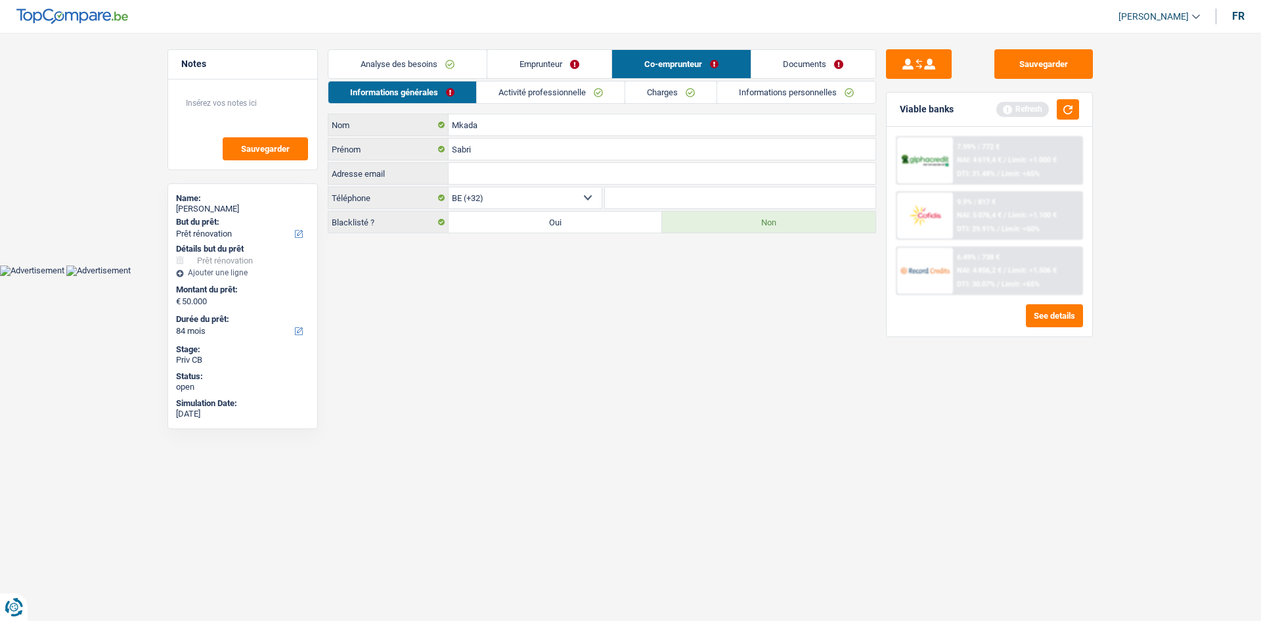
click at [511, 88] on link "Activité professionnelle" at bounding box center [551, 92] width 148 height 22
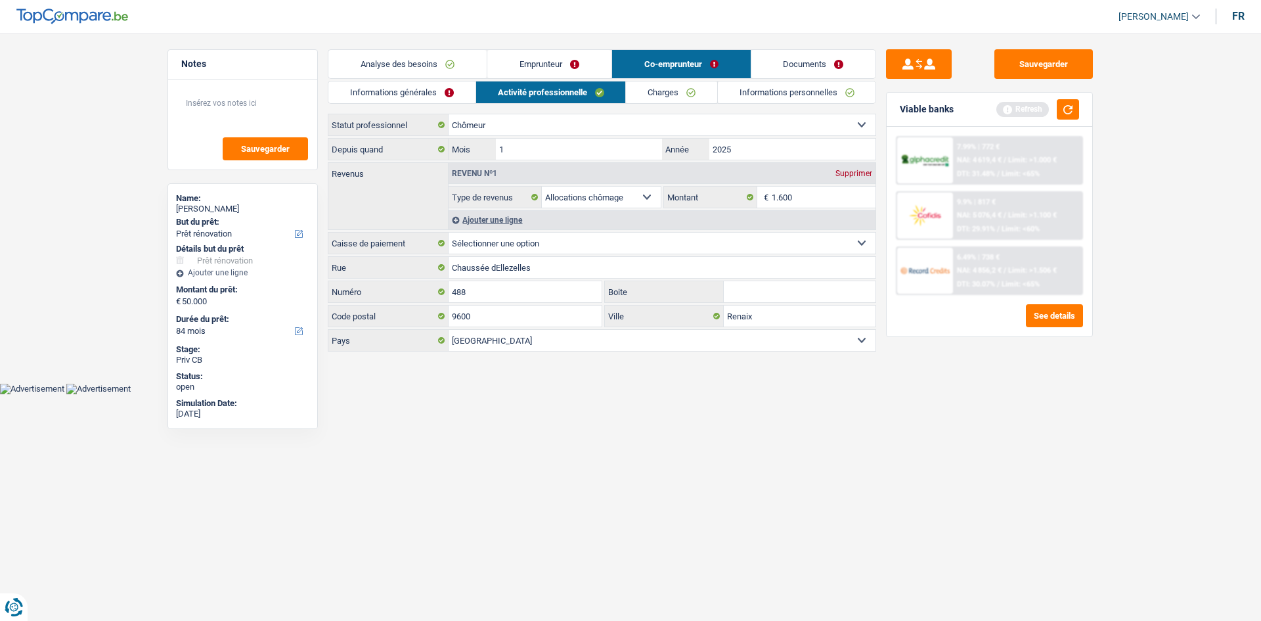
click at [549, 127] on select "Ouvrier Employé privé Employé public Invalide Indépendant Pensionné Chômeur Mut…" at bounding box center [662, 124] width 427 height 21
click at [449, 114] on select "Ouvrier Employé privé Employé public Invalide Indépendant Pensionné Chômeur Mut…" at bounding box center [662, 124] width 427 height 21
click at [761, 394] on html "Vous avez le contrôle de vos données Nous utilisons des cookies, tout comme nos…" at bounding box center [630, 197] width 1261 height 394
click at [509, 238] on select "CAPAC FGTB CSC CGSLB Autre Sélectionner une option" at bounding box center [662, 243] width 427 height 21
click at [529, 394] on html "Vous avez le contrôle de vos données Nous utilisons des cookies, tout comme nos…" at bounding box center [630, 197] width 1261 height 394
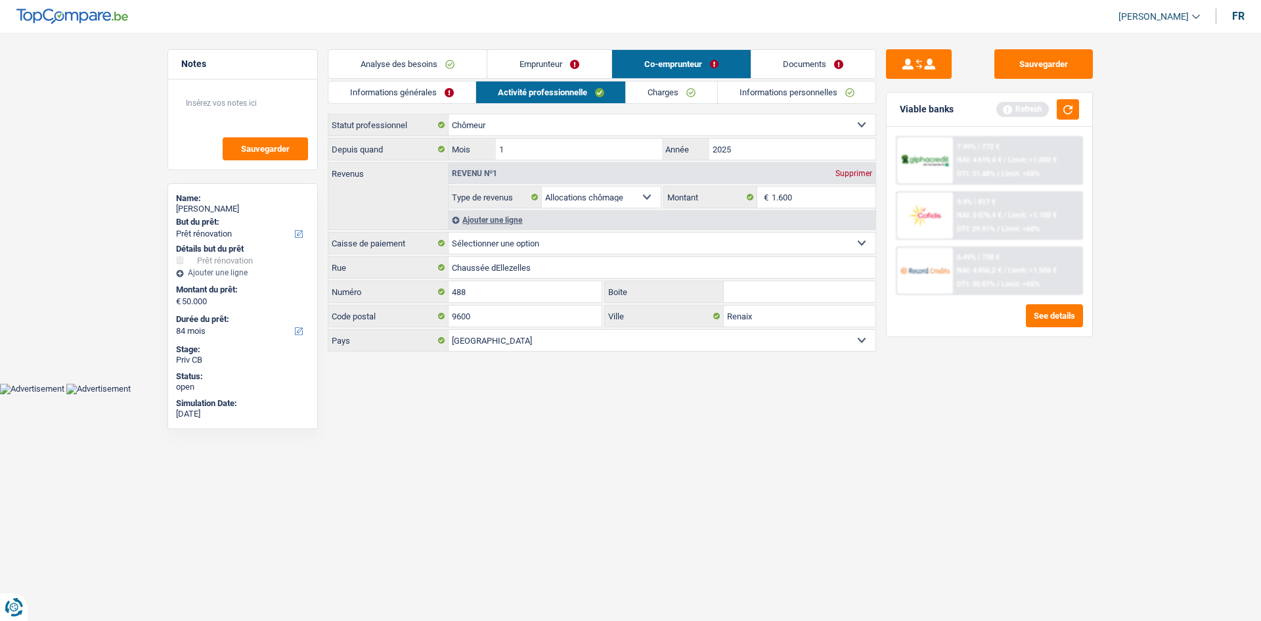
click at [497, 235] on select "CAPAC FGTB CSC CGSLB Autre Sélectionner une option" at bounding box center [662, 243] width 427 height 21
click at [449, 233] on select "CAPAC FGTB CSC CGSLB Autre Sélectionner une option" at bounding box center [662, 243] width 427 height 21
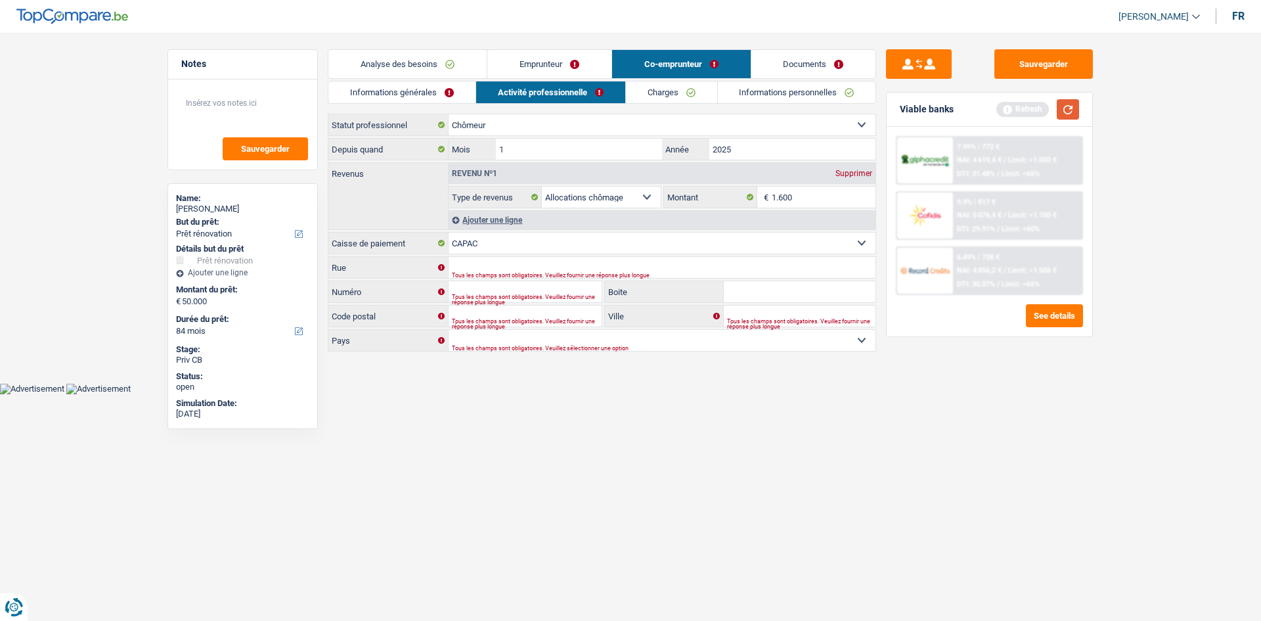
click at [1062, 106] on button "button" at bounding box center [1068, 109] width 22 height 20
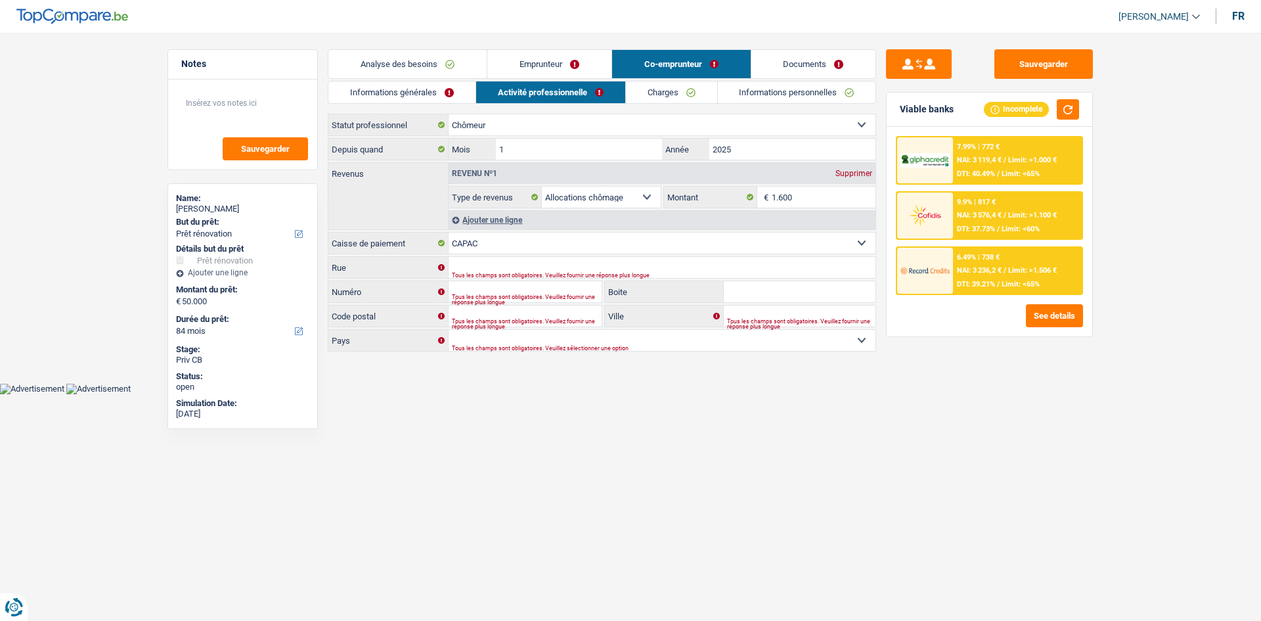
click at [979, 261] on div "6.49% | 738 €" at bounding box center [978, 257] width 43 height 9
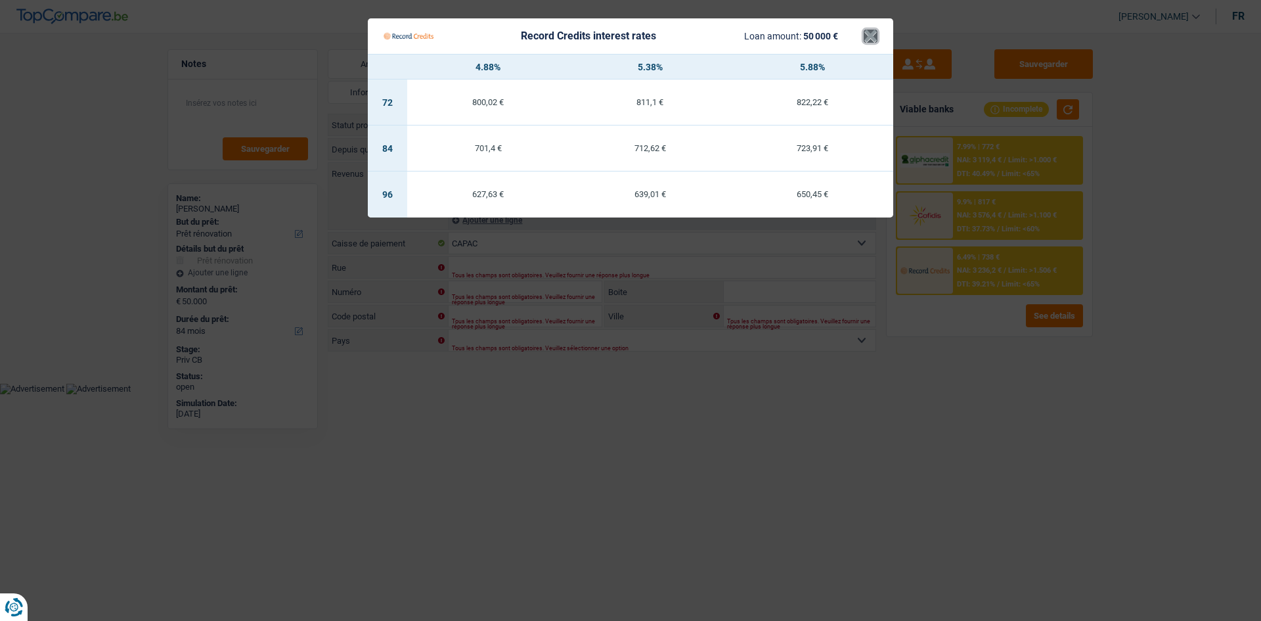
click at [869, 35] on button "×" at bounding box center [871, 36] width 14 height 13
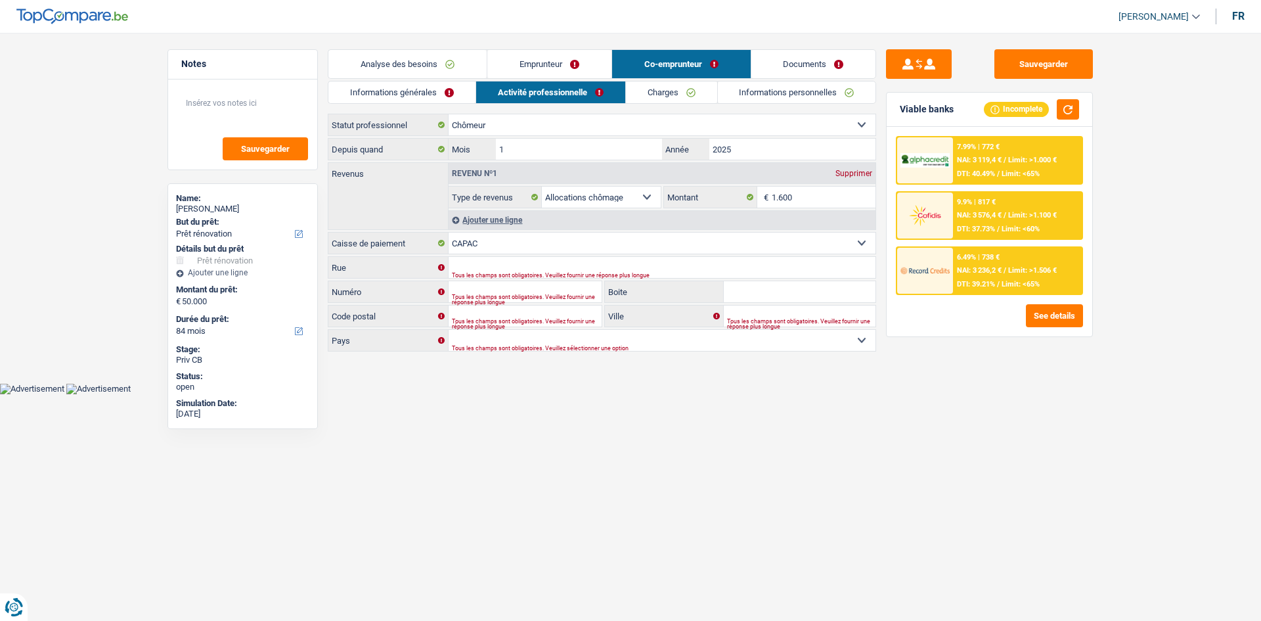
click at [401, 57] on link "Analyse des besoins" at bounding box center [407, 64] width 158 height 28
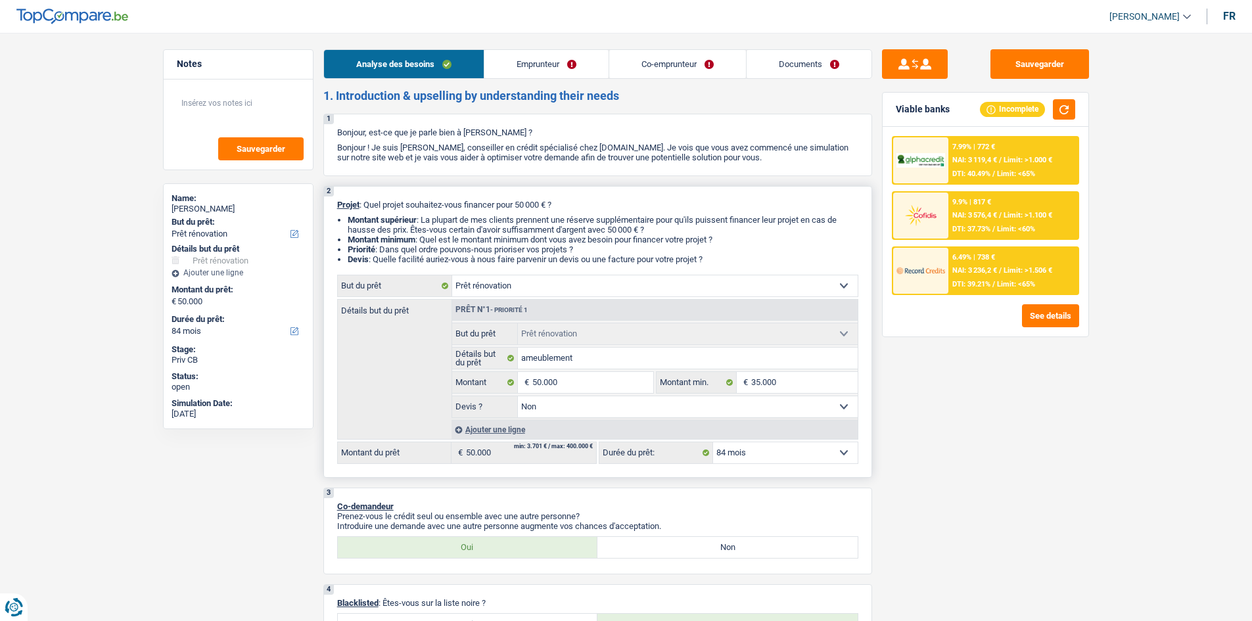
click at [754, 454] on select "12 mois 18 mois 24 mois 30 mois 36 mois 42 mois 48 mois 60 mois 72 mois 84 mois…" at bounding box center [785, 452] width 145 height 21
click at [713, 442] on select "12 mois 18 mois 24 mois 30 mois 36 mois 42 mois 48 mois 60 mois 72 mois 84 mois…" at bounding box center [785, 452] width 145 height 21
click at [960, 271] on span "NAI: 3 411,2 €" at bounding box center [974, 270] width 45 height 9
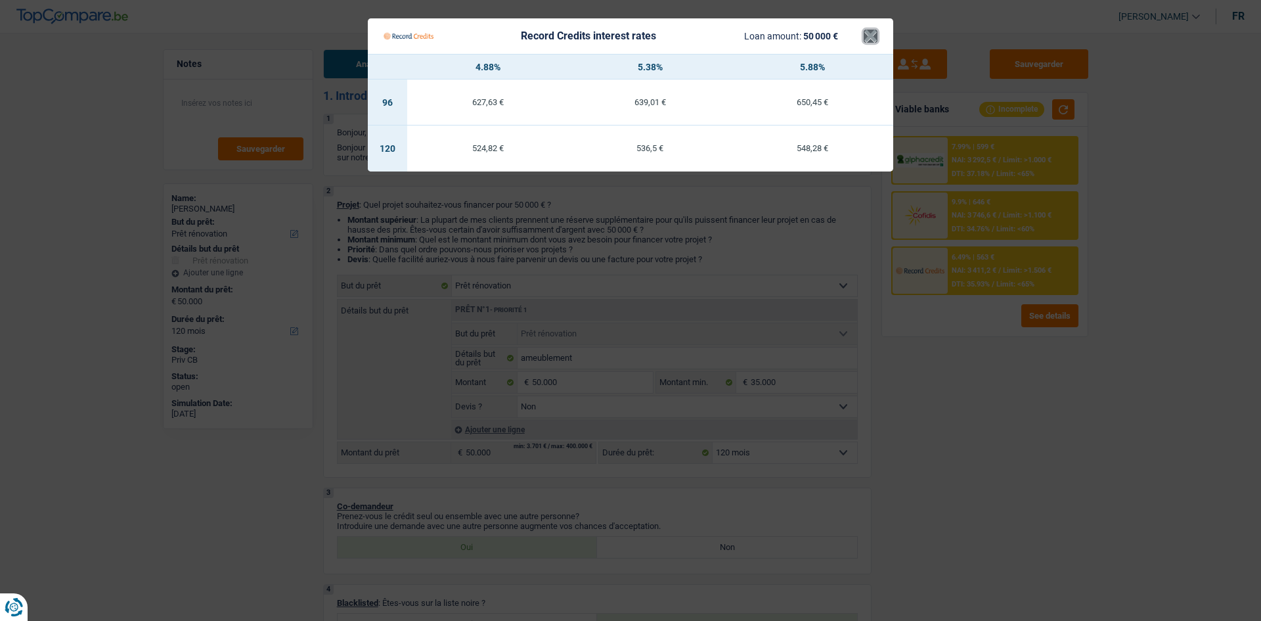
click at [867, 32] on button "×" at bounding box center [871, 36] width 14 height 13
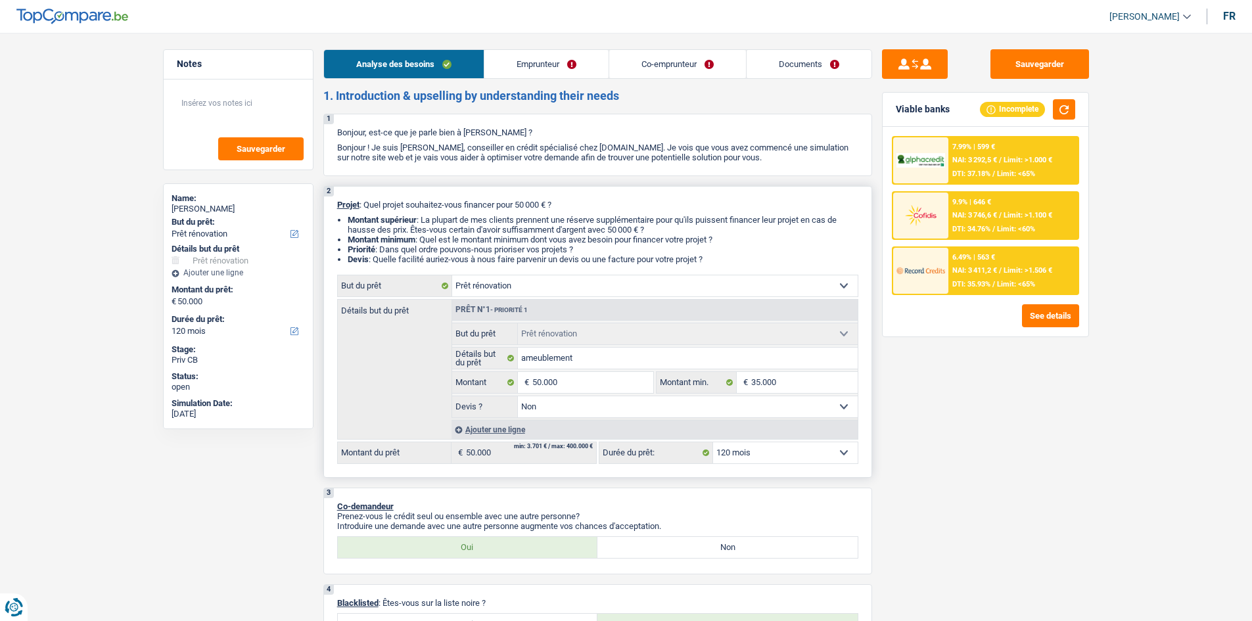
click at [759, 445] on select "12 mois 18 mois 24 mois 30 mois 36 mois 42 mois 48 mois 60 mois 72 mois 84 mois…" at bounding box center [785, 452] width 145 height 21
click at [760, 450] on select "12 mois 18 mois 24 mois 30 mois 36 mois 42 mois 48 mois 60 mois 72 mois 84 mois…" at bounding box center [785, 452] width 145 height 21
click at [770, 449] on select "12 mois 18 mois 24 mois 30 mois 36 mois 42 mois 48 mois 60 mois 72 mois 84 mois…" at bounding box center [785, 452] width 145 height 21
drag, startPoint x: 1044, startPoint y: 385, endPoint x: 1005, endPoint y: 370, distance: 42.2
click at [1043, 385] on div "Sauvegarder Viable banks Incomplete 7.99% | 599 € NAI: 3 292,5 € / Limit: >1.00…" at bounding box center [985, 322] width 227 height 547
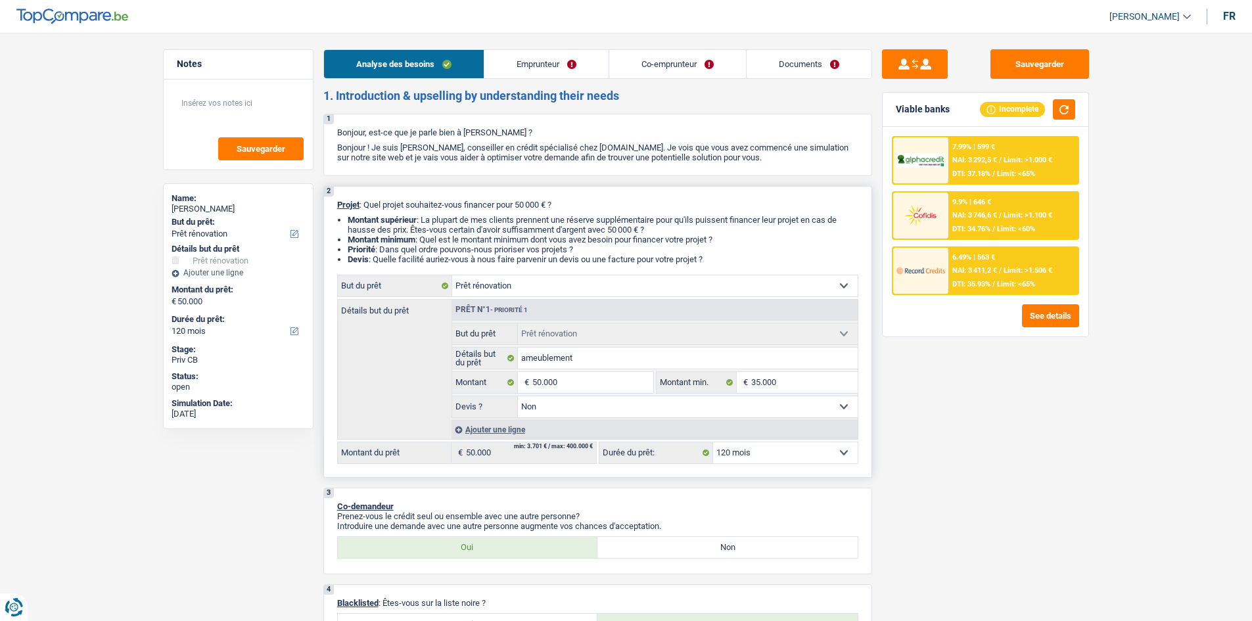
click at [558, 405] on select "Oui Non Non répondu Sélectionner une option" at bounding box center [688, 406] width 340 height 21
click at [518, 396] on select "Oui Non Non répondu Sélectionner une option" at bounding box center [688, 406] width 340 height 21
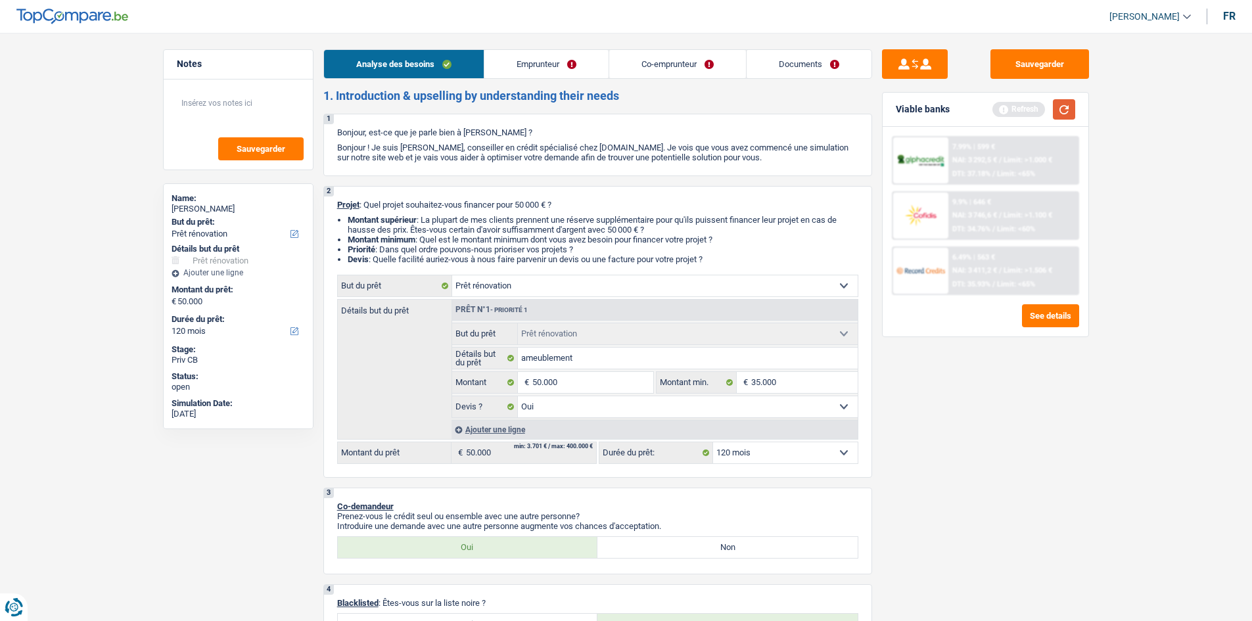
click at [1071, 104] on button "button" at bounding box center [1063, 109] width 22 height 20
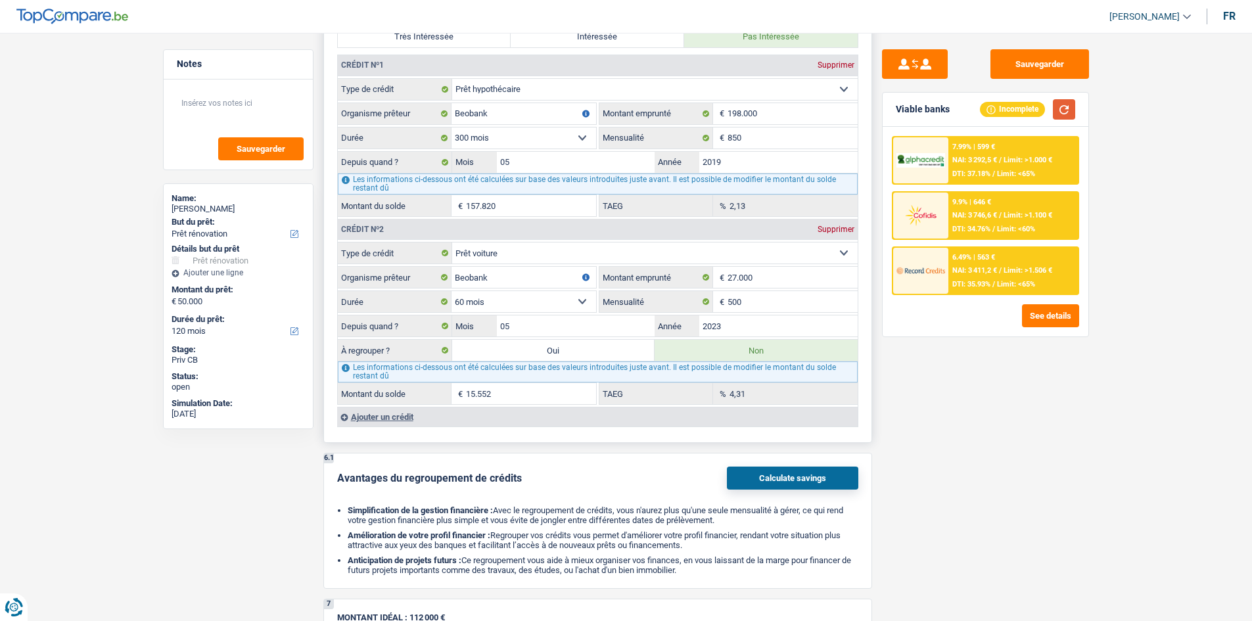
scroll to position [1178, 0]
click at [562, 351] on label "Oui" at bounding box center [553, 351] width 203 height 21
click at [562, 351] on input "Oui" at bounding box center [553, 351] width 203 height 21
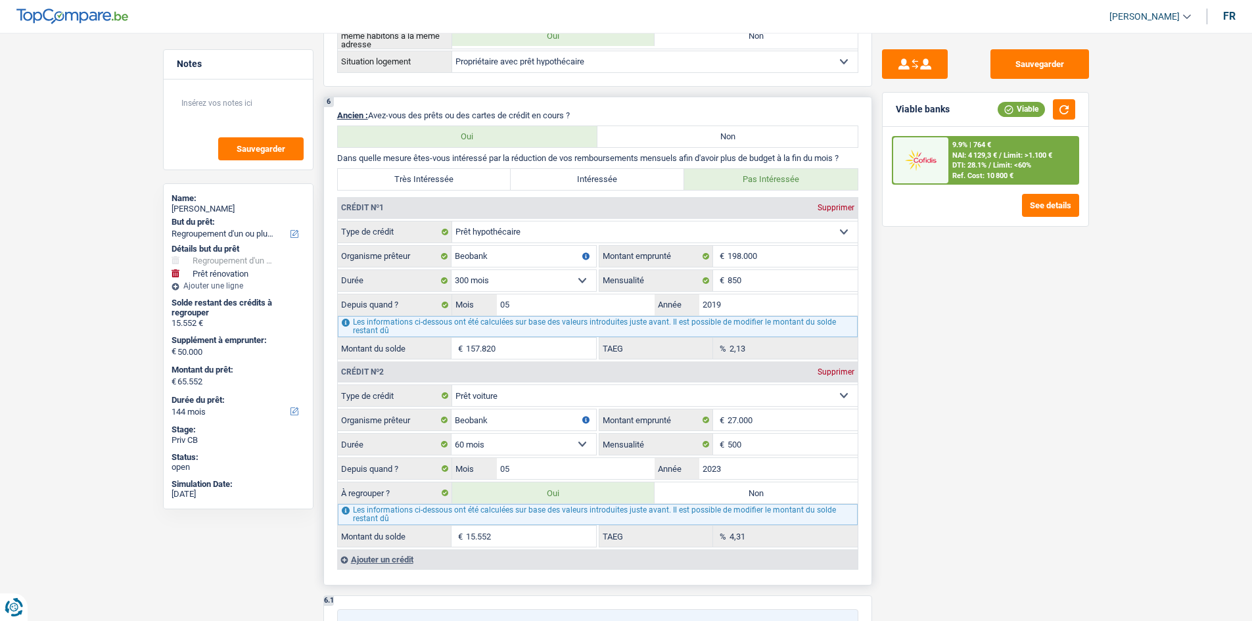
click at [668, 490] on label "Non" at bounding box center [755, 492] width 203 height 21
click at [668, 490] on input "Non" at bounding box center [755, 492] width 203 height 21
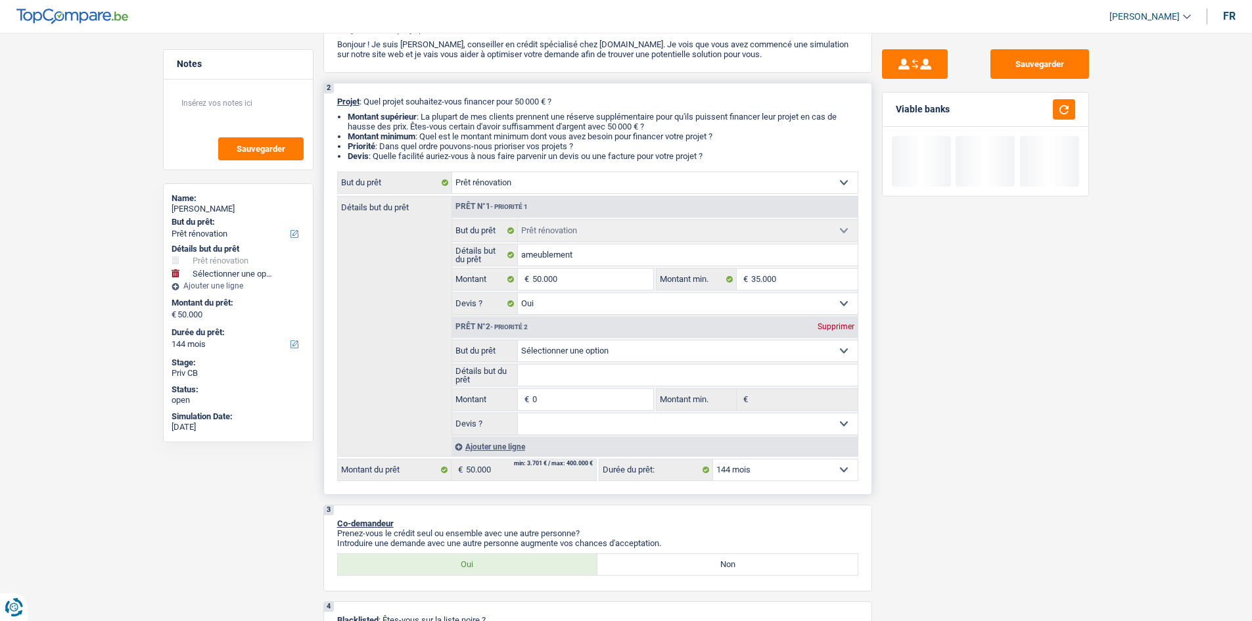
scroll to position [0, 0]
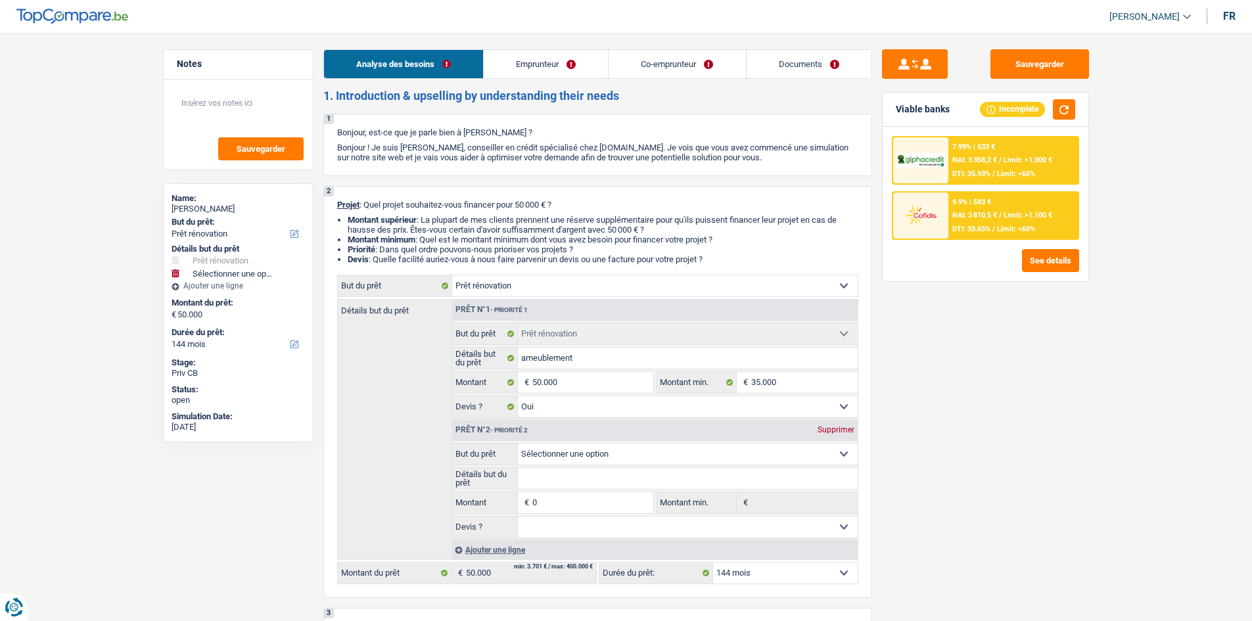
click at [557, 70] on link "Emprunteur" at bounding box center [546, 64] width 124 height 28
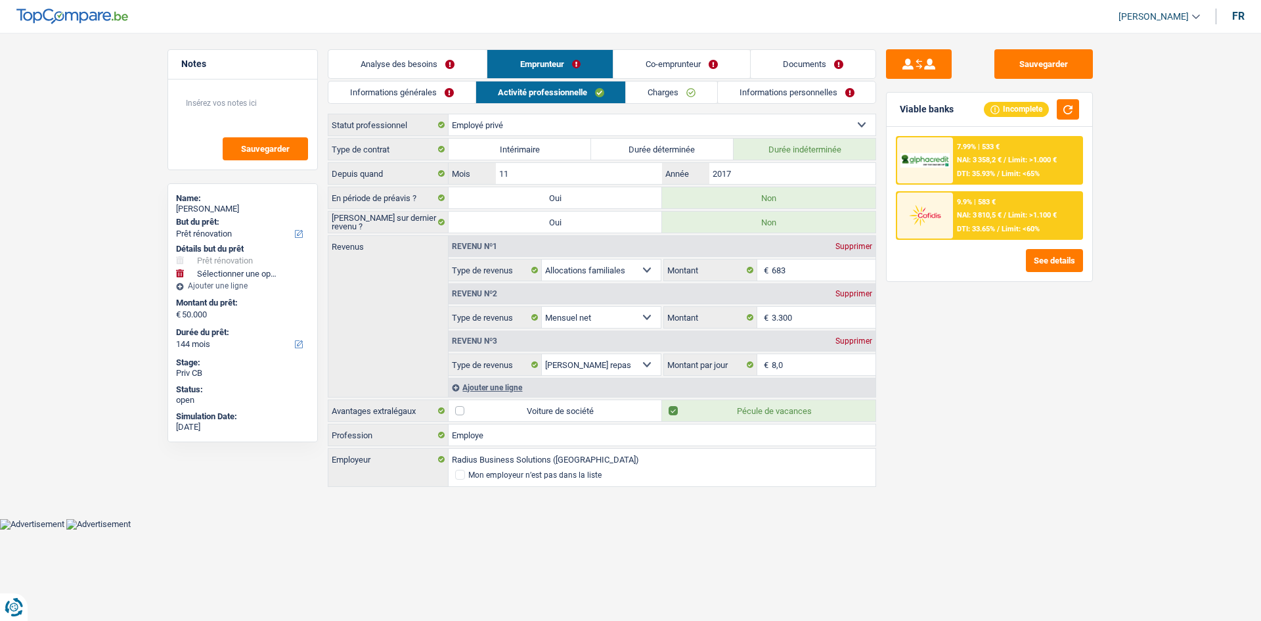
click at [656, 63] on link "Co-emprunteur" at bounding box center [682, 64] width 137 height 28
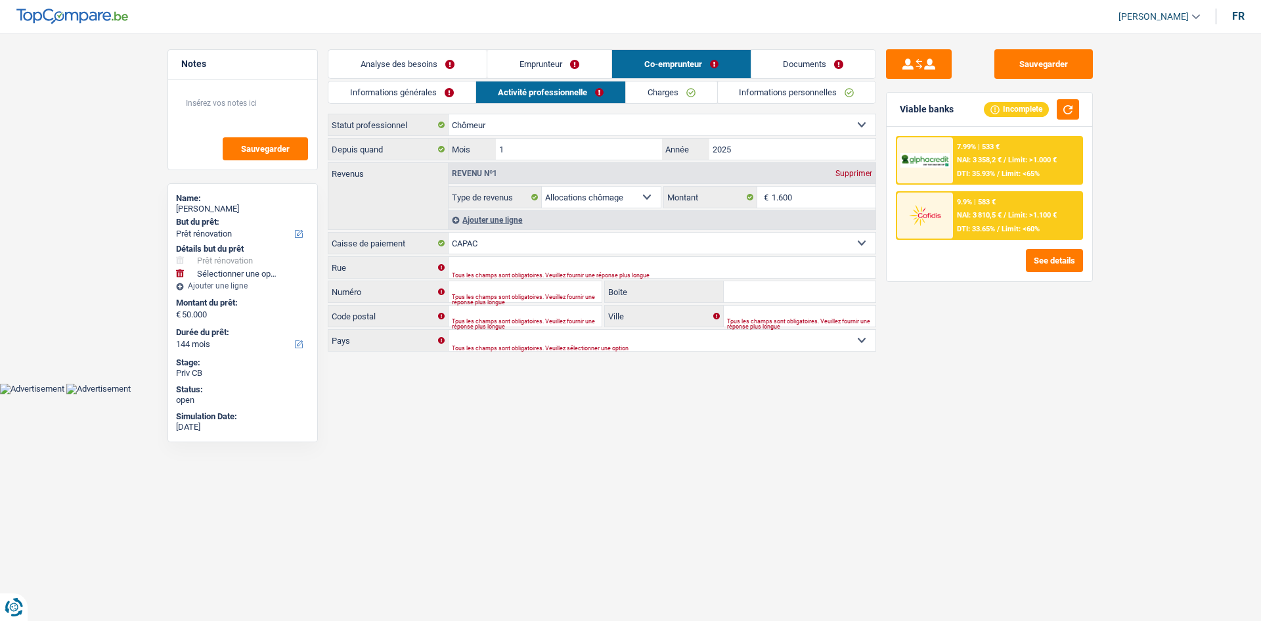
click at [572, 64] on link "Emprunteur" at bounding box center [549, 64] width 124 height 28
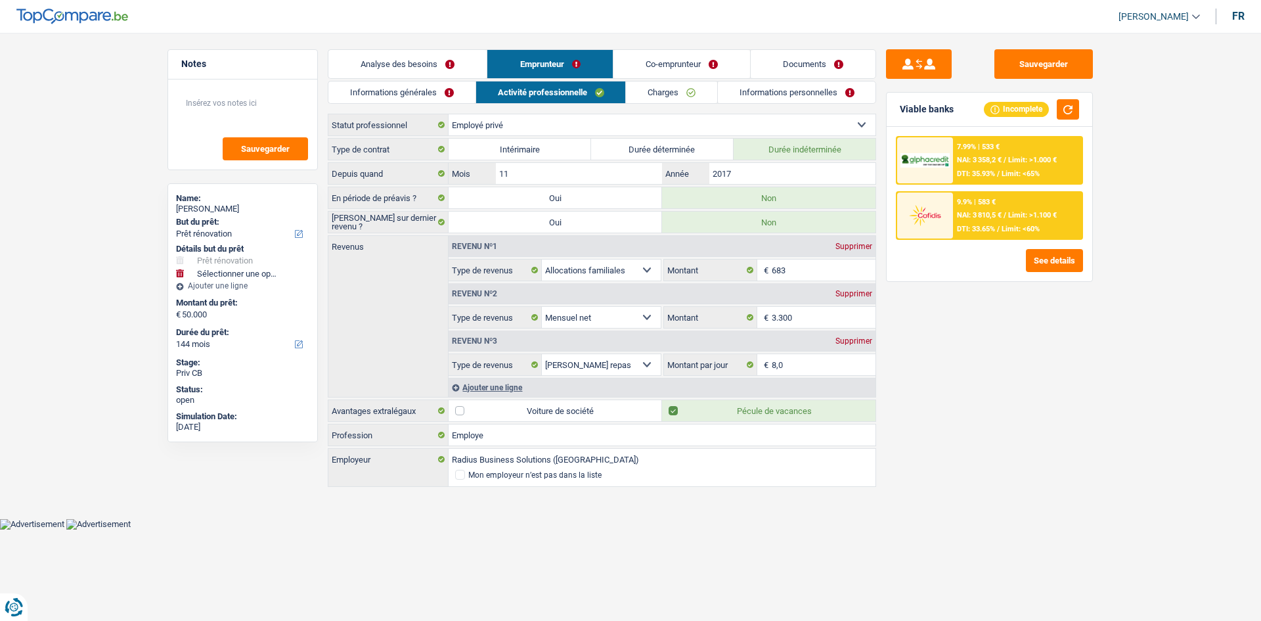
click at [420, 62] on link "Analyse des besoins" at bounding box center [407, 64] width 158 height 28
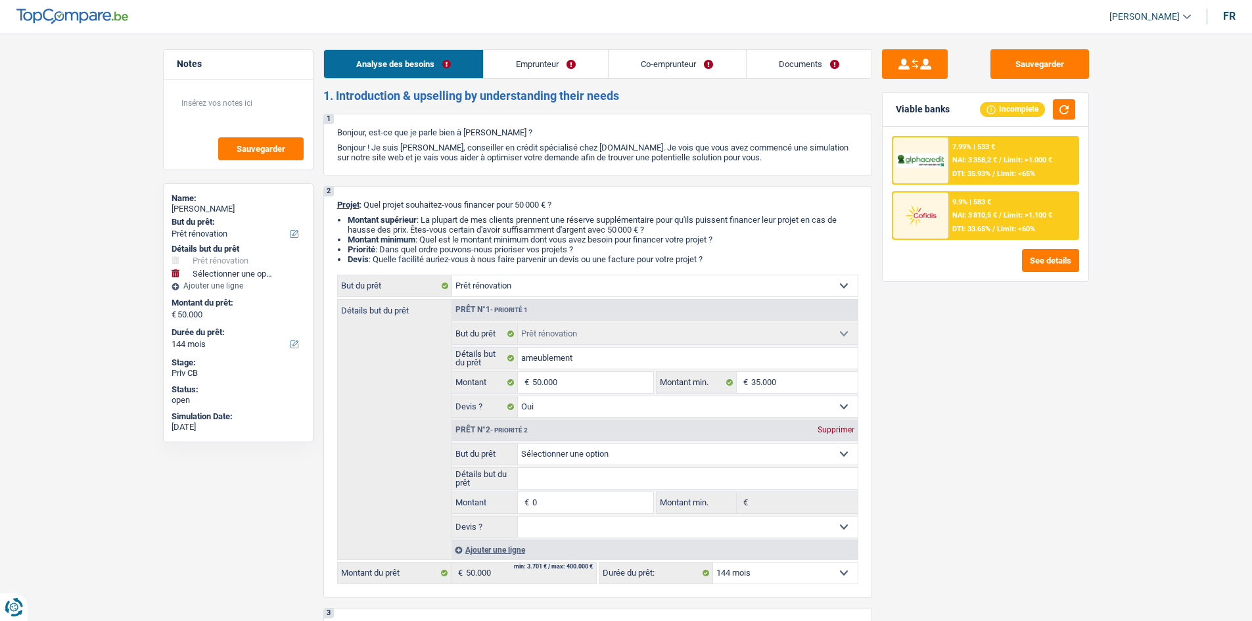
click at [517, 65] on link "Emprunteur" at bounding box center [546, 64] width 124 height 28
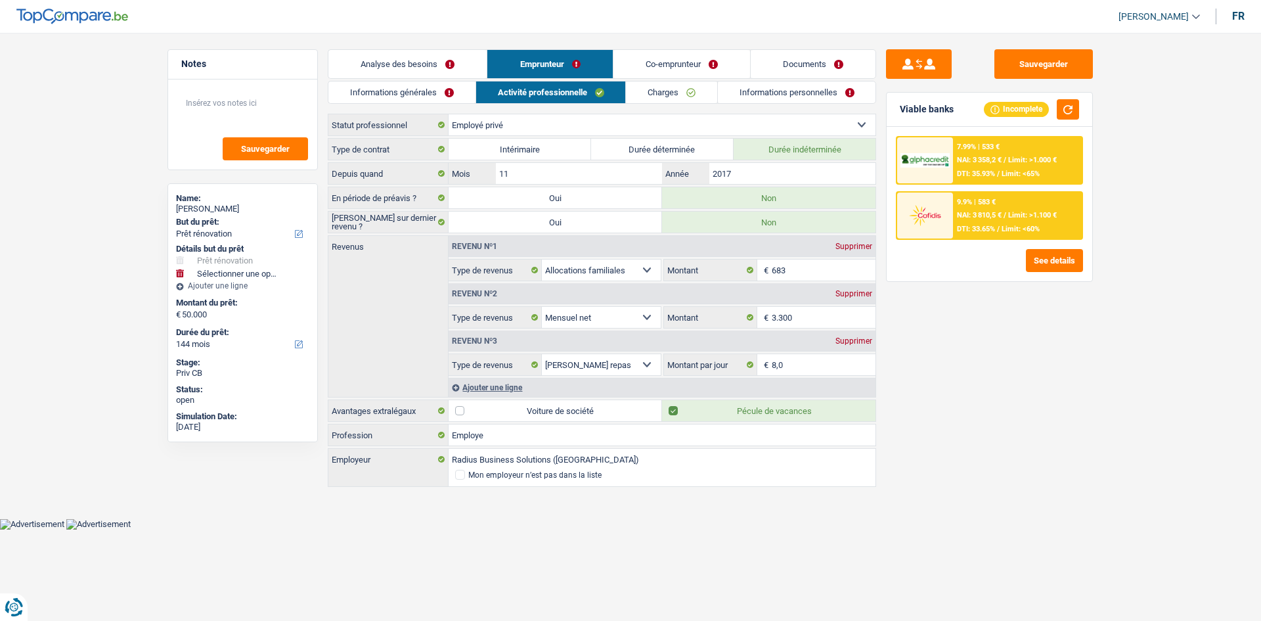
click at [684, 69] on link "Co-emprunteur" at bounding box center [682, 64] width 137 height 28
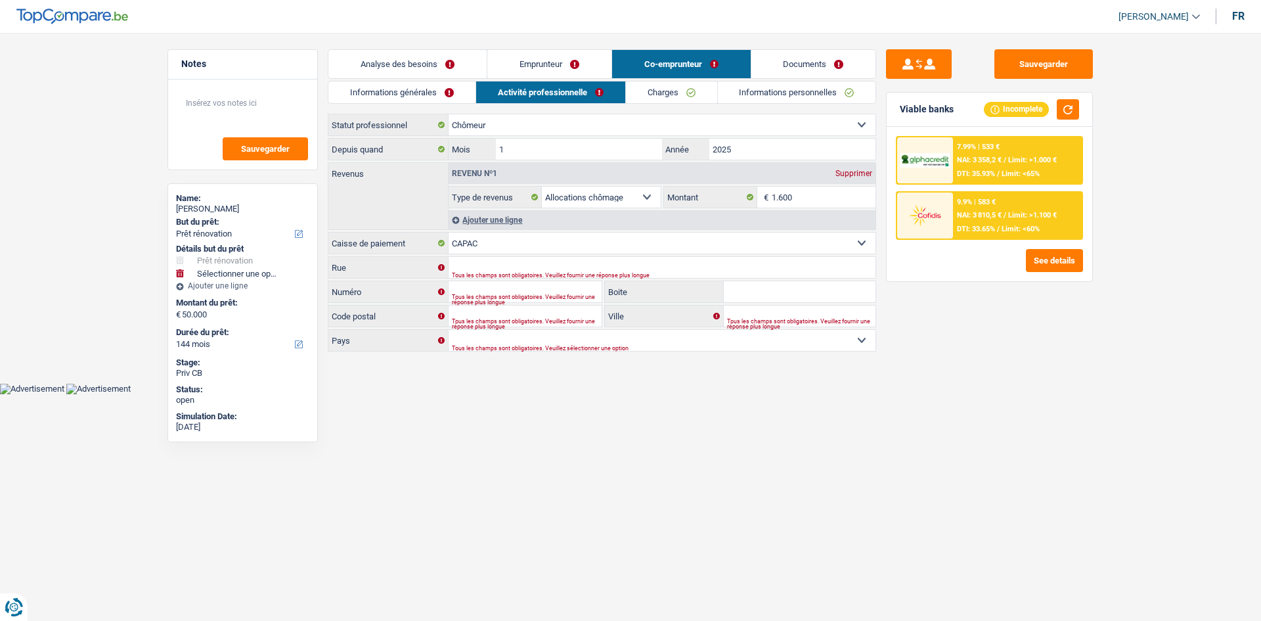
click at [789, 65] on link "Documents" at bounding box center [814, 64] width 125 height 28
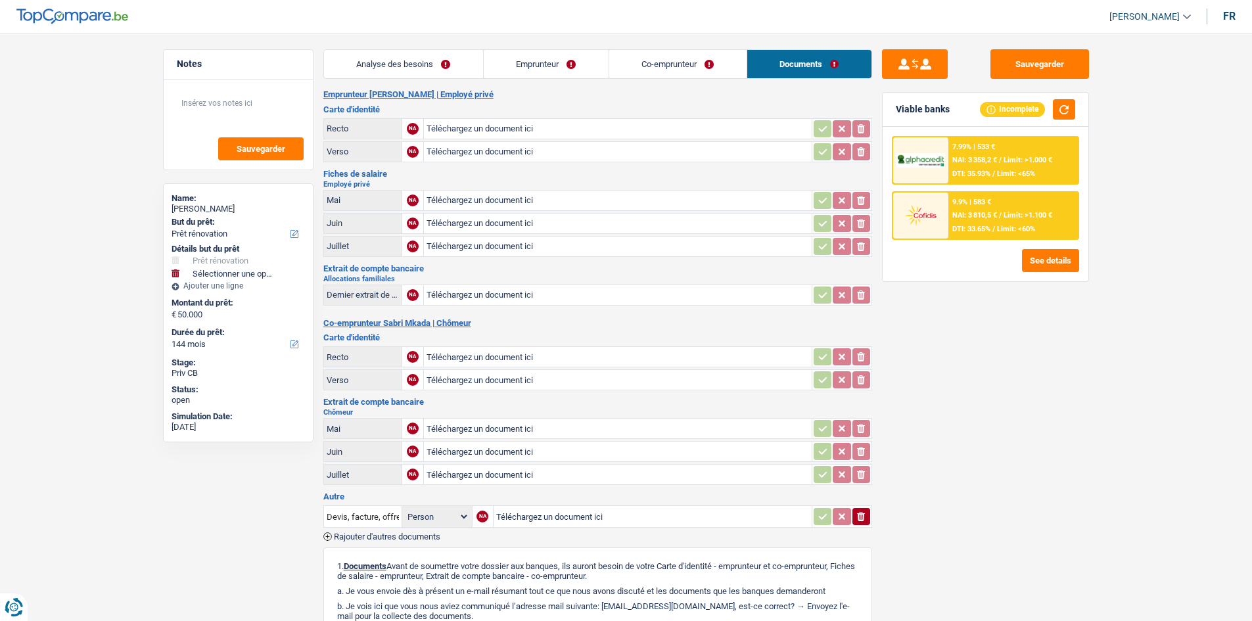
click at [540, 55] on link "Emprunteur" at bounding box center [546, 64] width 125 height 28
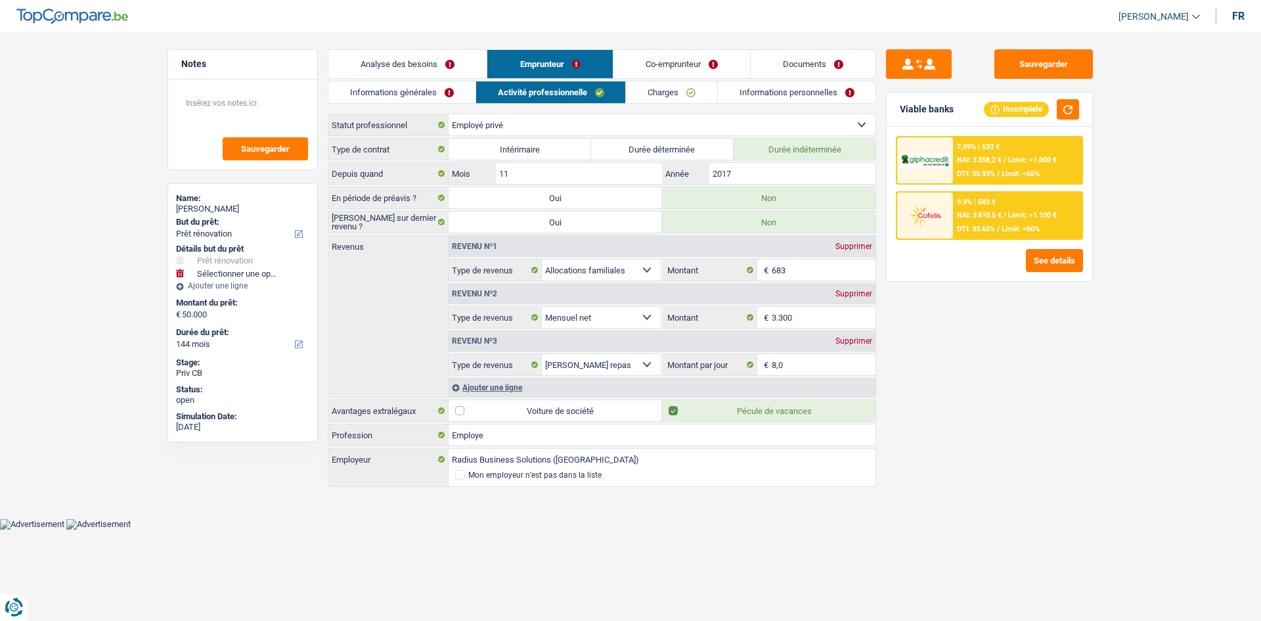
click at [420, 65] on link "Analyse des besoins" at bounding box center [407, 64] width 158 height 28
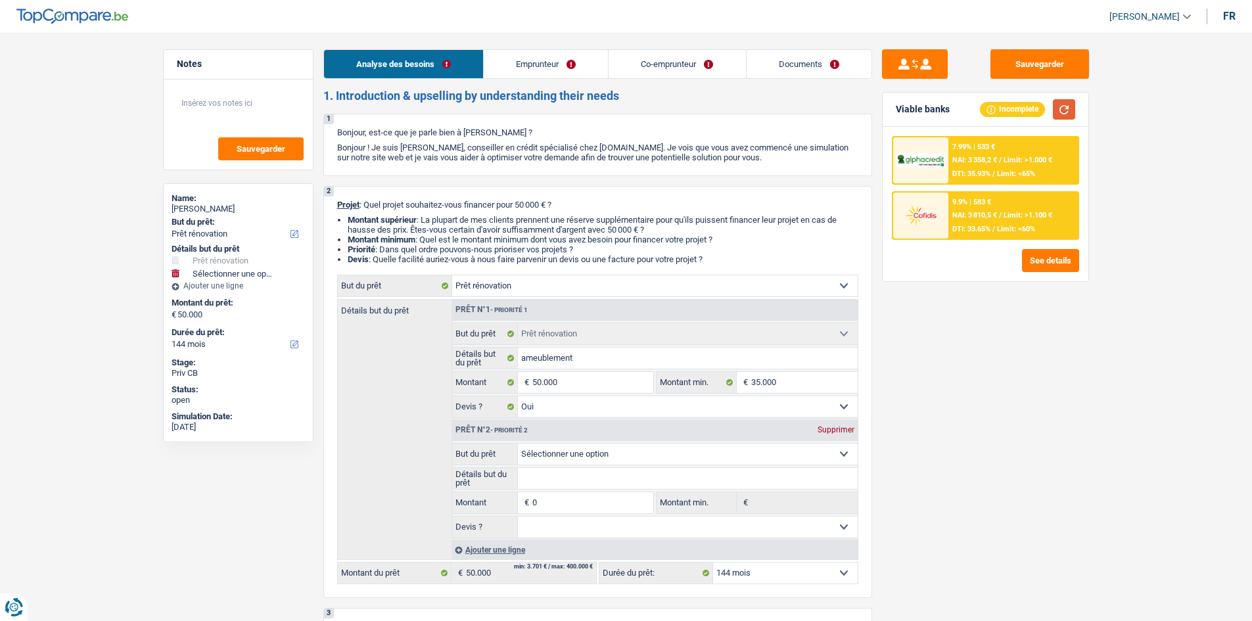
click at [1059, 108] on button "button" at bounding box center [1063, 109] width 22 height 20
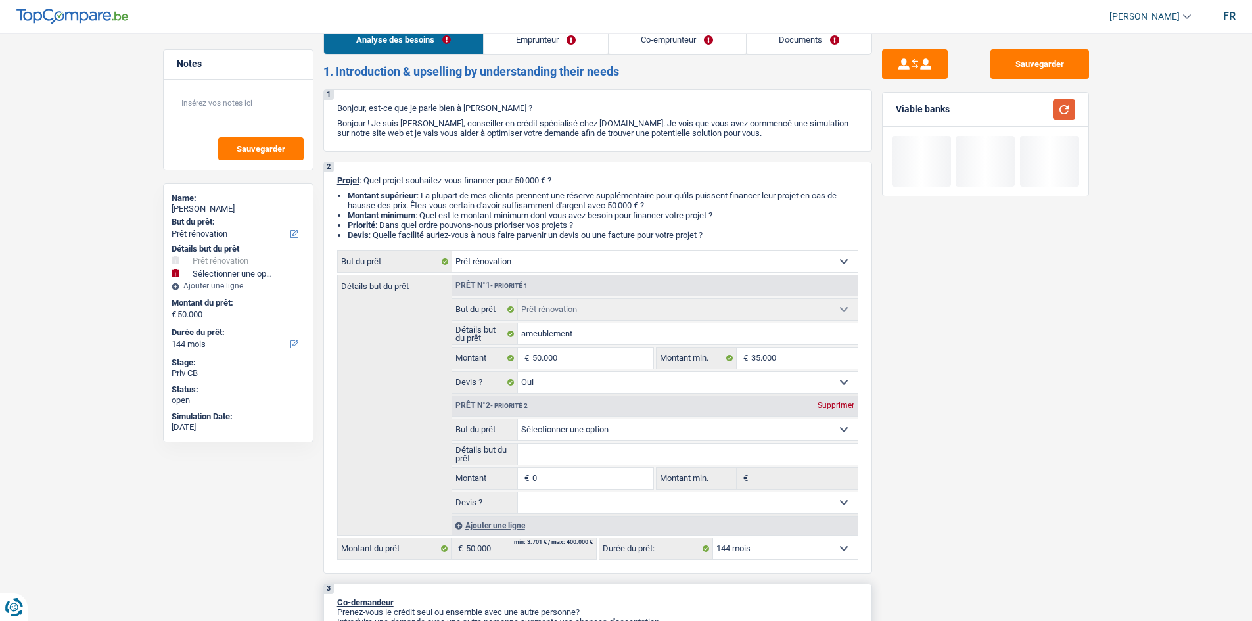
scroll to position [263, 0]
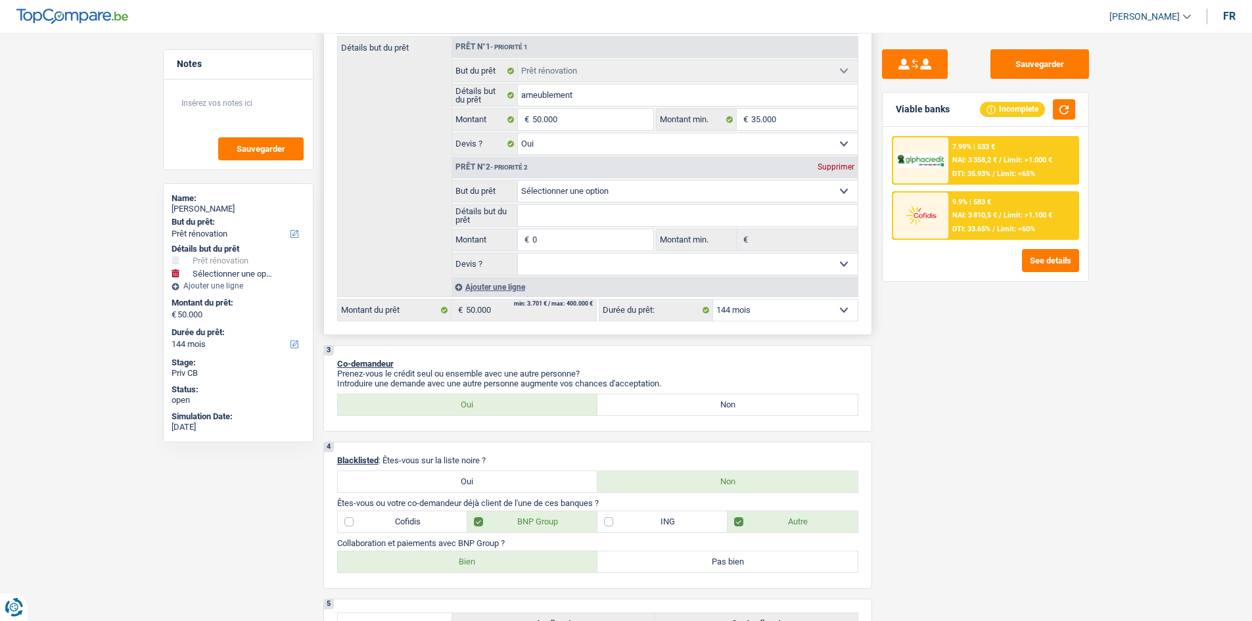
click at [840, 165] on div "Supprimer" at bounding box center [835, 167] width 43 height 8
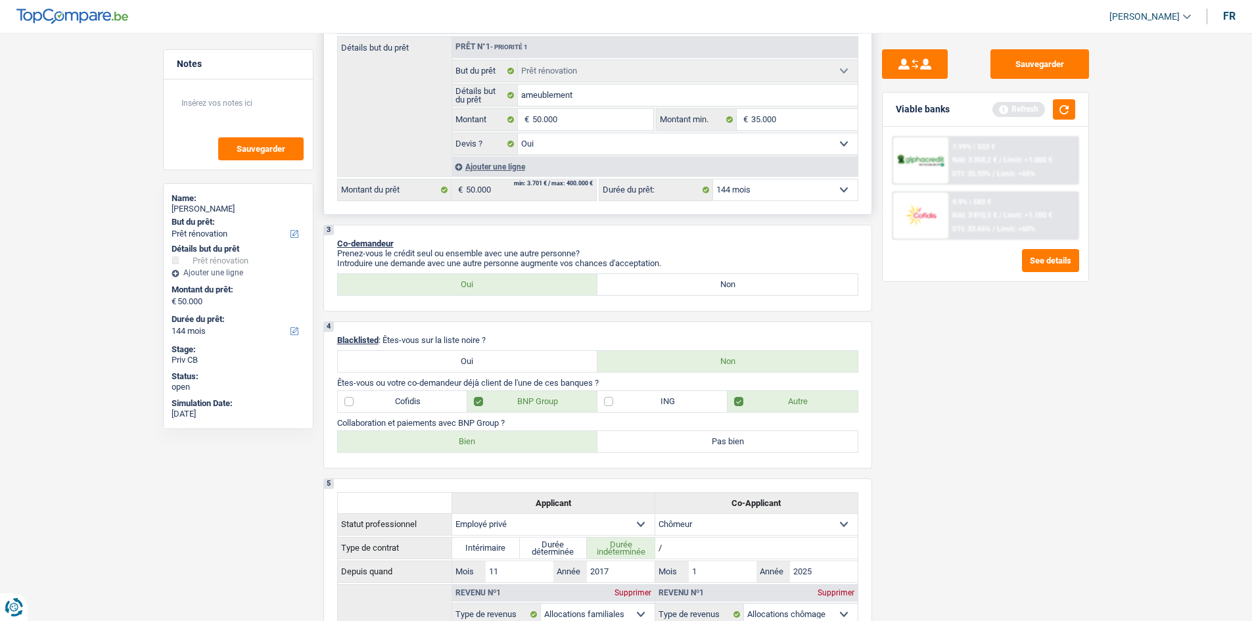
click at [796, 191] on select "12 mois 18 mois 24 mois 30 mois 36 mois 42 mois 48 mois 60 mois 72 mois 84 mois…" at bounding box center [785, 189] width 145 height 21
click at [713, 179] on select "12 mois 18 mois 24 mois 30 mois 36 mois 42 mois 48 mois 60 mois 72 mois 84 mois…" at bounding box center [785, 189] width 145 height 21
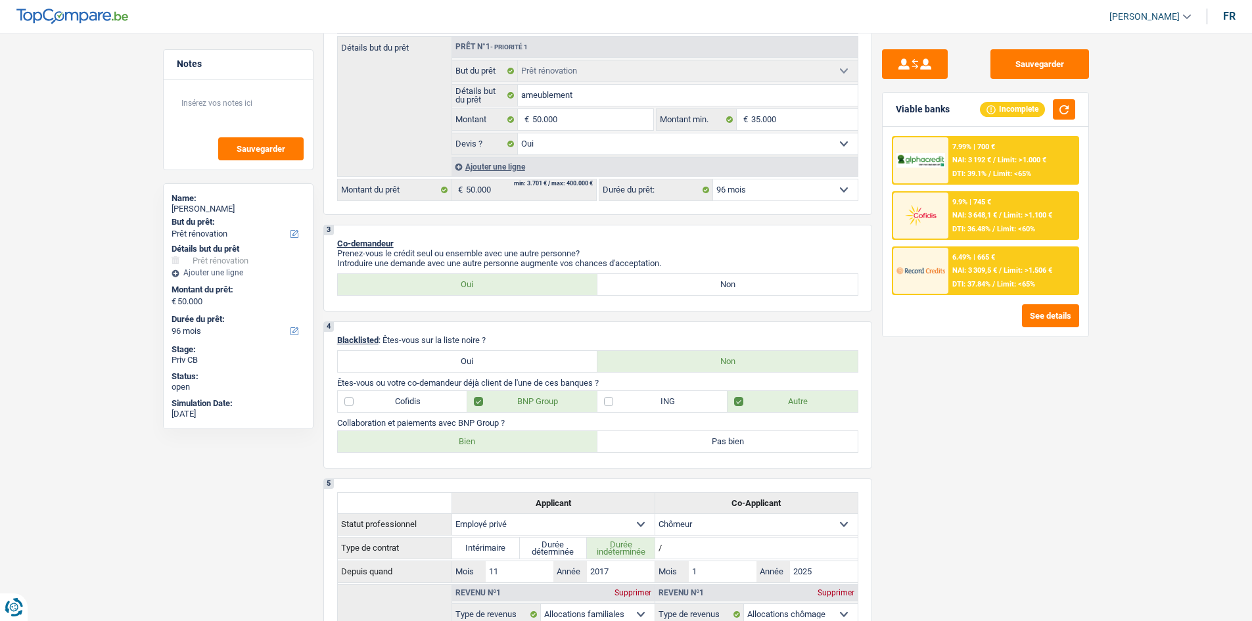
click at [926, 273] on img at bounding box center [920, 270] width 49 height 24
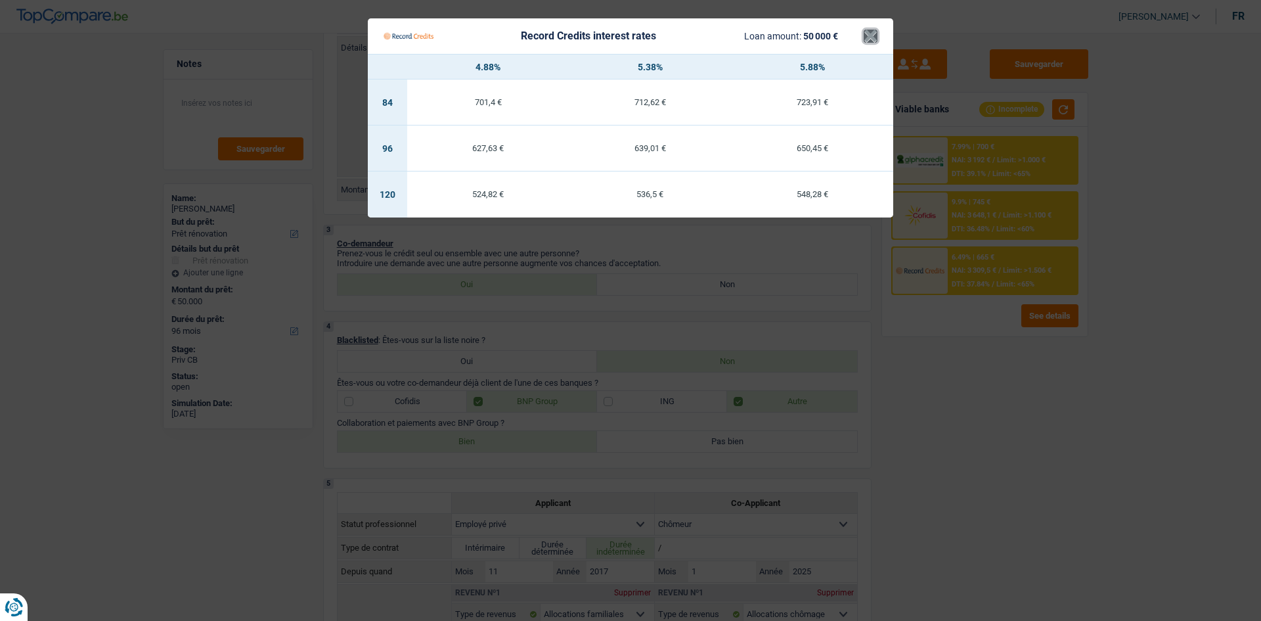
click at [868, 43] on button "×" at bounding box center [871, 36] width 14 height 13
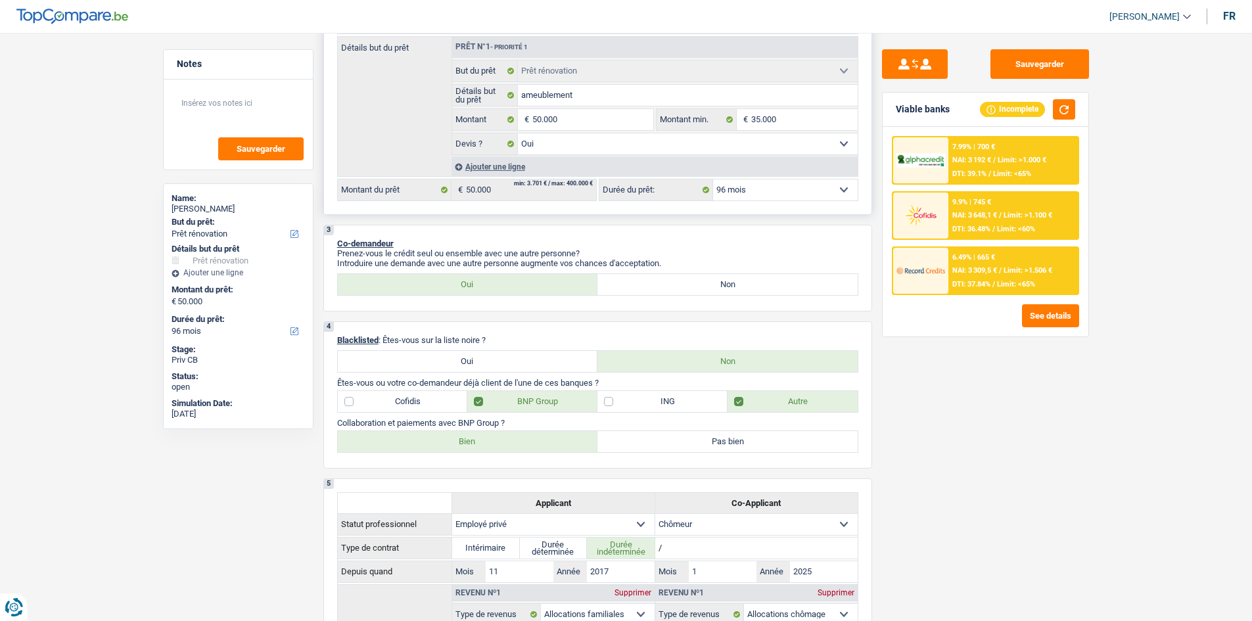
click at [790, 183] on select "12 mois 18 mois 24 mois 30 mois 36 mois 42 mois 48 mois 60 mois 72 mois 84 mois…" at bounding box center [785, 189] width 145 height 21
click at [713, 179] on select "12 mois 18 mois 24 mois 30 mois 36 mois 42 mois 48 mois 60 mois 72 mois 84 mois…" at bounding box center [785, 189] width 145 height 21
click at [741, 196] on select "12 mois 18 mois 24 mois 30 mois 36 mois 42 mois 48 mois 60 mois 72 mois 84 mois…" at bounding box center [785, 189] width 145 height 21
click at [713, 179] on select "12 mois 18 mois 24 mois 30 mois 36 mois 42 mois 48 mois 60 mois 72 mois 84 mois…" at bounding box center [785, 189] width 145 height 21
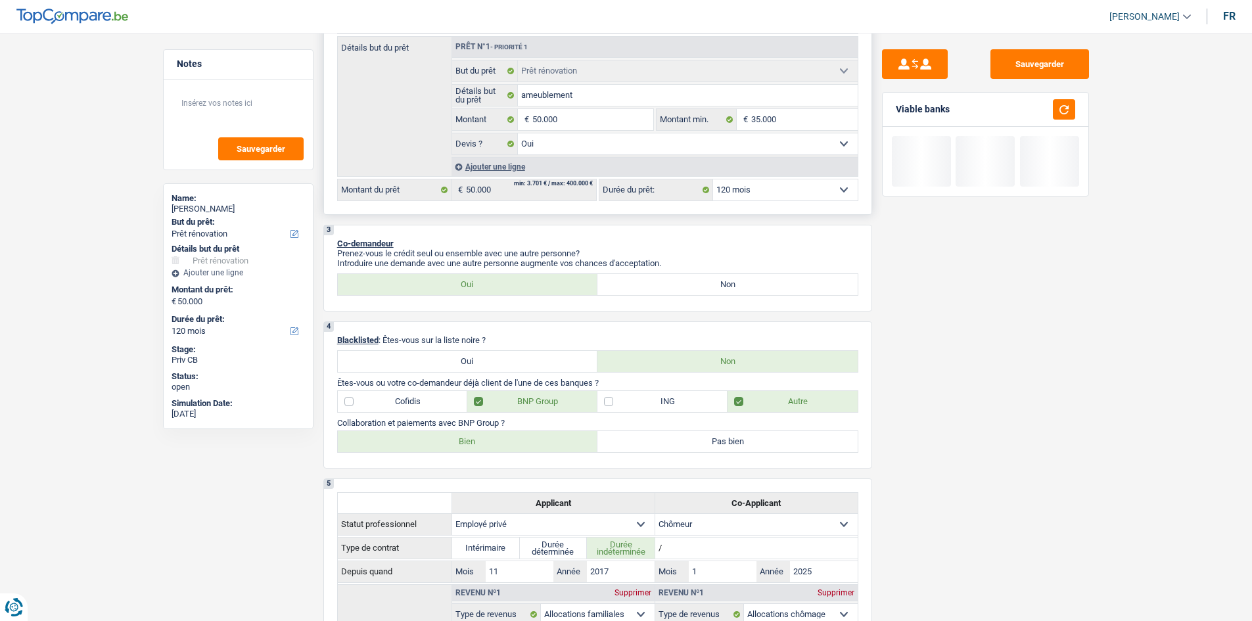
click at [771, 189] on select "12 mois 18 mois 24 mois 30 mois 36 mois 42 mois 48 mois 60 mois 72 mois 84 mois…" at bounding box center [785, 189] width 145 height 21
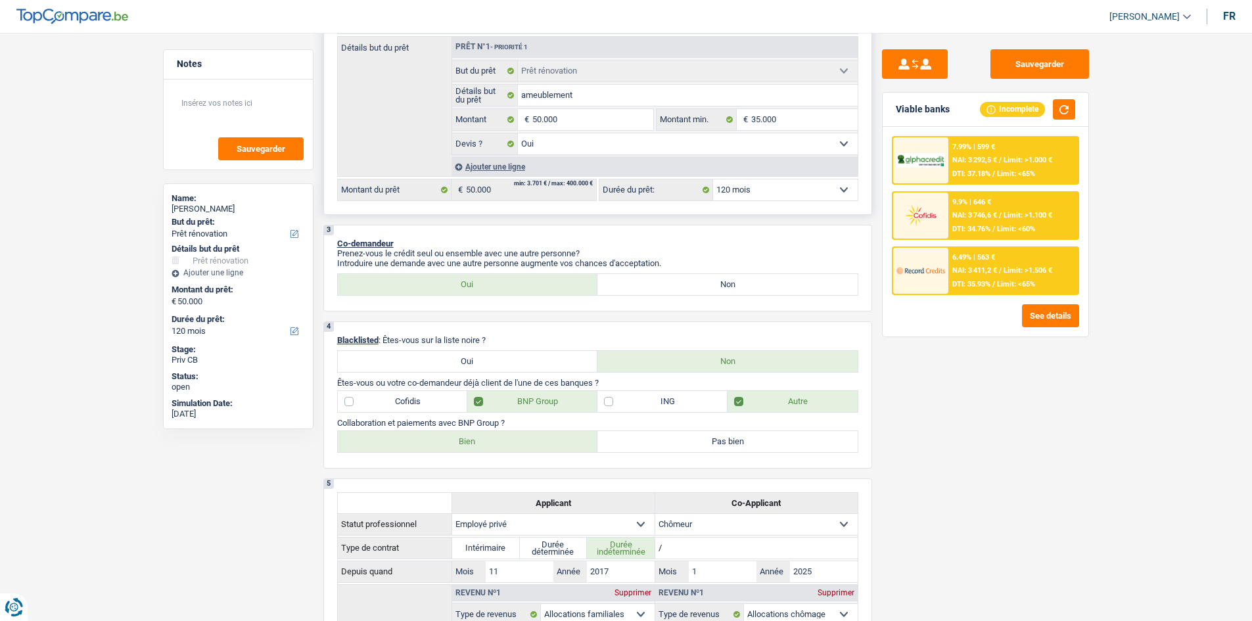
click at [713, 179] on select "12 mois 18 mois 24 mois 30 mois 36 mois 42 mois 48 mois 60 mois 72 mois 84 mois…" at bounding box center [785, 189] width 145 height 21
click at [994, 269] on span "NAI: 3 411,2 €" at bounding box center [974, 270] width 45 height 9
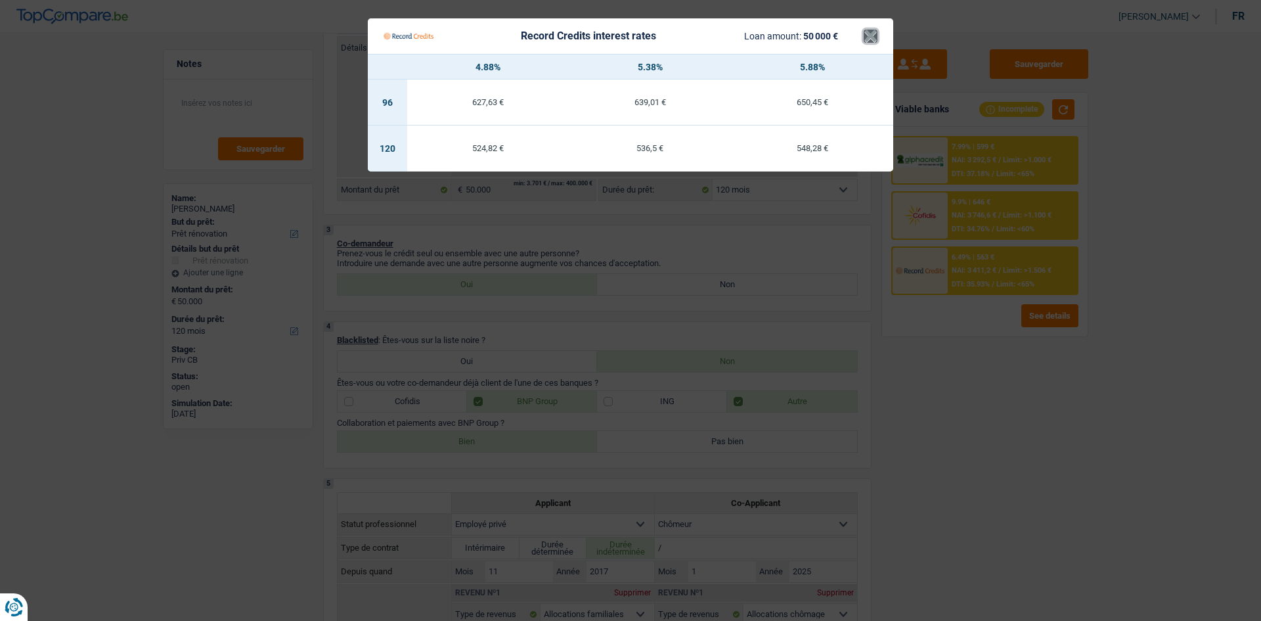
click at [871, 39] on button "×" at bounding box center [871, 36] width 14 height 13
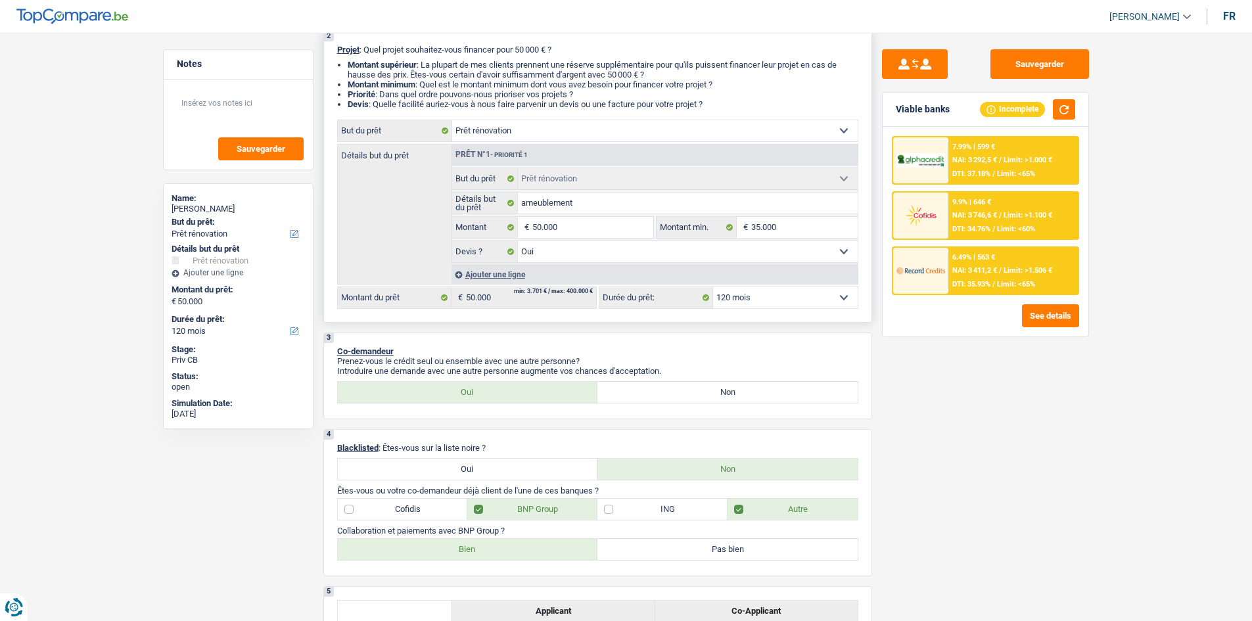
scroll to position [131, 0]
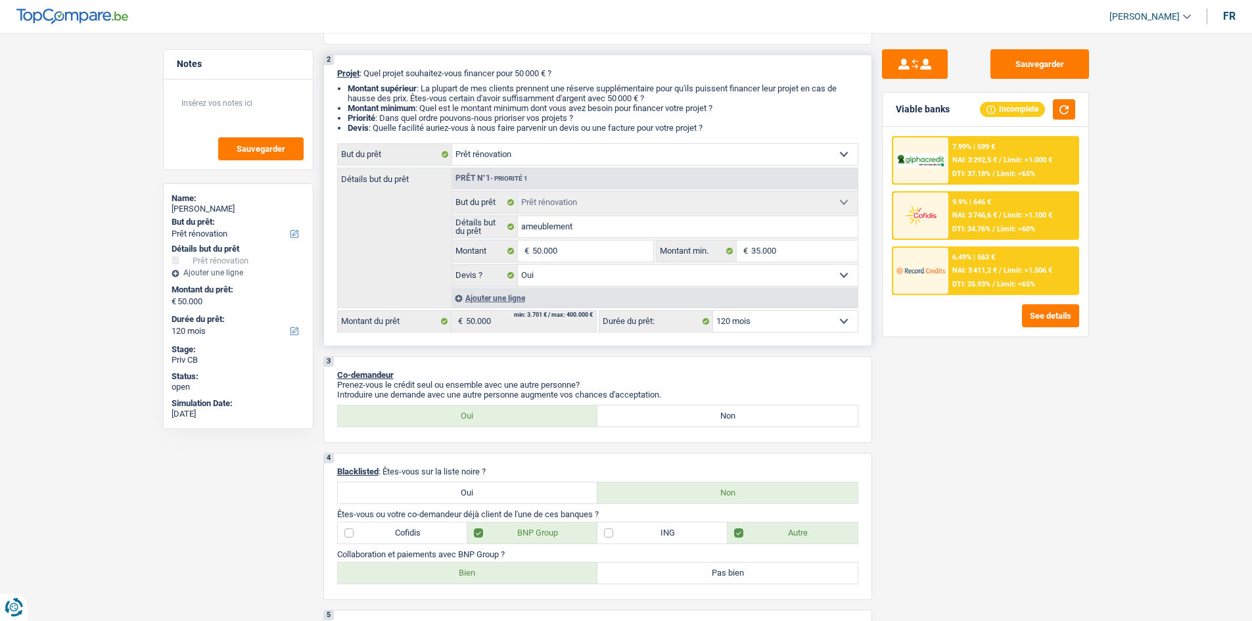
click at [735, 325] on select "12 mois 18 mois 24 mois 30 mois 36 mois 42 mois 48 mois 60 mois 72 mois 84 mois…" at bounding box center [785, 321] width 145 height 21
click at [997, 272] on span "NAI: 3 411,2 €" at bounding box center [974, 270] width 45 height 9
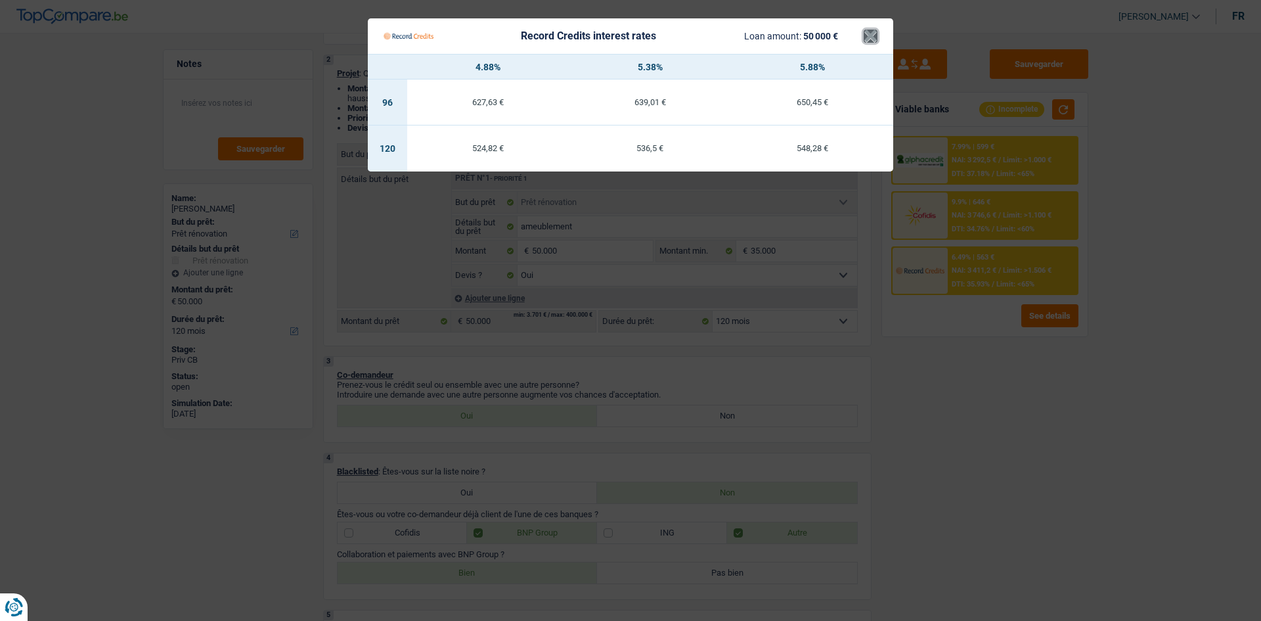
click at [874, 33] on button "×" at bounding box center [871, 36] width 14 height 13
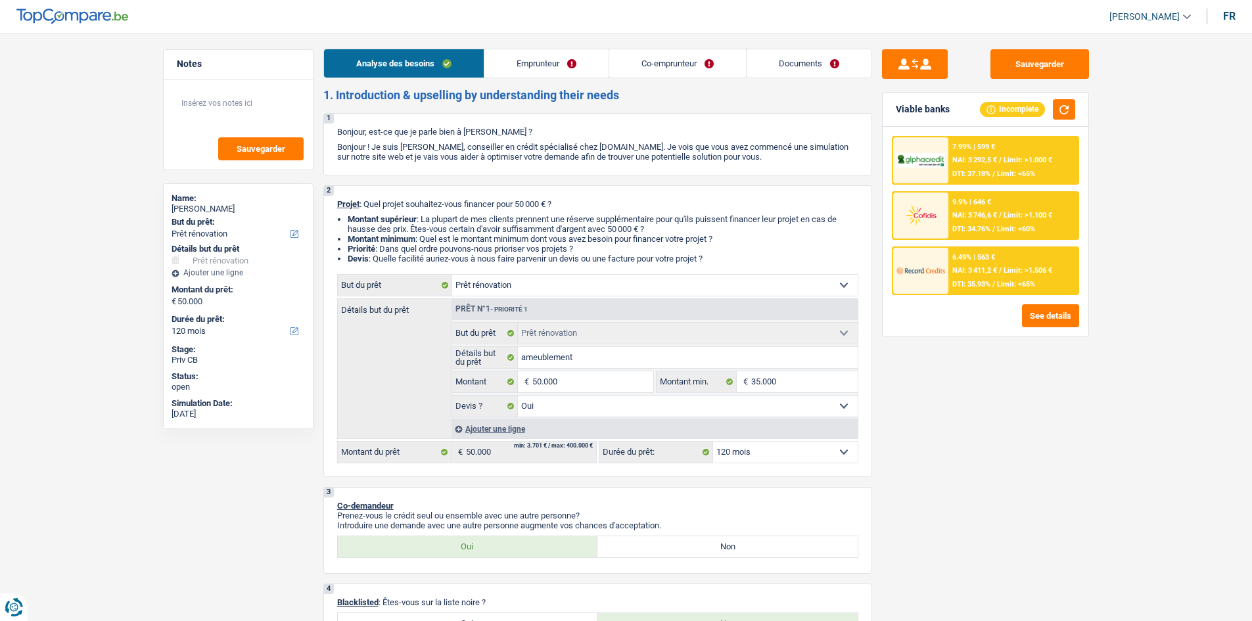
scroll to position [0, 0]
click at [664, 63] on link "Co-emprunteur" at bounding box center [677, 64] width 137 height 28
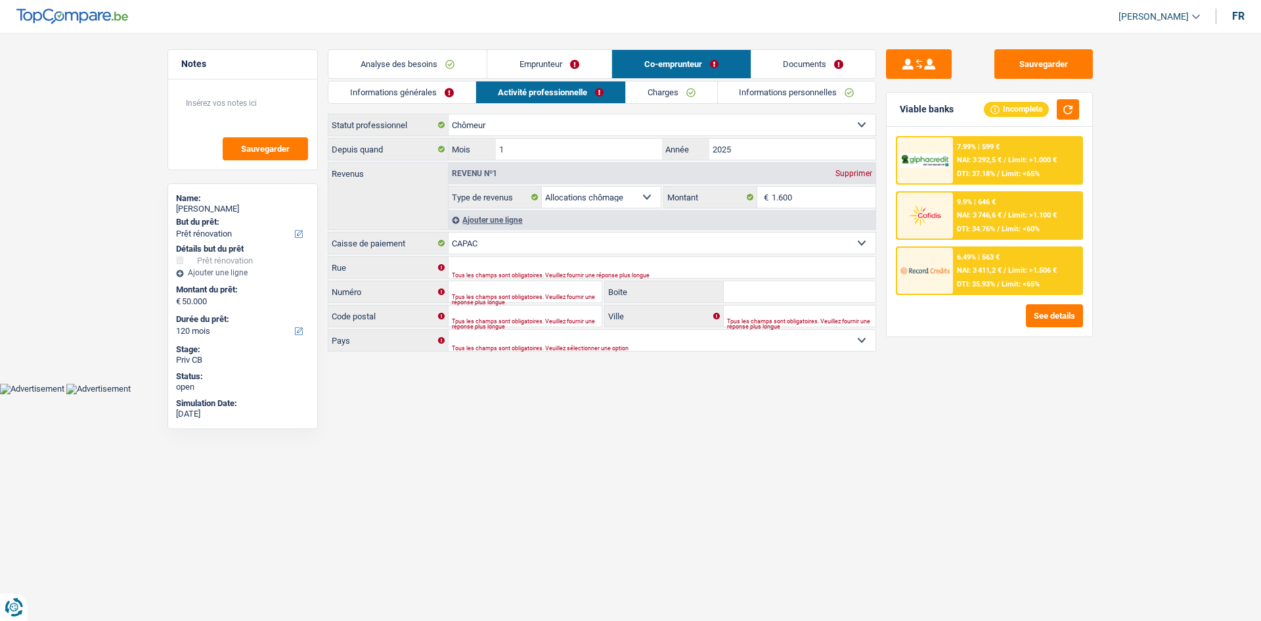
click at [544, 65] on link "Emprunteur" at bounding box center [549, 64] width 124 height 28
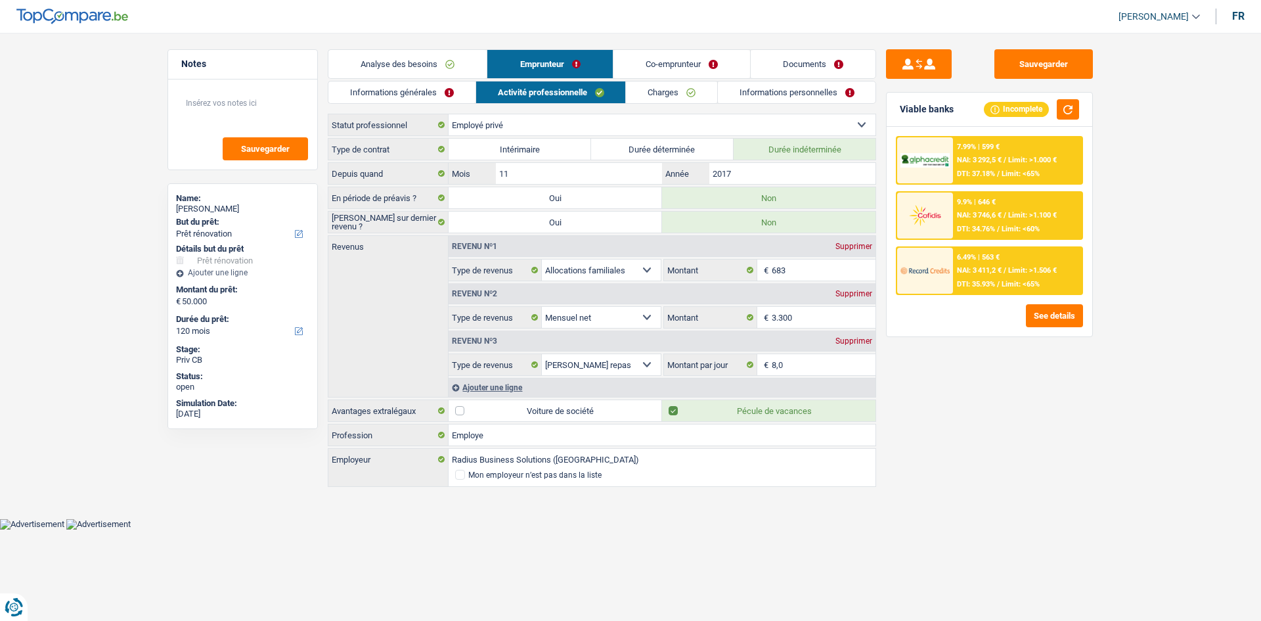
click at [660, 66] on link "Co-emprunteur" at bounding box center [682, 64] width 137 height 28
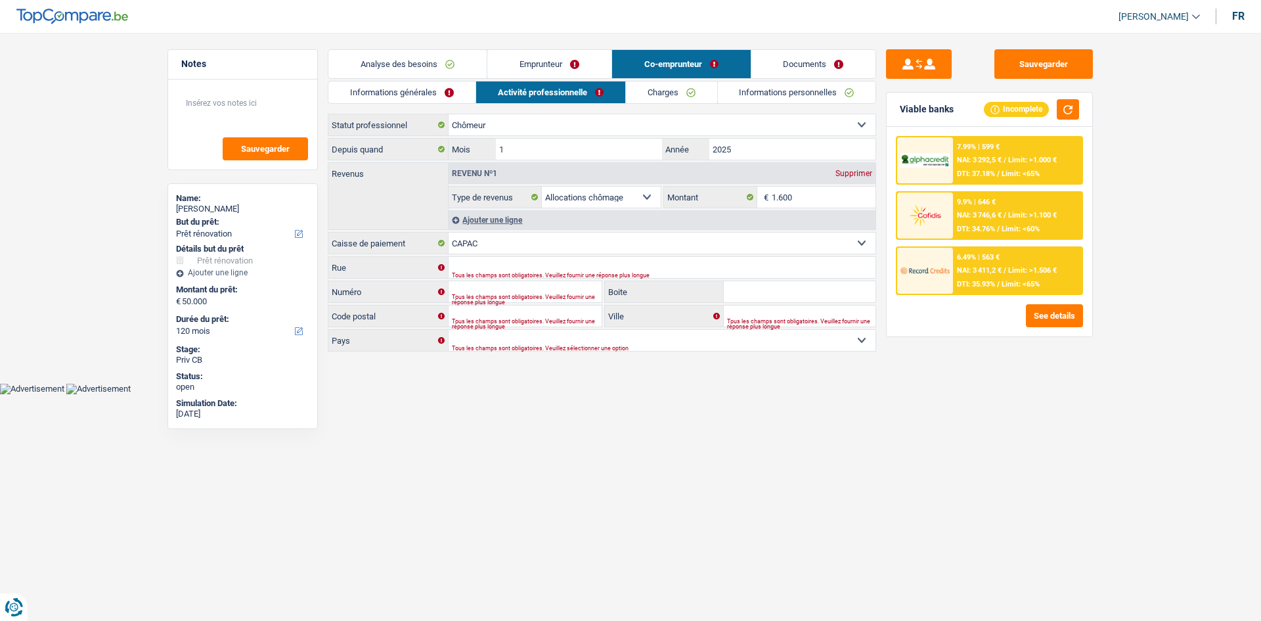
click at [438, 56] on link "Analyse des besoins" at bounding box center [407, 64] width 158 height 28
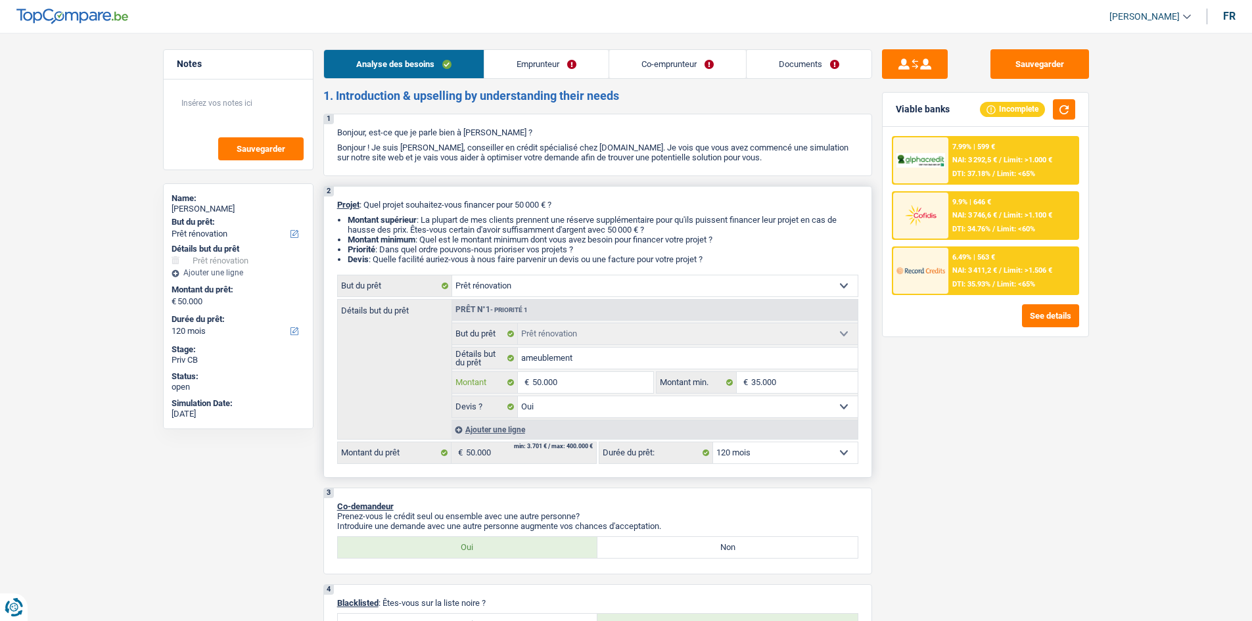
click at [576, 387] on input "50.000" at bounding box center [592, 382] width 120 height 21
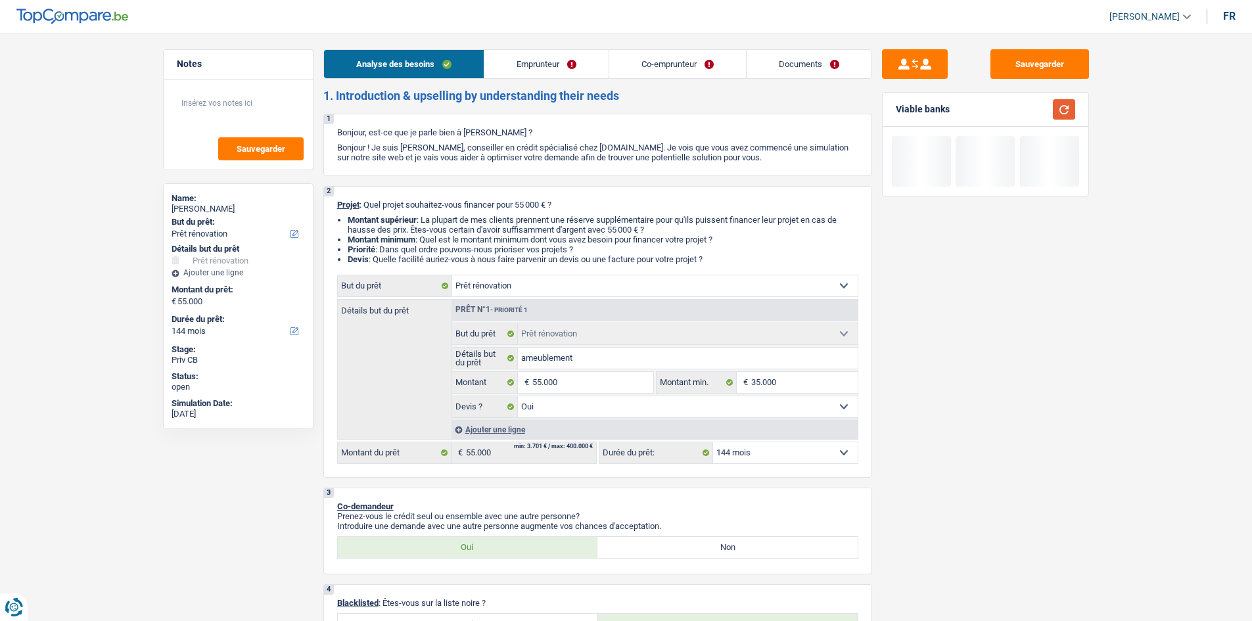
click at [1057, 112] on button "button" at bounding box center [1063, 109] width 22 height 20
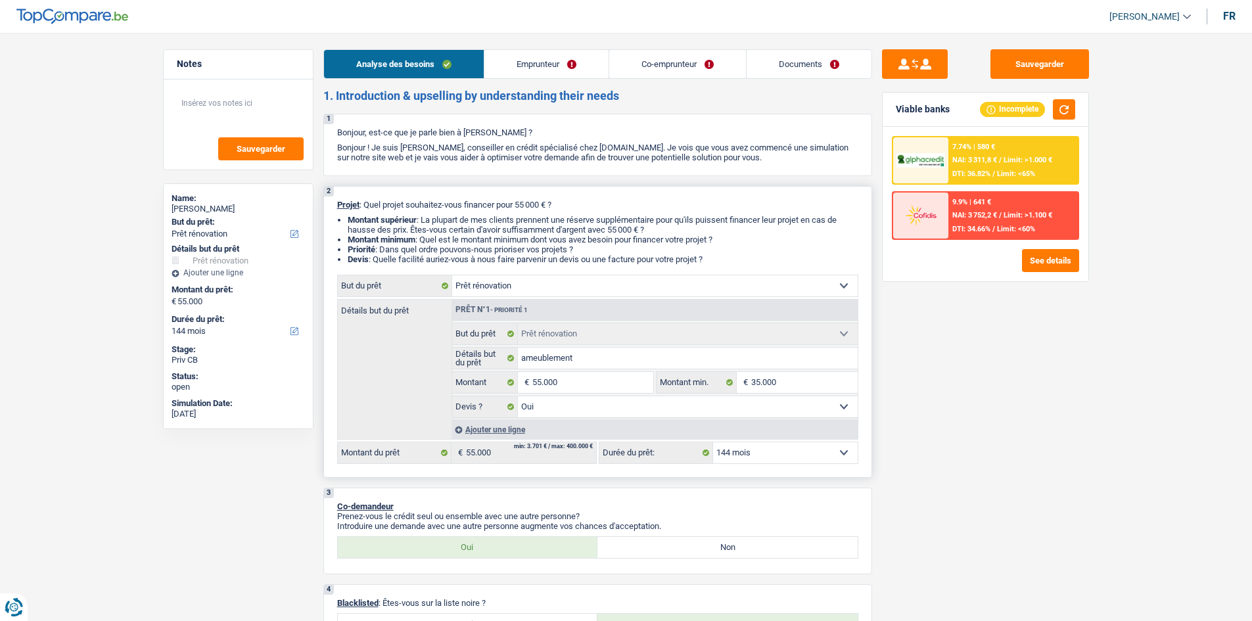
click at [731, 449] on select "12 mois 18 mois 24 mois 30 mois 36 mois 42 mois 48 mois 60 mois 72 mois 84 mois…" at bounding box center [785, 452] width 145 height 21
click at [713, 442] on select "12 mois 18 mois 24 mois 30 mois 36 mois 42 mois 48 mois 60 mois 72 mois 84 mois…" at bounding box center [785, 452] width 145 height 21
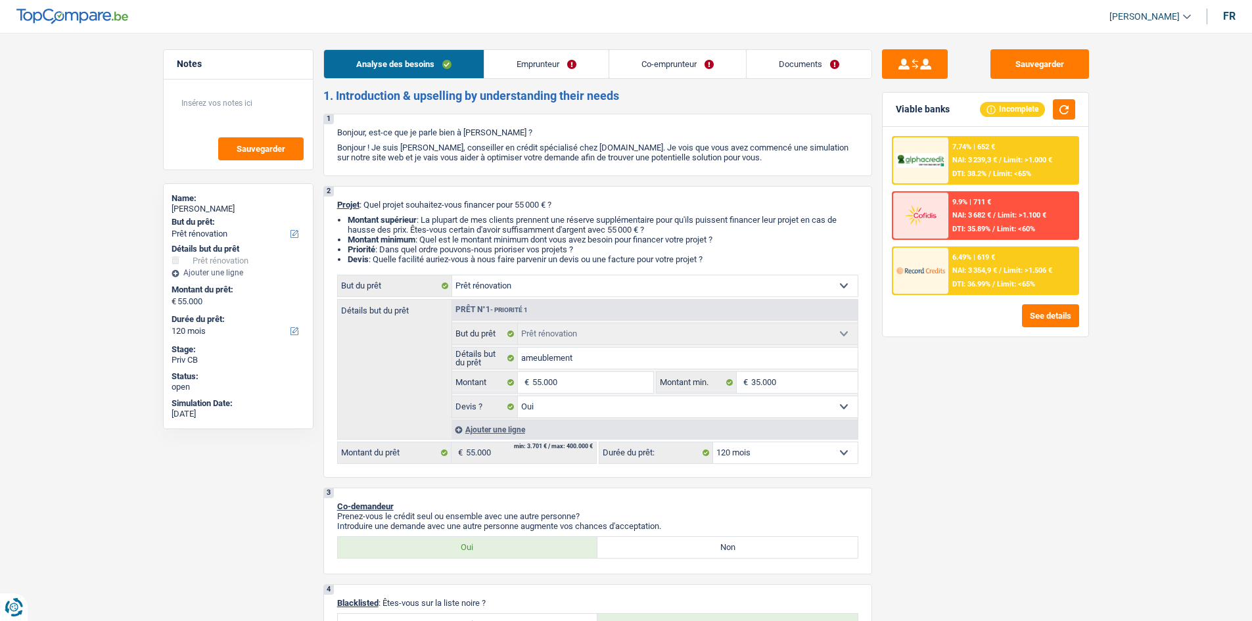
click at [1040, 264] on div "6.49% | 619 € NAI: 3 354,9 € / Limit: >1.506 € DTI: 36.99% / Limit: <65%" at bounding box center [1012, 271] width 129 height 46
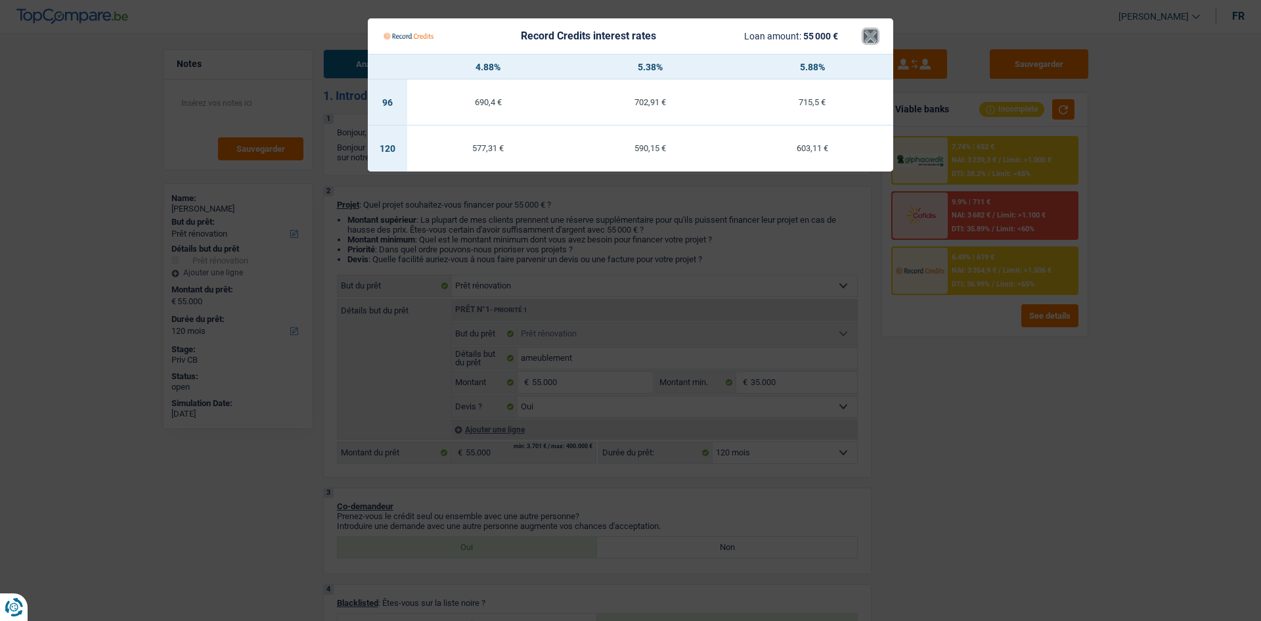
click at [874, 35] on button "×" at bounding box center [871, 36] width 14 height 13
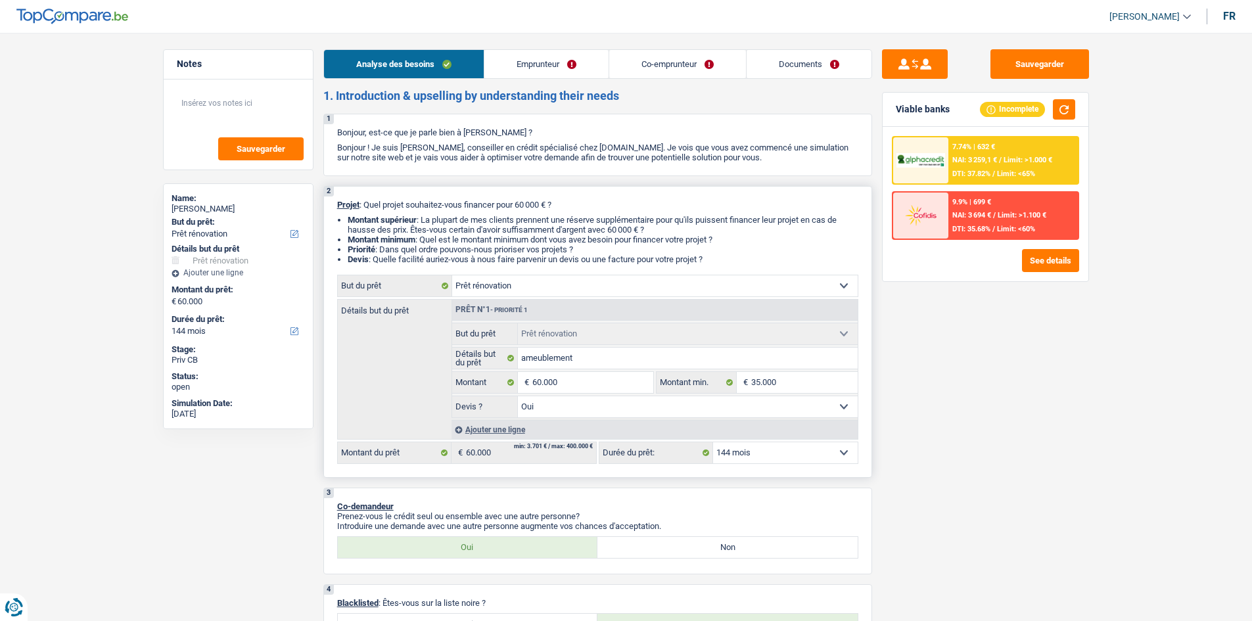
click at [794, 457] on select "12 mois 18 mois 24 mois 30 mois 36 mois 42 mois 48 mois 60 mois 72 mois 84 mois…" at bounding box center [785, 452] width 145 height 21
click at [713, 442] on select "12 mois 18 mois 24 mois 30 mois 36 mois 42 mois 48 mois 60 mois 72 mois 84 mois…" at bounding box center [785, 452] width 145 height 21
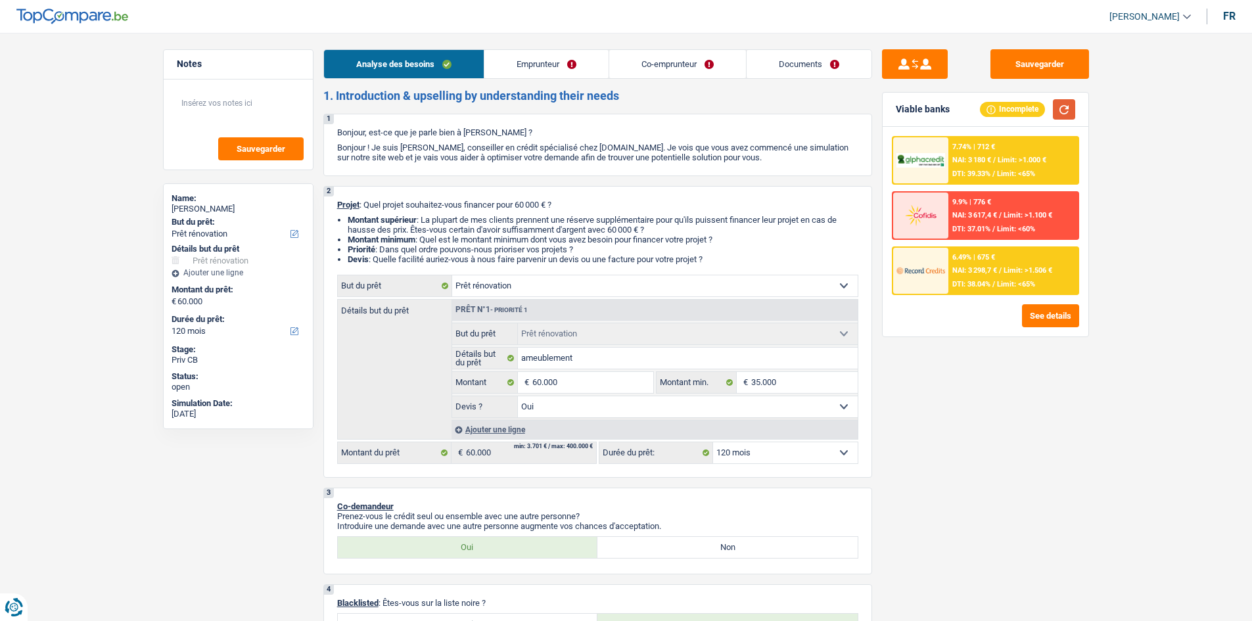
click at [1056, 106] on button "button" at bounding box center [1063, 109] width 22 height 20
click at [917, 265] on img at bounding box center [920, 270] width 49 height 24
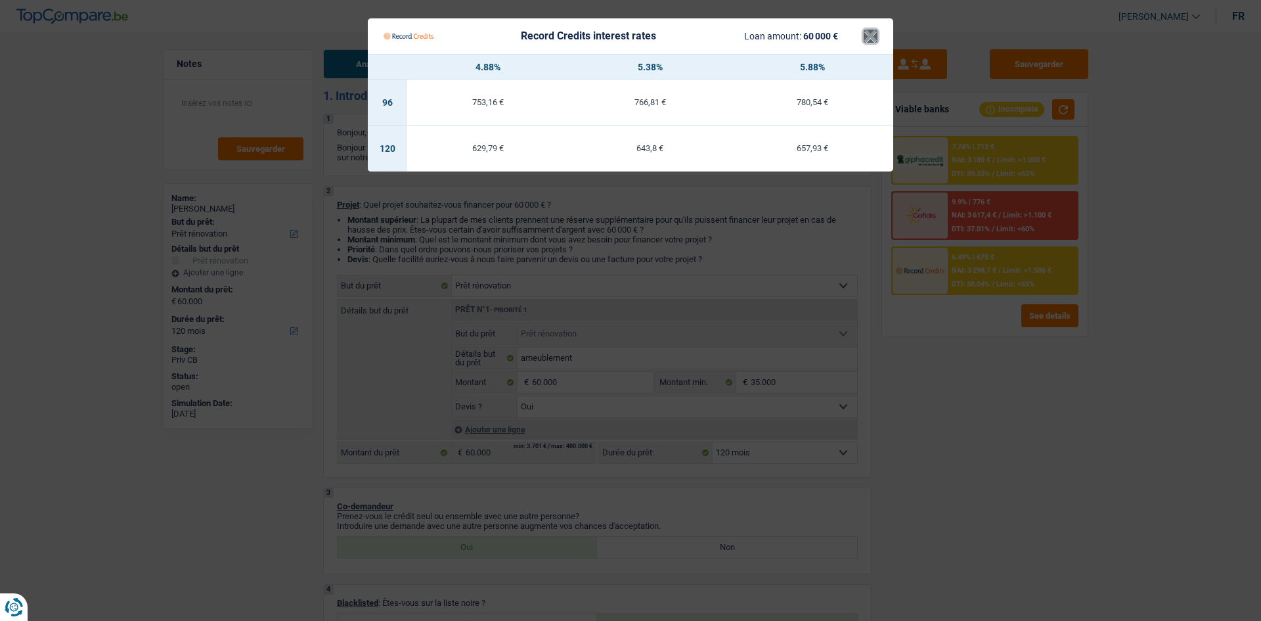
click at [864, 39] on button "×" at bounding box center [871, 36] width 14 height 13
